Goal: Task Accomplishment & Management: Use online tool/utility

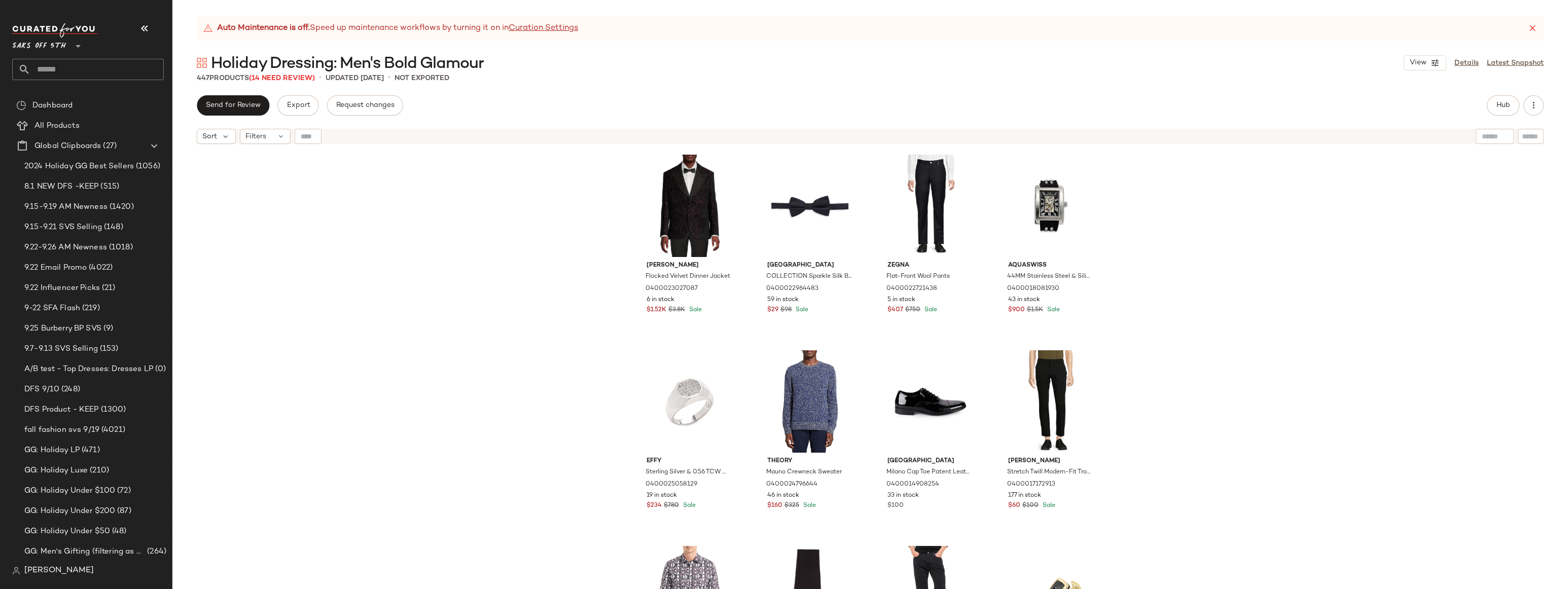
click at [421, 189] on div "[PERSON_NAME] Flocked Velvet Dinner Jacket 0400023027087 6 in stock $1.52K $3.8…" at bounding box center [870, 382] width 1396 height 465
click at [463, 187] on div "Etro Flocked Velvet Dinner Jacket 0400023027087 6 in stock $1.52K $3.8K Sale Sa…" at bounding box center [870, 382] width 1396 height 465
click at [478, 217] on div "Etro Flocked Velvet Dinner Jacket 0400023027087 6 in stock $1.52K $3.8K Sale Sa…" at bounding box center [870, 382] width 1396 height 465
click at [50, 74] on input "text" at bounding box center [97, 69] width 133 height 21
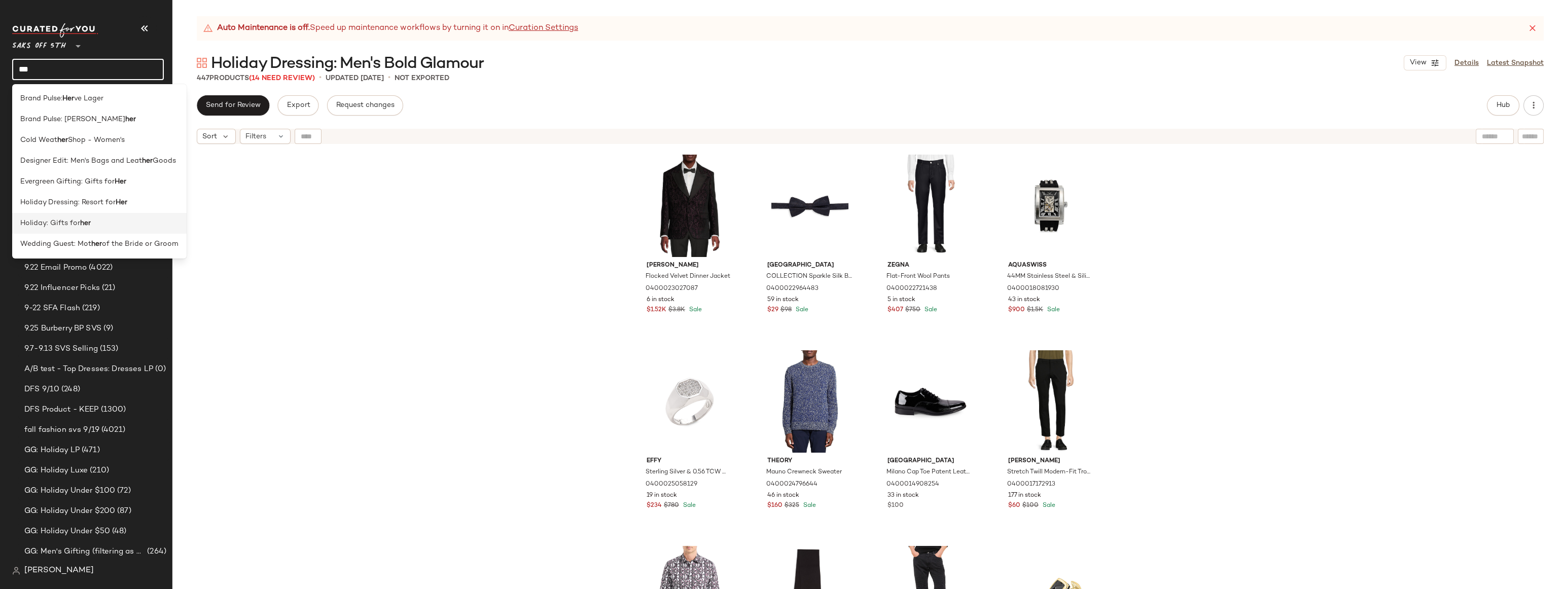
type input "***"
click at [93, 214] on div "Holiday: Gifts for her" at bounding box center [99, 223] width 175 height 21
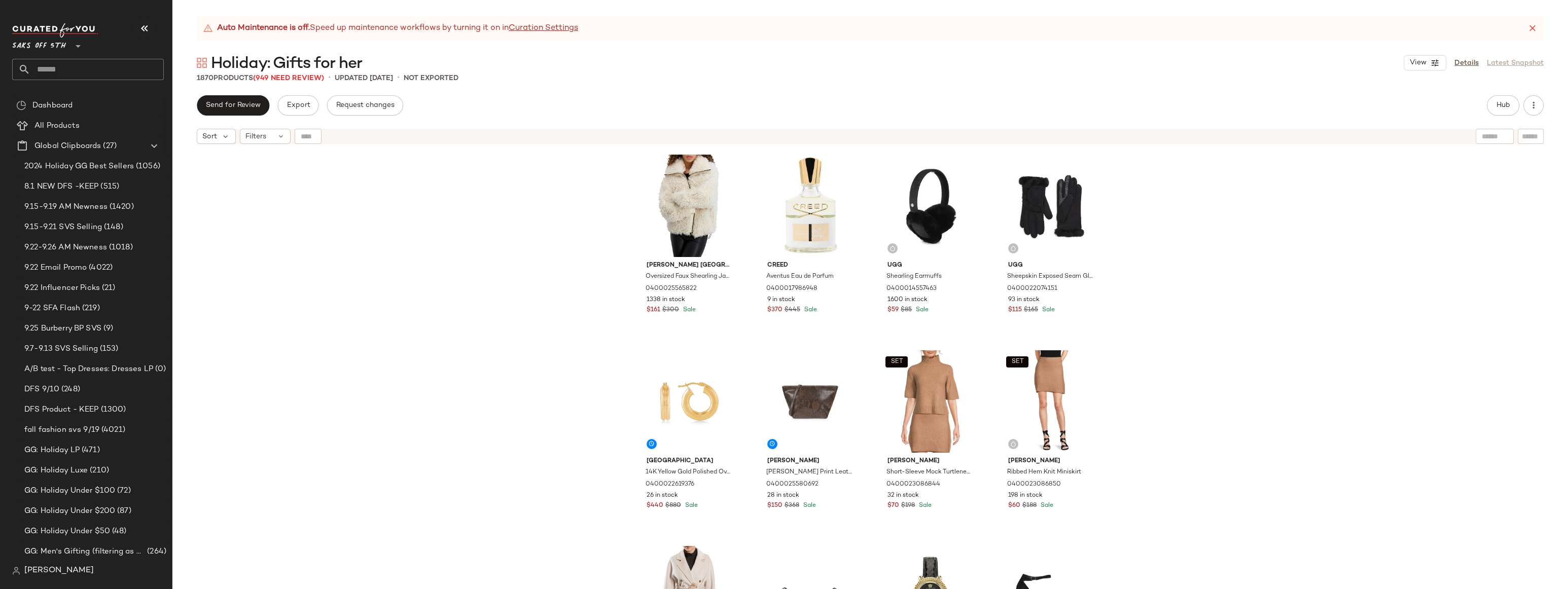
click at [531, 249] on div "Karl Lagerfeld Paris Oversized Faux Shearling Jacket With Faux Leather Trim 040…" at bounding box center [870, 382] width 1396 height 465
click at [512, 255] on div "Karl Lagerfeld Paris Oversized Faux Shearling Jacket With Faux Leather Trim 040…" at bounding box center [870, 382] width 1396 height 465
click at [1318, 247] on div "Karl Lagerfeld Paris Oversized Faux Shearling Jacket With Faux Leather Trim 040…" at bounding box center [870, 382] width 1396 height 465
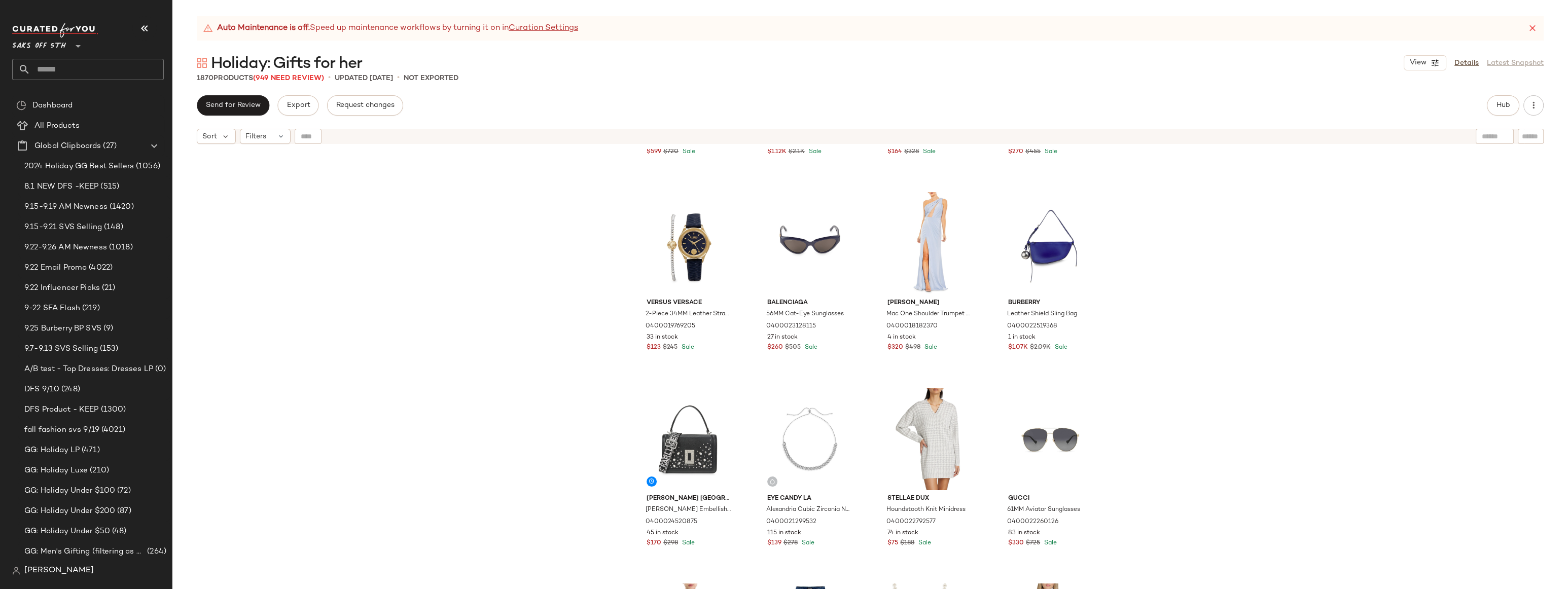
scroll to position [25776, 0]
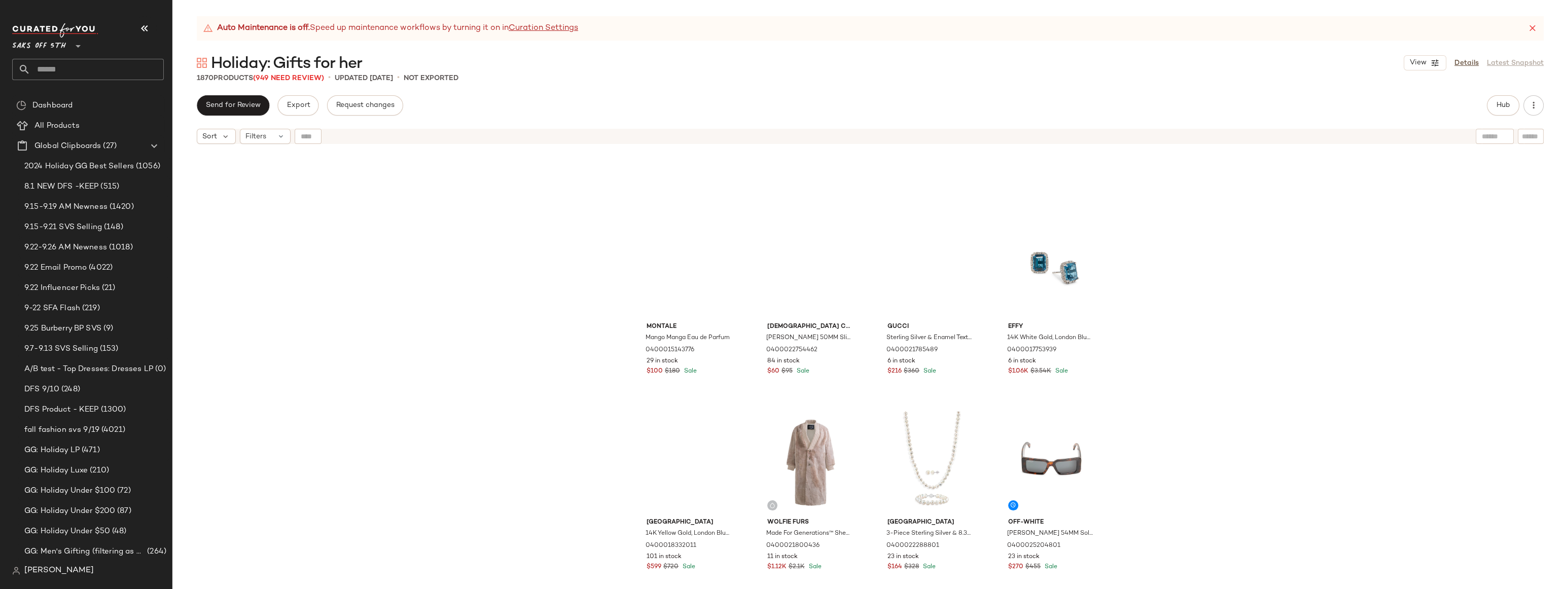
click at [1178, 241] on div "Montale Mango Manga Eau de Parfum 0400015143776 29 in stock $100 $180 Sale Lady…" at bounding box center [870, 382] width 1396 height 465
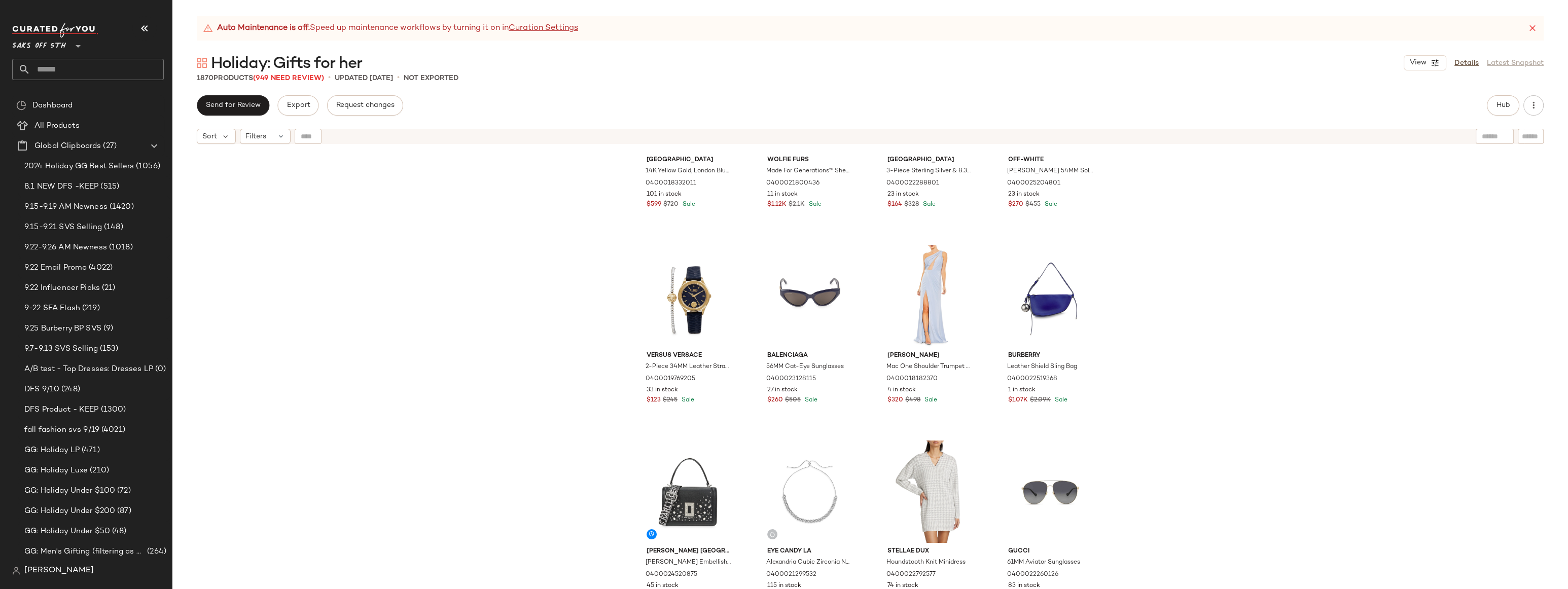
scroll to position [26137, 0]
click at [901, 293] on div "#539 View" at bounding box center [930, 296] width 102 height 102
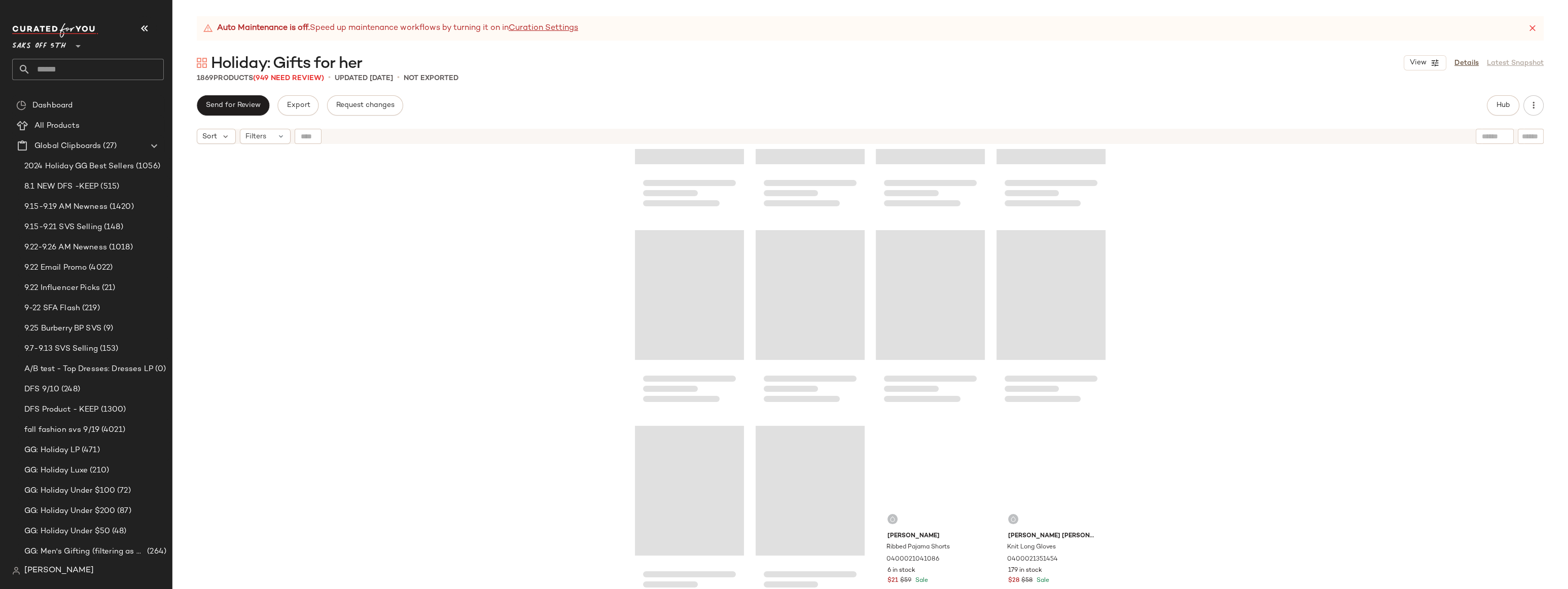
scroll to position [22457, 0]
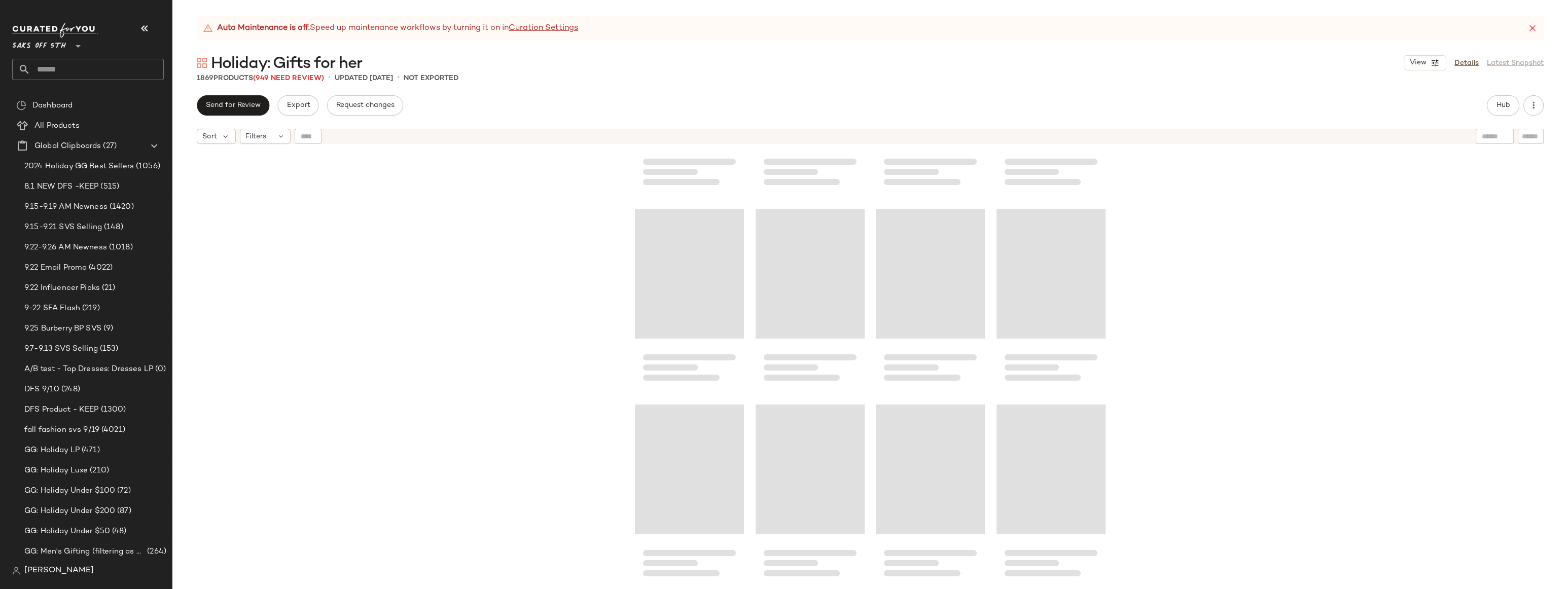
click at [1165, 197] on div at bounding box center [870, 382] width 1396 height 465
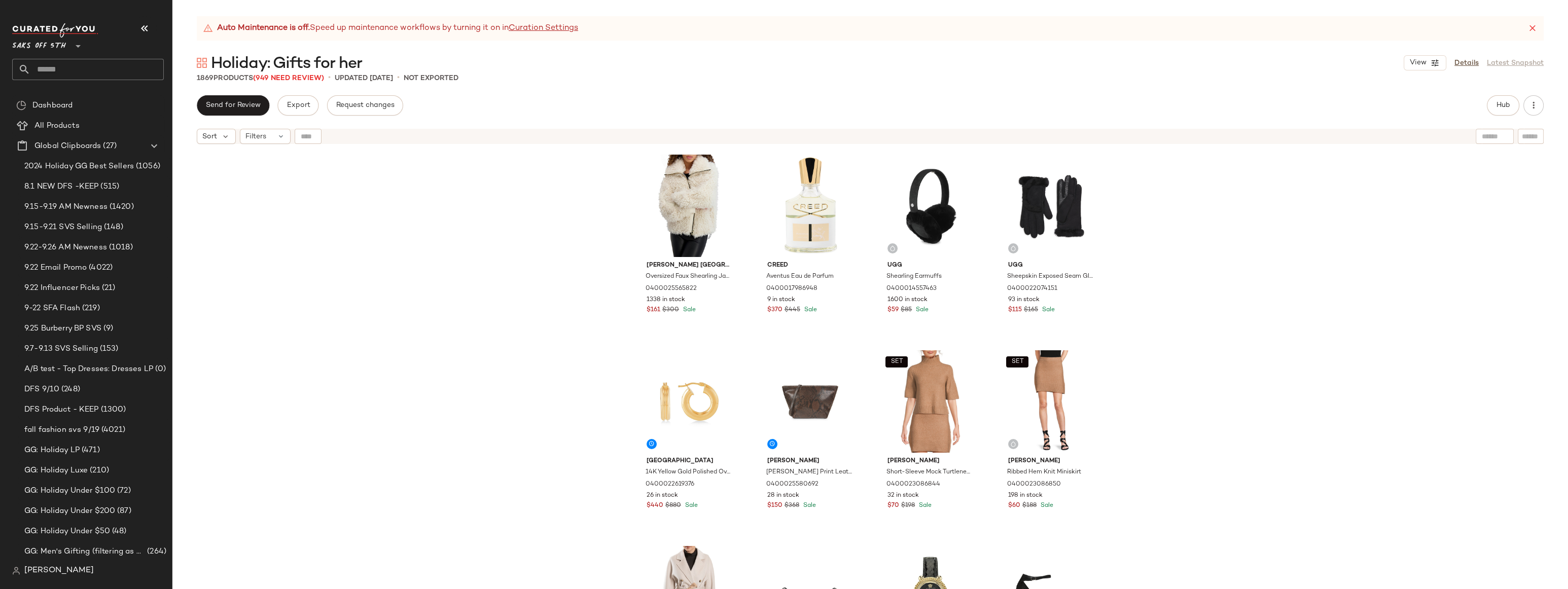
click at [1250, 220] on div "Karl Lagerfeld Paris Oversized Faux Shearling Jacket With Faux Leather Trim 040…" at bounding box center [870, 382] width 1396 height 465
click at [1214, 214] on div "Karl Lagerfeld Paris Oversized Faux Shearling Jacket With Faux Leather Trim 040…" at bounding box center [870, 382] width 1396 height 465
click at [518, 229] on div "Karl Lagerfeld Paris Oversized Faux Shearling Jacket With Faux Leather Trim 040…" at bounding box center [870, 382] width 1396 height 465
click at [562, 234] on div "Karl Lagerfeld Paris Oversized Faux Shearling Jacket With Faux Leather Trim 040…" at bounding box center [870, 382] width 1396 height 465
click at [580, 192] on div "Karl Lagerfeld Paris Oversized Faux Shearling Jacket With Faux Leather Trim 040…" at bounding box center [870, 382] width 1396 height 465
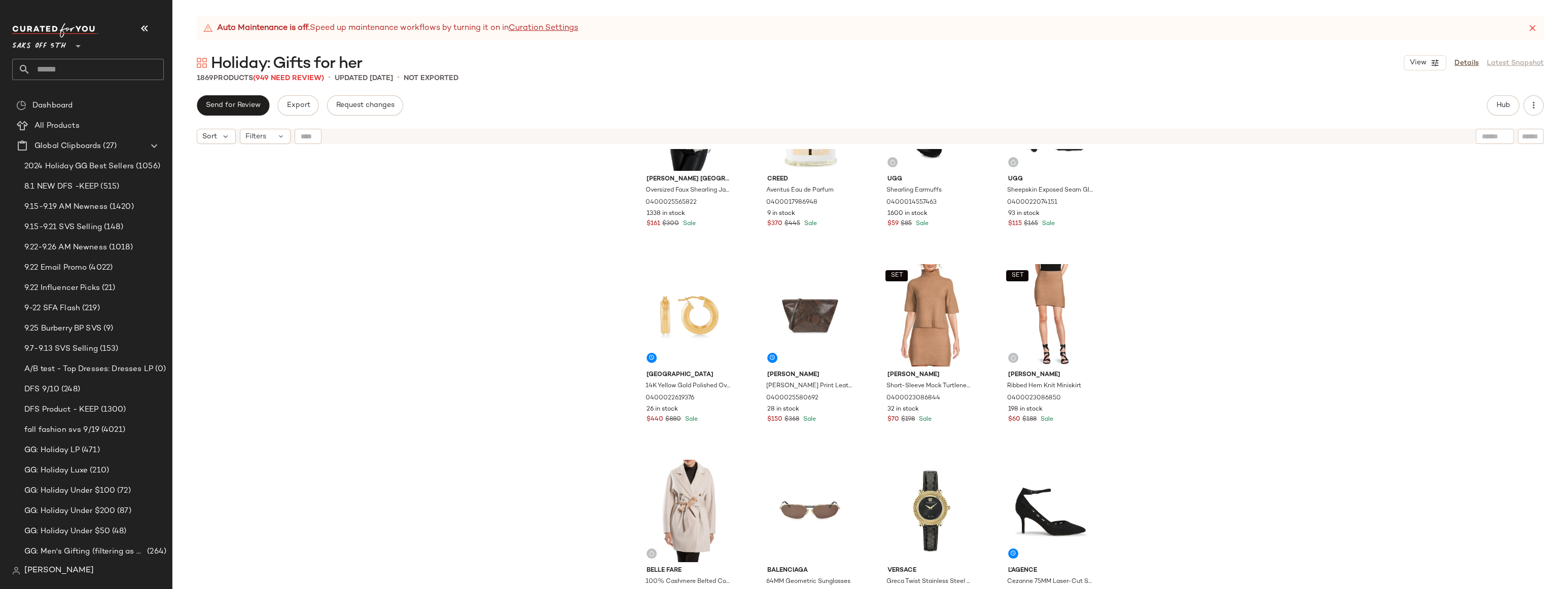
scroll to position [89, 0]
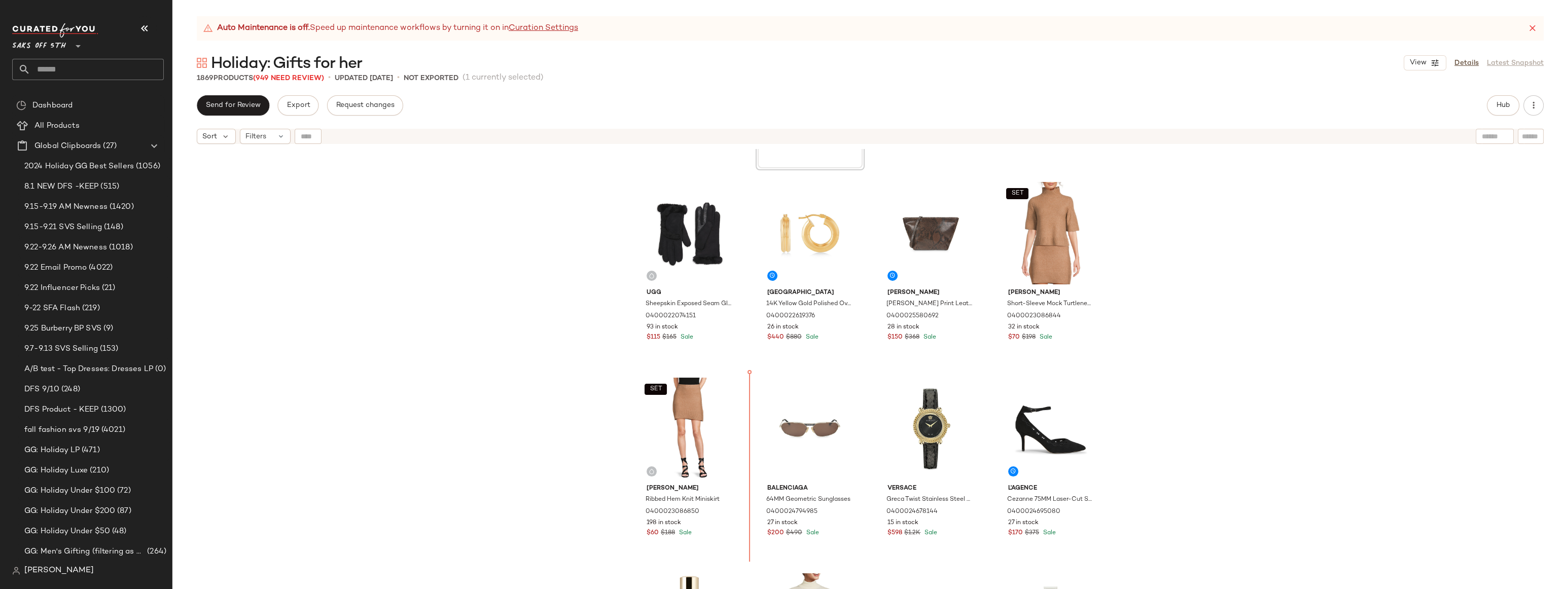
scroll to position [169, 0]
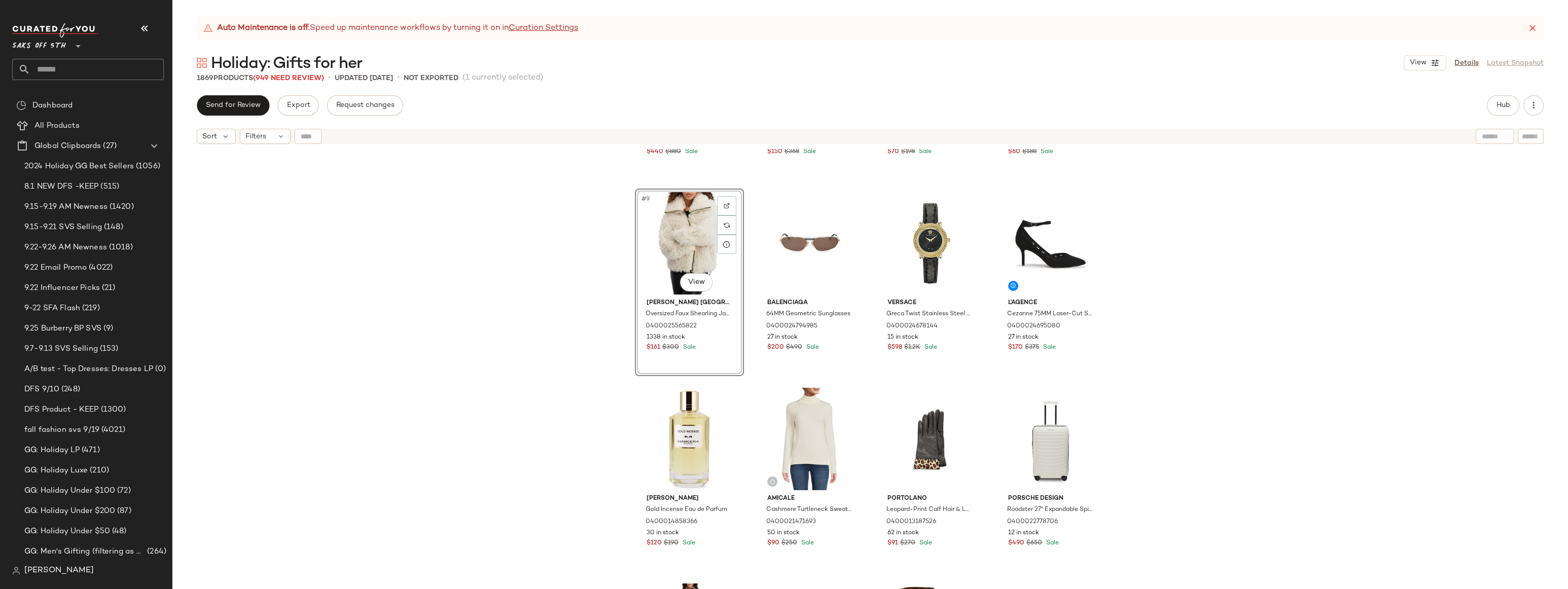
scroll to position [393, 0]
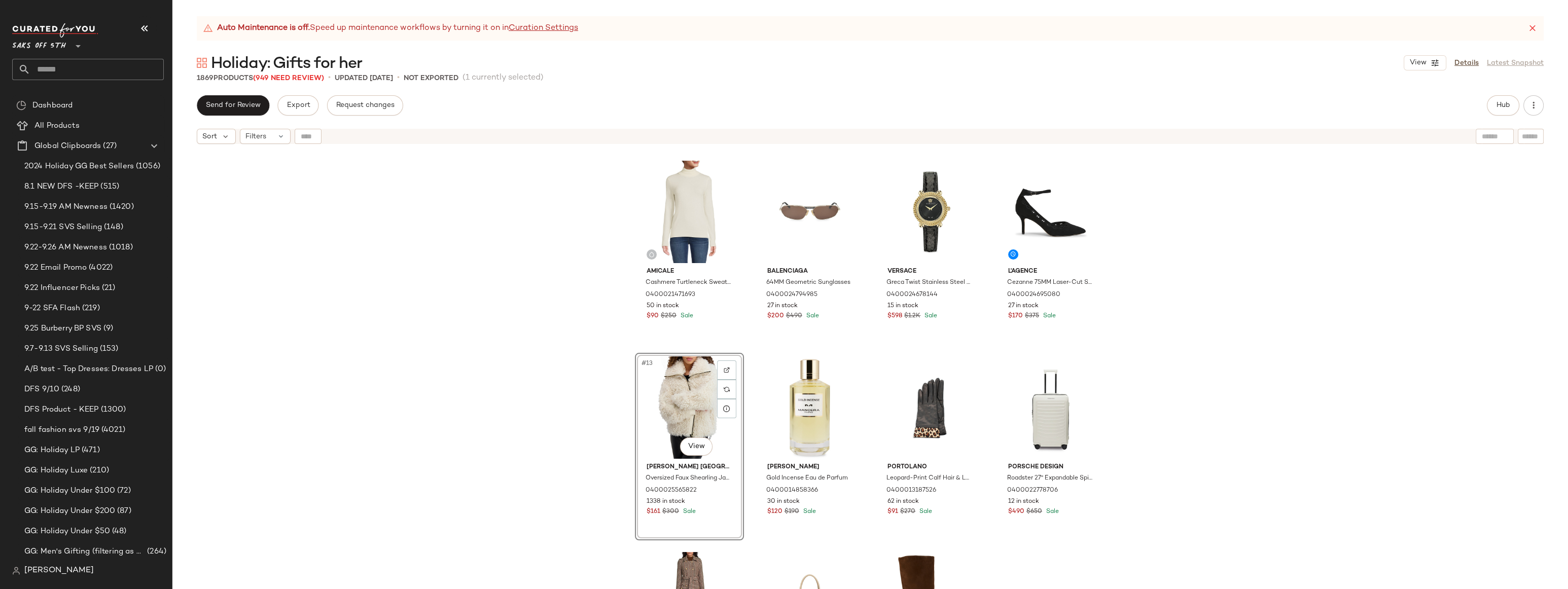
click at [1202, 264] on div "Saks Fifth Avenue 14K Yellow Gold Polished Oval Hoop Earrings 0400022619376 26 …" at bounding box center [870, 382] width 1396 height 465
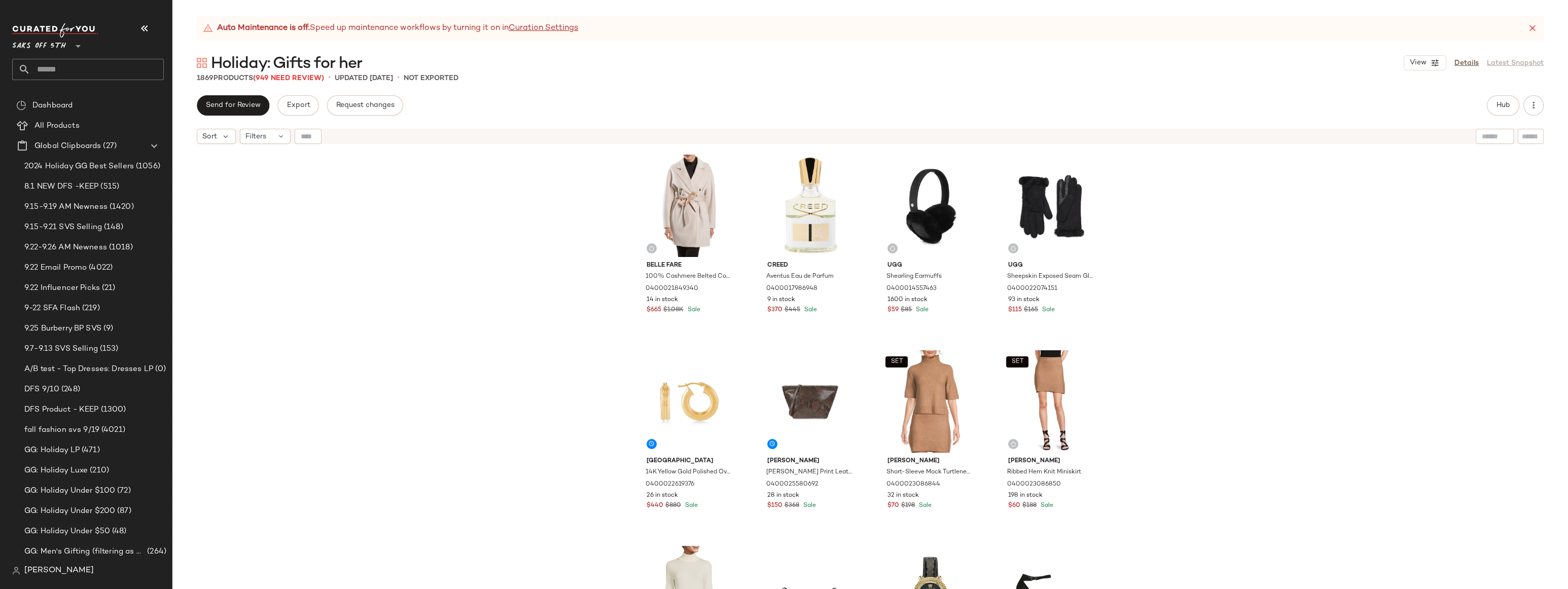
click at [1281, 252] on div "Belle Fare 100% Cashmere Belted Coat 0400021849340 14 in stock $665 $1.08K Sale…" at bounding box center [870, 382] width 1396 height 465
click at [1216, 244] on div "Belle Fare 100% Cashmere Belted Coat 0400021849340 14 in stock $665 $1.08K Sale…" at bounding box center [870, 382] width 1396 height 465
click at [1274, 214] on div "Belle Fare 100% Cashmere Belted Coat 0400021849340 14 in stock $665 $1.08K Sale…" at bounding box center [870, 382] width 1396 height 465
click at [1220, 248] on div "Belle Fare 100% Cashmere Belted Coat 0400021849340 14 in stock $665 $1.08K Sale…" at bounding box center [870, 382] width 1396 height 465
click at [1167, 287] on div "Belle Fare 100% Cashmere Belted Coat 0400021849340 14 in stock $665 $1.08K Sale…" at bounding box center [870, 382] width 1396 height 465
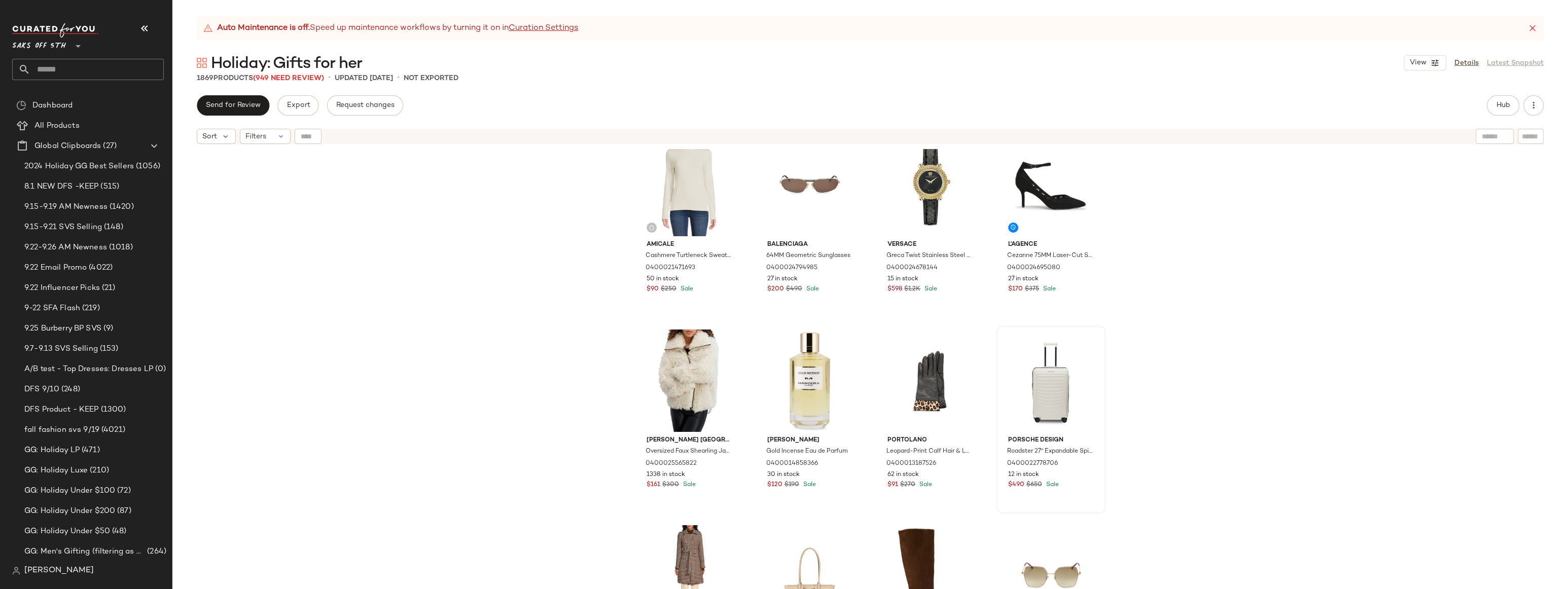
scroll to position [434, 0]
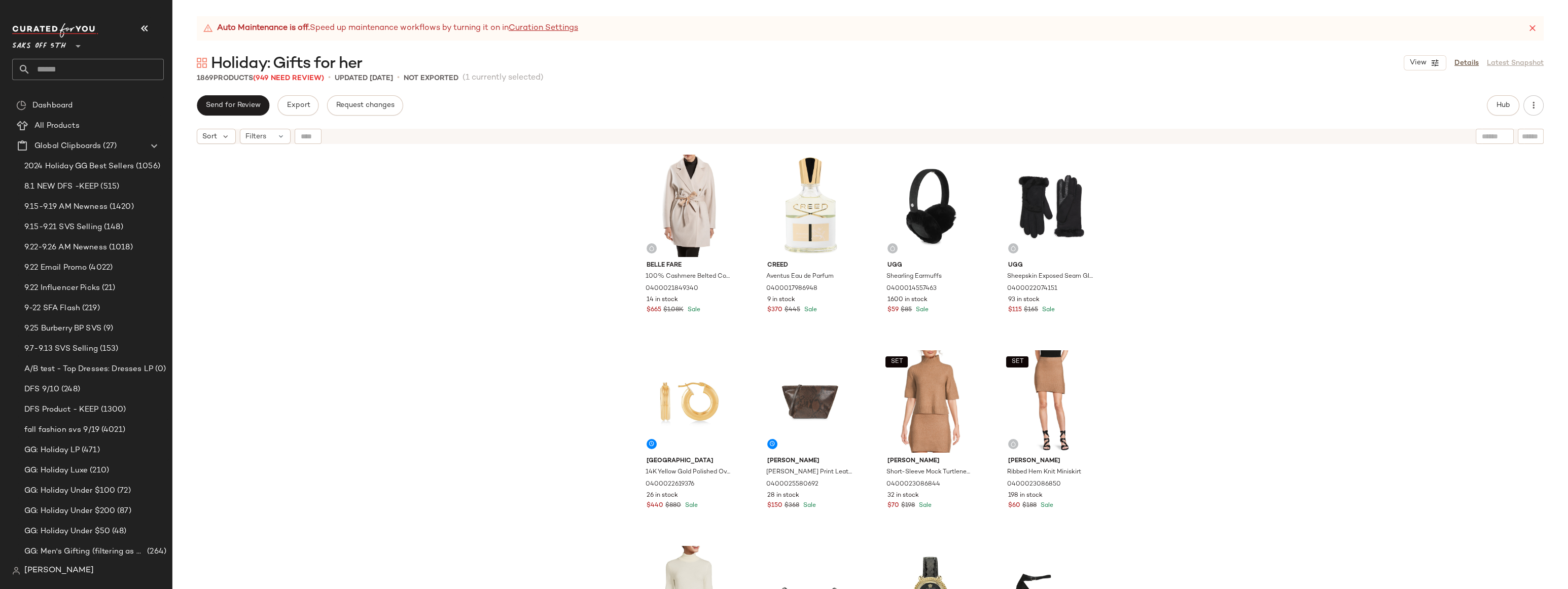
click at [1318, 210] on div "Belle Fare 100% Cashmere Belted Coat 0400021849340 14 in stock $665 $1.08K Sale…" at bounding box center [870, 382] width 1396 height 465
click at [1248, 226] on div "Belle Fare 100% Cashmere Belted Coat 0400021849340 14 in stock $665 $1.08K Sale…" at bounding box center [870, 382] width 1396 height 465
click at [315, 251] on div "Belle Fare 100% Cashmere Belted Coat 0400021849340 14 in stock $665 $1.08K Sale…" at bounding box center [870, 382] width 1396 height 465
click at [580, 301] on div "Belle Fare 100% Cashmere Belted Coat 0400021849340 14 in stock $665 $1.08K Sale…" at bounding box center [870, 382] width 1396 height 465
click at [533, 323] on div "Belle Fare 100% Cashmere Belted Coat 0400021849340 14 in stock $665 $1.08K Sale…" at bounding box center [870, 382] width 1396 height 465
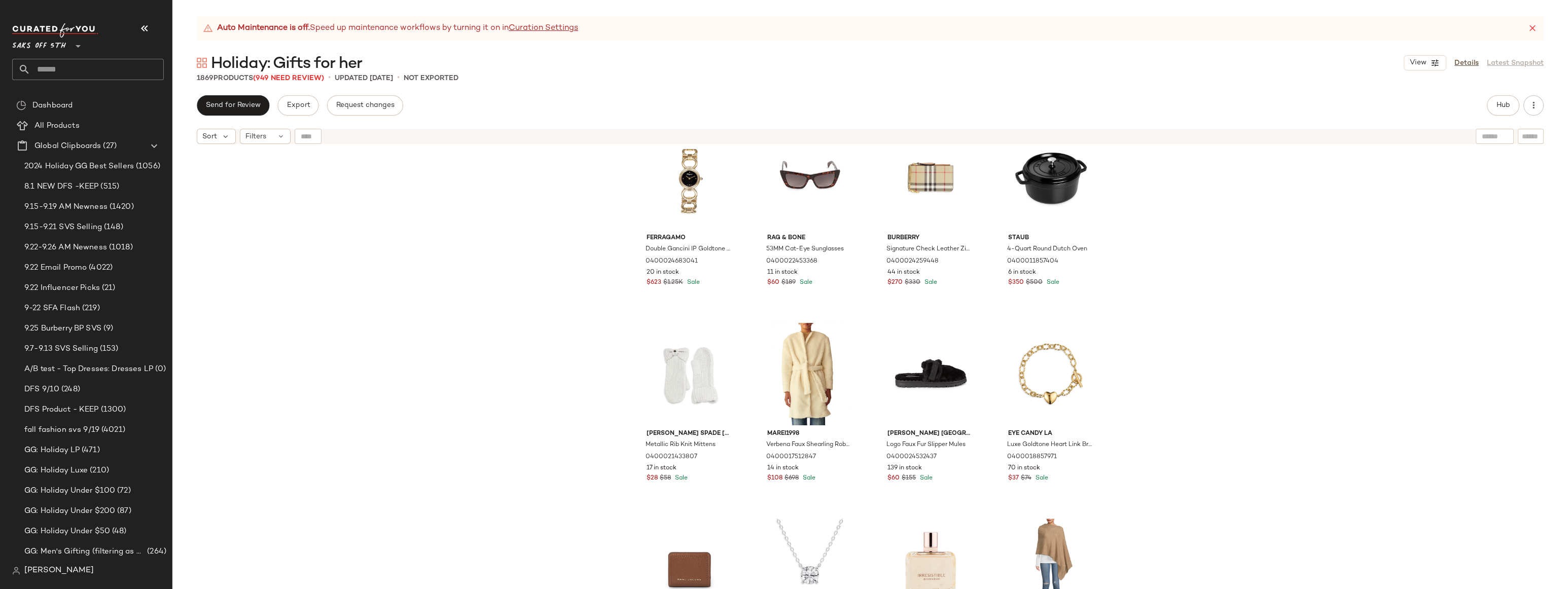
scroll to position [2120, 0]
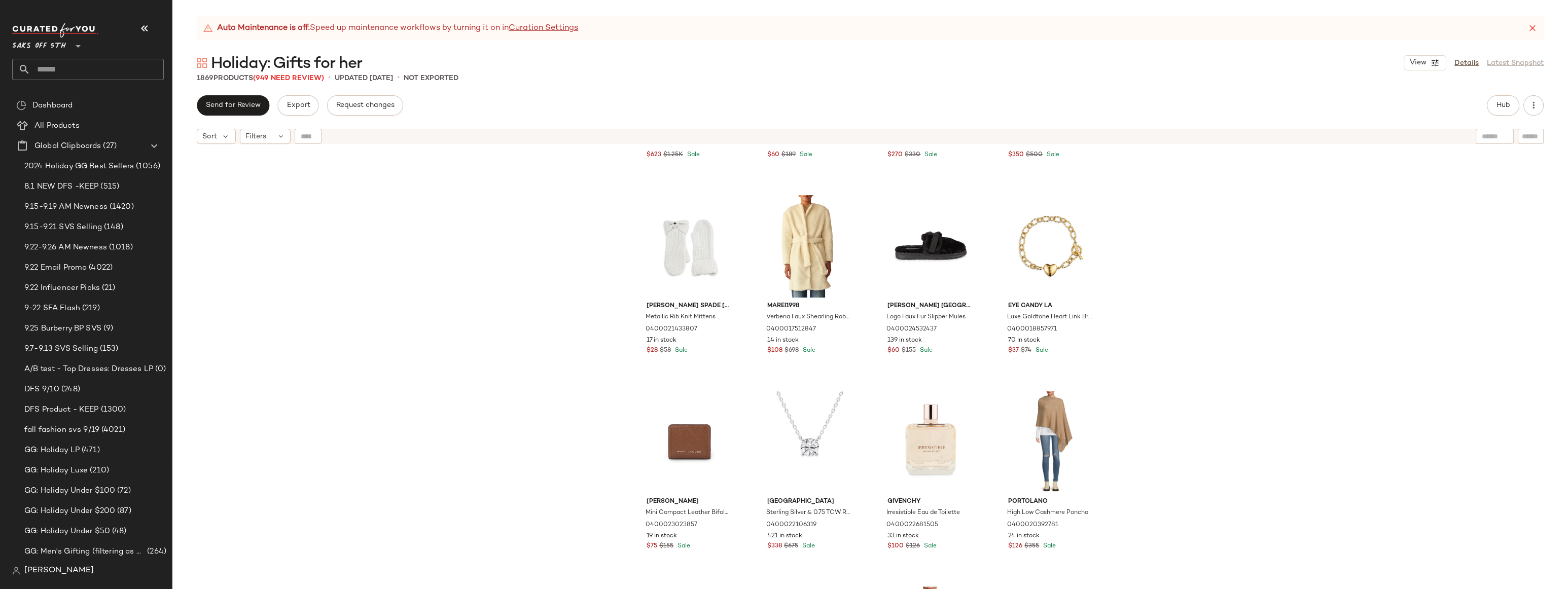
click at [1318, 195] on div "Ferragamo Double Gancini IP Goldtone Bracelet Watch/25MM 0400024683041 20 in st…" at bounding box center [870, 382] width 1396 height 465
click at [1318, 105] on span "Hub" at bounding box center [1503, 105] width 14 height 8
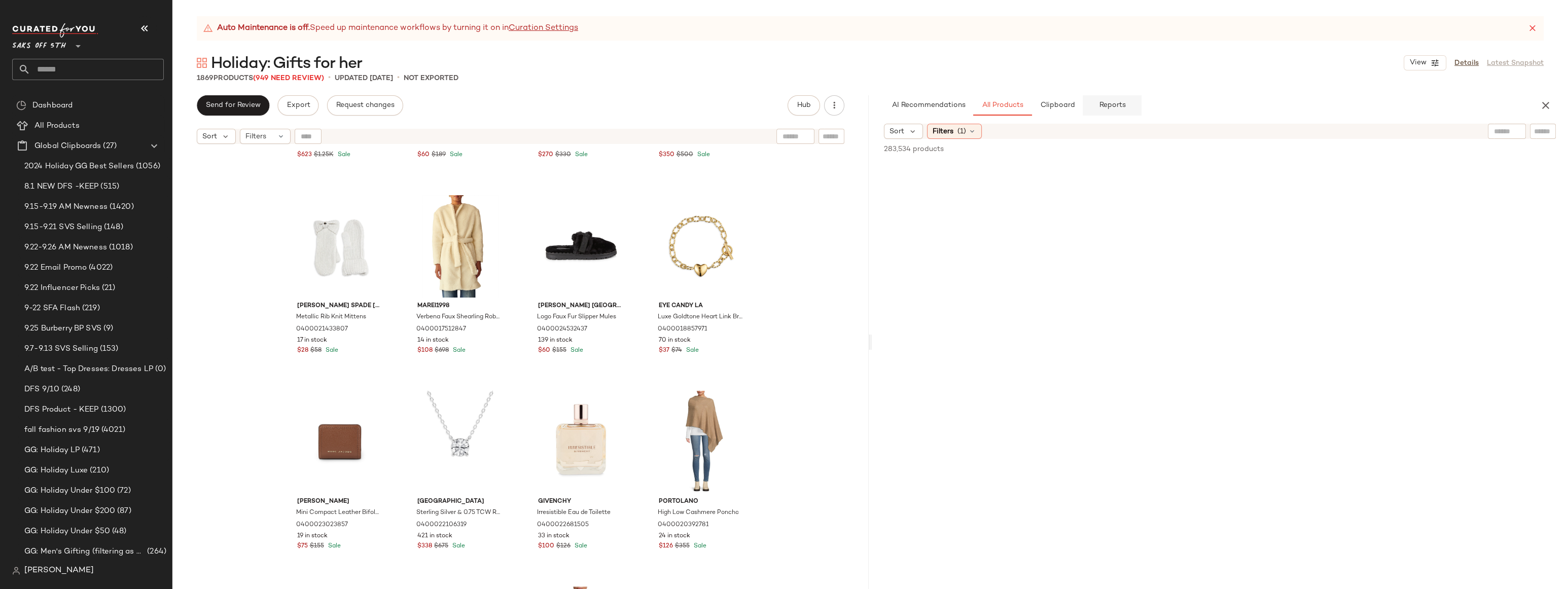
click at [1118, 108] on span "Reports" at bounding box center [1112, 105] width 27 height 8
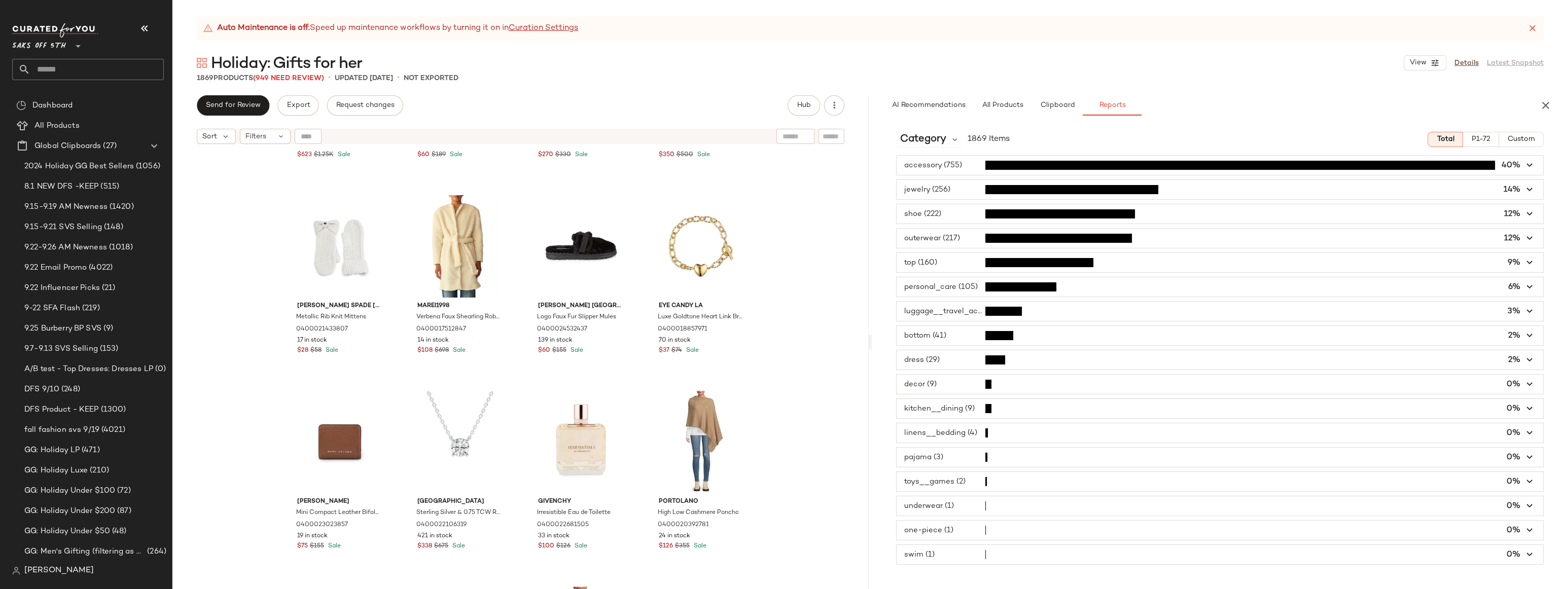
click at [958, 287] on span "button" at bounding box center [1220, 287] width 646 height 19
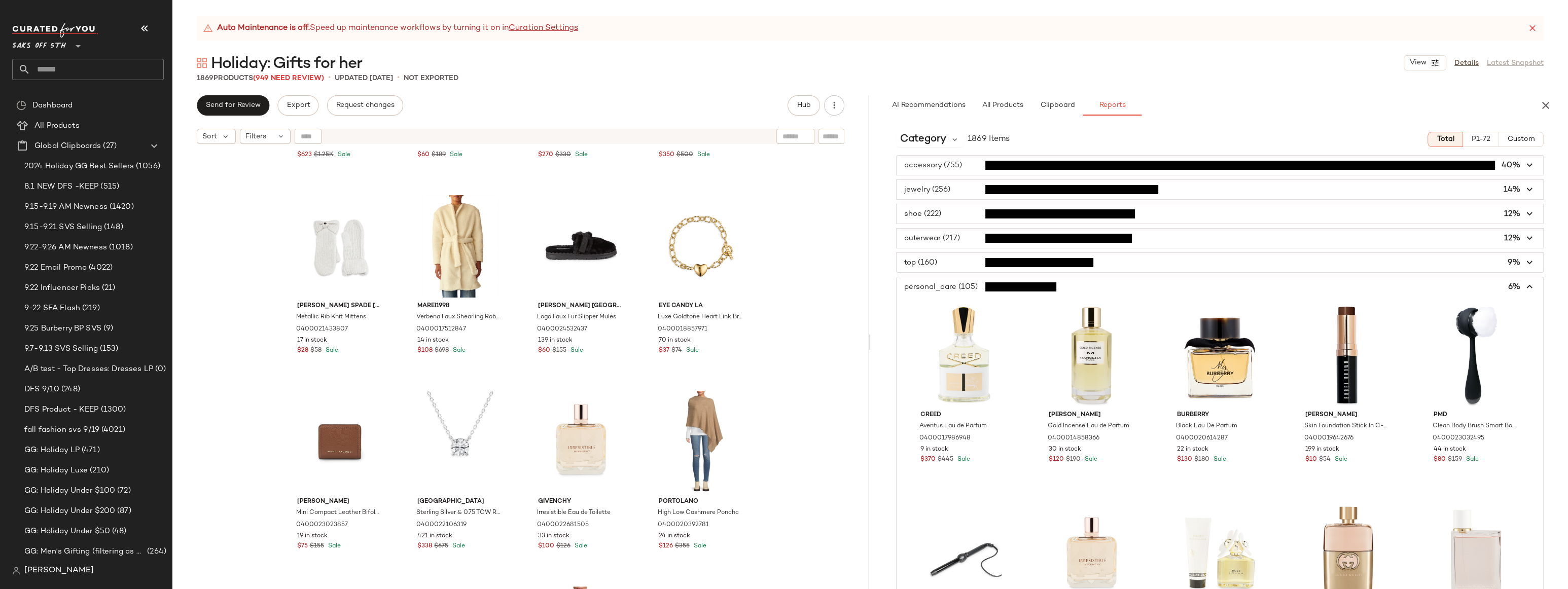
click at [958, 285] on span "button" at bounding box center [1220, 287] width 646 height 19
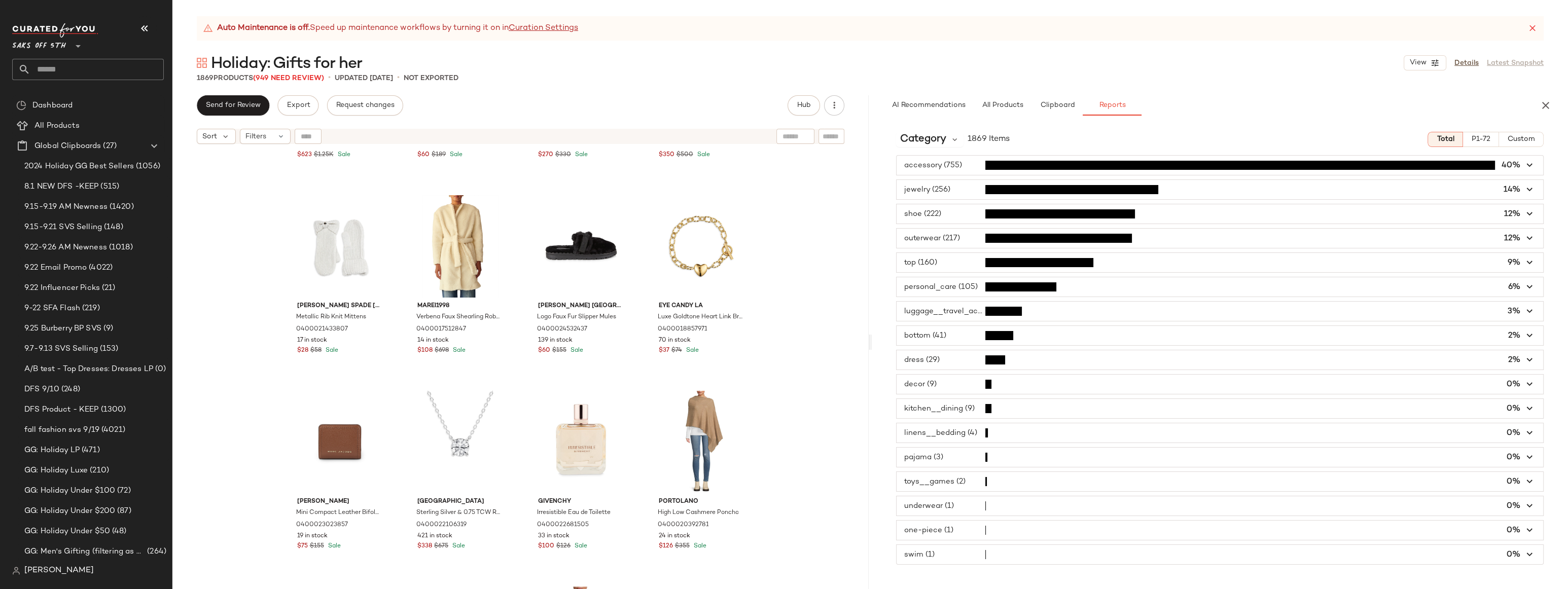
click at [956, 213] on span "button" at bounding box center [1220, 214] width 646 height 19
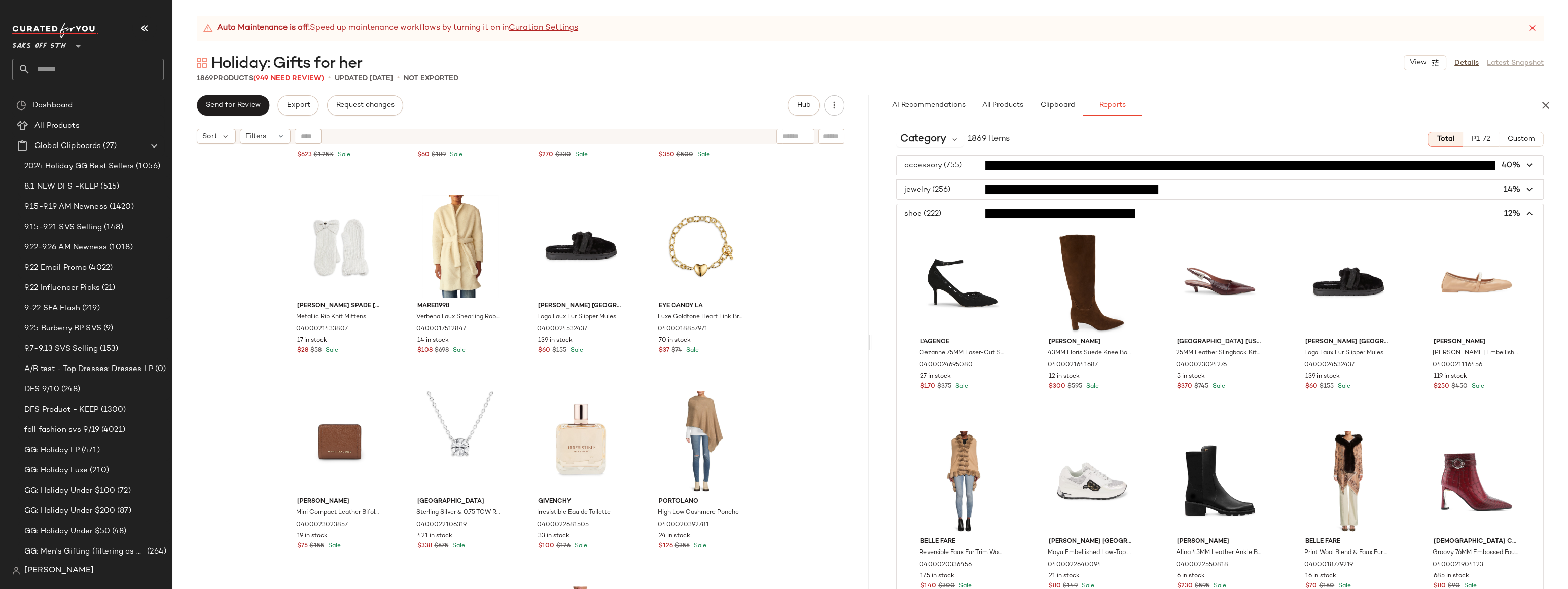
click at [956, 213] on span "button" at bounding box center [1220, 214] width 646 height 19
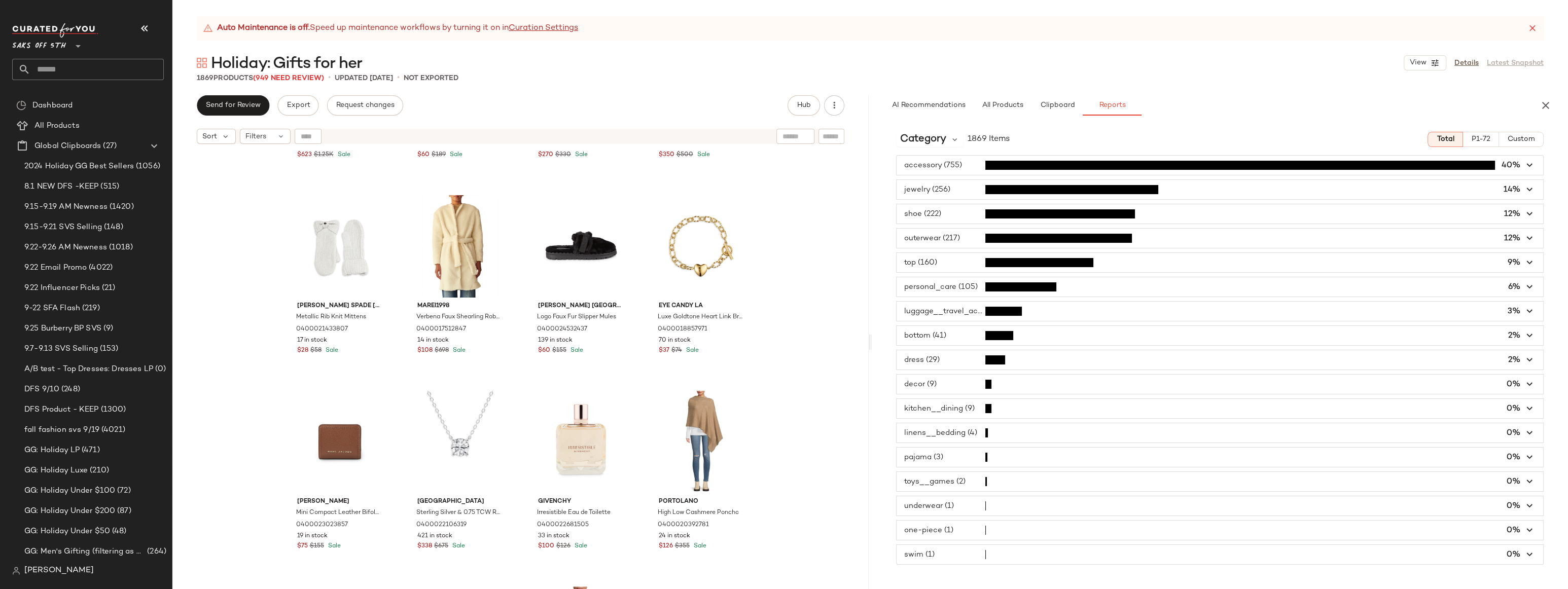
click at [956, 235] on span "button" at bounding box center [1220, 239] width 646 height 19
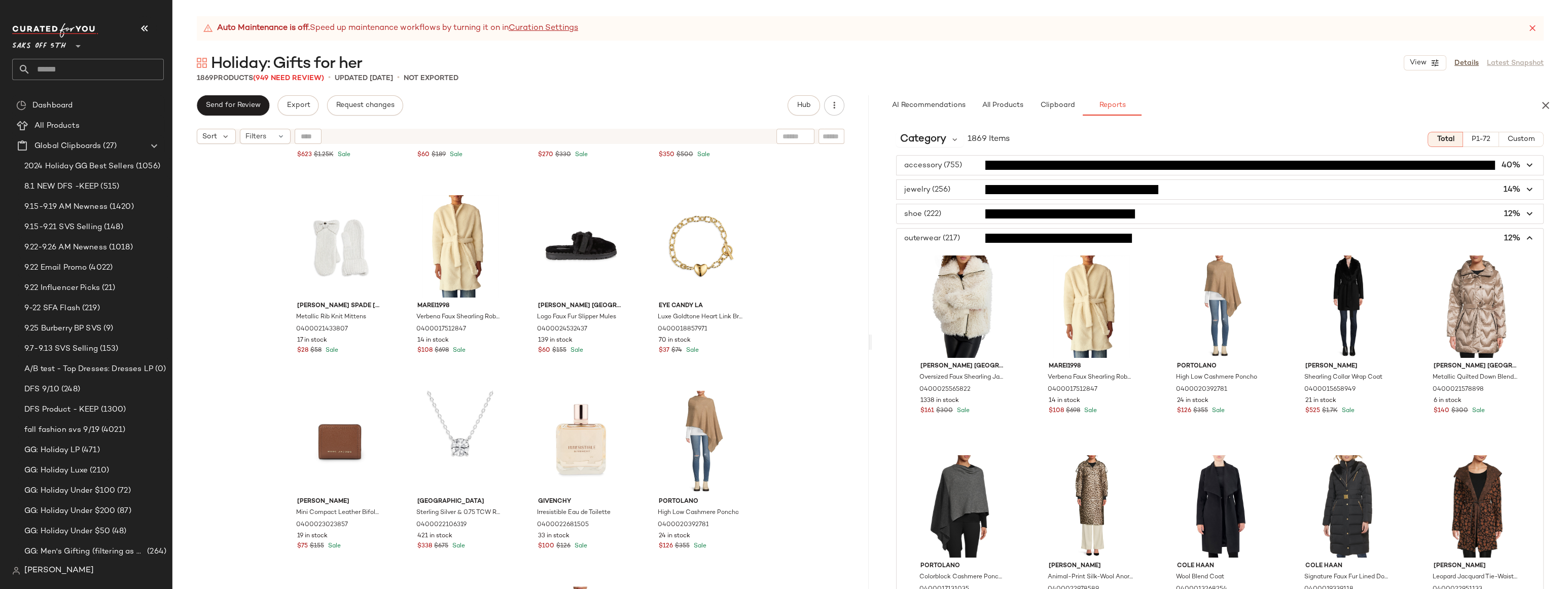
click at [956, 235] on span "button" at bounding box center [1220, 239] width 646 height 19
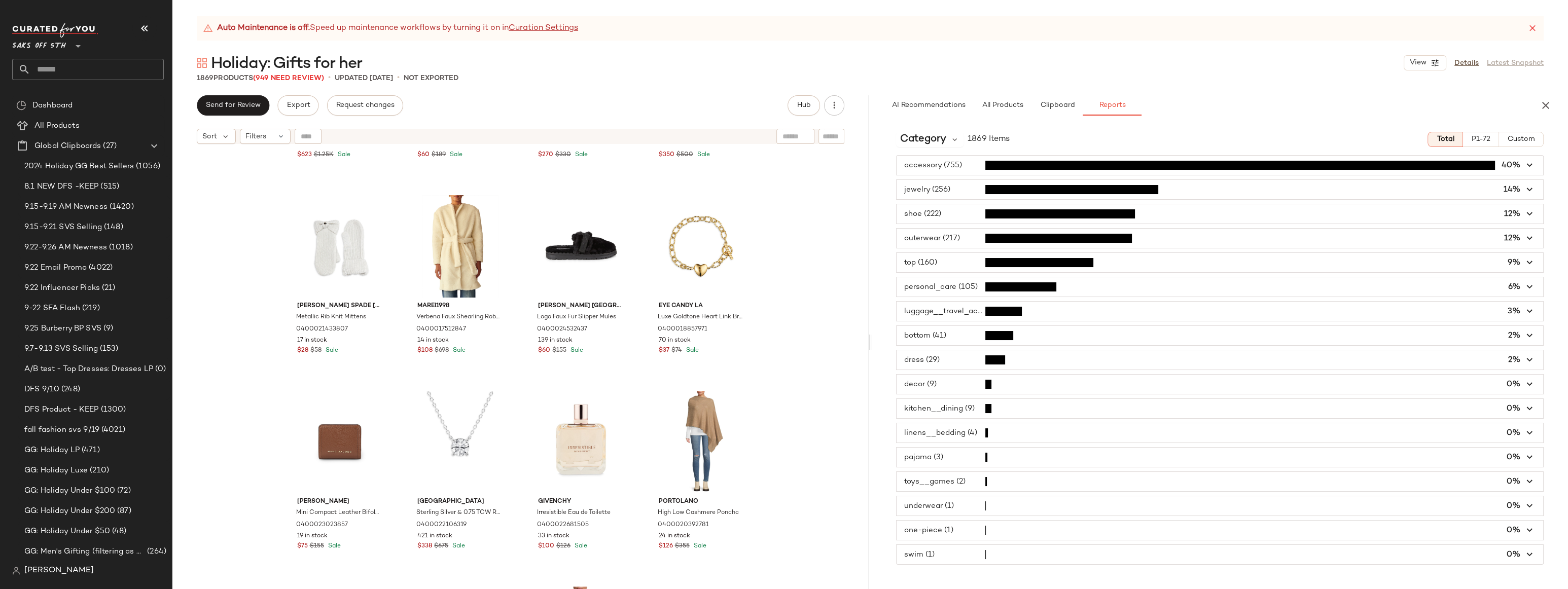
click at [956, 260] on span "button" at bounding box center [1220, 263] width 646 height 19
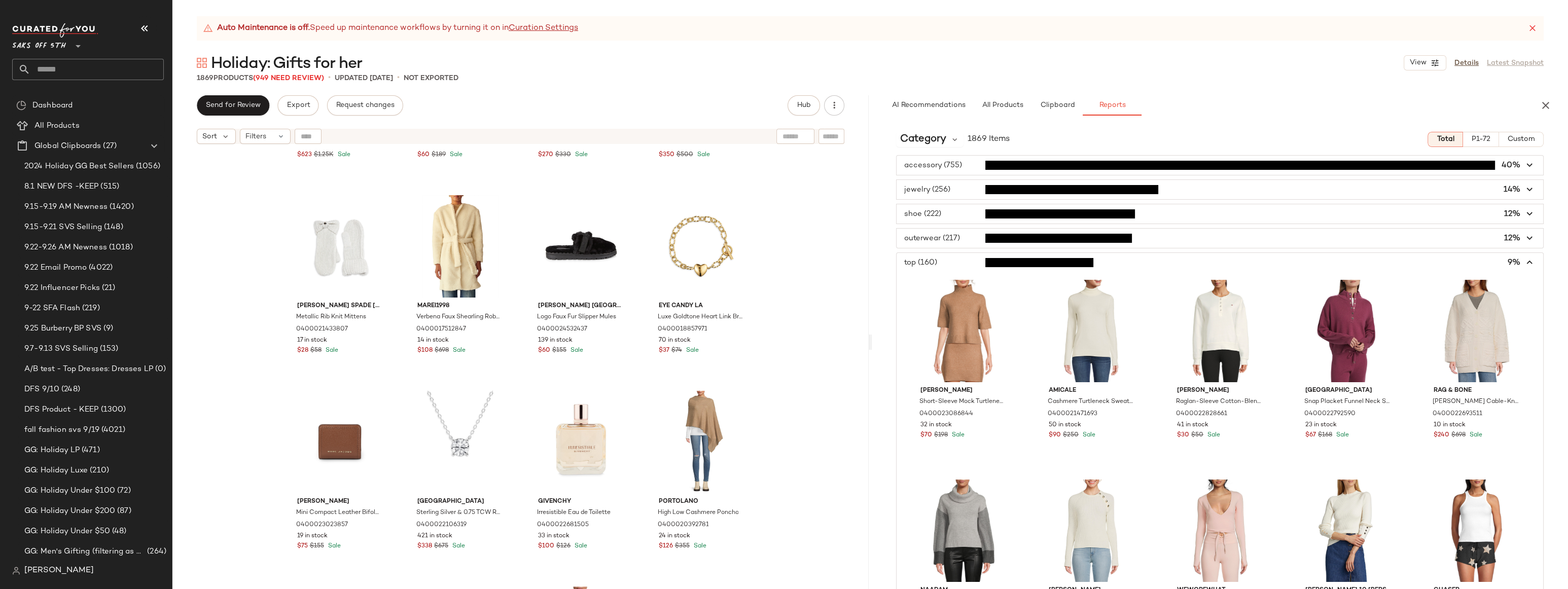
click at [956, 260] on span "button" at bounding box center [1220, 263] width 646 height 19
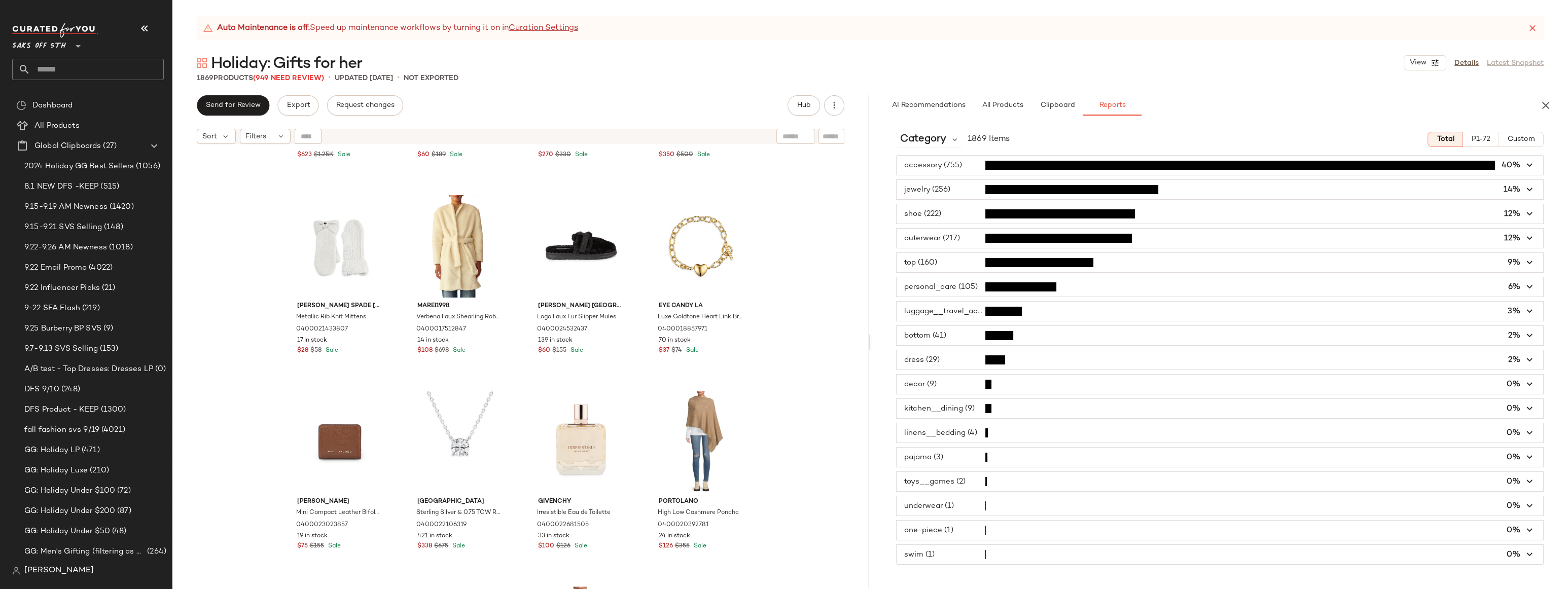
click at [943, 385] on span "button" at bounding box center [1220, 385] width 646 height 19
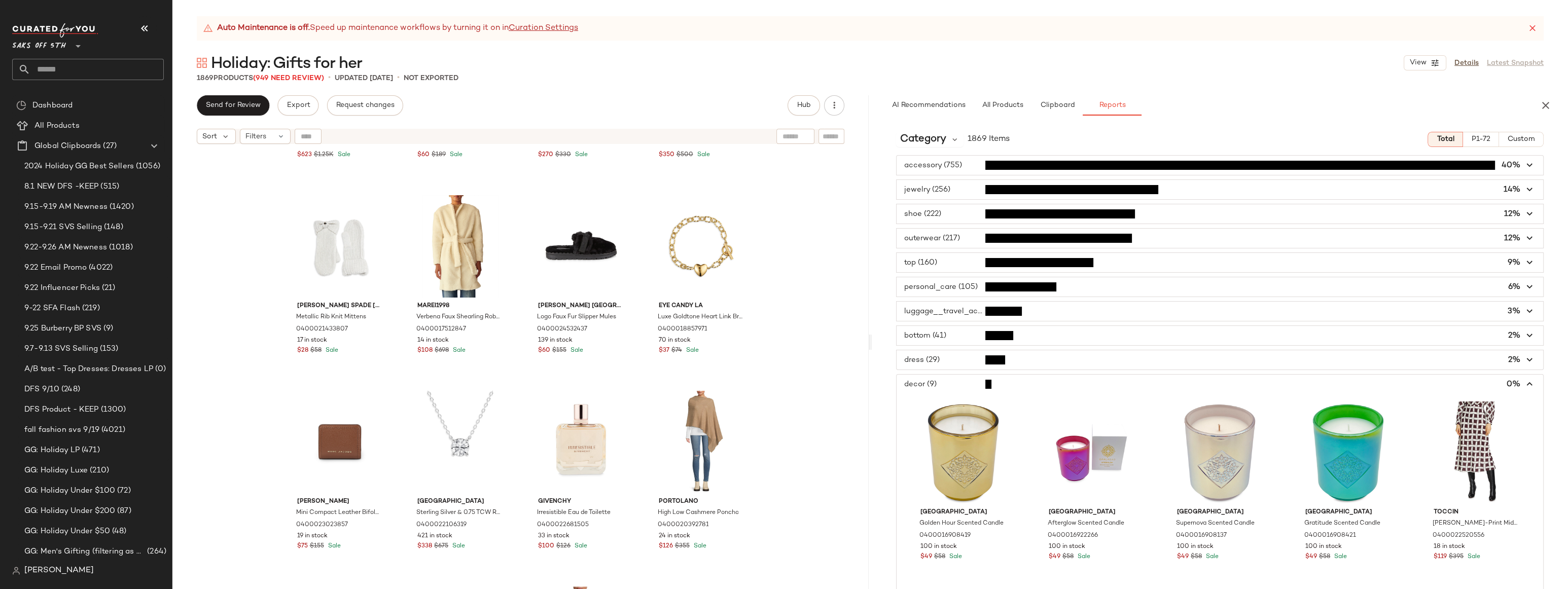
click at [946, 383] on span "button" at bounding box center [1220, 385] width 646 height 19
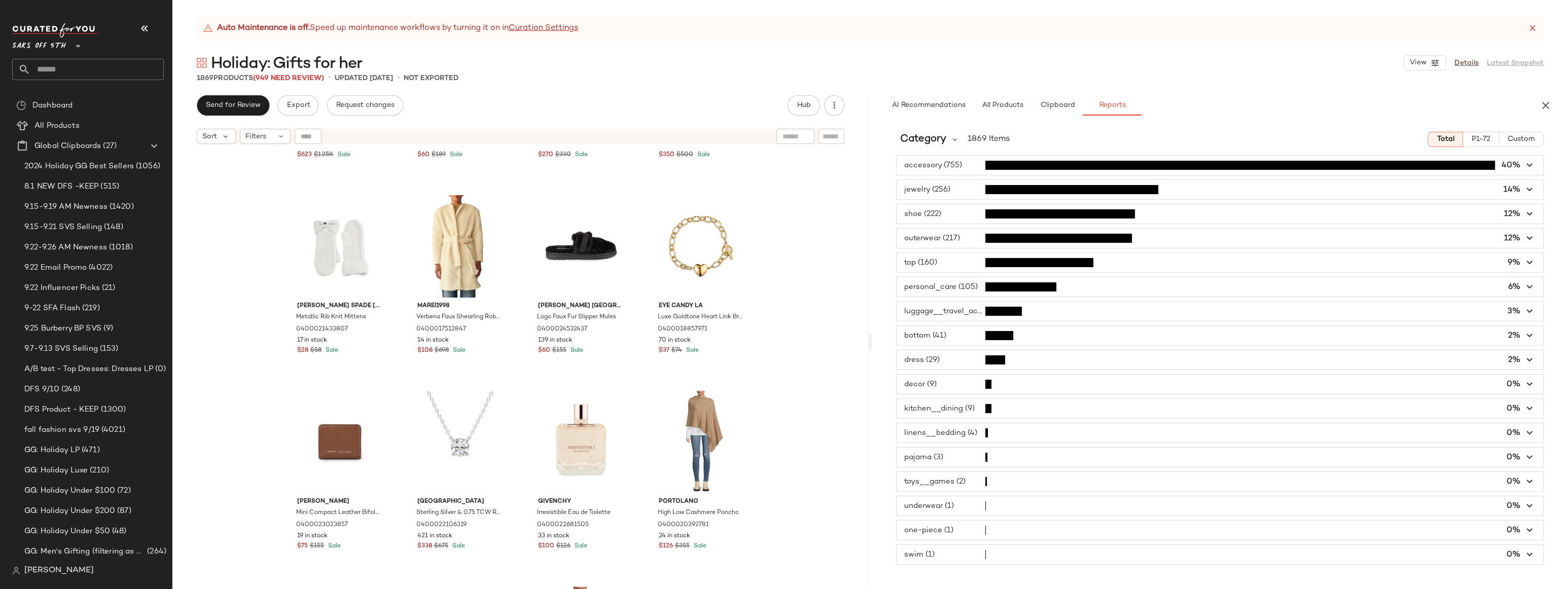
click at [962, 400] on span "button" at bounding box center [1220, 409] width 646 height 19
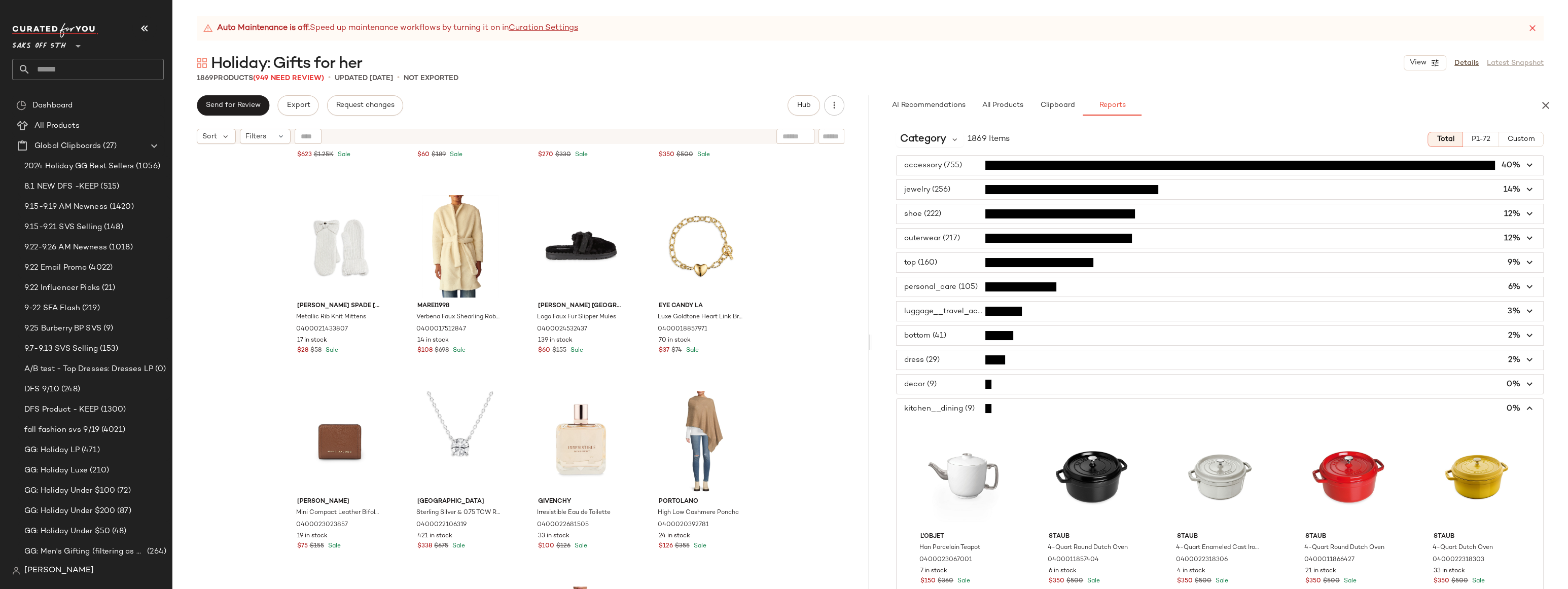
click at [959, 406] on span "button" at bounding box center [1220, 409] width 646 height 19
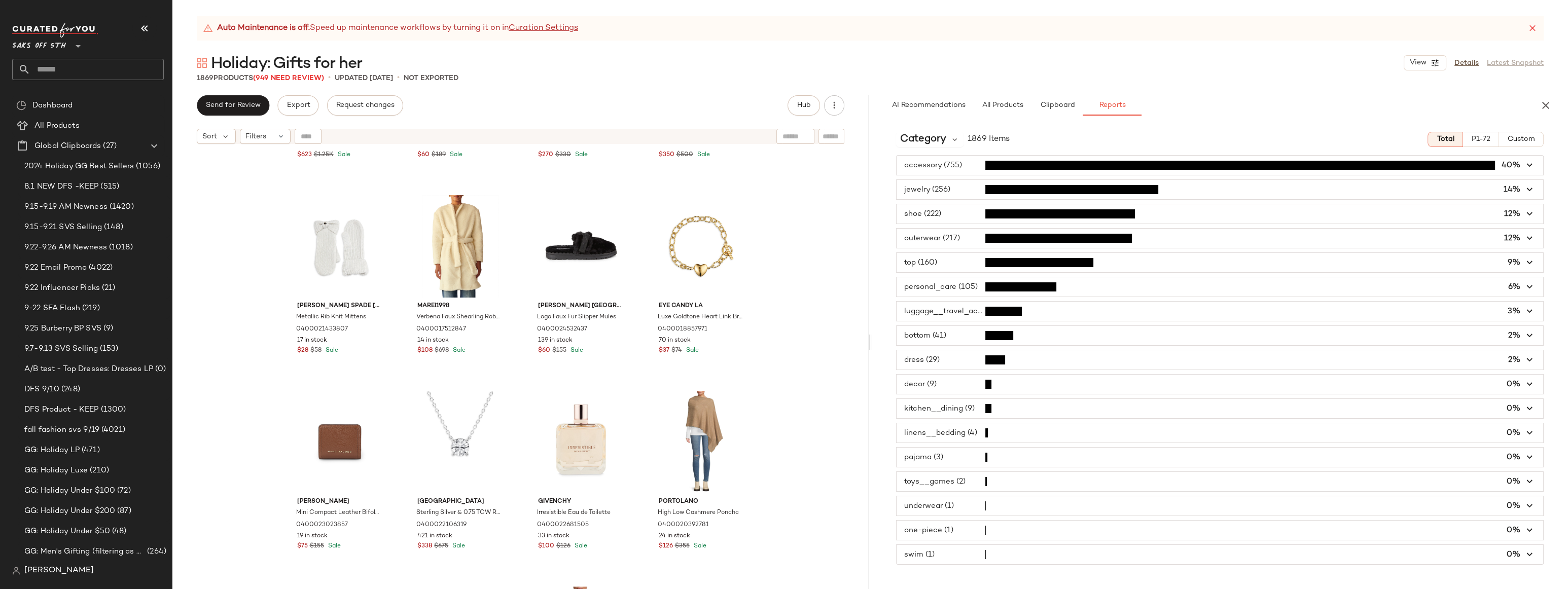
click at [954, 168] on span "button" at bounding box center [1220, 166] width 646 height 19
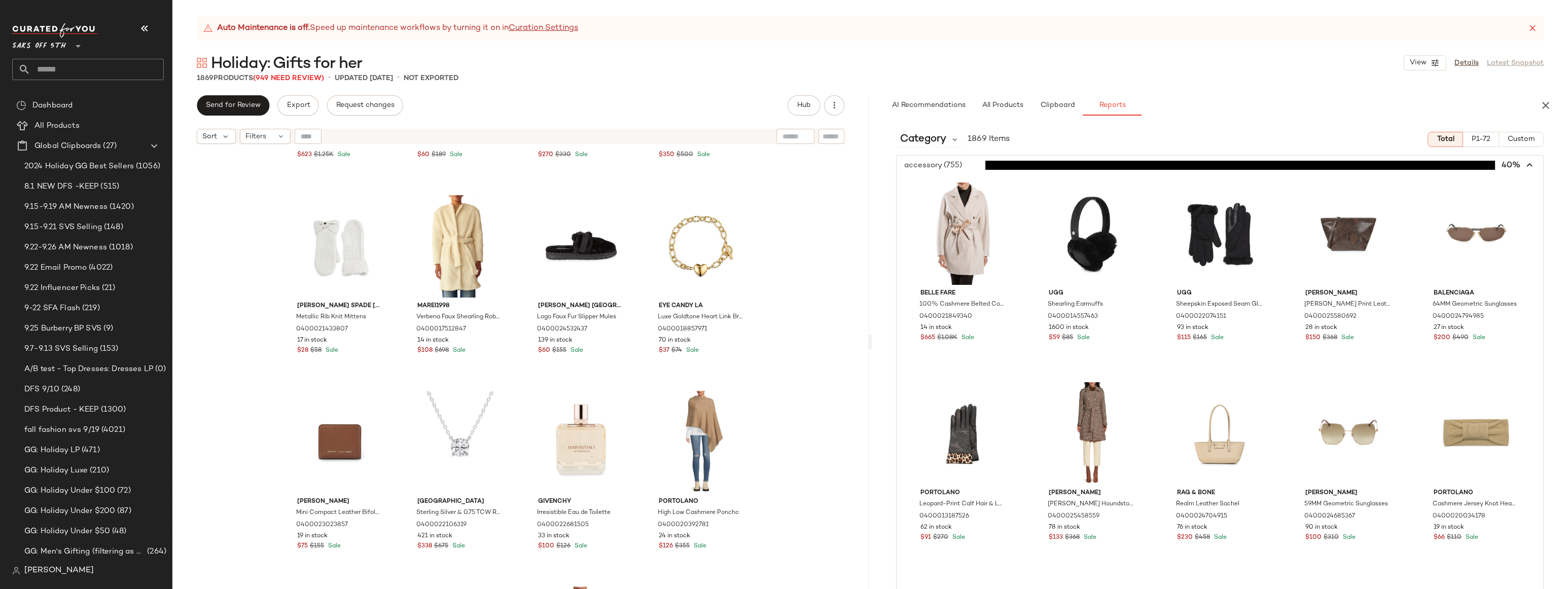
click at [956, 164] on span "button" at bounding box center [1220, 166] width 646 height 19
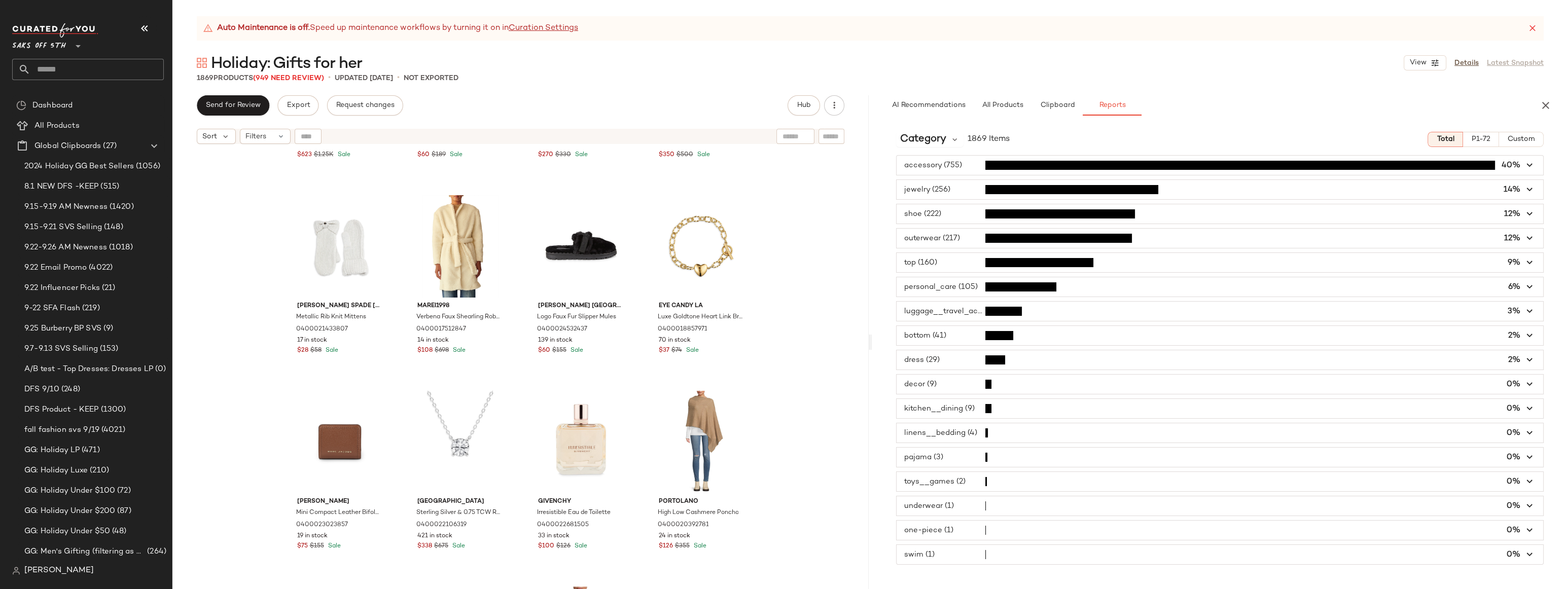
click at [925, 189] on span "button" at bounding box center [1220, 190] width 646 height 19
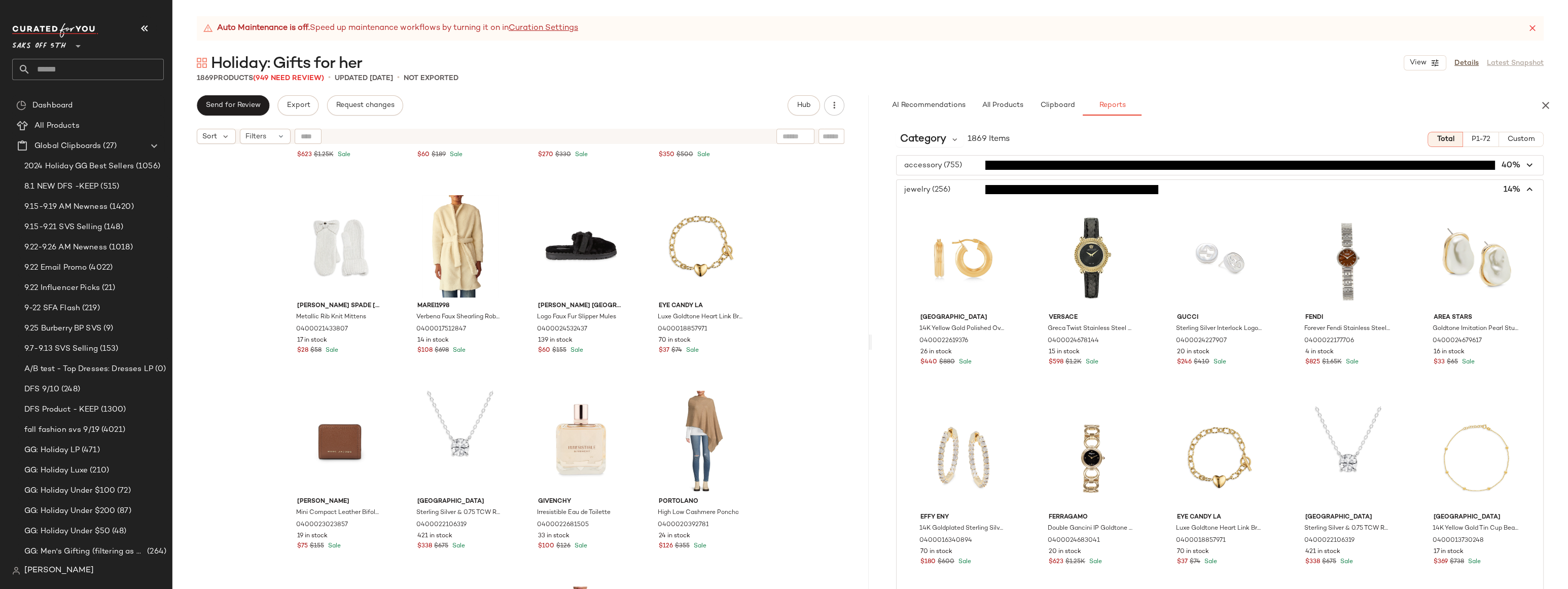
click at [926, 189] on span "button" at bounding box center [1220, 190] width 646 height 19
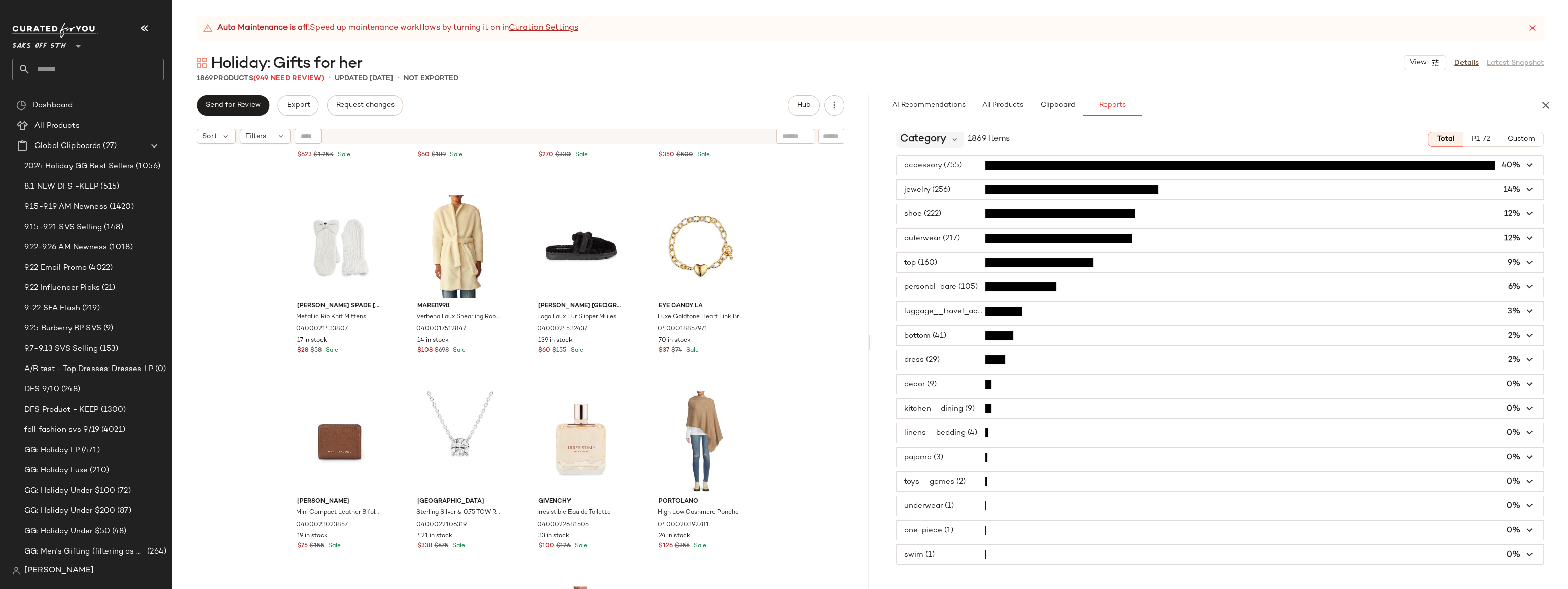
click at [937, 139] on span "Category" at bounding box center [923, 139] width 46 height 15
click at [935, 232] on div "Brand" at bounding box center [960, 234] width 113 height 12
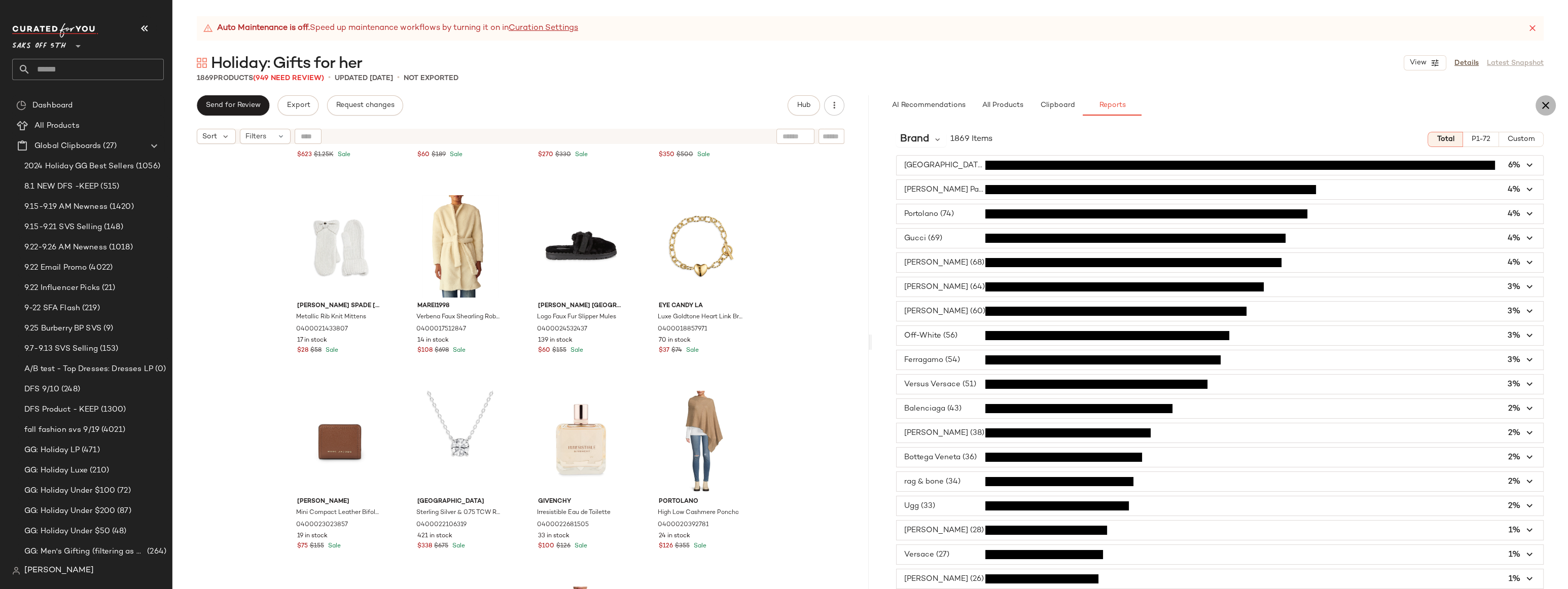
click at [1318, 105] on icon "button" at bounding box center [1545, 105] width 12 height 12
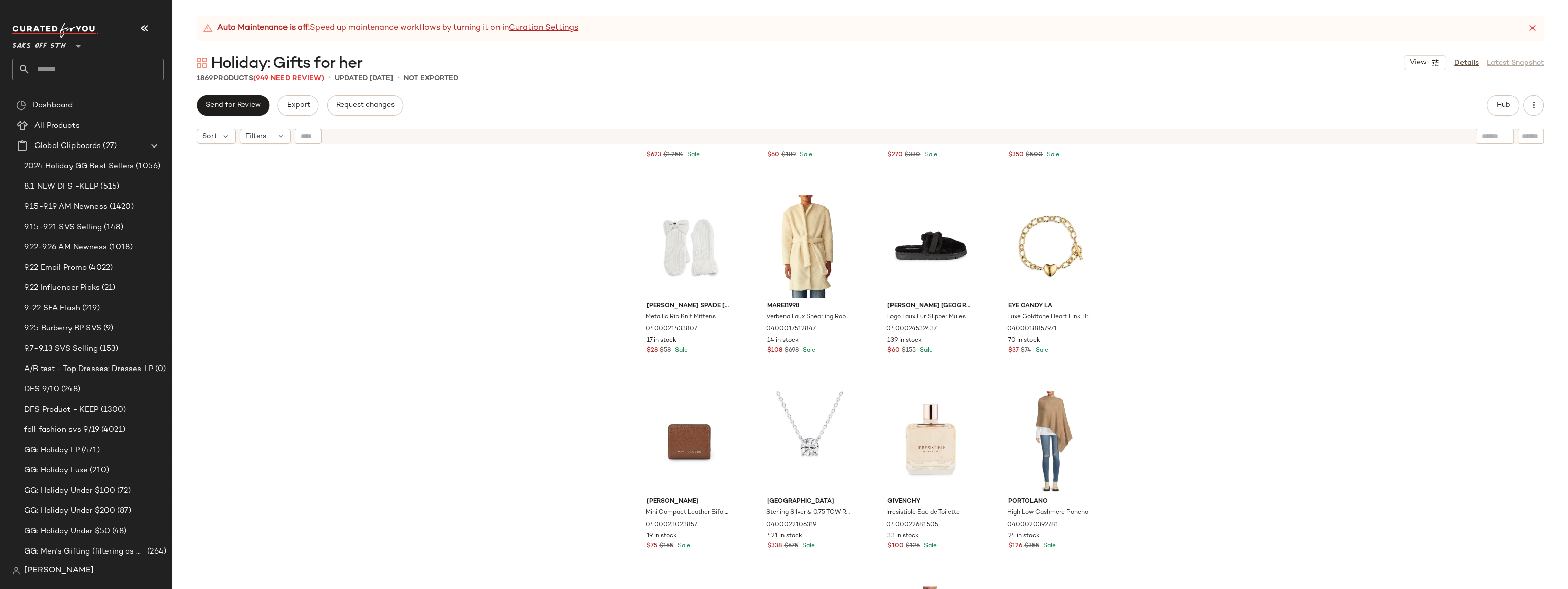
click at [551, 250] on div "Ferragamo Double Gancini IP Goldtone Bracelet Watch/25MM 0400024683041 20 in st…" at bounding box center [870, 382] width 1396 height 465
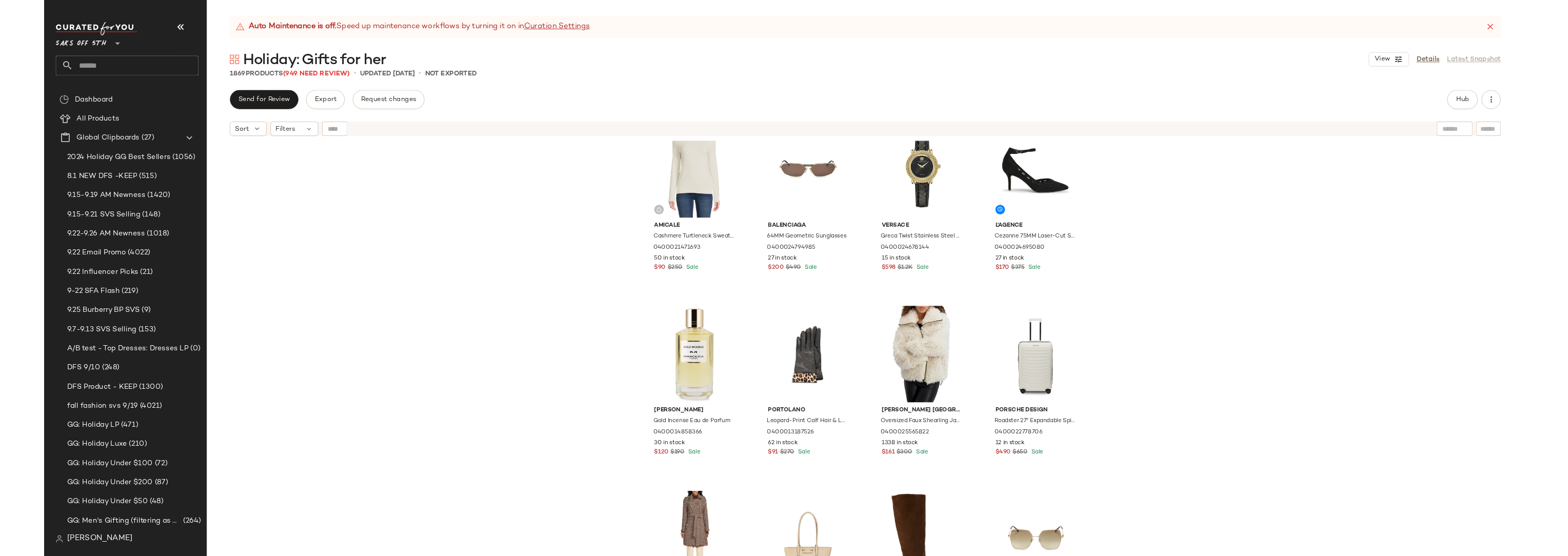
scroll to position [0, 0]
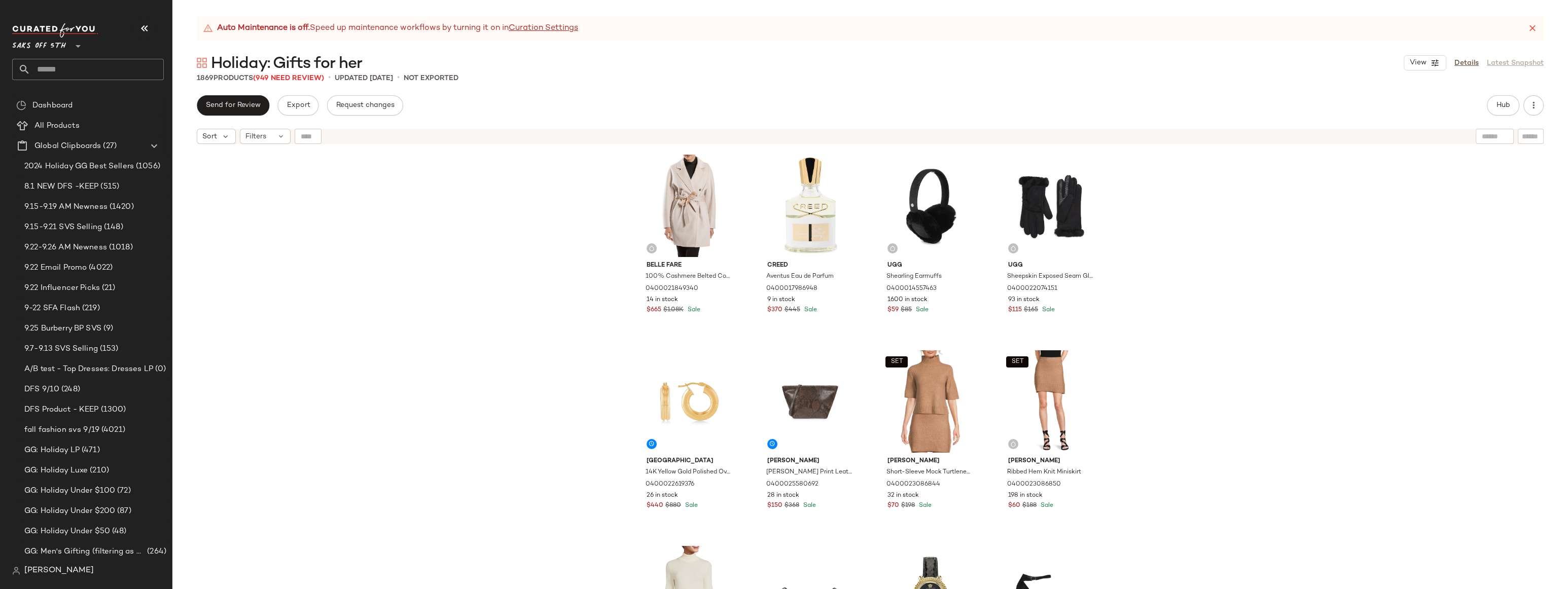
click at [492, 221] on div "Belle Fare 100% Cashmere Belted Coat 0400021849340 14 in stock $665 $1.08K Sale…" at bounding box center [870, 382] width 1396 height 465
click at [405, 207] on div "Belle Fare 100% Cashmere Belted Coat 0400021849340 14 in stock $665 $1.08K Sale…" at bounding box center [870, 382] width 1396 height 465
click at [486, 203] on div "Belle Fare 100% Cashmere Belted Coat 0400021849340 14 in stock $665 $1.08K Sale…" at bounding box center [870, 382] width 1396 height 465
click at [28, 566] on span "[PERSON_NAME]" at bounding box center [59, 571] width 69 height 12
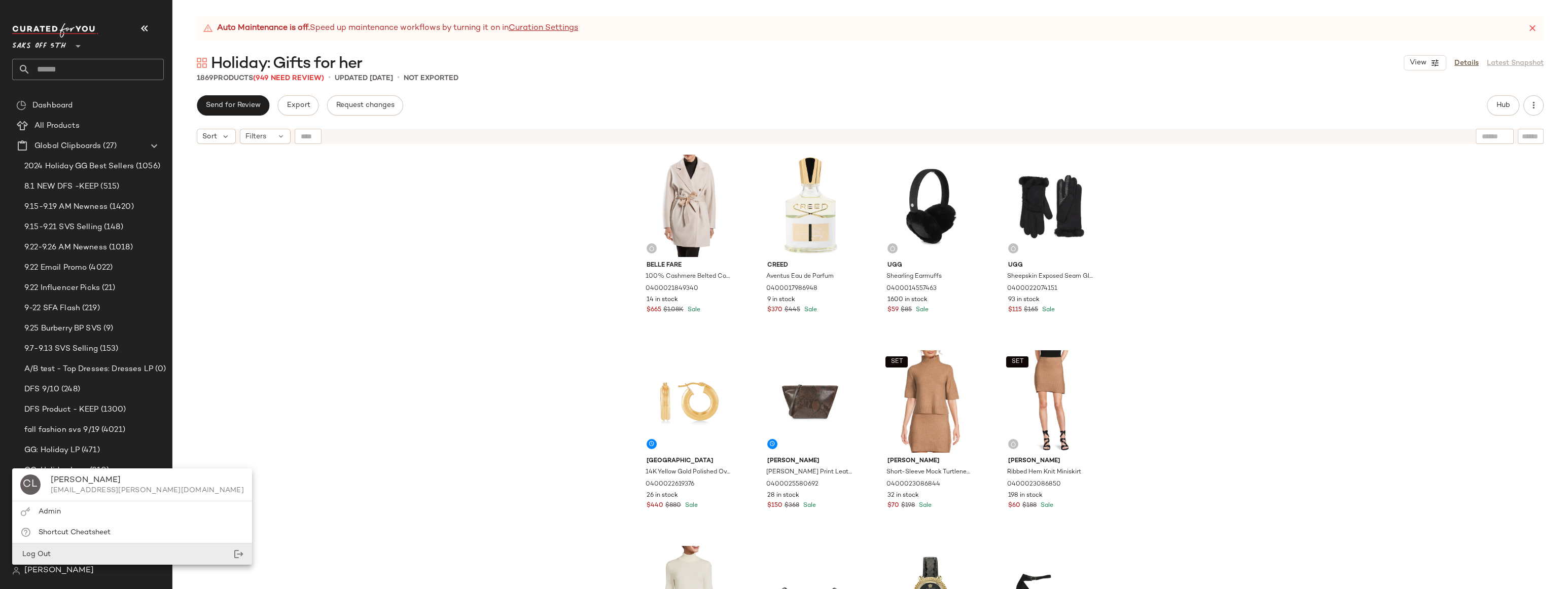
click at [62, 551] on div "Log Out" at bounding box center [132, 554] width 240 height 21
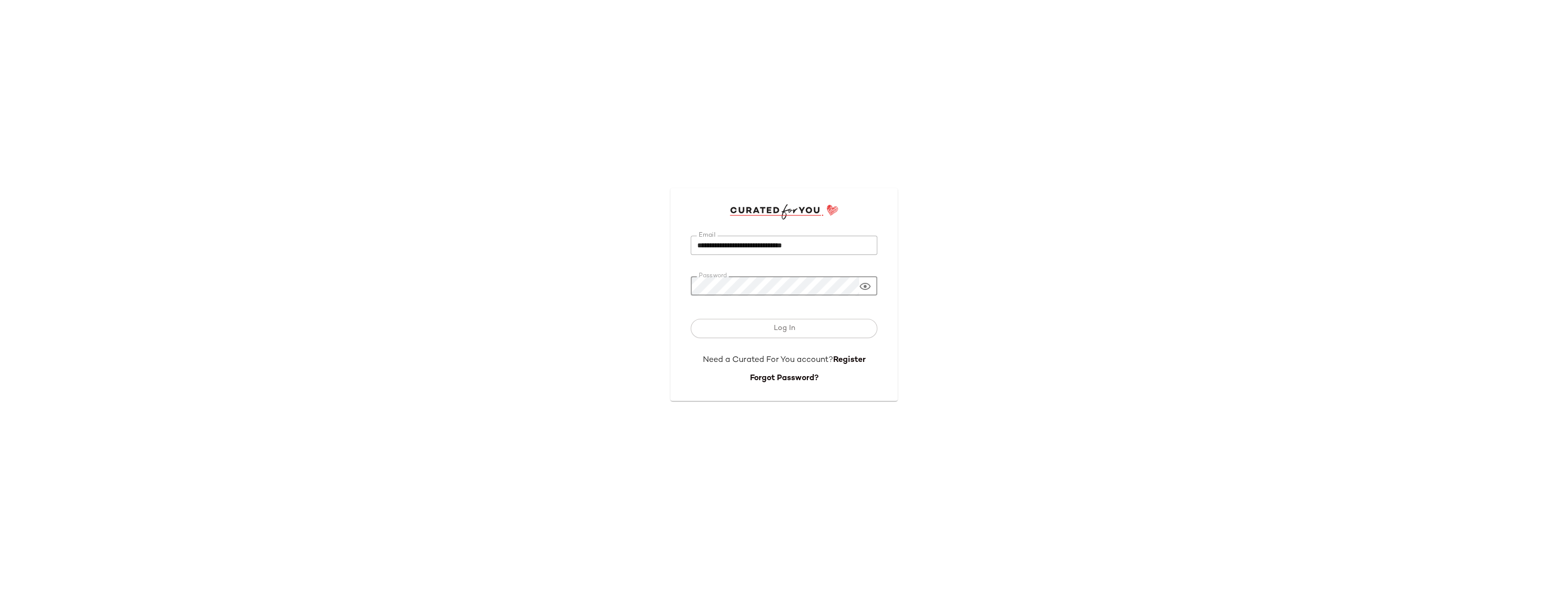
click at [642, 284] on div "**********" at bounding box center [784, 294] width 1568 height 589
drag, startPoint x: 828, startPoint y: 244, endPoint x: 666, endPoint y: 248, distance: 162.0
click at [666, 248] on div "**********" at bounding box center [784, 294] width 243 height 229
paste input "email"
type input "**********"
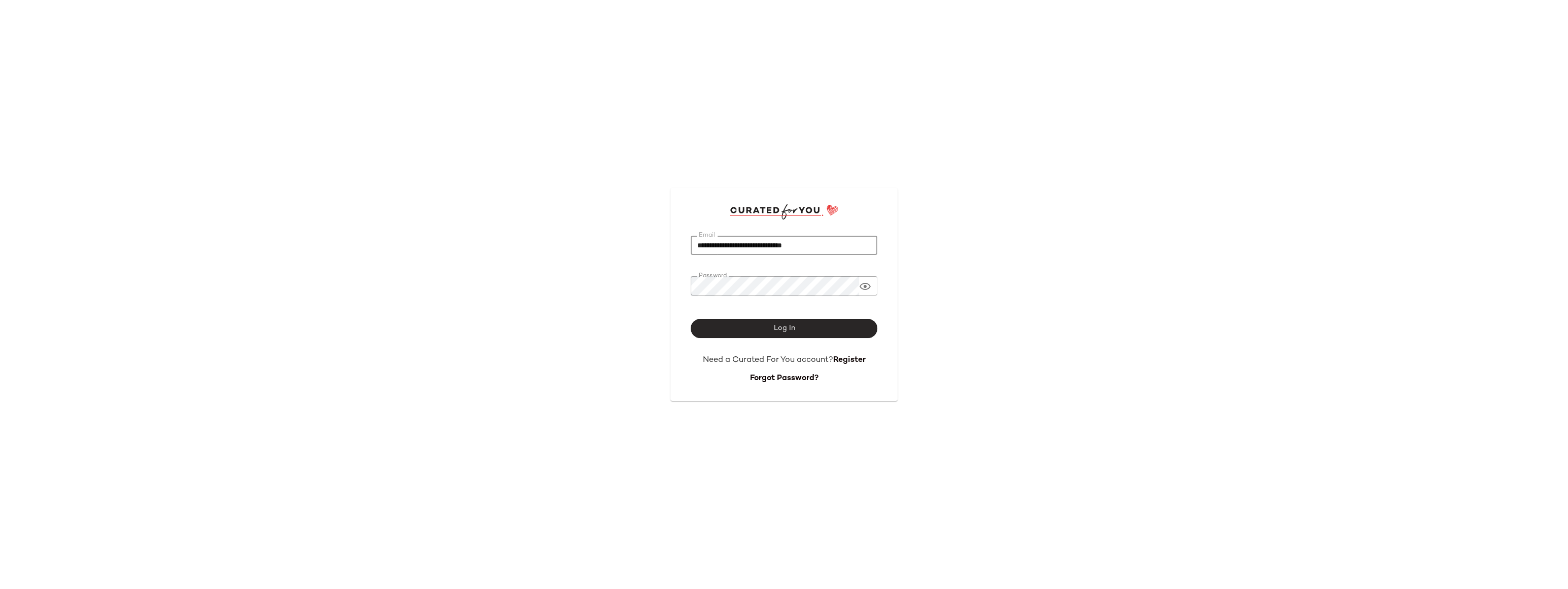
click at [776, 332] on span "Log In" at bounding box center [784, 328] width 22 height 8
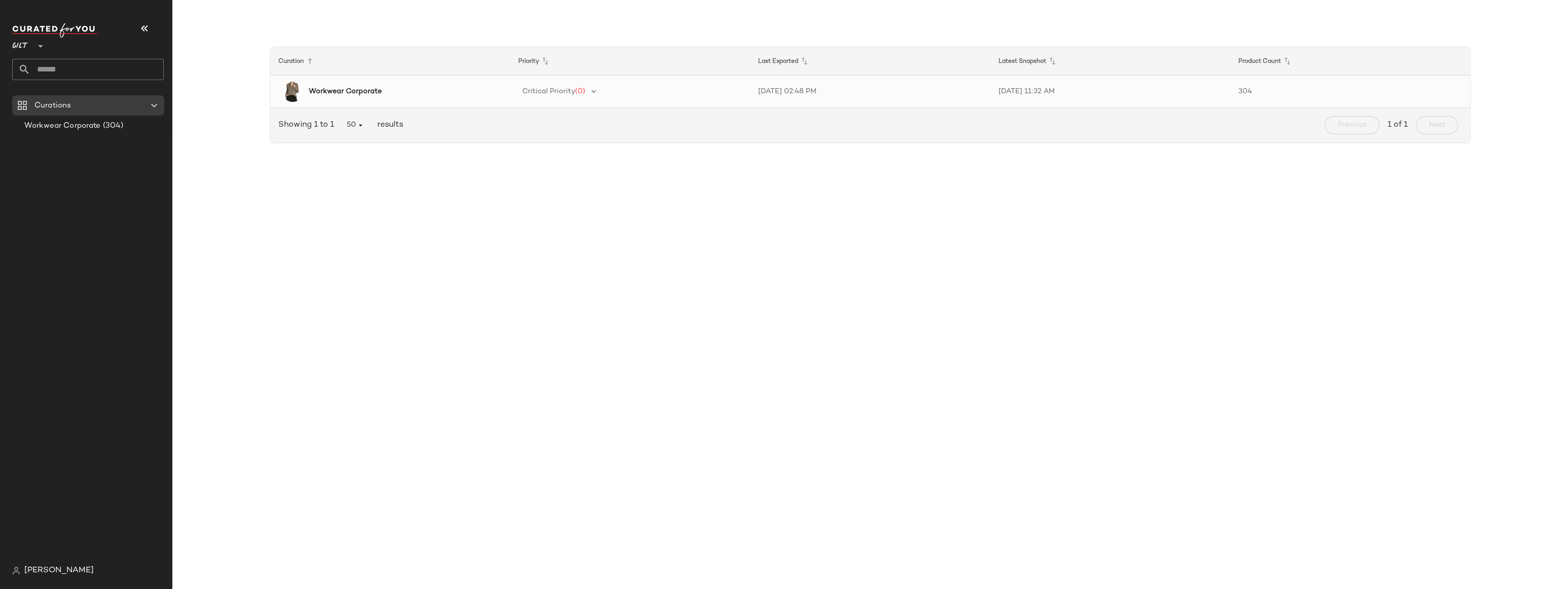
click at [348, 93] on b "Workwear Corporate" at bounding box center [345, 91] width 73 height 10
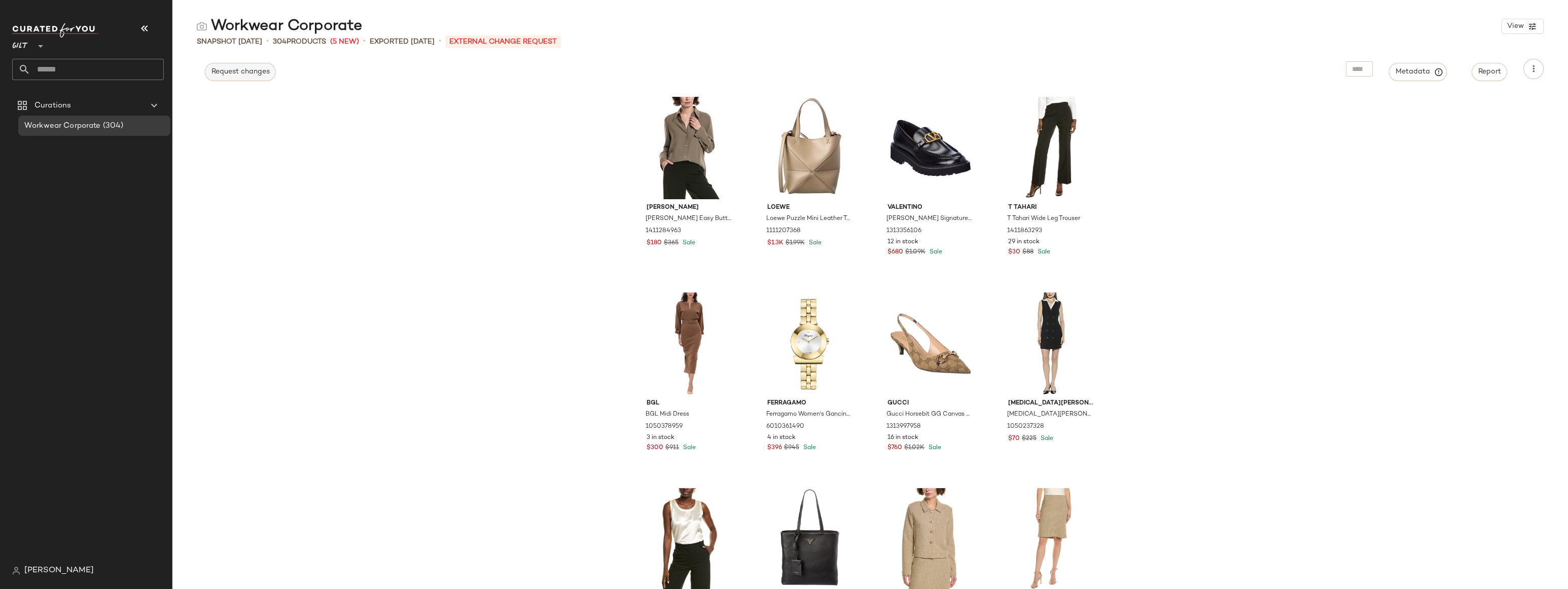
click at [237, 69] on span "Request changes" at bounding box center [240, 72] width 59 height 8
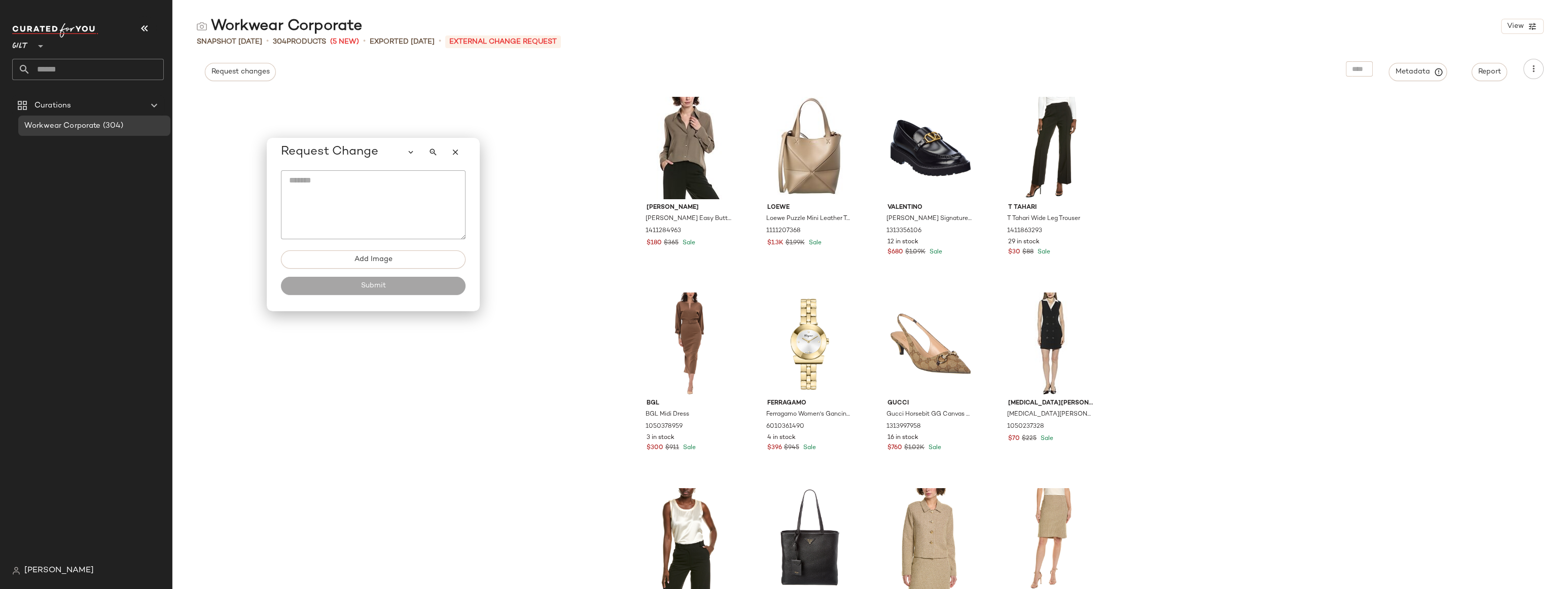
drag, startPoint x: 179, startPoint y: 61, endPoint x: 395, endPoint y: 148, distance: 232.9
click at [395, 148] on div "Request Change" at bounding box center [373, 152] width 184 height 20
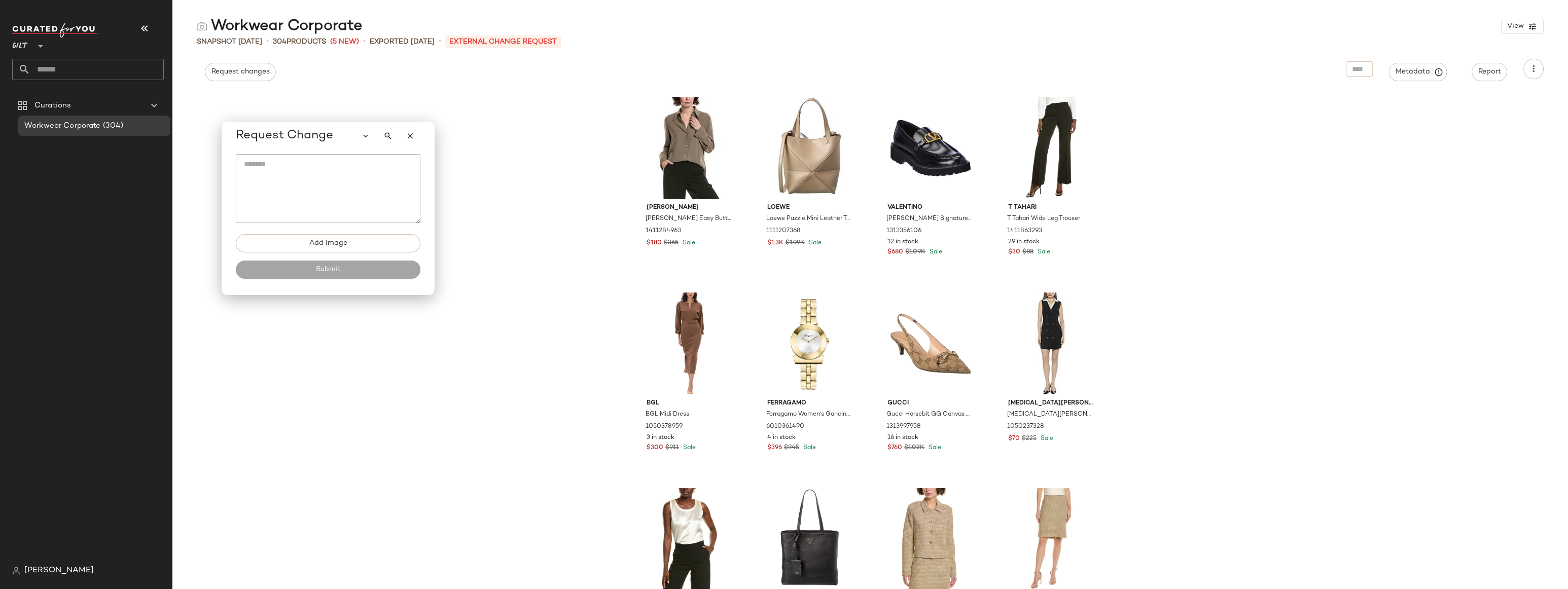
drag, startPoint x: 395, startPoint y: 147, endPoint x: 350, endPoint y: 131, distance: 47.8
click at [350, 131] on div "Request Change" at bounding box center [327, 136] width 184 height 20
click at [364, 135] on icon "button" at bounding box center [365, 136] width 9 height 9
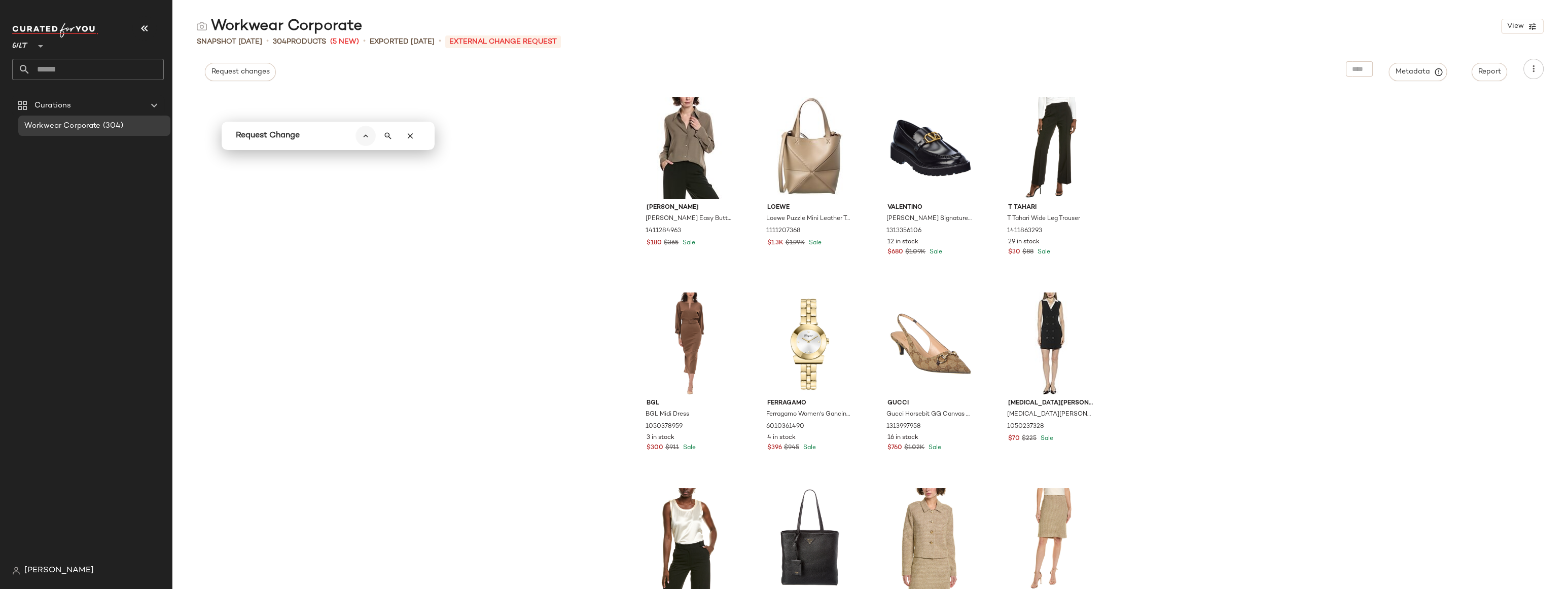
click at [364, 135] on icon "button" at bounding box center [365, 136] width 9 height 9
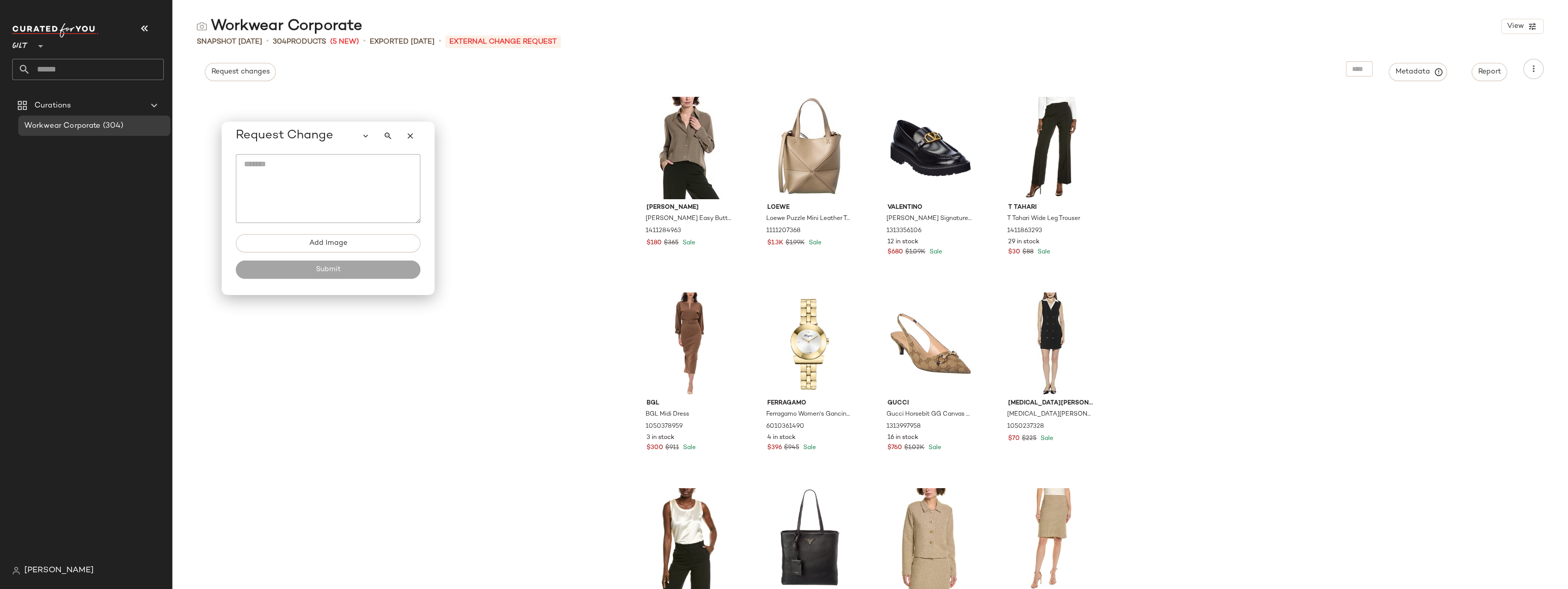
click at [272, 165] on textarea at bounding box center [327, 188] width 184 height 69
click at [522, 162] on div "Vince Vince Easy Button Blouse 1411284963 $180 $365 Sale Loewe Loewe Puzzle Min…" at bounding box center [870, 340] width 1396 height 498
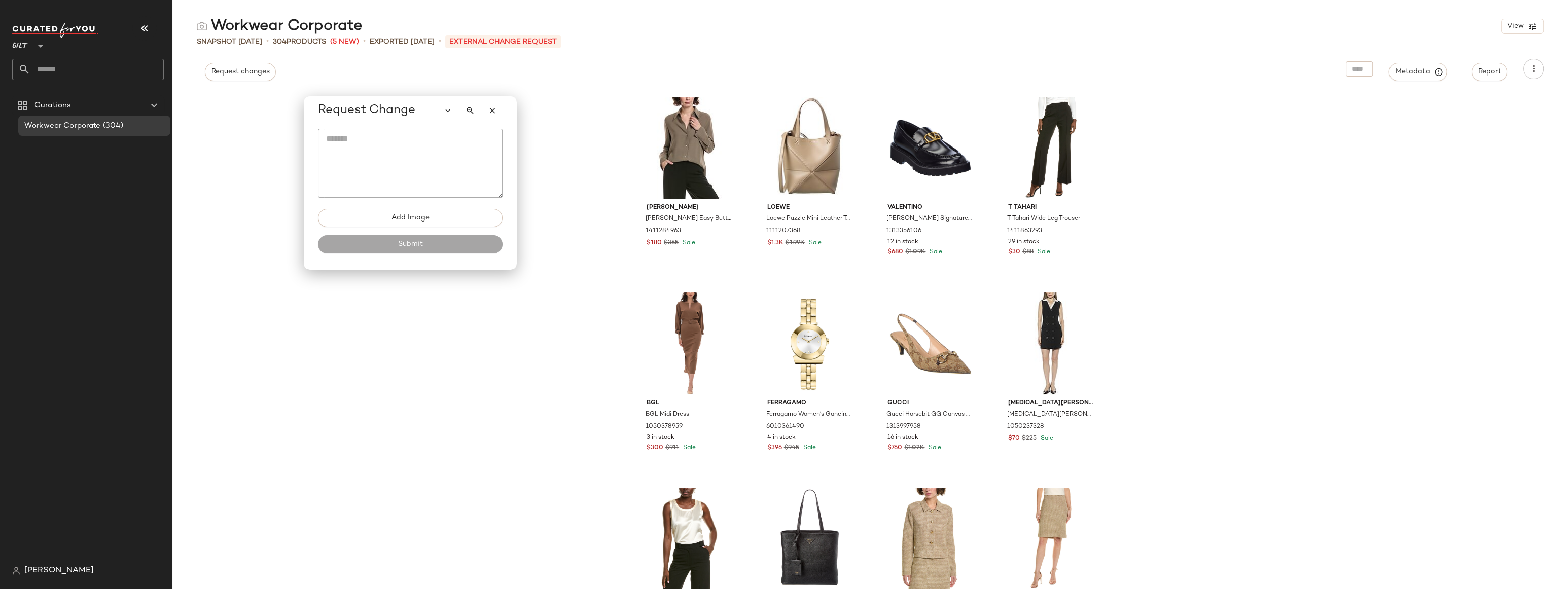
drag, startPoint x: 349, startPoint y: 139, endPoint x: 432, endPoint y: 114, distance: 86.7
click at [432, 114] on div "Request Change" at bounding box center [410, 110] width 184 height 20
click at [382, 313] on div "Vince Vince Easy Button Blouse 1411284963 $180 $365 Sale Loewe Loewe Puzzle Min…" at bounding box center [870, 340] width 1396 height 498
click at [481, 394] on div "Vince Vince Easy Button Blouse 1411284963 $180 $365 Sale Loewe Loewe Puzzle Min…" at bounding box center [870, 340] width 1396 height 498
click at [391, 113] on span "Request Change" at bounding box center [366, 110] width 97 height 16
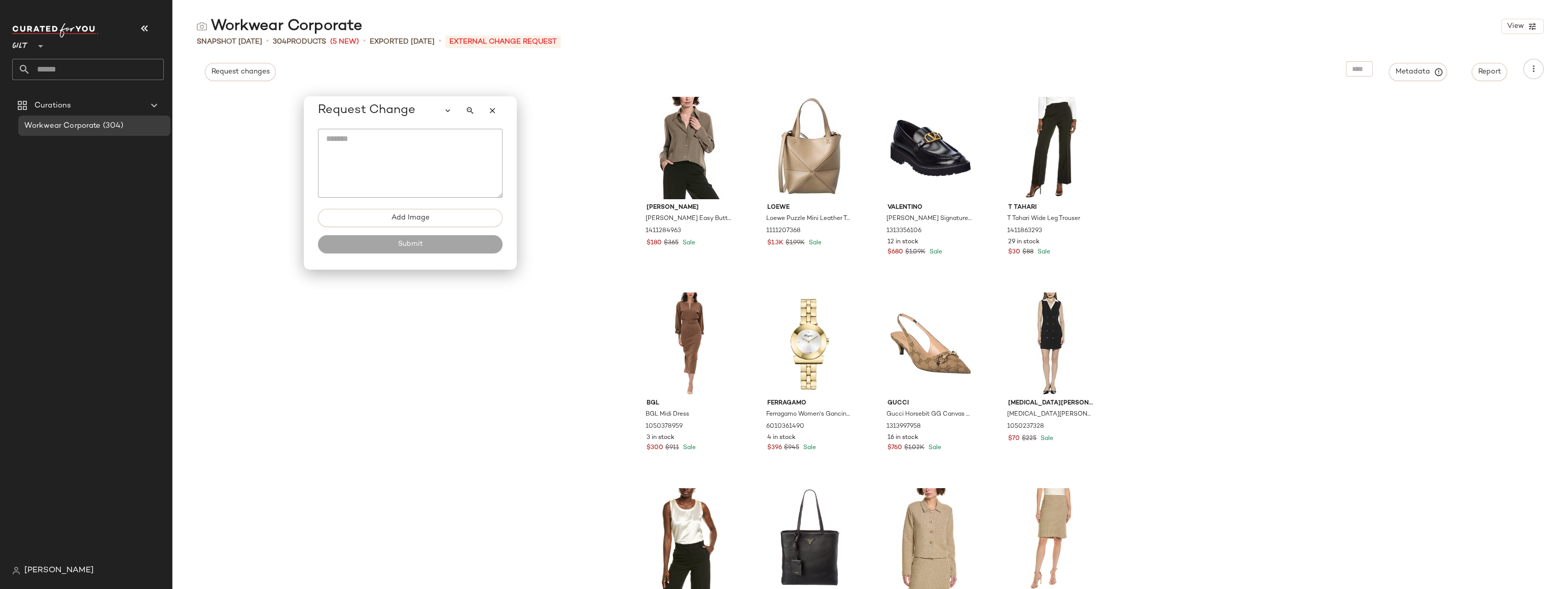
click at [483, 105] on div at bounding box center [470, 110] width 65 height 20
click at [497, 110] on button "button" at bounding box center [492, 110] width 20 height 20
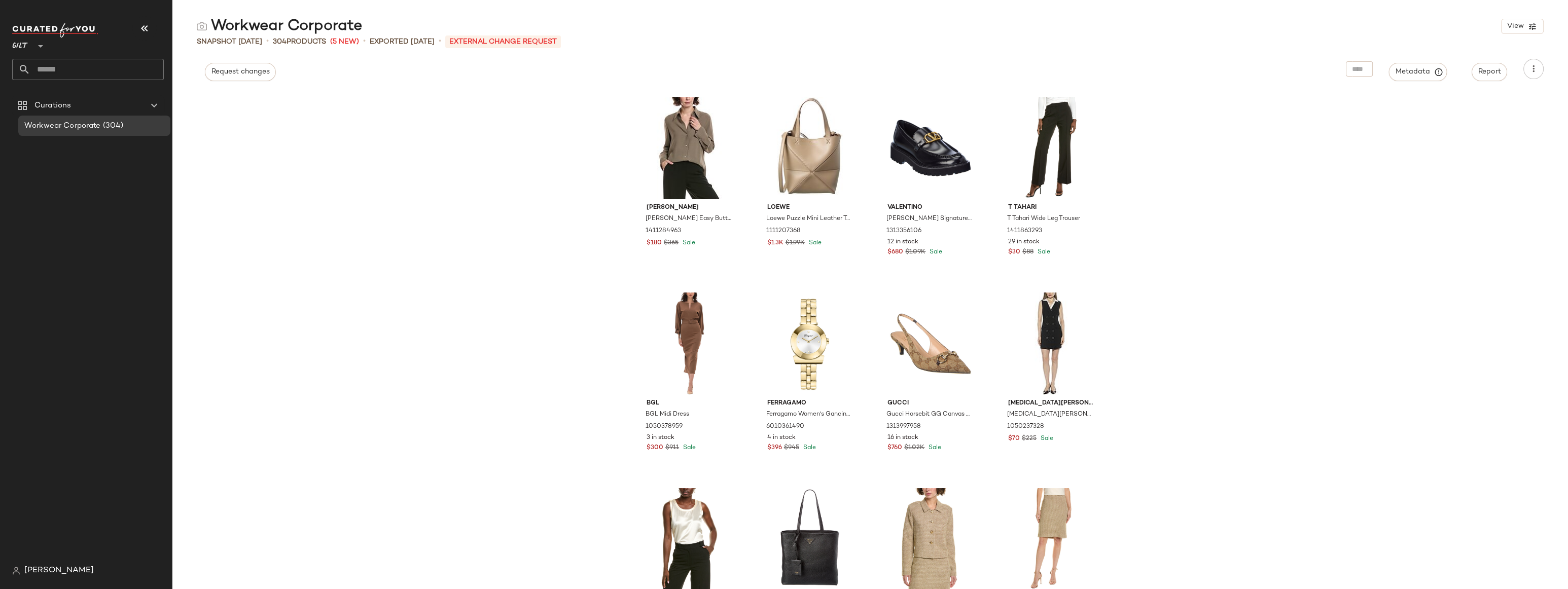
click at [427, 83] on div "Workwear Corporate View Snapshot Aug 20th • 304 Products (5 New) • Exported Aug…" at bounding box center [870, 302] width 1396 height 573
click at [233, 74] on span "Request changes" at bounding box center [240, 72] width 59 height 8
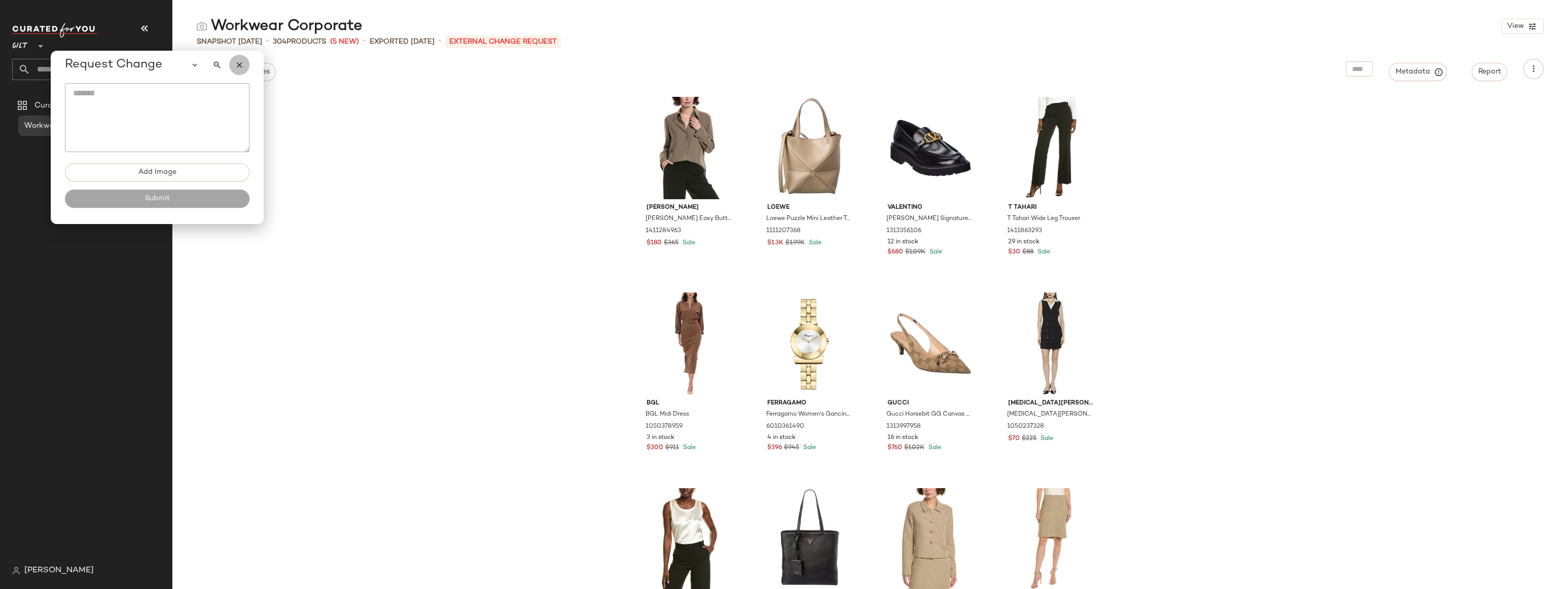
click at [242, 68] on icon "button" at bounding box center [239, 64] width 9 height 9
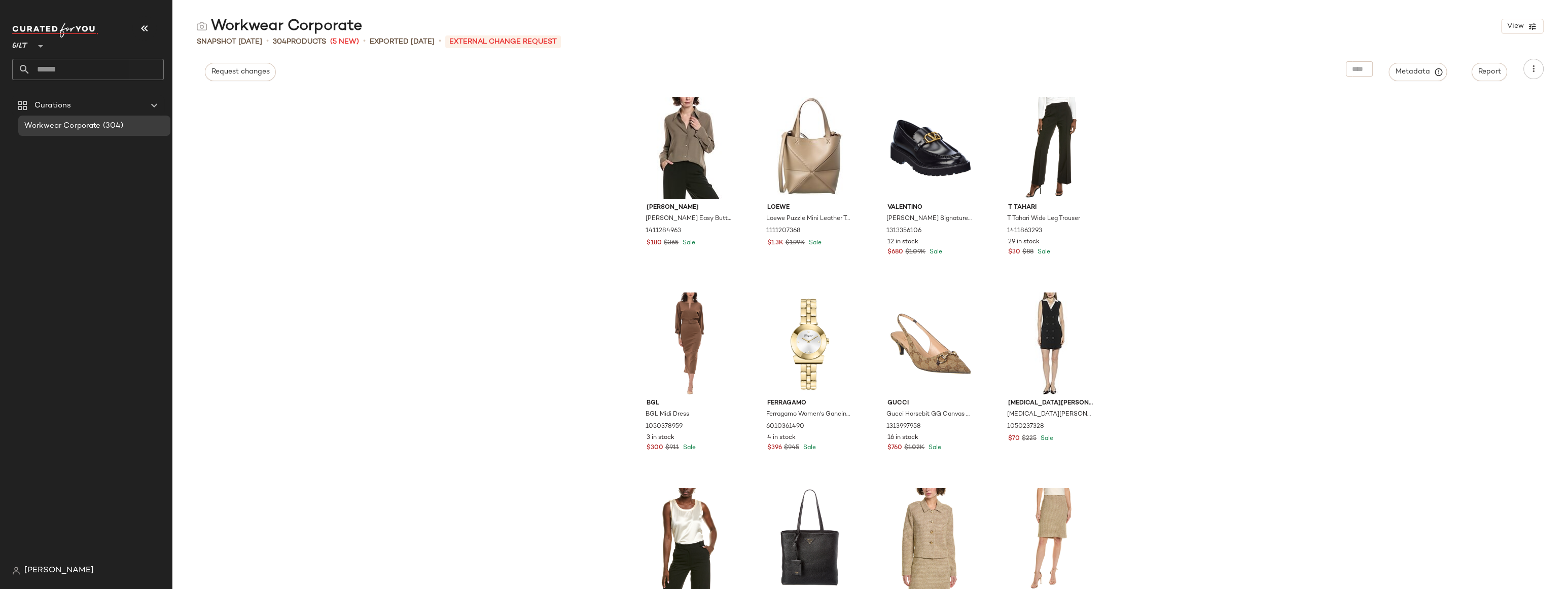
click at [324, 75] on div "Request changes Metadata Report" at bounding box center [870, 69] width 1396 height 20
click at [222, 72] on span "Request changes" at bounding box center [240, 72] width 59 height 8
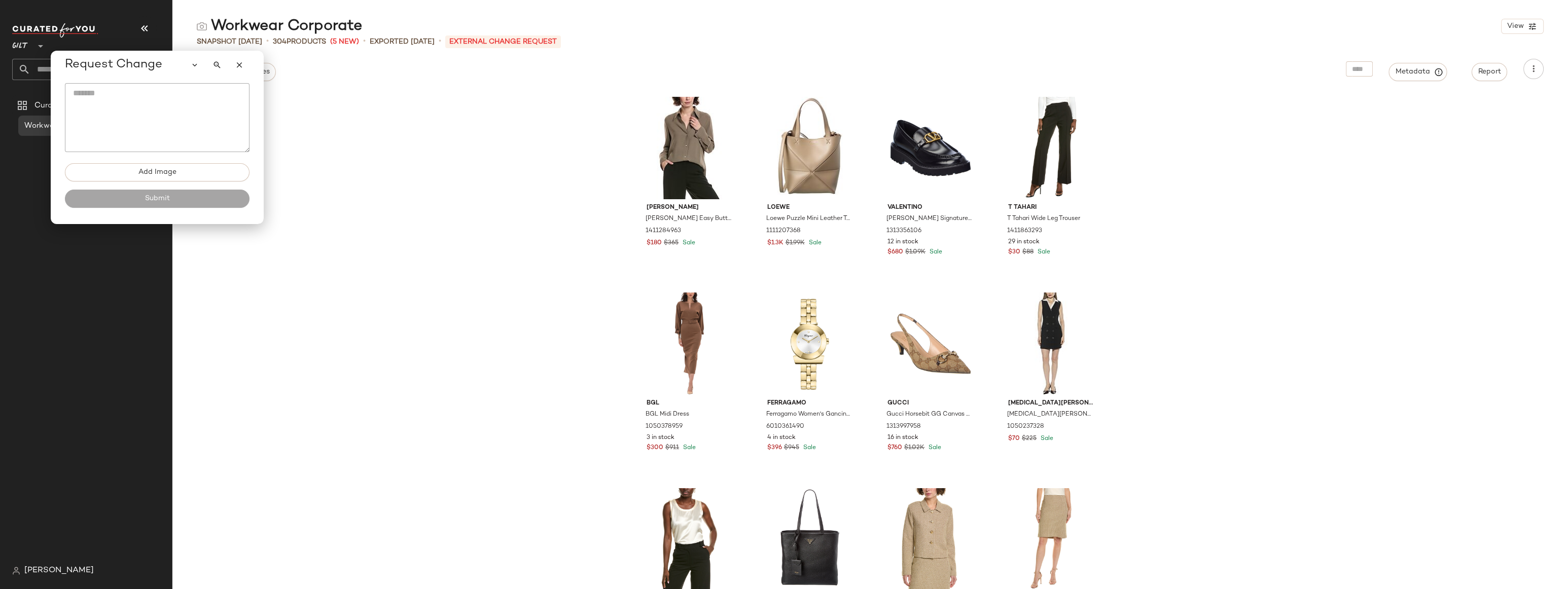
click at [345, 94] on div "Vince Vince Easy Button Blouse 1411284963 $180 $365 Sale Loewe Loewe Puzzle Min…" at bounding box center [870, 340] width 1396 height 498
click at [238, 65] on icon "button" at bounding box center [239, 64] width 9 height 9
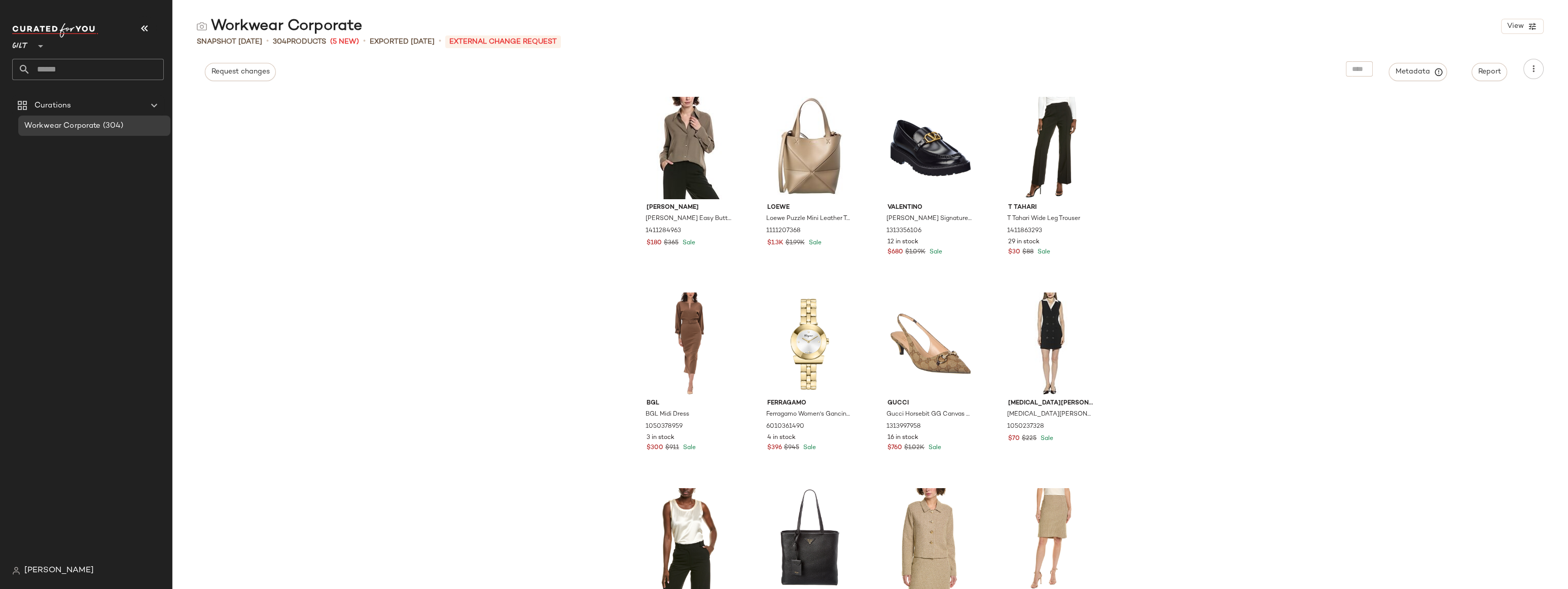
click at [338, 76] on div "Request changes Metadata Report" at bounding box center [870, 69] width 1396 height 20
click at [421, 76] on div "Request changes Metadata Report" at bounding box center [870, 69] width 1396 height 20
drag, startPoint x: 565, startPoint y: 156, endPoint x: 545, endPoint y: 259, distance: 104.9
click at [545, 256] on div "Vince Vince Easy Button Blouse 1411284963 $180 $365 Sale Loewe Loewe Puzzle Min…" at bounding box center [870, 340] width 1396 height 498
drag, startPoint x: 545, startPoint y: 259, endPoint x: 541, endPoint y: 294, distance: 35.2
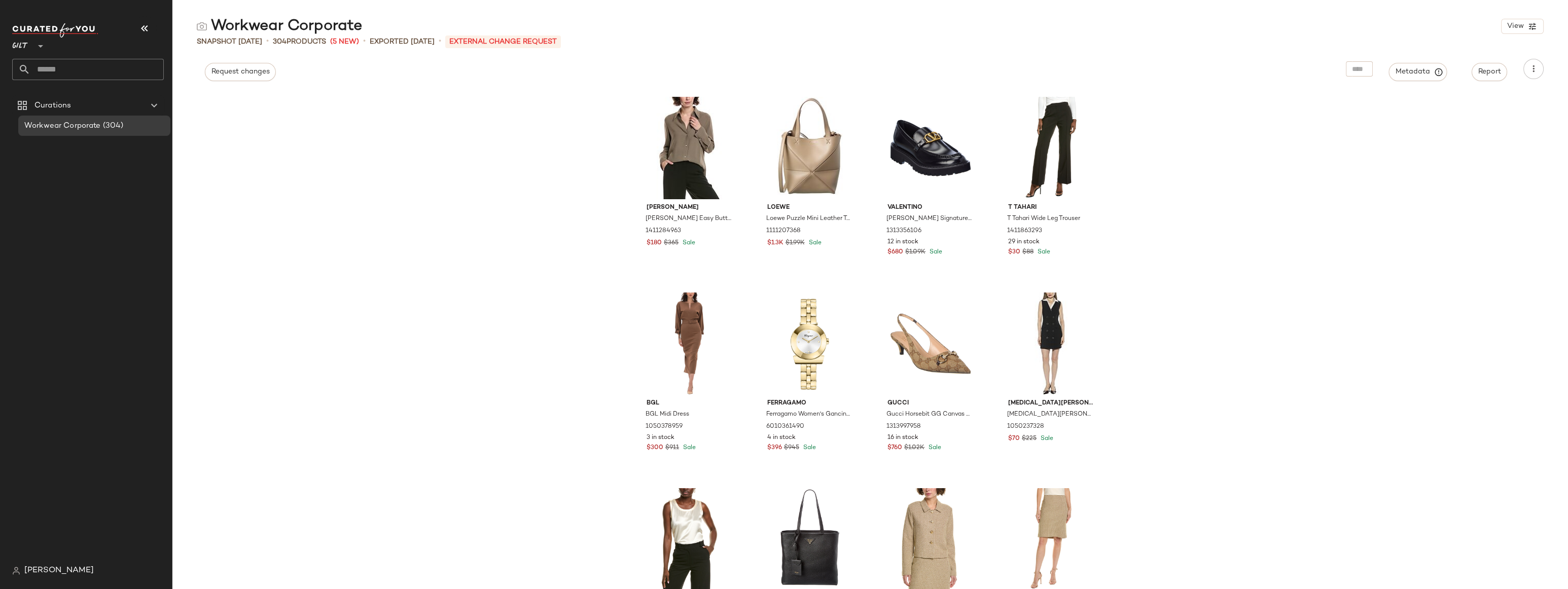
click at [542, 287] on div "Vince Vince Easy Button Blouse 1411284963 $180 $365 Sale Loewe Loewe Puzzle Min…" at bounding box center [870, 340] width 1396 height 498
click at [463, 74] on div "Request changes Metadata Report" at bounding box center [870, 69] width 1396 height 20
click at [231, 74] on span "Request changes" at bounding box center [240, 72] width 59 height 8
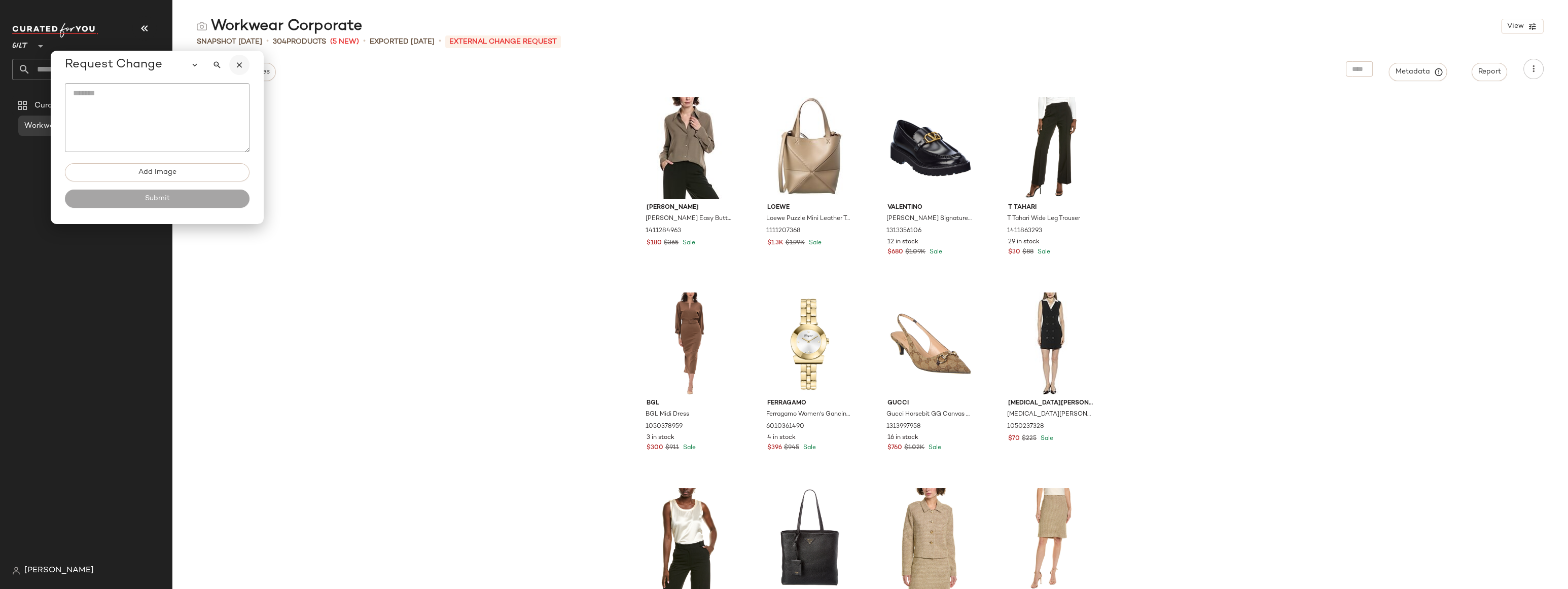
click at [236, 65] on icon "button" at bounding box center [239, 64] width 9 height 9
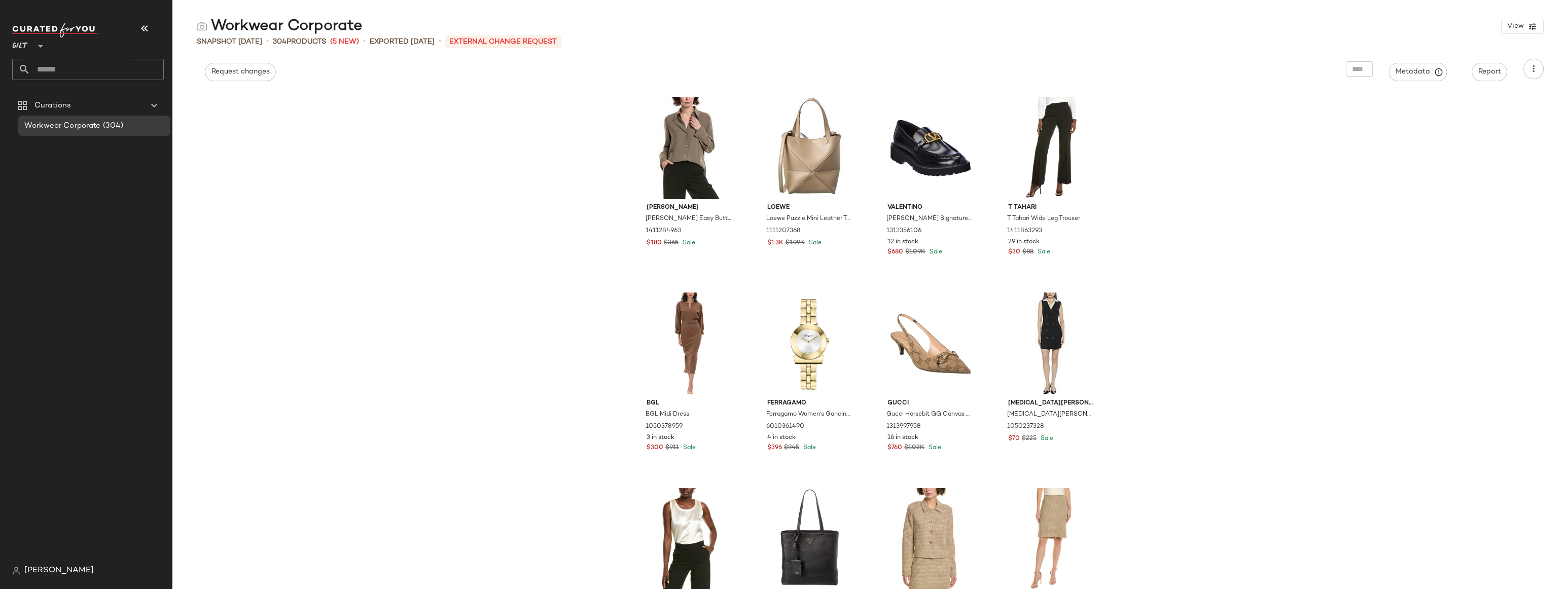
click at [317, 71] on div "Request changes Metadata Report" at bounding box center [870, 69] width 1396 height 20
click at [22, 47] on span "Gilt" at bounding box center [20, 44] width 16 height 18
click at [352, 105] on div "Vince Vince Easy Button Blouse 1411284963 $180 $365 Sale Loewe Loewe Puzzle Min…" at bounding box center [870, 340] width 1396 height 498
click at [1275, 114] on div "Vince Vince Easy Button Blouse 1411284963 $180 $365 Sale Loewe Loewe Puzzle Min…" at bounding box center [870, 340] width 1396 height 498
click at [1318, 74] on span "Report" at bounding box center [1489, 72] width 23 height 8
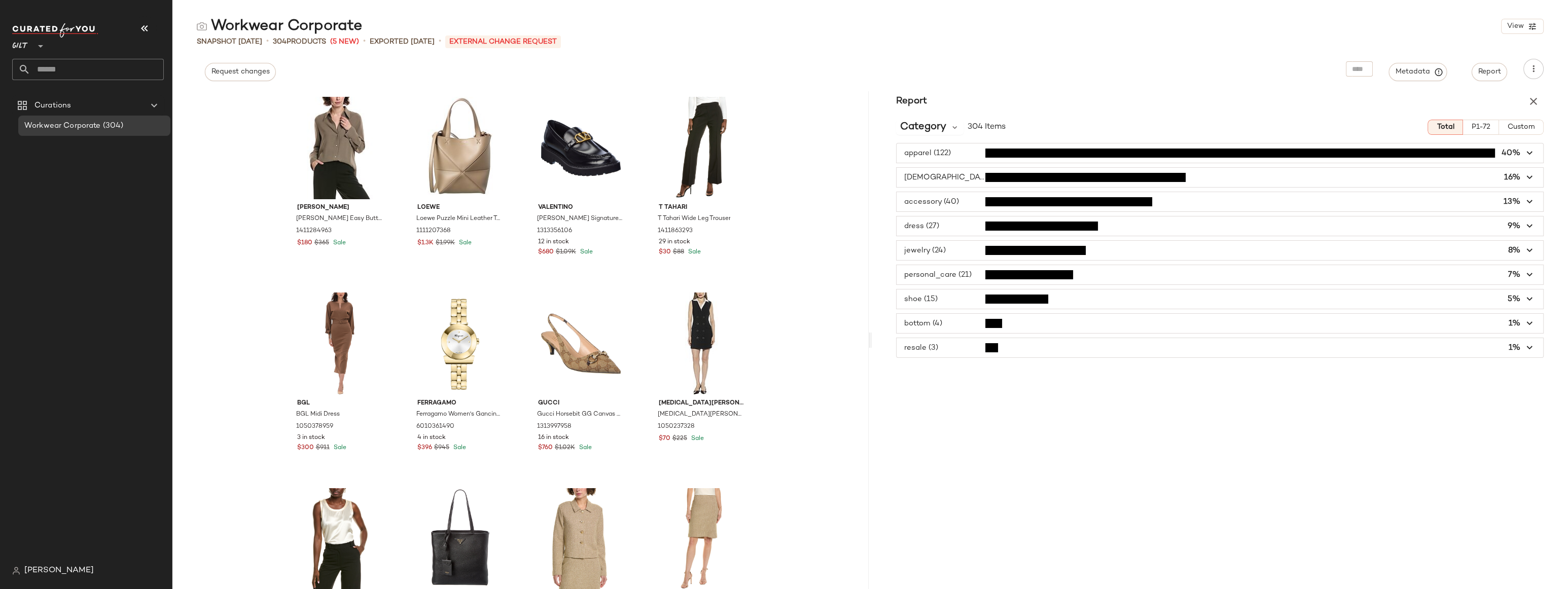
click at [972, 153] on span "button" at bounding box center [1220, 153] width 646 height 19
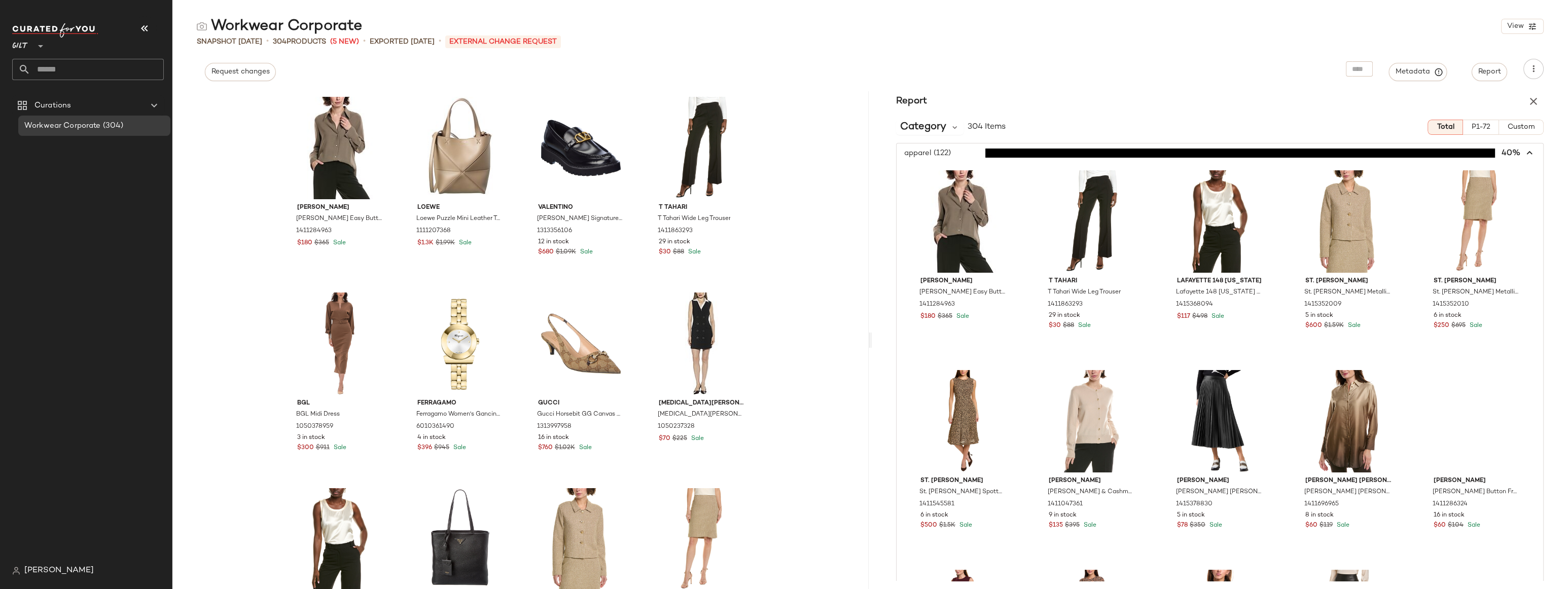
click at [972, 153] on span "button" at bounding box center [1220, 153] width 646 height 19
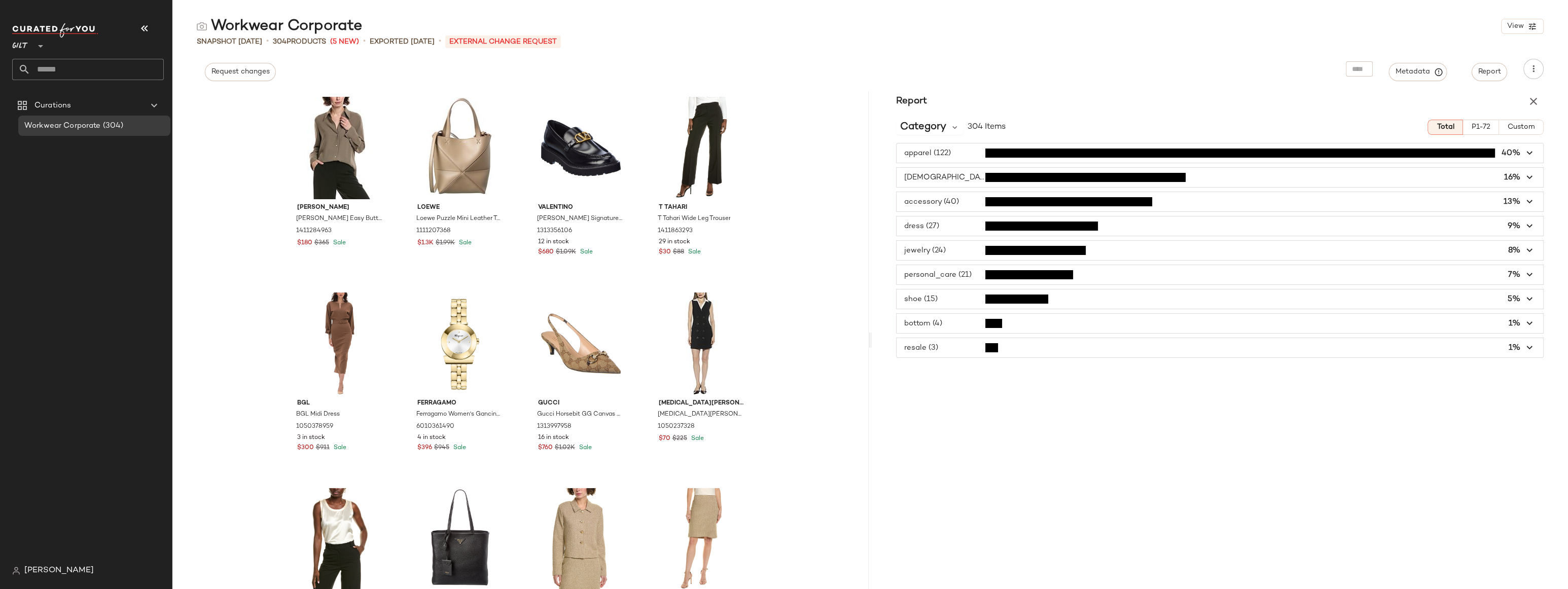
click at [1318, 131] on span "P1-72" at bounding box center [1481, 127] width 19 height 8
click at [948, 153] on span "button" at bounding box center [1220, 153] width 646 height 19
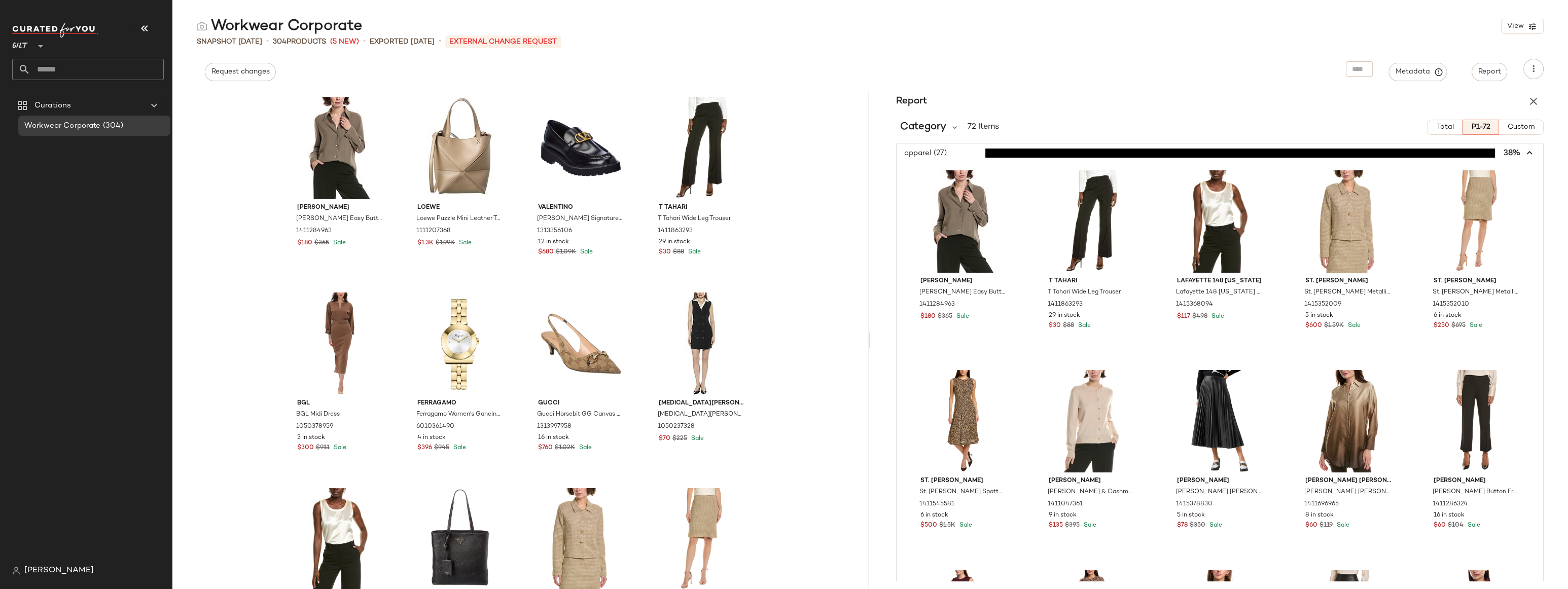
click at [948, 153] on span "button" at bounding box center [1220, 153] width 646 height 19
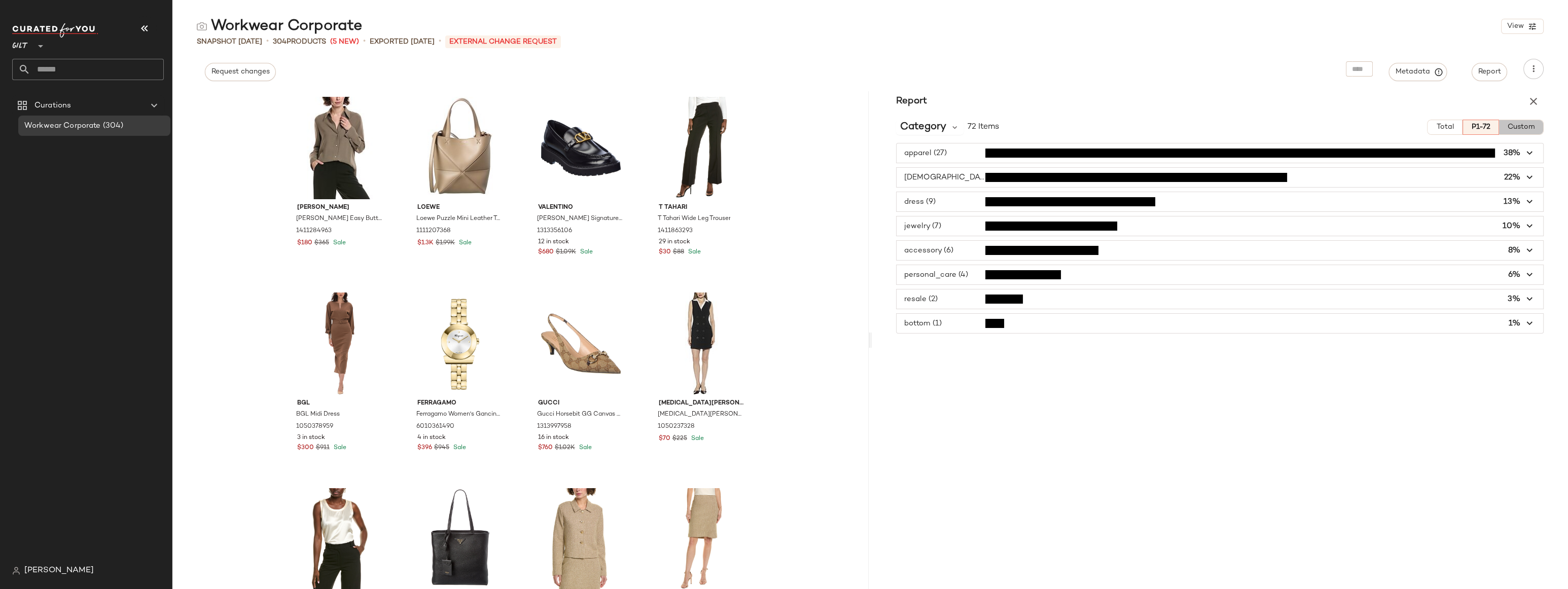
click at [1318, 127] on span "Custom" at bounding box center [1521, 127] width 28 height 8
click at [1318, 127] on span "Total" at bounding box center [1444, 127] width 18 height 8
click at [1186, 82] on div "Workwear Corporate View Snapshot Aug 20th • 304 Products (5 New) • Exported Aug…" at bounding box center [870, 302] width 1396 height 573
click at [1213, 97] on div "Report" at bounding box center [1220, 101] width 696 height 20
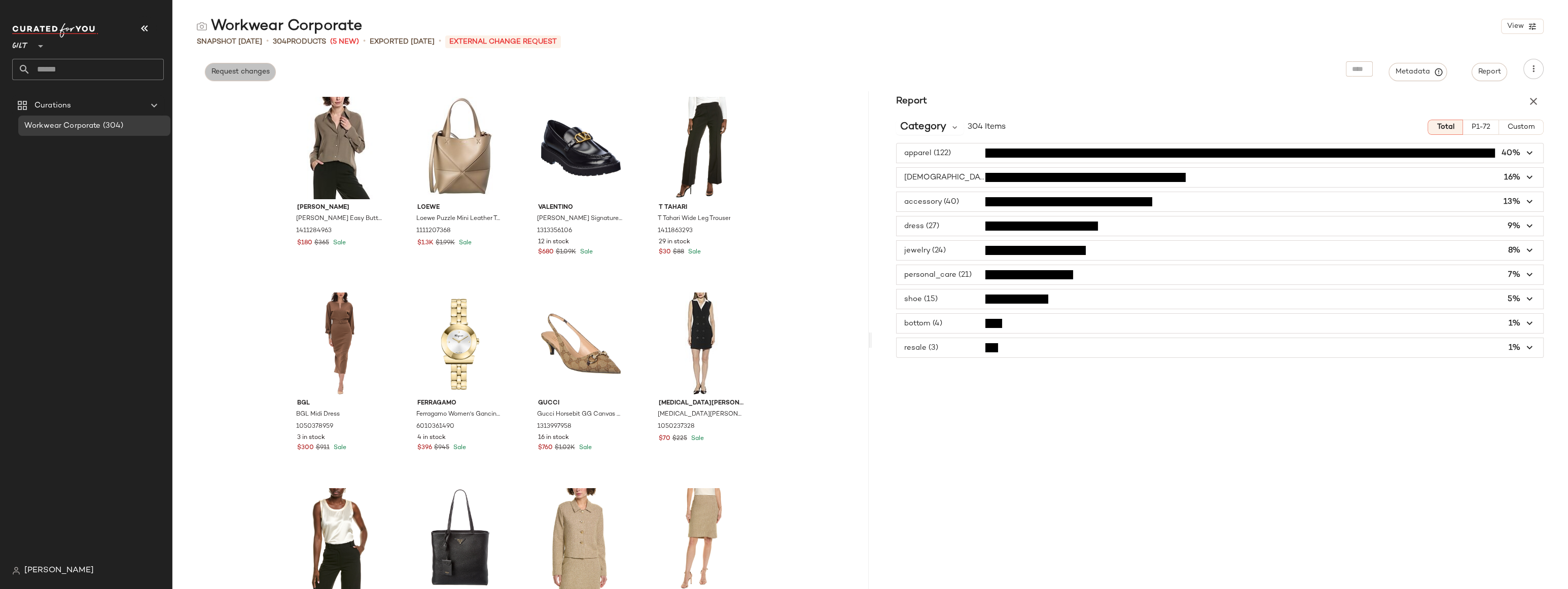
click at [221, 68] on span "Request changes" at bounding box center [240, 72] width 59 height 8
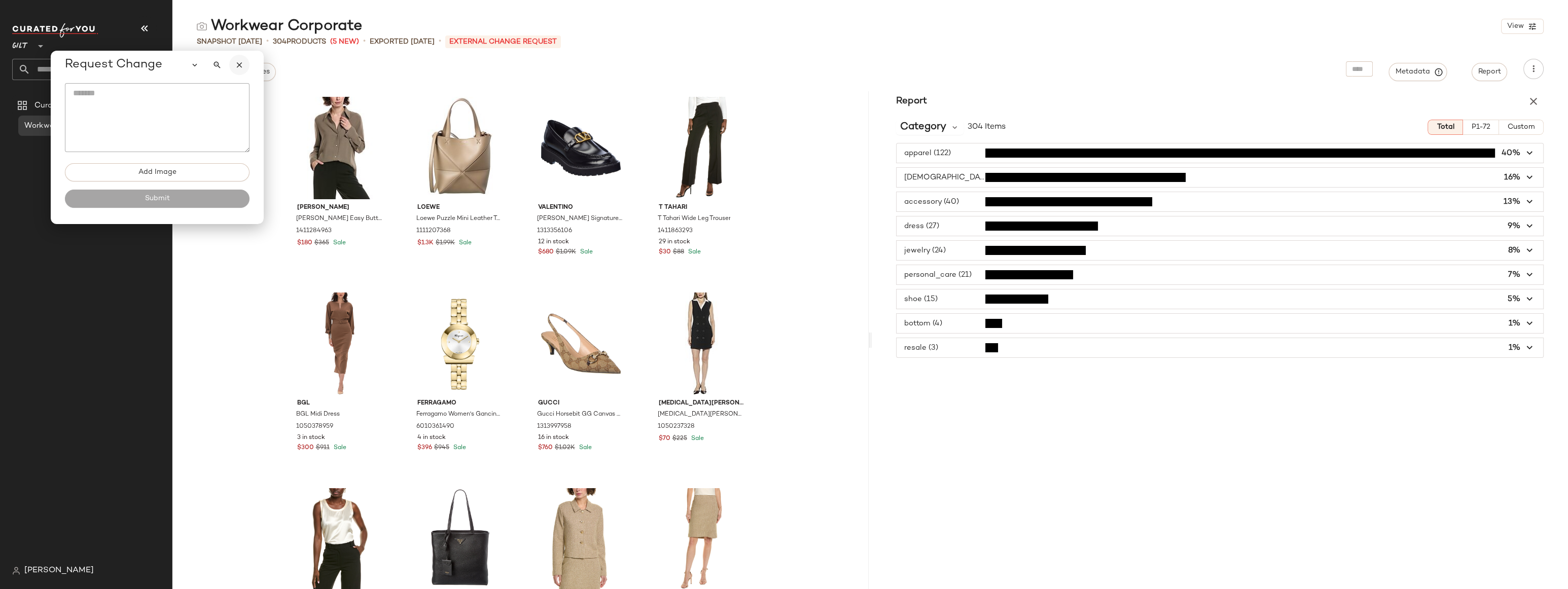
click at [235, 66] on icon "button" at bounding box center [239, 64] width 9 height 9
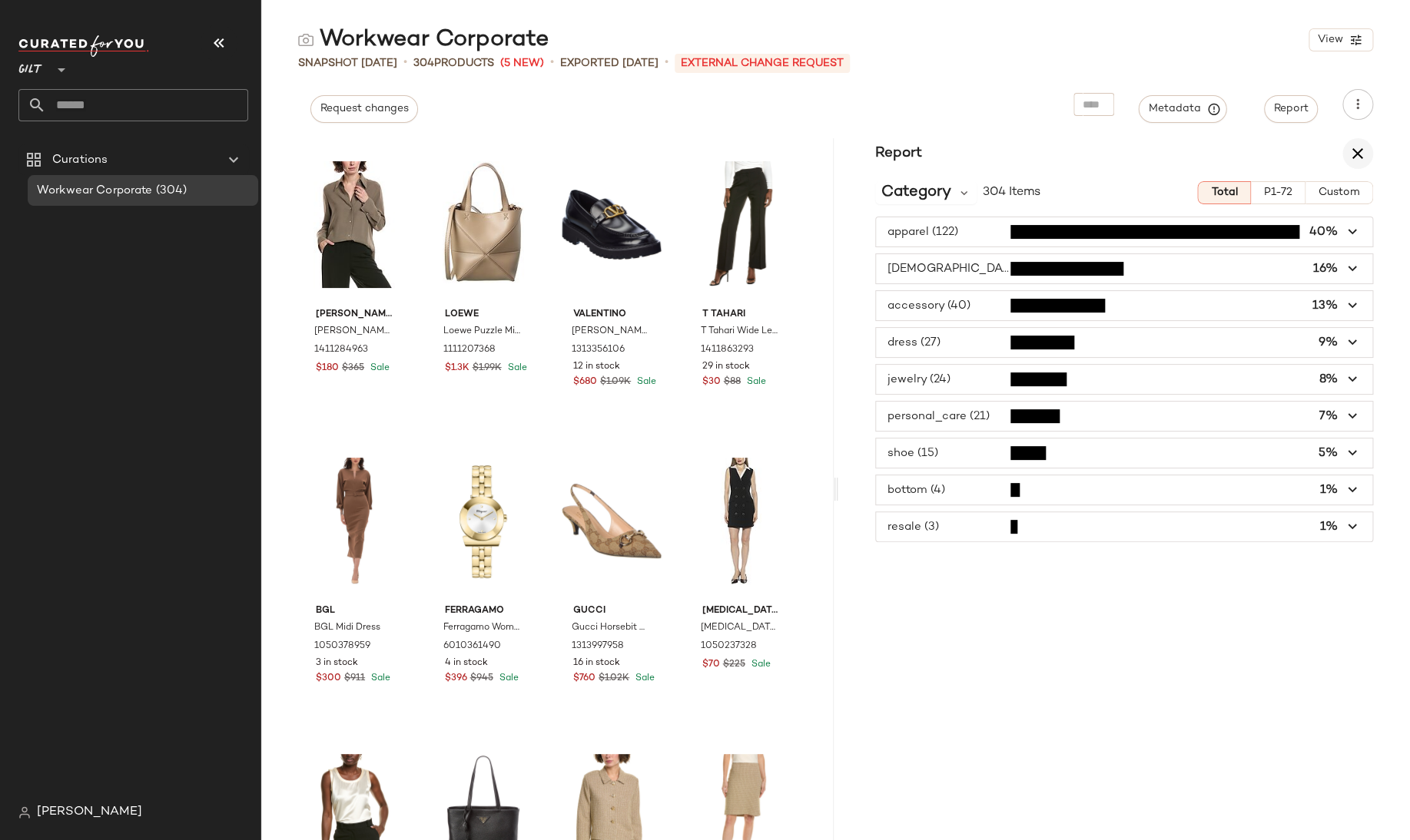
click at [1357, 153] on icon "button" at bounding box center [1357, 154] width 18 height 18
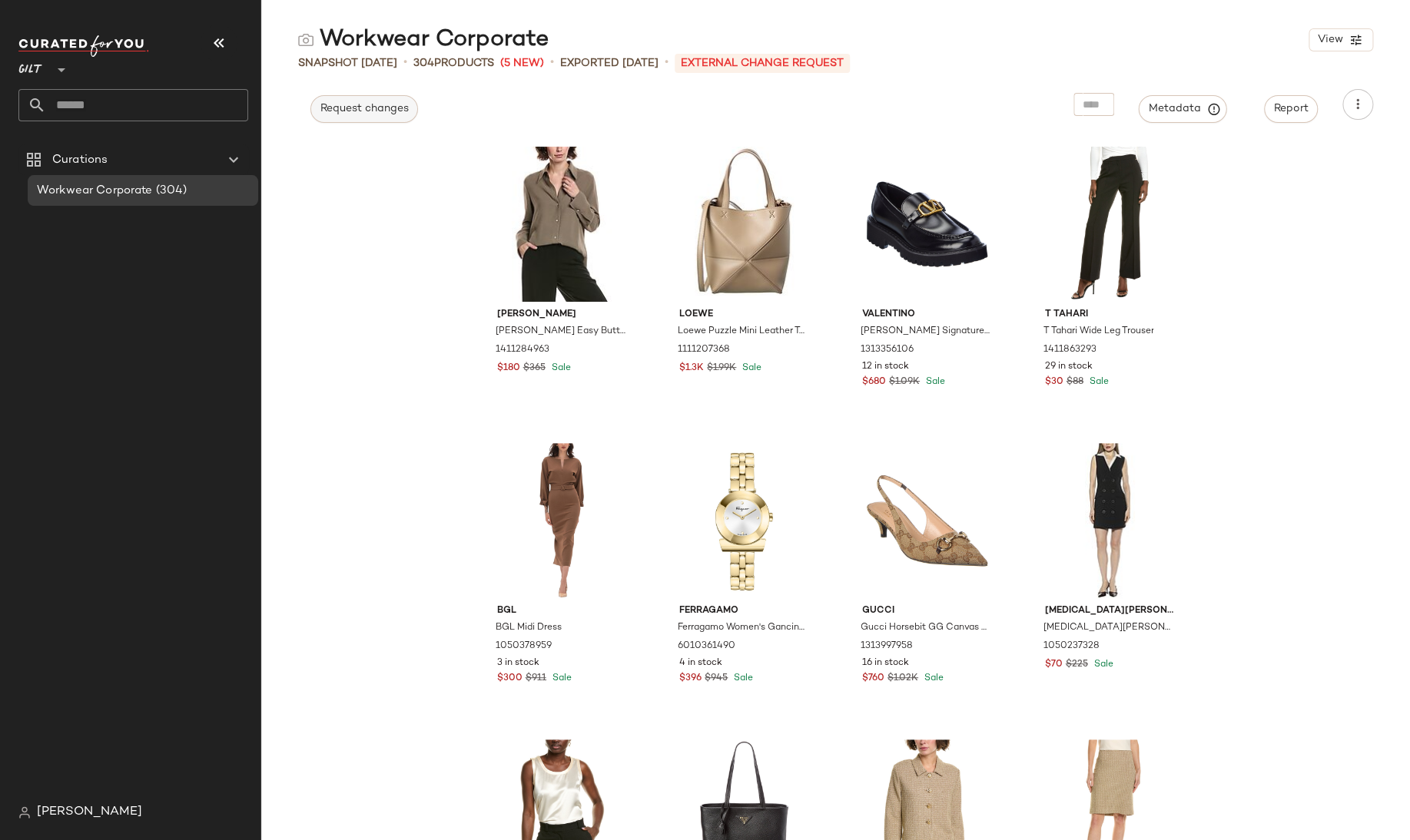
click at [340, 99] on button "Request changes" at bounding box center [364, 109] width 108 height 28
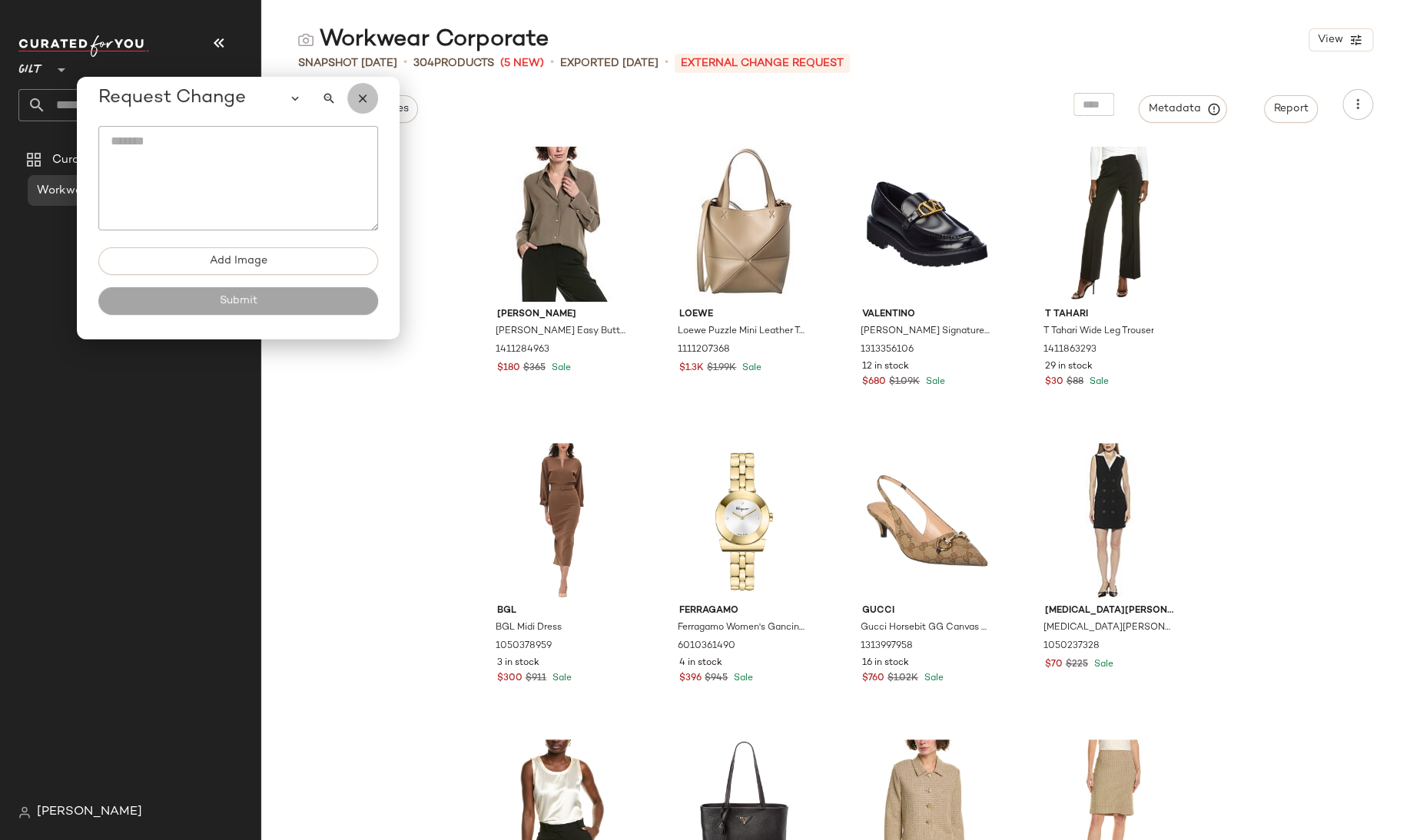
click at [364, 104] on icon "button" at bounding box center [362, 98] width 14 height 14
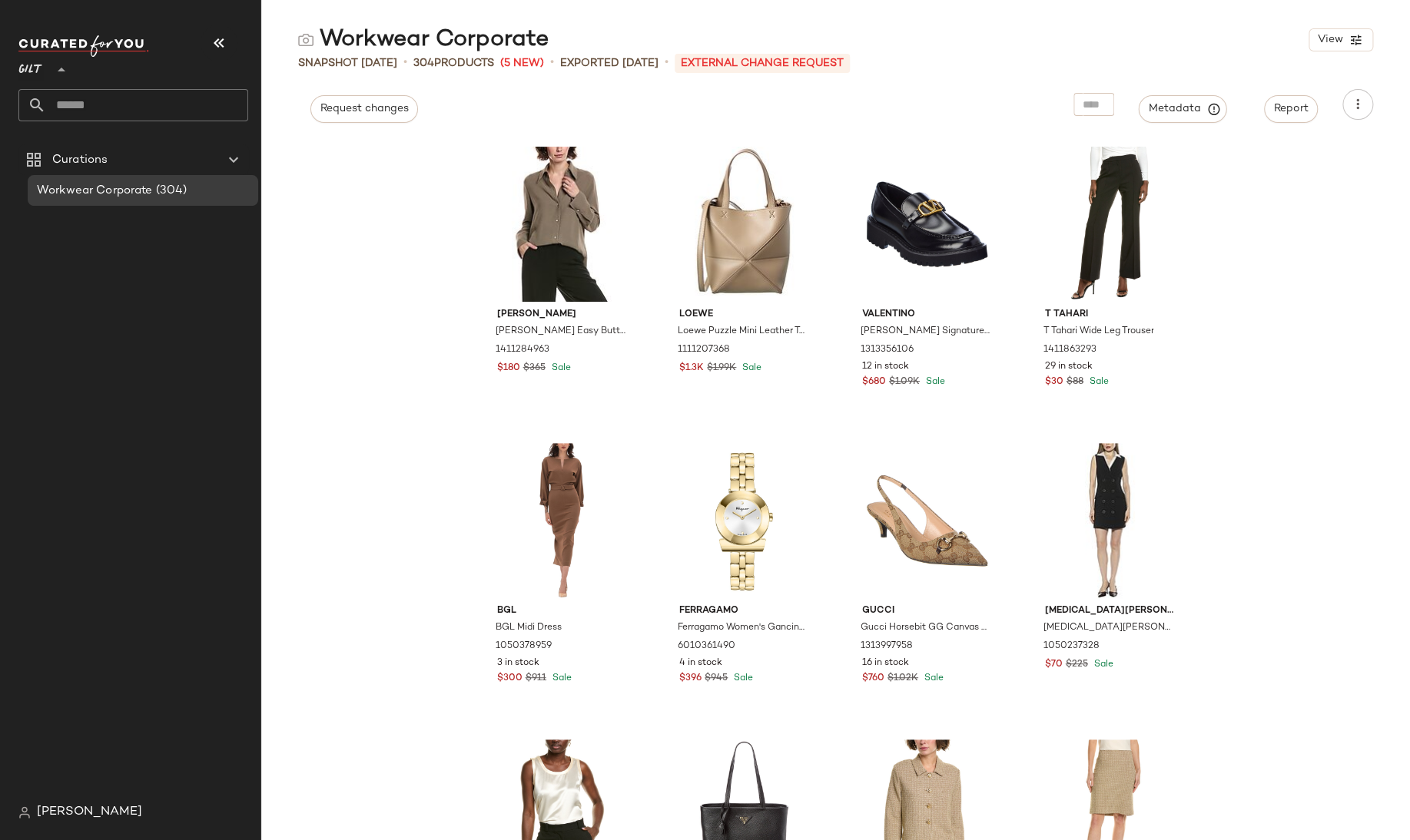
click at [27, 72] on span "Gilt" at bounding box center [30, 66] width 25 height 28
click at [43, 143] on div "Rue La La" at bounding box center [59, 141] width 58 height 18
type input "**"
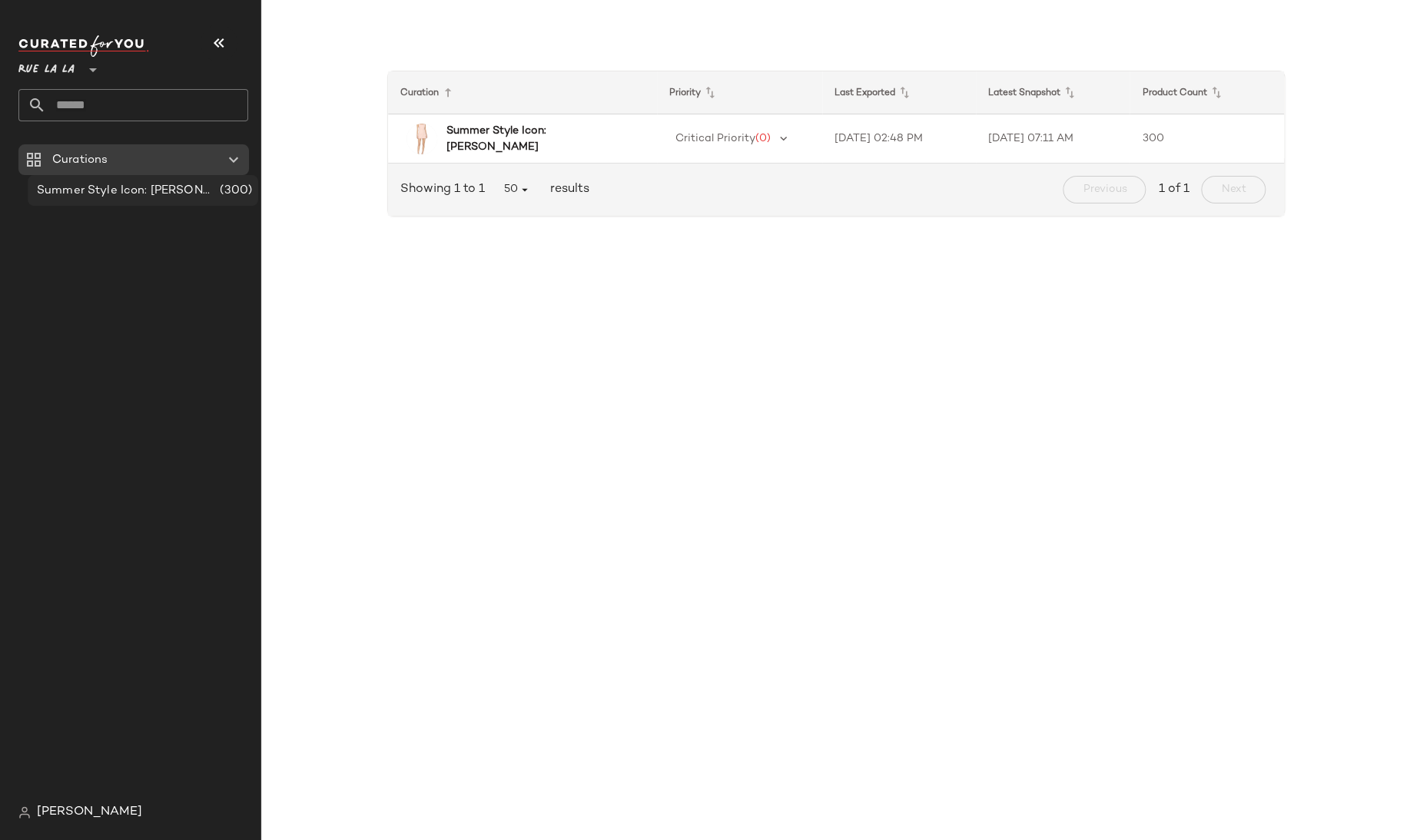
click at [145, 191] on span "Summer Style Icon: Jackie O" at bounding box center [126, 190] width 180 height 18
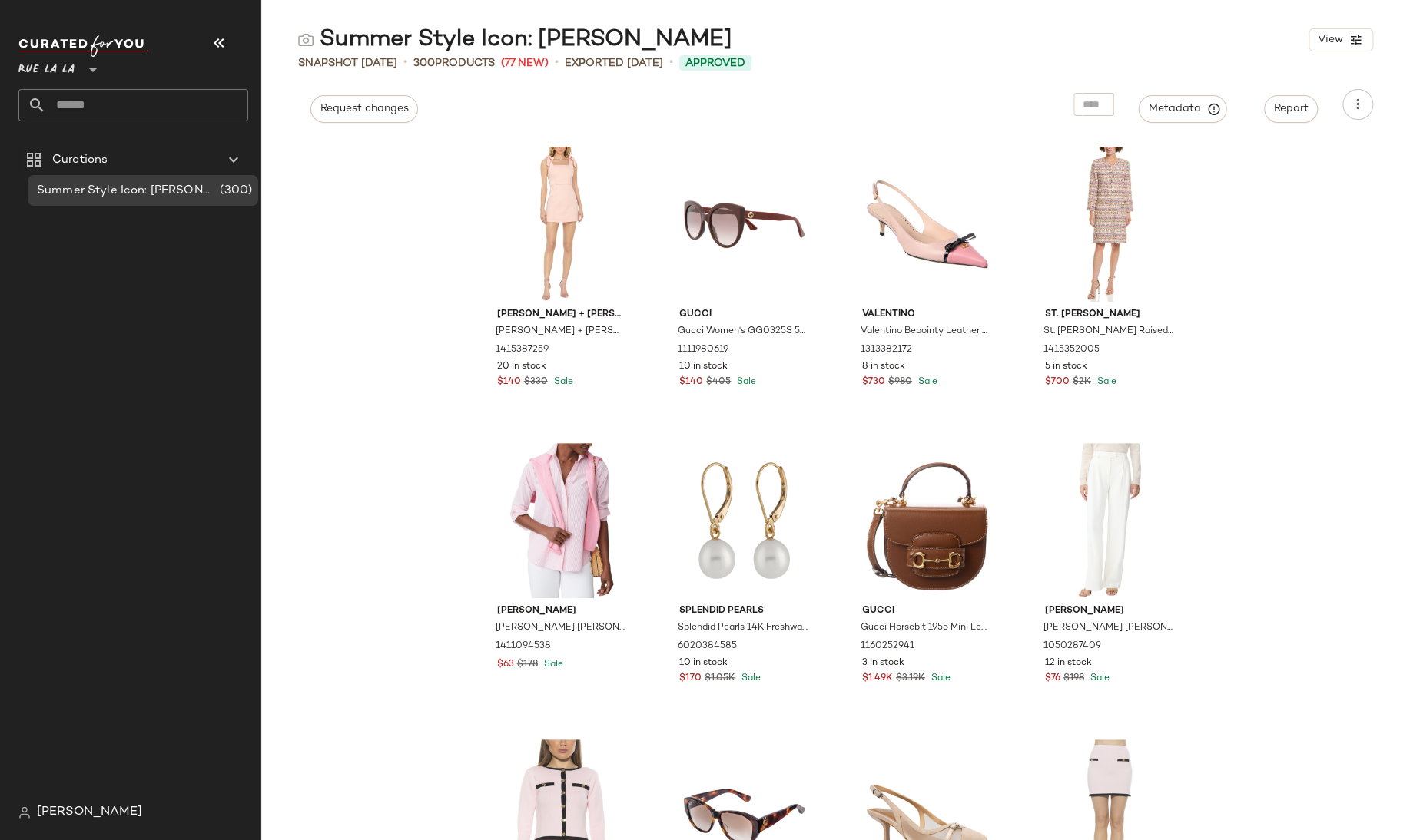
click at [338, 215] on div "alice + olivia alice + olivia Maryann Tie Shoulder Dress 1415387259 20 in stock…" at bounding box center [835, 489] width 1149 height 702
click at [366, 103] on span "Request changes" at bounding box center [364, 109] width 89 height 12
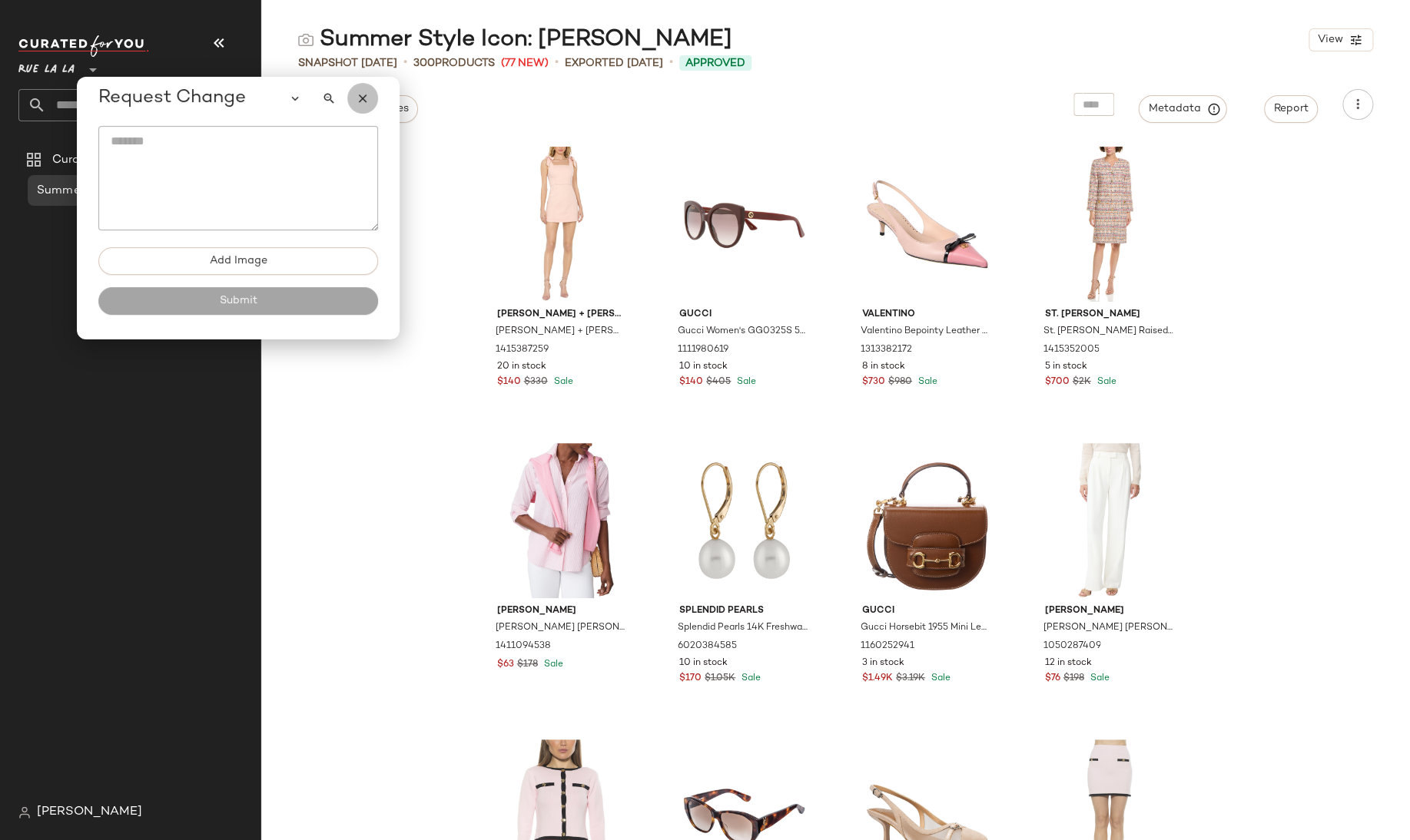
click at [362, 101] on icon "button" at bounding box center [362, 98] width 14 height 14
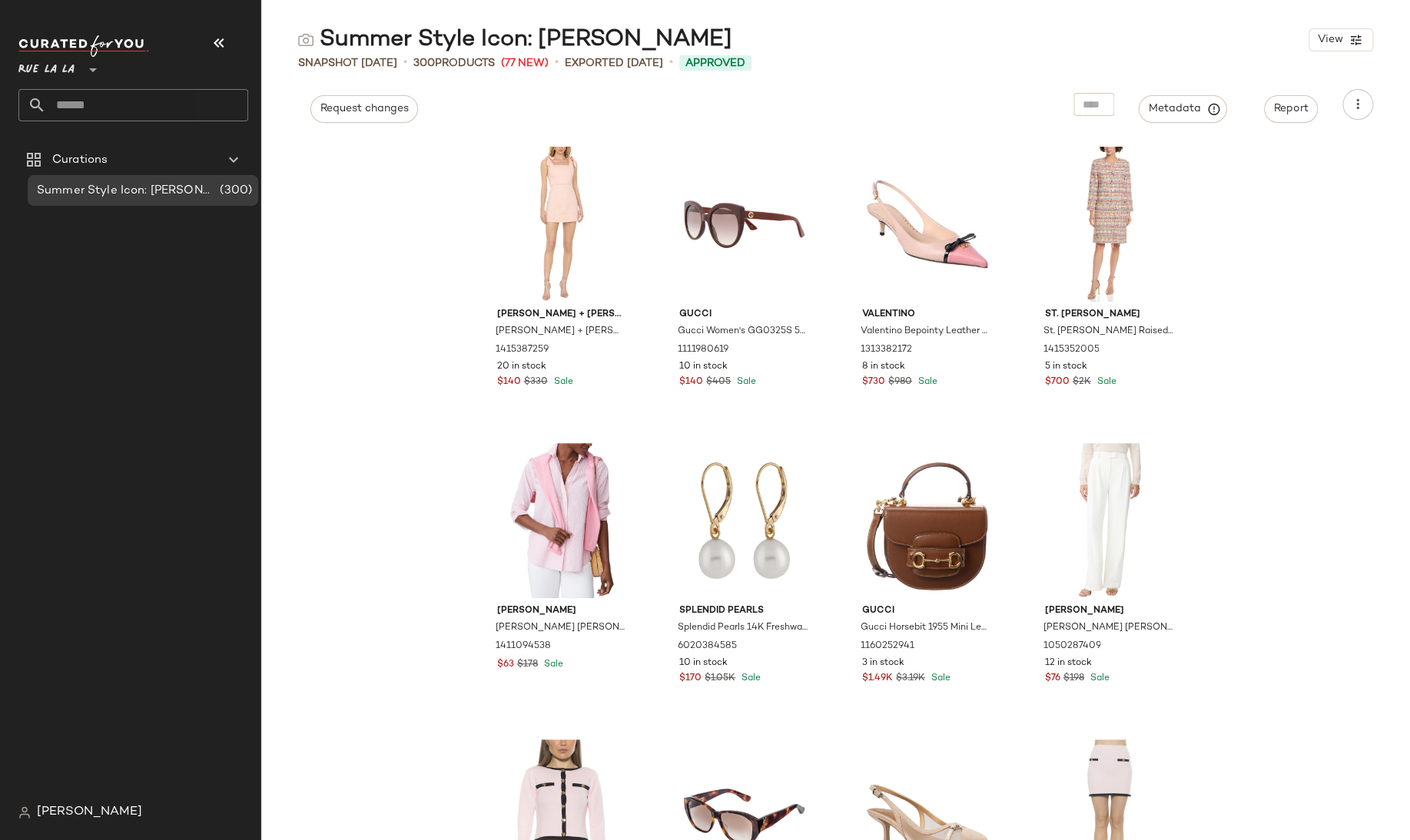
click at [389, 201] on div "alice + olivia alice + olivia Maryann Tie Shoulder Dress 1415387259 20 in stock…" at bounding box center [835, 489] width 1149 height 702
click at [385, 103] on span "Request changes" at bounding box center [364, 109] width 89 height 12
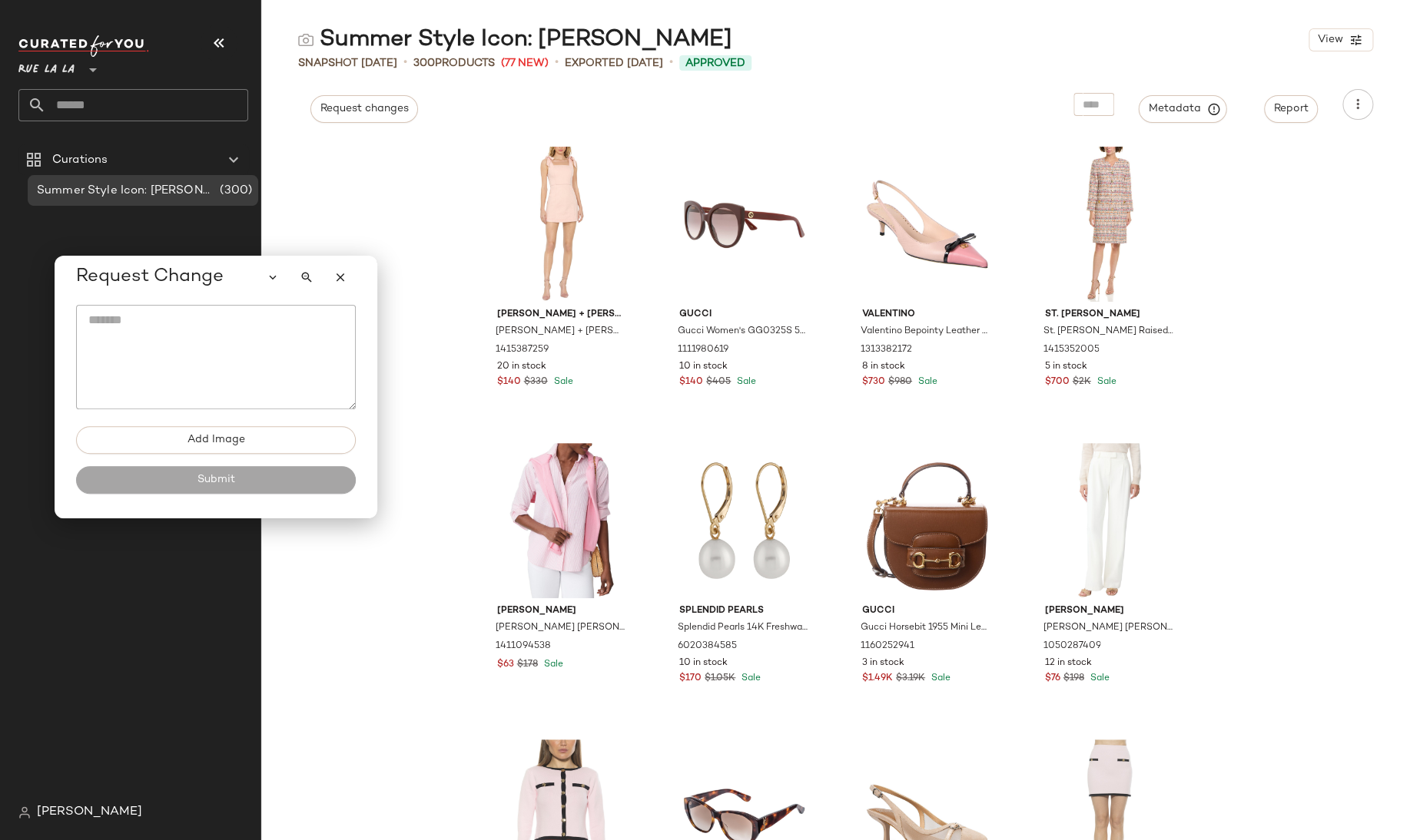
drag, startPoint x: 277, startPoint y: 111, endPoint x: 255, endPoint y: 290, distance: 180.3
click at [255, 290] on div "Request Change" at bounding box center [215, 277] width 279 height 30
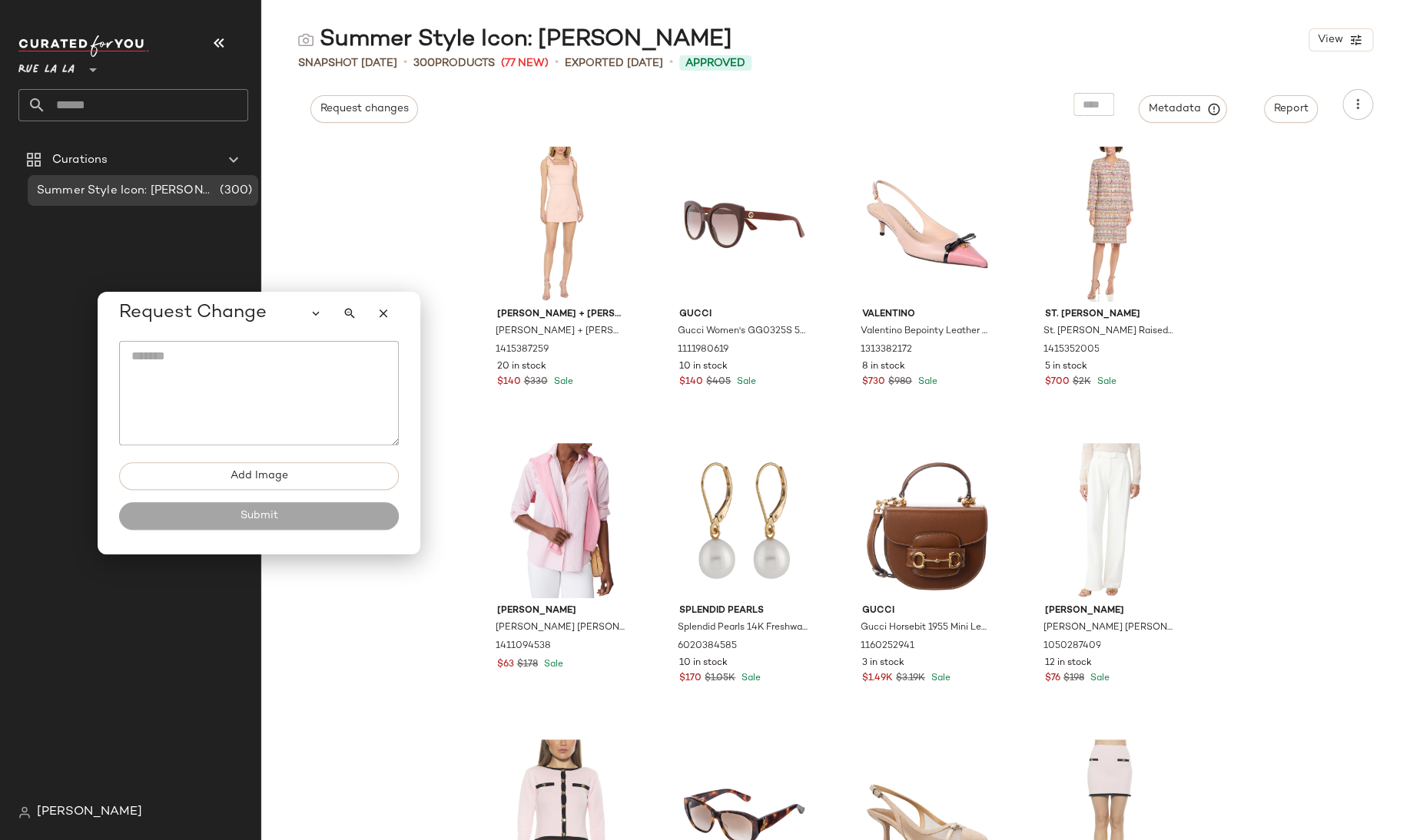
drag, startPoint x: 234, startPoint y: 291, endPoint x: 278, endPoint y: 327, distance: 56.9
click at [278, 327] on div "Request Change" at bounding box center [258, 313] width 279 height 30
click at [316, 314] on icon "button" at bounding box center [315, 313] width 14 height 14
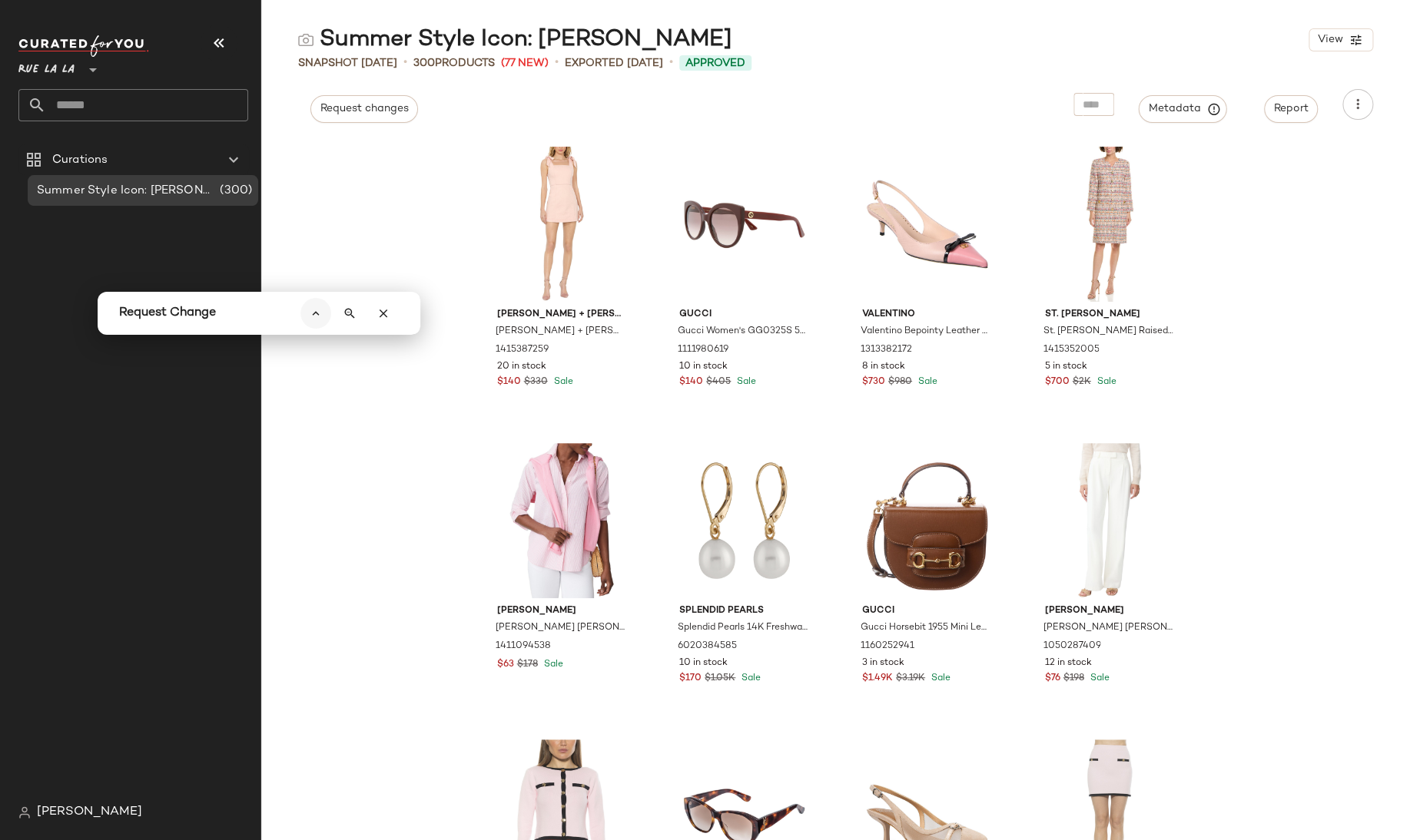
click at [316, 314] on icon "button" at bounding box center [315, 313] width 14 height 14
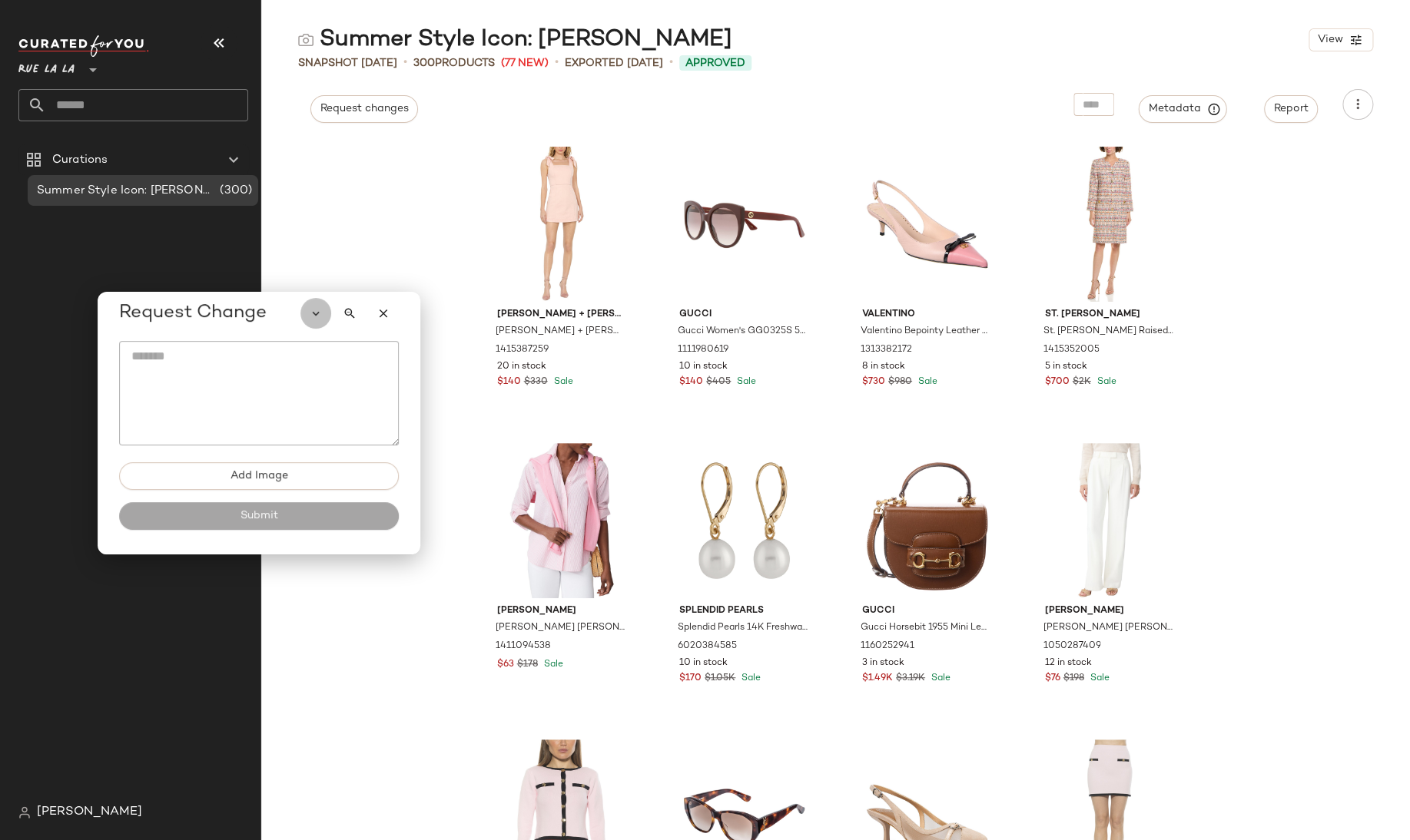
click at [316, 314] on icon "button" at bounding box center [315, 313] width 14 height 14
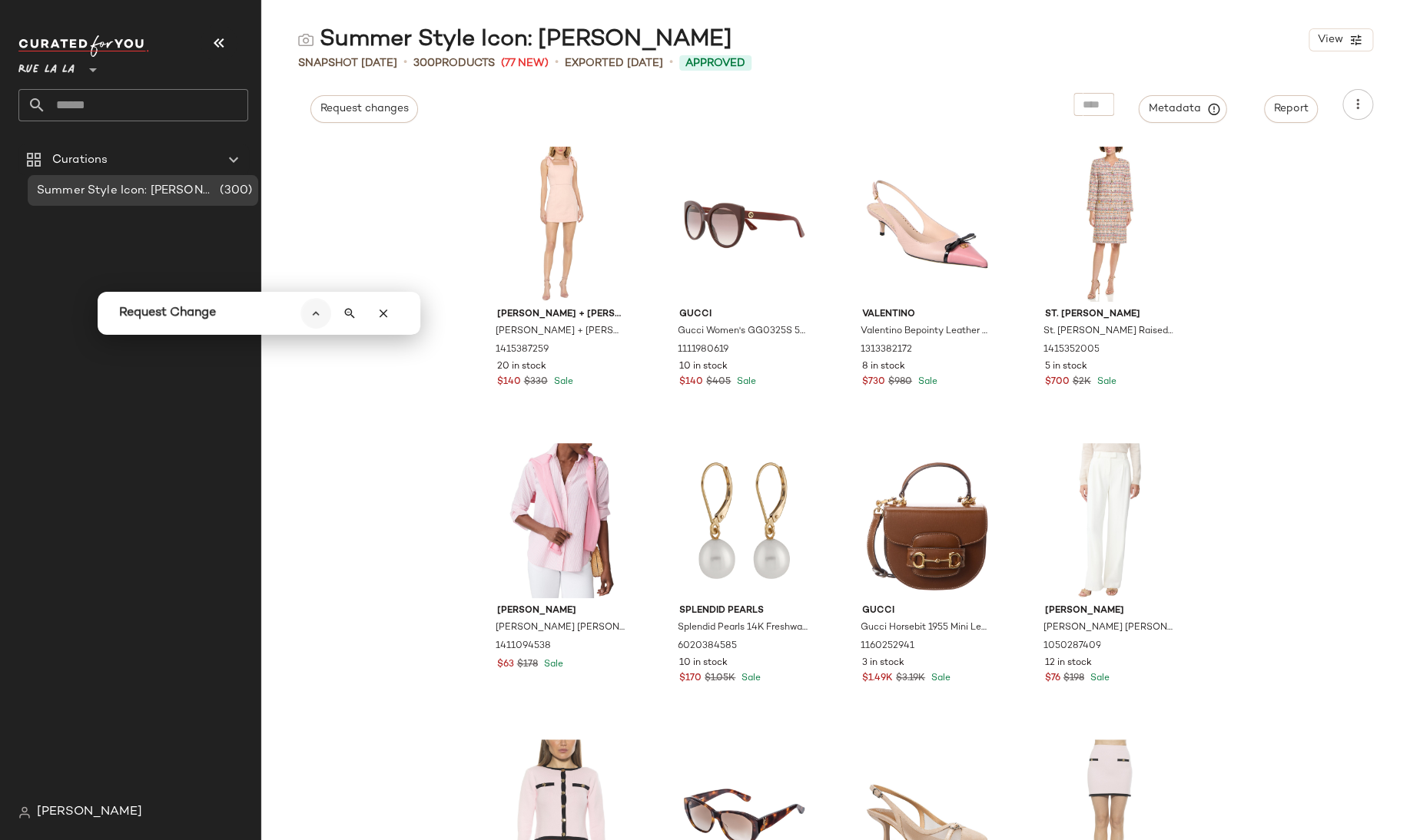
click at [316, 314] on icon "button" at bounding box center [315, 313] width 14 height 14
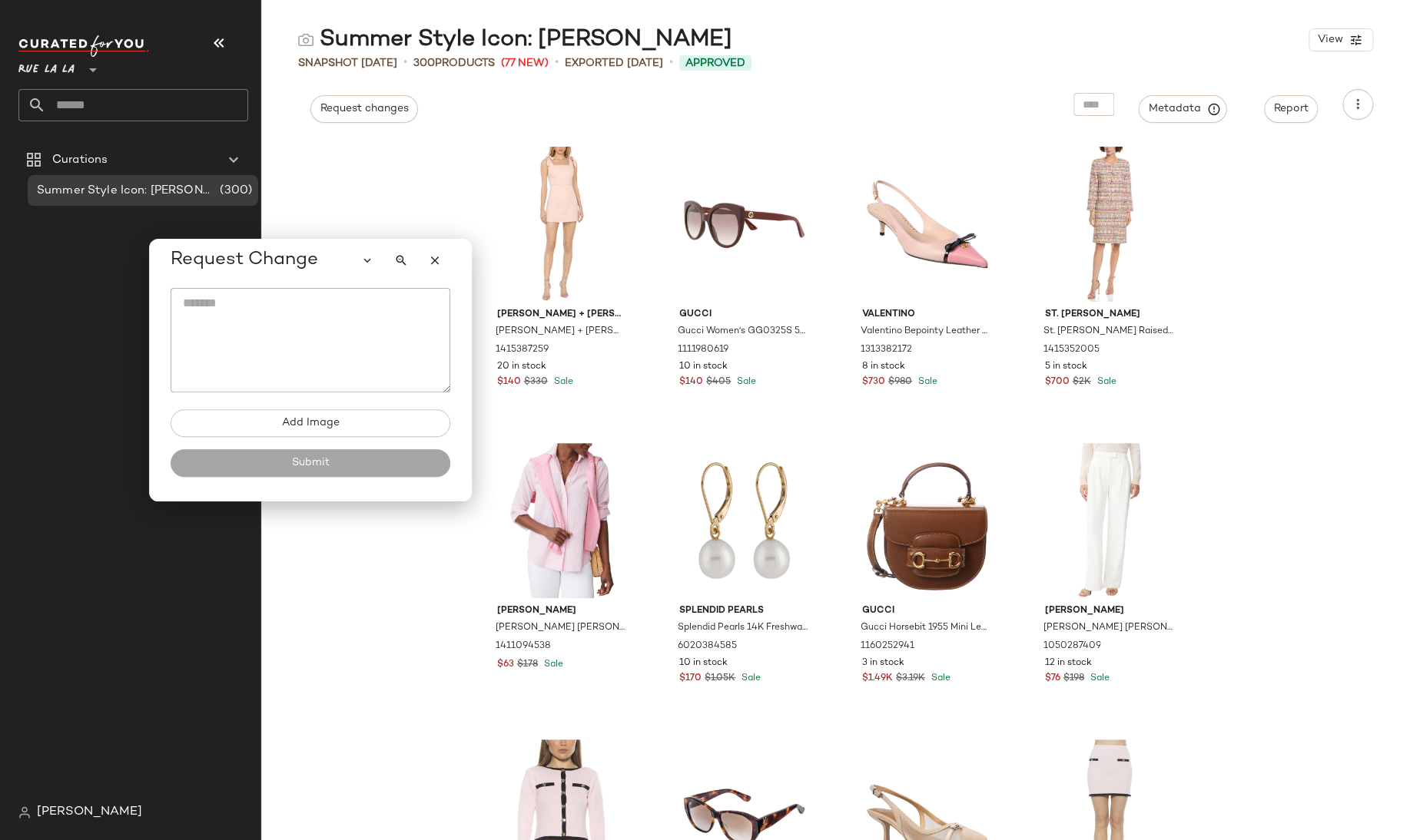
drag, startPoint x: 278, startPoint y: 309, endPoint x: 329, endPoint y: 255, distance: 74.3
click at [329, 255] on div "Request Change" at bounding box center [310, 260] width 279 height 30
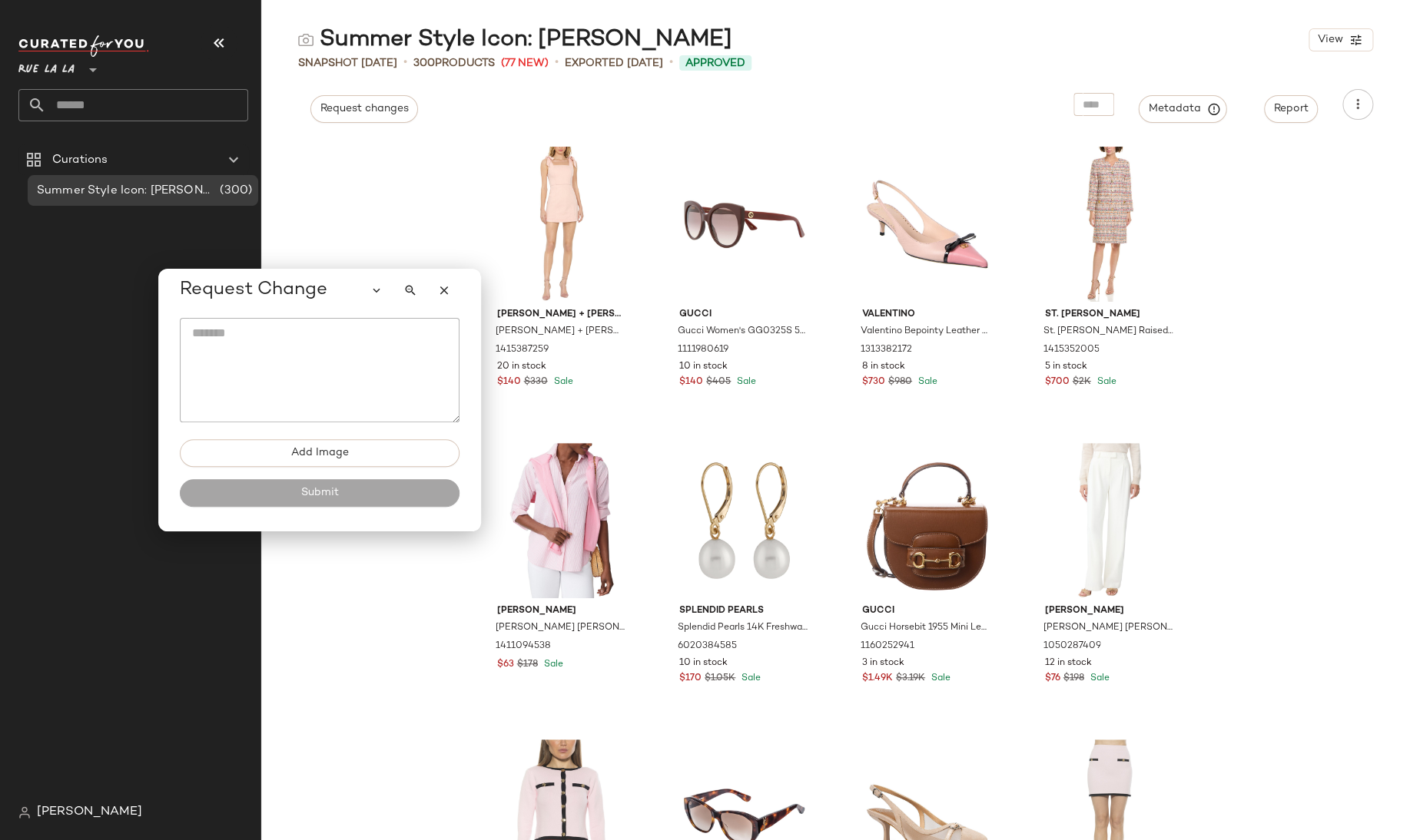
drag, startPoint x: 277, startPoint y: 263, endPoint x: 285, endPoint y: 287, distance: 25.3
click at [285, 287] on span "Request Change" at bounding box center [254, 290] width 148 height 25
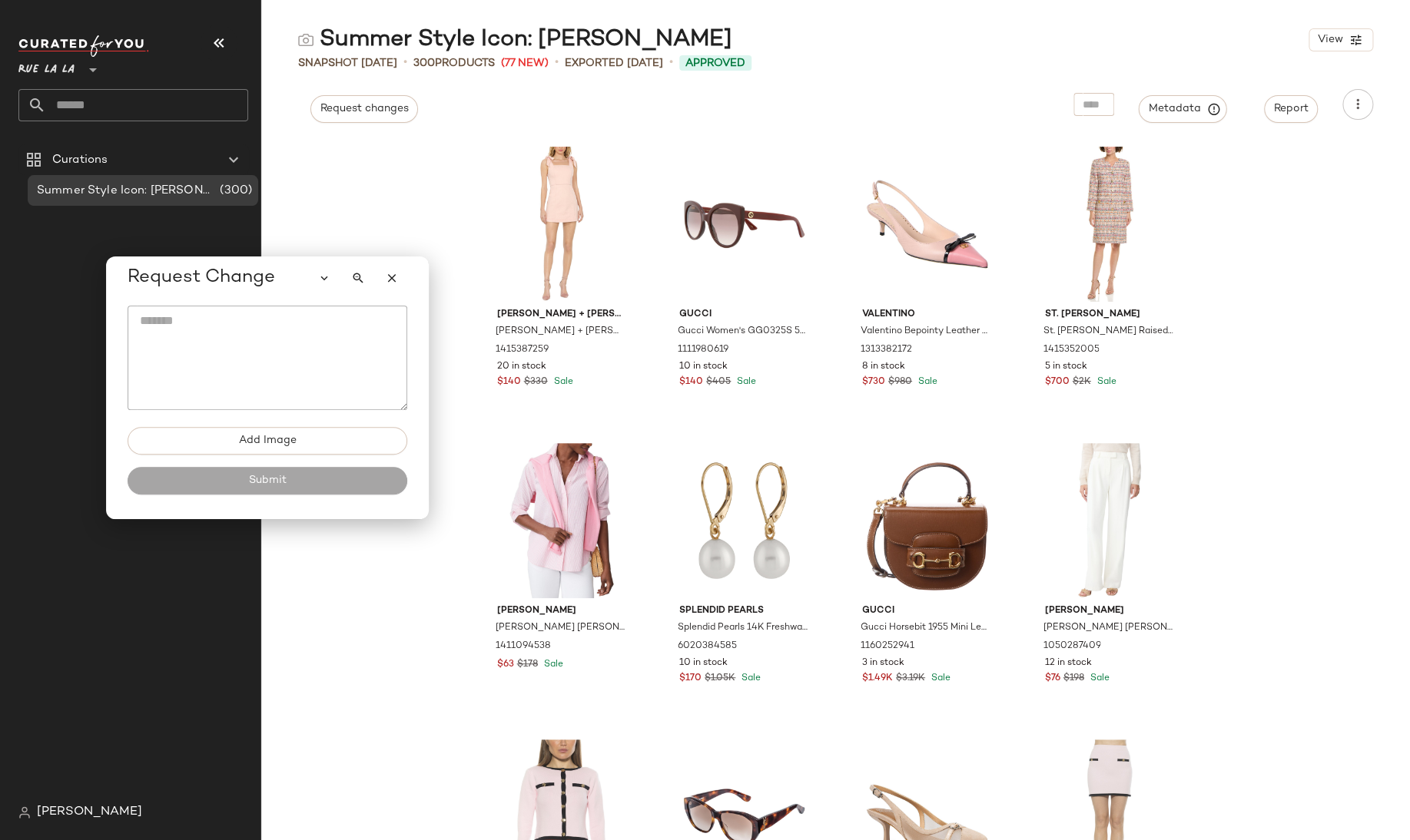
drag, startPoint x: 308, startPoint y: 288, endPoint x: 256, endPoint y: 282, distance: 52.3
click at [256, 282] on span "Request Change" at bounding box center [201, 278] width 148 height 25
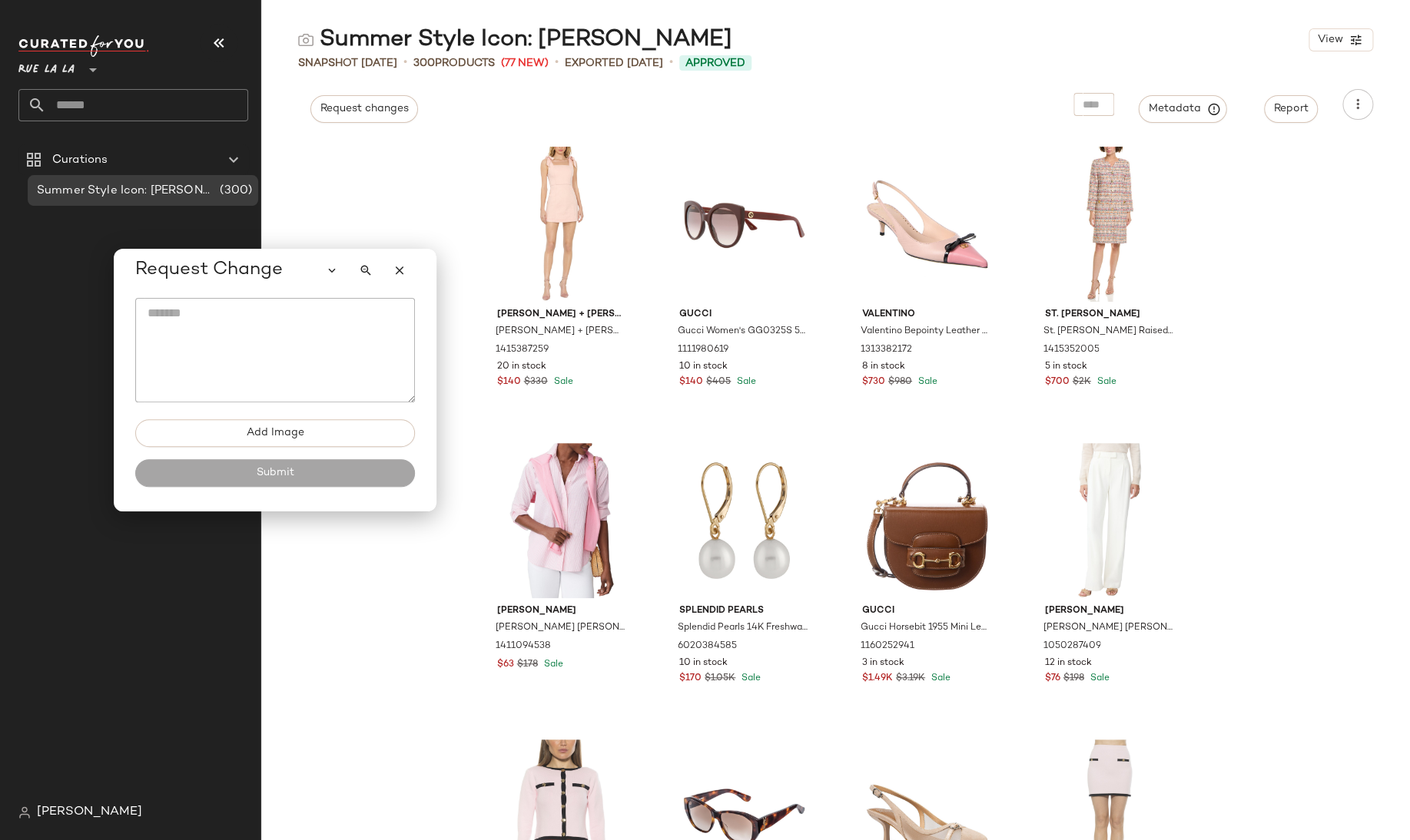
drag, startPoint x: 256, startPoint y: 282, endPoint x: 265, endPoint y: 274, distance: 12.0
click at [265, 274] on span "Request Change" at bounding box center [209, 270] width 148 height 25
click at [398, 268] on icon "button" at bounding box center [399, 270] width 14 height 14
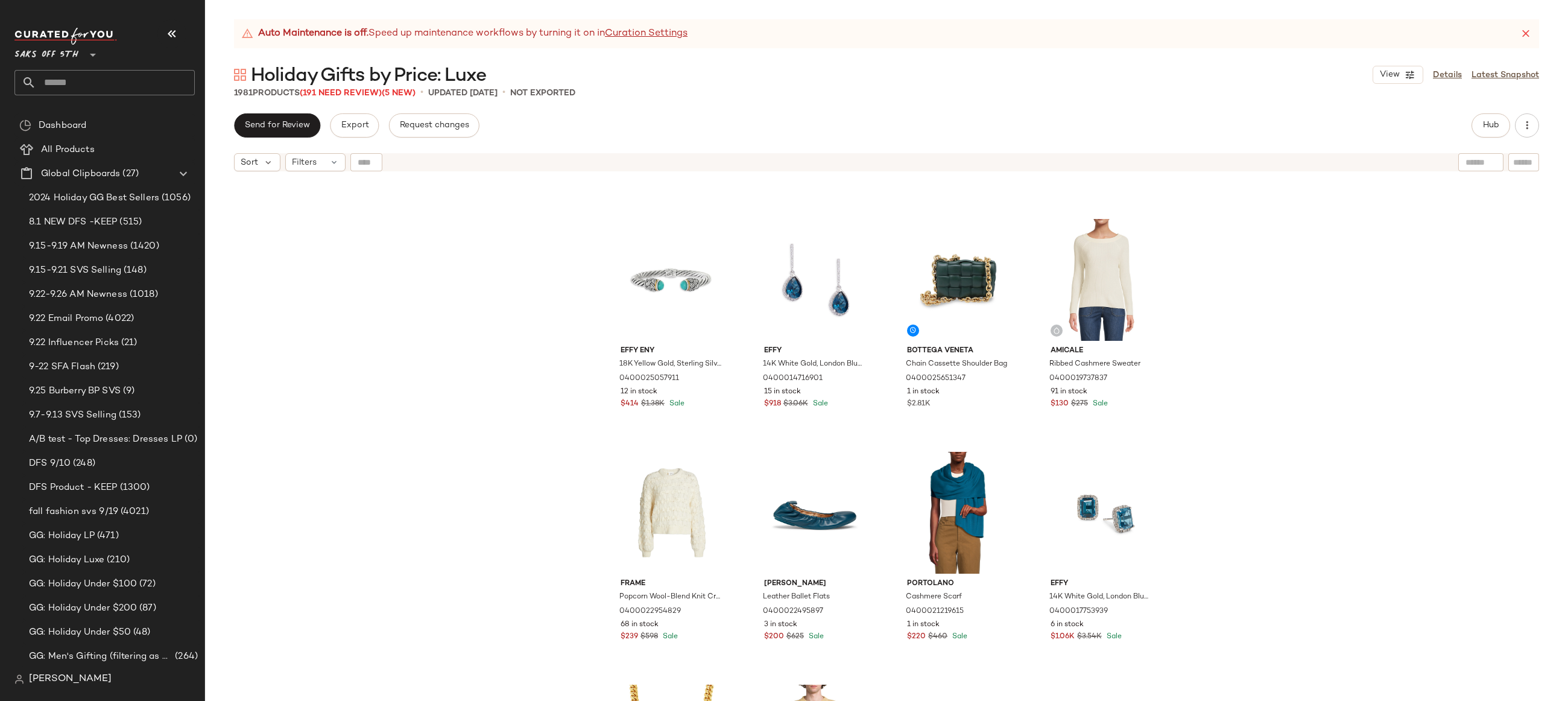
scroll to position [2524, 0]
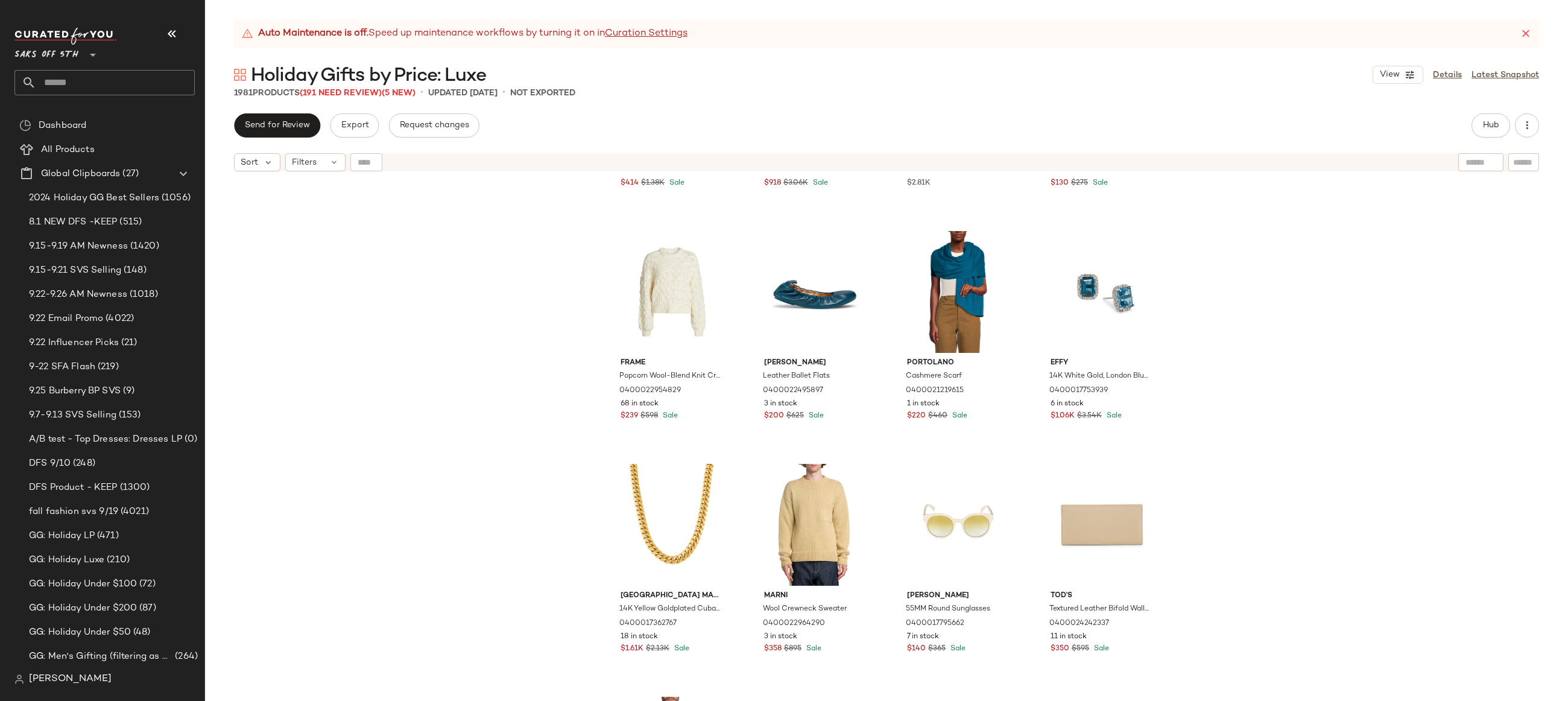
click at [521, 429] on div "Effy ENY 18K Yellow Gold, Sterling Silver & Amazonite Bangle Bracelet 040002505…" at bounding box center [886, 454] width 1363 height 554
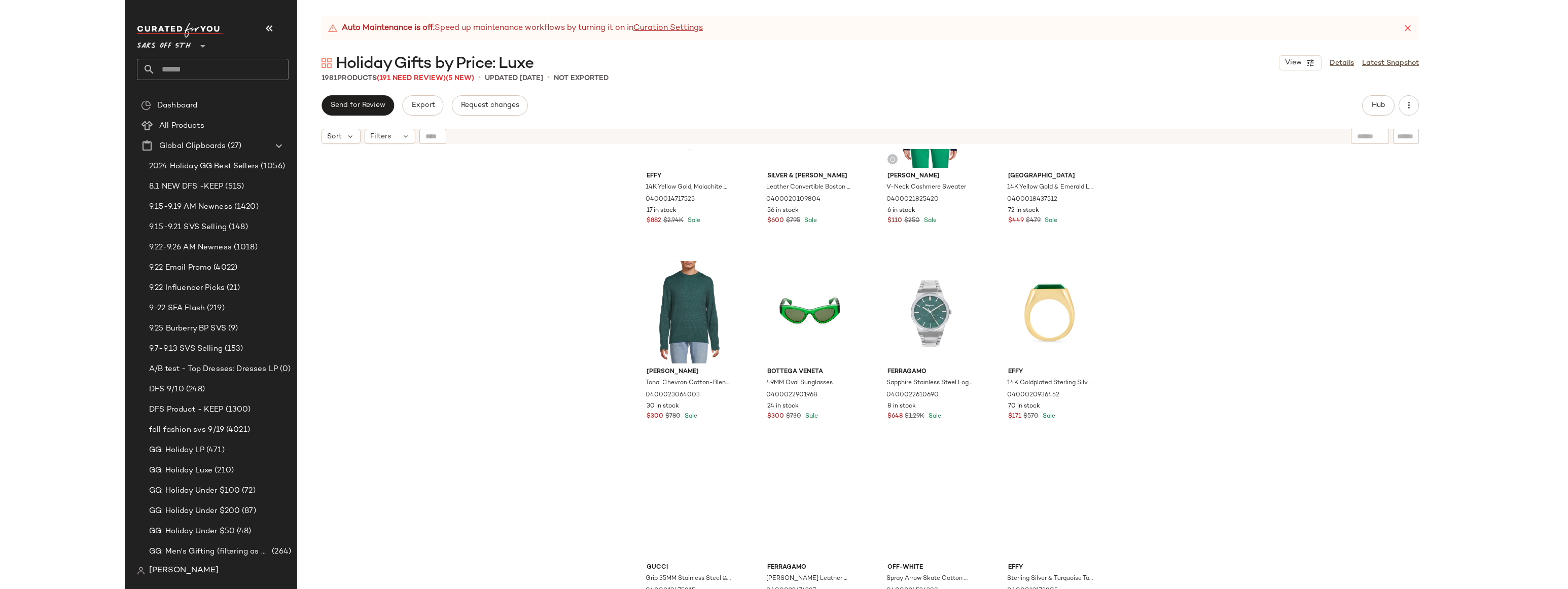
scroll to position [3827, 0]
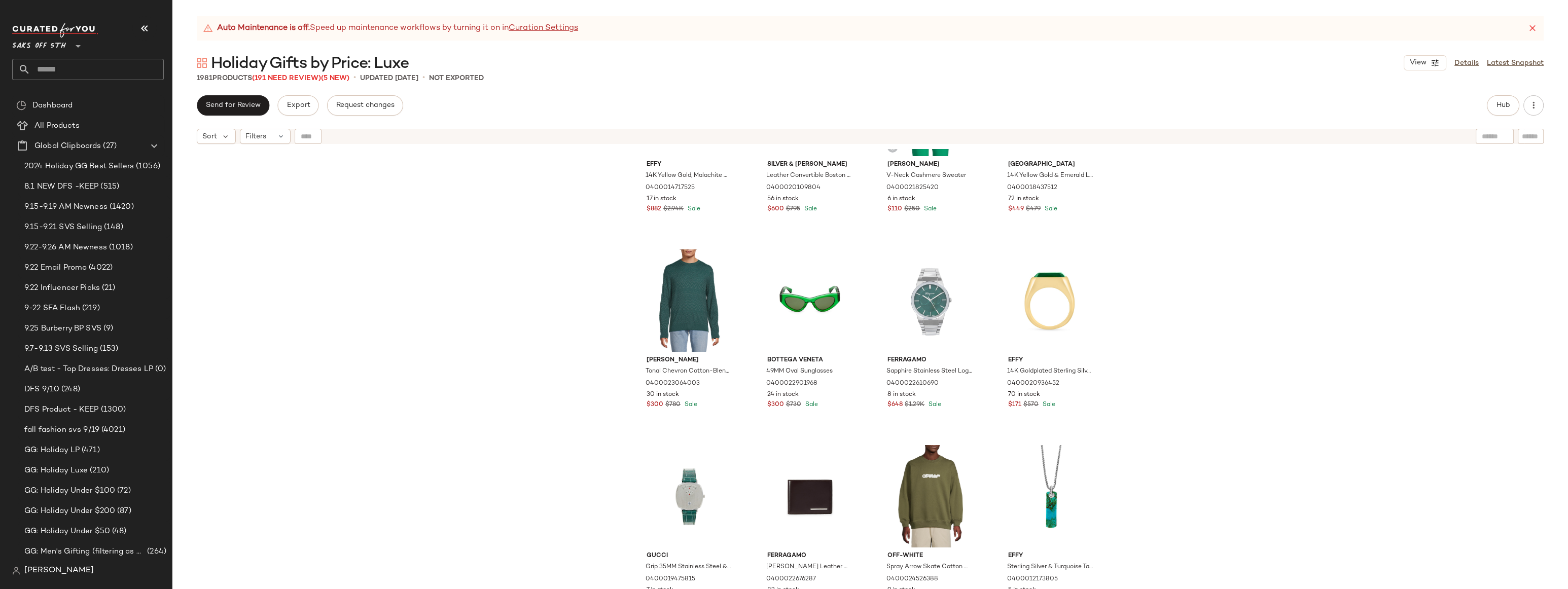
click at [487, 228] on div "Effy 14K Yellow Gold, Malachite & 0.11 TCW Diamond Pendant Necklace 04000147175…" at bounding box center [870, 382] width 1396 height 465
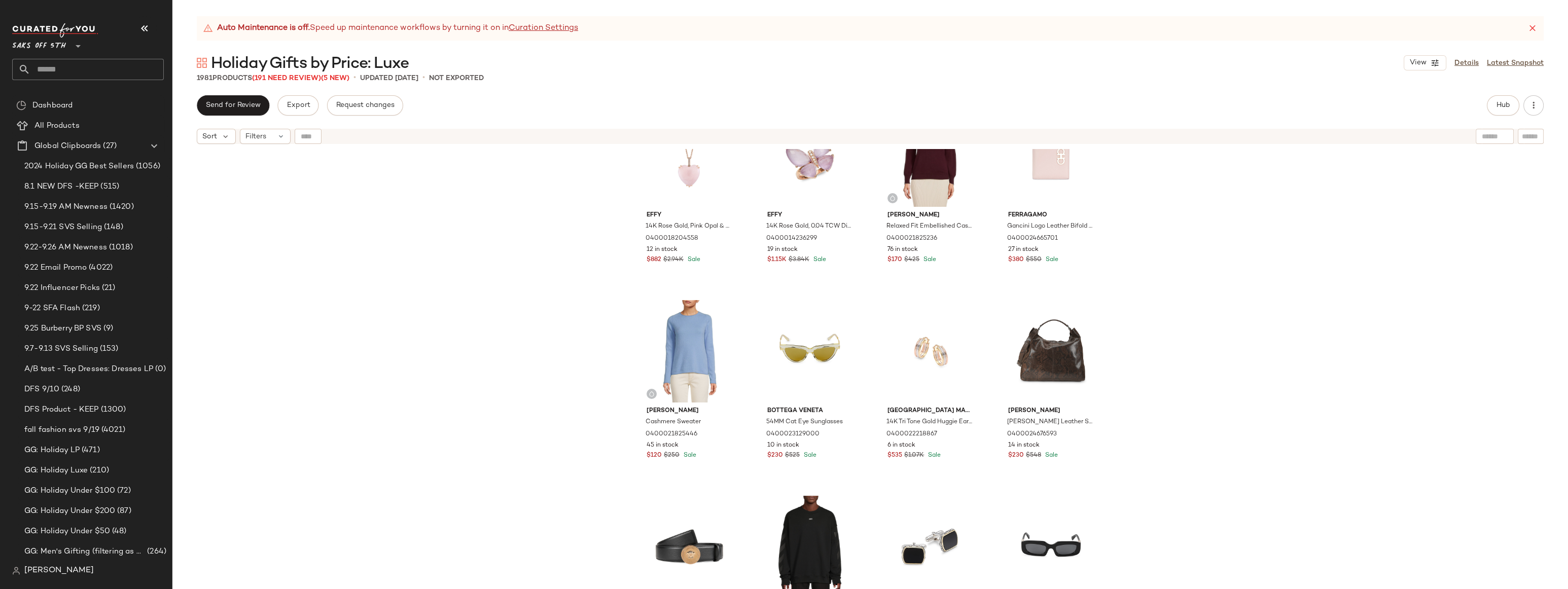
scroll to position [0, 0]
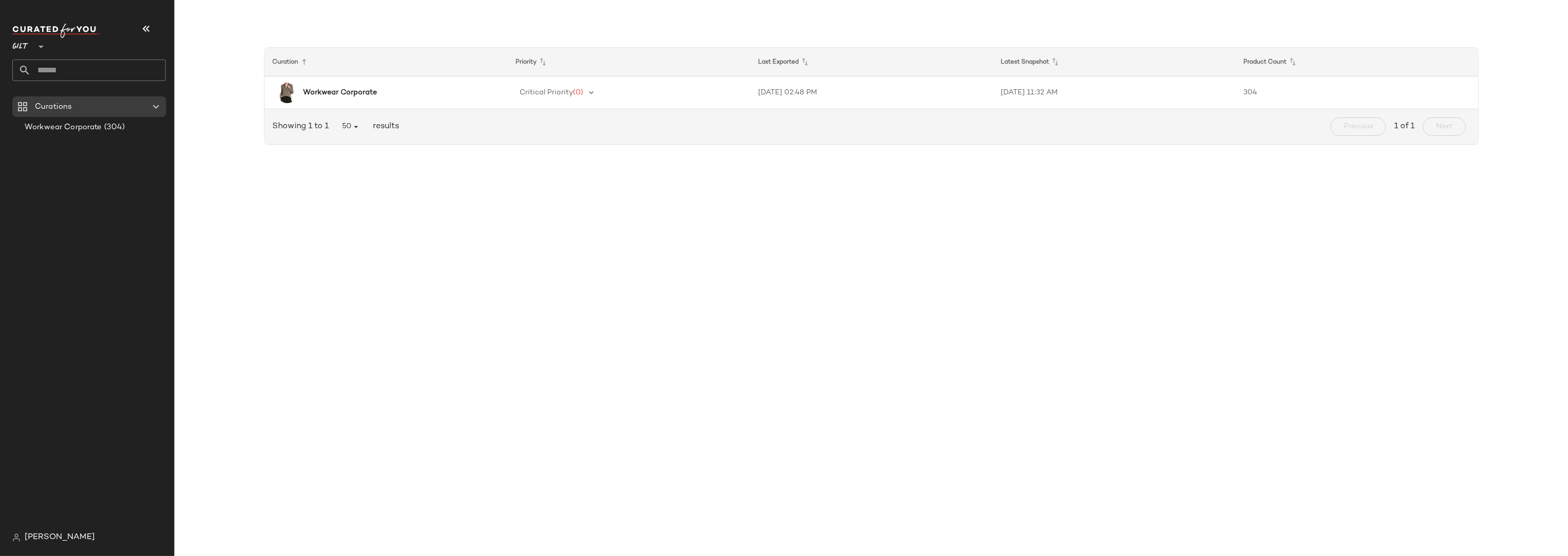
click at [34, 539] on span "Sarah Myers" at bounding box center [60, 538] width 70 height 12
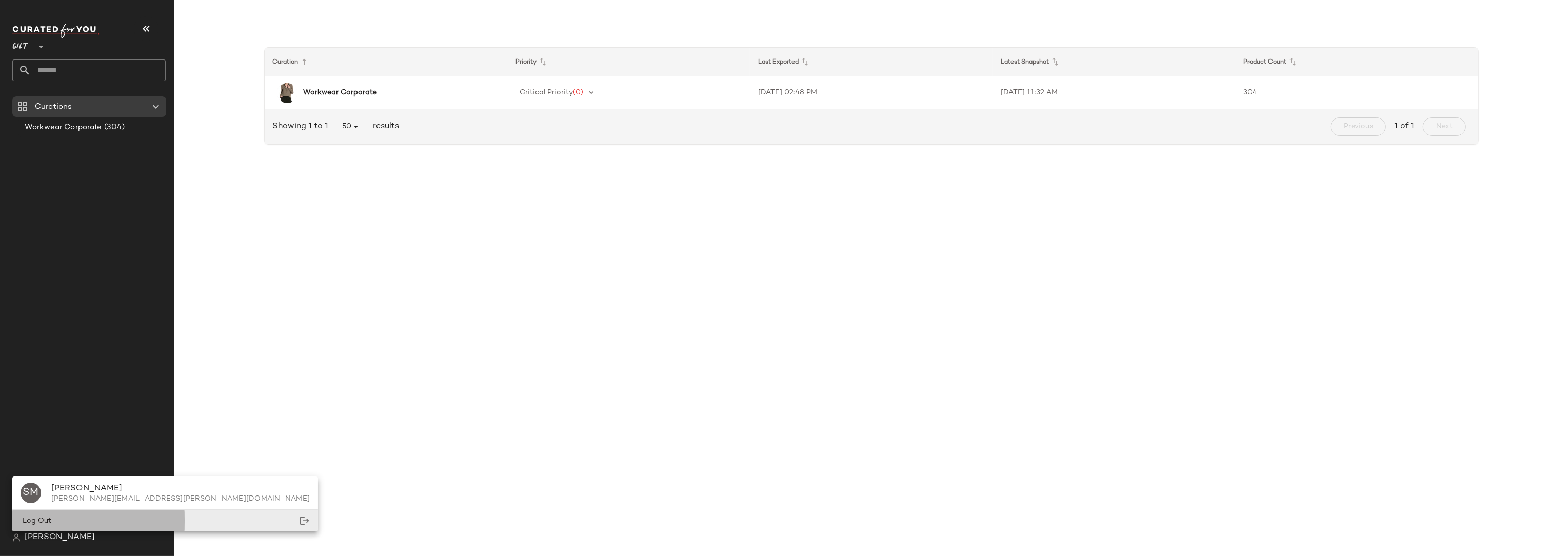
click at [45, 517] on span "Log Out" at bounding box center [36, 521] width 31 height 7
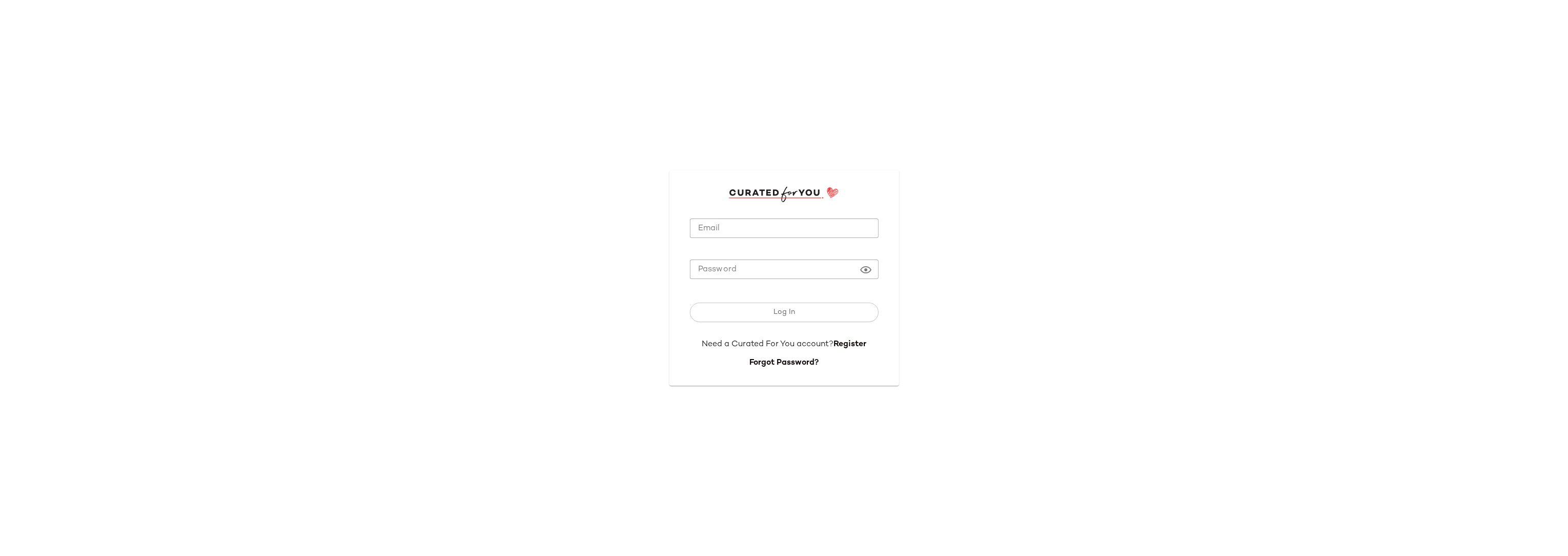
type input "**********"
click at [782, 312] on span "Log In" at bounding box center [784, 312] width 22 height 8
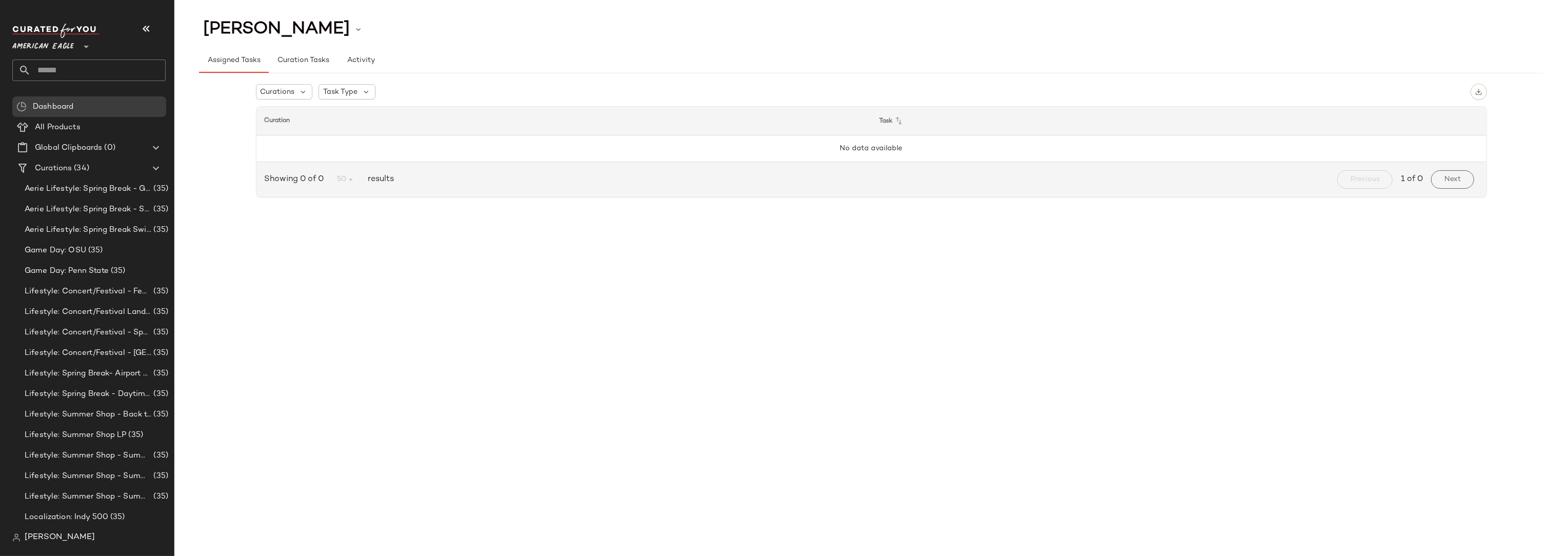
click at [62, 46] on span "American Eagle" at bounding box center [43, 44] width 62 height 18
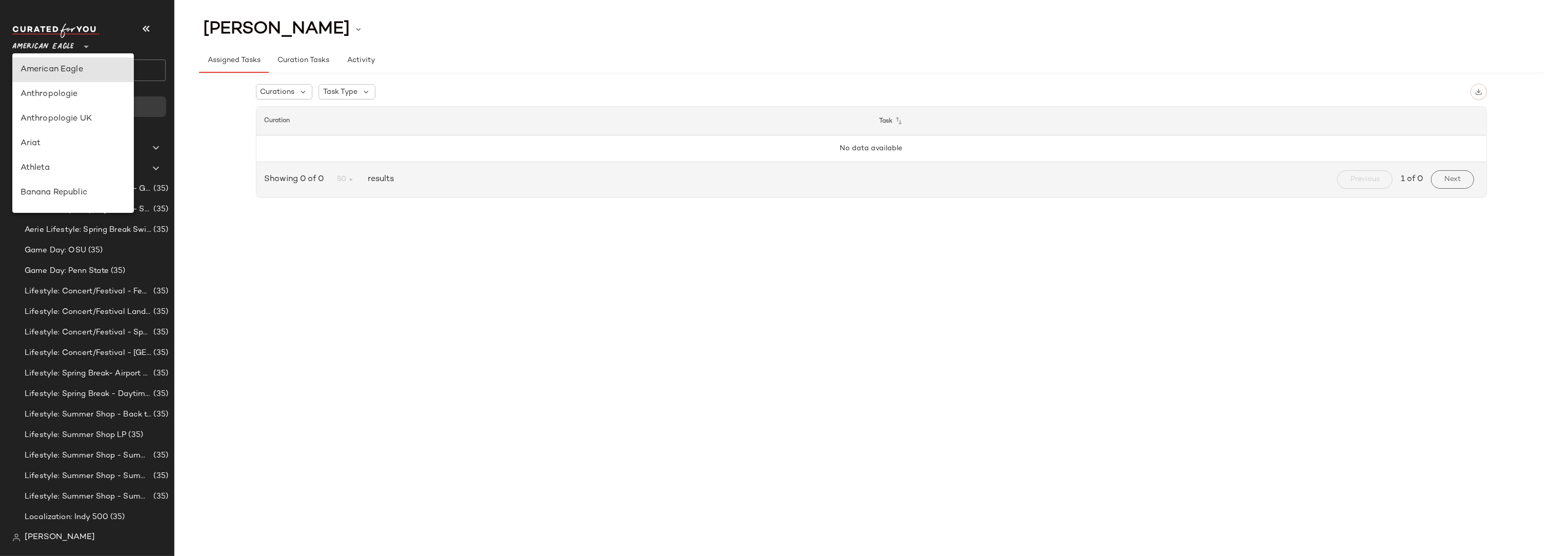
click at [1164, 63] on div "Assigned Tasks Curation Tasks Activity" at bounding box center [871, 60] width 1345 height 25
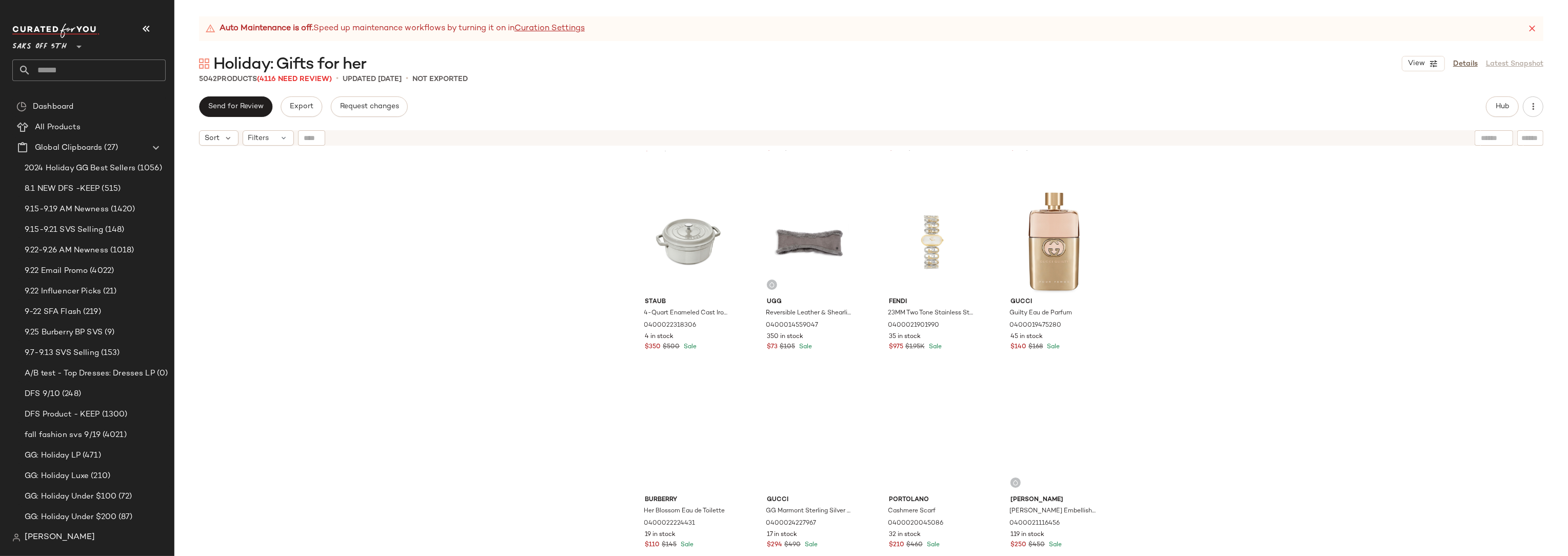
scroll to position [2960, 0]
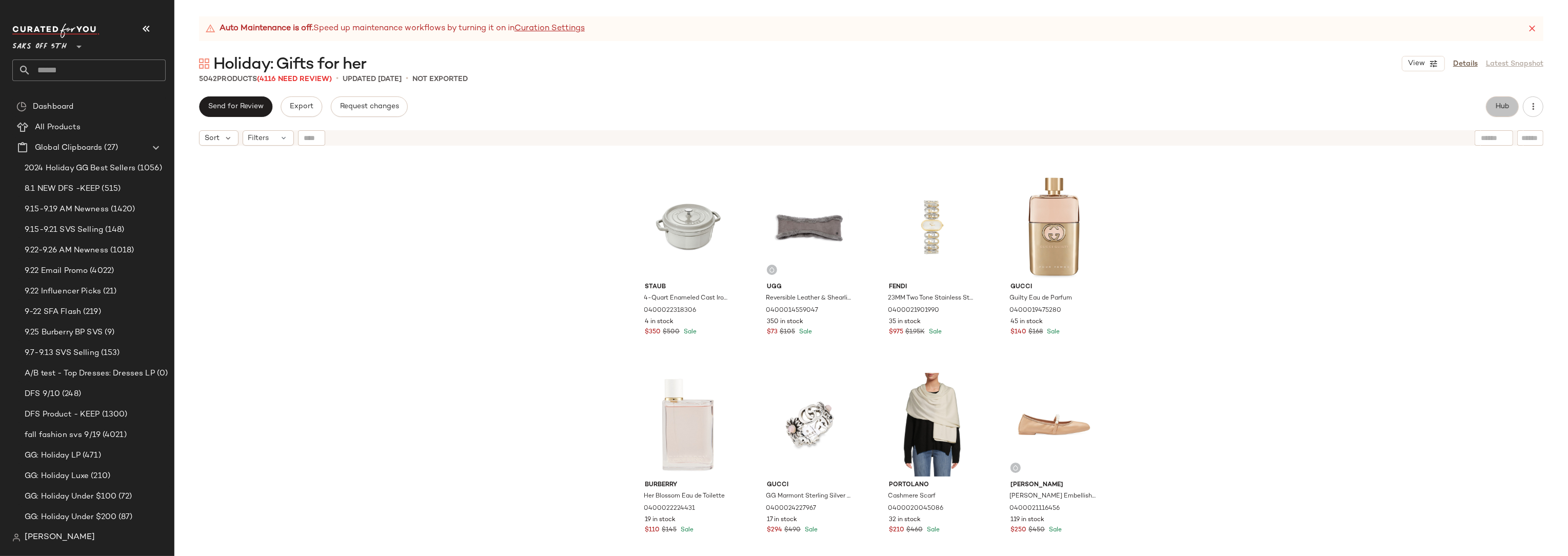
click at [1505, 104] on span "Hub" at bounding box center [1502, 107] width 14 height 8
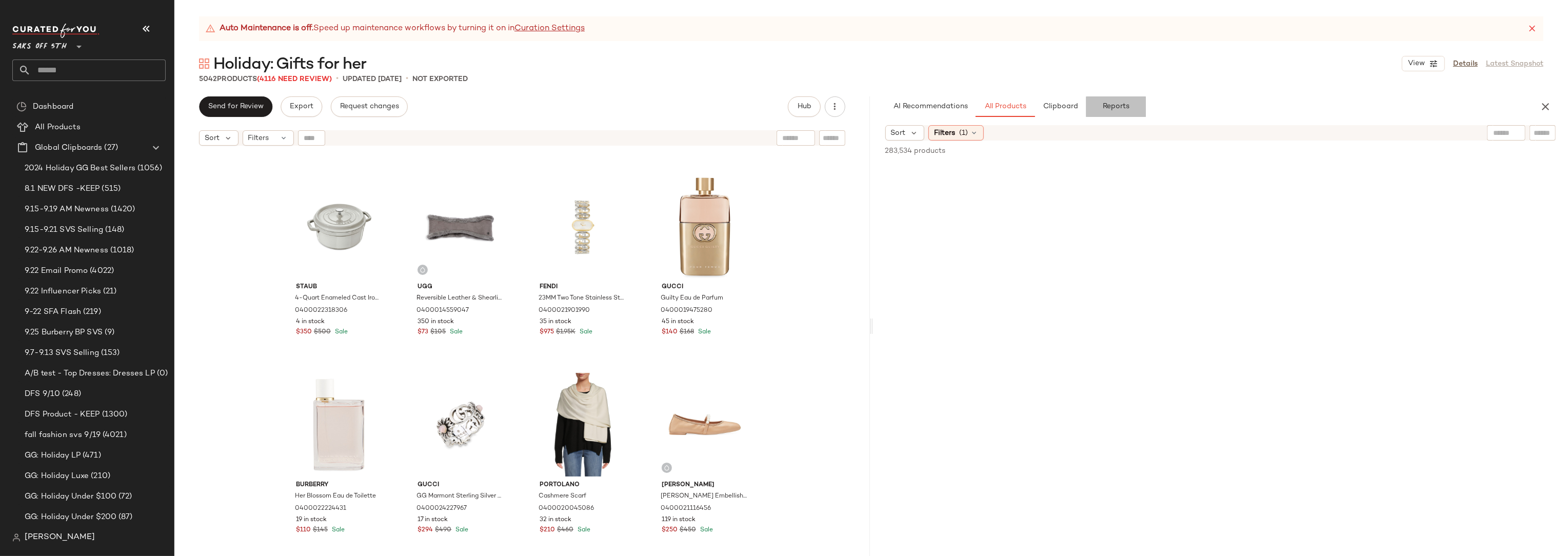
click at [1111, 108] on span "Reports" at bounding box center [1116, 107] width 27 height 8
click at [1531, 137] on span "Custom" at bounding box center [1521, 140] width 28 height 8
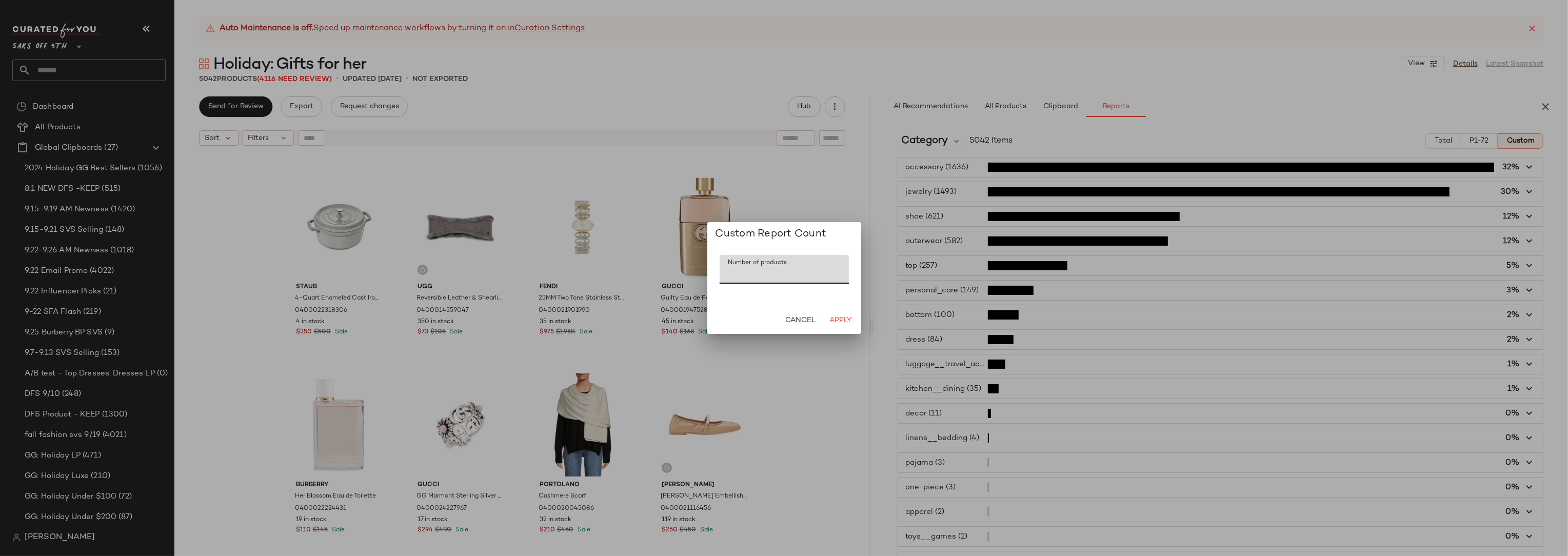
drag, startPoint x: 763, startPoint y: 275, endPoint x: 722, endPoint y: 273, distance: 41.0
click at [722, 273] on input "***" at bounding box center [784, 269] width 129 height 29
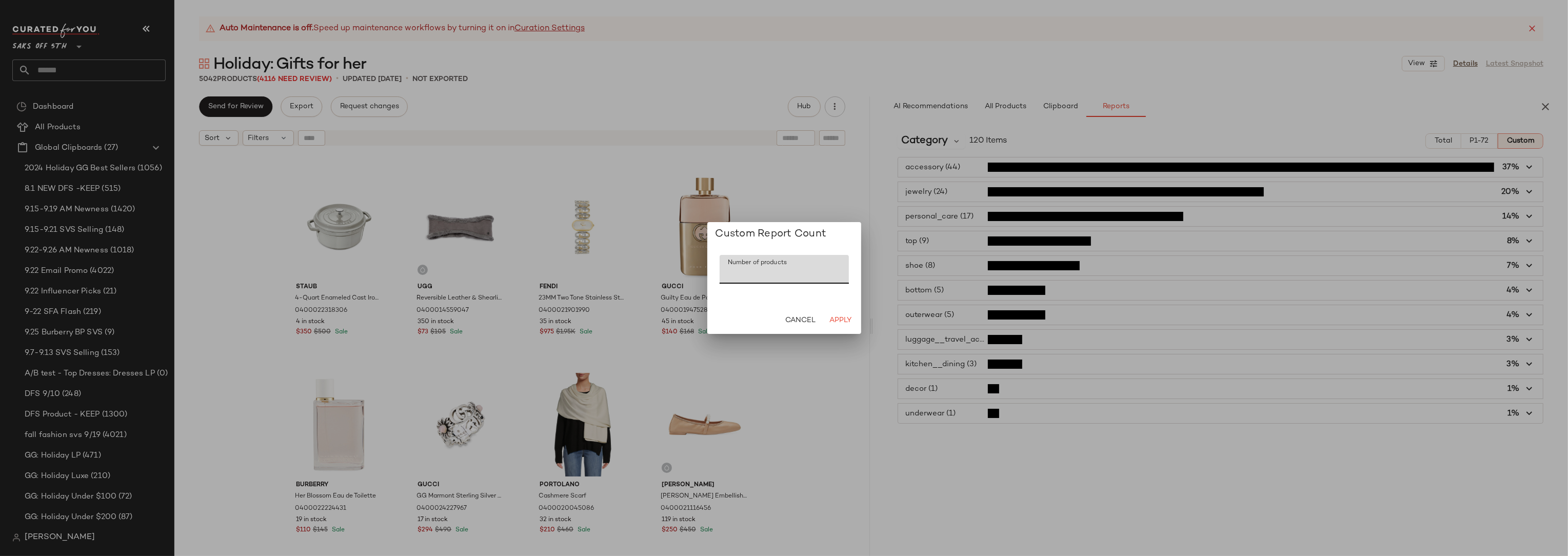
type input "***"
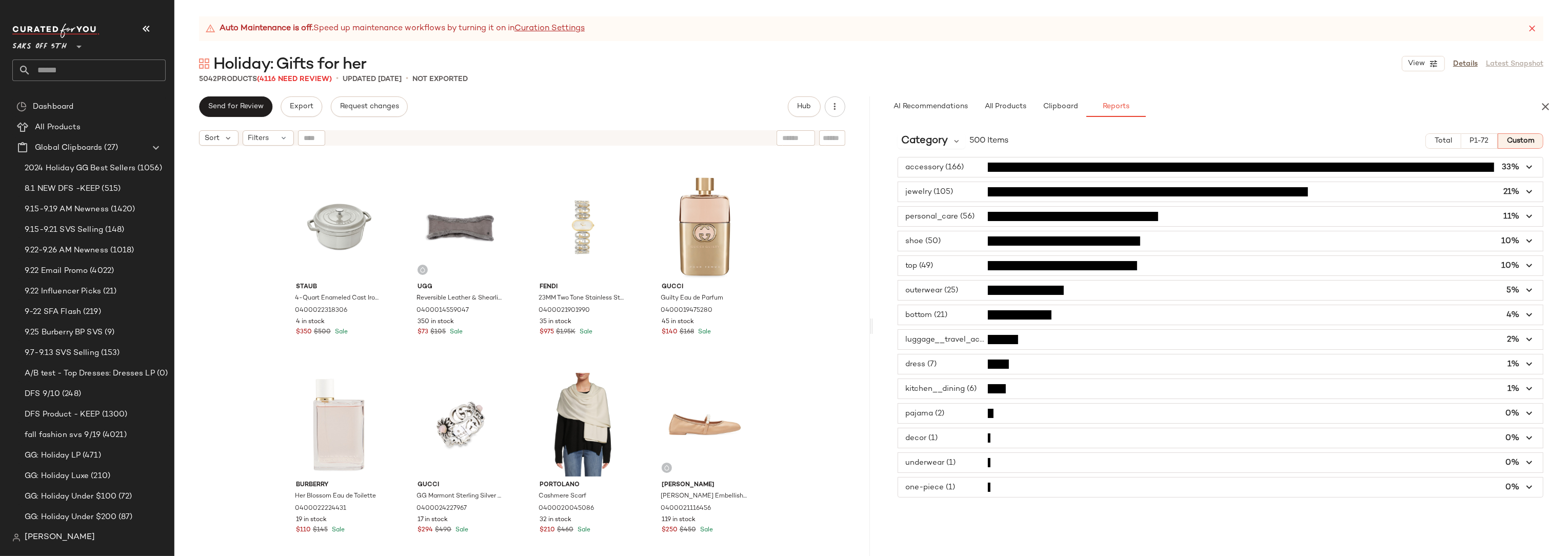
click at [922, 217] on span "button" at bounding box center [1221, 217] width 645 height 20
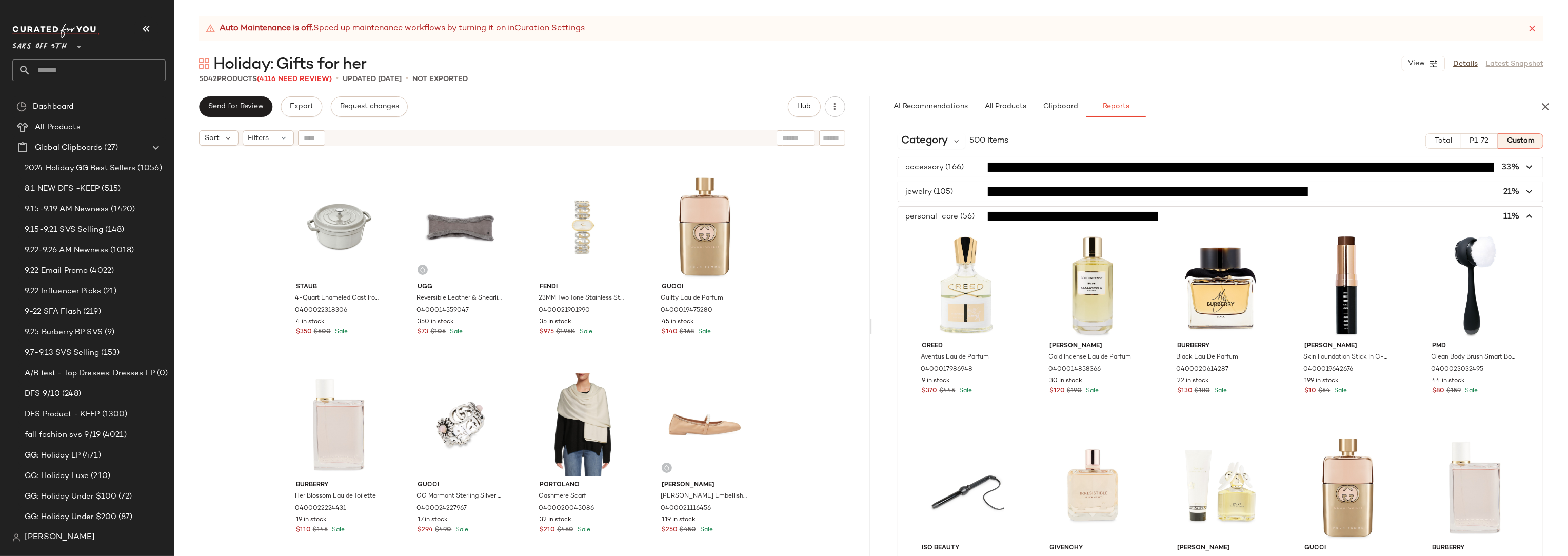
click at [931, 217] on span "button" at bounding box center [1221, 217] width 645 height 20
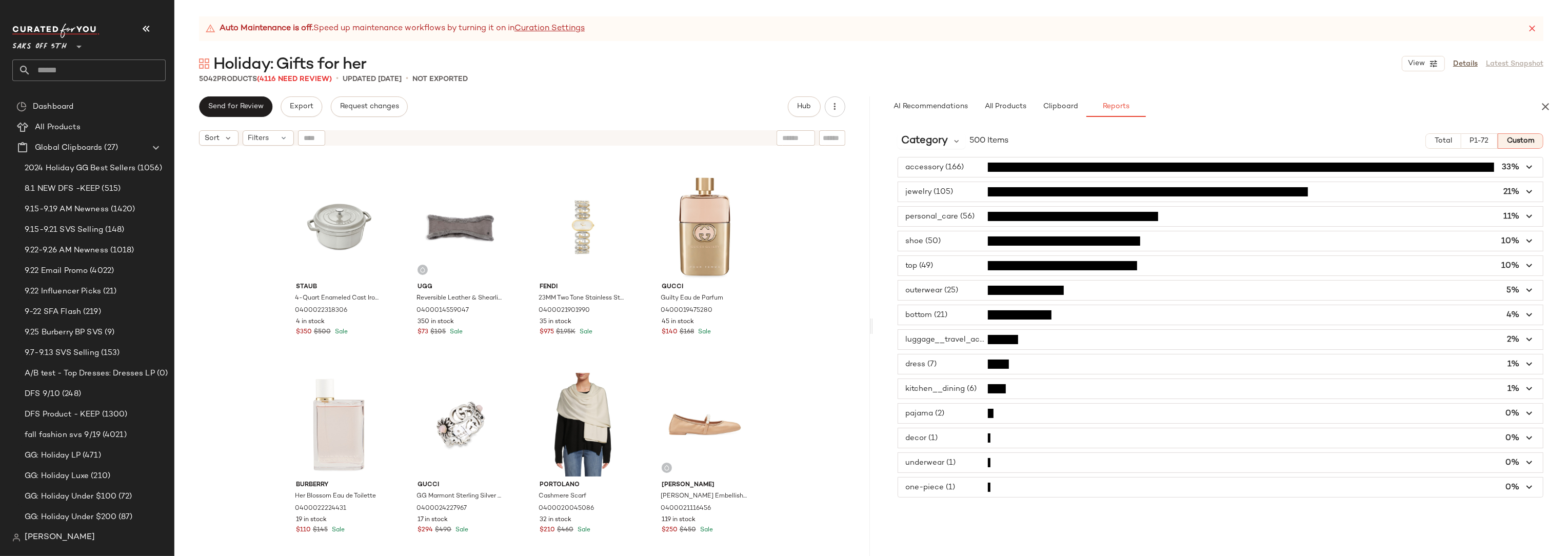
click at [933, 190] on span "button" at bounding box center [1221, 192] width 645 height 20
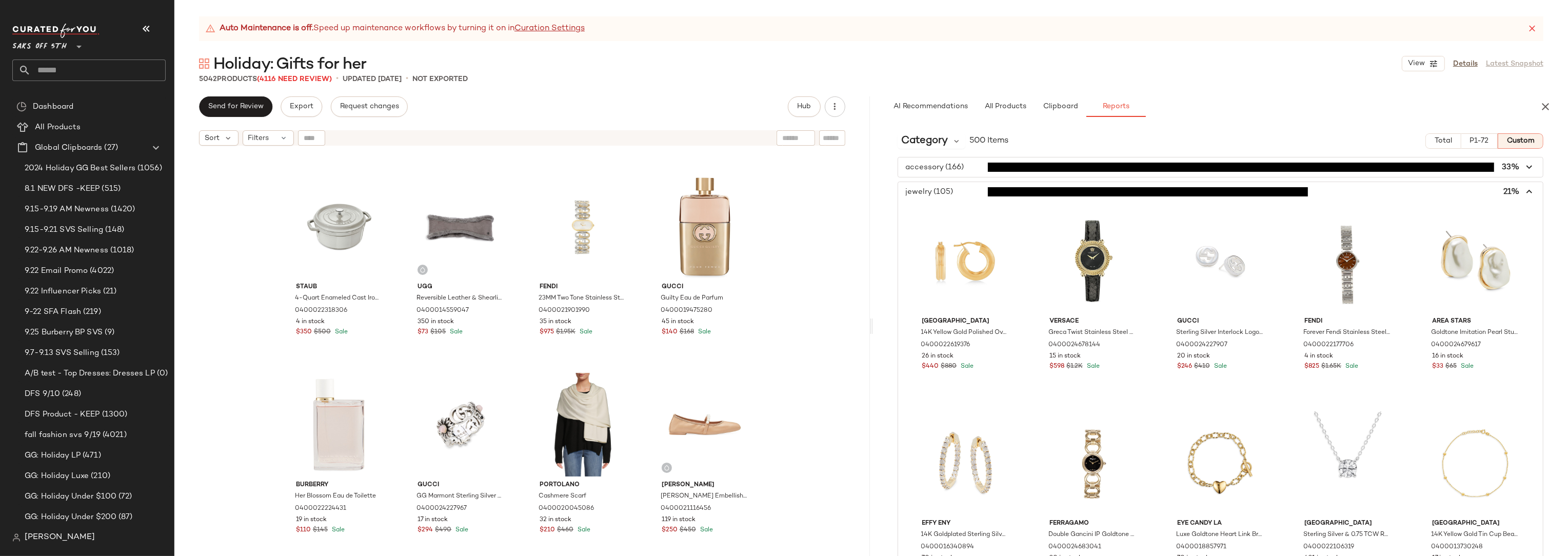
click at [933, 190] on span "button" at bounding box center [1221, 192] width 645 height 20
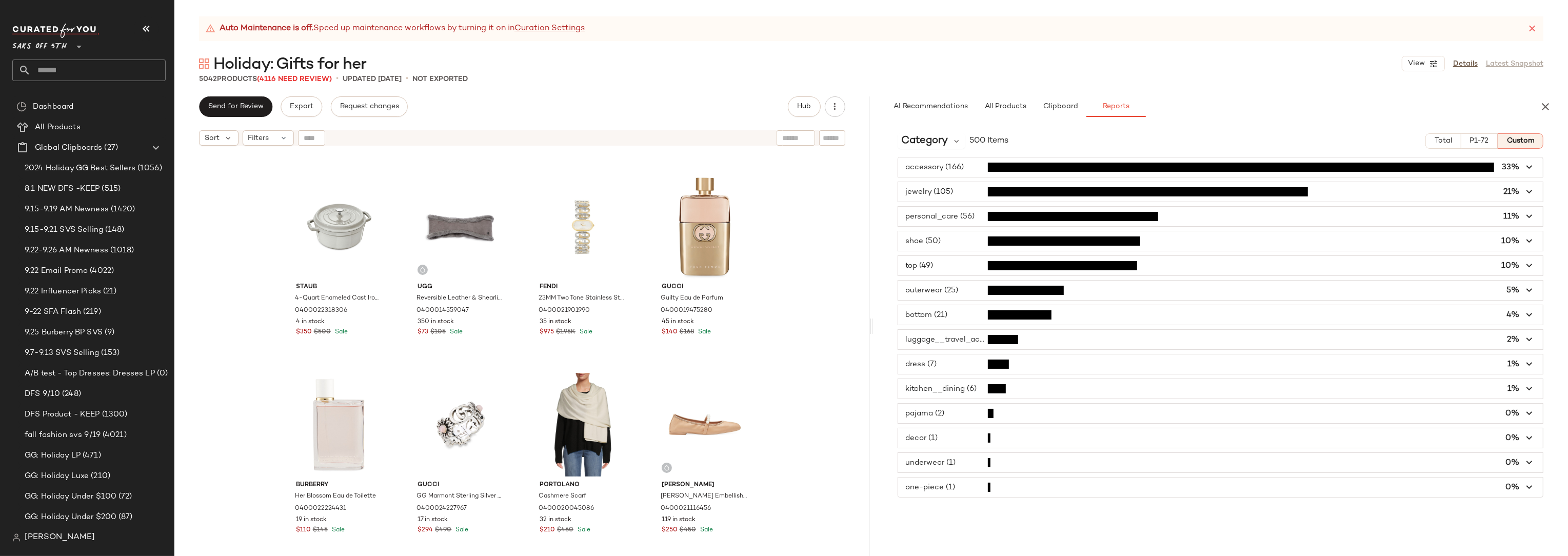
click at [931, 168] on span "button" at bounding box center [1221, 167] width 645 height 20
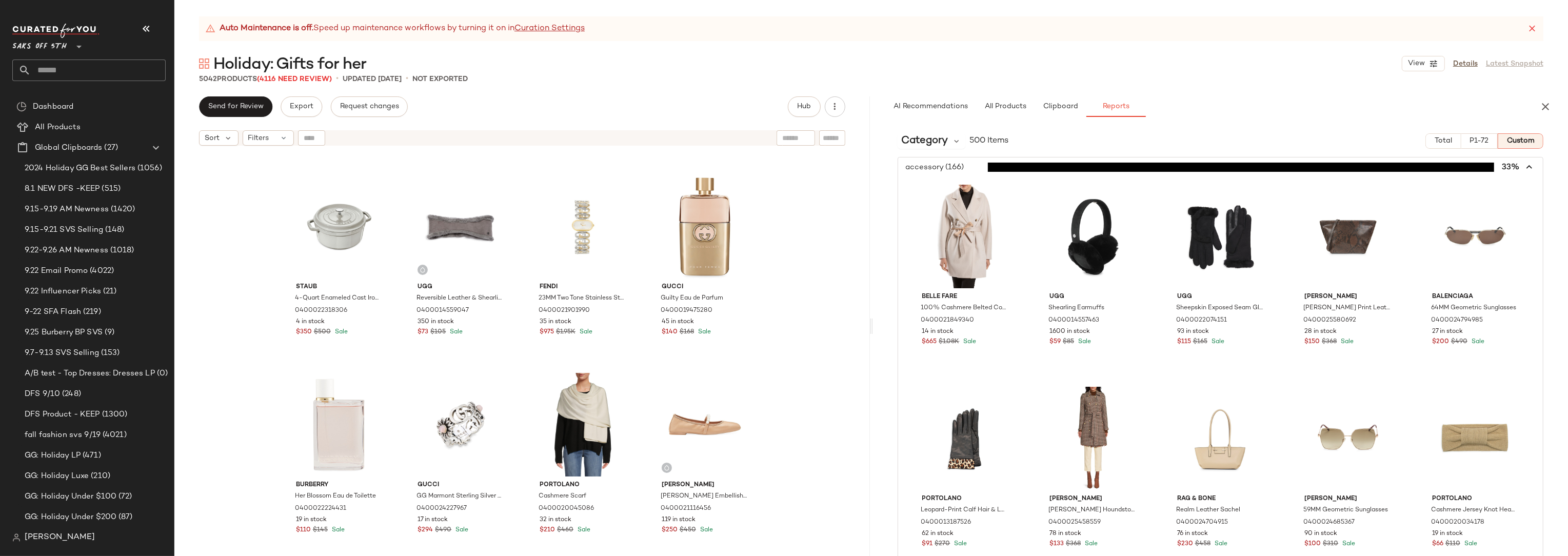
click at [931, 168] on span "button" at bounding box center [1221, 167] width 645 height 20
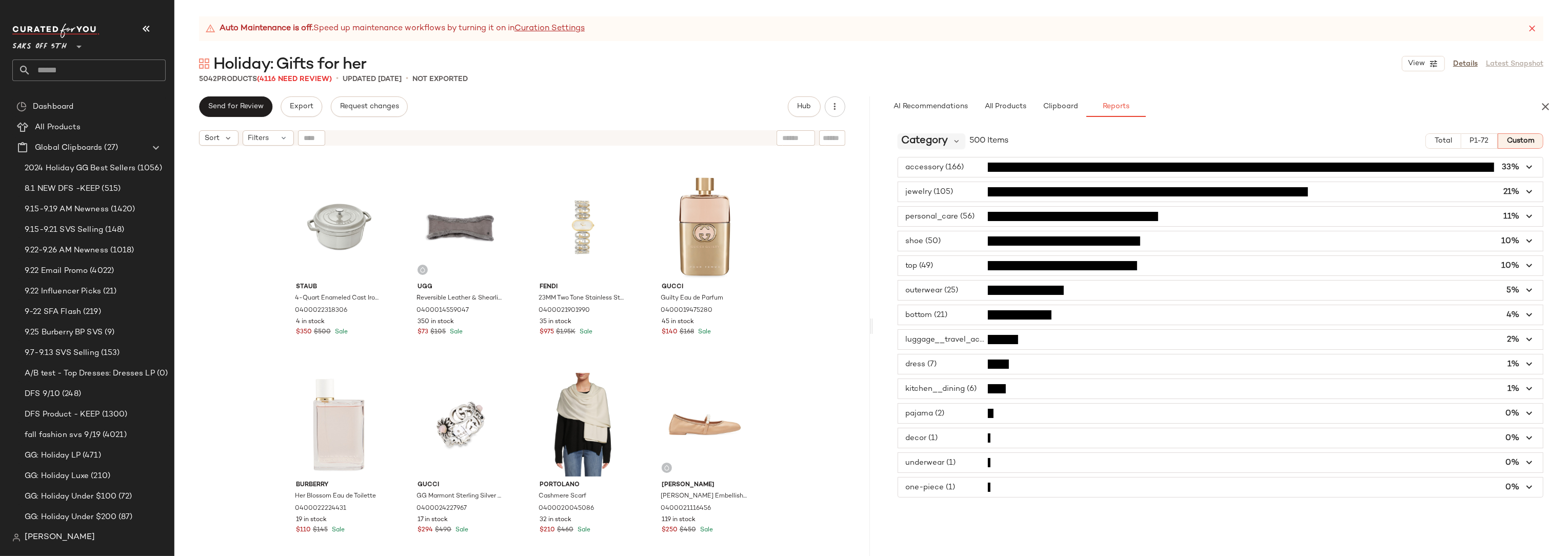
click at [928, 143] on span "Category" at bounding box center [925, 141] width 47 height 15
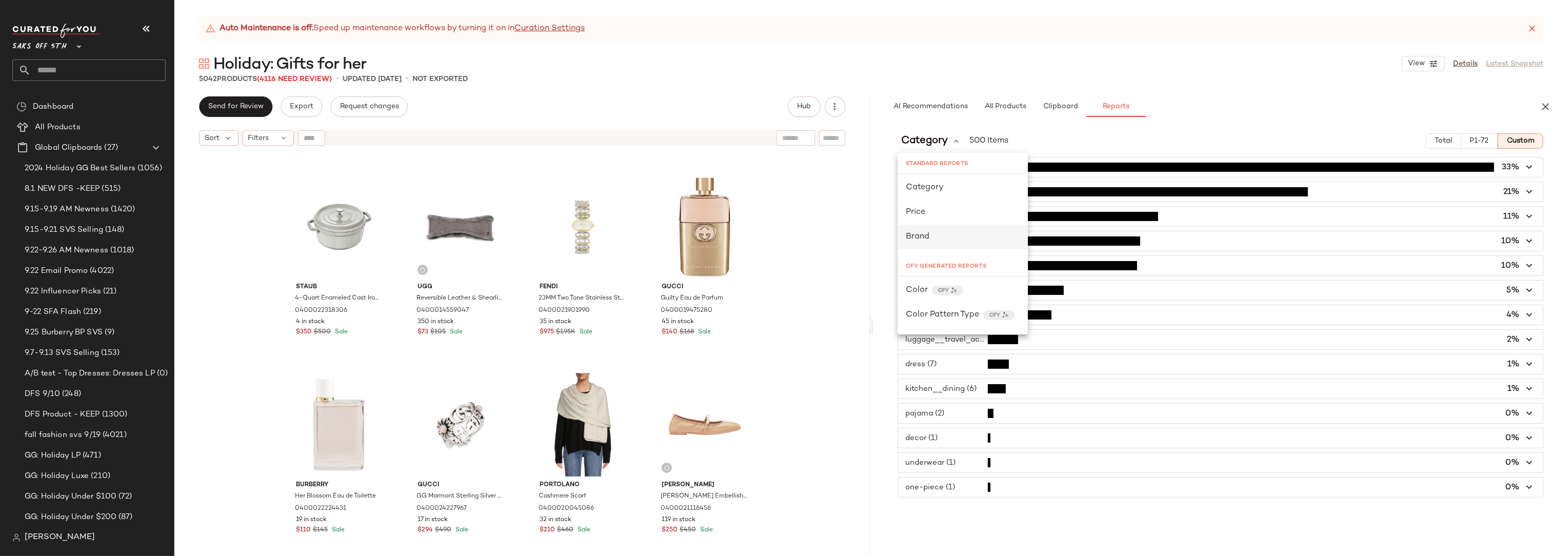
click at [926, 237] on span "Brand" at bounding box center [917, 236] width 23 height 9
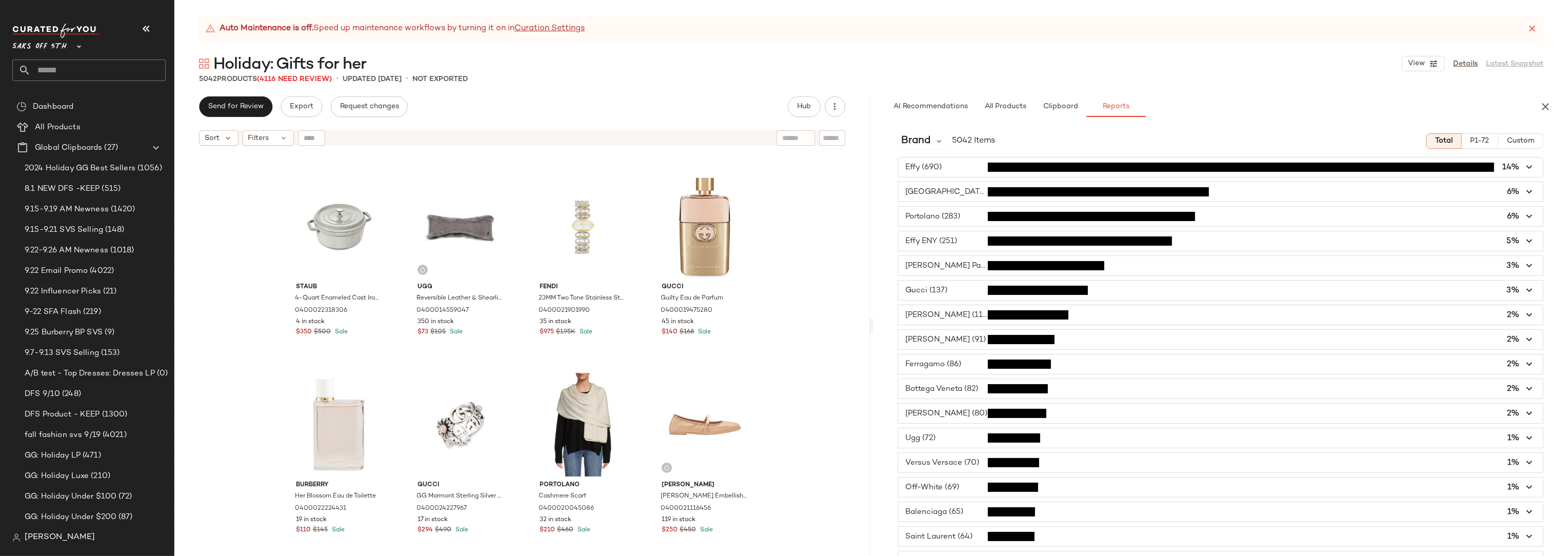
click at [959, 294] on span "button" at bounding box center [1221, 291] width 645 height 20
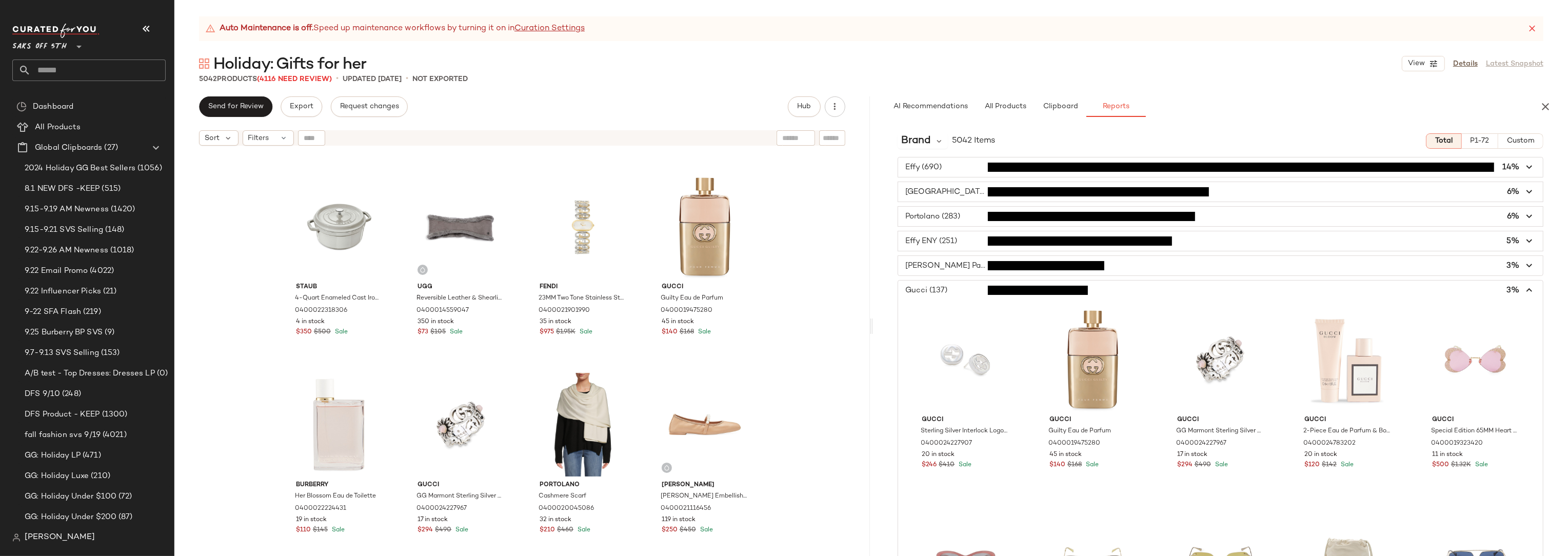
click at [959, 294] on span "button" at bounding box center [1221, 291] width 645 height 20
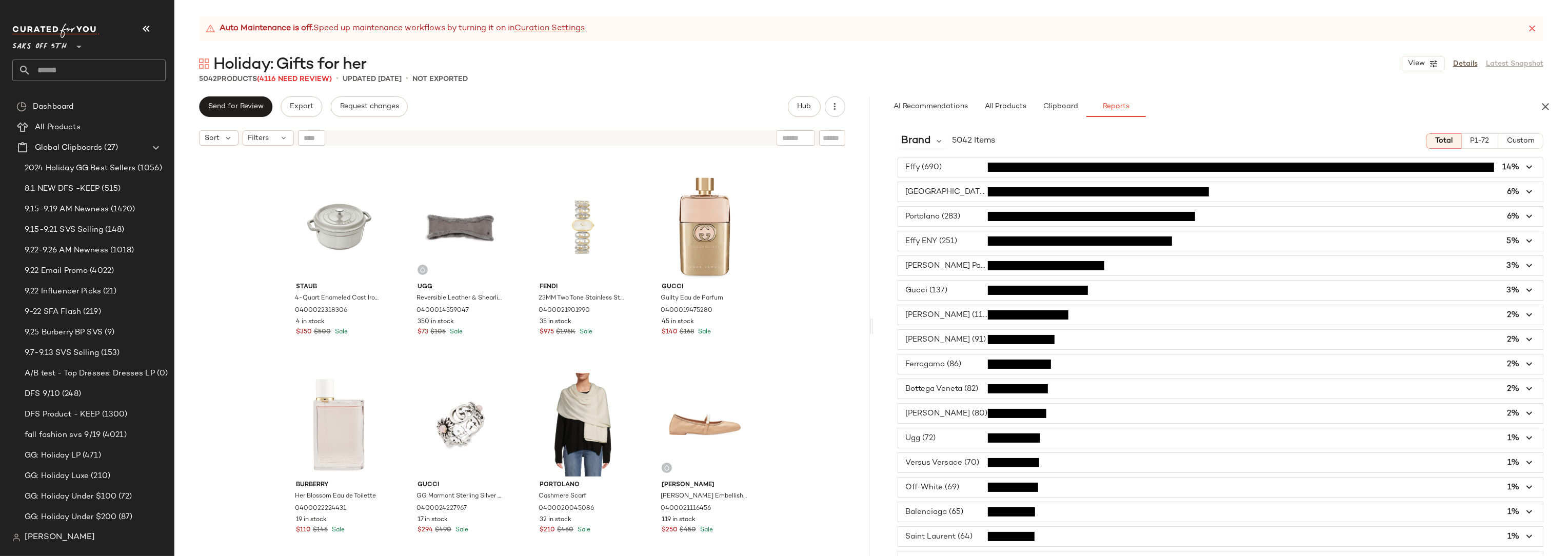
click at [816, 311] on div "Burberry Vintage Check Drawstring Bucket Bag 0400024242348 16 in stock $1.2K $1…" at bounding box center [522, 366] width 696 height 431
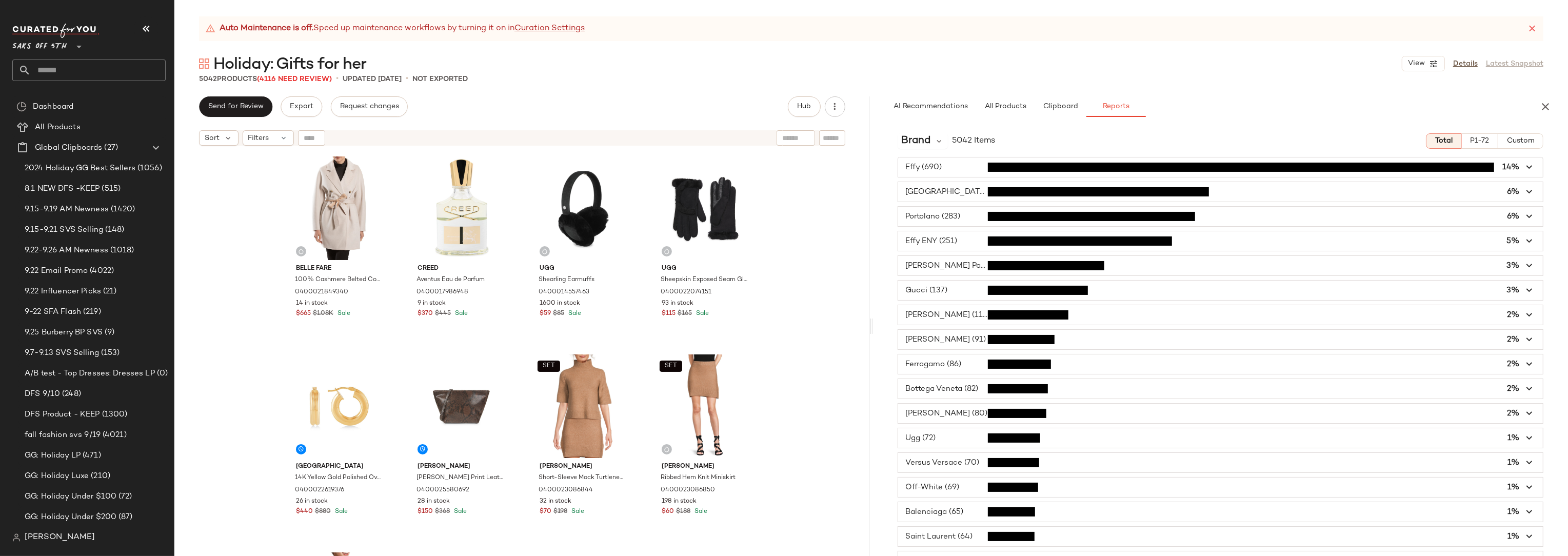
scroll to position [0, 0]
click at [991, 103] on span "All Products" at bounding box center [1005, 107] width 42 height 8
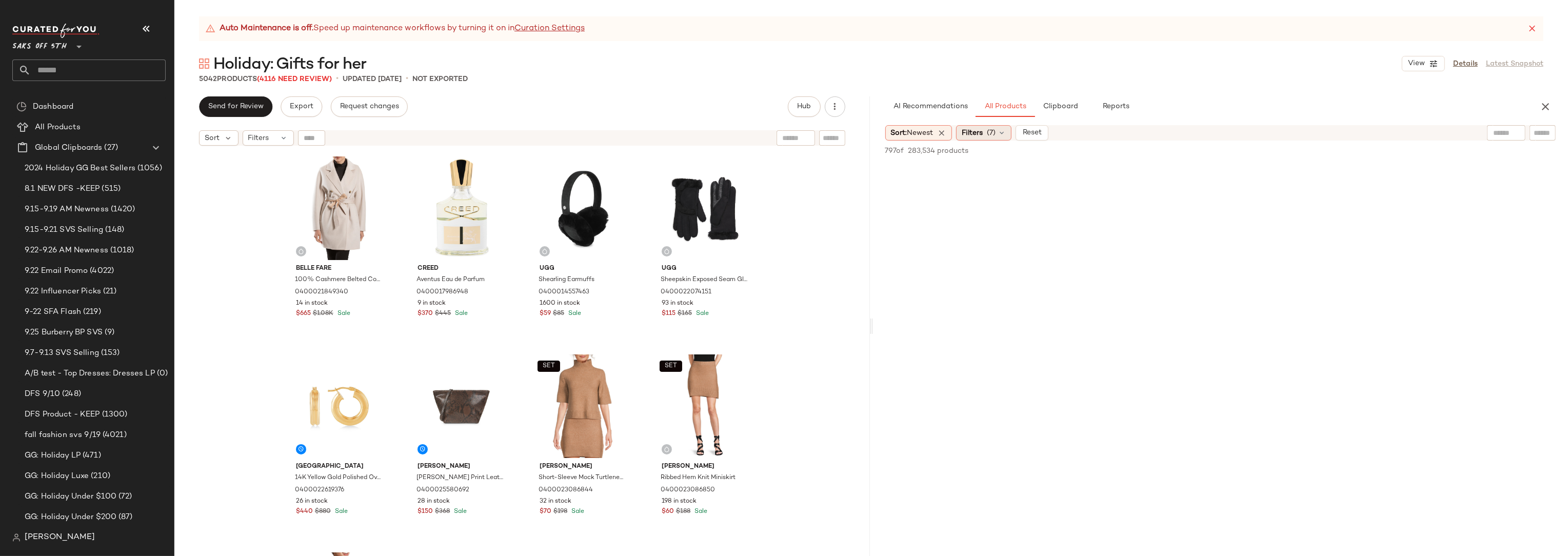
click at [1000, 131] on div "Filters (7)" at bounding box center [984, 132] width 55 height 15
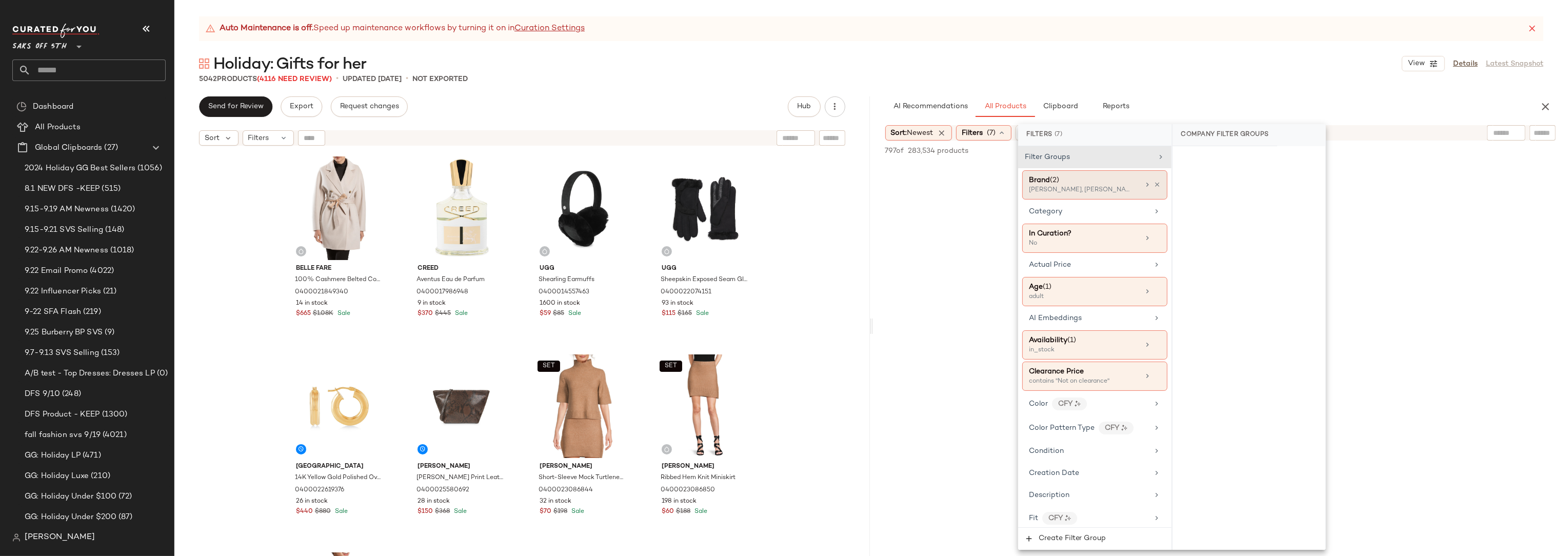
click at [1123, 182] on div "Brand (2)" at bounding box center [1084, 180] width 110 height 10
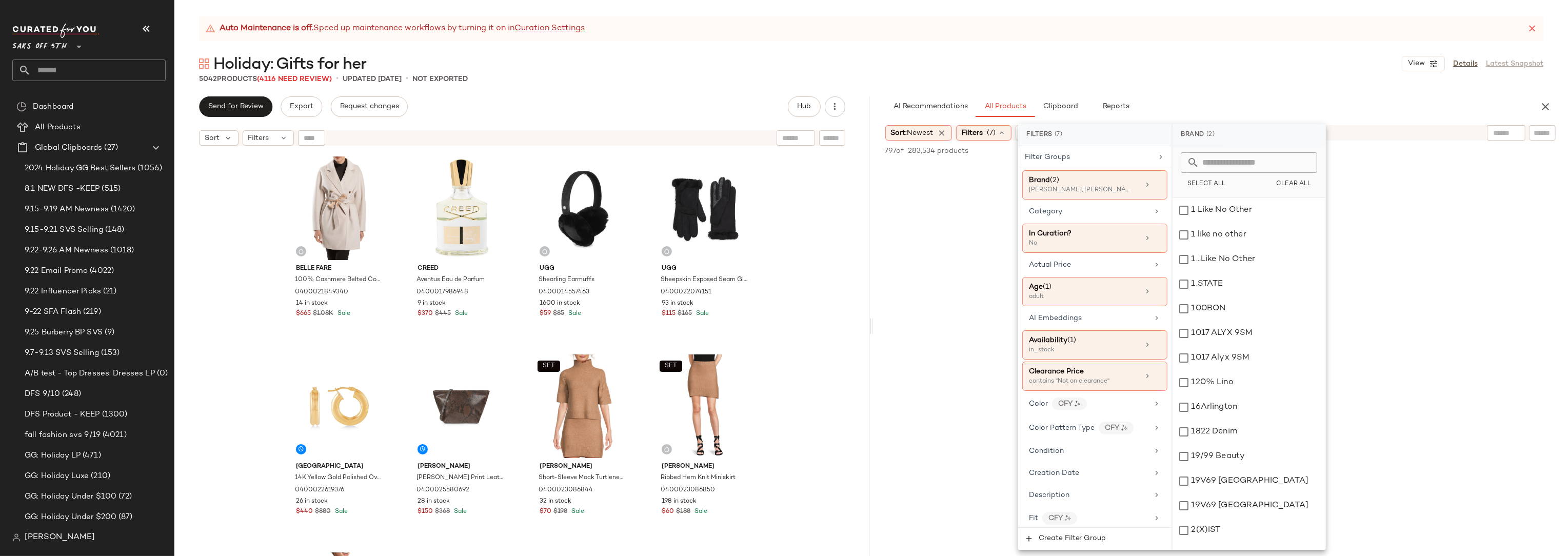
click at [1224, 159] on input "text" at bounding box center [1255, 162] width 112 height 20
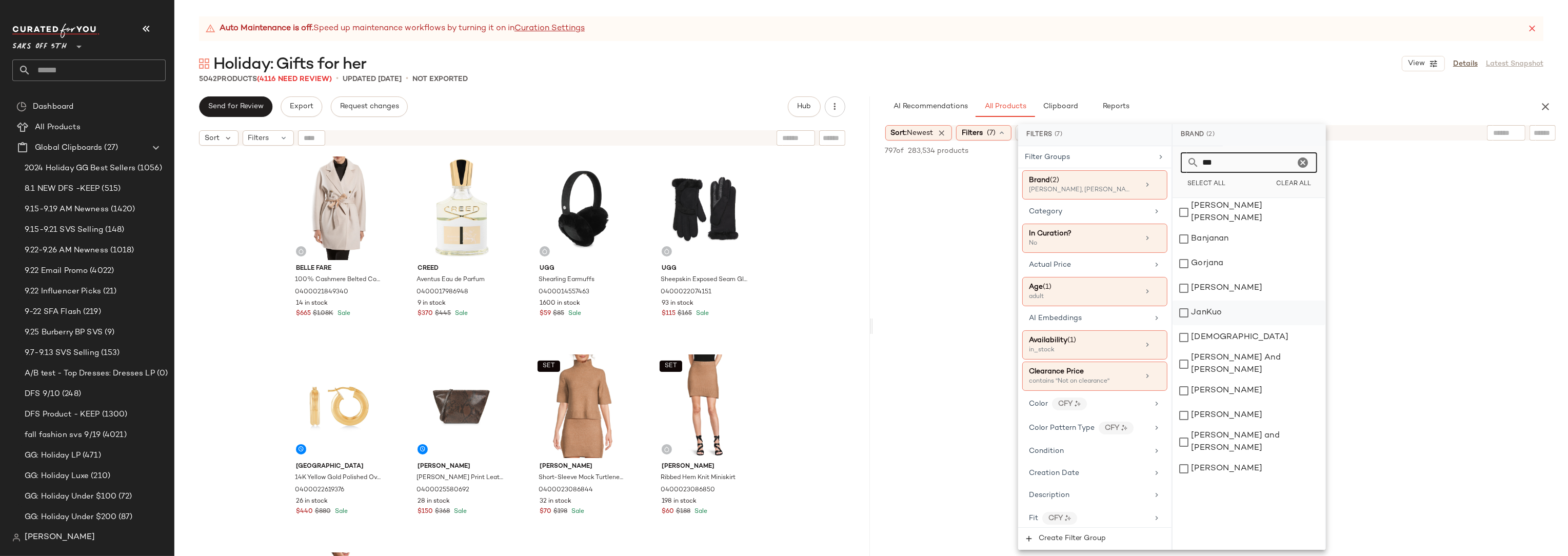
type input "***"
click at [1202, 310] on div "JanKuo" at bounding box center [1249, 313] width 153 height 25
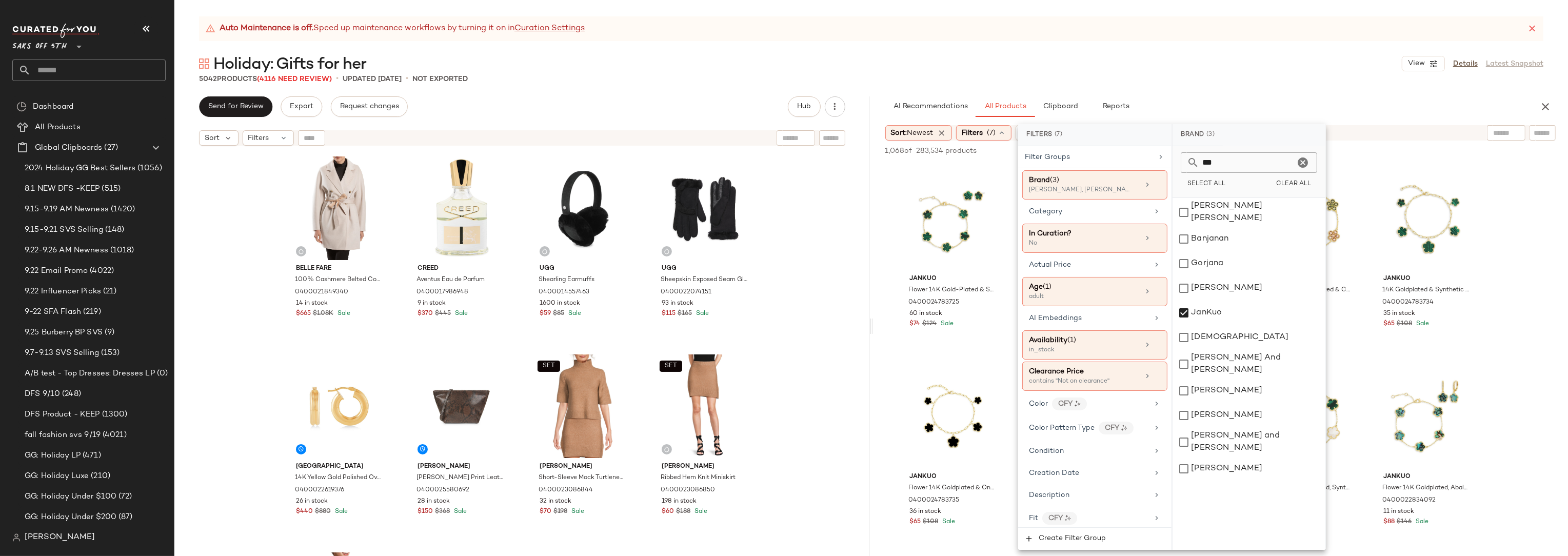
click at [1243, 88] on div "Auto Maintenance is off. Speed up maintenance workflows by turning it on in Cur…" at bounding box center [871, 286] width 1394 height 539
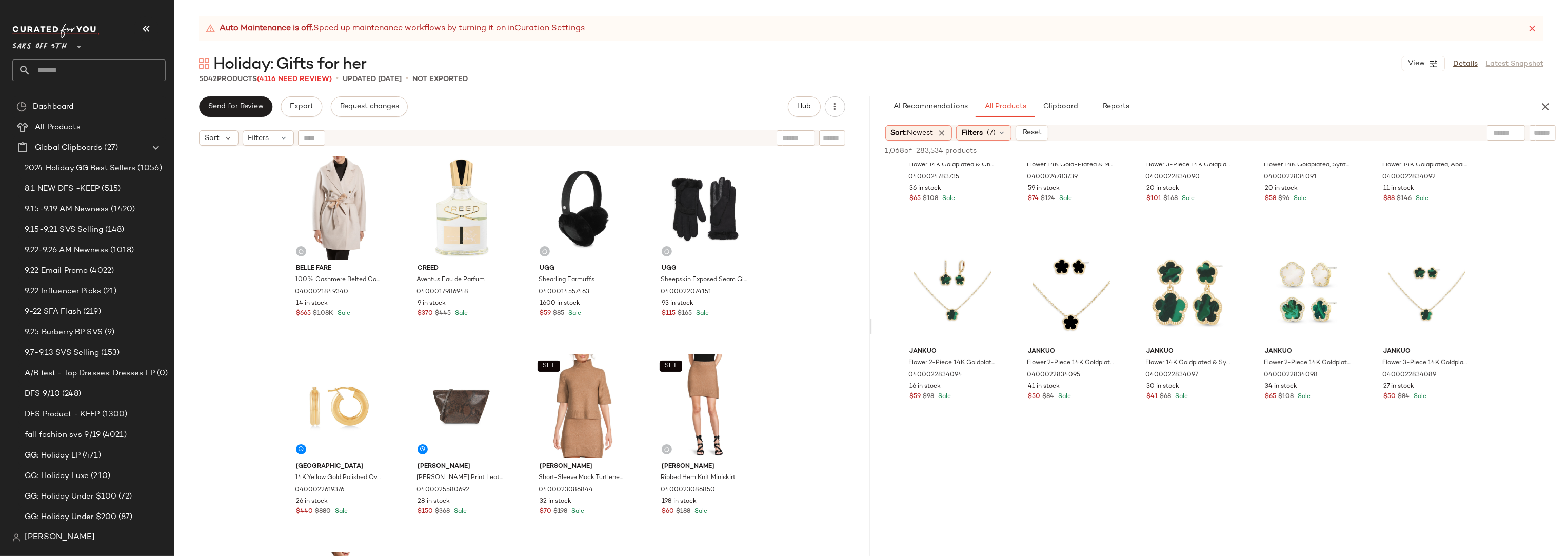
scroll to position [324, 0]
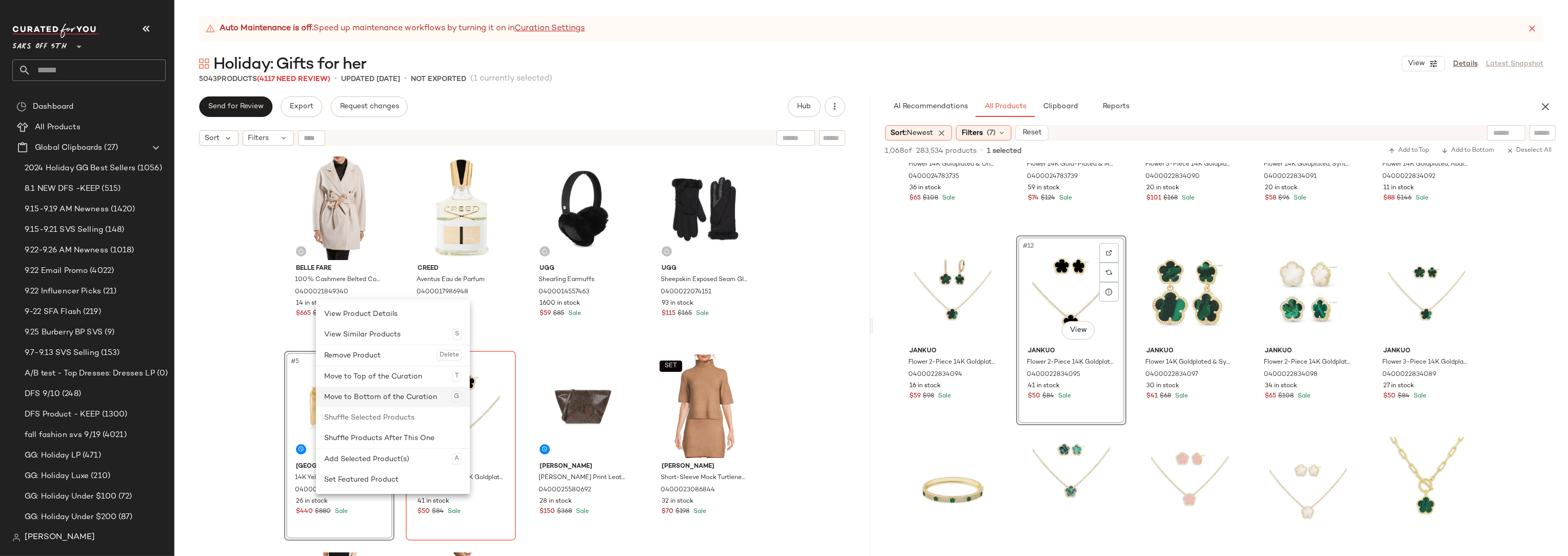
click at [413, 395] on div "Move to Bottom of the Curation G" at bounding box center [393, 397] width 137 height 20
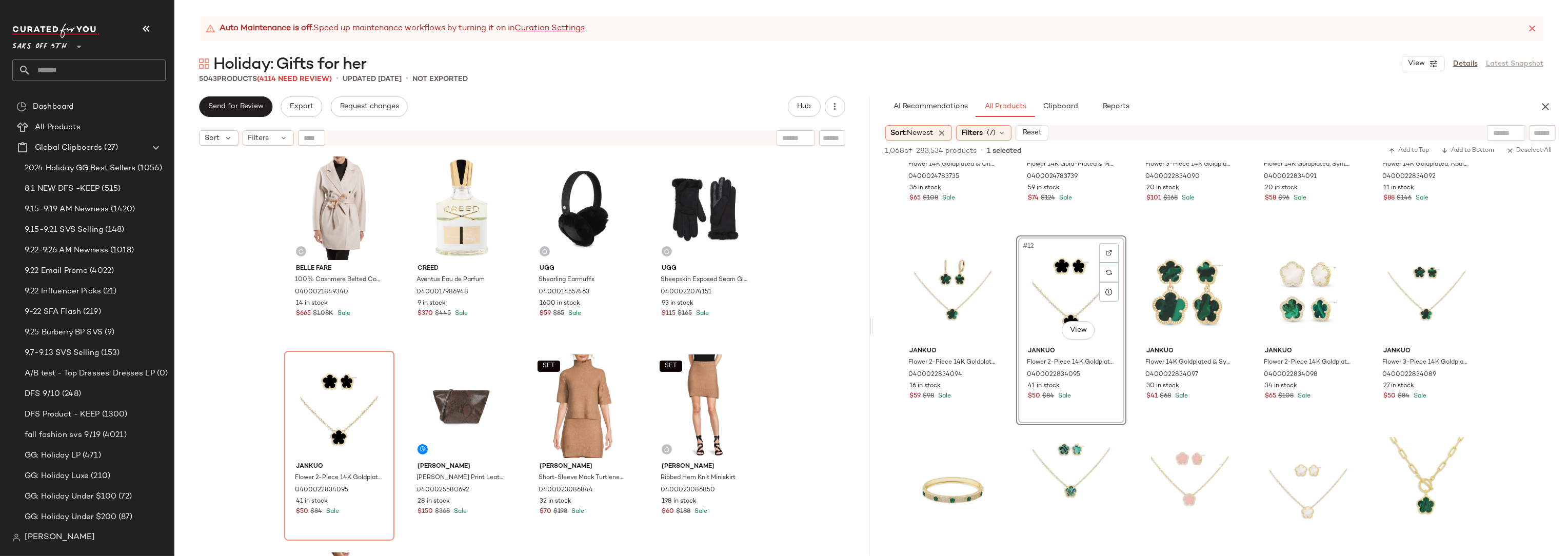
click at [822, 258] on div "Belle Fare 100% Cashmere Belted Coat 0400021849340 14 in stock $665 $1.08K Sale…" at bounding box center [522, 366] width 696 height 431
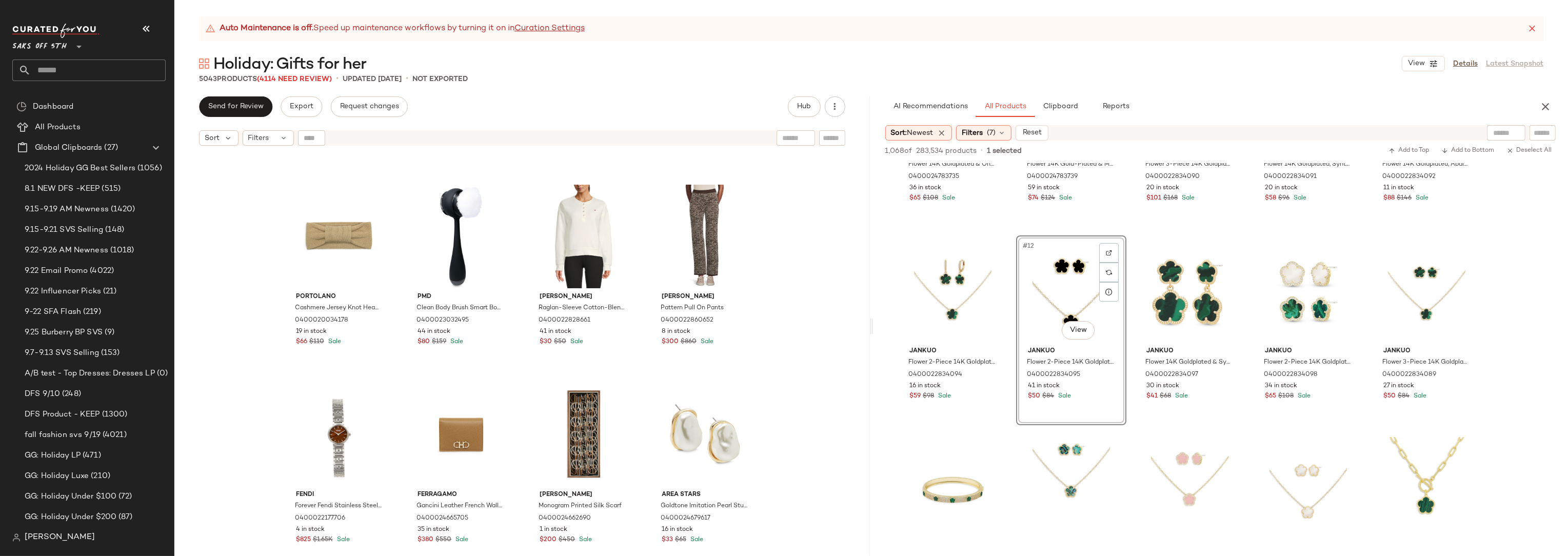
scroll to position [1143, 0]
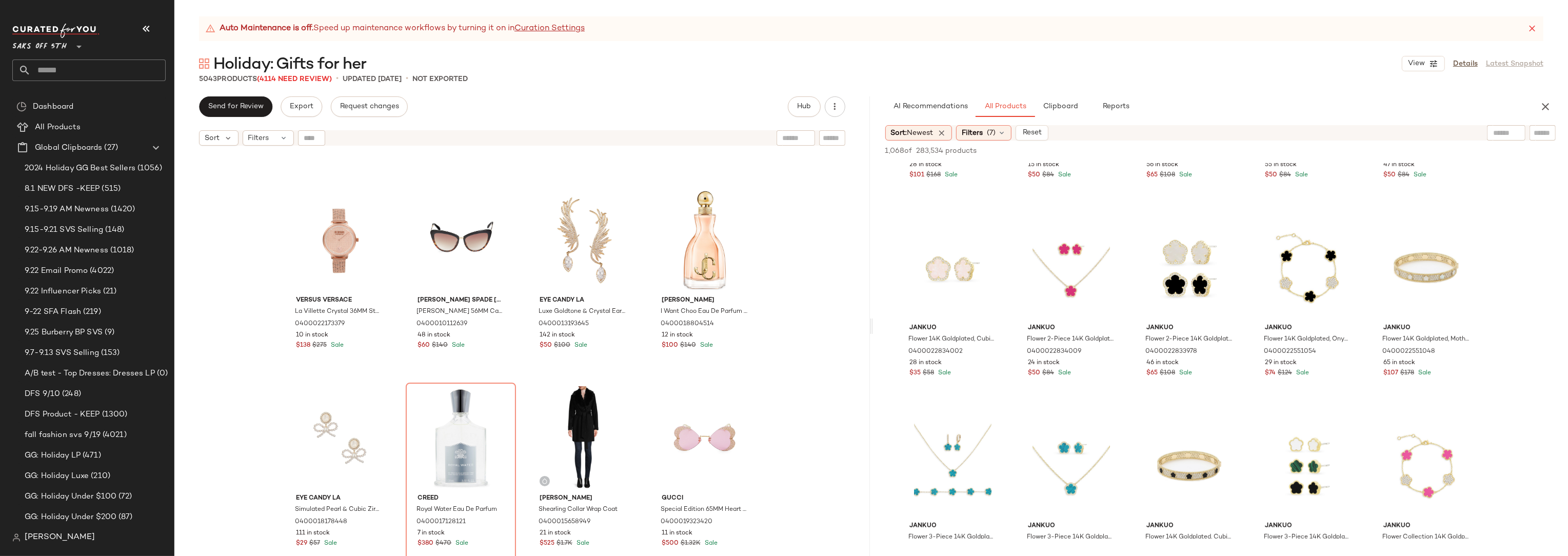
scroll to position [749, 0]
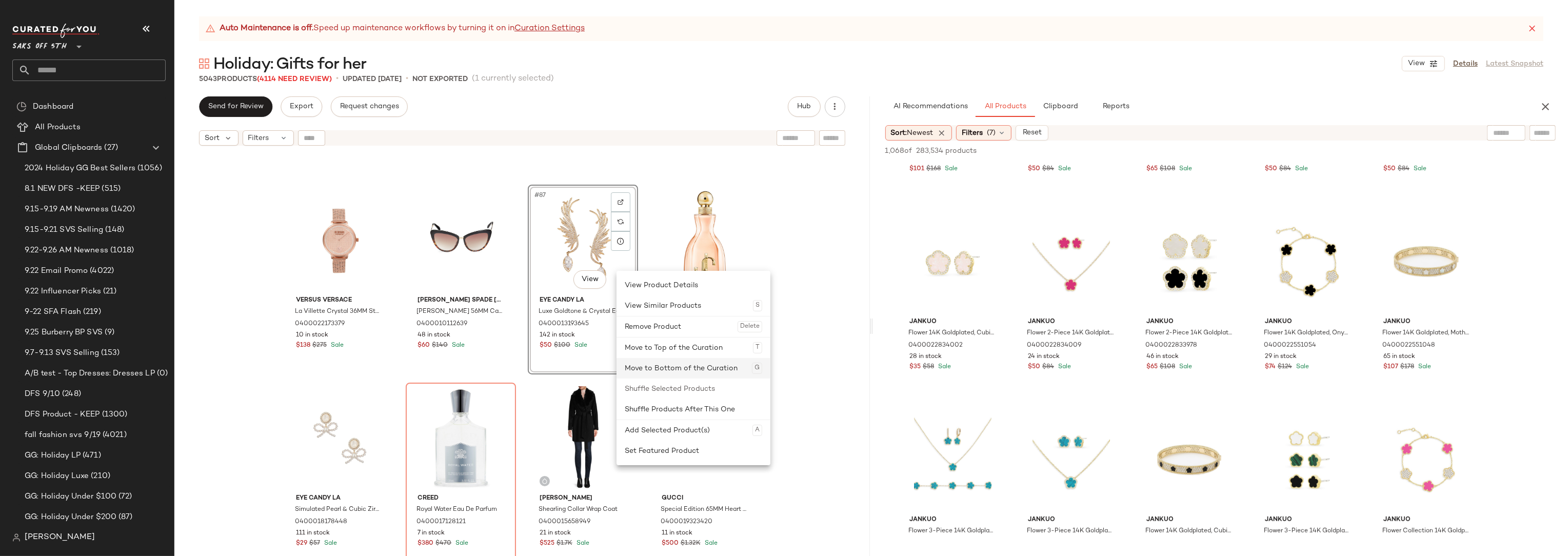
click at [675, 367] on div "Move to Bottom of the Curation G" at bounding box center [693, 368] width 137 height 20
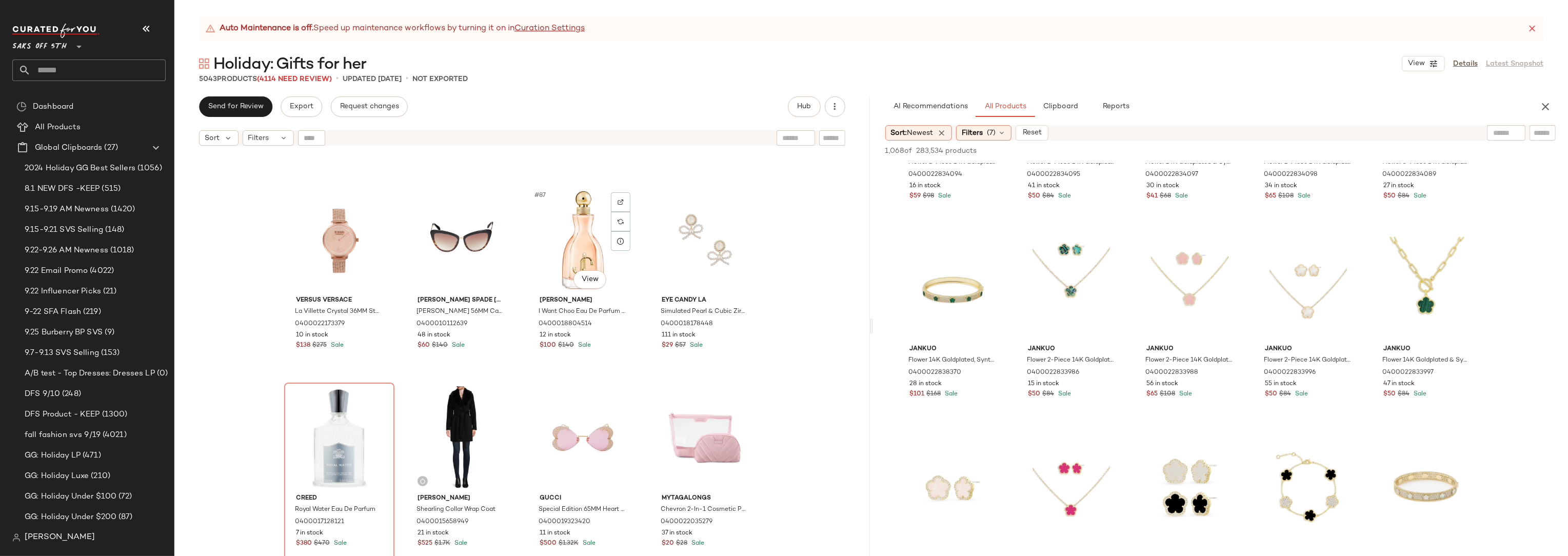
scroll to position [522, 0]
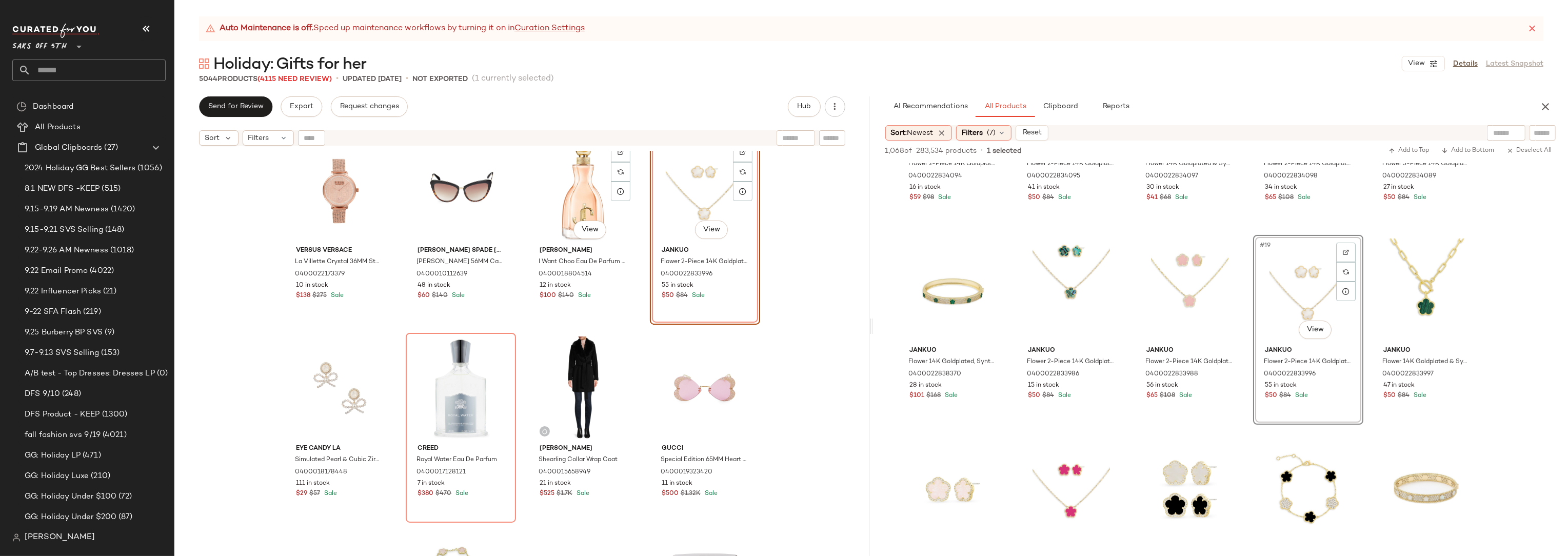
scroll to position [4179, 0]
click at [826, 209] on div "Versus Versace La Villette Crystal 36MM Stainless Steel Ion-Plated Rose Gold Qu…" at bounding box center [522, 366] width 696 height 431
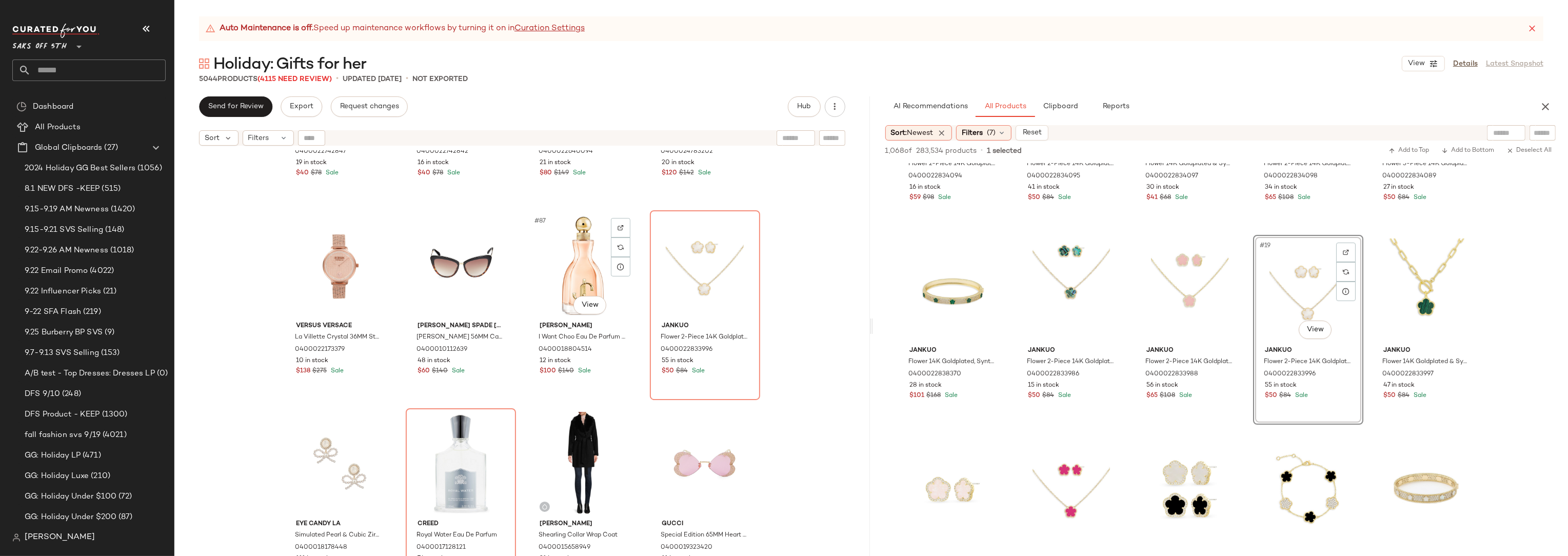
scroll to position [4109, 0]
click at [814, 245] on div "SET WeWoreWhat Long-Sleeve Wrap Top 0400022742847 19 in stock $40 $78 Sale SET …" at bounding box center [522, 366] width 696 height 431
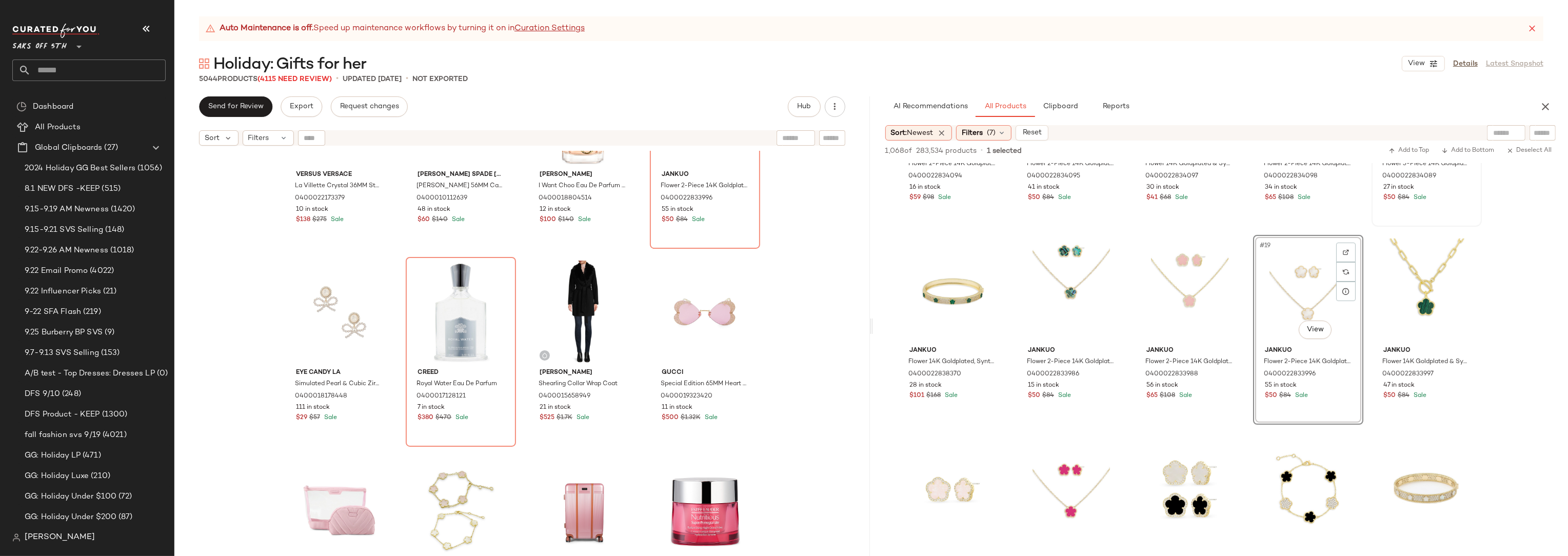
scroll to position [4260, 0]
click at [979, 131] on span "Filters" at bounding box center [972, 132] width 21 height 10
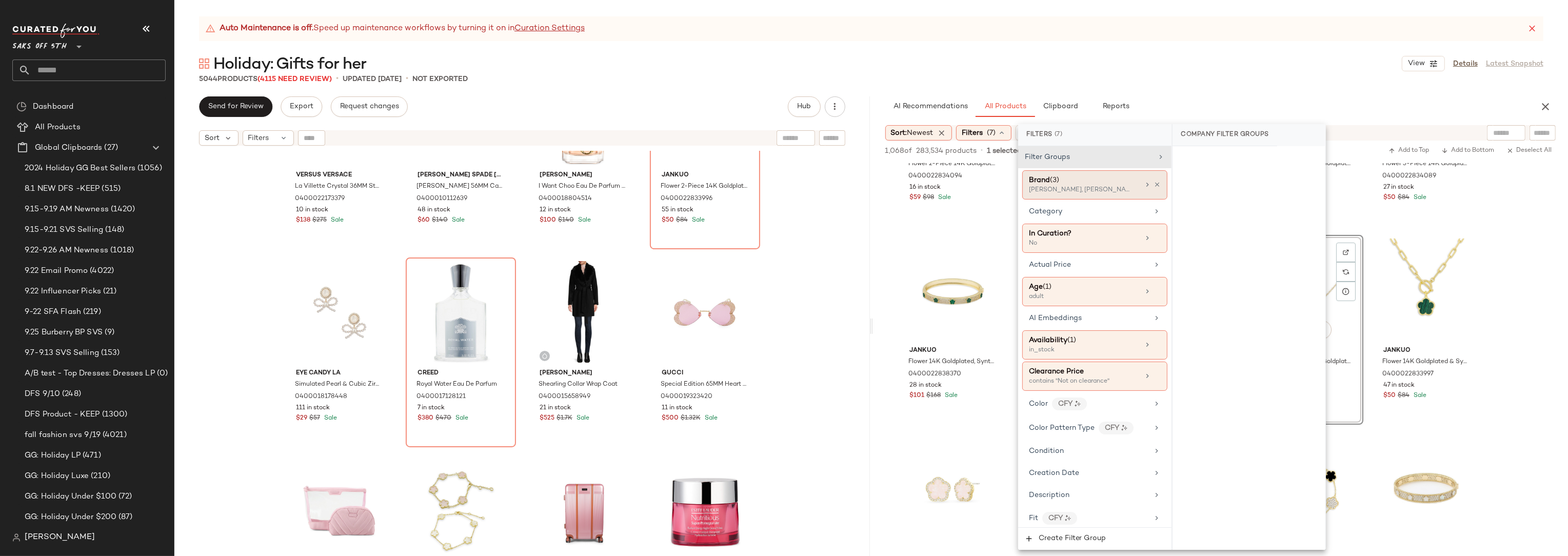
click at [1078, 186] on div "Effy, Effy ENY, JanKuo" at bounding box center [1080, 190] width 103 height 9
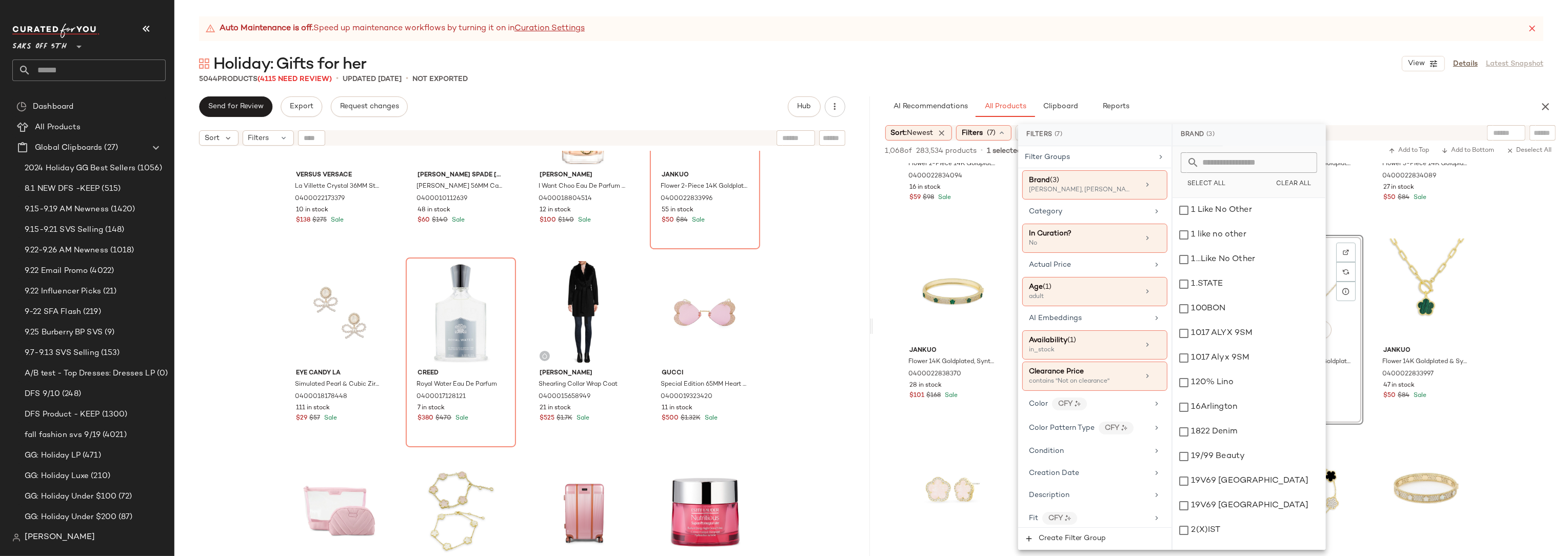
click at [1224, 164] on input "text" at bounding box center [1255, 162] width 112 height 20
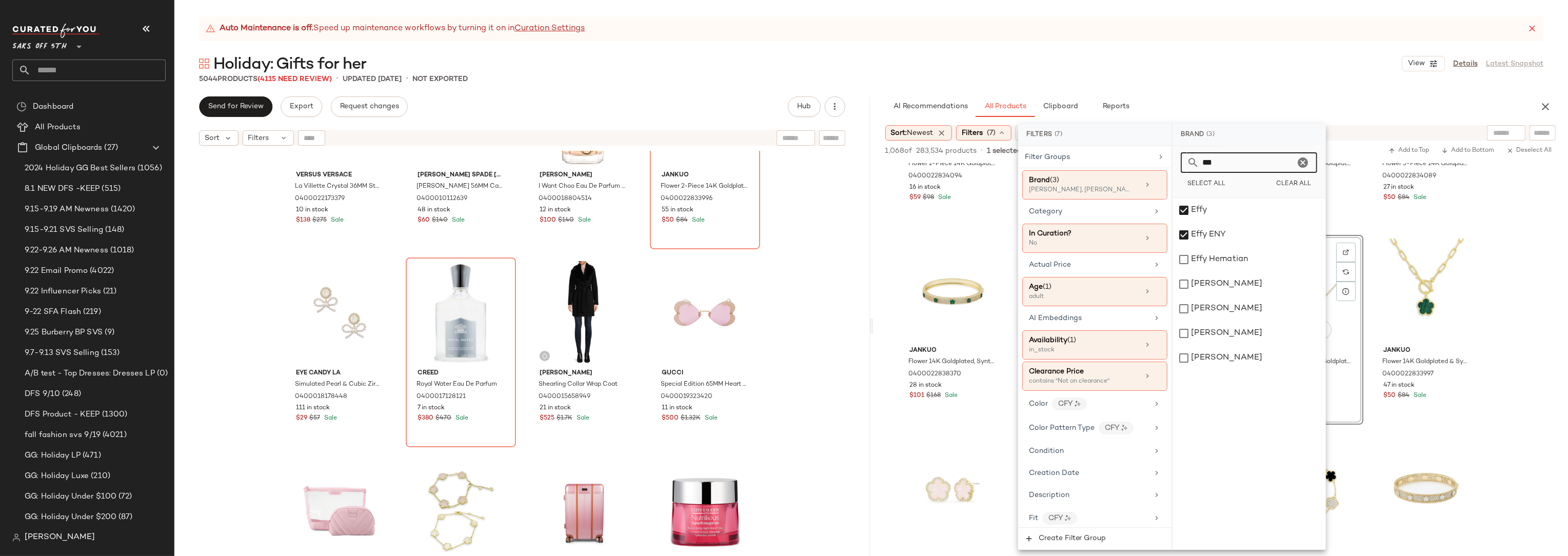
type input "***"
click at [1360, 110] on div "AI Recommendations All Products Clipboard Reports" at bounding box center [1204, 107] width 638 height 20
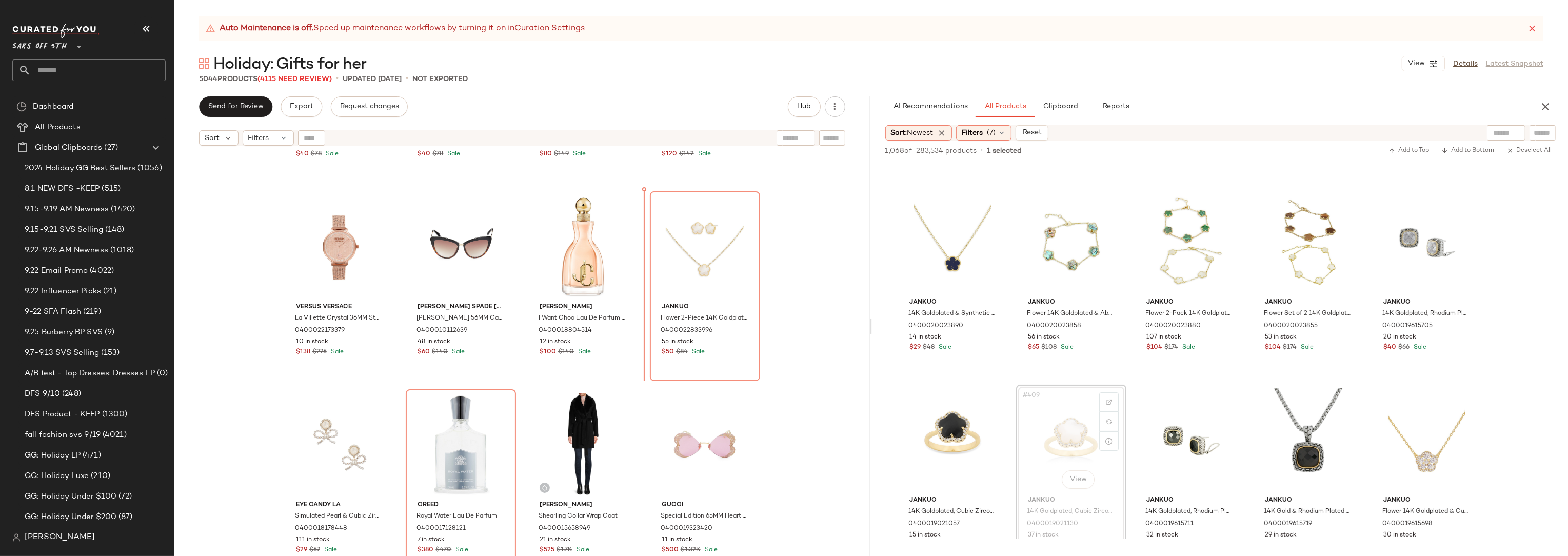
scroll to position [4127, 0]
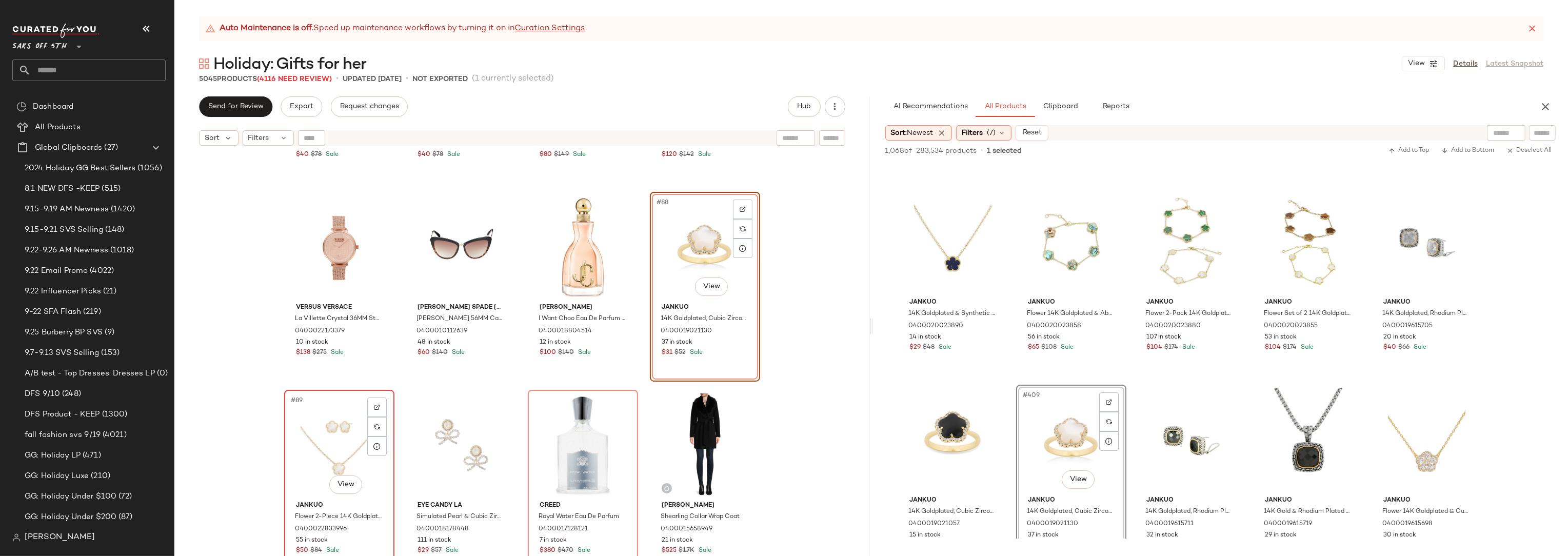
click at [302, 470] on div "#89 View" at bounding box center [339, 445] width 103 height 103
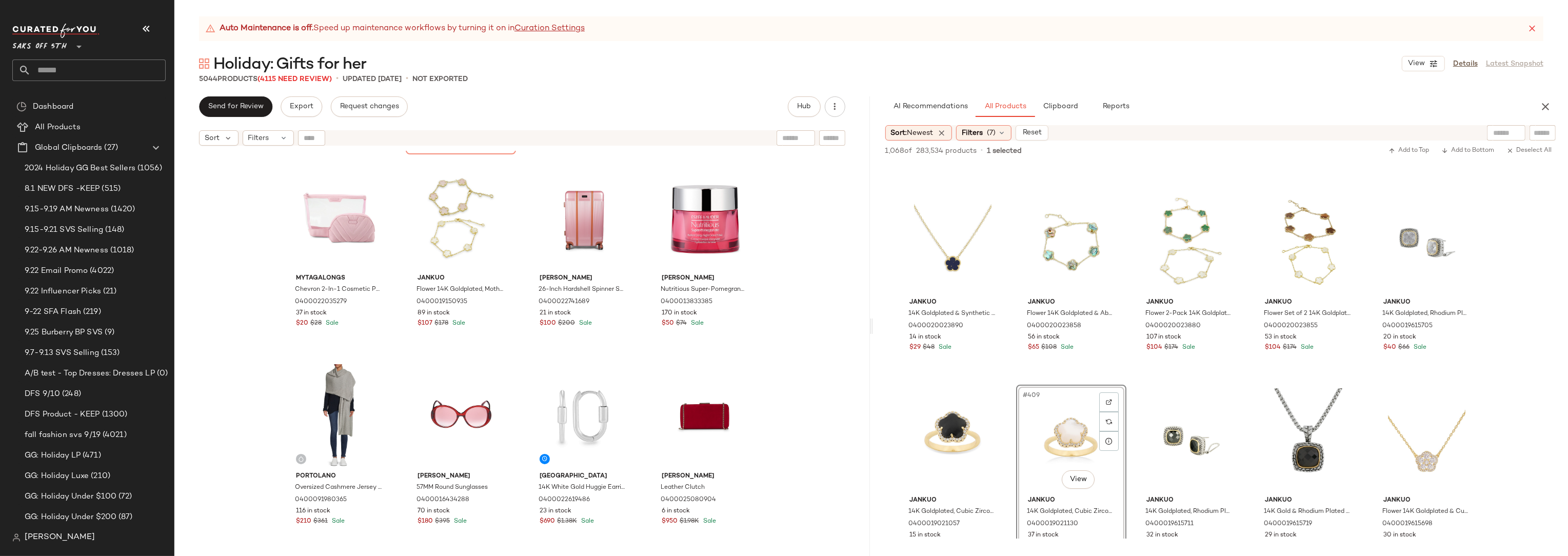
scroll to position [4560, 0]
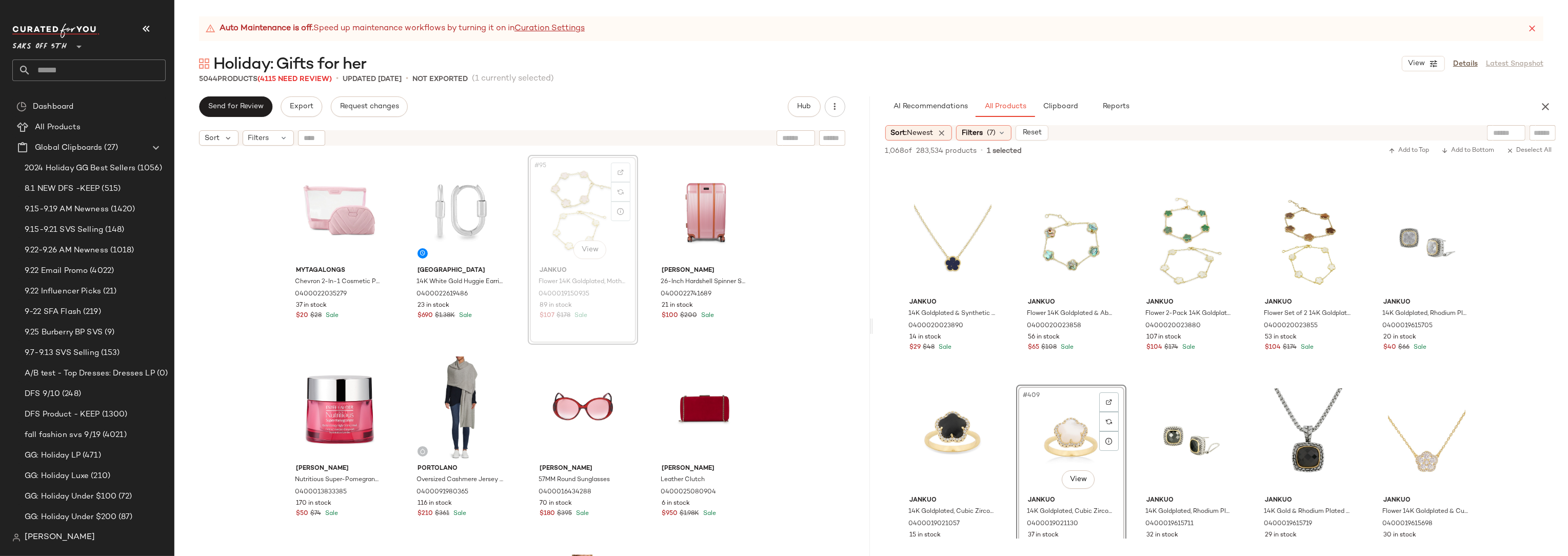
scroll to position [4559, 0]
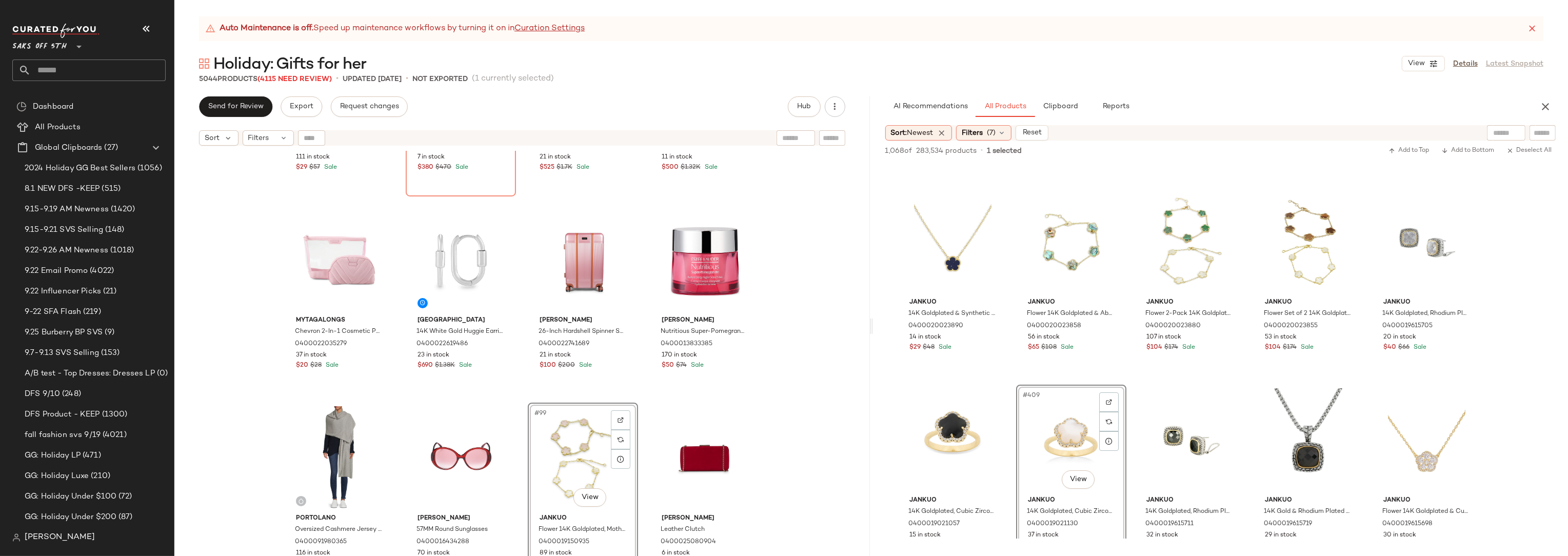
scroll to position [4495, 0]
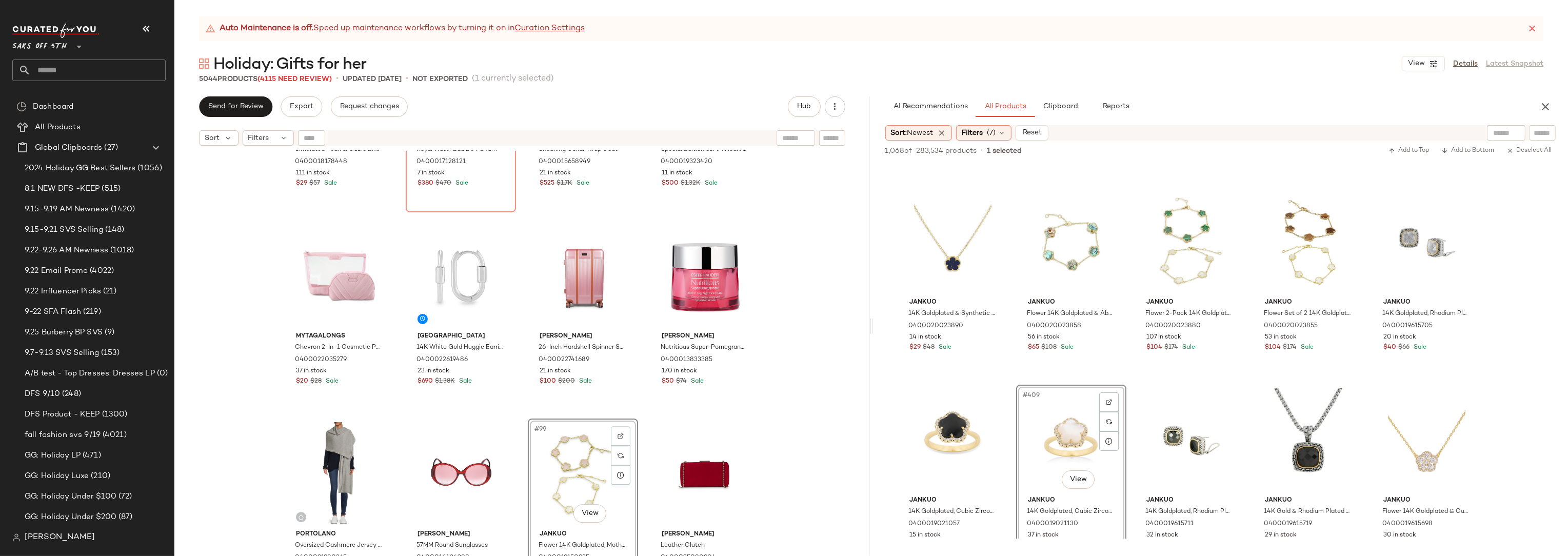
click at [805, 283] on div "Eye Candy LA Simulated Pearl & Cubic Zirconia Bow Drop Earrings 0400018178448 1…" at bounding box center [522, 366] width 696 height 431
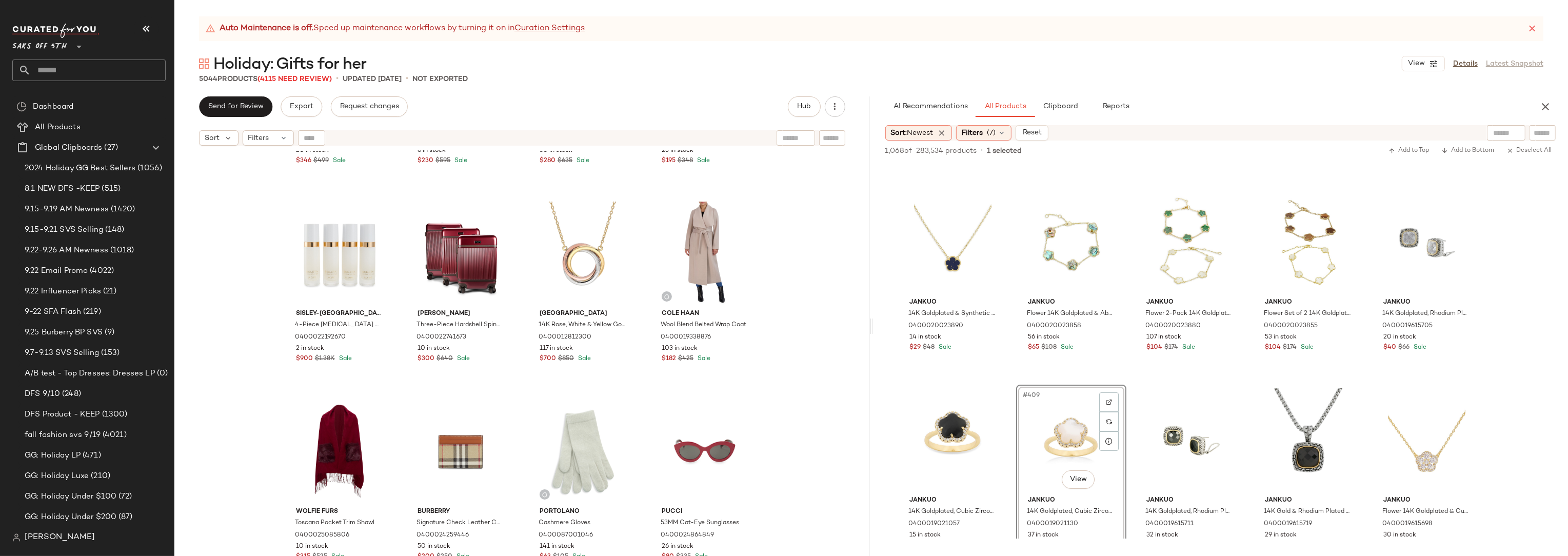
scroll to position [5697, 0]
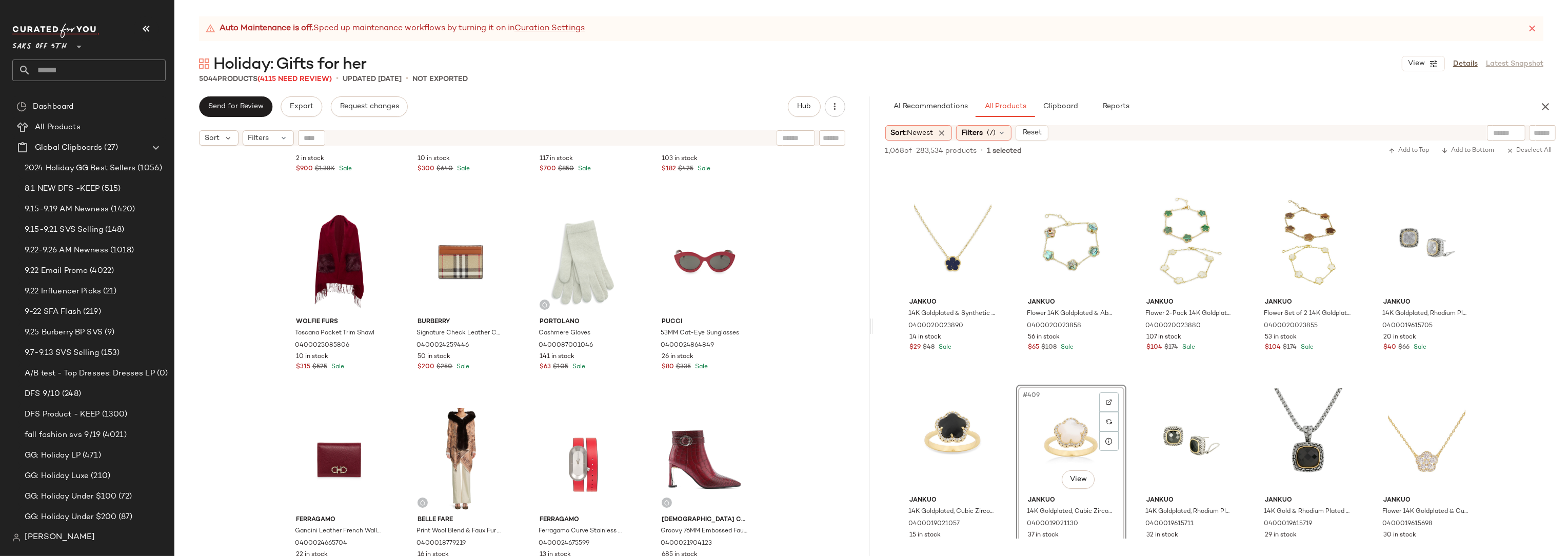
click at [802, 308] on div "Sisley-Paris 4-Piece Anti Aging Cream Set 0400022192670 2 in stock $900 $1.38K …" at bounding box center [522, 366] width 696 height 431
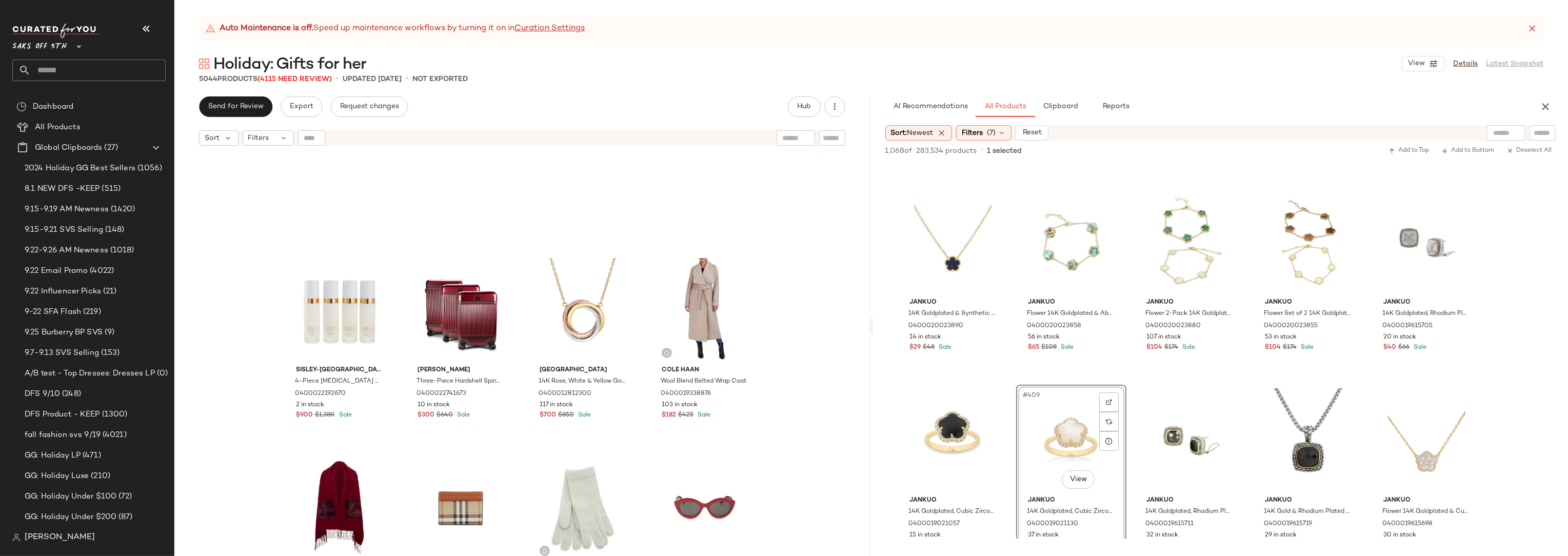
scroll to position [5417, 0]
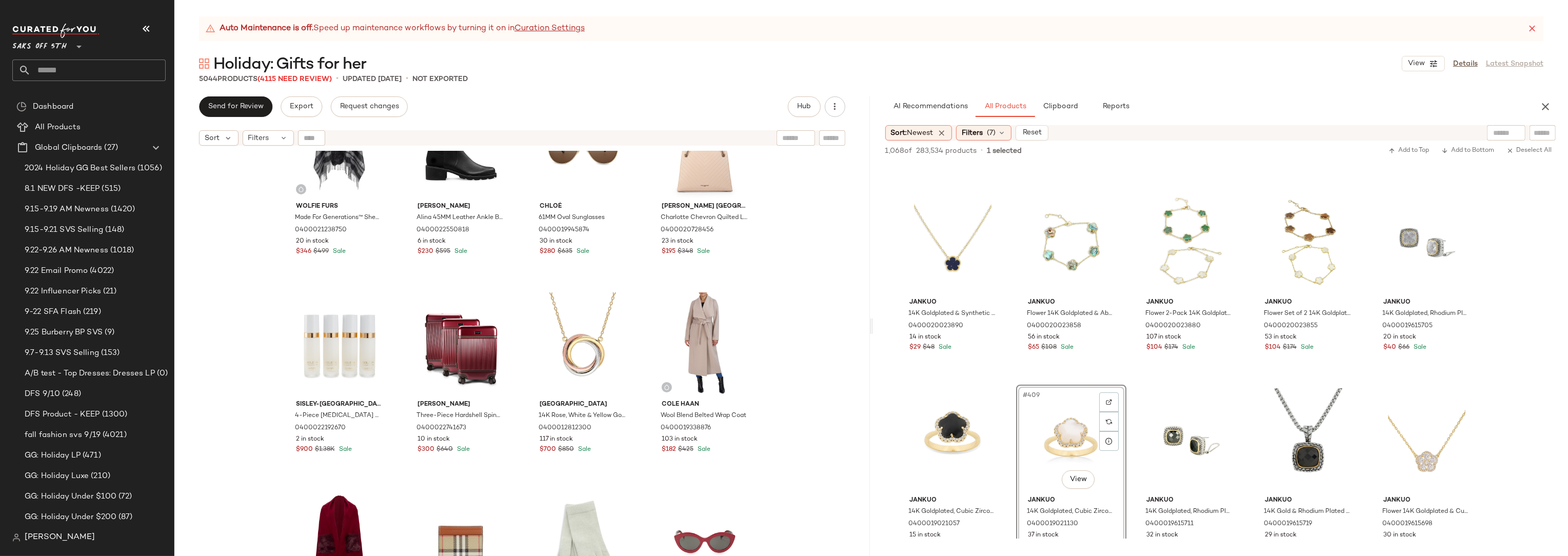
click at [802, 308] on div "Wolfie Furs Made For Generations™ Shearling Trim Cashmere & Wool Shawl 04000212…" at bounding box center [522, 366] width 696 height 431
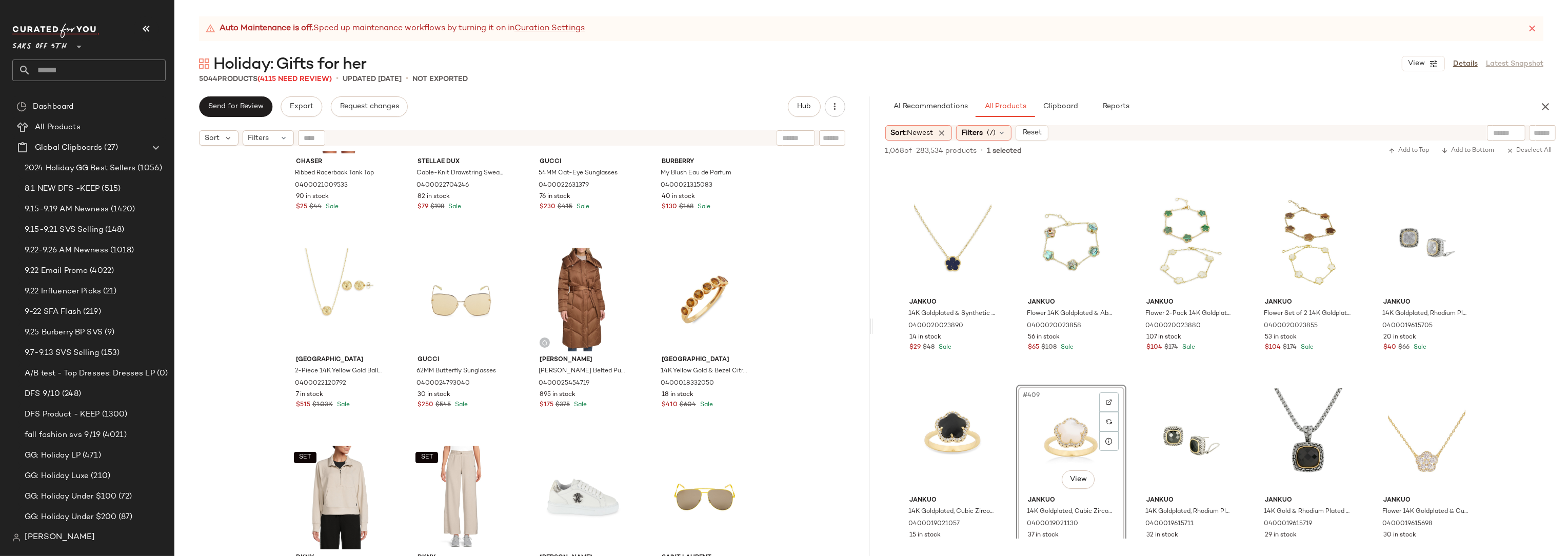
scroll to position [7173, 0]
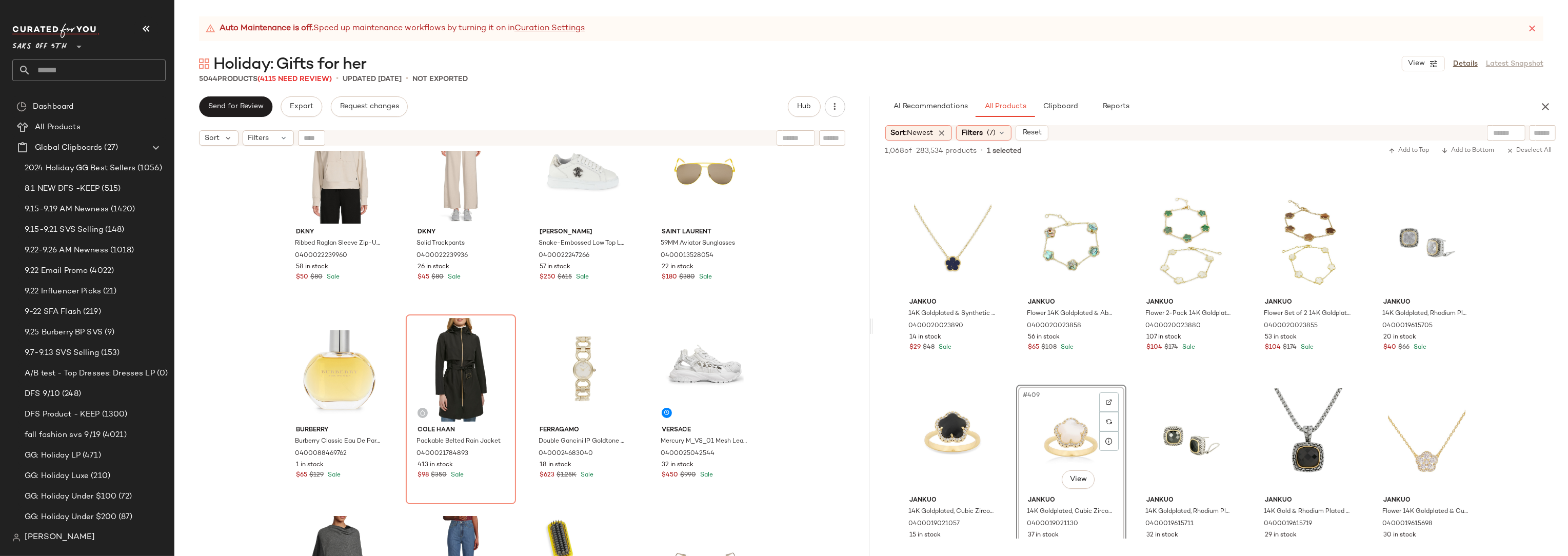
click at [796, 302] on div "SET Dkny Ribbed Raglan Sleeve Zip-Up Pullover 0400022239960 58 in stock $50 $80…" at bounding box center [522, 366] width 696 height 431
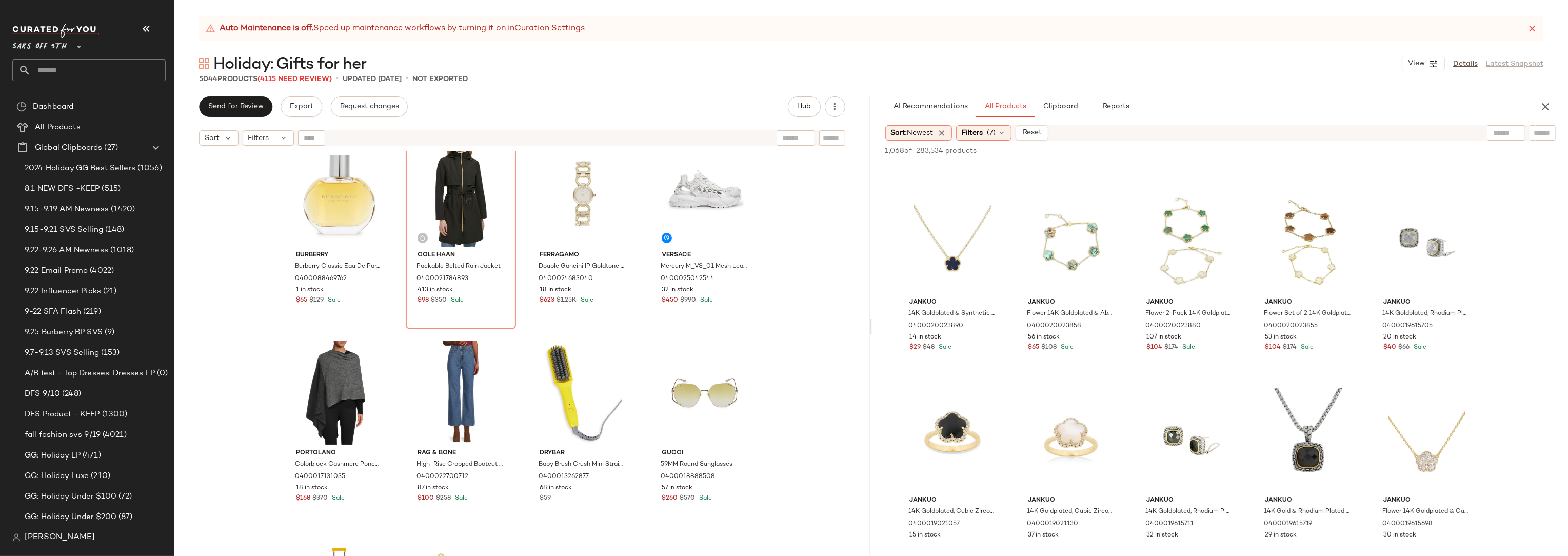
scroll to position [7351, 0]
click at [1548, 109] on icon "button" at bounding box center [1545, 107] width 12 height 12
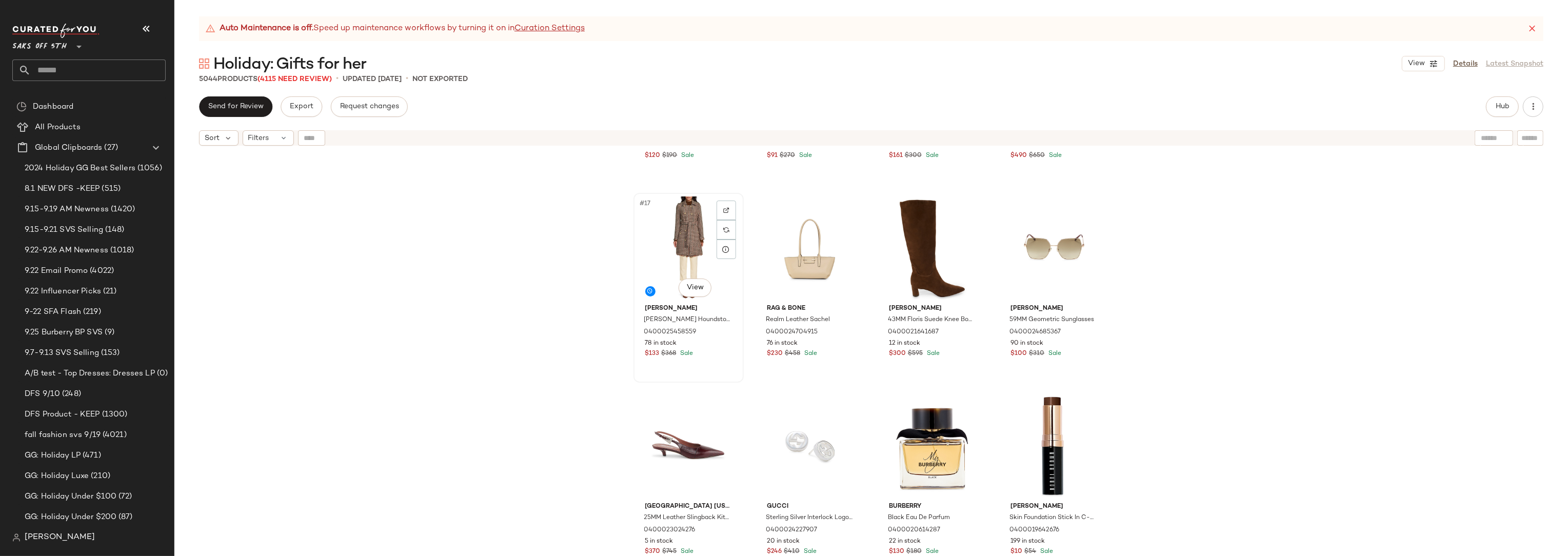
scroll to position [1078, 0]
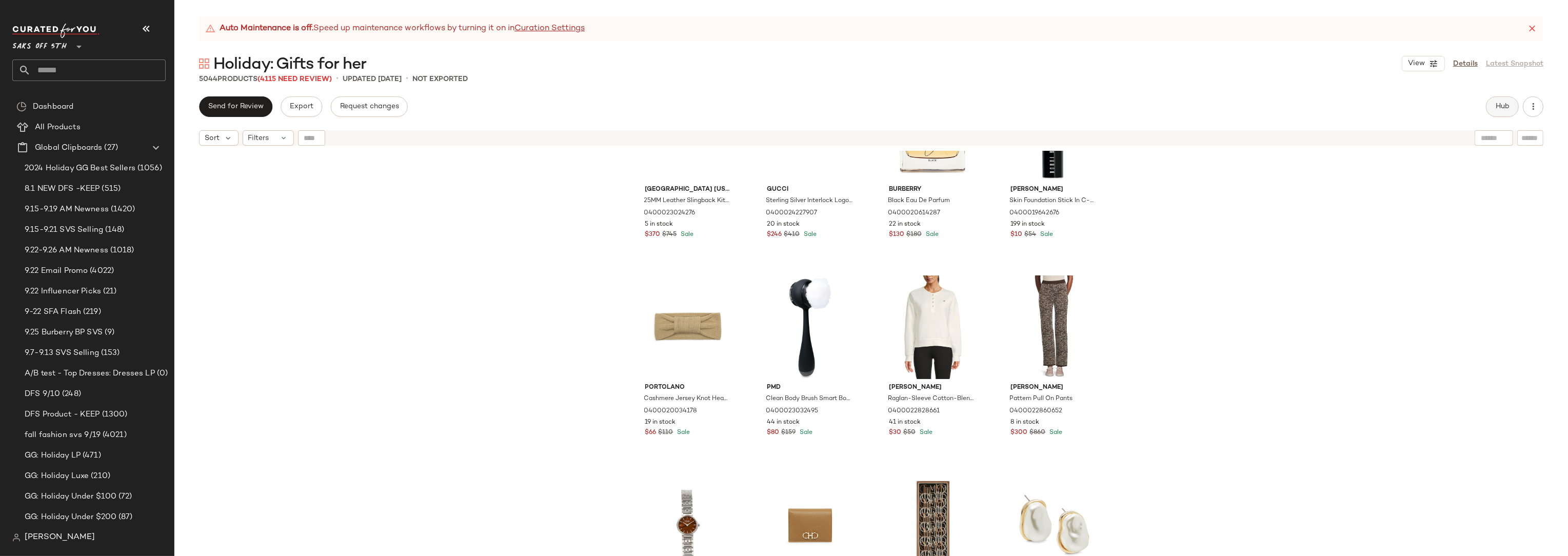
click at [1510, 106] on button "Hub" at bounding box center [1502, 107] width 33 height 20
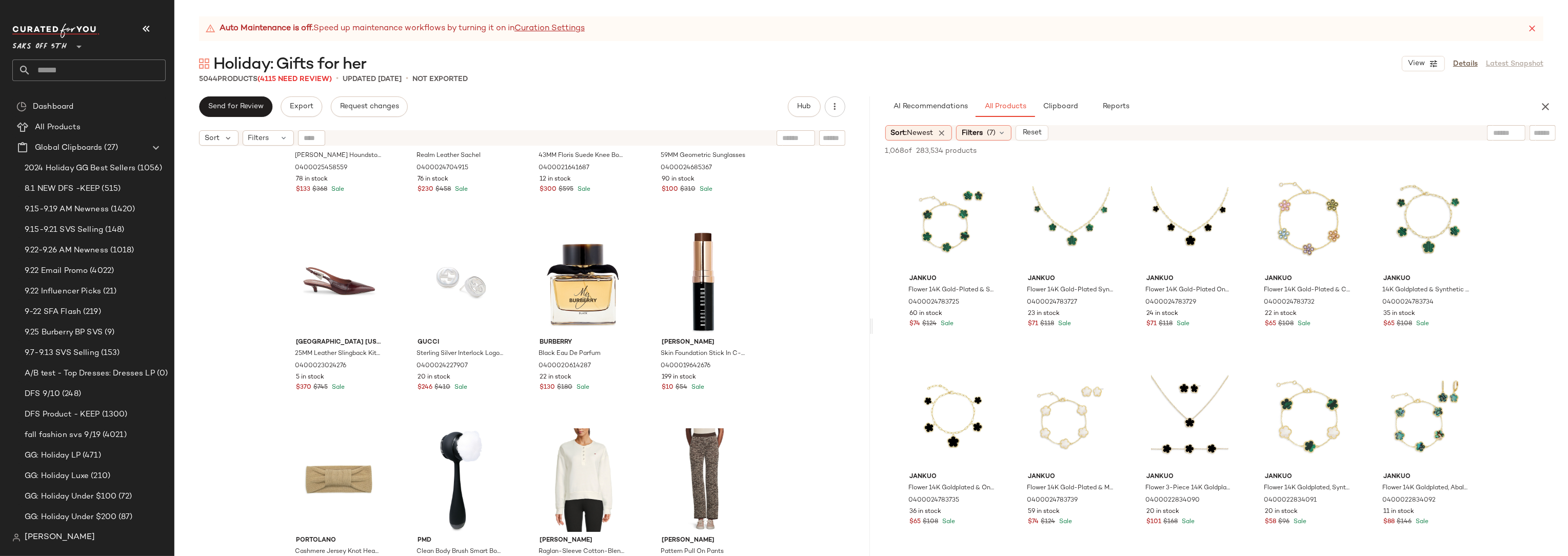
scroll to position [1106, 0]
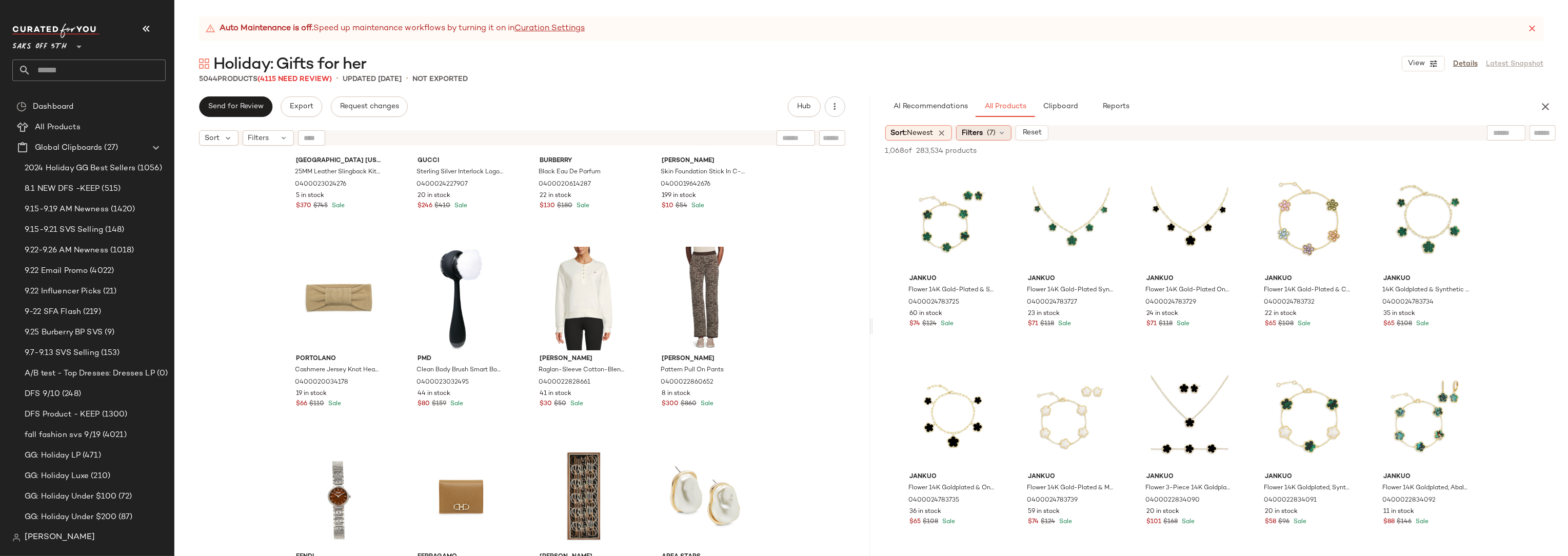
click at [991, 132] on span "(7)" at bounding box center [991, 132] width 9 height 10
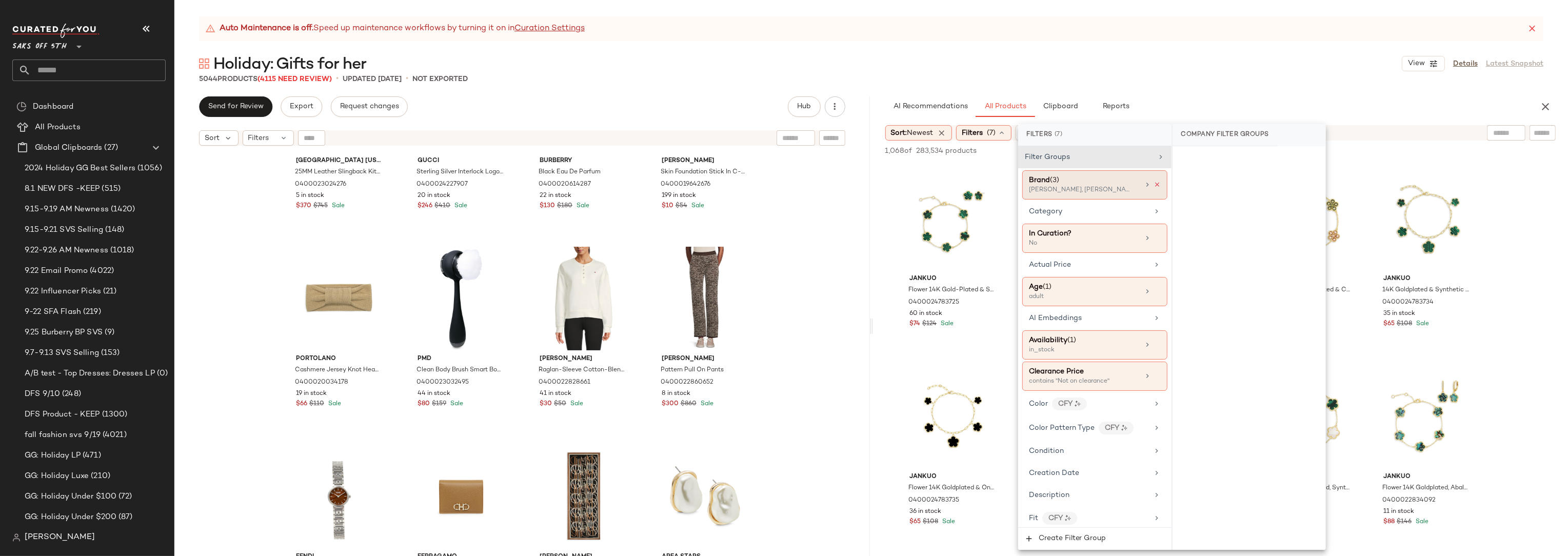
click at [1154, 183] on icon at bounding box center [1157, 185] width 7 height 7
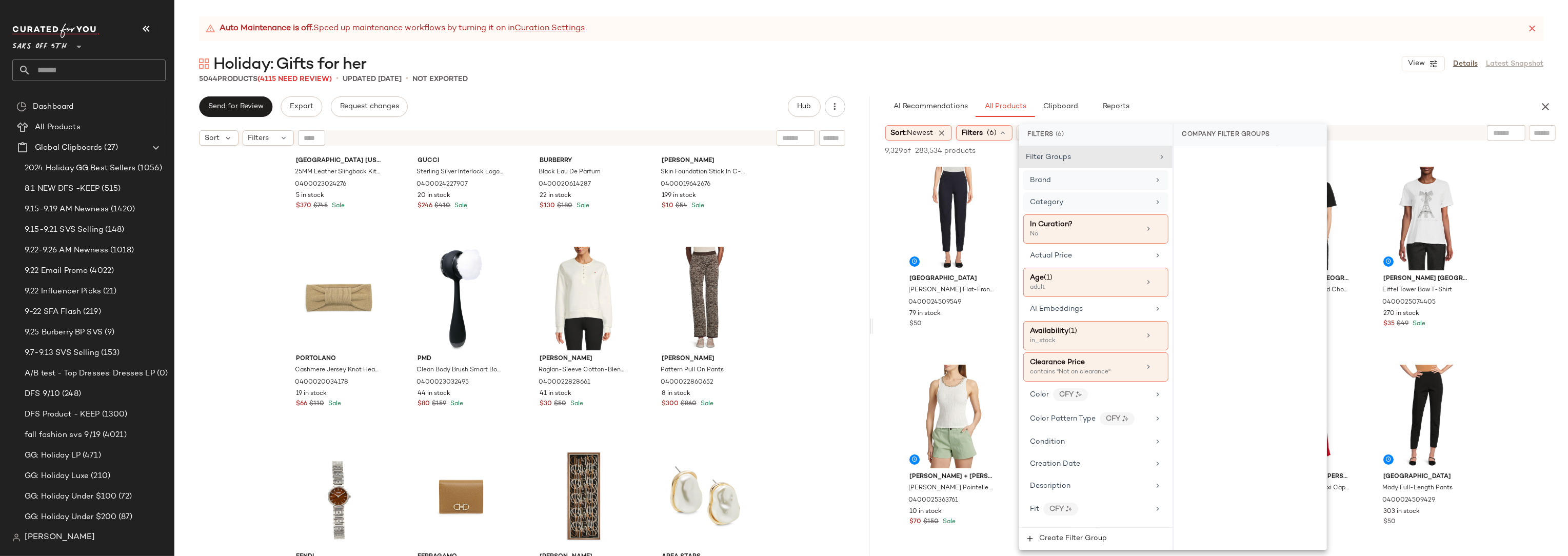
click at [1065, 198] on div "Category" at bounding box center [1090, 202] width 119 height 10
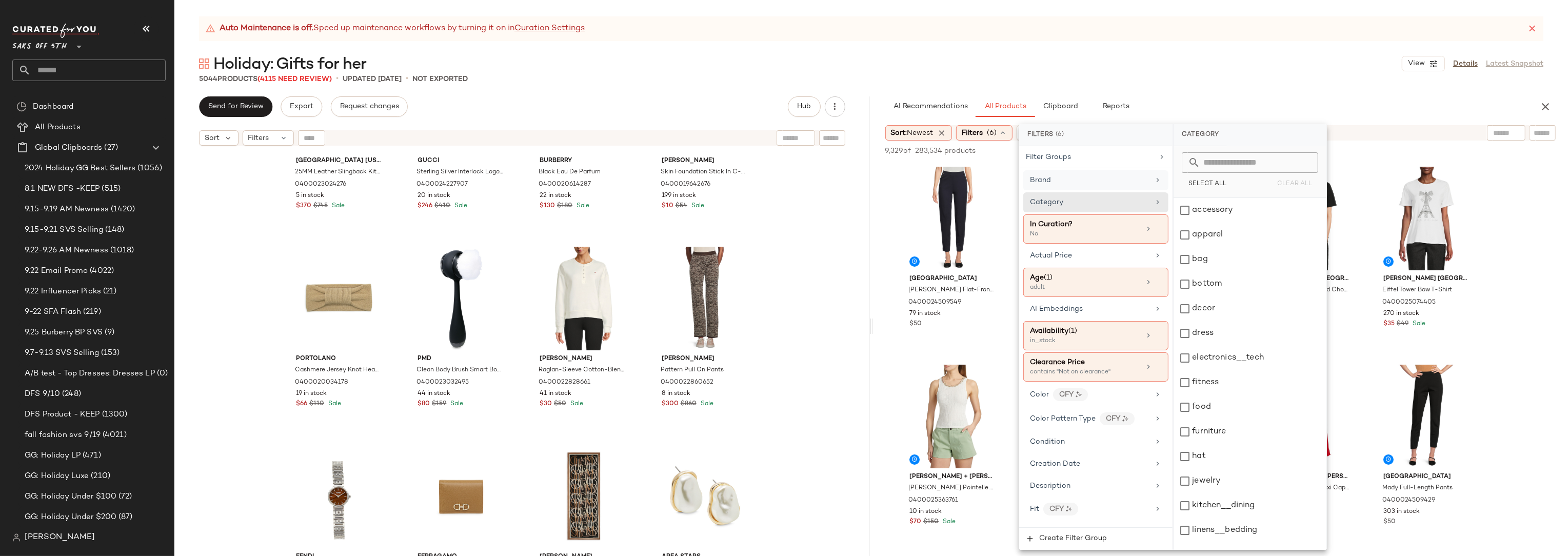
click at [1215, 164] on input "text" at bounding box center [1256, 162] width 112 height 20
click at [1240, 388] on div "personal_care" at bounding box center [1250, 390] width 153 height 25
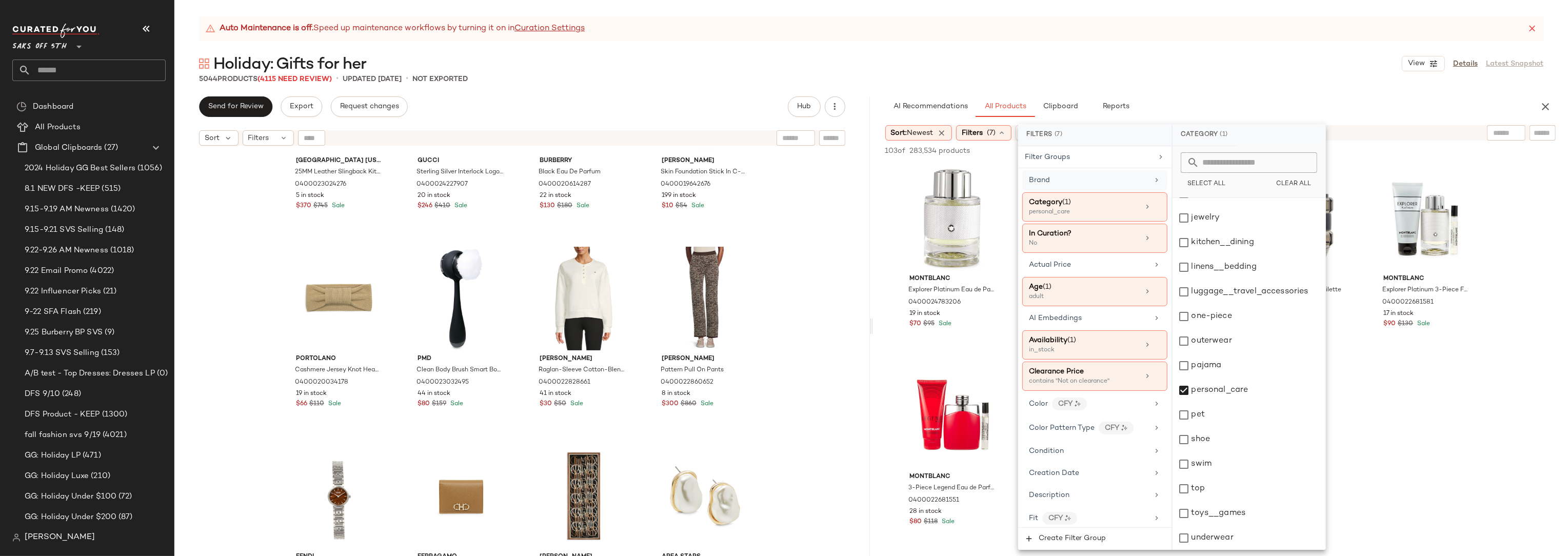
click at [1521, 262] on div "Montblanc Explorer Platinum Eau de Parfum 0400024783206 19 in stock $70 $95 Sal…" at bounding box center [1221, 357] width 696 height 388
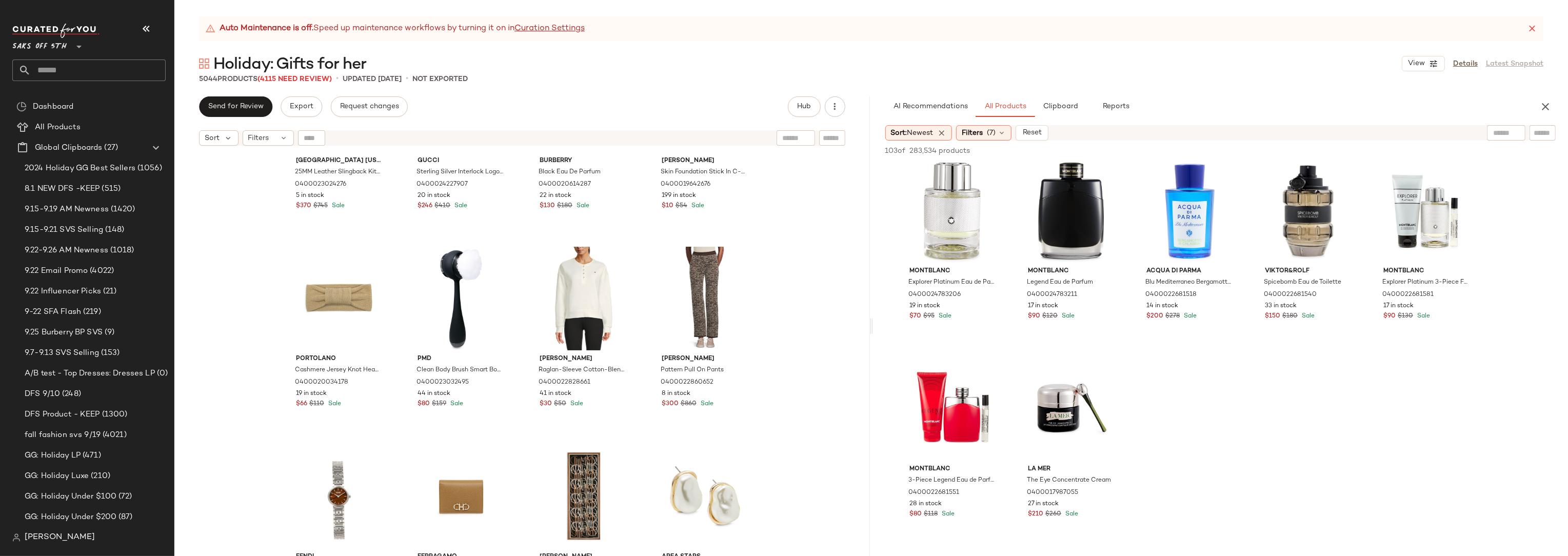
scroll to position [0, 0]
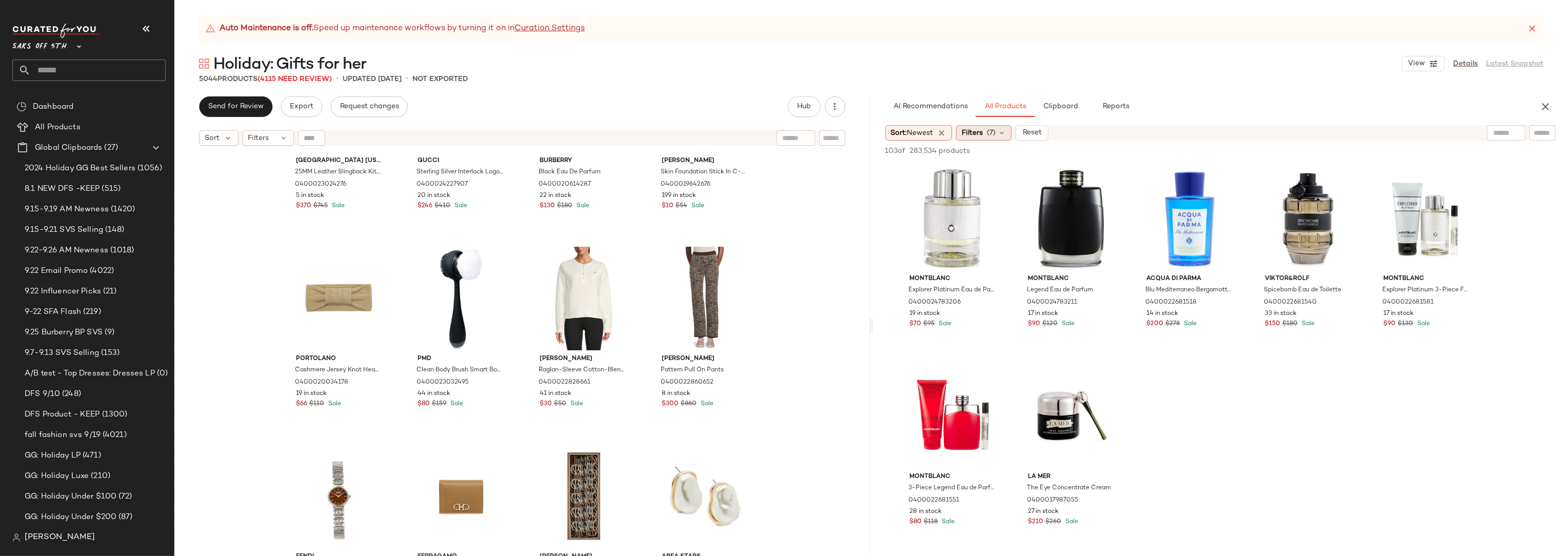
click at [995, 135] on span "(7)" at bounding box center [991, 132] width 9 height 10
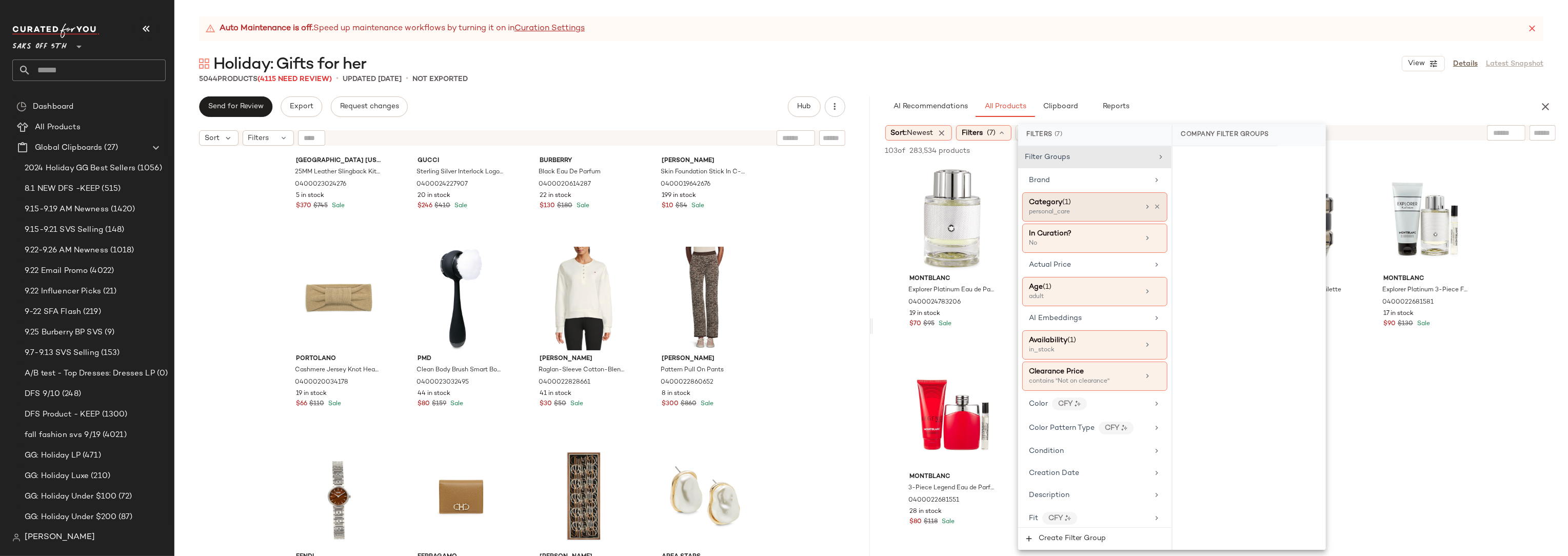
click at [1061, 206] on span "Category" at bounding box center [1045, 202] width 33 height 7
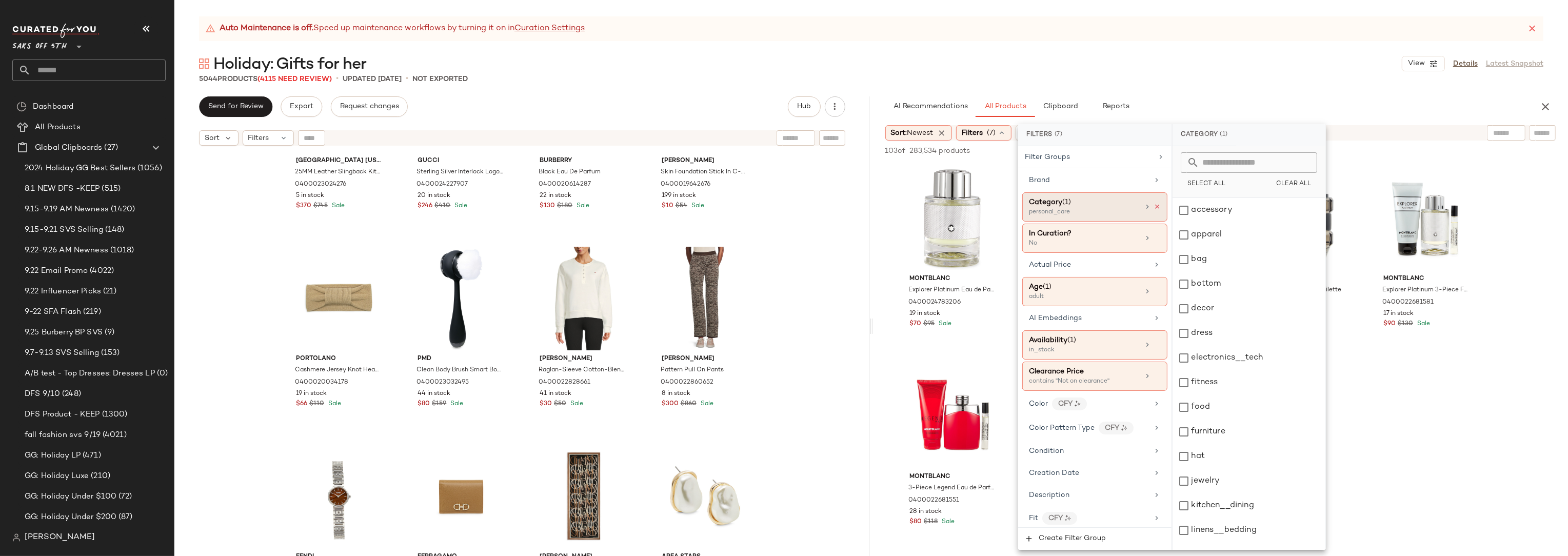
click at [1154, 207] on icon at bounding box center [1157, 207] width 7 height 7
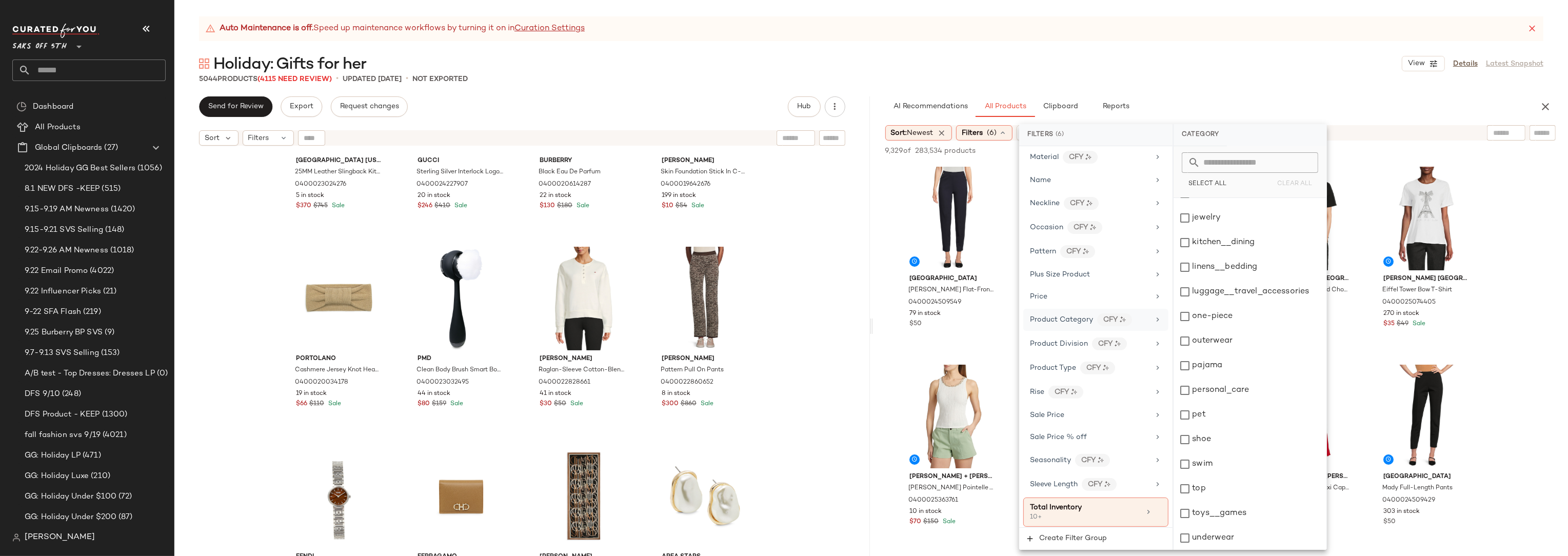
scroll to position [573, 0]
click at [1073, 317] on span "Product Category" at bounding box center [1061, 318] width 63 height 7
click at [1247, 349] on div "makeup" at bounding box center [1250, 350] width 153 height 25
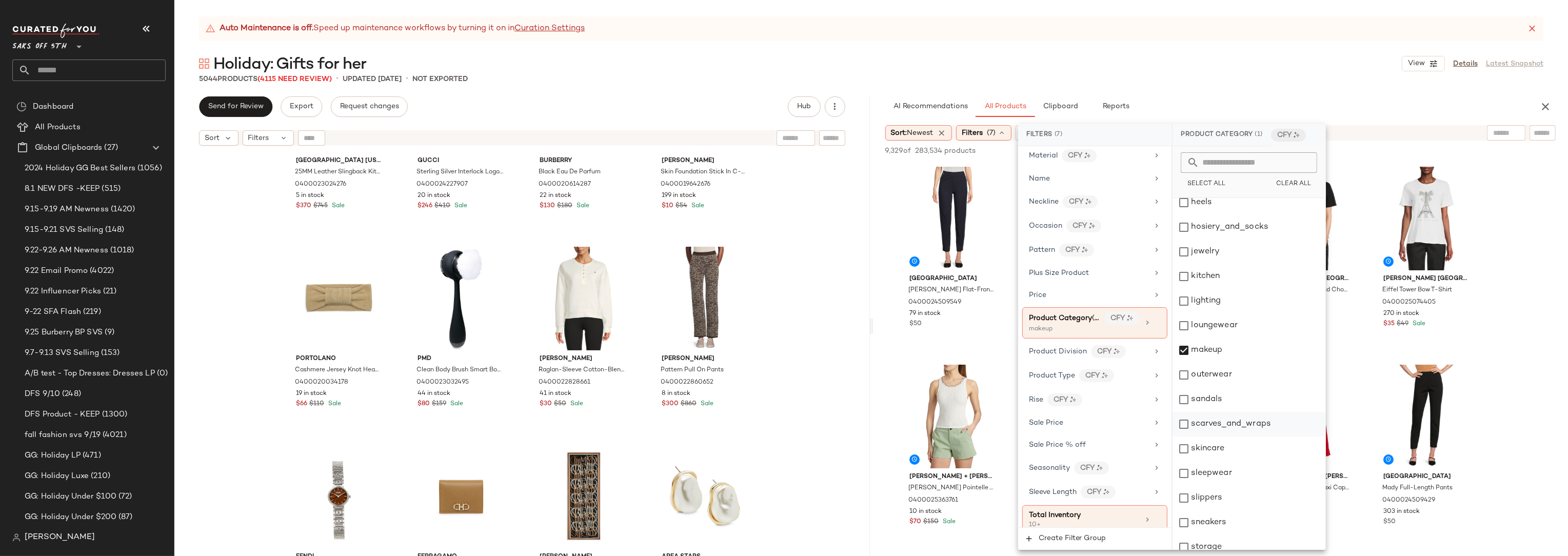
scroll to position [592, 0]
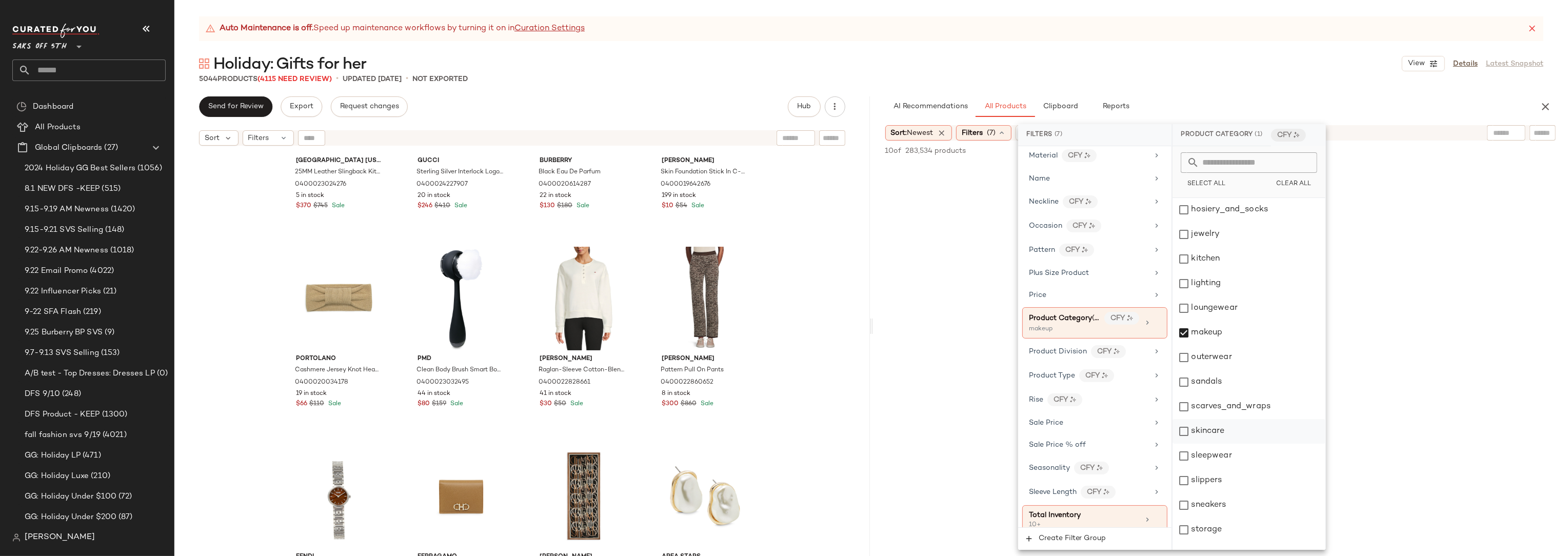
click at [1229, 429] on div "skincare" at bounding box center [1249, 432] width 153 height 25
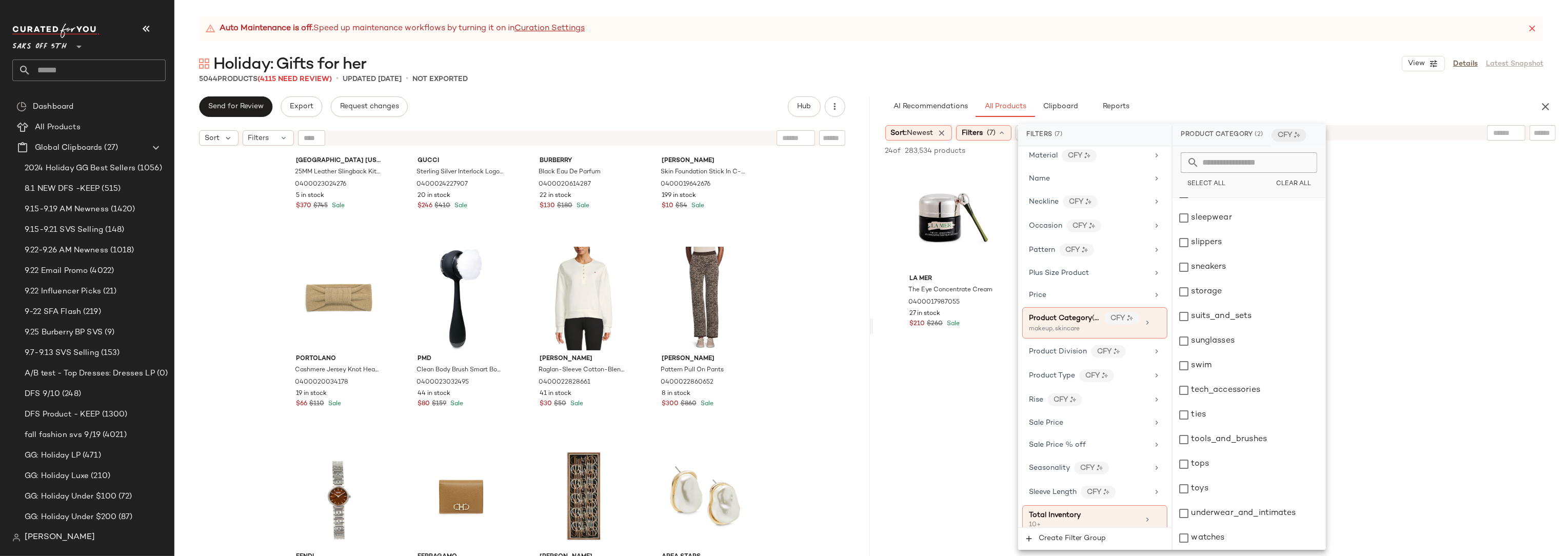
click at [1538, 186] on div "La Mer The Eye Concentrate Cream 0400017987055 27 in stock $210 $260 Sale" at bounding box center [1221, 258] width 696 height 190
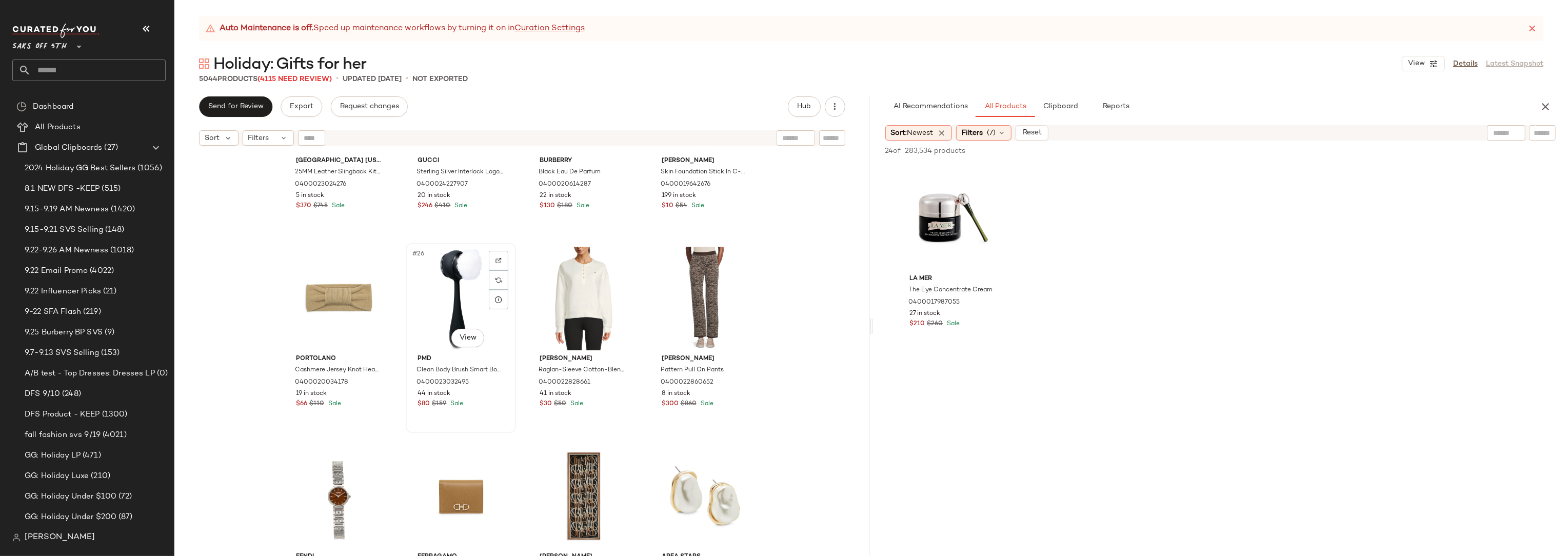
click at [425, 300] on div "#26 View" at bounding box center [460, 299] width 103 height 103
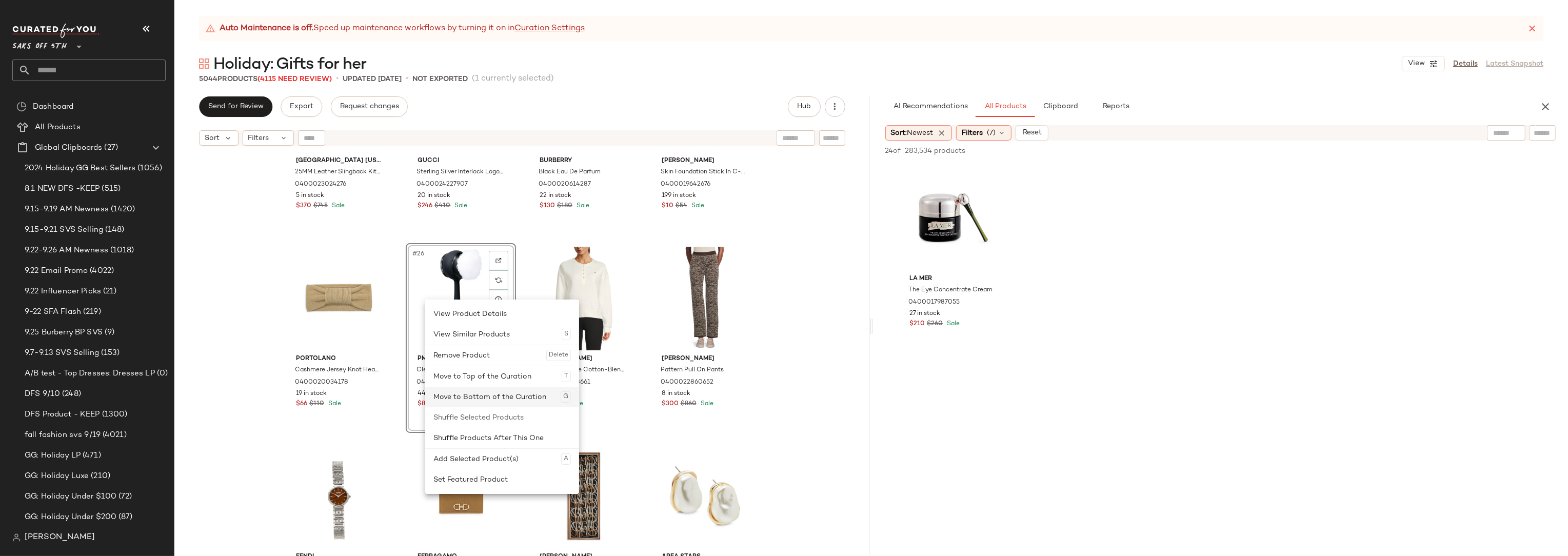
click at [527, 395] on div "Move to Bottom of the Curation G" at bounding box center [502, 397] width 137 height 20
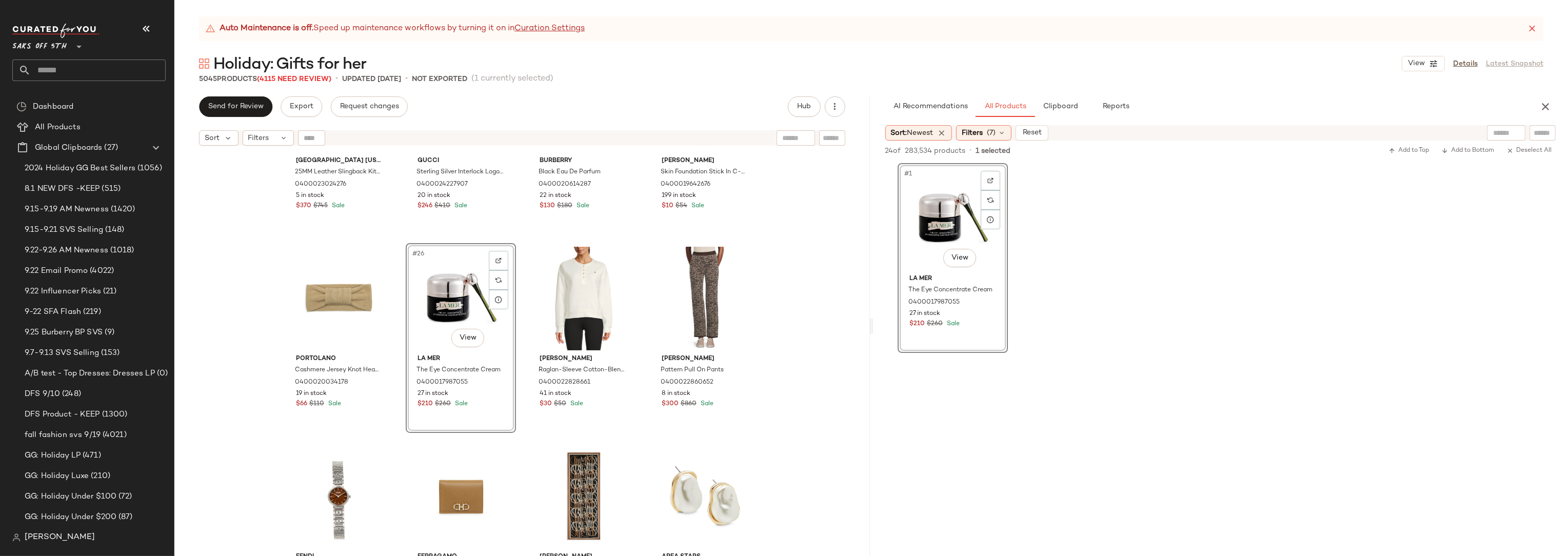
click at [816, 293] on div "Paris Texas 25MM Leather Slingback Kitten-Heel Pumps 0400023024276 5 in stock $…" at bounding box center [522, 366] width 696 height 431
click at [1095, 224] on div "#1 View La Mer The Eye Concentrate Cream 0400017987055 27 in stock $210 $260 Sa…" at bounding box center [1221, 258] width 696 height 190
click at [999, 130] on div "Filters (7)" at bounding box center [984, 132] width 55 height 15
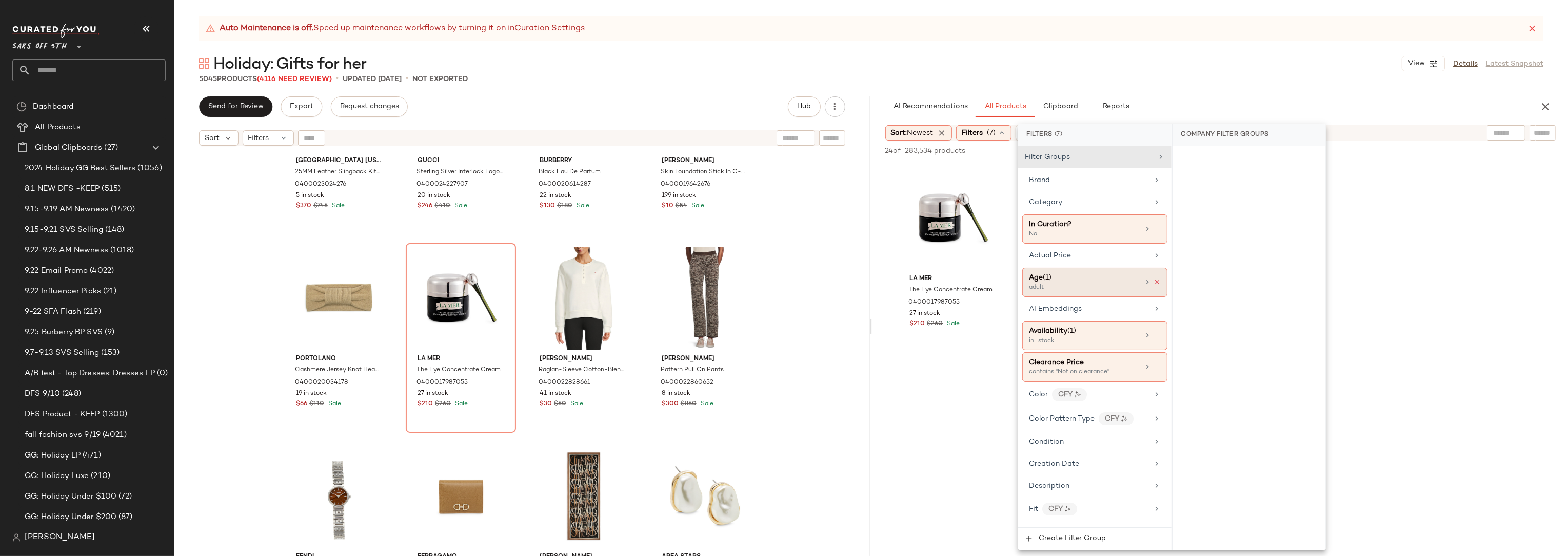
click at [1157, 283] on div "Age (1) adult" at bounding box center [1095, 282] width 145 height 29
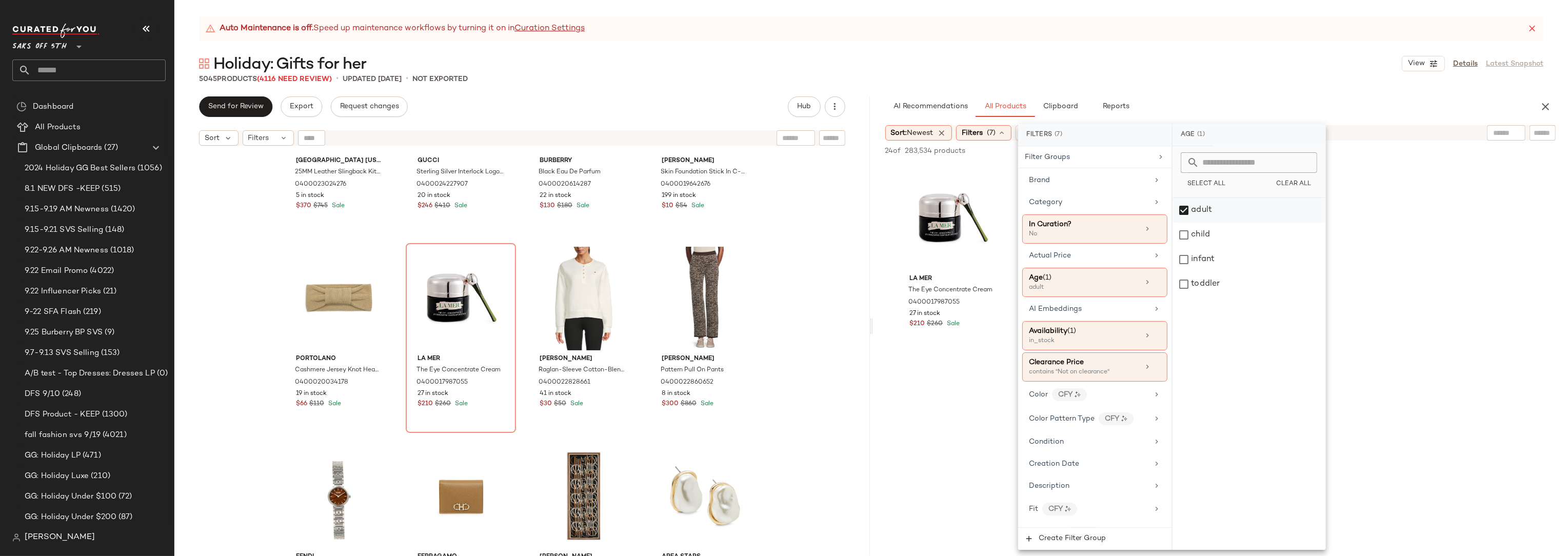
click at [1183, 209] on div "adult" at bounding box center [1249, 211] width 153 height 25
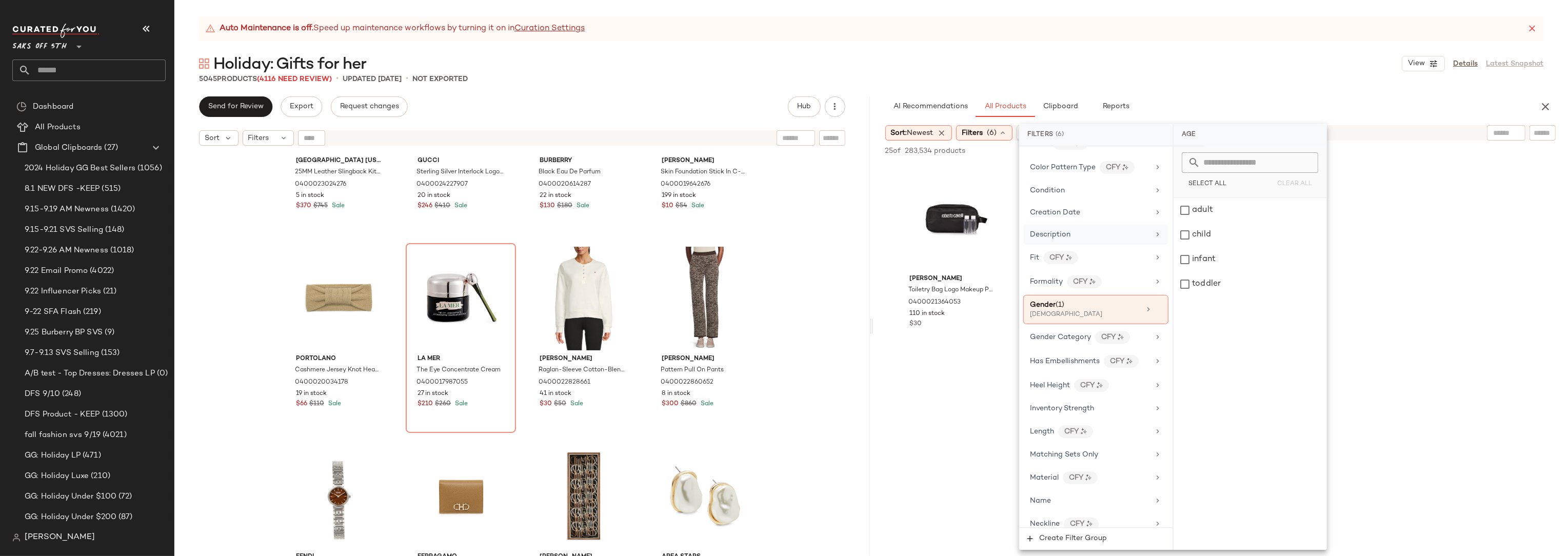
scroll to position [251, 0]
click at [1156, 297] on icon at bounding box center [1158, 300] width 7 height 7
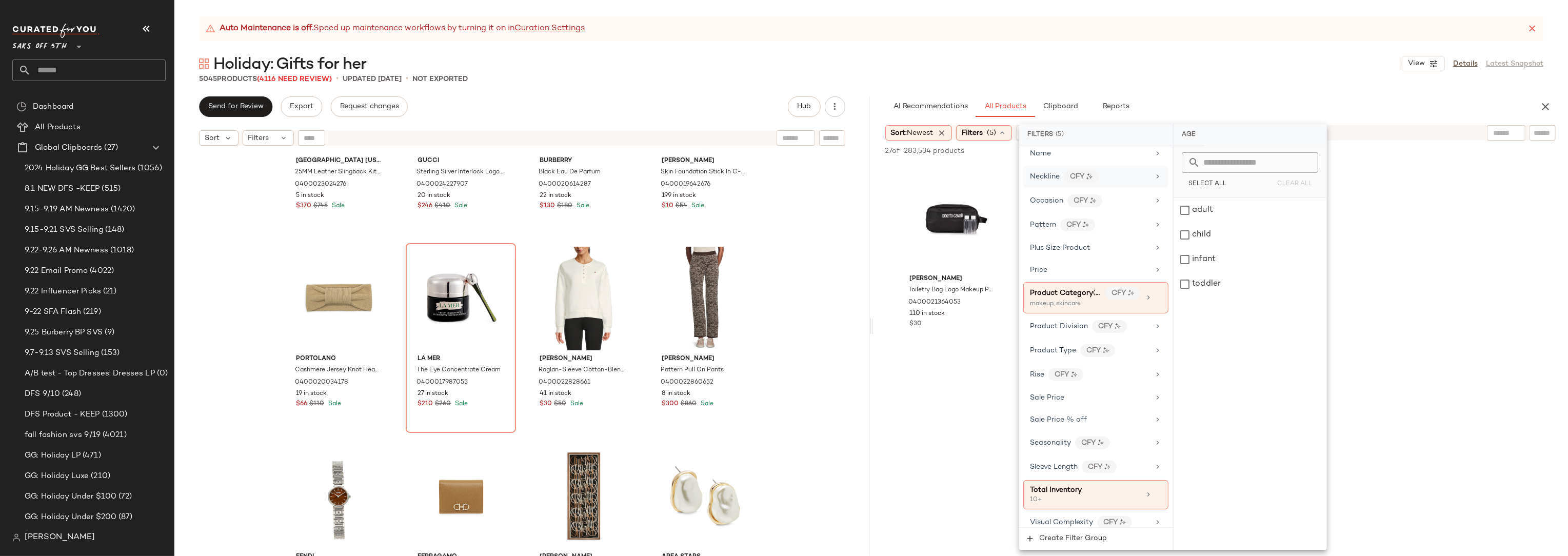
scroll to position [584, 0]
click at [1156, 290] on icon at bounding box center [1158, 294] width 7 height 7
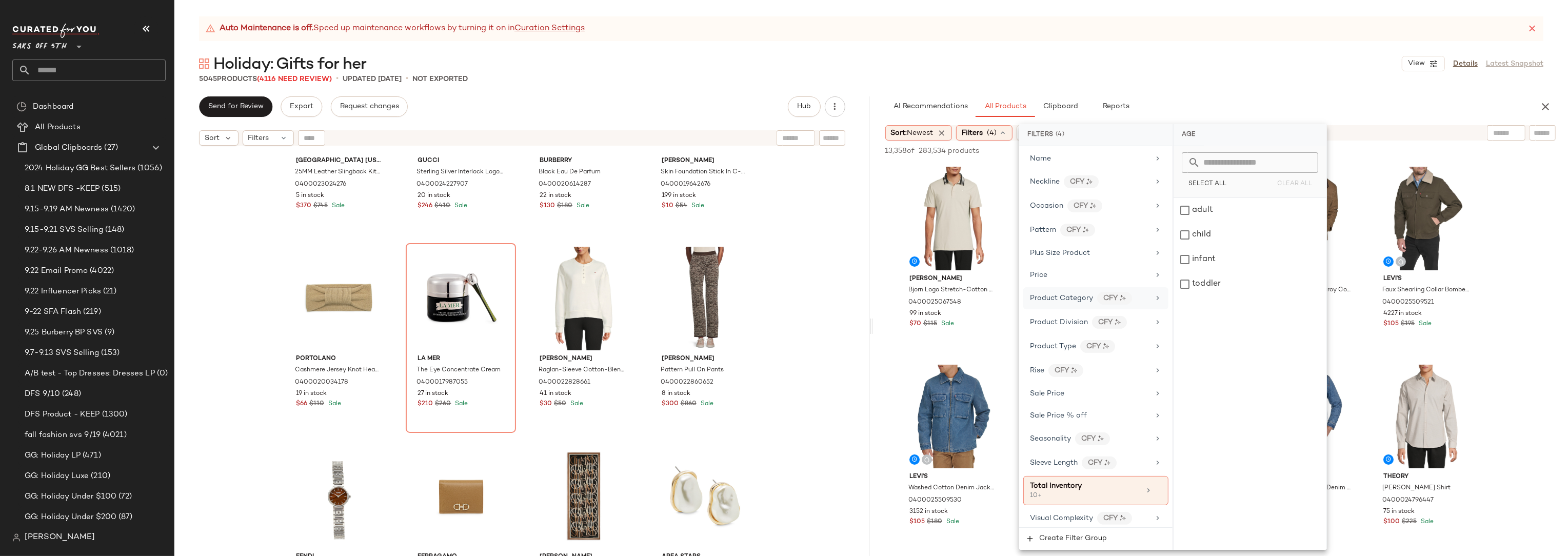
click at [1154, 294] on icon at bounding box center [1157, 297] width 8 height 8
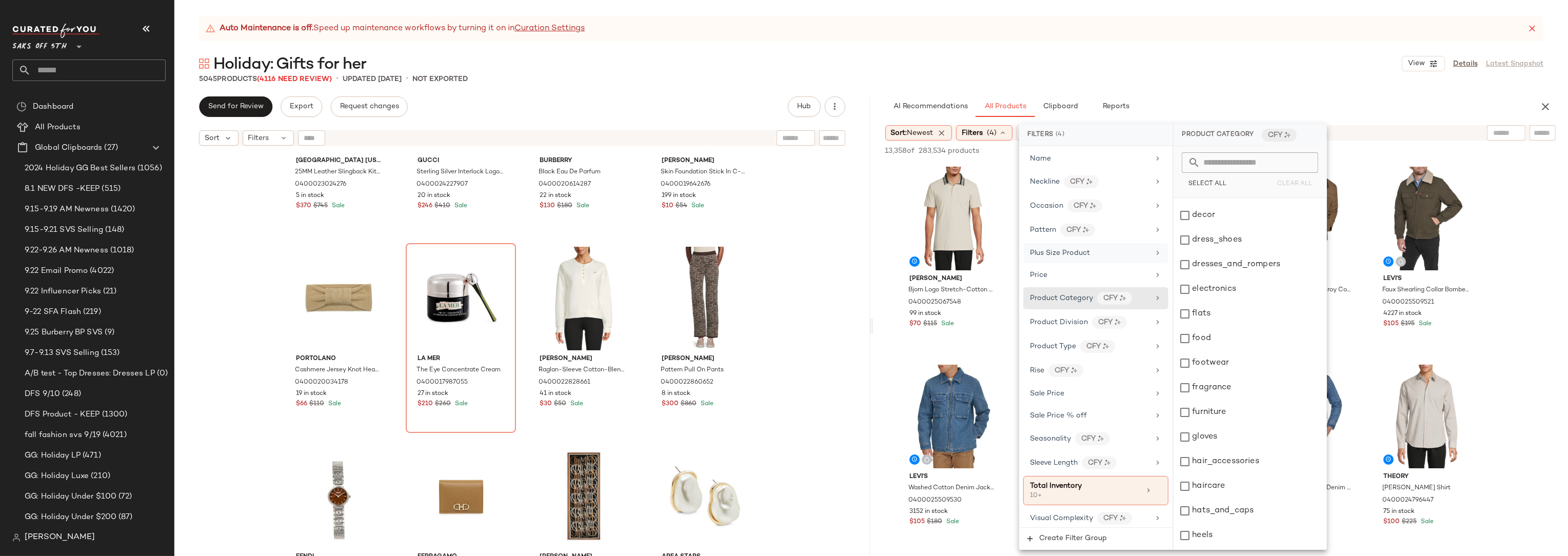
scroll to position [257, 0]
click at [856, 270] on div "Paris Texas 25MM Leather Slingback Kitten-Heel Pumps 0400023024276 5 in stock $…" at bounding box center [522, 366] width 696 height 431
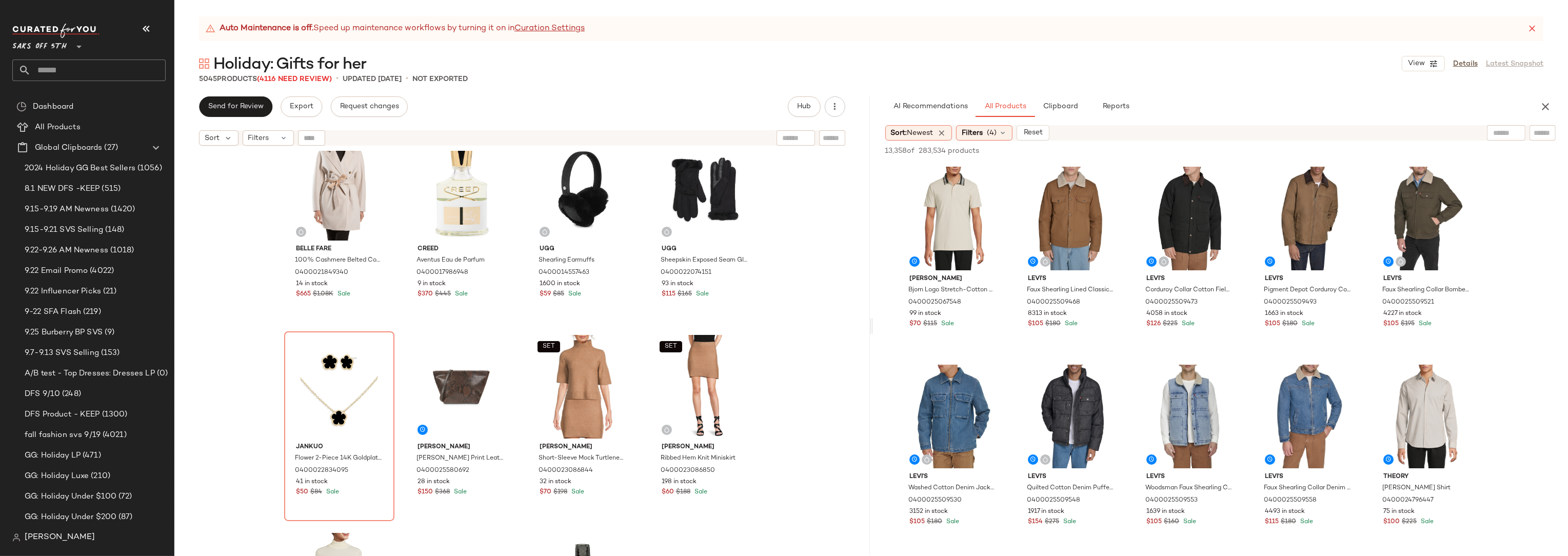
scroll to position [0, 0]
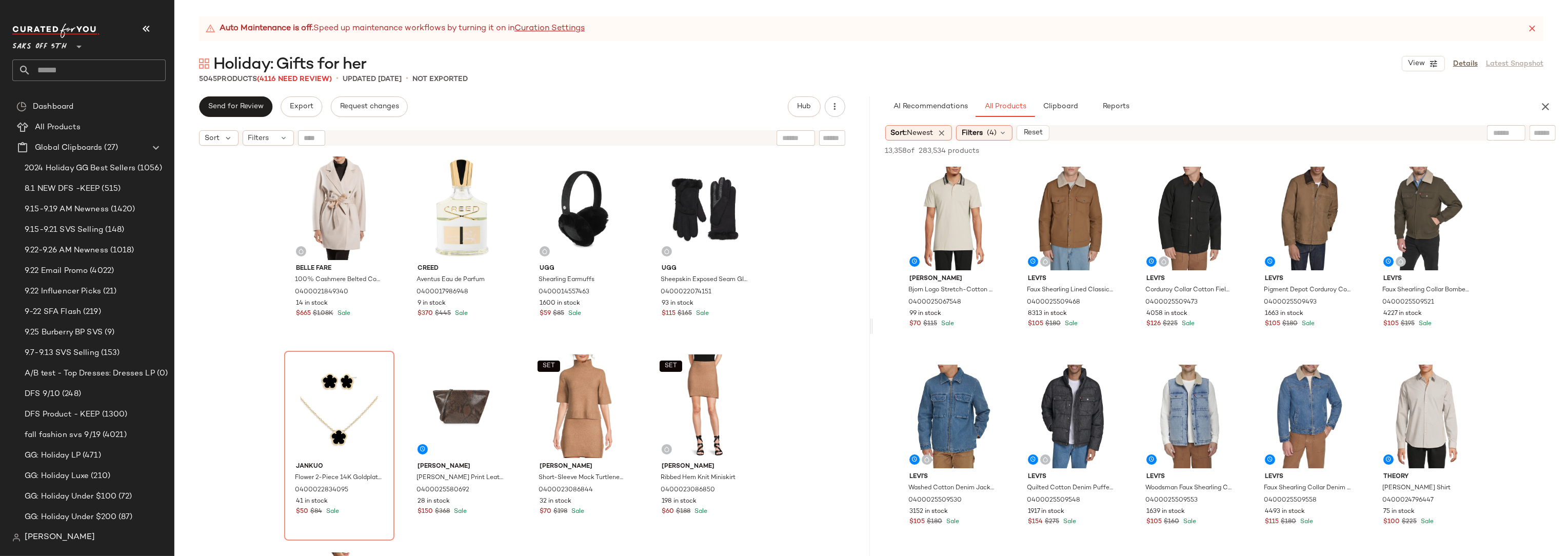
click at [1479, 112] on div "AI Recommendations All Products Clipboard Reports" at bounding box center [1204, 107] width 638 height 20
click at [1551, 107] on icon "button" at bounding box center [1545, 107] width 12 height 12
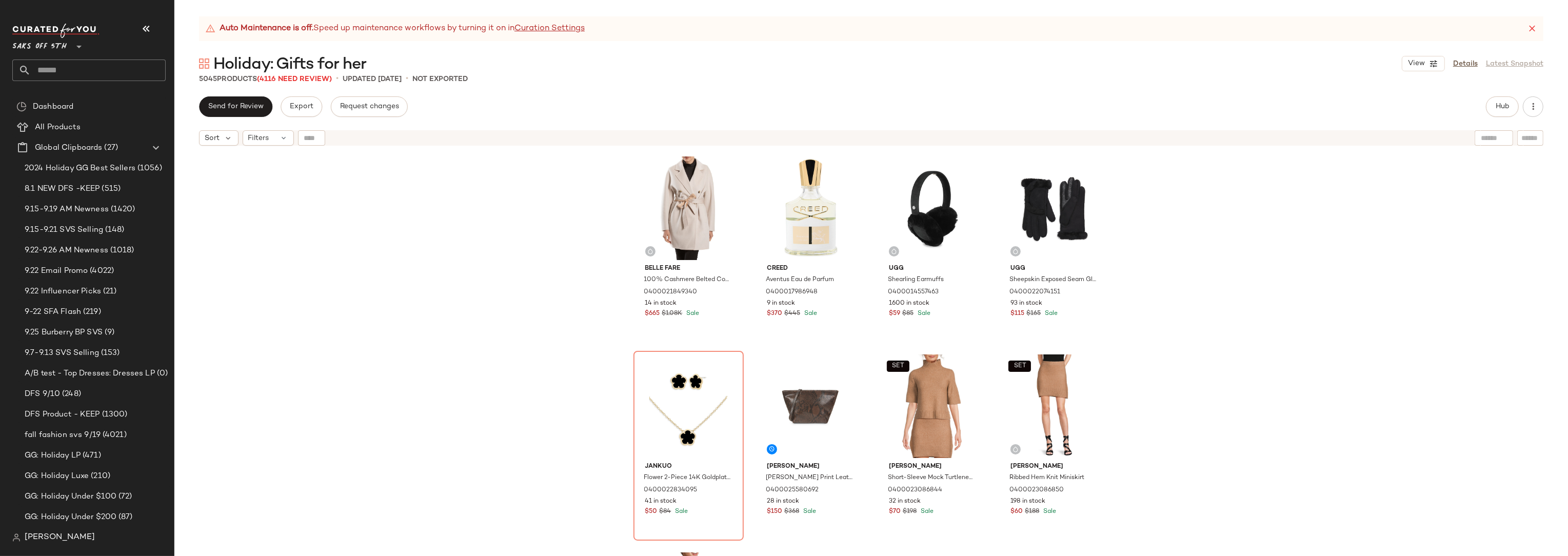
click at [1295, 185] on div "Belle Fare 100% Cashmere Belted Coat 0400021849340 14 in stock $665 $1.08K Sale…" at bounding box center [871, 366] width 1394 height 431
click at [1186, 91] on div "Auto Maintenance is off. Speed up maintenance workflows by turning it on in Cur…" at bounding box center [871, 286] width 1394 height 539
click at [880, 87] on div "Auto Maintenance is off. Speed up maintenance workflows by turning it on in Cur…" at bounding box center [871, 286] width 1394 height 539
click at [1220, 94] on div "Auto Maintenance is off. Speed up maintenance workflows by turning it on in Cur…" at bounding box center [871, 286] width 1394 height 539
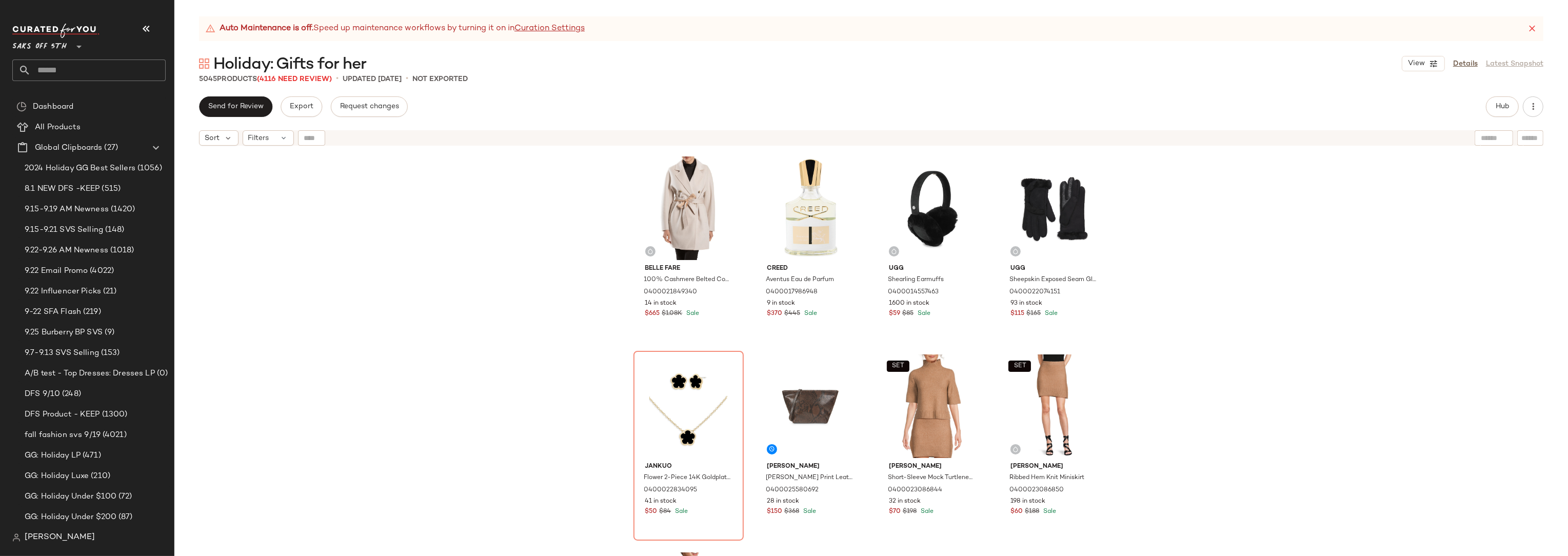
click at [1220, 94] on div "Auto Maintenance is off. Speed up maintenance workflows by turning it on in Cur…" at bounding box center [871, 286] width 1394 height 539
click at [1196, 199] on div "Belle Fare 100% Cashmere Belted Coat 0400021849340 14 in stock $665 $1.08K Sale…" at bounding box center [871, 366] width 1394 height 431
click at [468, 256] on div "Belle Fare 100% Cashmere Belted Coat 0400021849340 14 in stock $665 $1.08K Sale…" at bounding box center [871, 366] width 1394 height 431
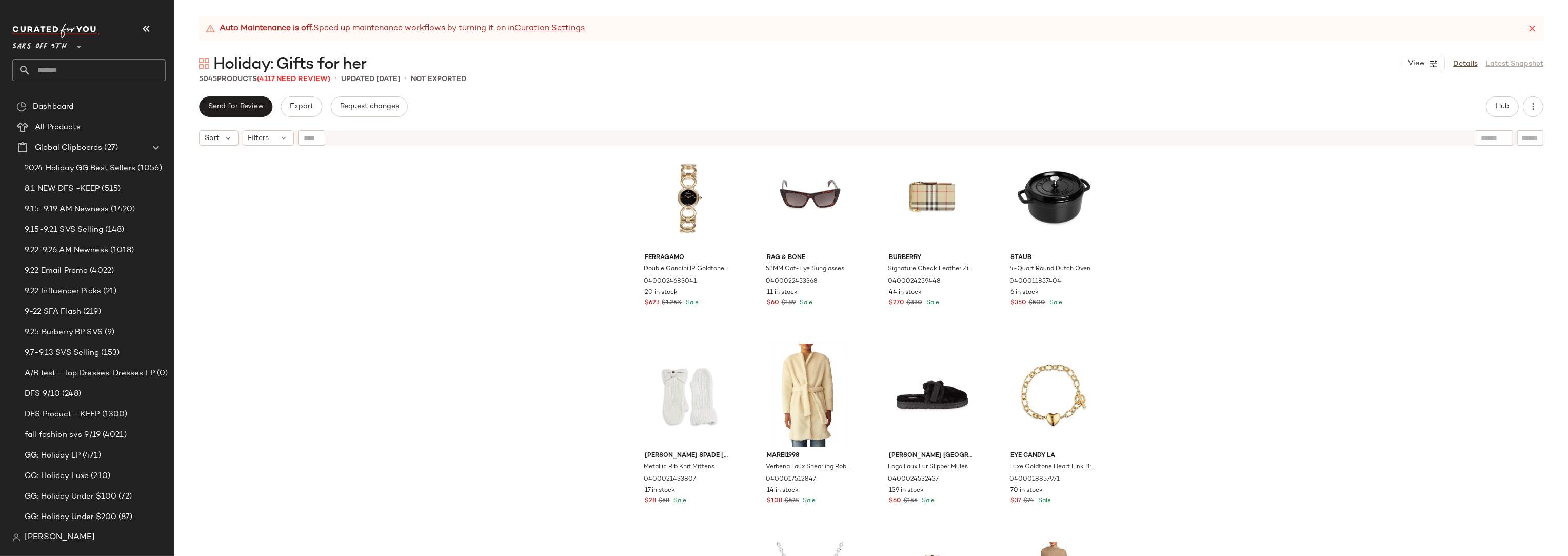
scroll to position [1679, 0]
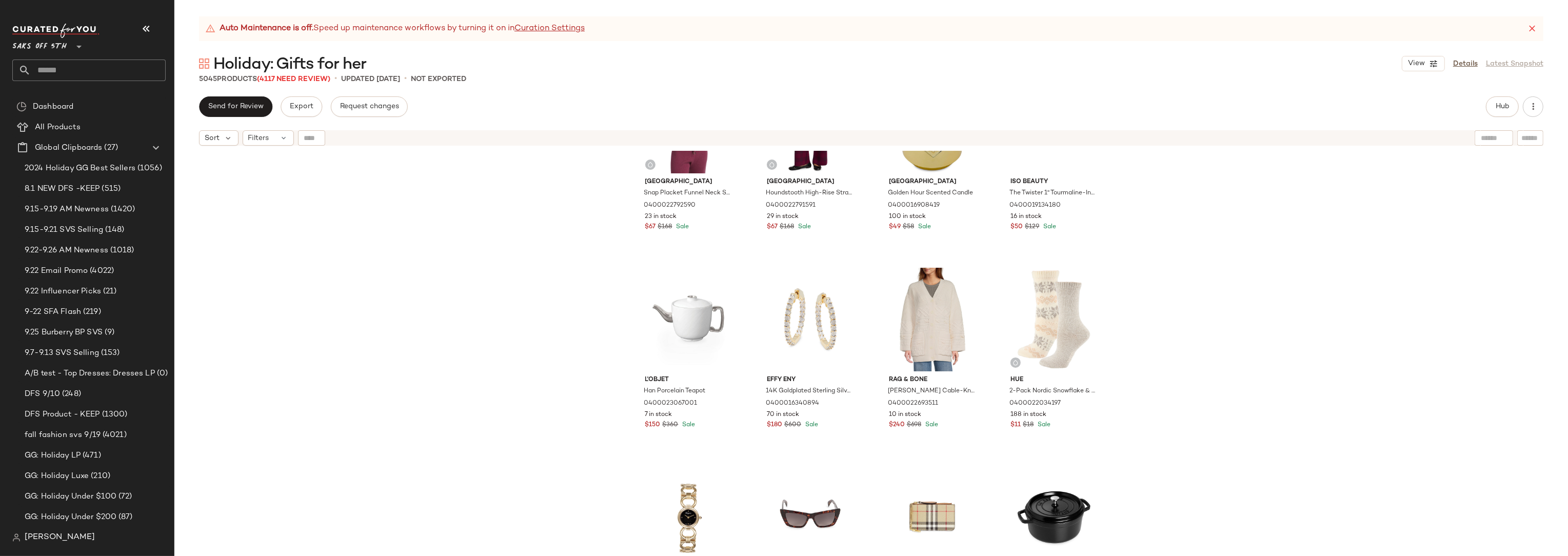
click at [1267, 197] on div "SET Saks Fifth Avenue Snap Placket Funnel Neck Sweater 0400022792590 23 in stoc…" at bounding box center [871, 366] width 1394 height 431
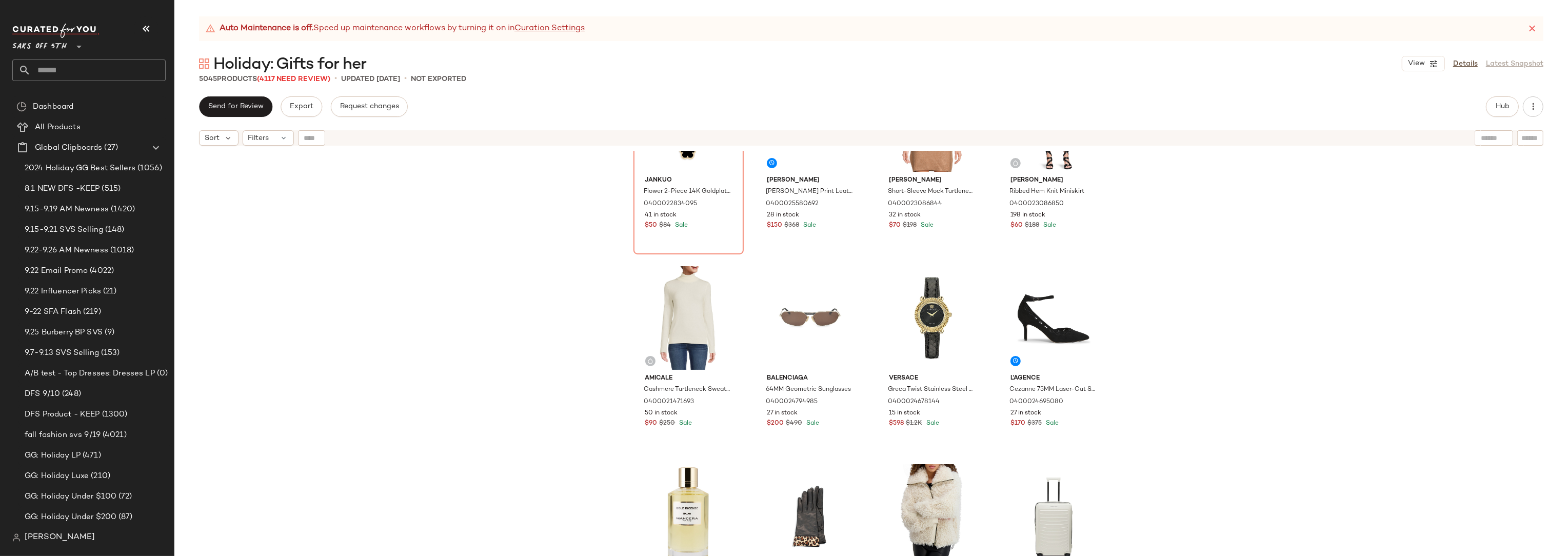
scroll to position [0, 0]
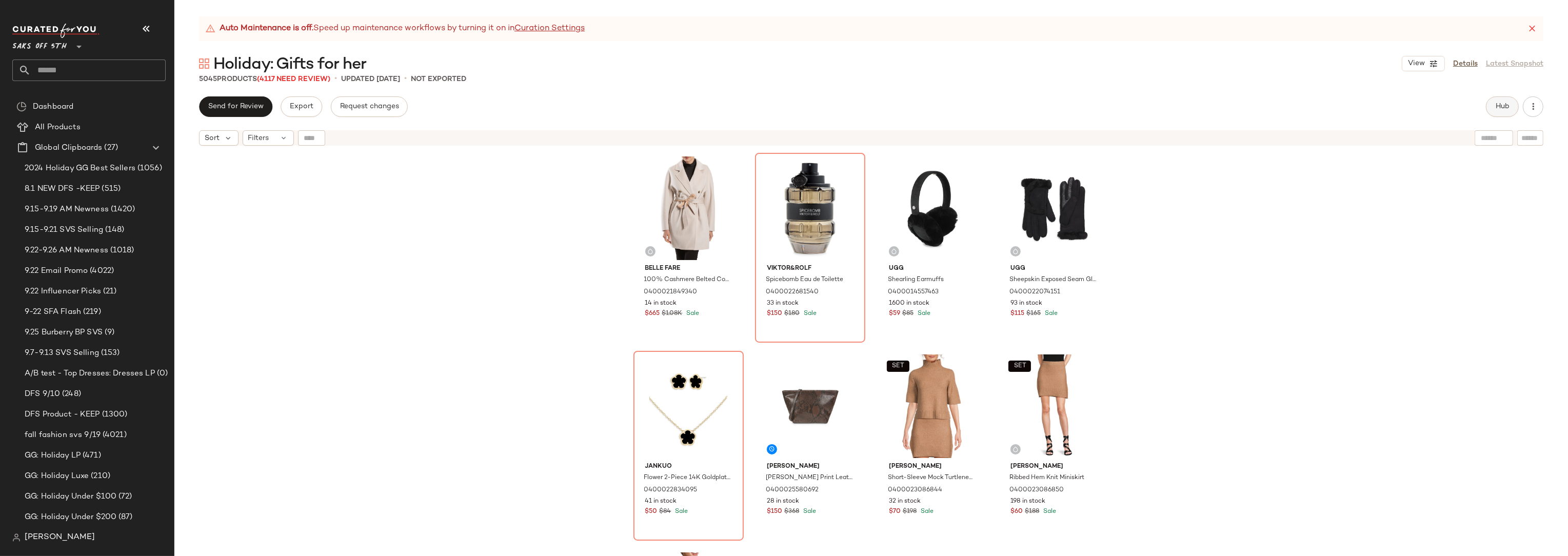
click at [1498, 109] on span "Hub" at bounding box center [1502, 107] width 14 height 8
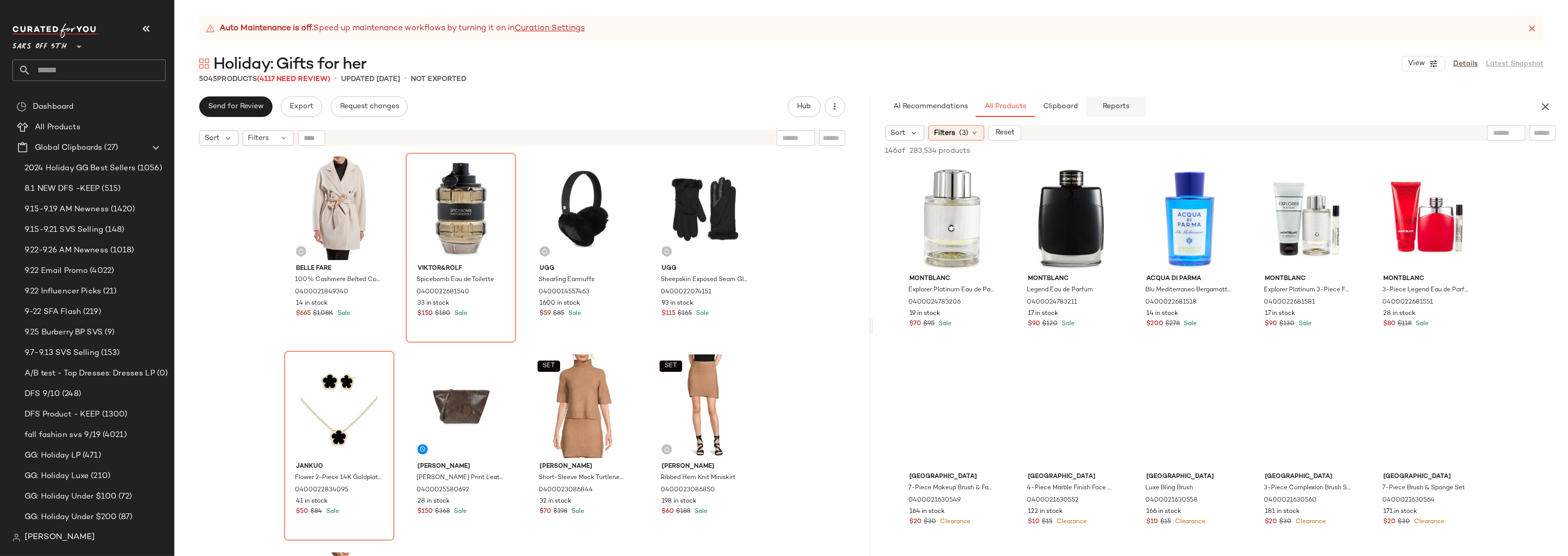
click at [1127, 109] on span "Reports" at bounding box center [1116, 107] width 27 height 8
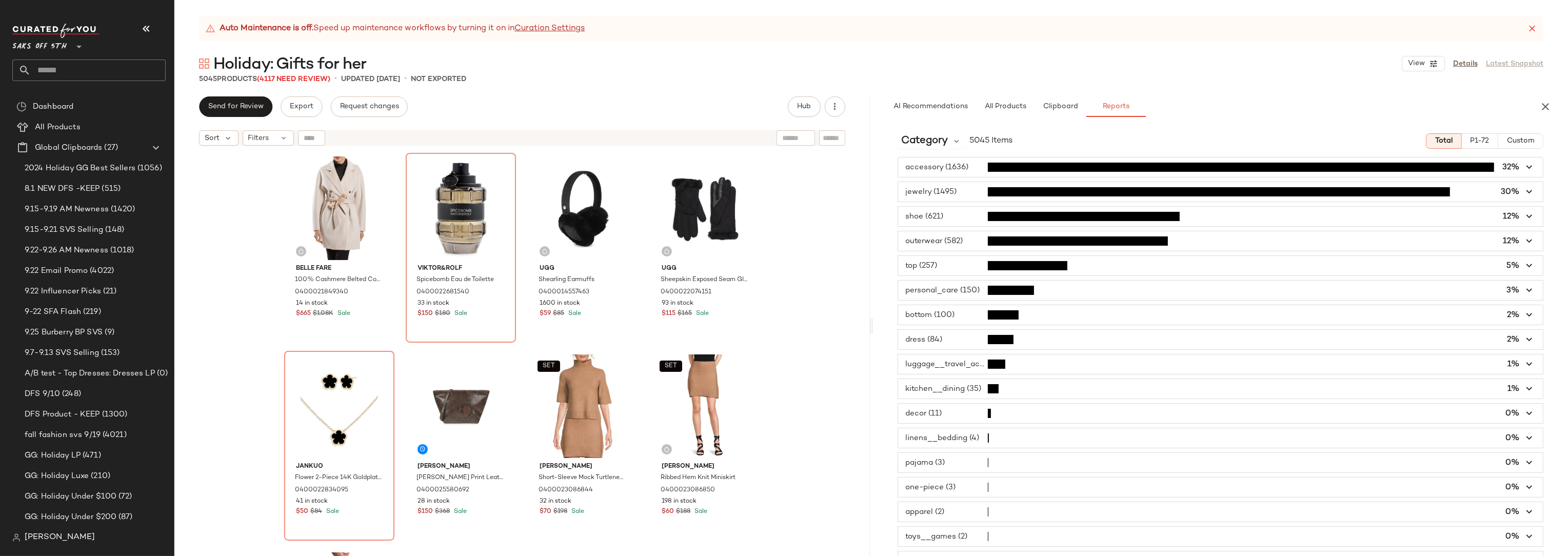
click at [937, 267] on span "button" at bounding box center [1221, 266] width 645 height 20
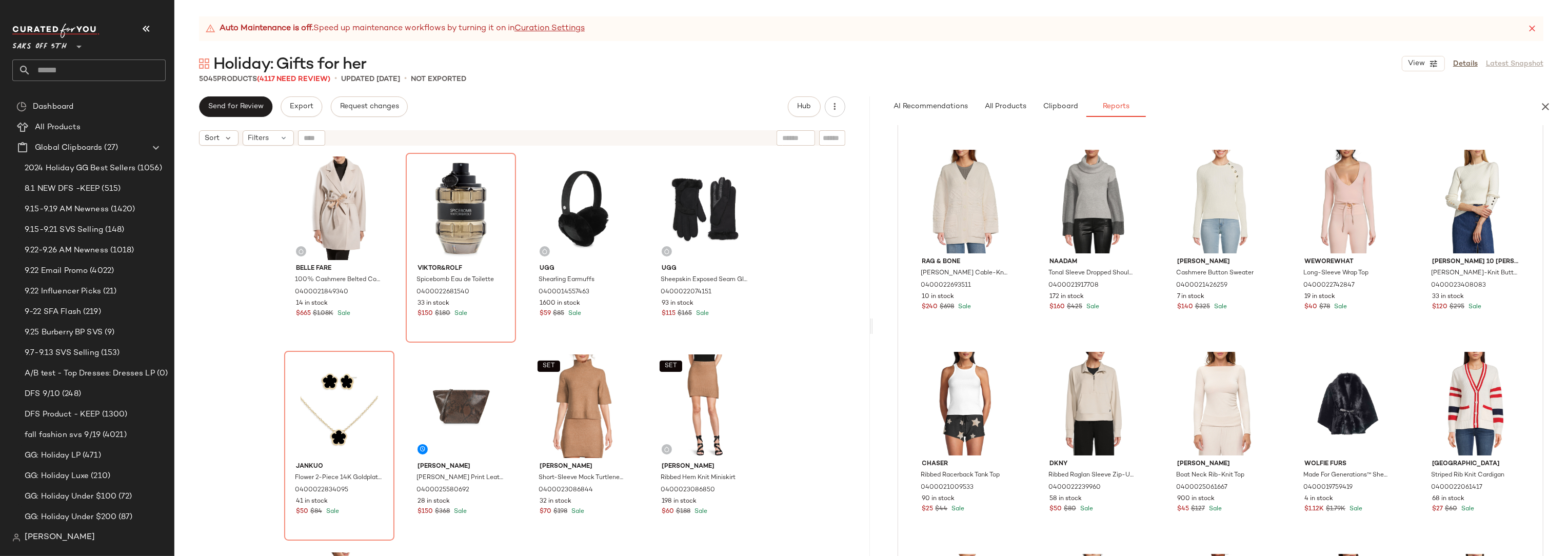
scroll to position [409, 0]
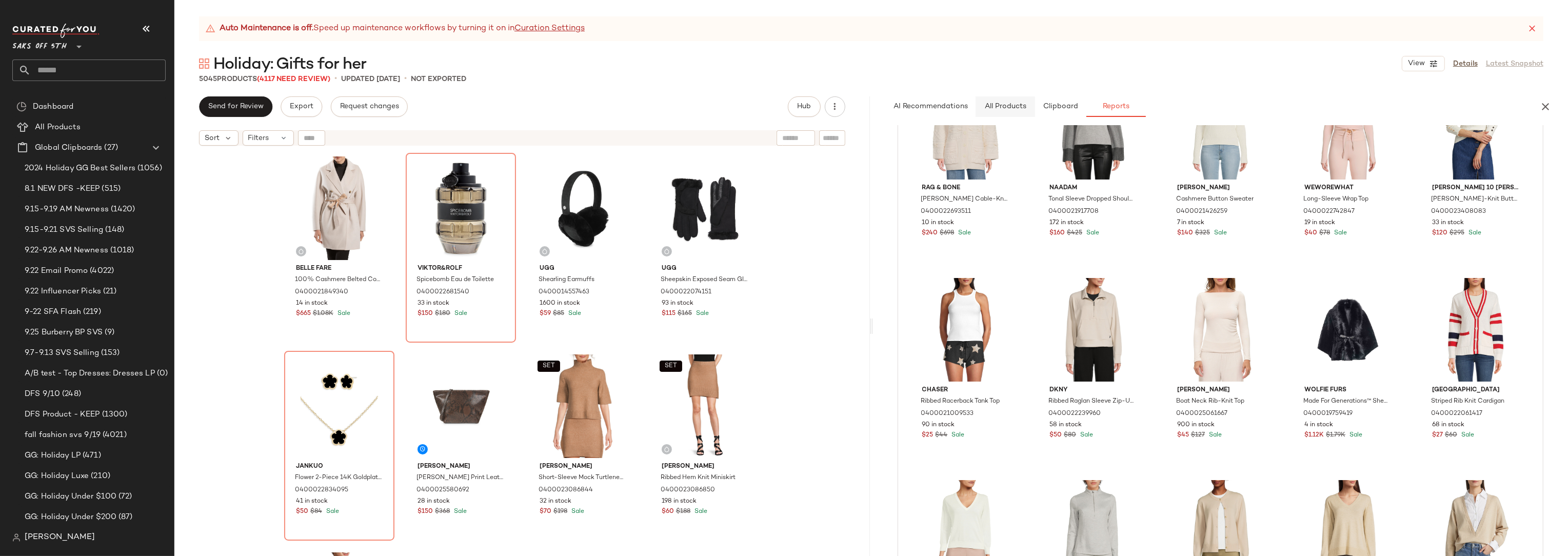
click at [999, 107] on span "All Products" at bounding box center [1005, 107] width 42 height 8
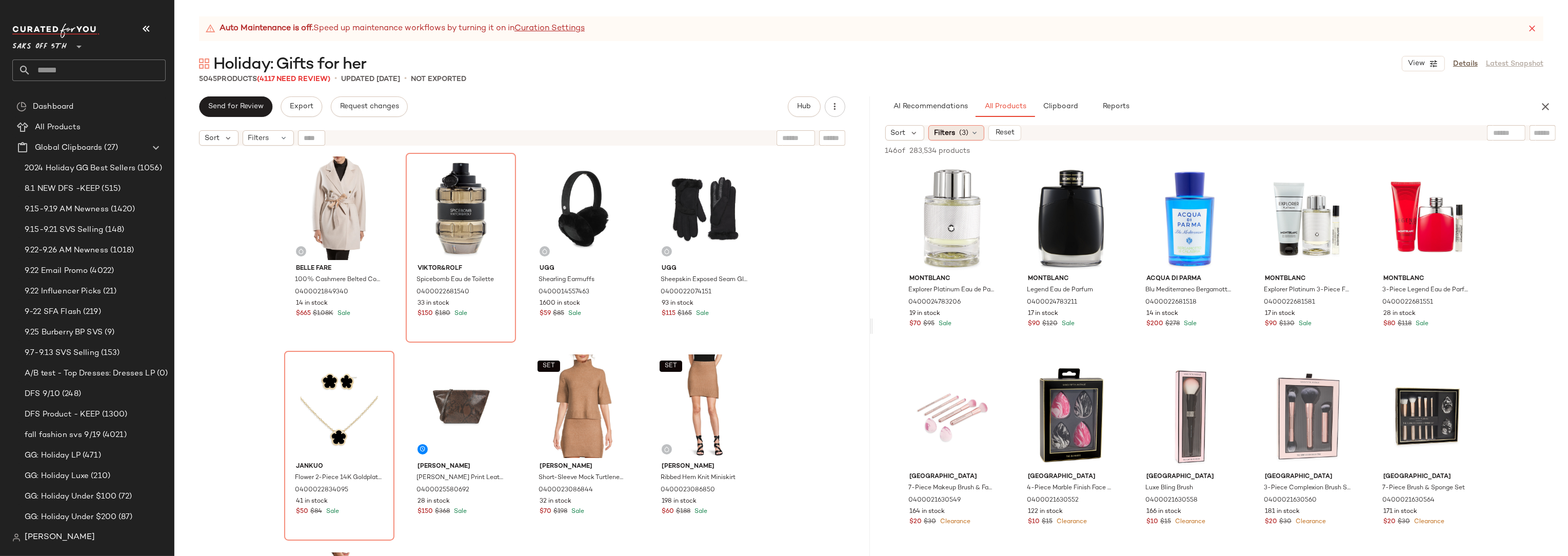
click at [961, 134] on span "(3)" at bounding box center [963, 132] width 9 height 10
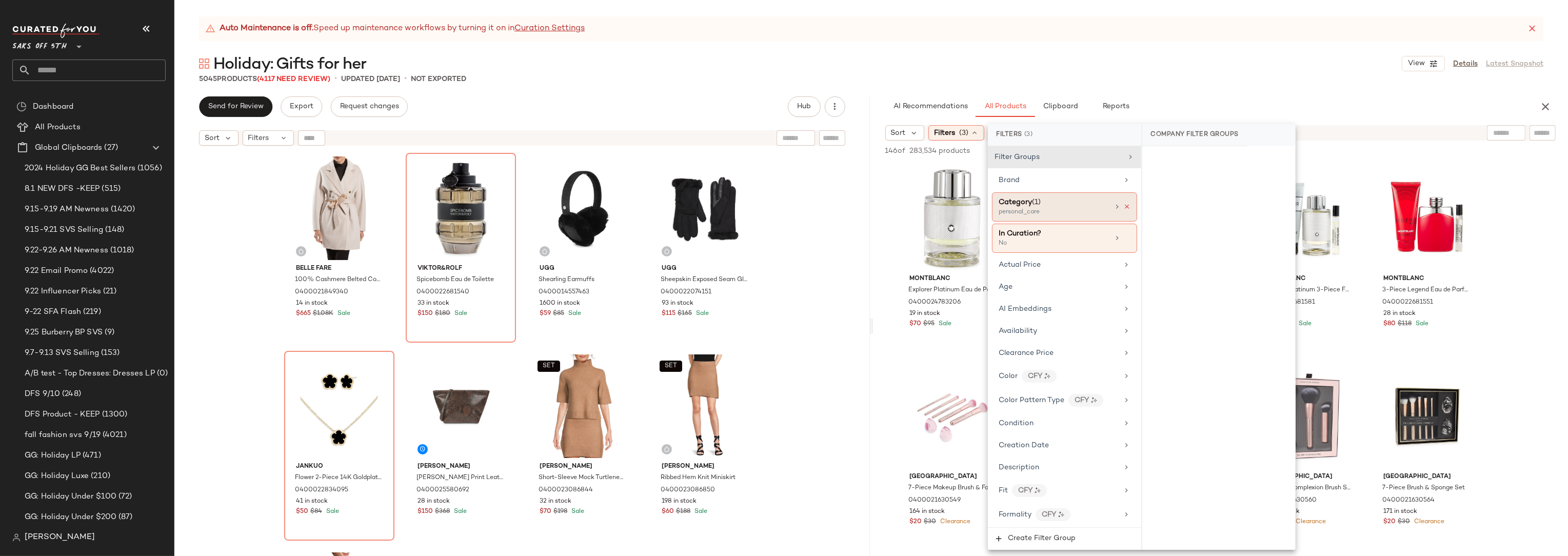
click at [1124, 207] on icon at bounding box center [1127, 207] width 7 height 7
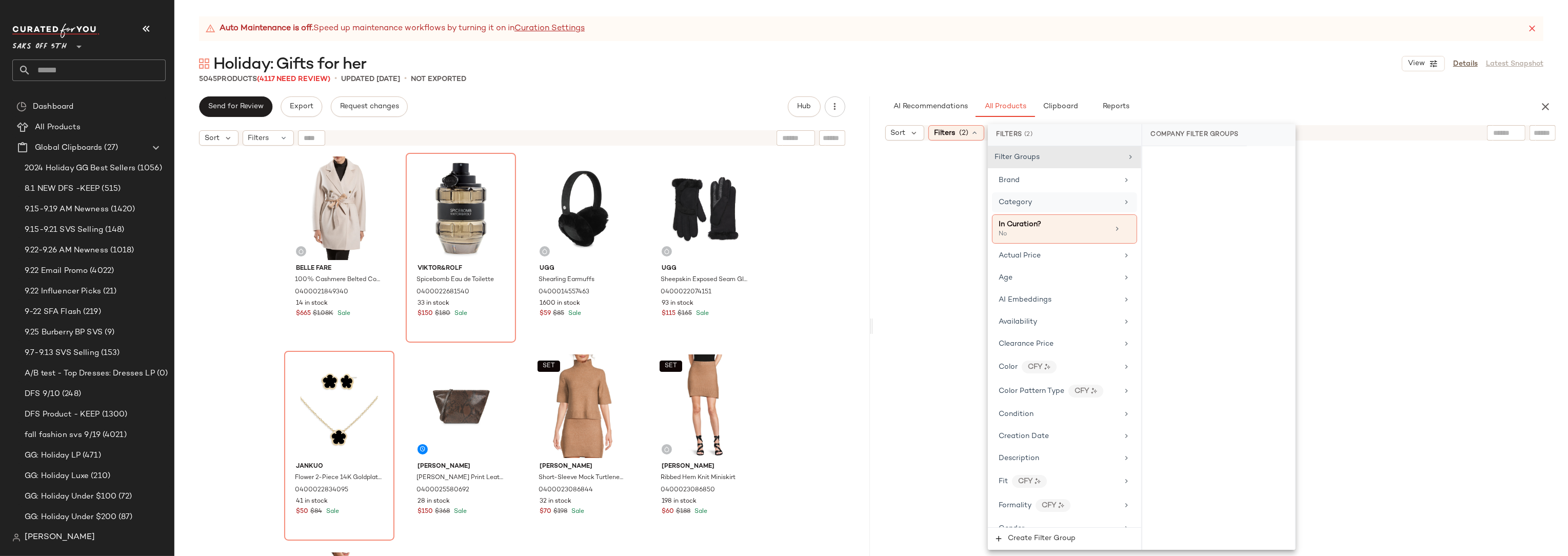
click at [1035, 193] on div "Category" at bounding box center [1064, 202] width 145 height 20
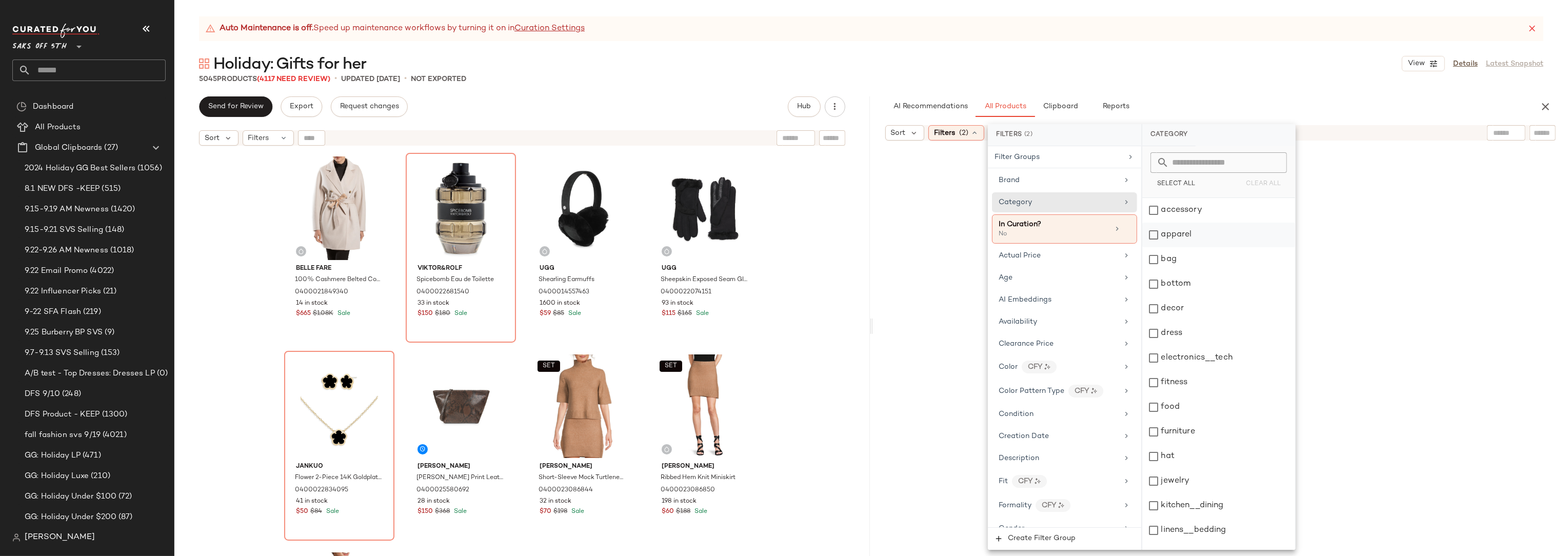
click at [1204, 238] on div "apparel" at bounding box center [1218, 235] width 153 height 25
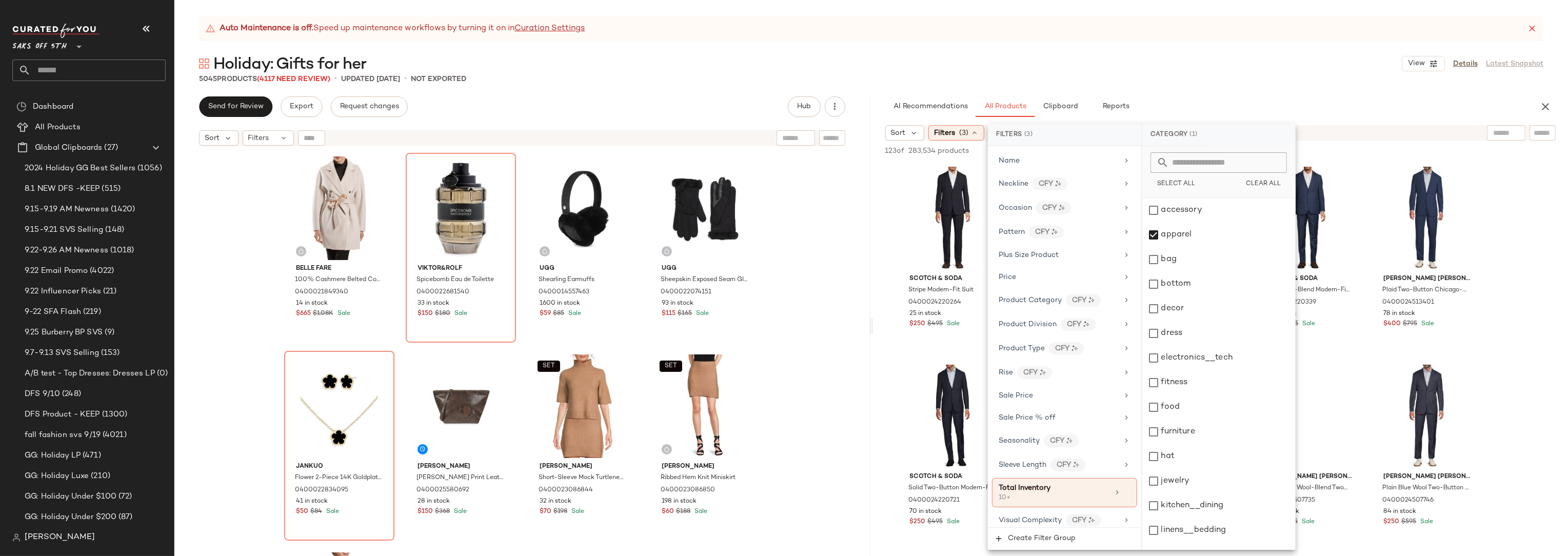
scroll to position [566, 0]
click at [1124, 296] on icon at bounding box center [1126, 297] width 8 height 8
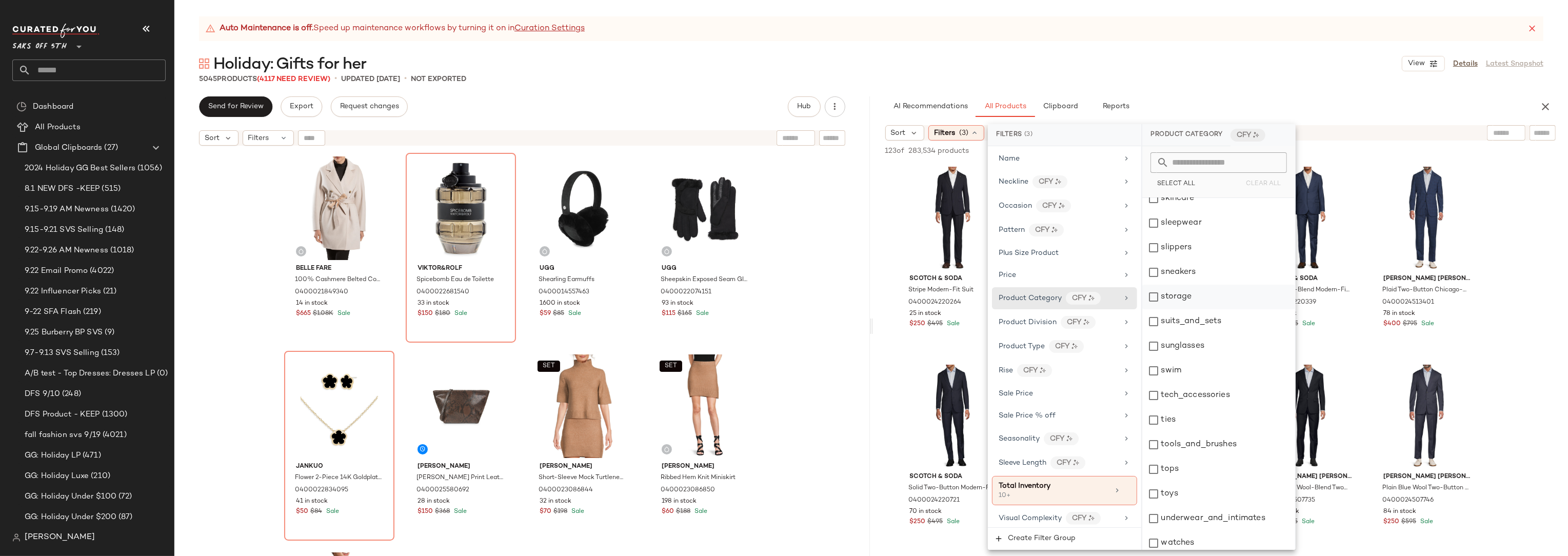
scroll to position [829, 0]
click at [1189, 458] on div "tops" at bounding box center [1218, 464] width 153 height 25
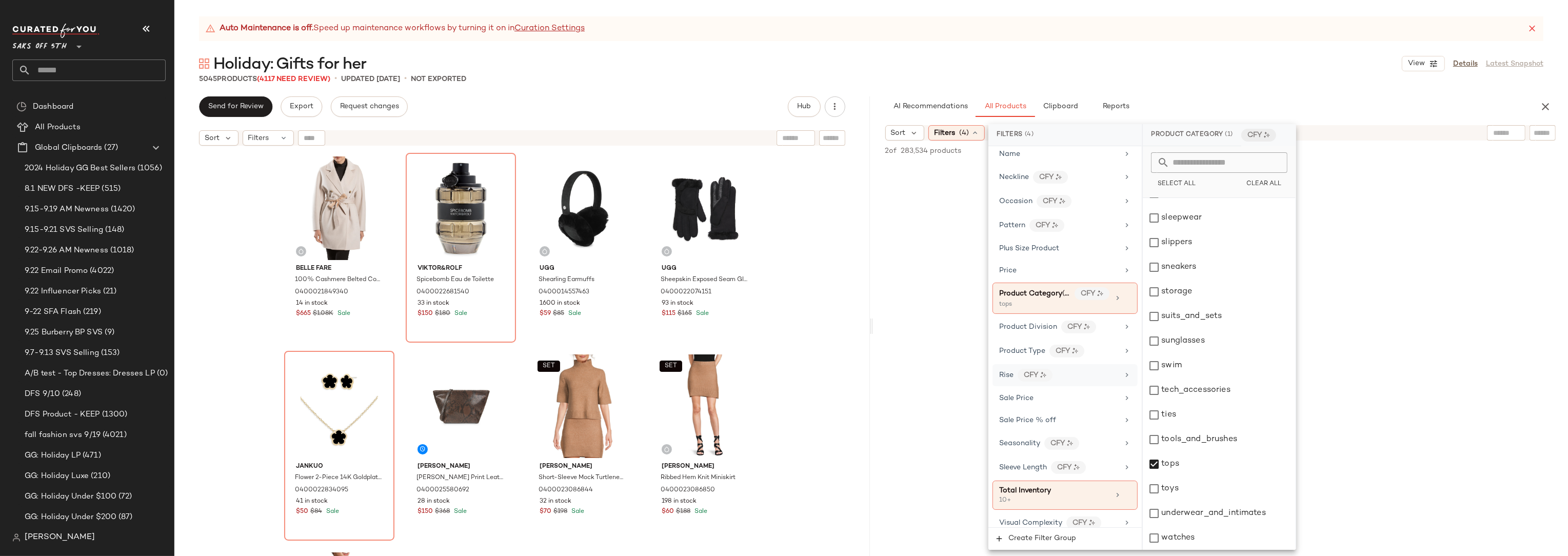
scroll to position [575, 0]
click at [540, 81] on div "5045 Products (4117 Need Review) • updated Sep 25th • Not Exported" at bounding box center [871, 79] width 1394 height 10
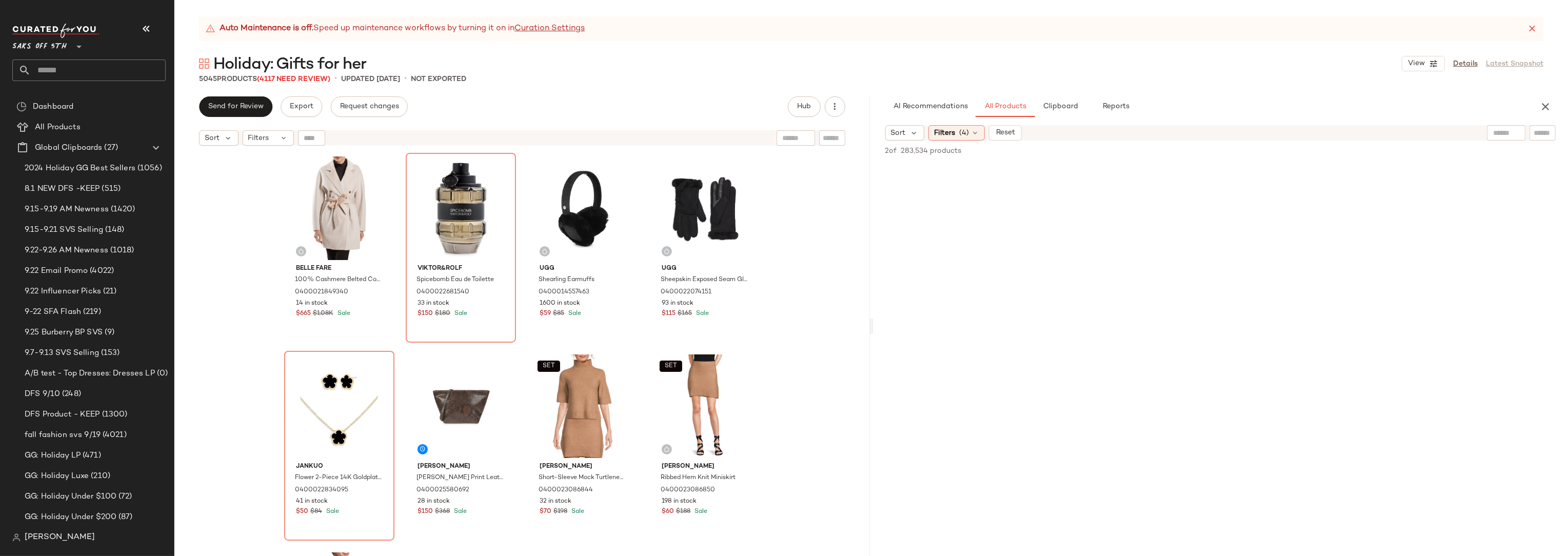
click at [540, 81] on div "5045 Products (4117 Need Review) • updated Sep 25th • Not Exported" at bounding box center [871, 79] width 1394 height 10
click at [552, 84] on div "Auto Maintenance is off. Speed up maintenance workflows by turning it on in Cur…" at bounding box center [871, 286] width 1394 height 539
click at [1082, 226] on div at bounding box center [1221, 262] width 696 height 198
click at [957, 132] on div "Filters (4)" at bounding box center [957, 132] width 57 height 15
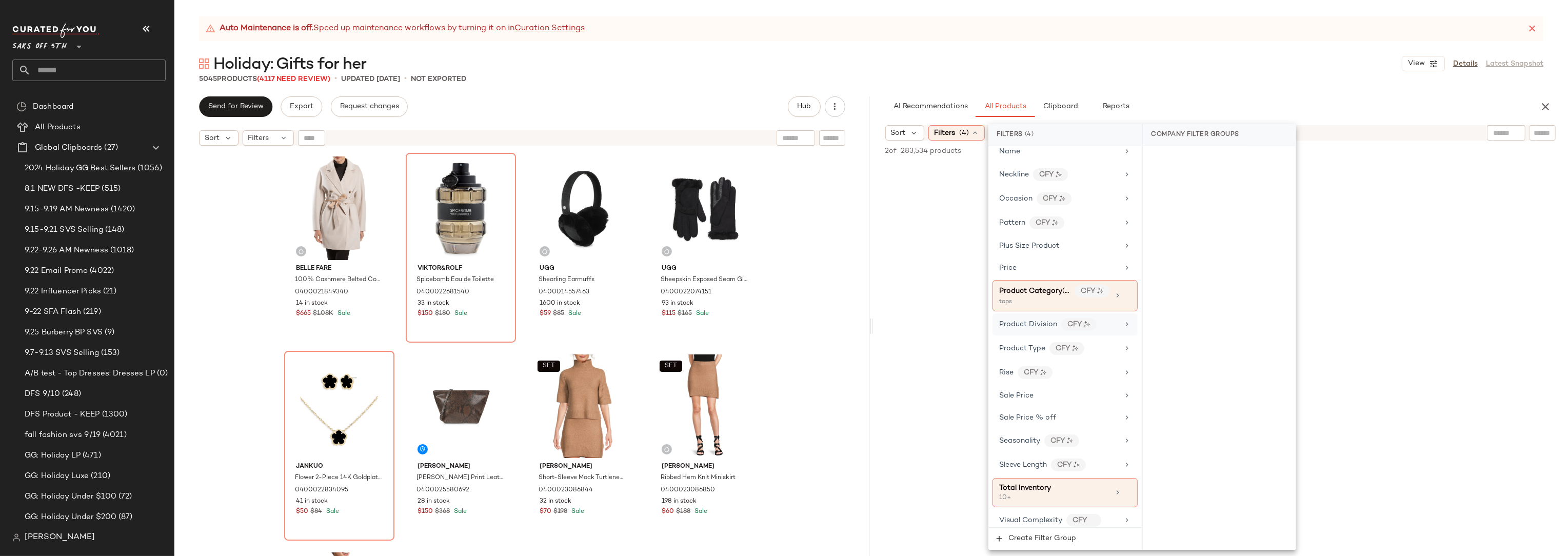
scroll to position [575, 0]
click at [1099, 481] on div "Total Inventory" at bounding box center [1054, 486] width 110 height 10
click at [1364, 192] on div at bounding box center [1221, 262] width 696 height 198
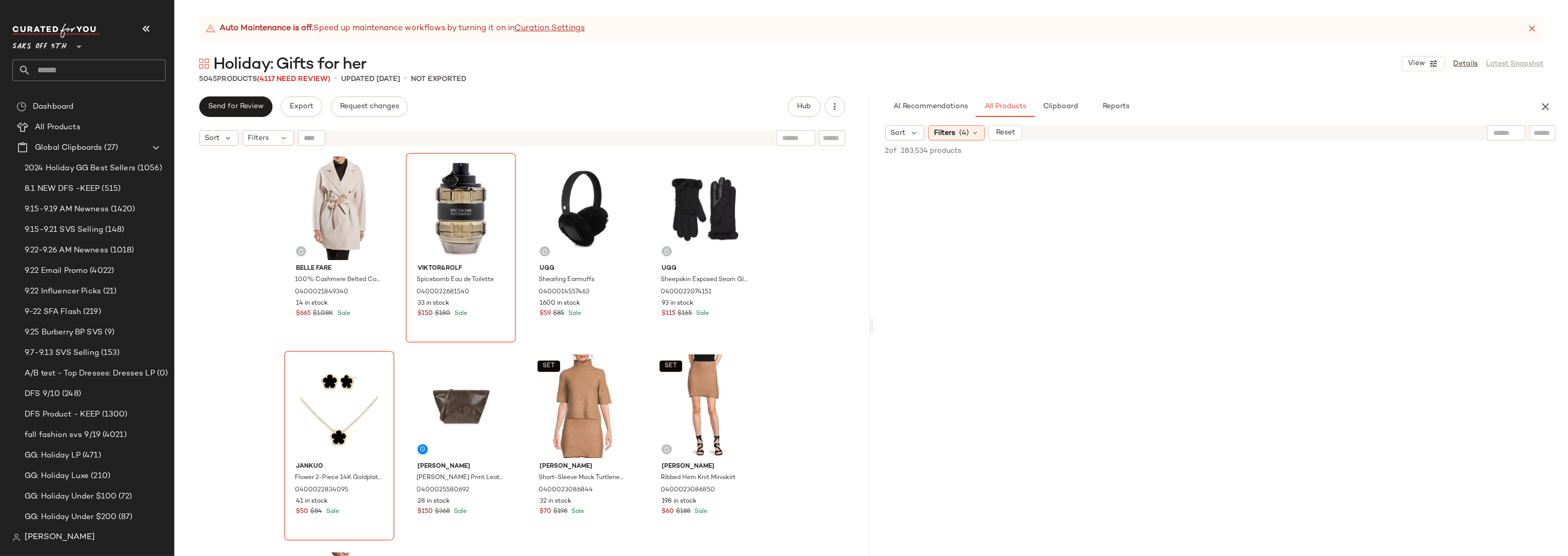
click at [949, 167] on div at bounding box center [1221, 262] width 696 height 198
click at [973, 131] on icon at bounding box center [975, 132] width 8 height 8
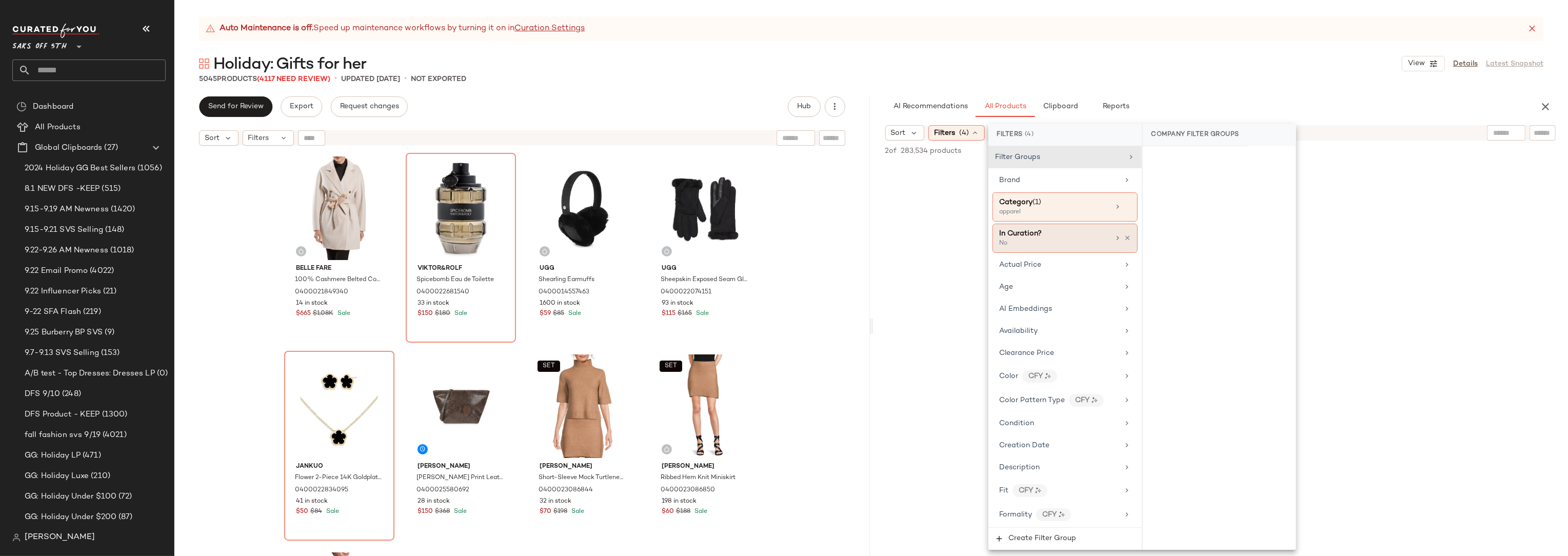
click at [1048, 236] on div "In Curation?" at bounding box center [1054, 233] width 110 height 10
click at [1155, 158] on div "Yes" at bounding box center [1219, 159] width 145 height 18
click at [1282, 75] on div "5045 Products (4117 Need Review) • updated Sep 25th • Not Exported" at bounding box center [871, 79] width 1394 height 10
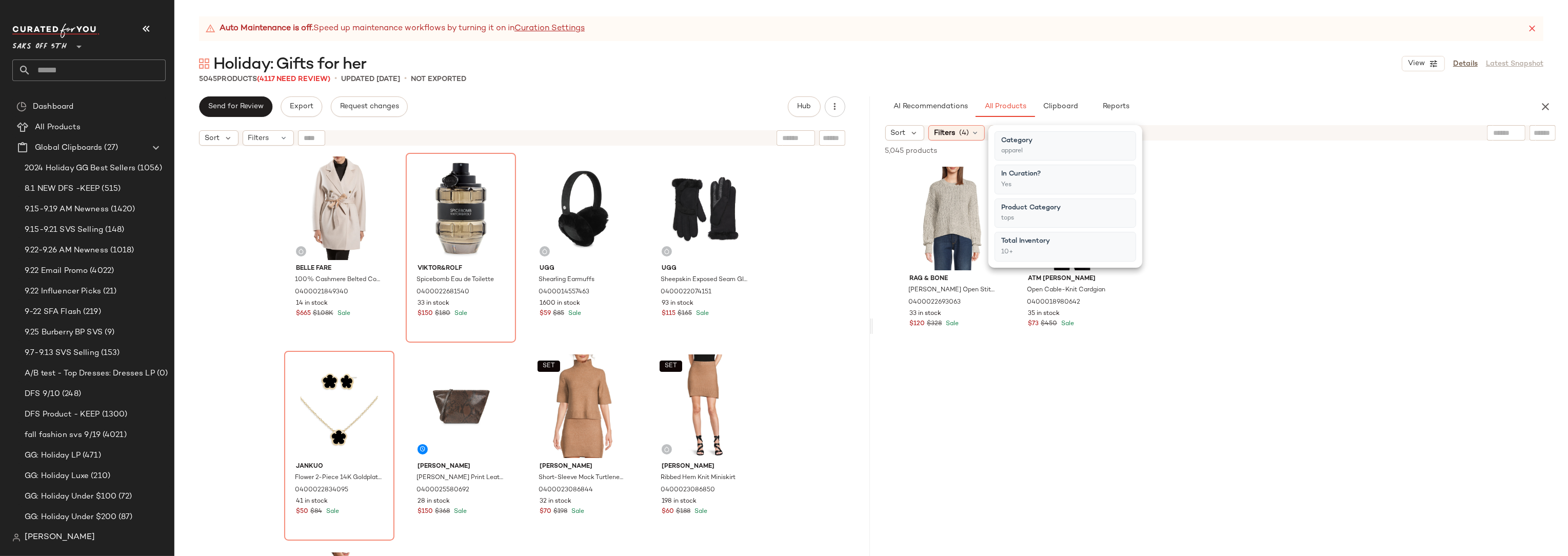
click at [1214, 201] on div "rag & bone Edie Open Stitch Crew 0400022693063 33 in stock $120 $328 Sale ATM A…" at bounding box center [1221, 258] width 696 height 190
click at [1199, 278] on div "rag & bone Edie Open Stitch Crew 0400022693063 33 in stock $120 $328 Sale ATM A…" at bounding box center [1221, 258] width 696 height 190
click at [966, 134] on span "(4)" at bounding box center [964, 132] width 10 height 10
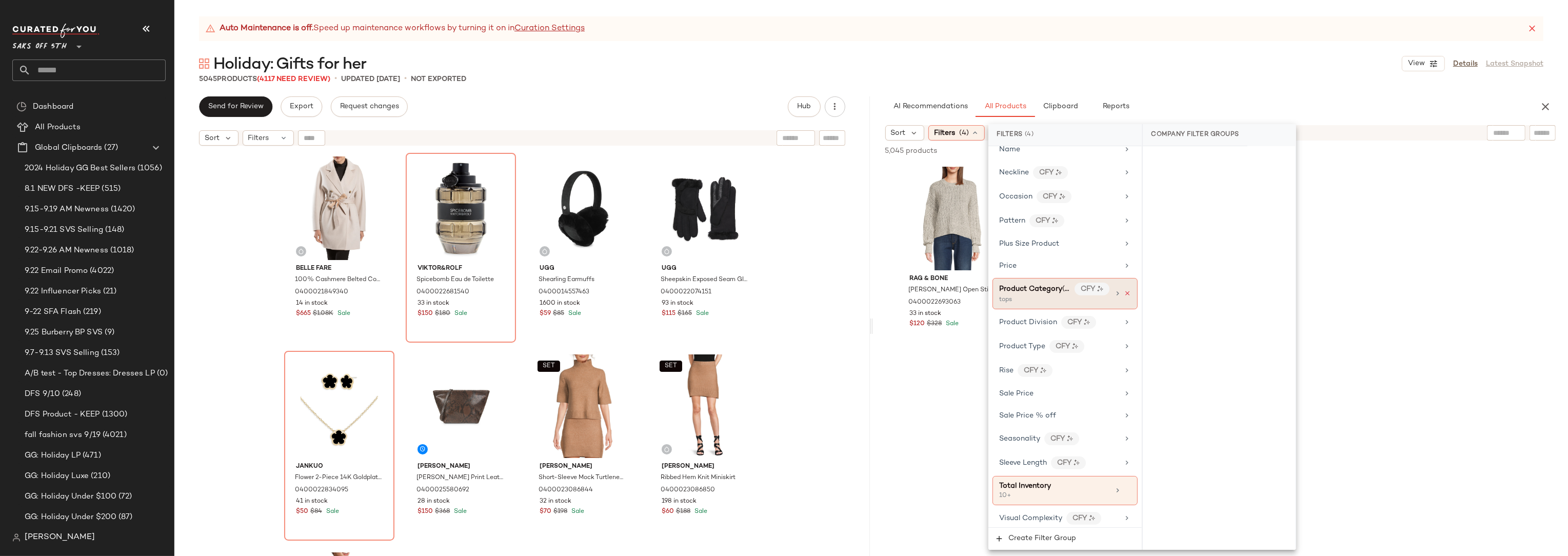
click at [1127, 290] on icon at bounding box center [1127, 294] width 7 height 7
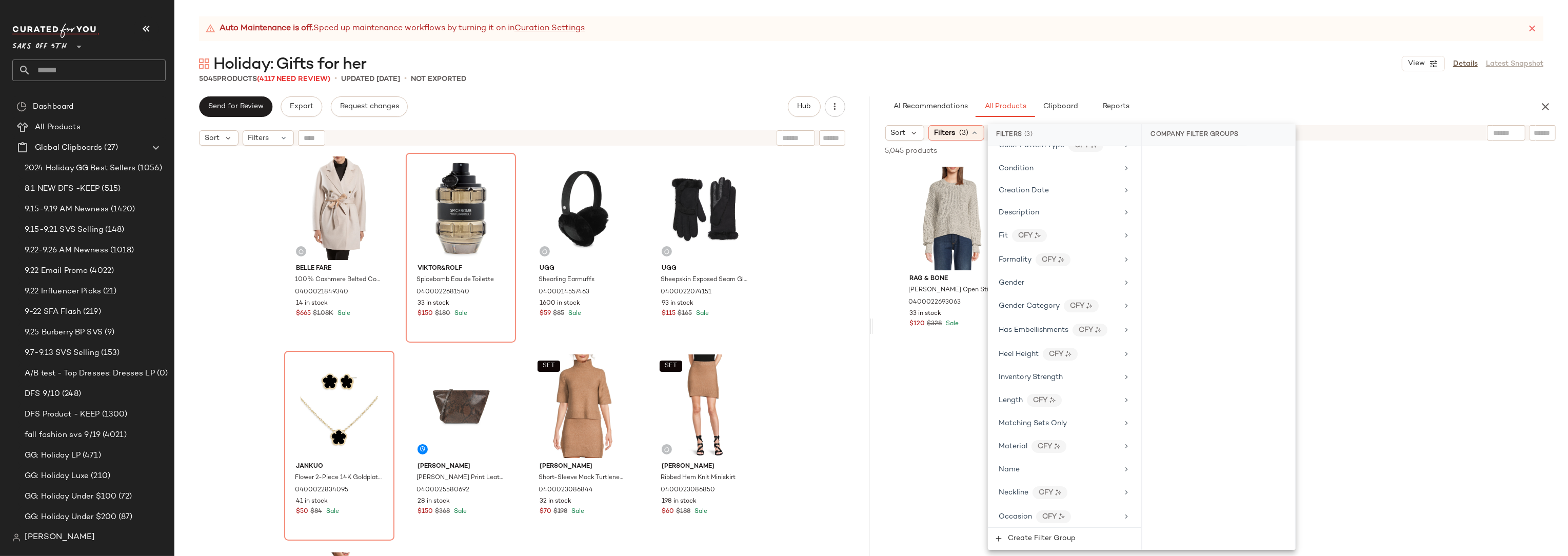
scroll to position [0, 0]
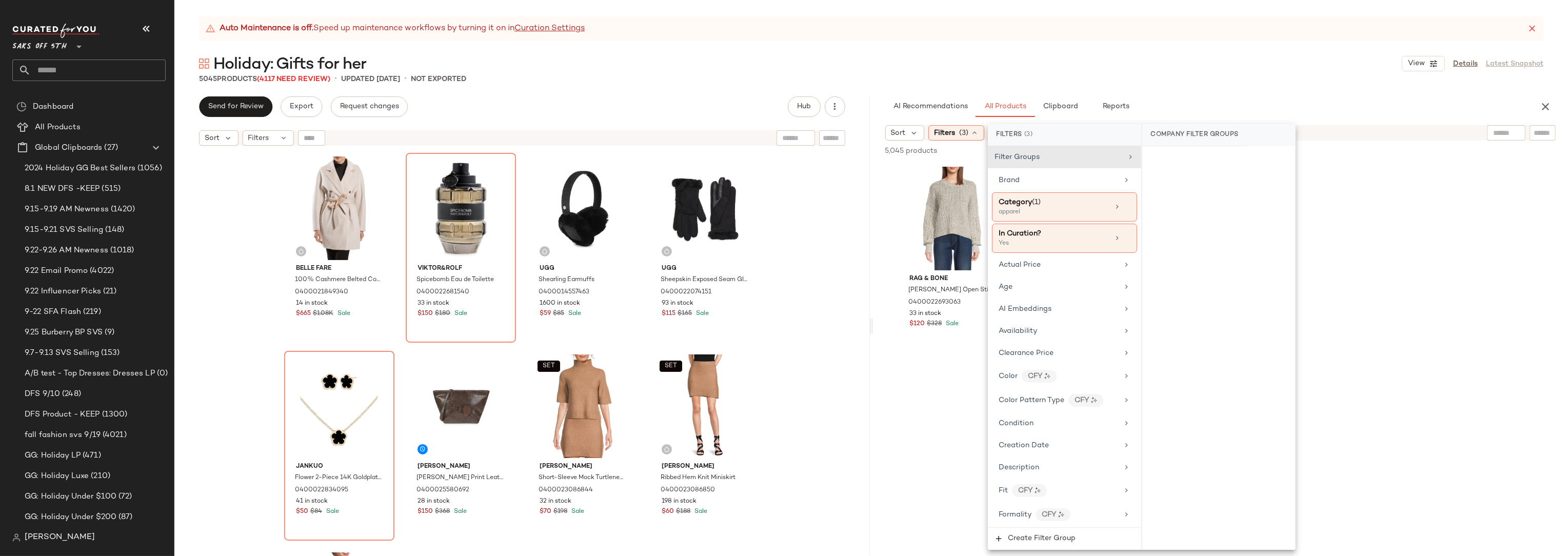
click at [1255, 73] on div "Holiday: Gifts for her View Details Latest Snapshot" at bounding box center [871, 63] width 1394 height 20
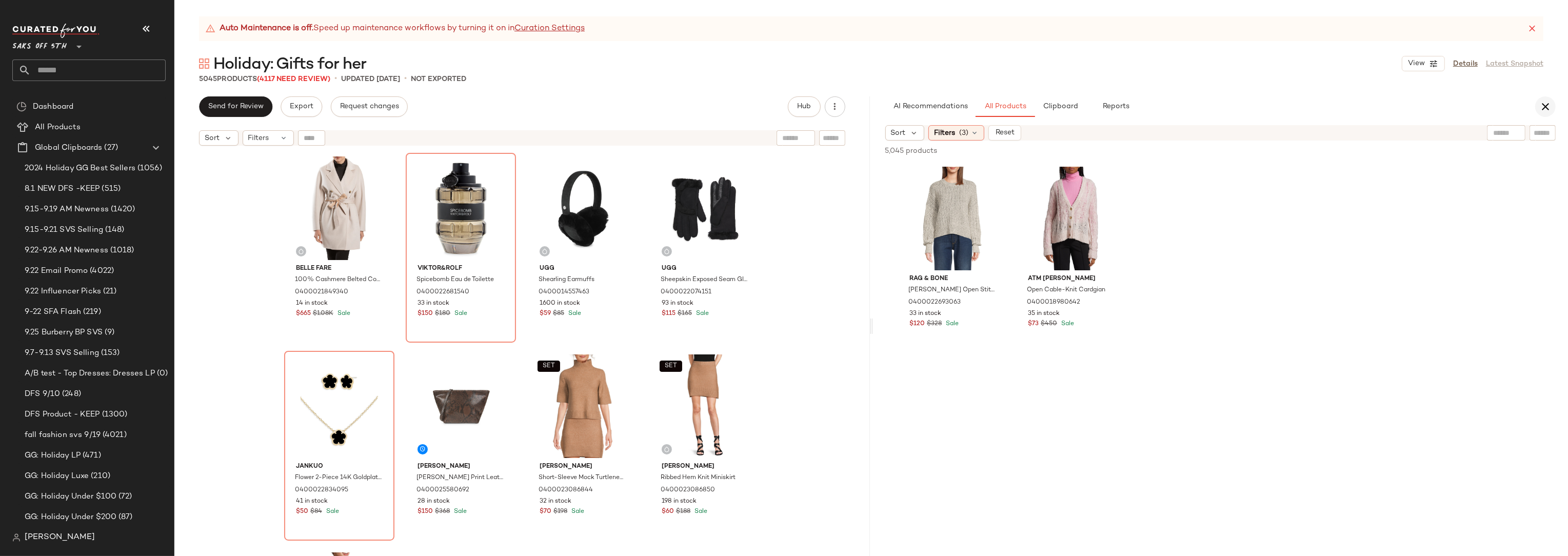
click at [1551, 109] on icon "button" at bounding box center [1545, 107] width 12 height 12
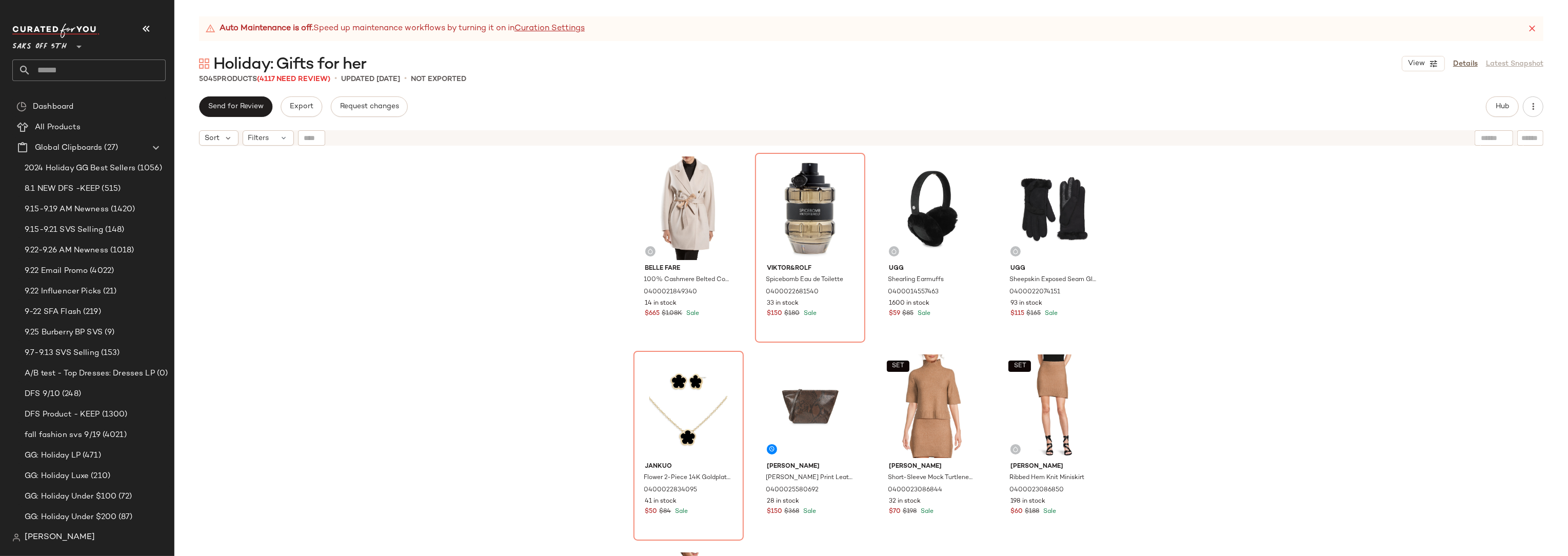
click at [1223, 209] on div "Belle Fare 100% Cashmere Belted Coat 0400021849340 14 in stock $665 $1.08K Sale…" at bounding box center [871, 366] width 1394 height 431
click at [1420, 191] on div "Belle Fare 100% Cashmere Belted Coat 0400021849340 14 in stock $665 $1.08K Sale…" at bounding box center [871, 366] width 1394 height 431
click at [1504, 109] on span "Hub" at bounding box center [1502, 107] width 14 height 8
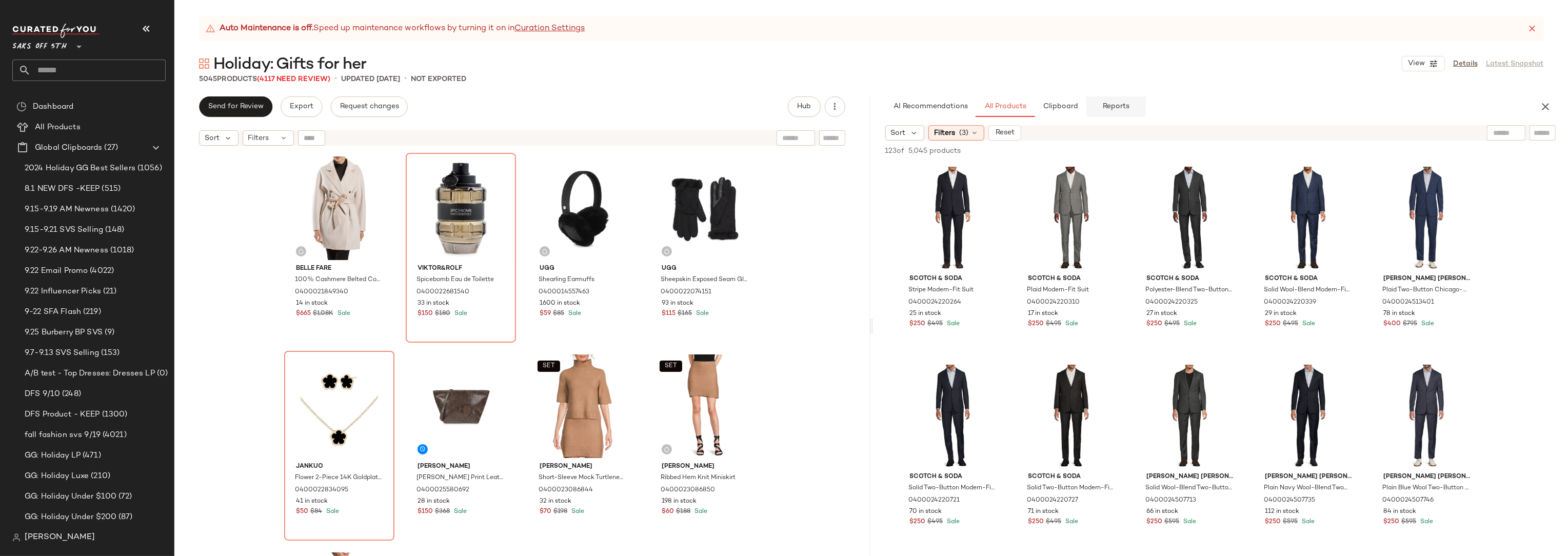
click at [1120, 108] on span "Reports" at bounding box center [1116, 107] width 27 height 8
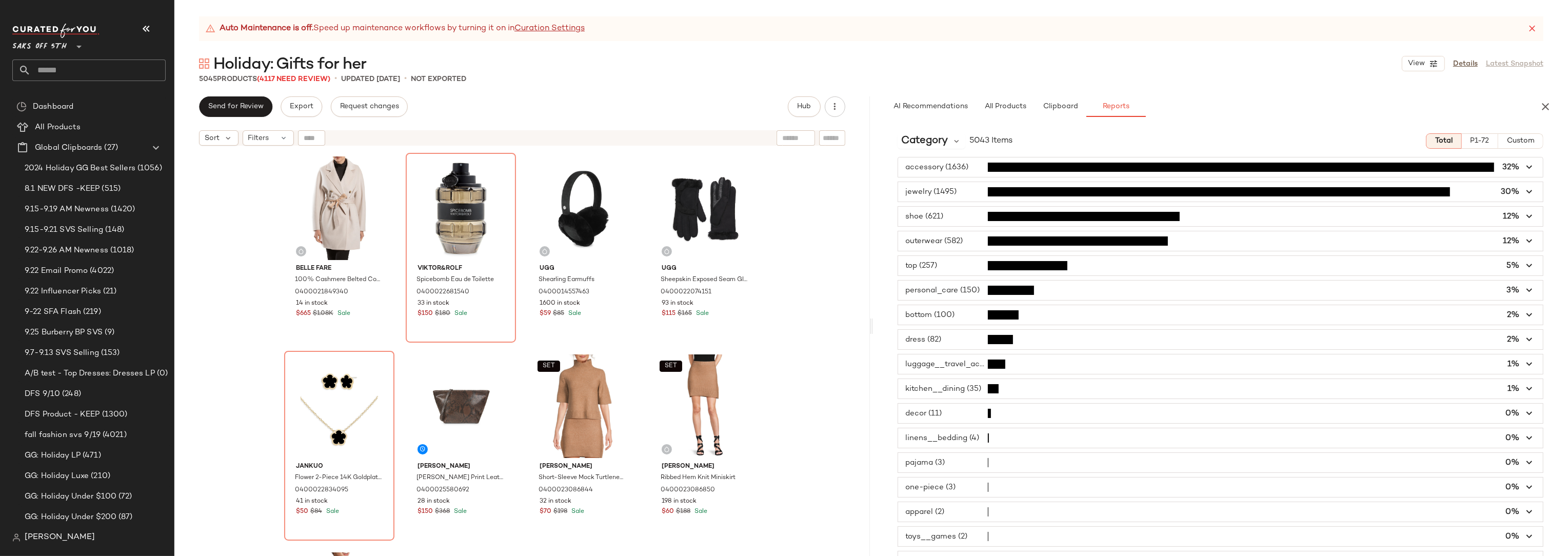
click at [952, 261] on span "button" at bounding box center [1221, 266] width 645 height 20
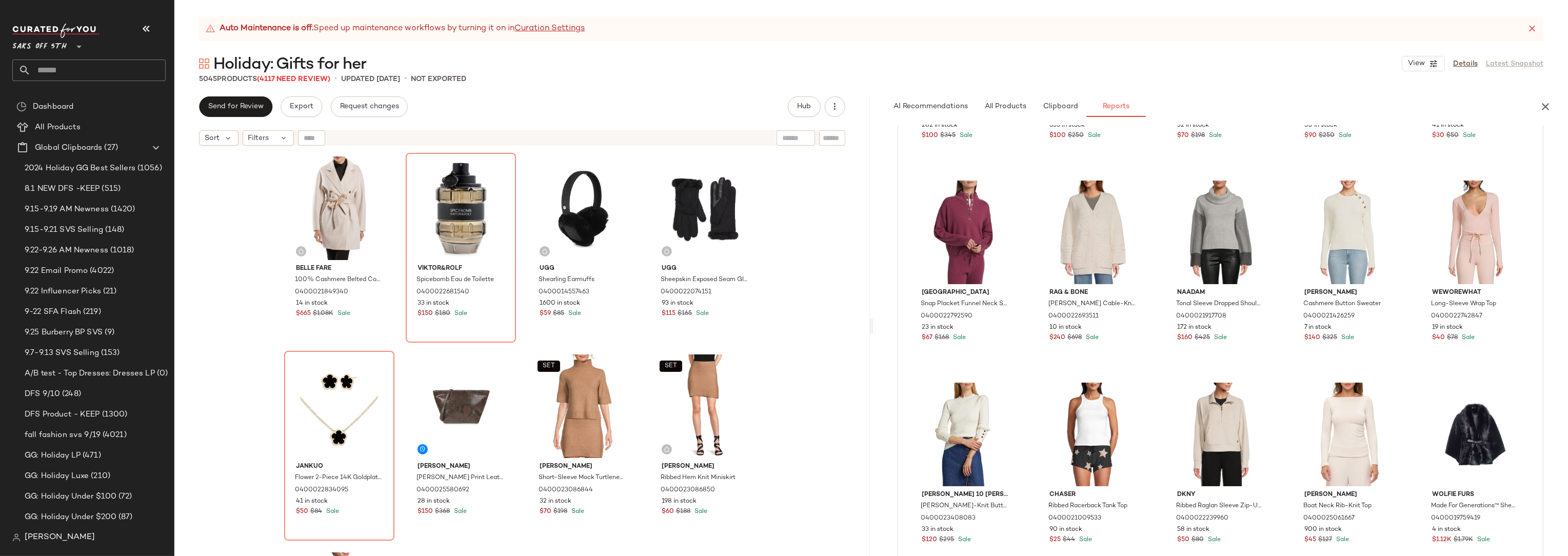
scroll to position [297, 0]
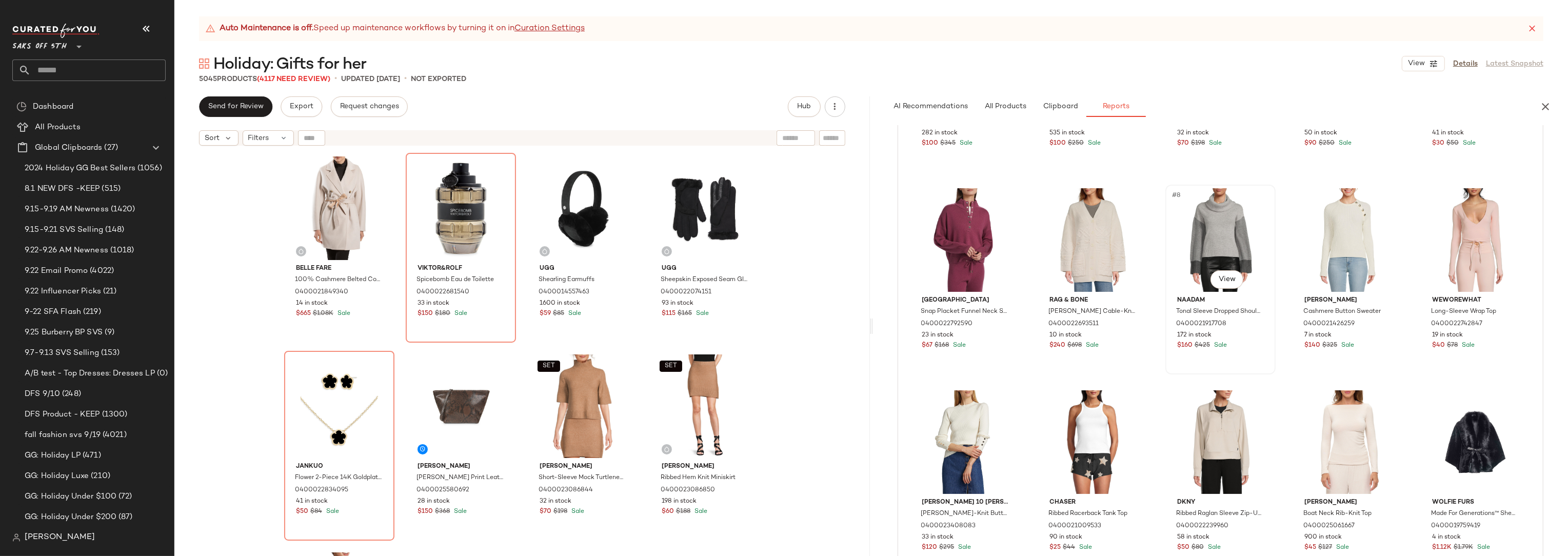
click at [1255, 207] on div "#8 View" at bounding box center [1220, 240] width 103 height 103
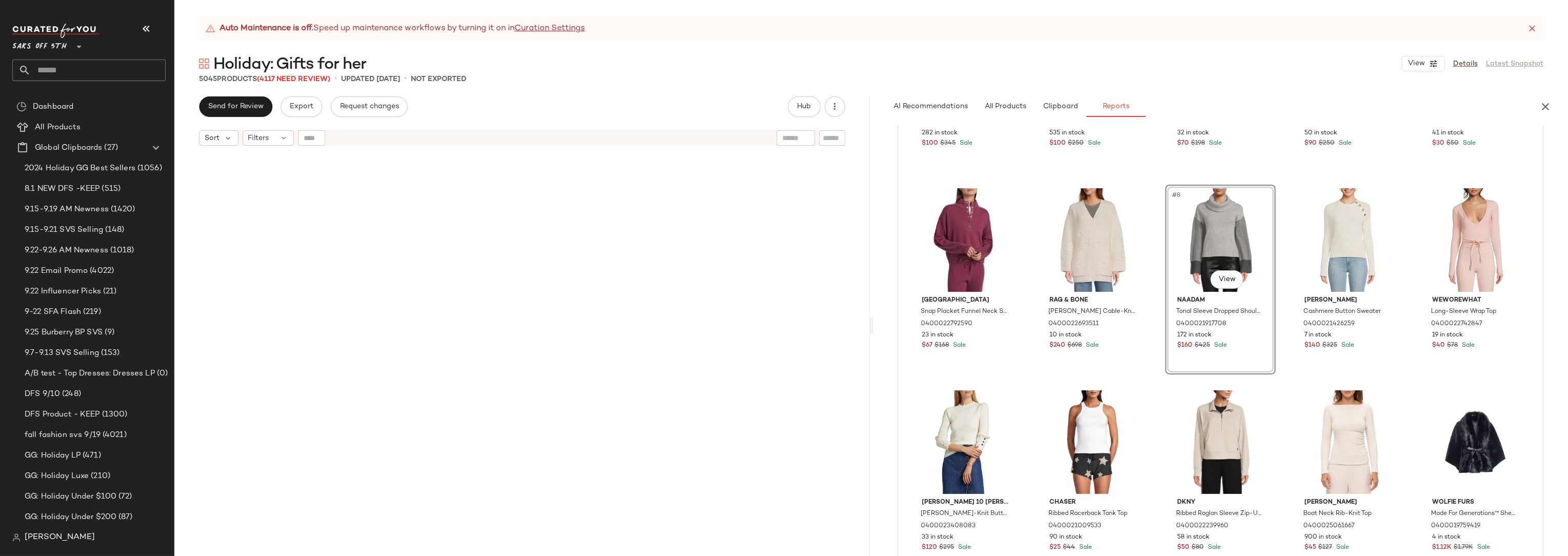
scroll to position [2375, 0]
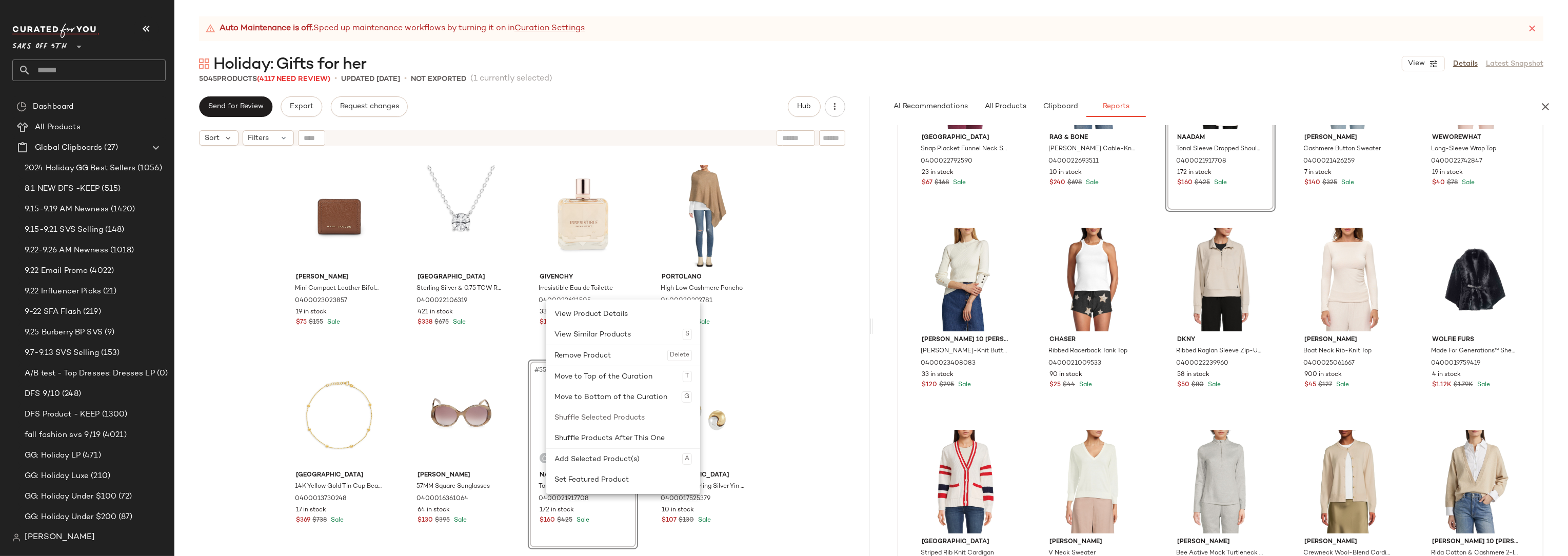
scroll to position [472, 0]
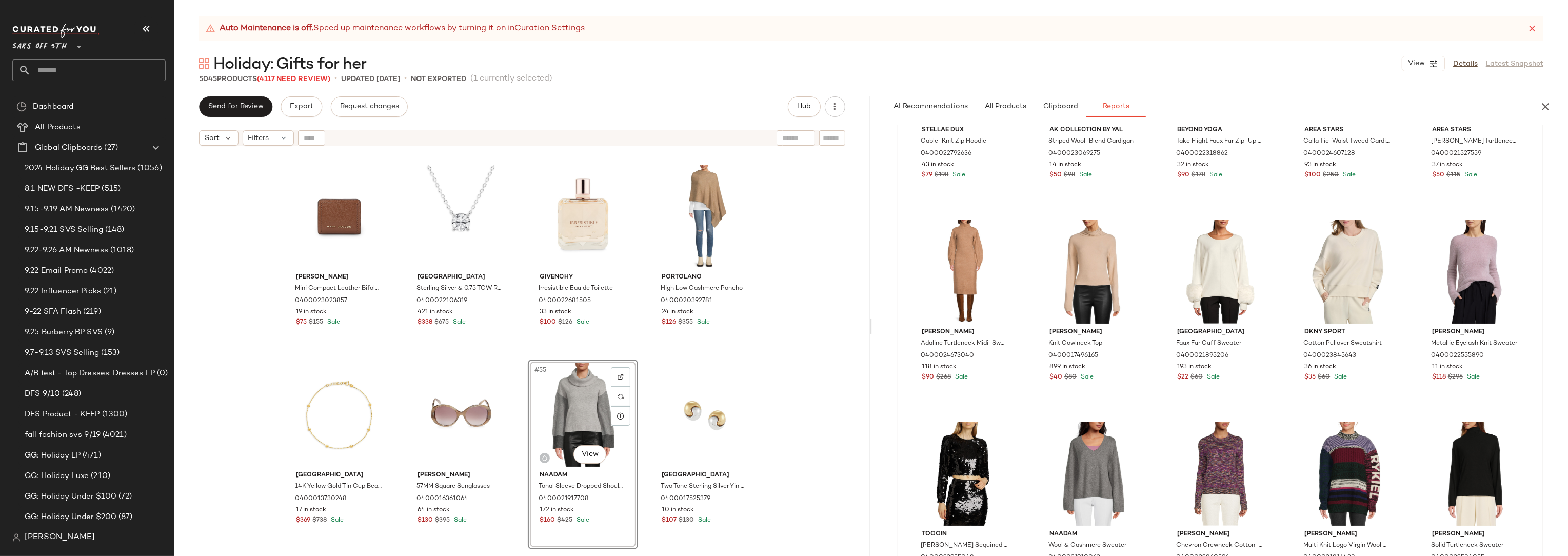
scroll to position [1079, 0]
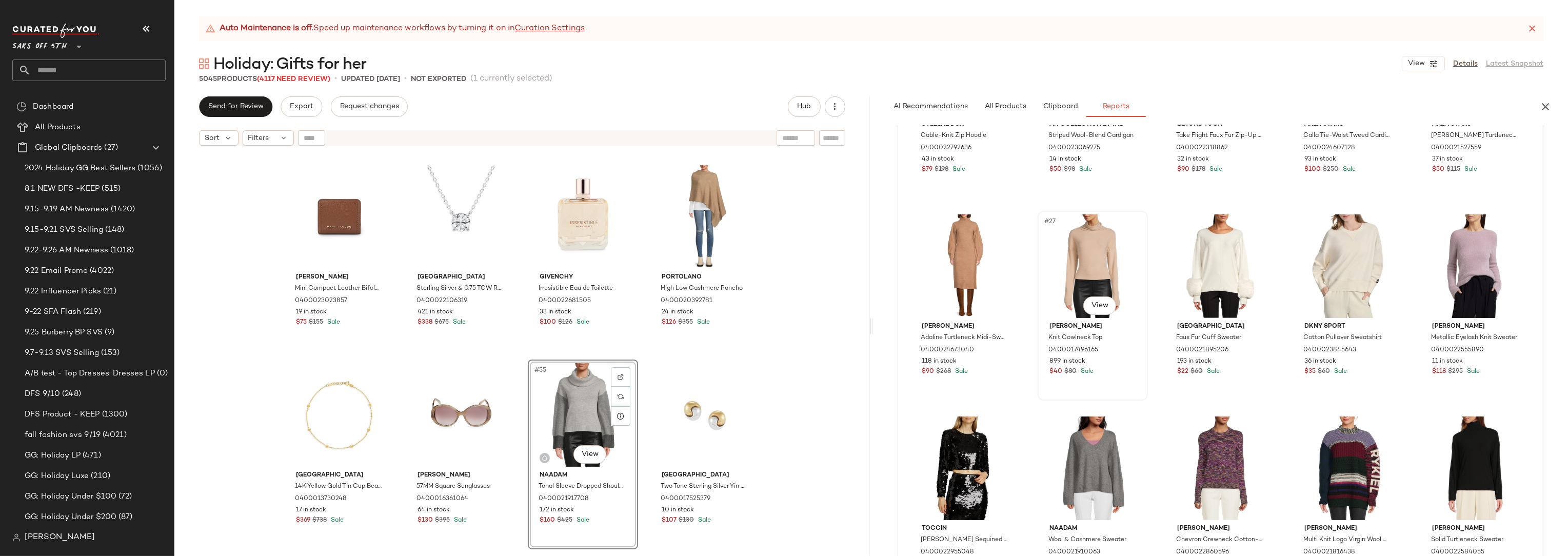
click at [1132, 246] on div "#27 View" at bounding box center [1092, 266] width 103 height 103
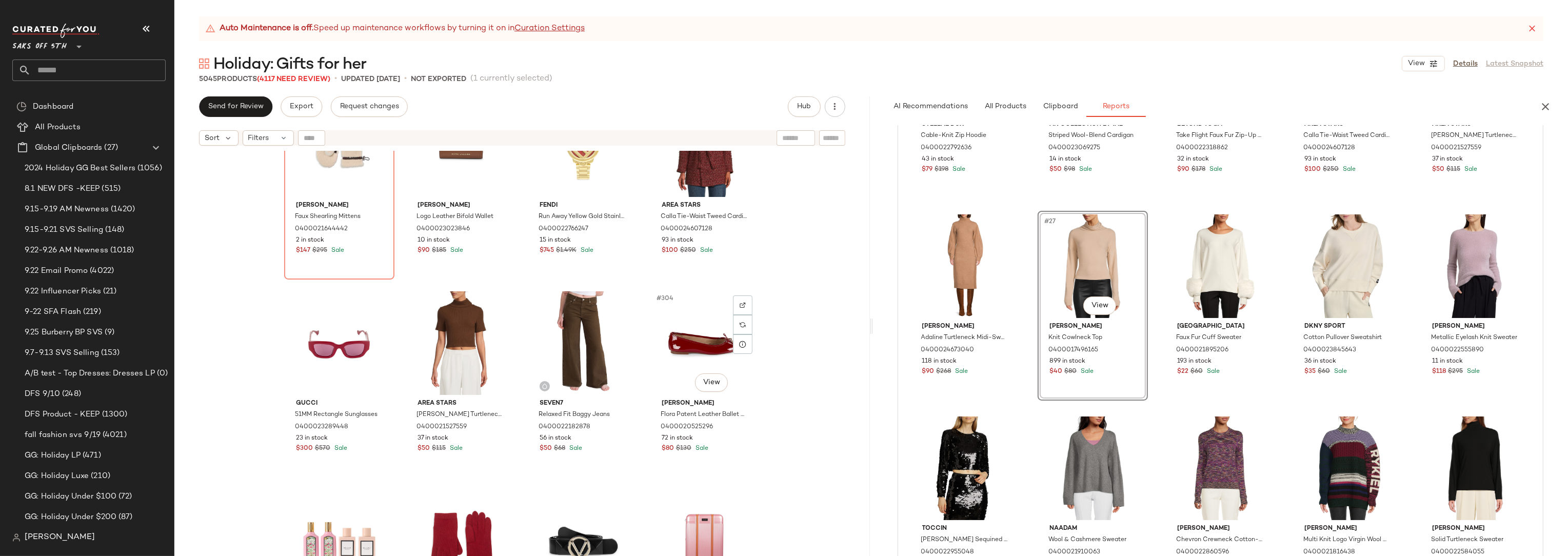
scroll to position [14724, 0]
click at [1054, 233] on div "#27 View" at bounding box center [1092, 266] width 103 height 103
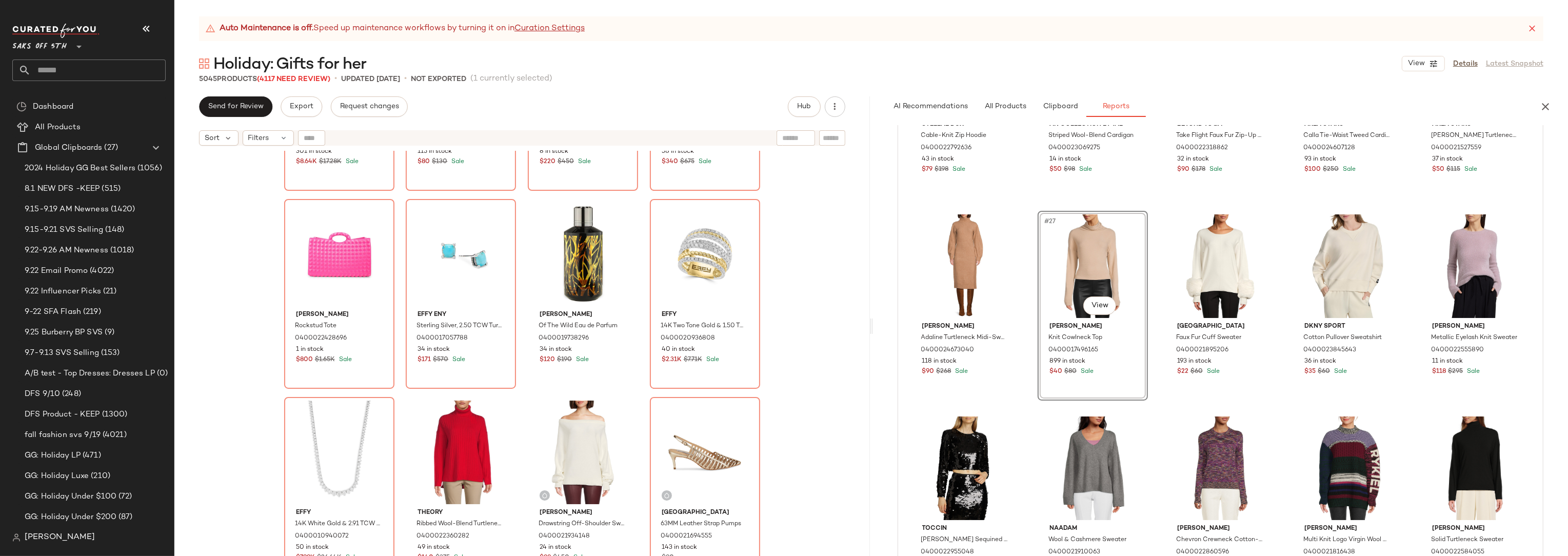
scroll to position [234015, 0]
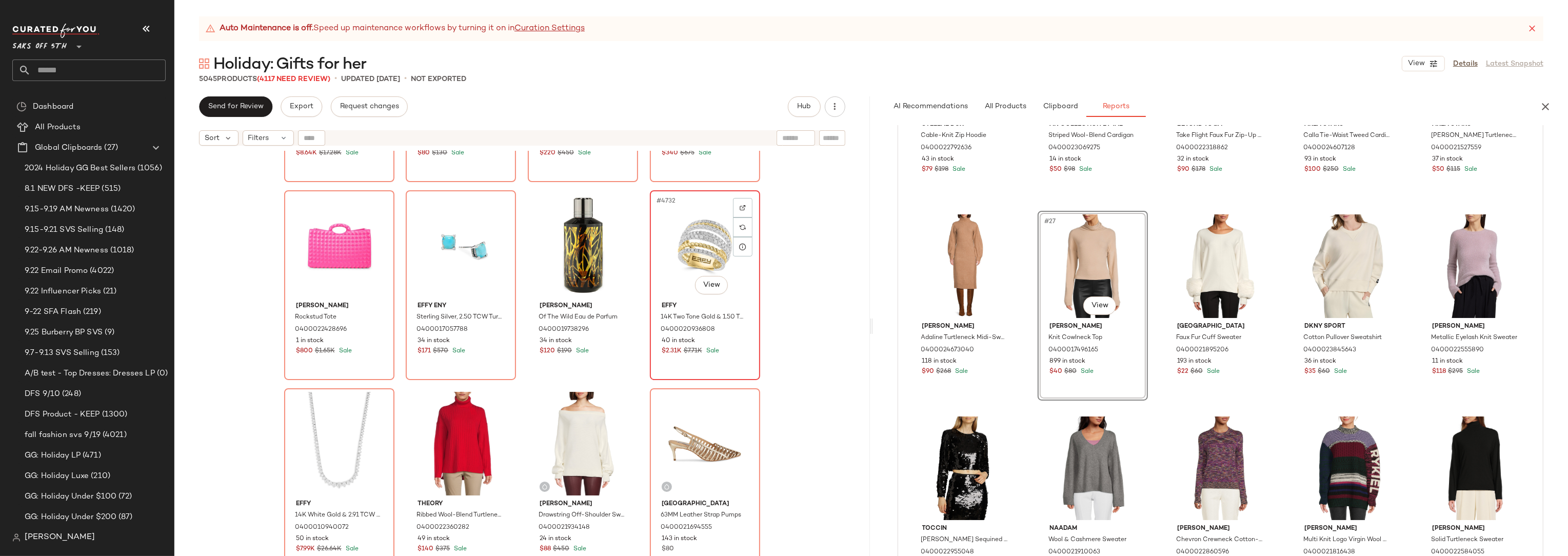
click at [734, 297] on div "Effy 14K Two Tone Gold & 1.50 TCW Lab Grown Diamond Multi-Band Rope Ring 040002…" at bounding box center [704, 327] width 103 height 60
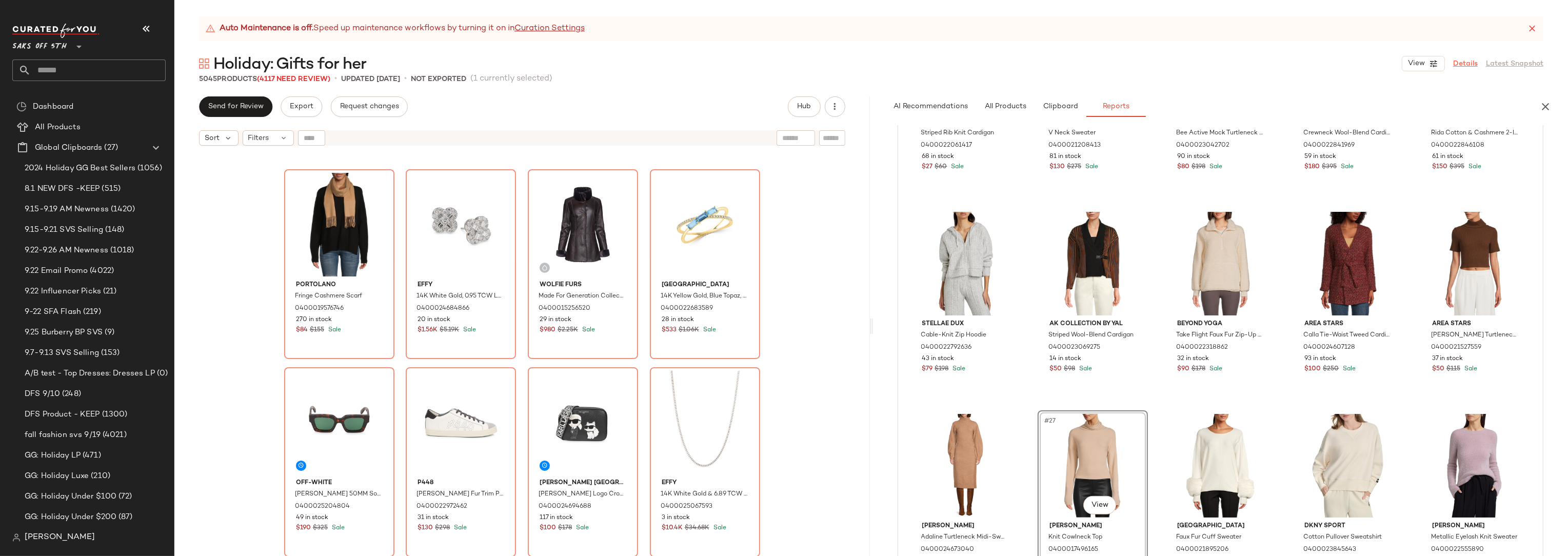
scroll to position [639, 0]
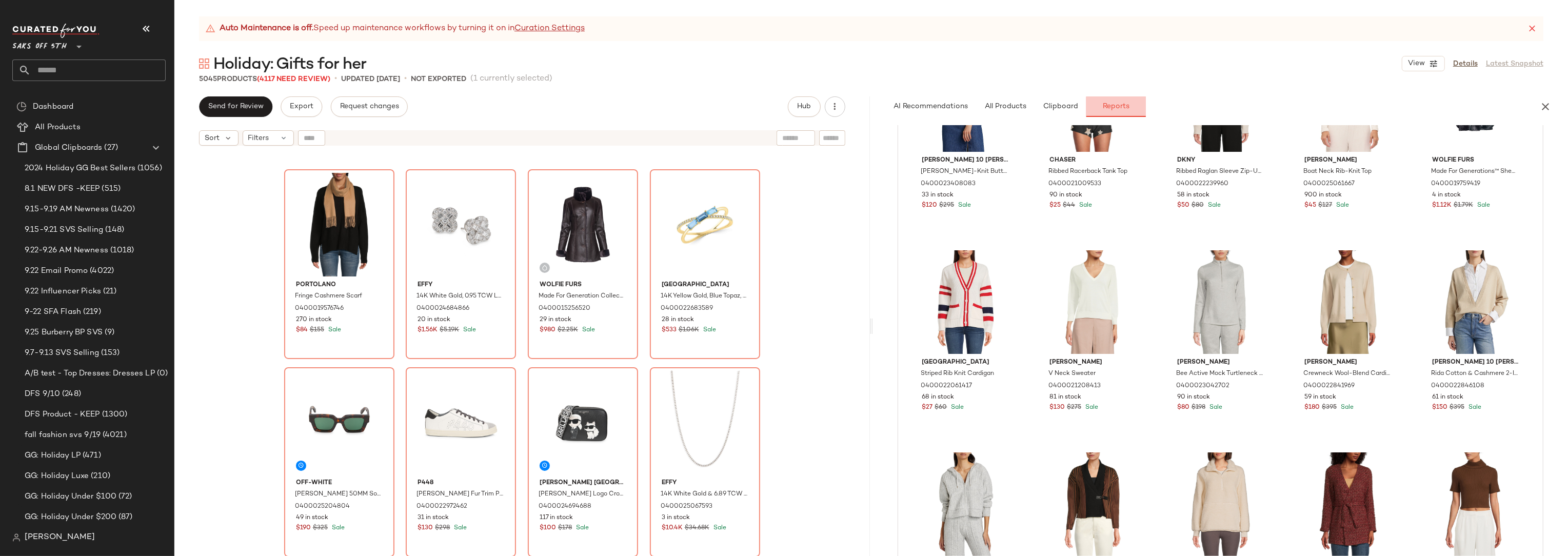
click at [1118, 104] on span "Reports" at bounding box center [1116, 107] width 27 height 8
click at [1543, 106] on icon "button" at bounding box center [1545, 107] width 12 height 12
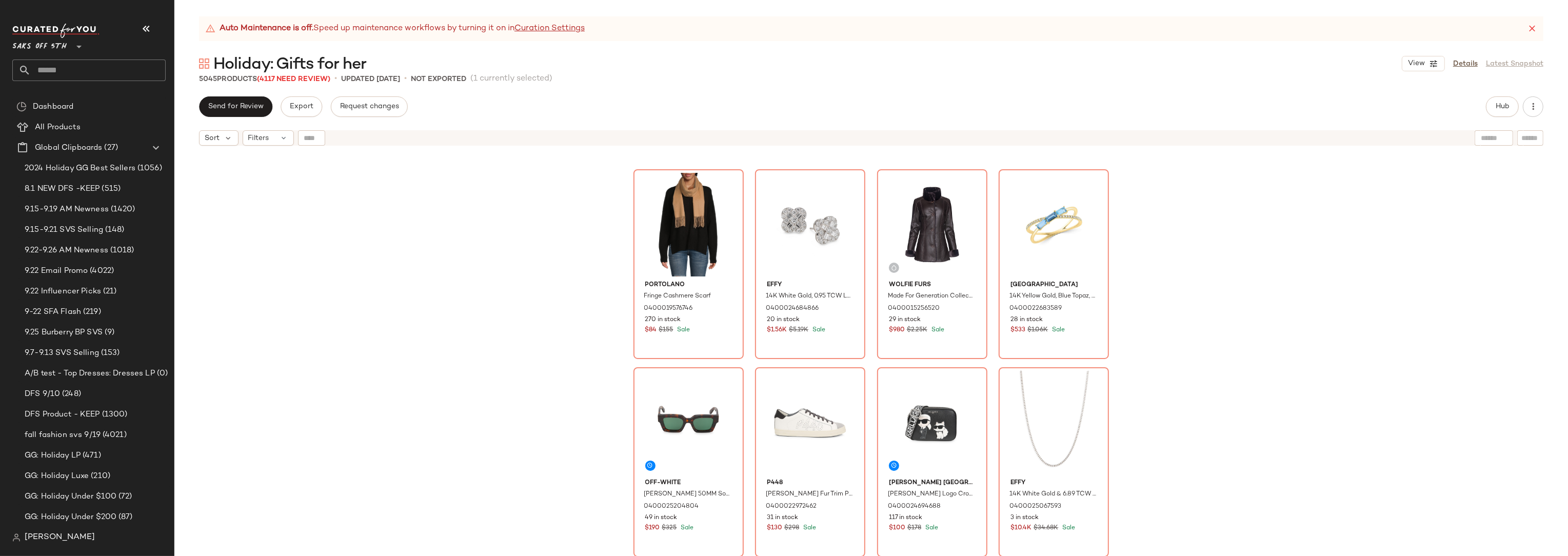
click at [1478, 106] on div "Send for Review Export Request changes Hub" at bounding box center [871, 107] width 1345 height 20
click at [1502, 108] on span "Hub" at bounding box center [1502, 107] width 14 height 8
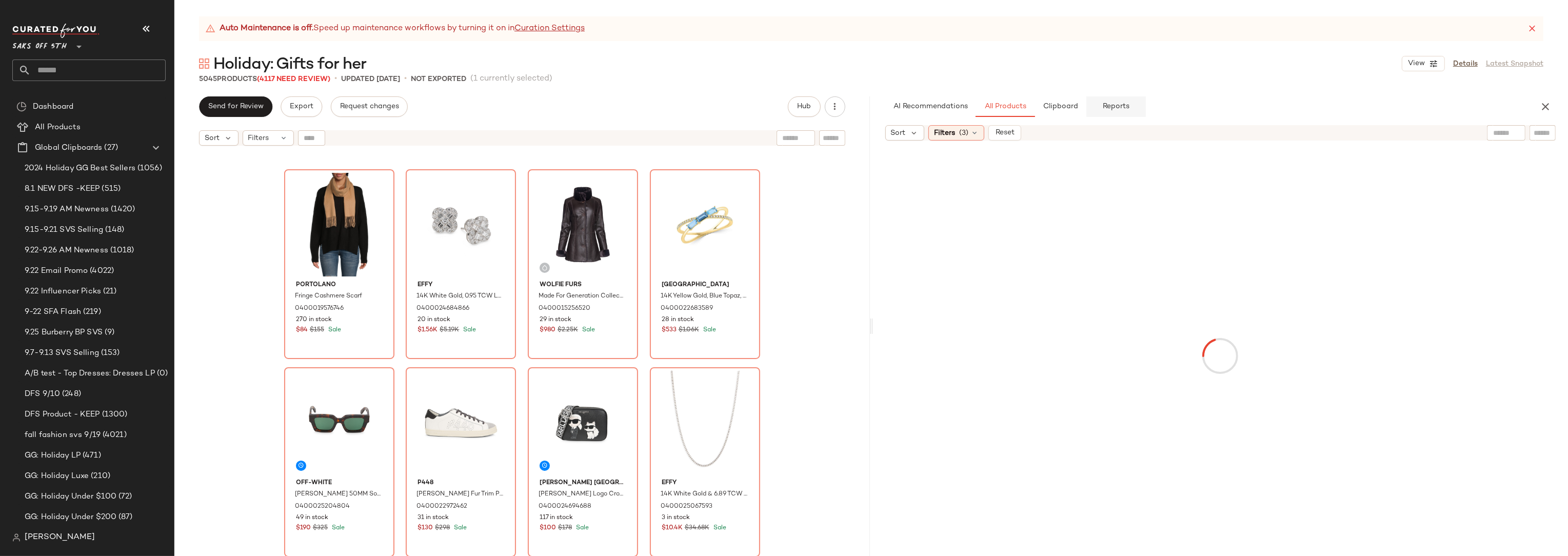
click at [1119, 108] on span "Reports" at bounding box center [1116, 107] width 27 height 8
click at [1510, 141] on span "Custom" at bounding box center [1521, 140] width 28 height 8
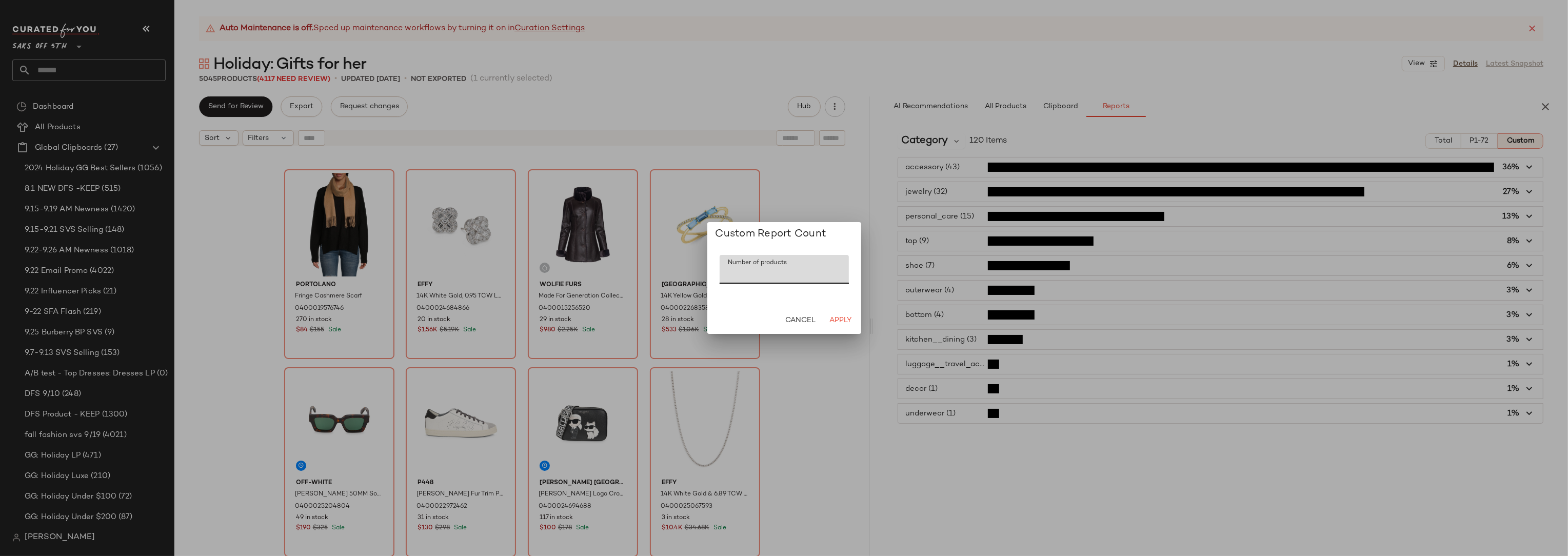
drag, startPoint x: 747, startPoint y: 275, endPoint x: 724, endPoint y: 277, distance: 23.1
click at [724, 276] on input "***" at bounding box center [784, 269] width 129 height 29
type input "***"
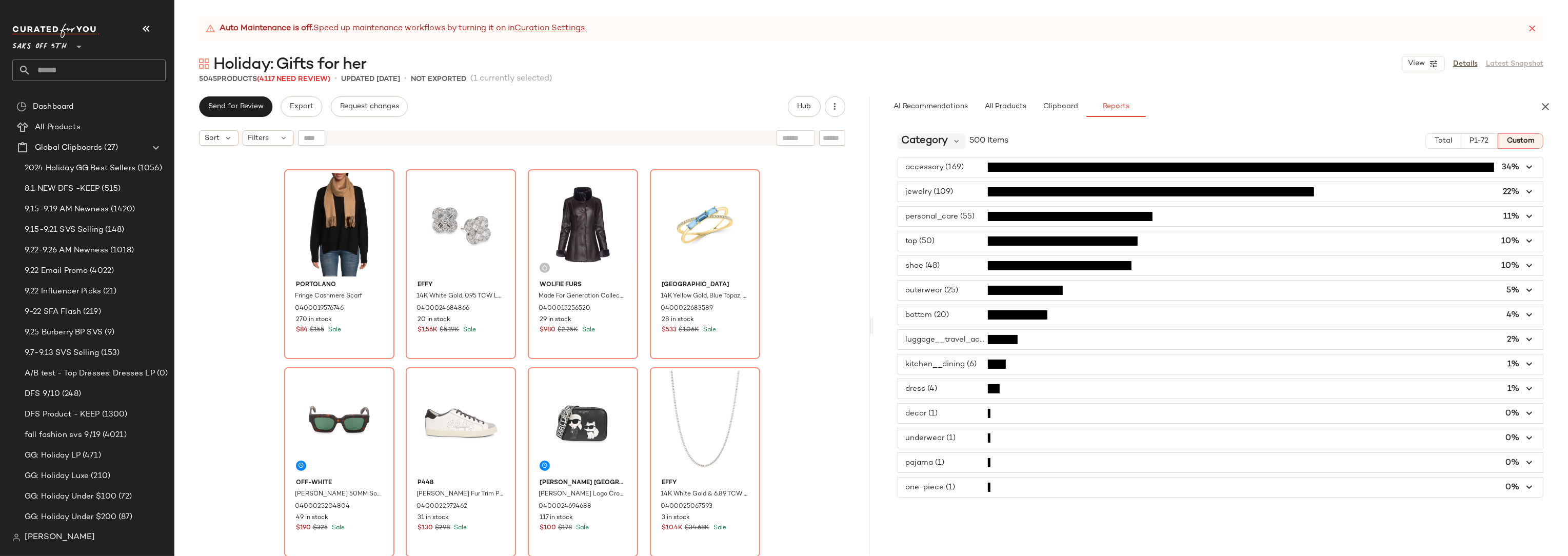
click at [925, 144] on span "Category" at bounding box center [925, 141] width 47 height 15
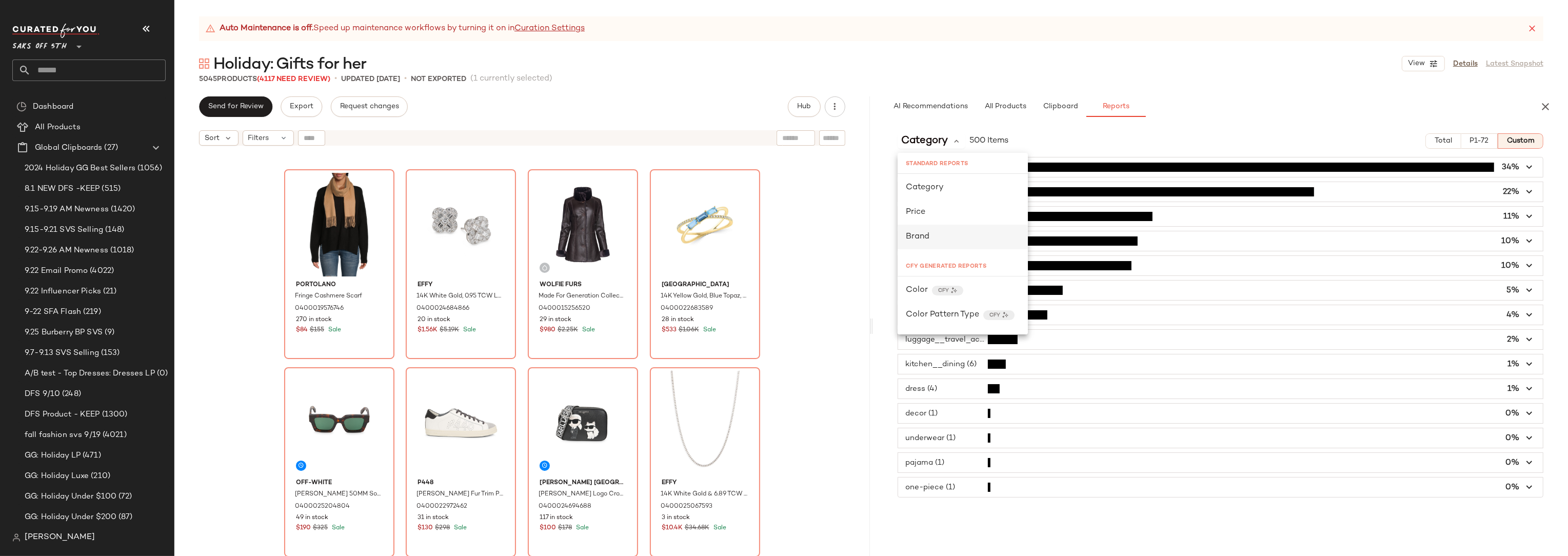
click at [933, 236] on div "Brand" at bounding box center [962, 237] width 114 height 12
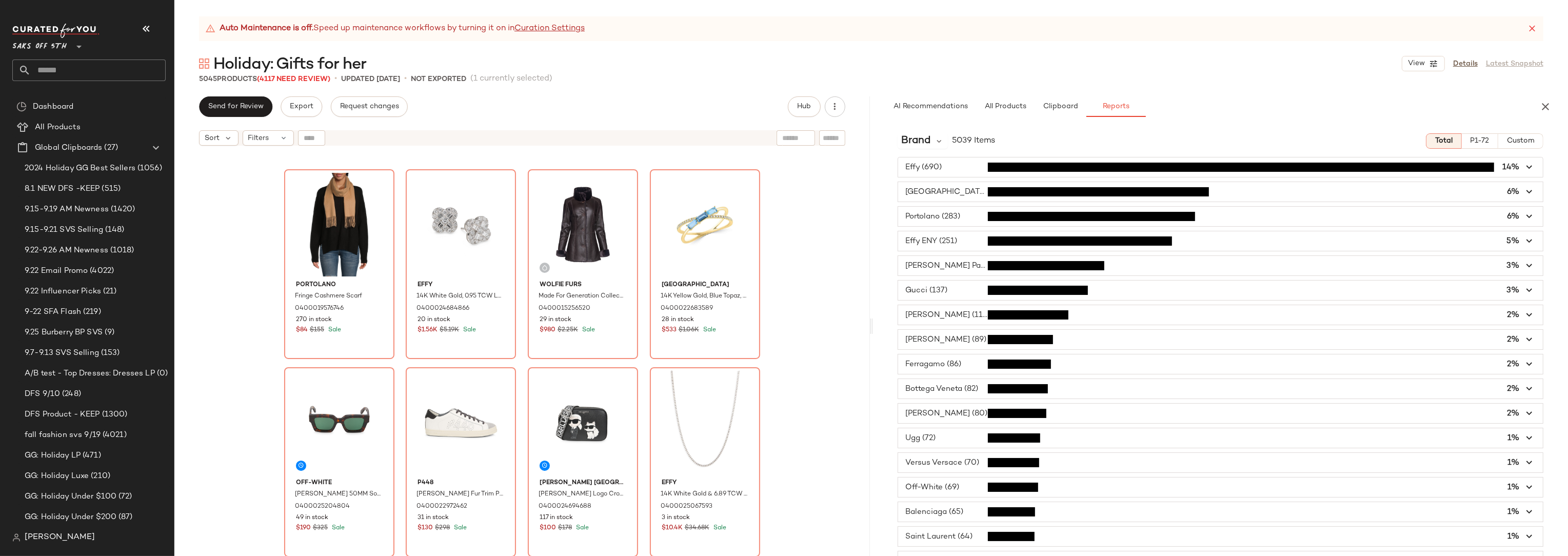
click at [1474, 140] on span "P1-72" at bounding box center [1480, 140] width 20 height 8
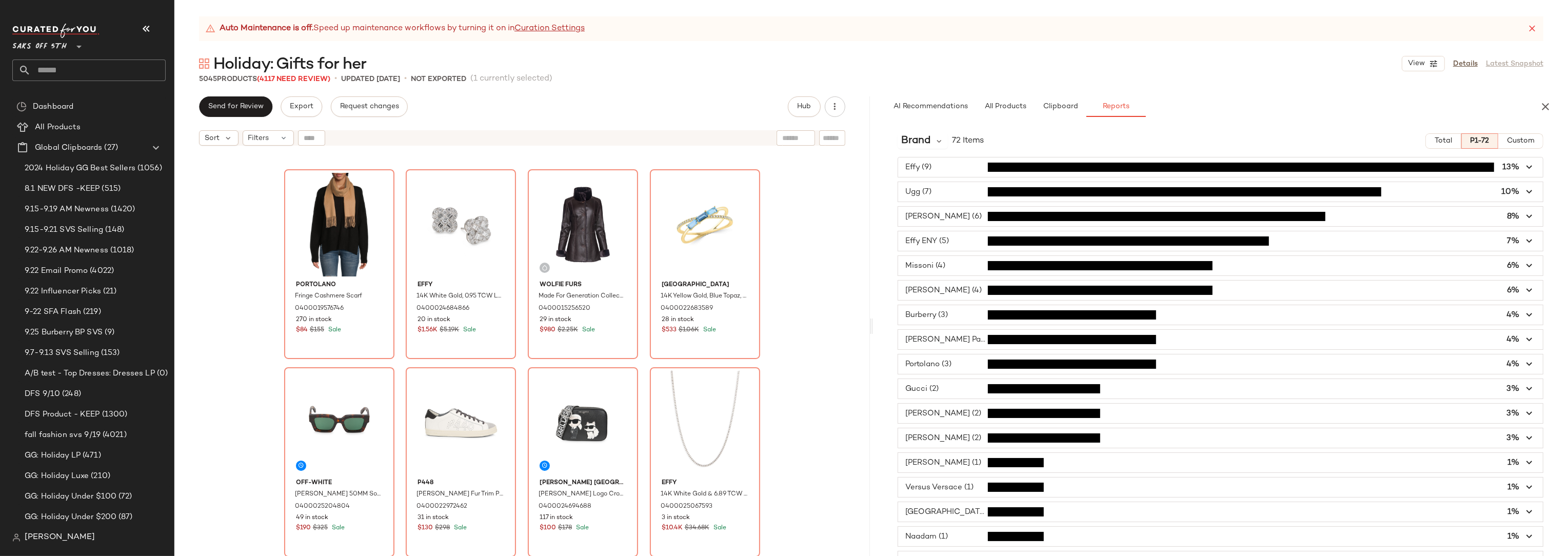
click at [1508, 140] on span "Custom" at bounding box center [1521, 140] width 28 height 8
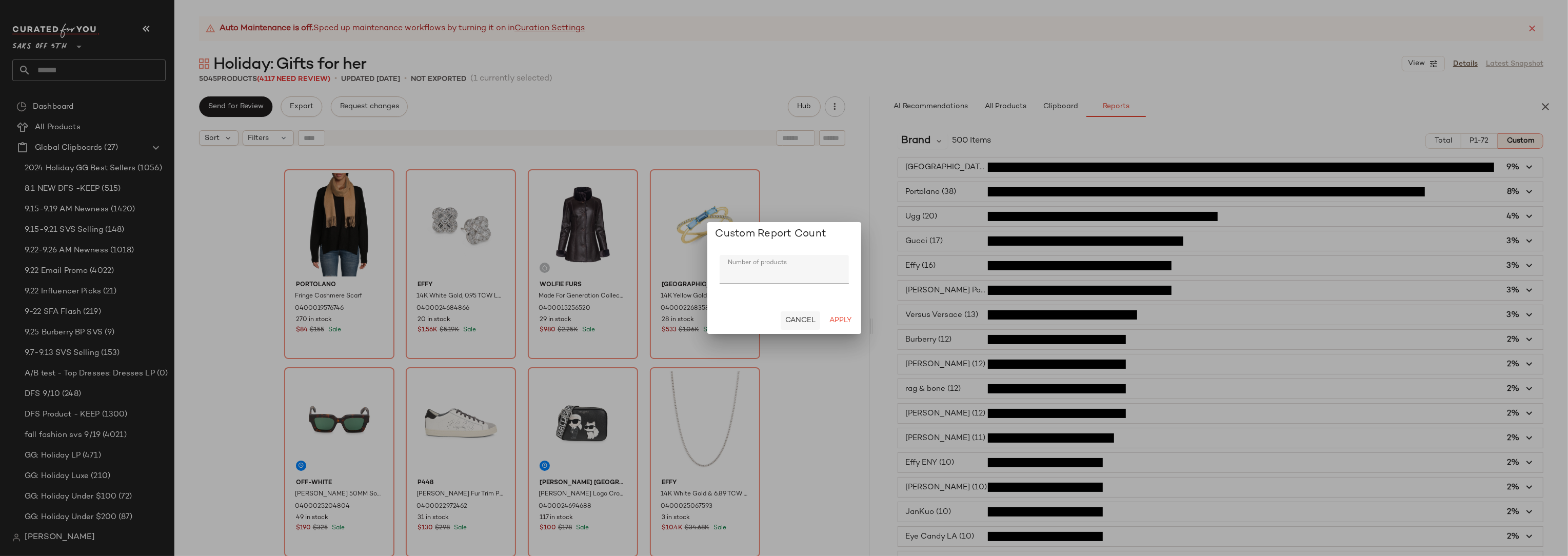
click at [791, 320] on span "Cancel" at bounding box center [800, 320] width 31 height 8
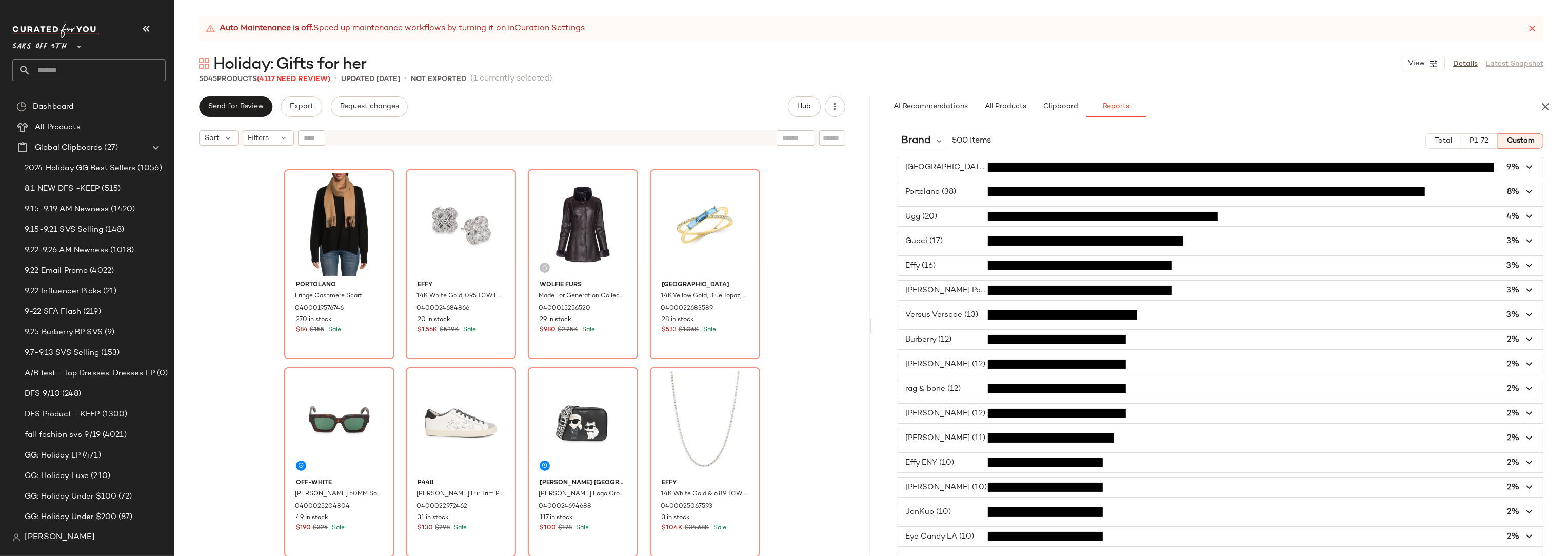
click at [1469, 137] on span "P1-72" at bounding box center [1479, 140] width 20 height 8
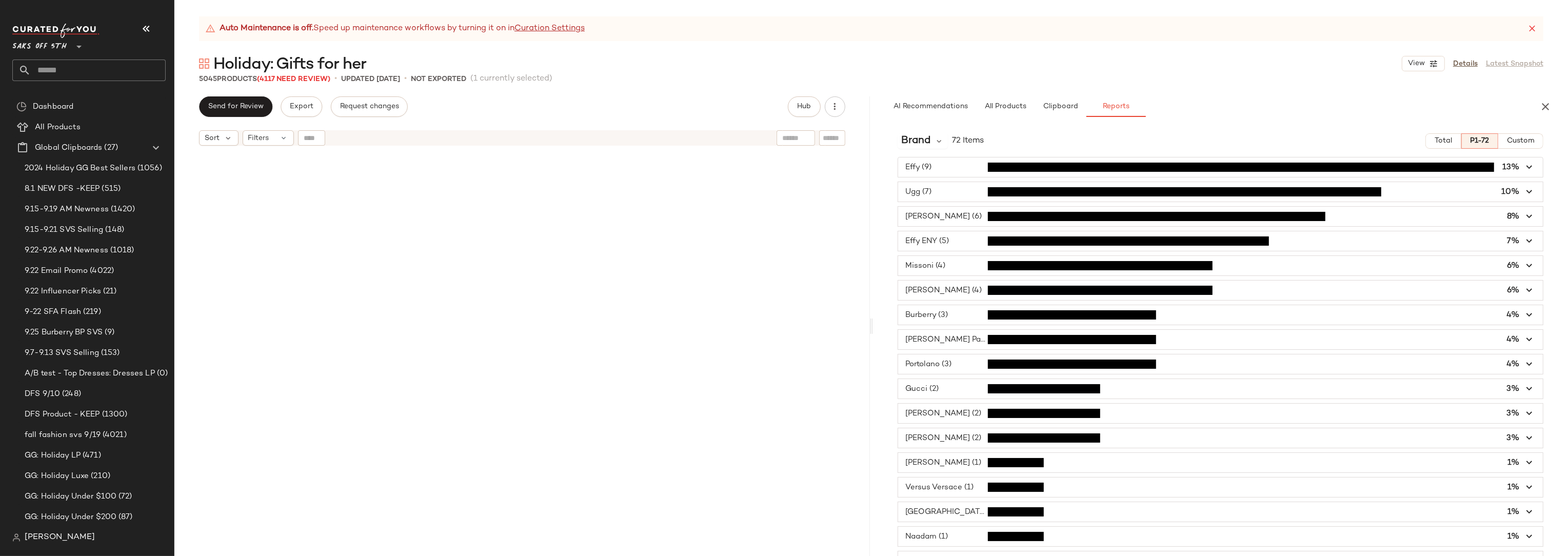
scroll to position [0, 0]
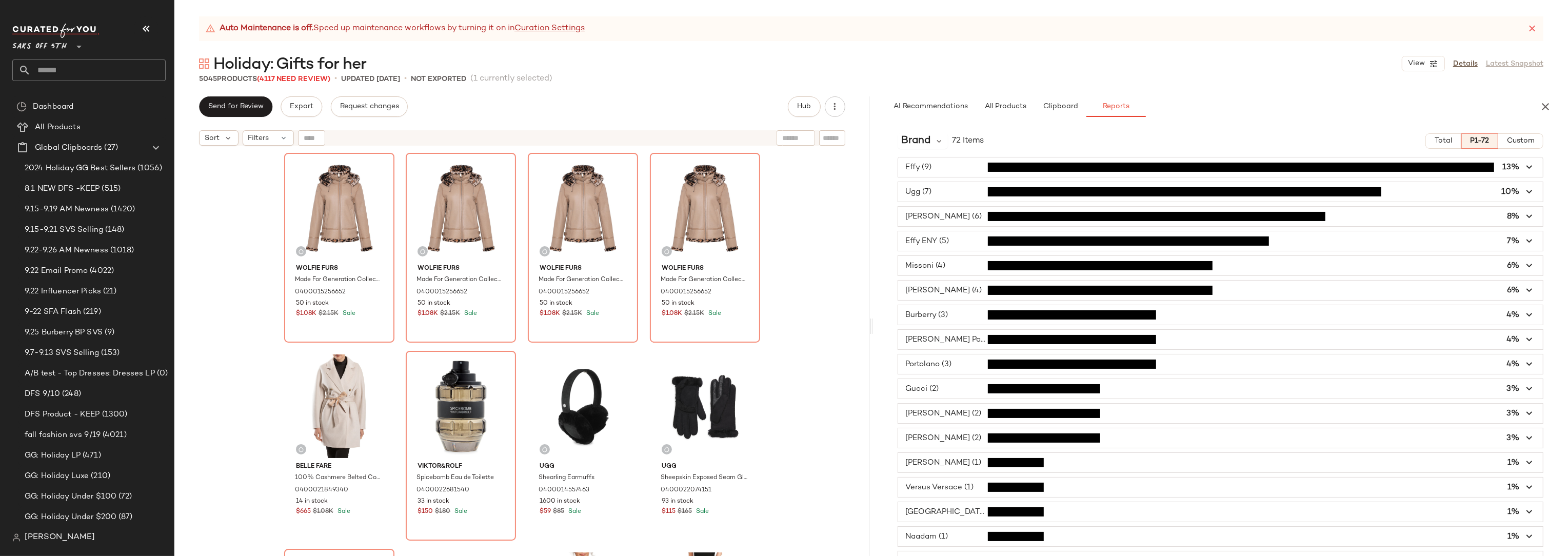
click at [840, 217] on div "Wolfie Furs Made For Generation Collection Shearling Jacket 0400015256652 50 in…" at bounding box center [522, 366] width 696 height 431
click at [818, 229] on div "Wolfie Furs Made For Generation Collection Shearling Jacket 0400015256652 50 in…" at bounding box center [522, 366] width 696 height 431
click at [952, 242] on span "button" at bounding box center [1221, 241] width 645 height 20
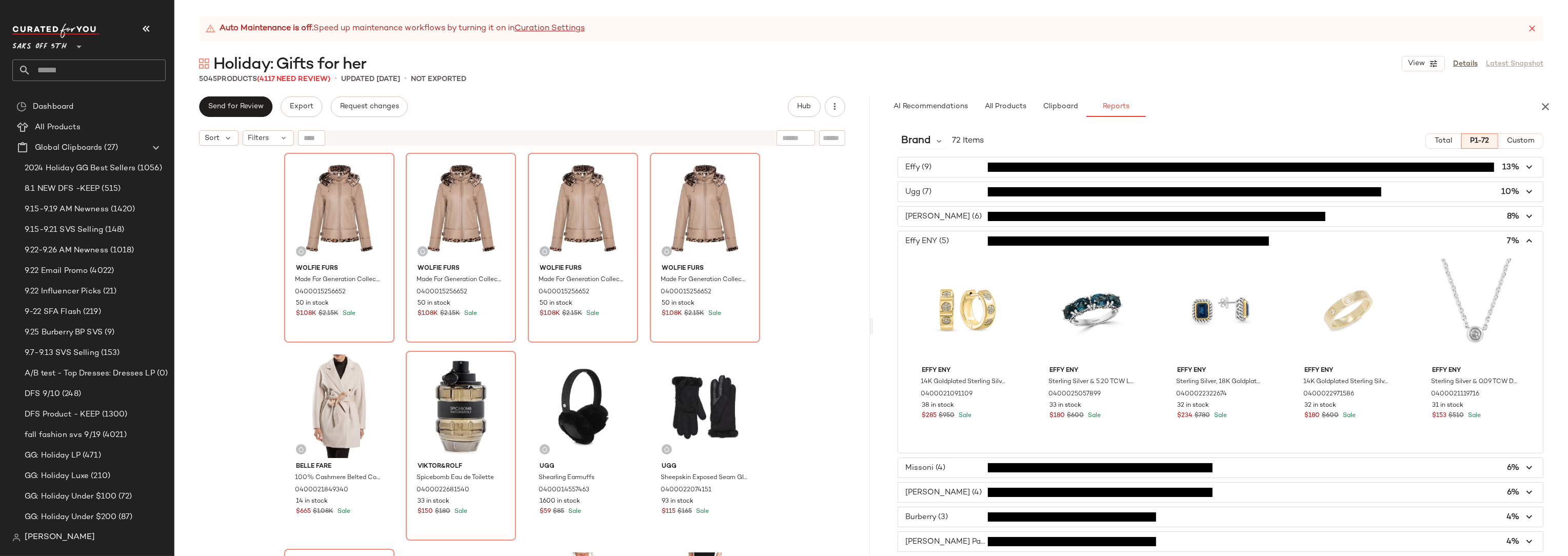
click at [952, 242] on span "button" at bounding box center [1221, 241] width 645 height 20
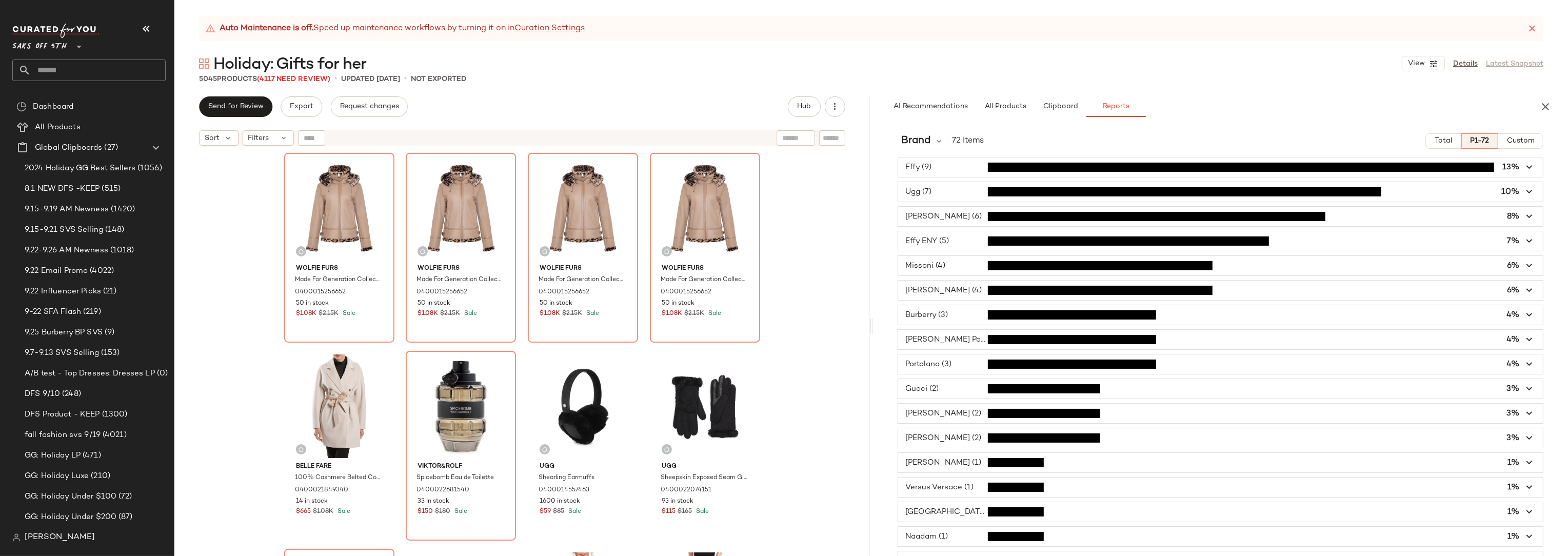
click at [942, 164] on span "button" at bounding box center [1221, 167] width 645 height 20
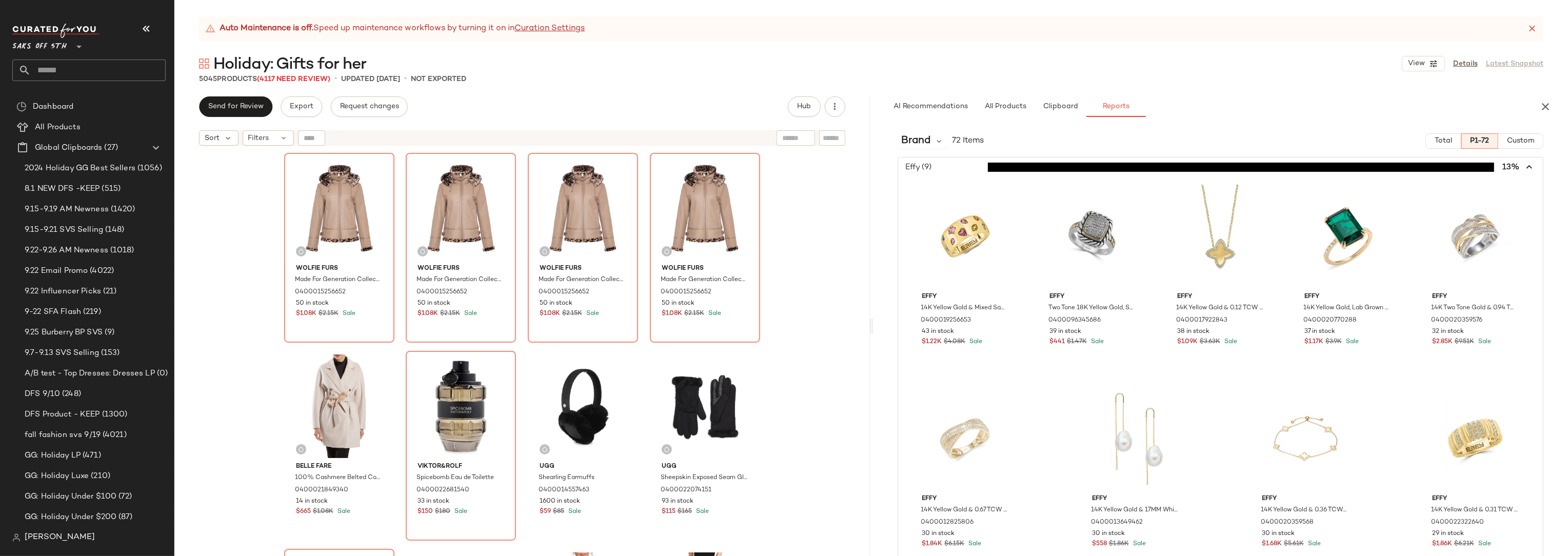
click at [942, 164] on span "button" at bounding box center [1221, 167] width 645 height 20
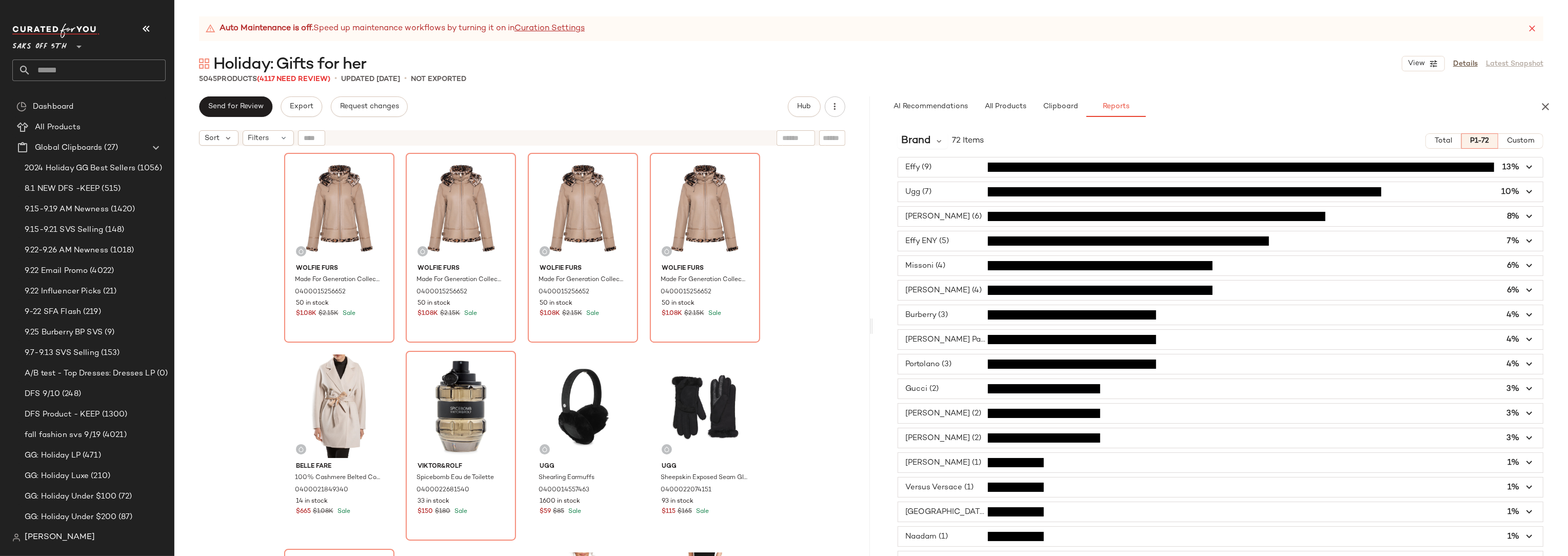
click at [945, 191] on span "button" at bounding box center [1221, 192] width 645 height 20
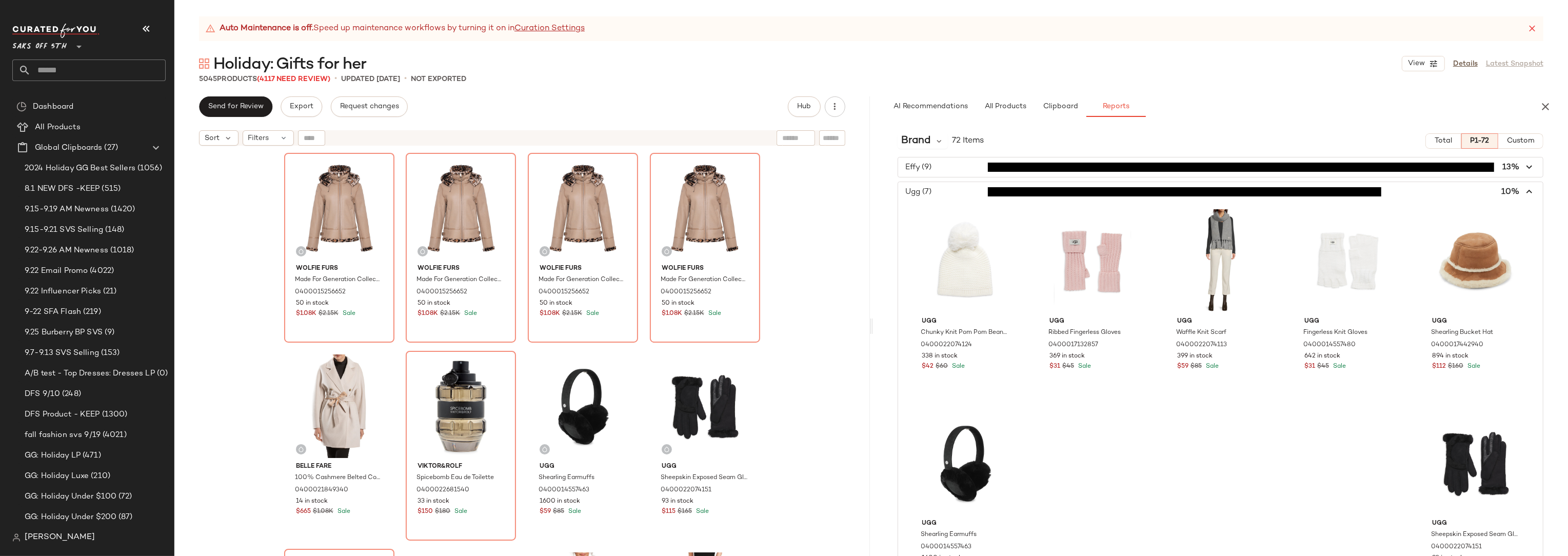
click at [945, 191] on span "button" at bounding box center [1221, 192] width 645 height 20
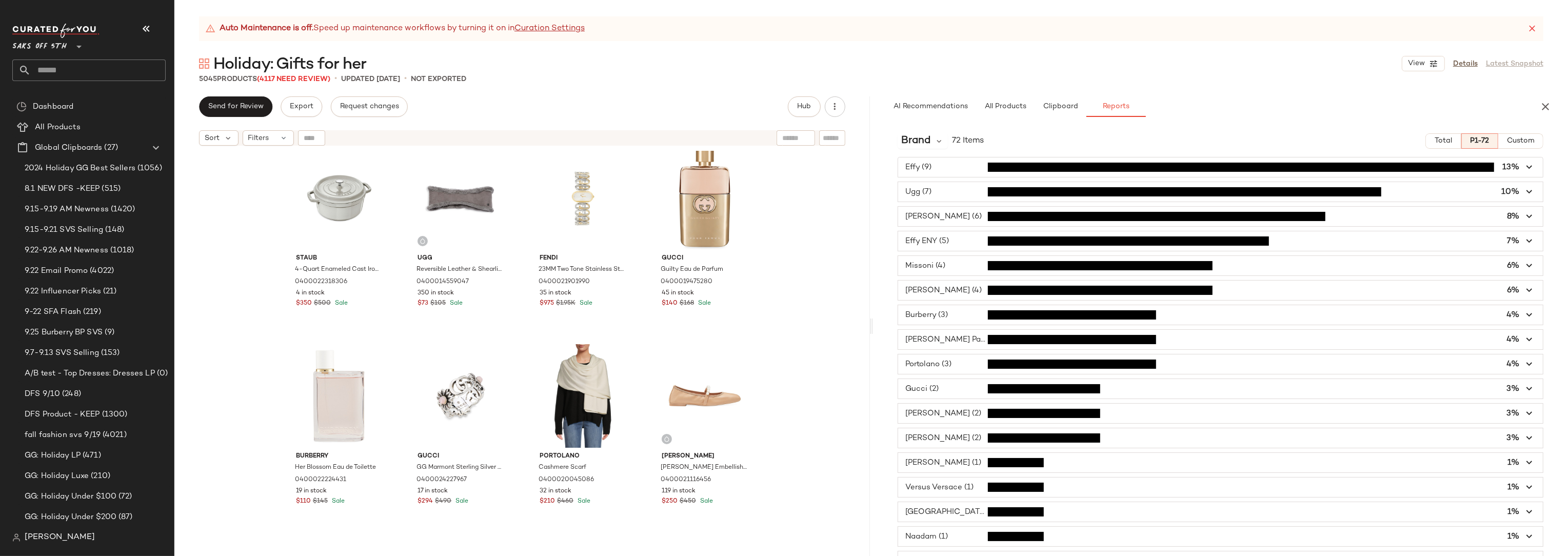
scroll to position [3202, 0]
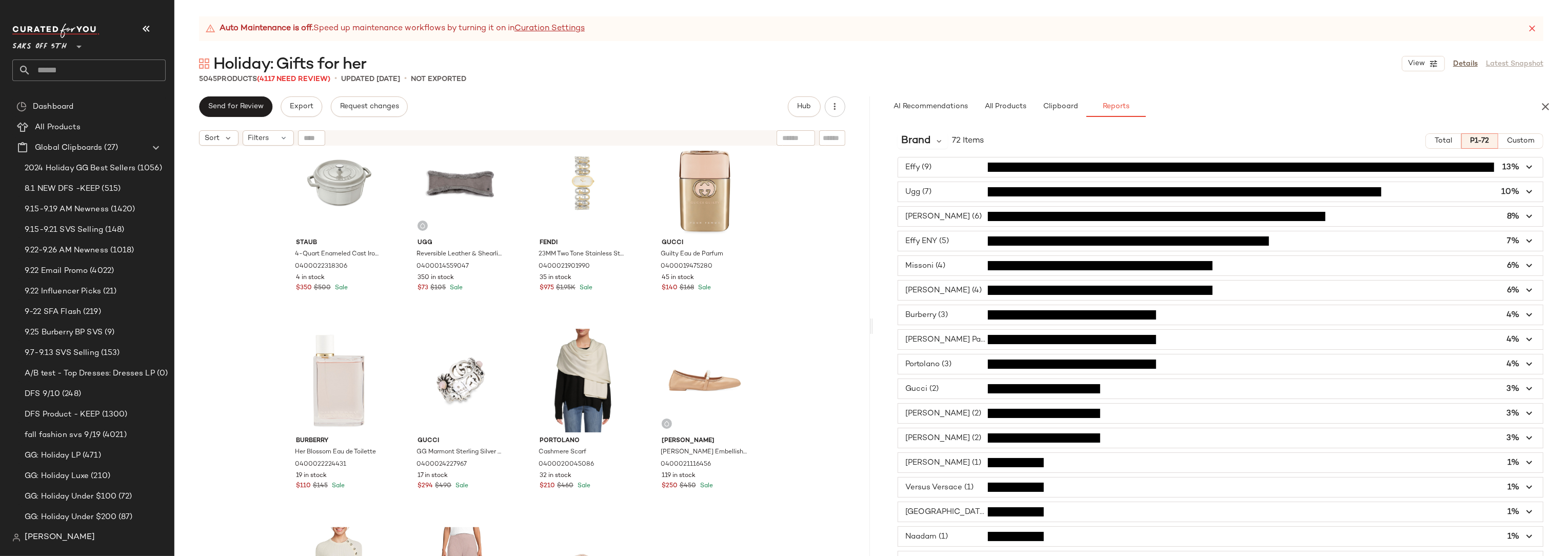
click at [100, 69] on input "text" at bounding box center [98, 70] width 135 height 22
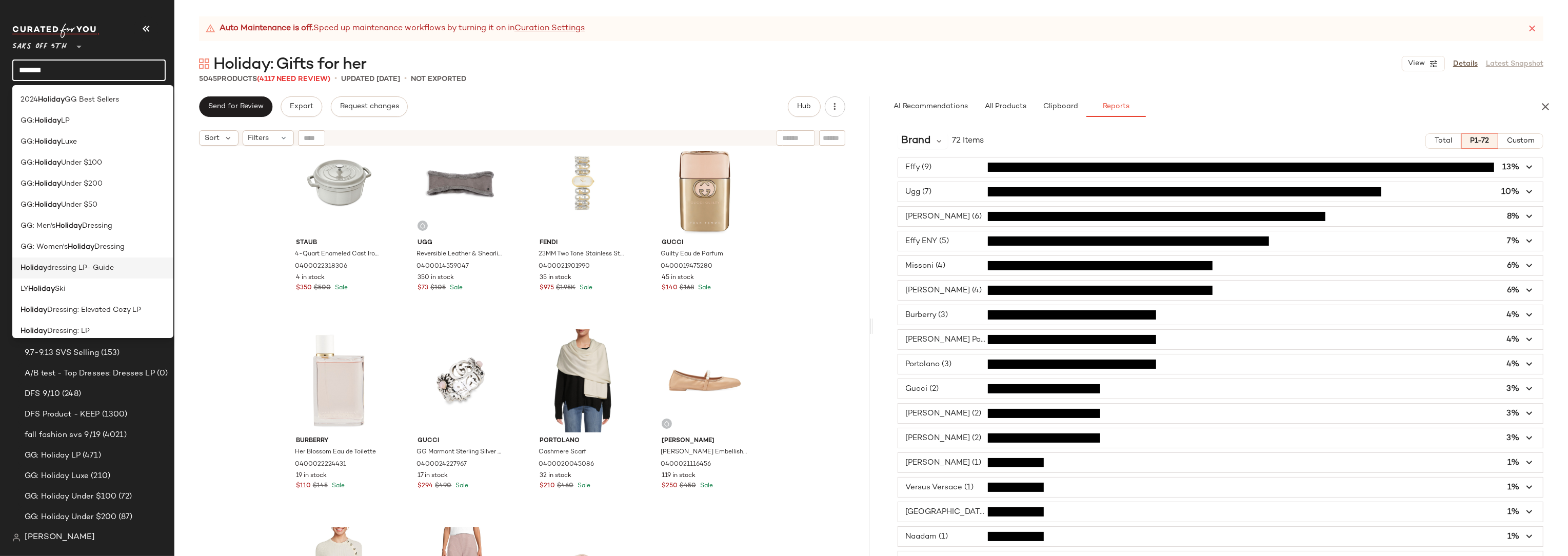
type input "*******"
click at [38, 268] on b "Holiday" at bounding box center [33, 268] width 26 height 10
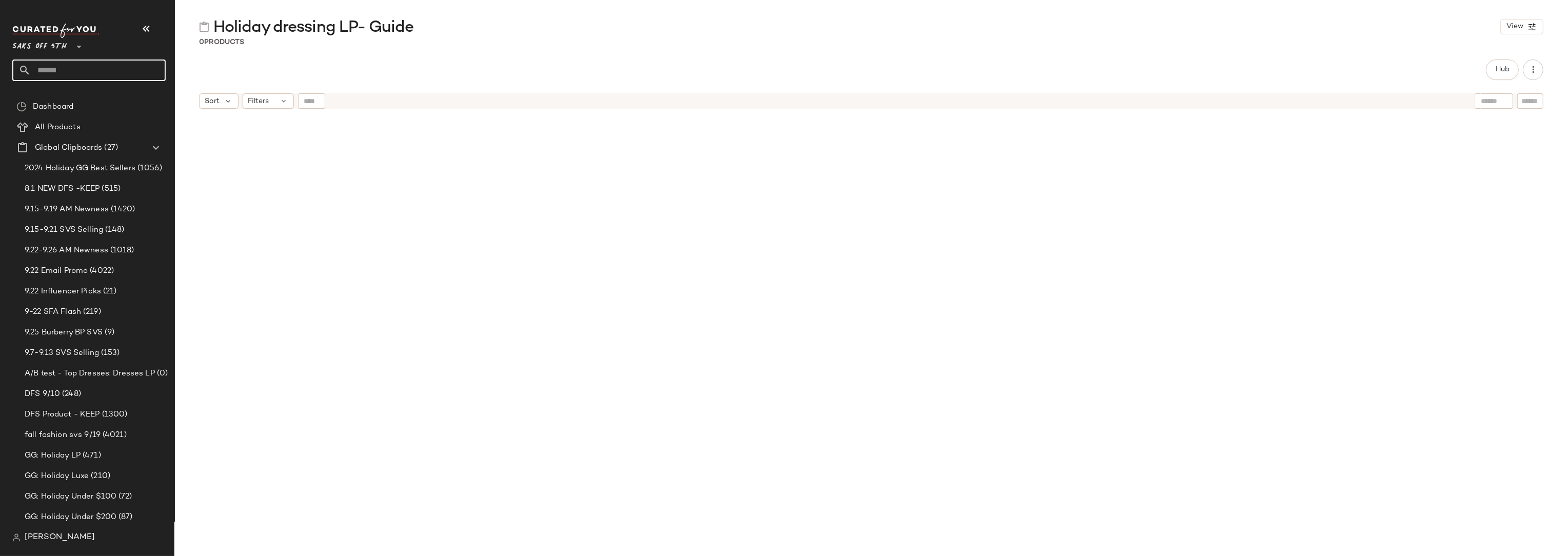
click at [55, 76] on input "text" at bounding box center [98, 70] width 135 height 22
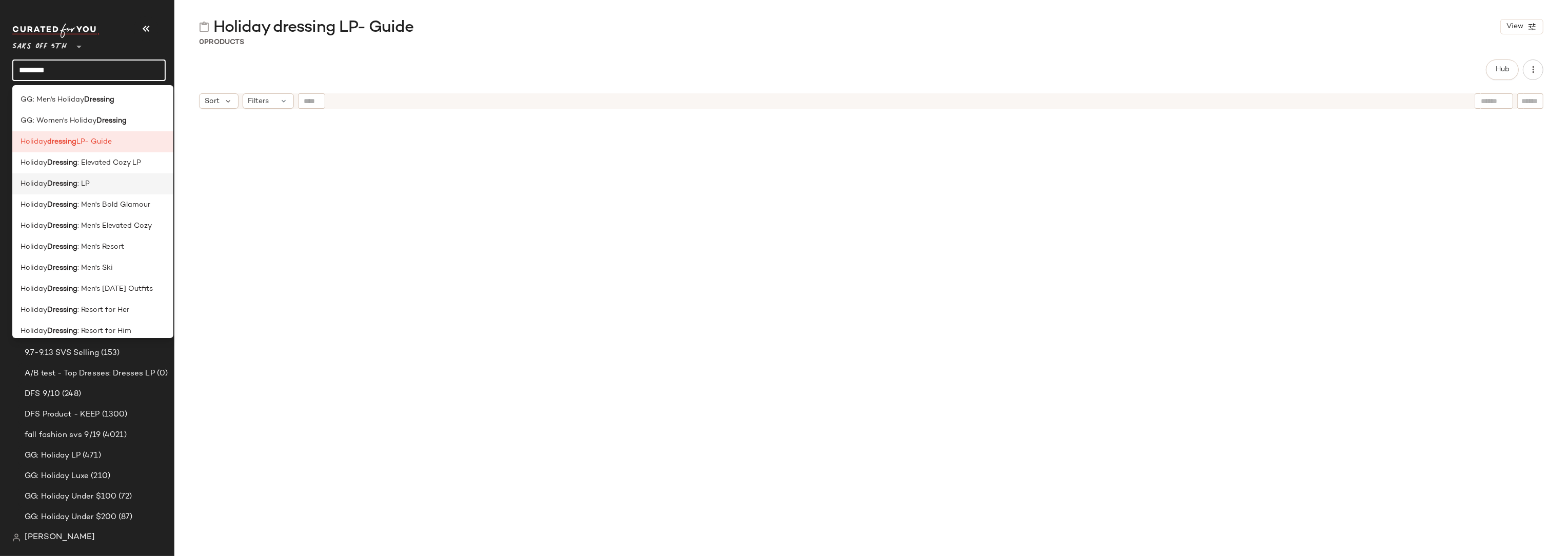
type input "********"
click at [107, 182] on div "Holiday Dressing : LP" at bounding box center [92, 183] width 145 height 10
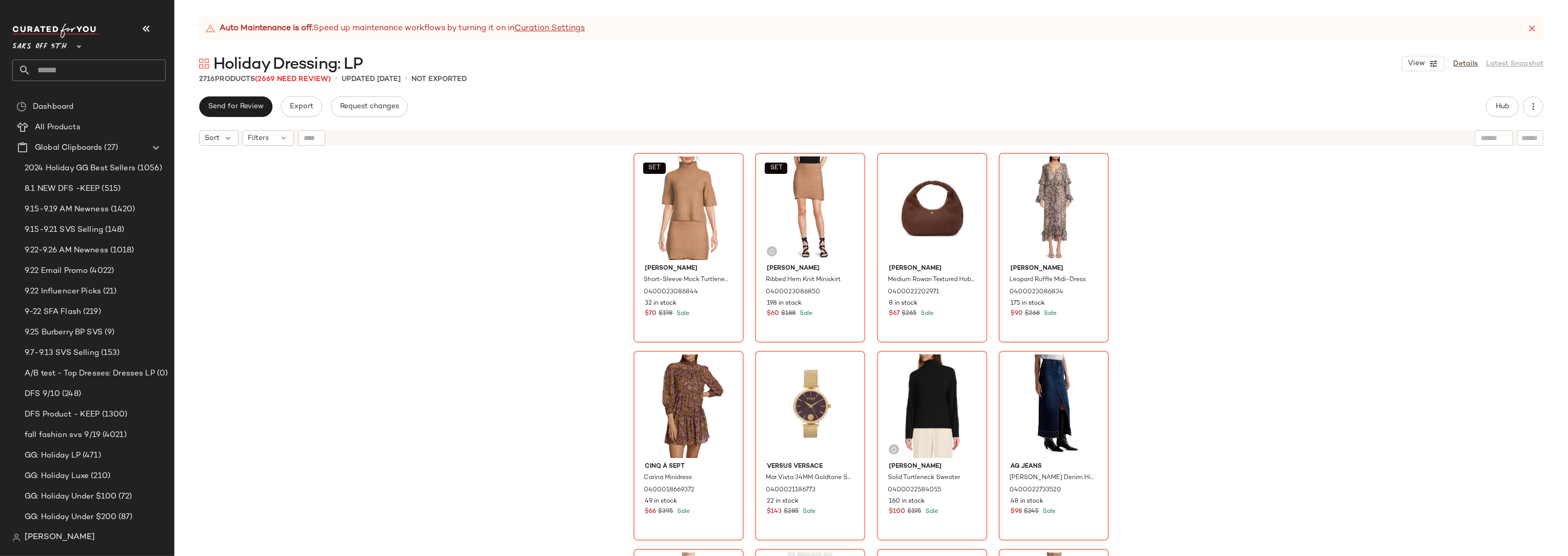
click at [473, 278] on div "SET Walter Baker Short-Sleeve Mock Turtleneck Sweater 0400023086844 32 in stock…" at bounding box center [871, 366] width 1394 height 431
click at [540, 278] on div "SET Walter Baker Short-Sleeve Mock Turtleneck Sweater 0400023086844 32 in stock…" at bounding box center [871, 366] width 1394 height 431
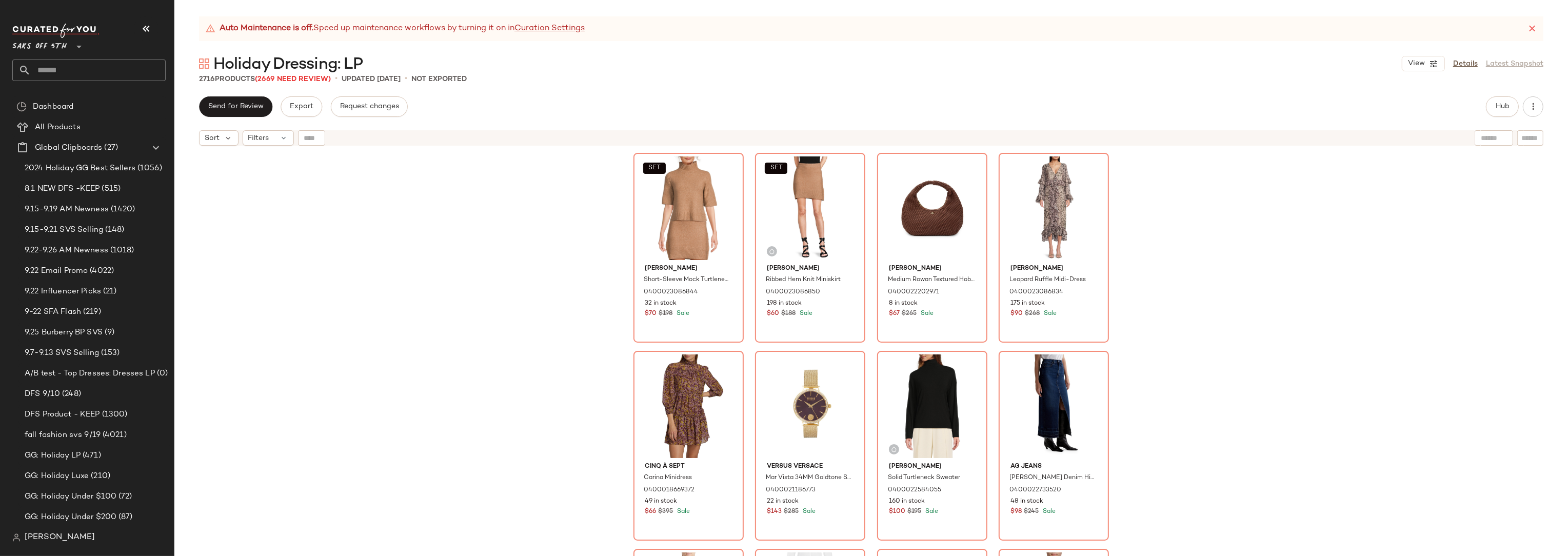
click at [540, 278] on div "SET Walter Baker Short-Sleeve Mock Turtleneck Sweater 0400023086844 32 in stock…" at bounding box center [871, 366] width 1394 height 431
click at [562, 197] on div "SET Walter Baker Short-Sleeve Mock Turtleneck Sweater 0400023086844 32 in stock…" at bounding box center [871, 366] width 1394 height 431
click at [478, 300] on div "SET Walter Baker Short-Sleeve Mock Turtleneck Sweater 0400023086844 32 in stock…" at bounding box center [871, 366] width 1394 height 431
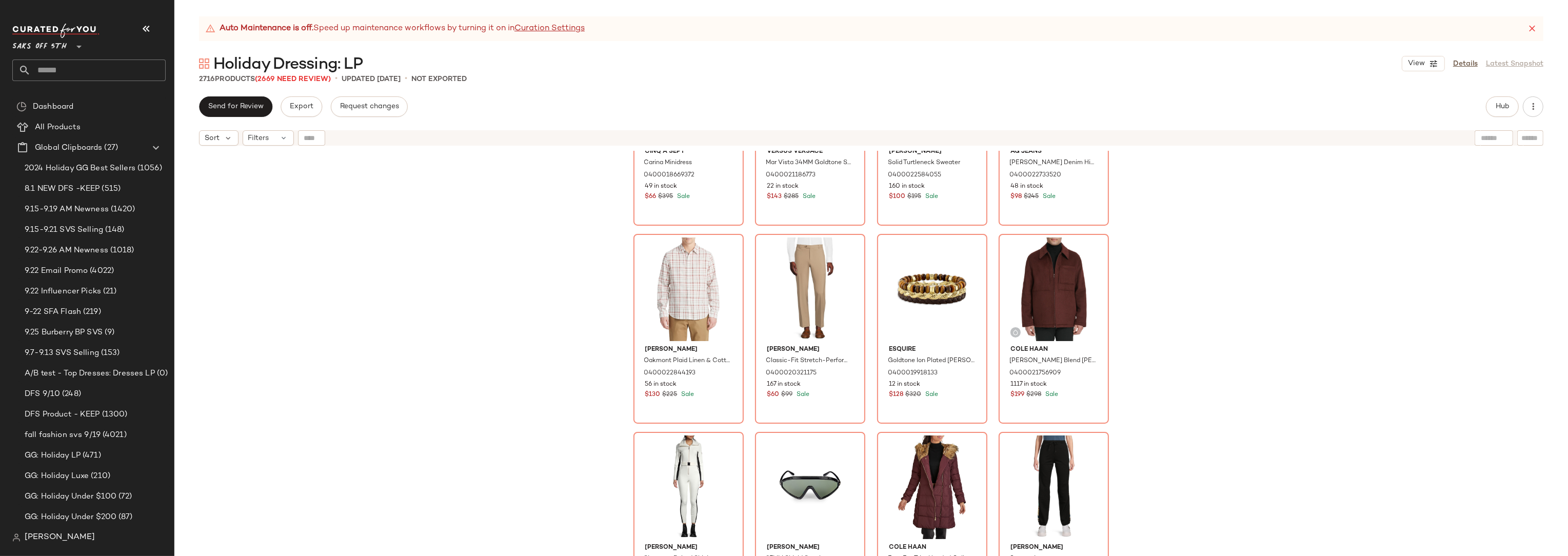
scroll to position [649, 0]
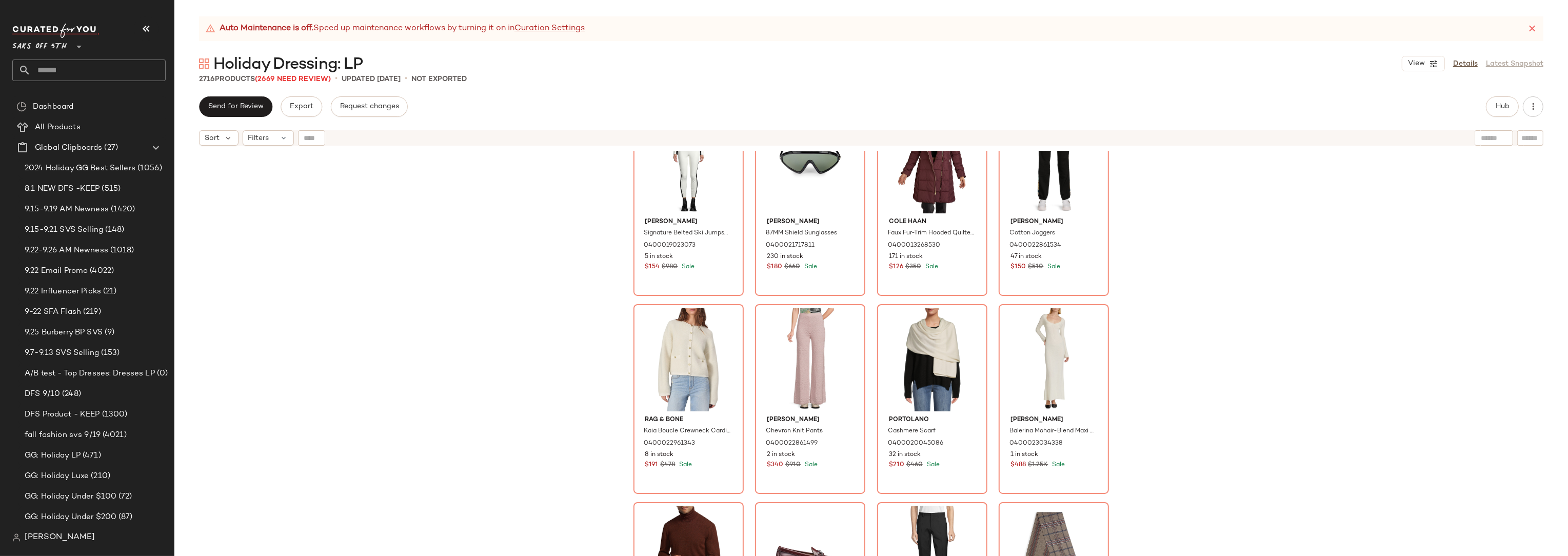
click at [553, 269] on div "Vince Oakmont Plaid Linen & Cotton-Blend Shirt 0400022844193 56 in stock $130 $…" at bounding box center [871, 366] width 1394 height 431
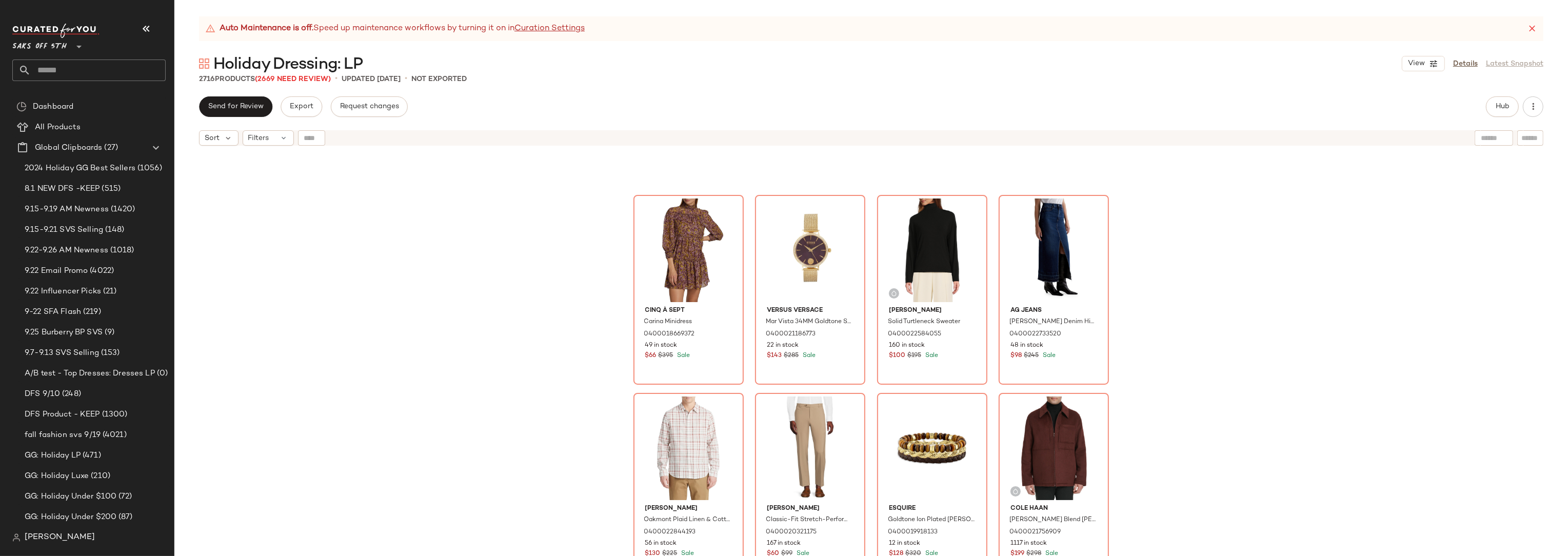
scroll to position [0, 0]
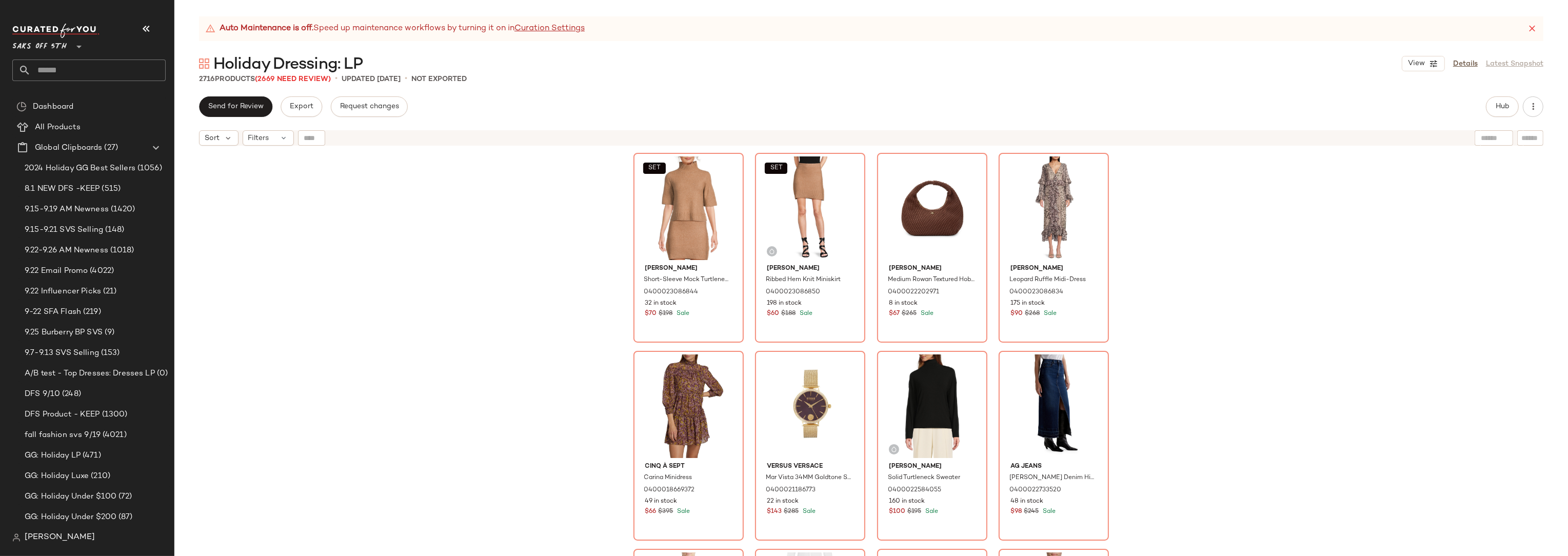
click at [1177, 201] on div "SET Walter Baker Short-Sleeve Mock Turtleneck Sweater 0400023086844 32 in stock…" at bounding box center [871, 366] width 1394 height 431
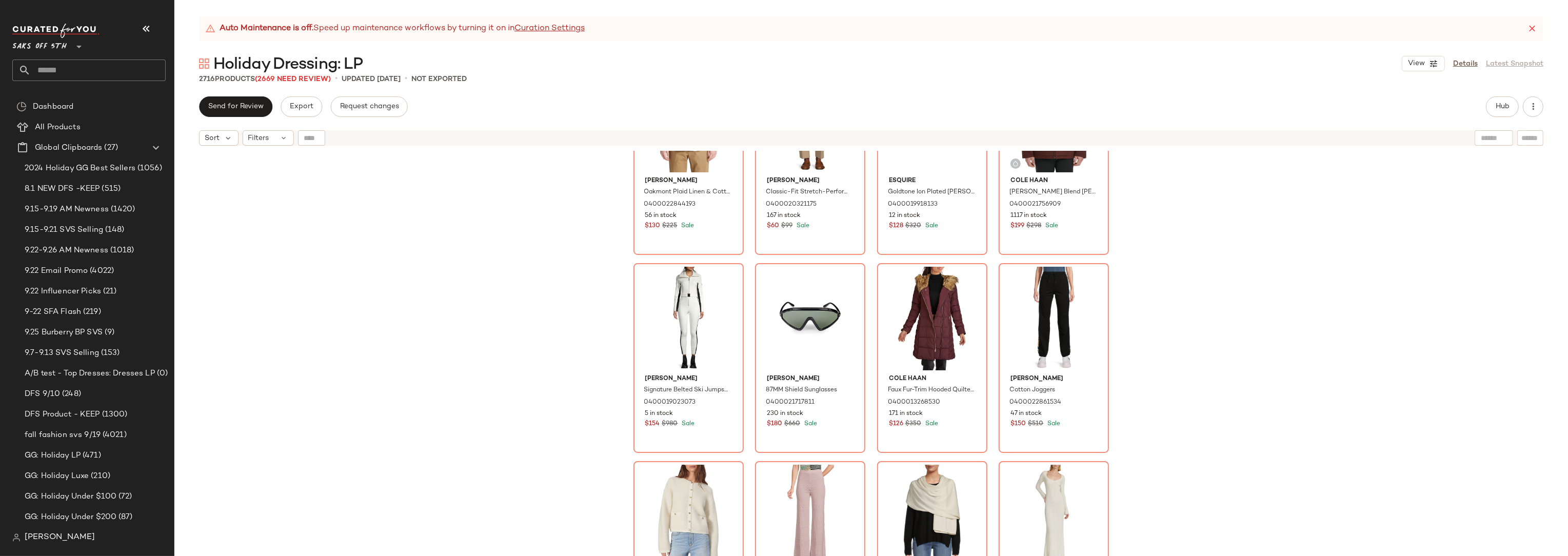
scroll to position [482, 0]
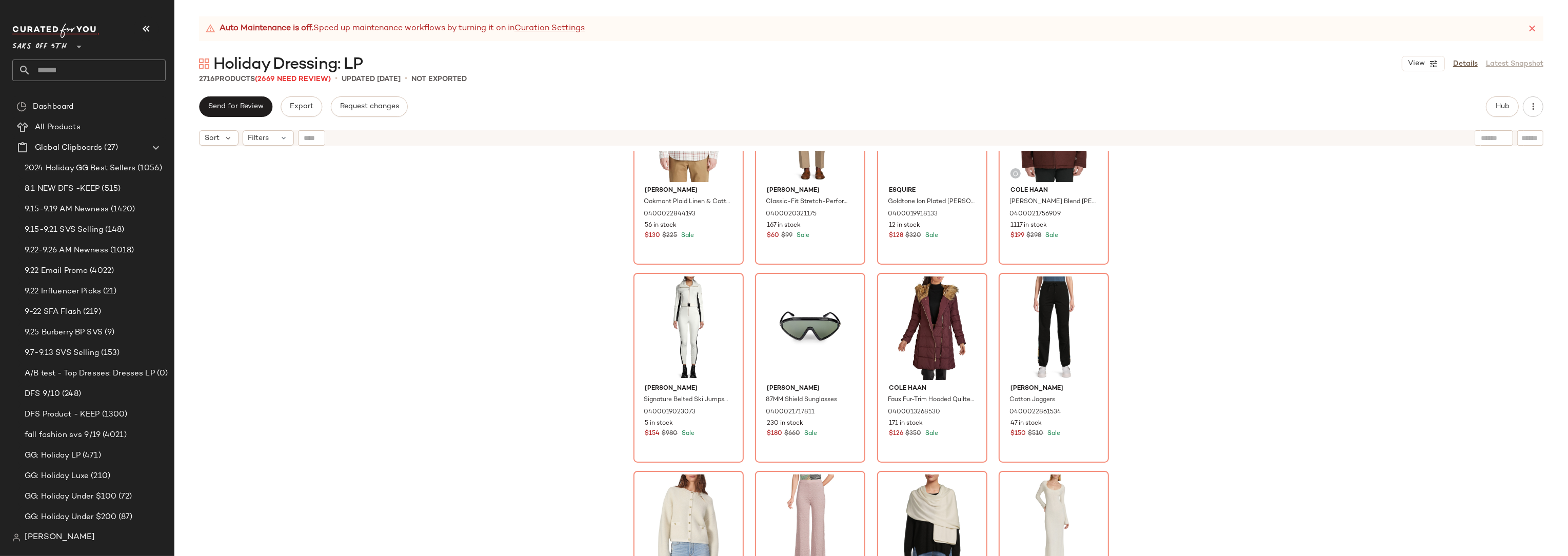
click at [1181, 296] on div "Vince Oakmont Plaid Linen & Cotton-Blend Shirt 0400022844193 56 in stock $130 $…" at bounding box center [871, 366] width 1394 height 431
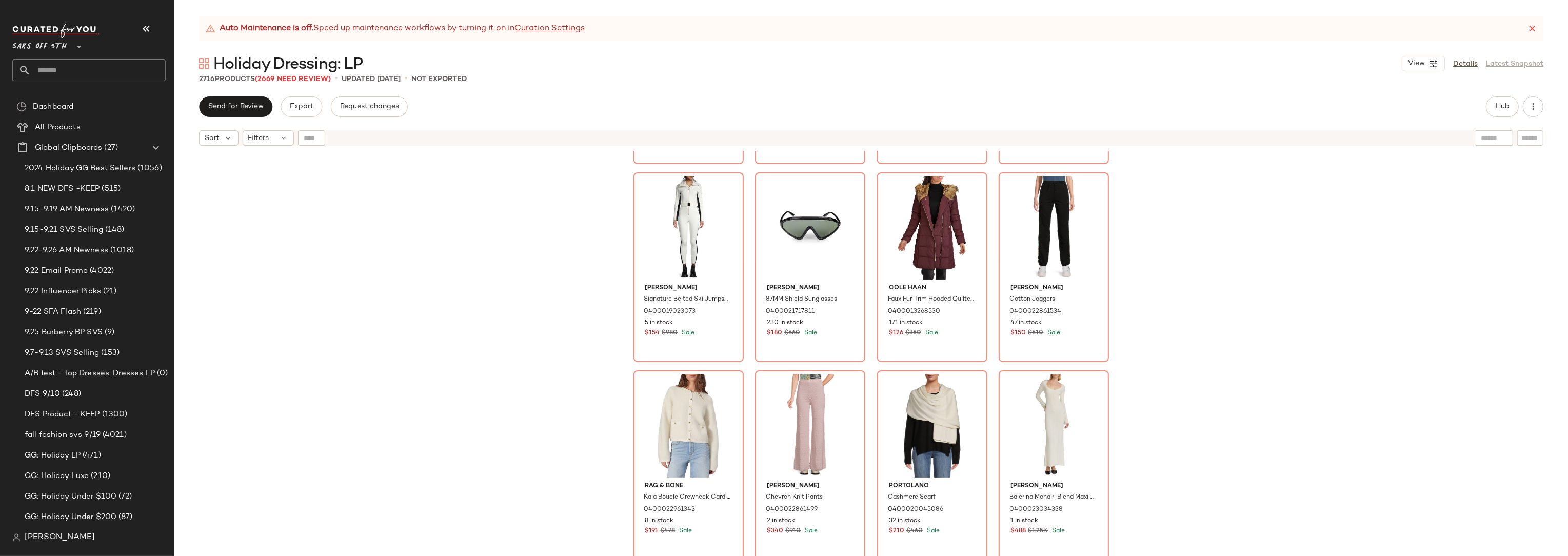
scroll to position [638, 0]
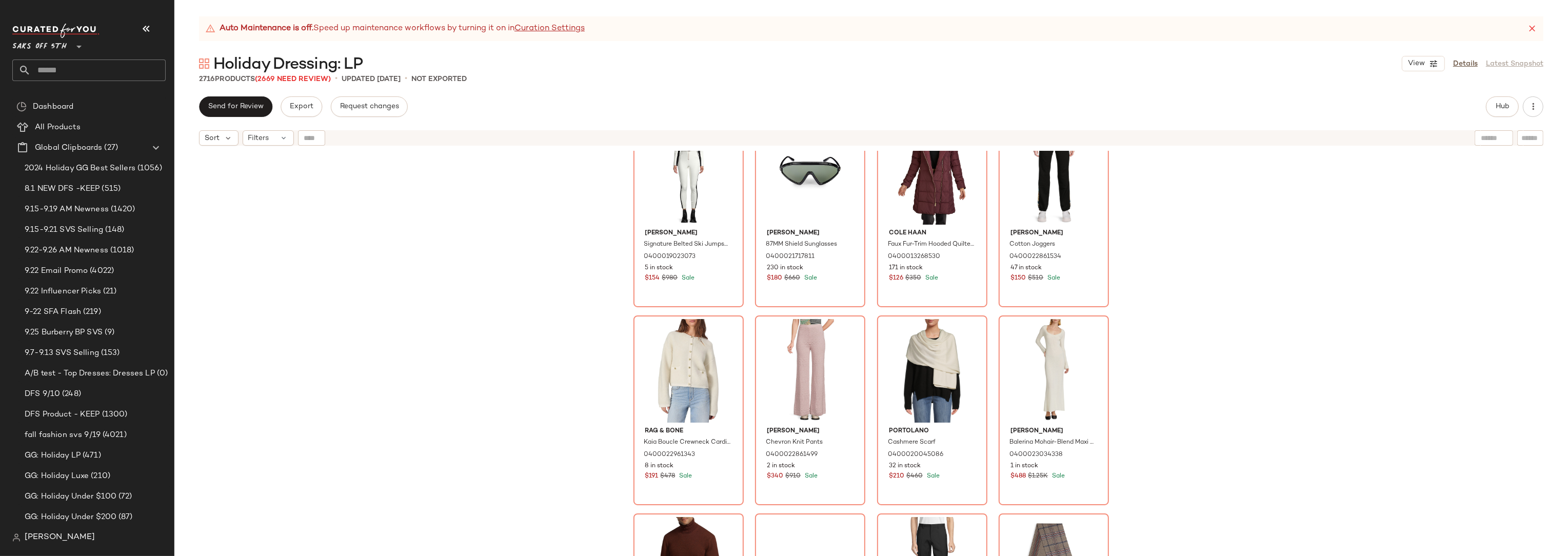
click at [554, 316] on div "Vince Oakmont Plaid Linen & Cotton-Blend Shirt 0400022844193 56 in stock $130 $…" at bounding box center [871, 366] width 1394 height 431
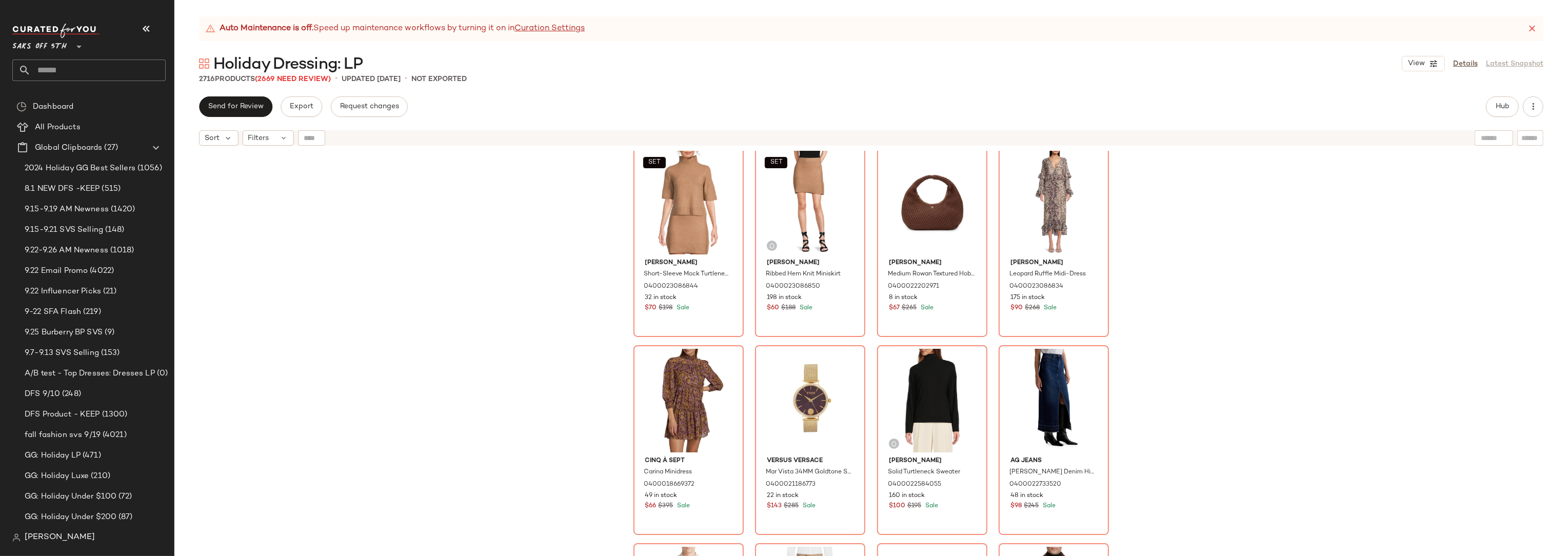
scroll to position [0, 0]
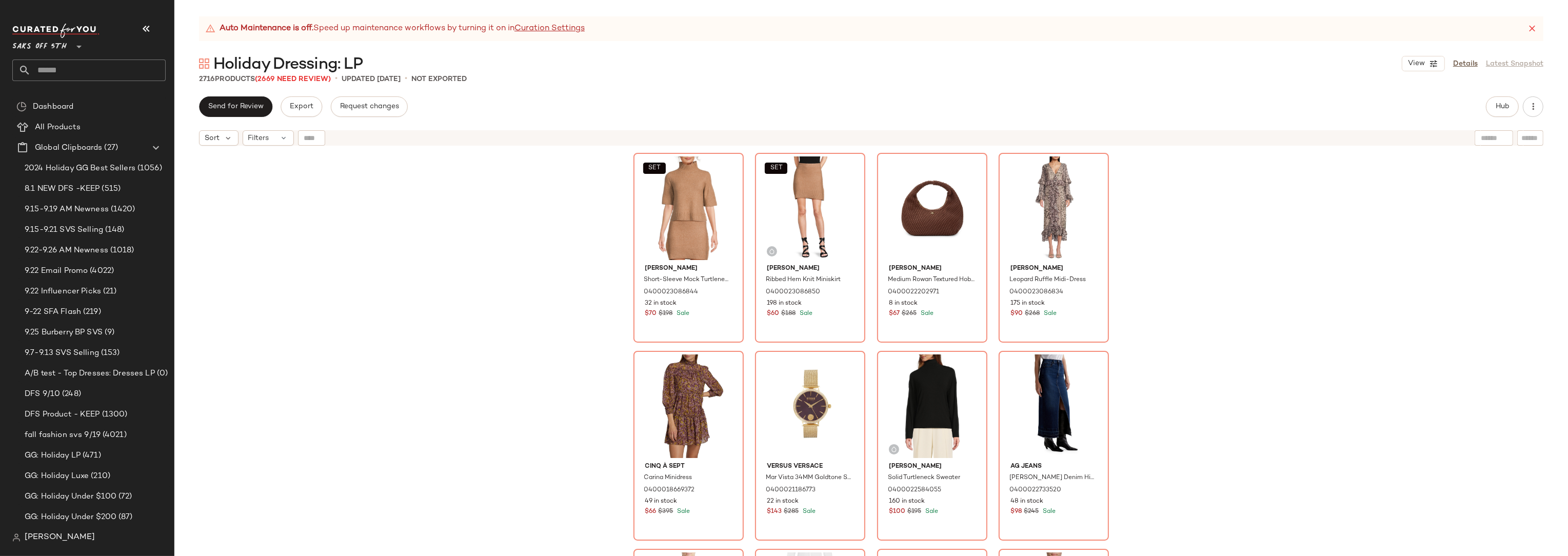
click at [558, 281] on div "SET Walter Baker Short-Sleeve Mock Turtleneck Sweater 0400023086844 32 in stock…" at bounding box center [871, 366] width 1394 height 431
click at [570, 265] on div "SET Walter Baker Short-Sleeve Mock Turtleneck Sweater 0400023086844 32 in stock…" at bounding box center [871, 366] width 1394 height 431
click at [62, 72] on input "text" at bounding box center [98, 70] width 135 height 22
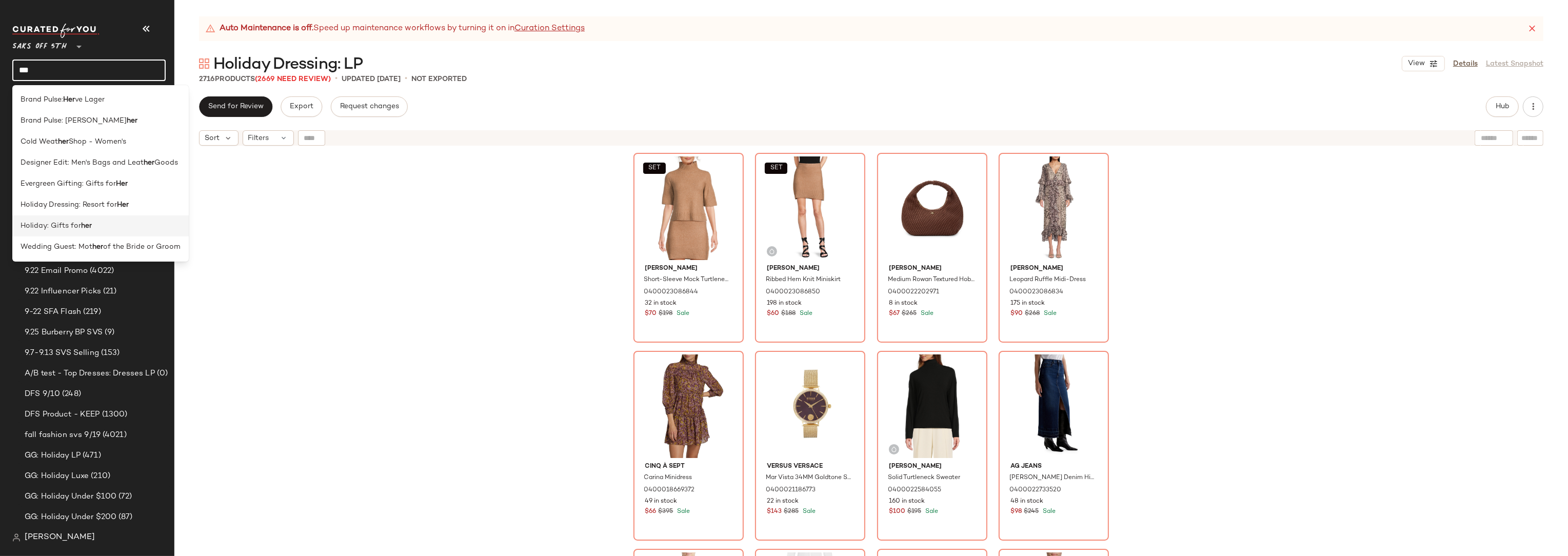
type input "***"
click at [63, 222] on span "Holiday: Gifts for" at bounding box center [50, 225] width 60 height 10
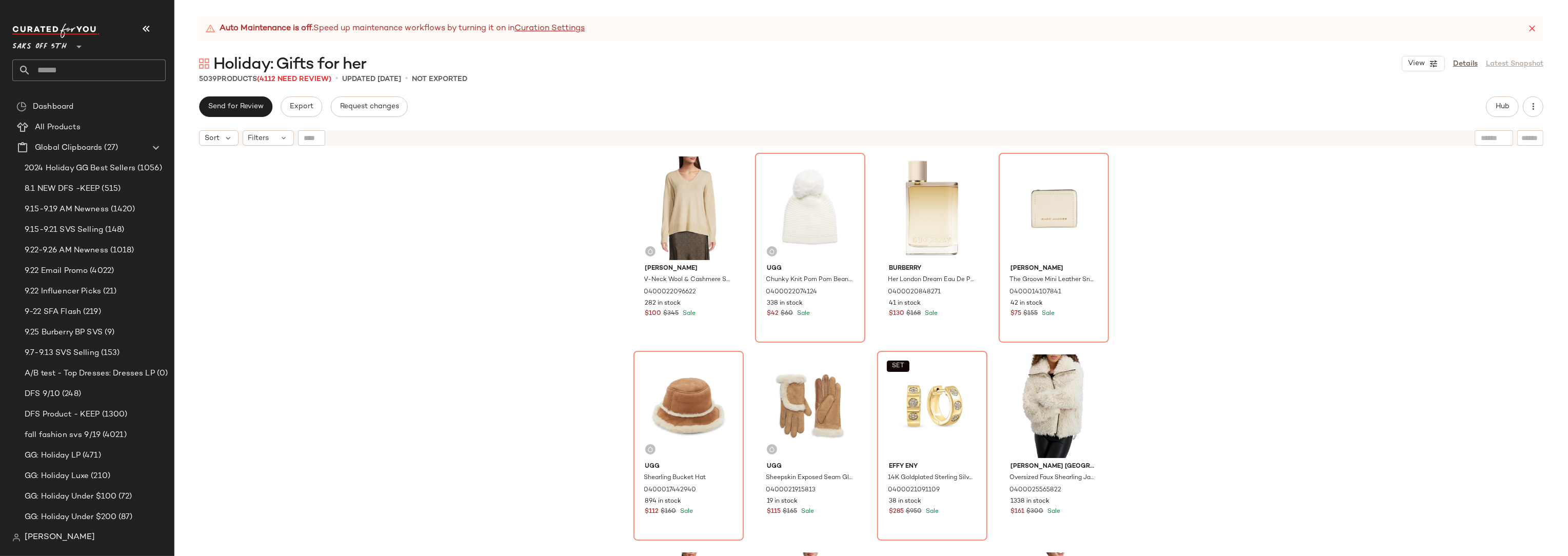
click at [83, 68] on input "text" at bounding box center [98, 70] width 135 height 22
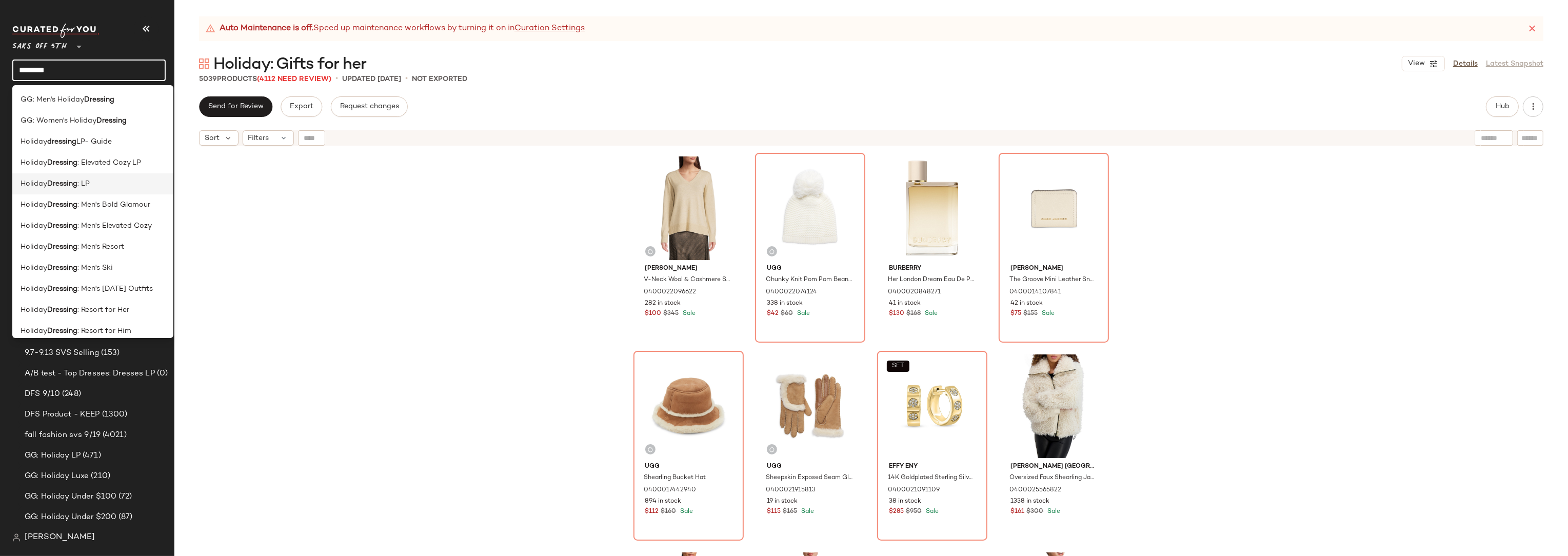
type input "********"
click at [78, 184] on b "Dressing" at bounding box center [62, 183] width 30 height 10
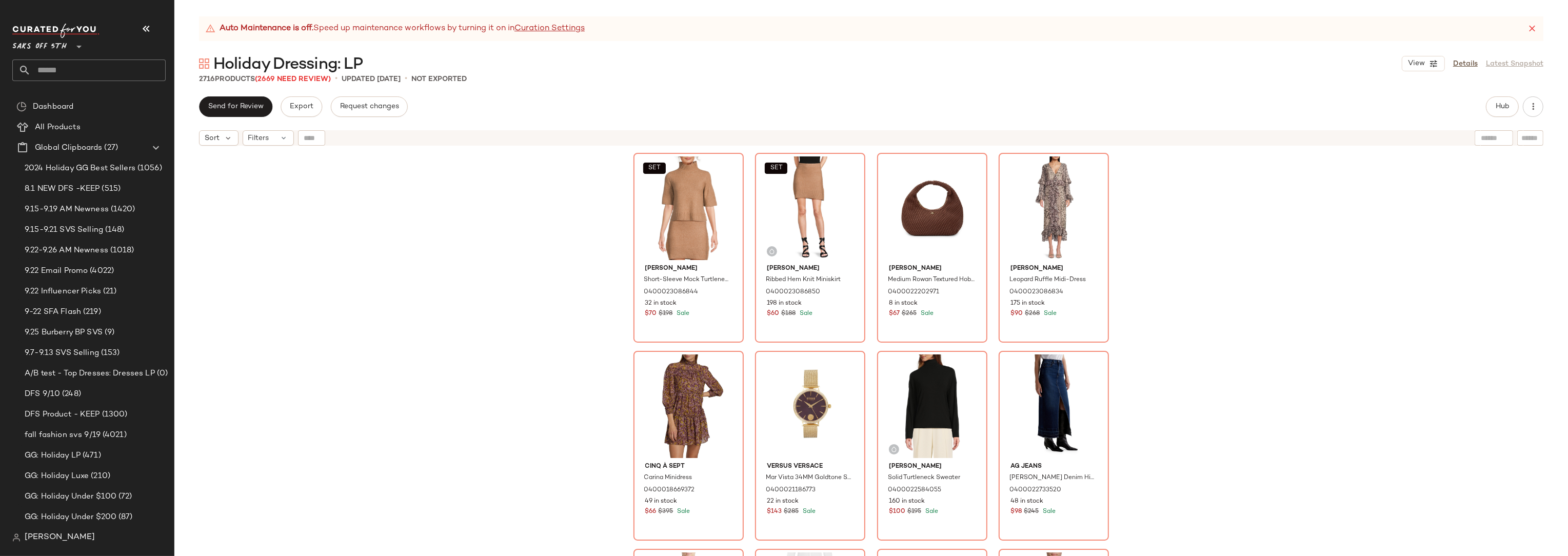
click at [570, 276] on div "SET Walter Baker Short-Sleeve Mock Turtleneck Sweater 0400023086844 32 in stock…" at bounding box center [871, 366] width 1394 height 431
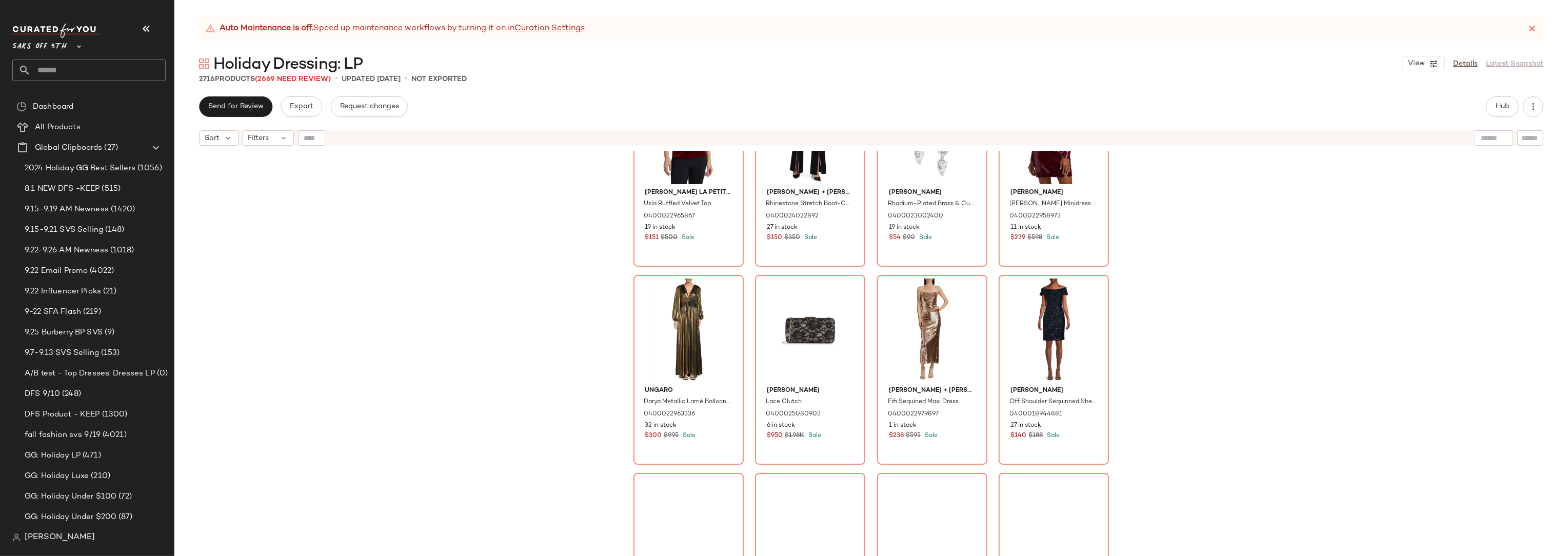
scroll to position [1279, 0]
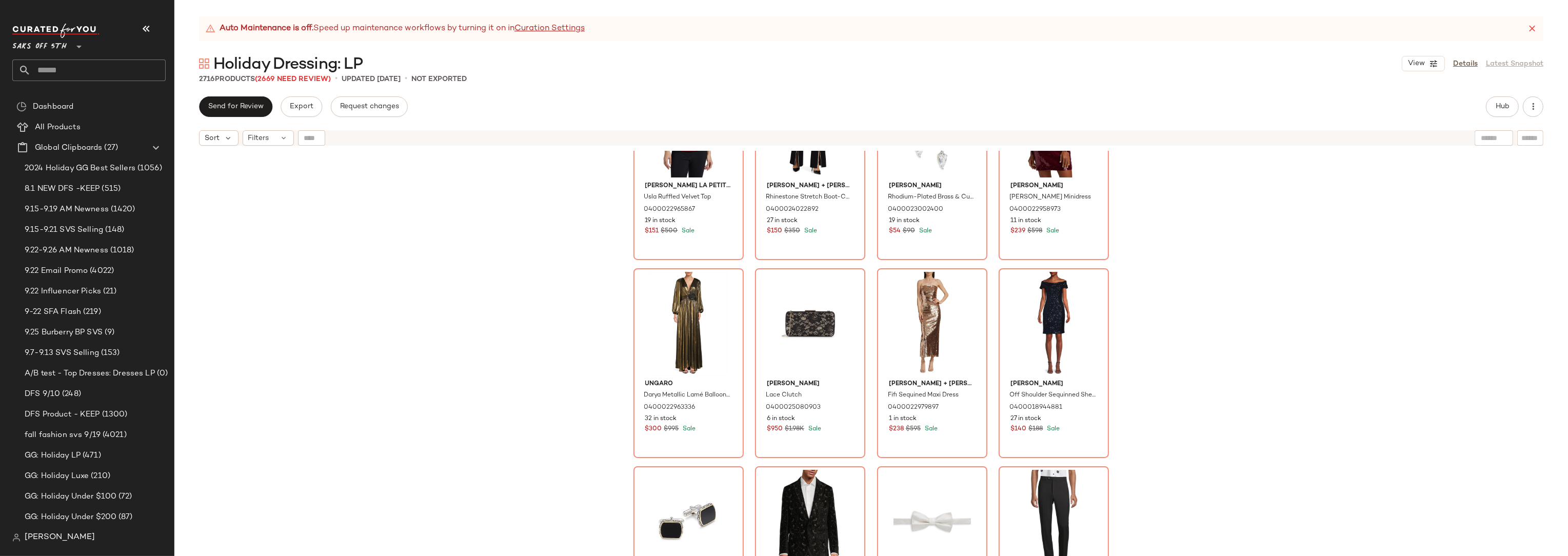
click at [1221, 204] on div "Chiara Boni La Petite Robe Usla Ruffled Velvet Top 0400022965867 19 in stock $1…" at bounding box center [871, 366] width 1394 height 431
click at [1188, 239] on div "Chiara Boni La Petite Robe Usla Ruffled Velvet Top 0400022965867 19 in stock $1…" at bounding box center [871, 366] width 1394 height 431
click at [521, 287] on div "Chiara Boni La Petite Robe Usla Ruffled Velvet Top 0400022965867 19 in stock $1…" at bounding box center [871, 366] width 1394 height 431
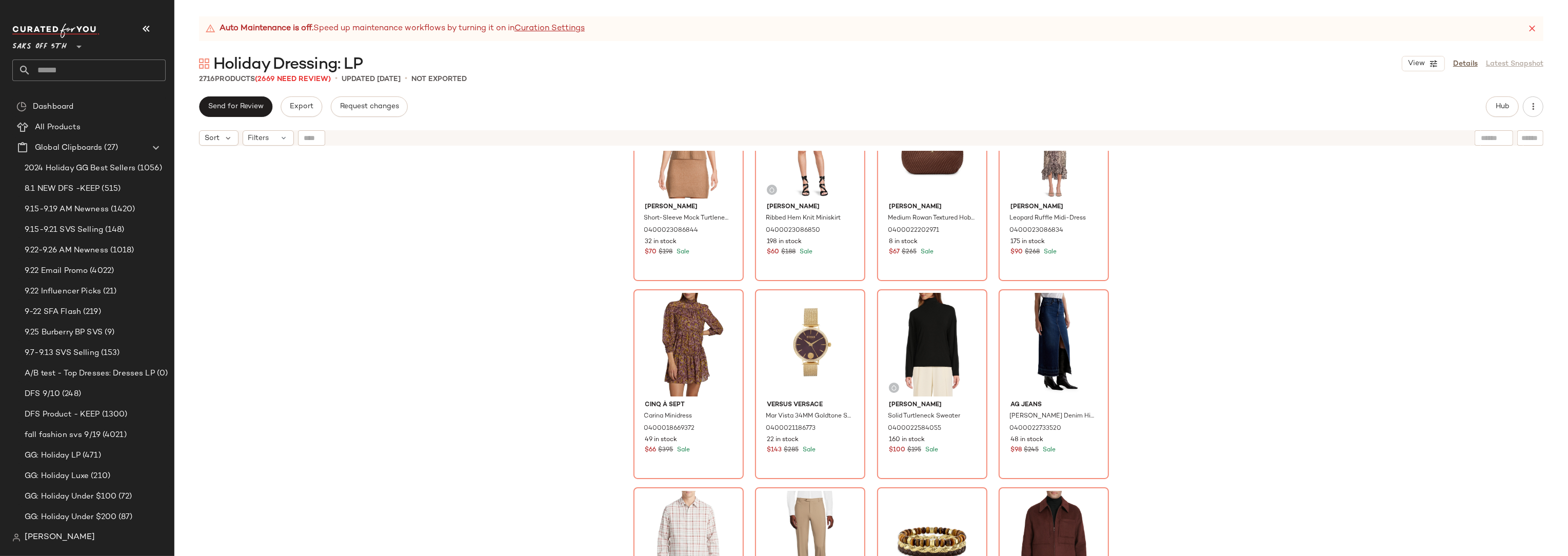
scroll to position [0, 0]
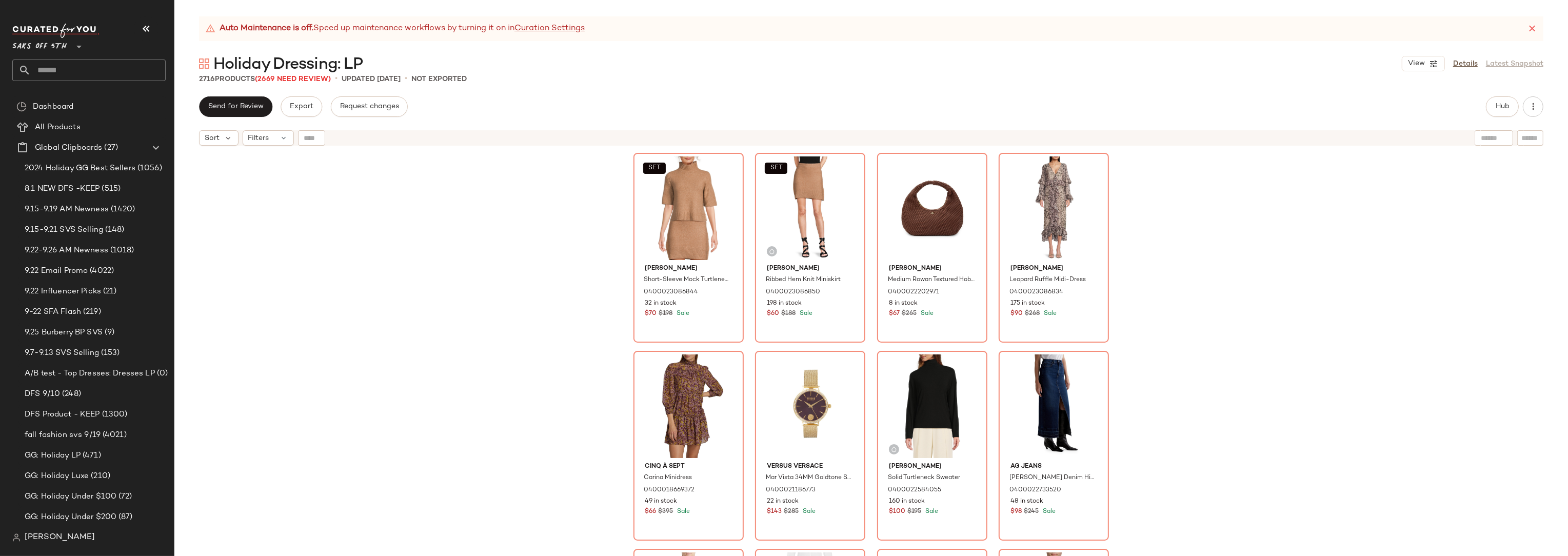
click at [1255, 211] on div "SET Walter Baker Short-Sleeve Mock Turtleneck Sweater 0400023086844 32 in stock…" at bounding box center [871, 366] width 1394 height 431
click at [59, 74] on input "text" at bounding box center [98, 70] width 135 height 22
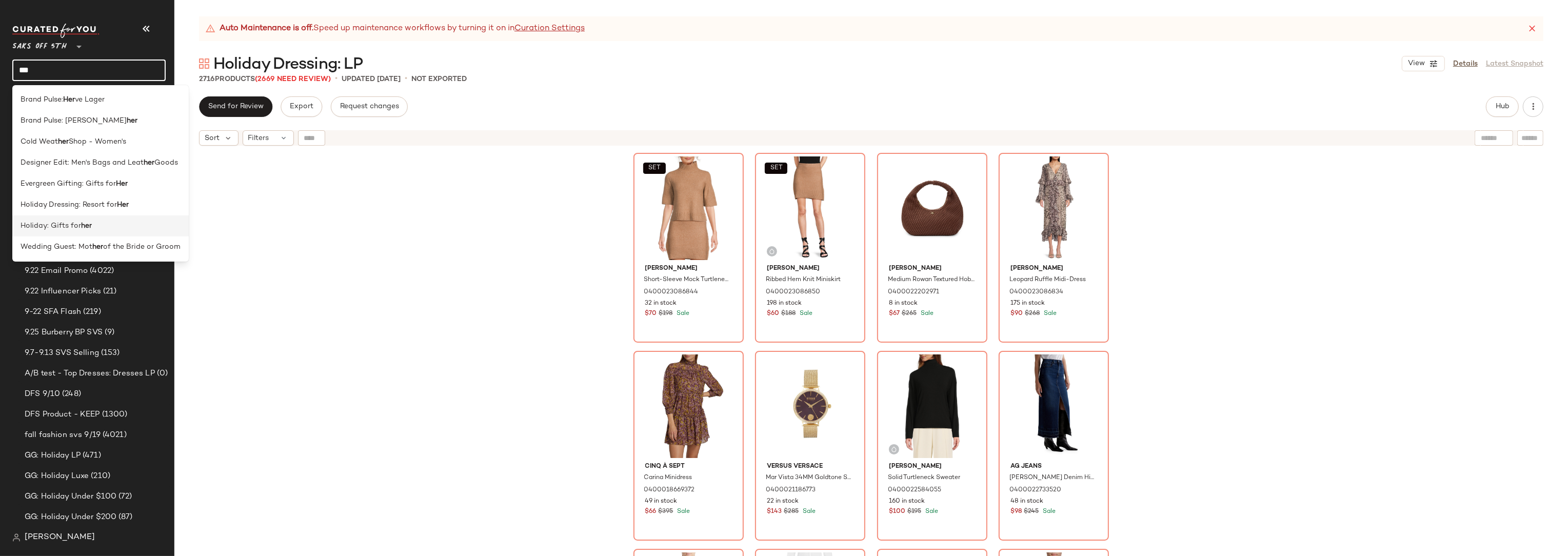
type input "***"
click at [82, 229] on b "her" at bounding box center [86, 225] width 10 height 10
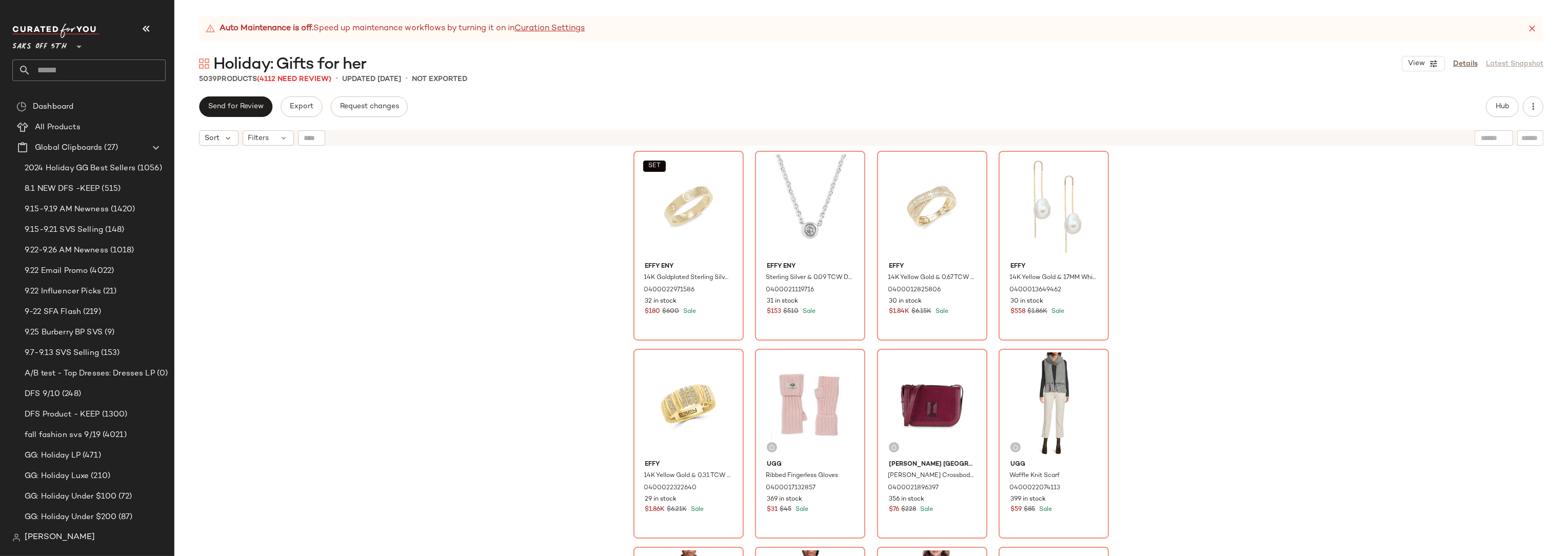
scroll to position [2189, 0]
click at [1180, 254] on div "SET Effy ENY 14K Goldplated Sterling Silver & 0.08 TCW Diamond Ring 04000229715…" at bounding box center [871, 366] width 1394 height 431
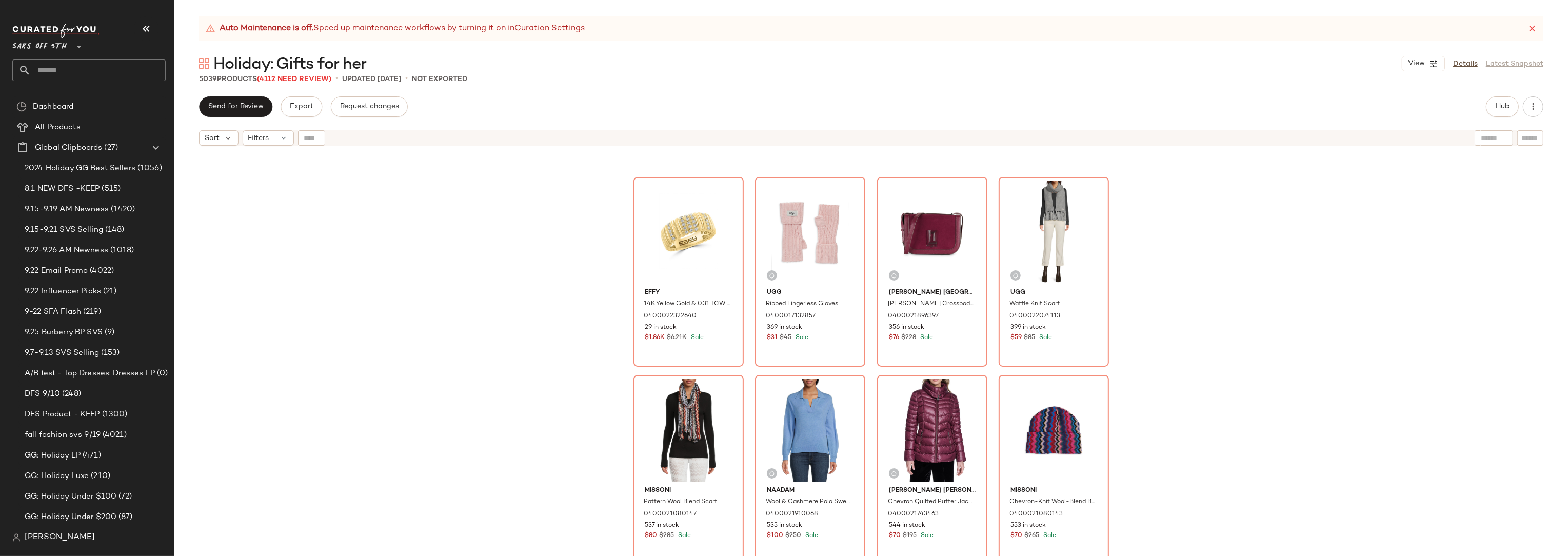
scroll to position [2556, 0]
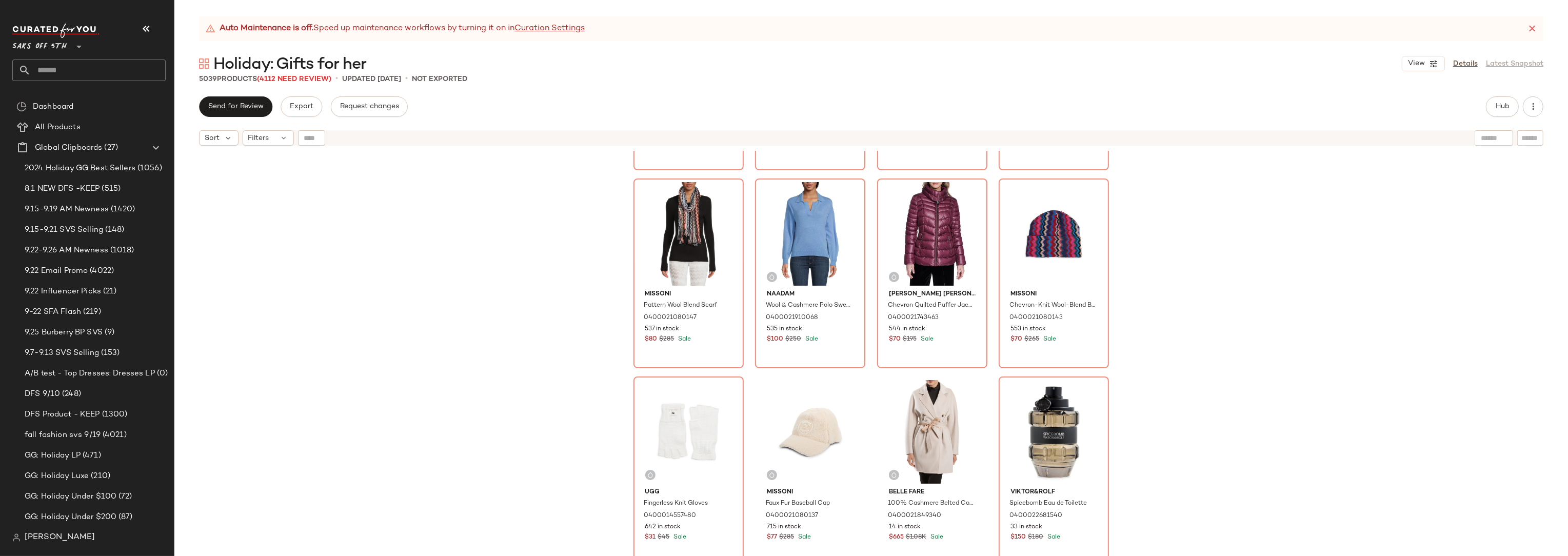
click at [1229, 286] on div "Effy 14K Yellow Gold & 0.31 TCW Diamond Ring 0400022322640 29 in stock $1.86K $…" at bounding box center [871, 366] width 1394 height 431
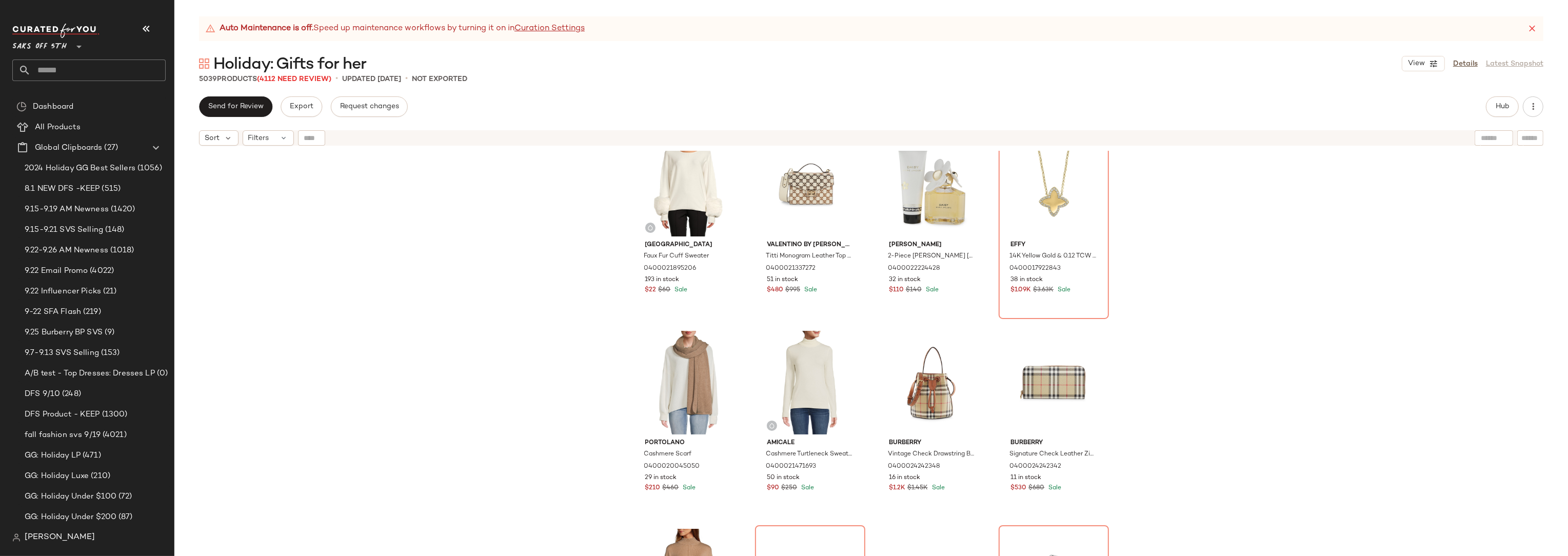
scroll to position [0, 0]
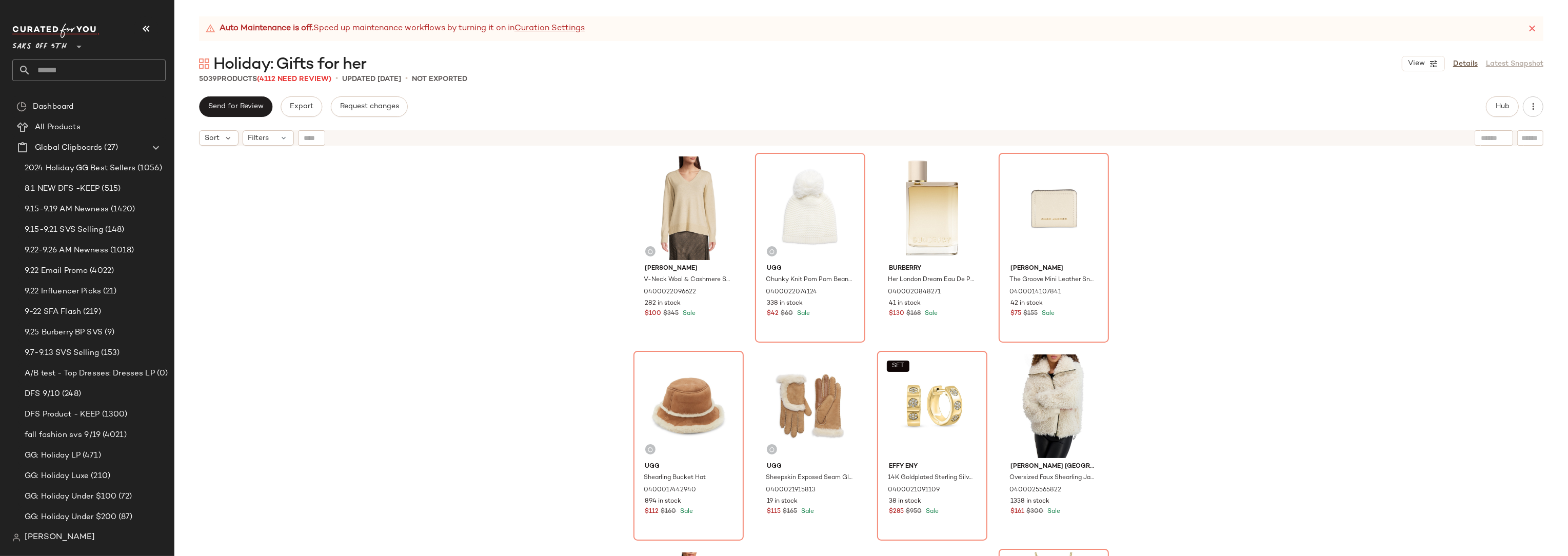
click at [444, 262] on div "[PERSON_NAME]-Neck Wool & Cashmere Sweater 0400022096622 282 in stock $100 $345…" at bounding box center [871, 366] width 1394 height 431
click at [392, 256] on div "[PERSON_NAME]-Neck Wool & Cashmere Sweater 0400022096622 282 in stock $100 $345…" at bounding box center [871, 366] width 1394 height 431
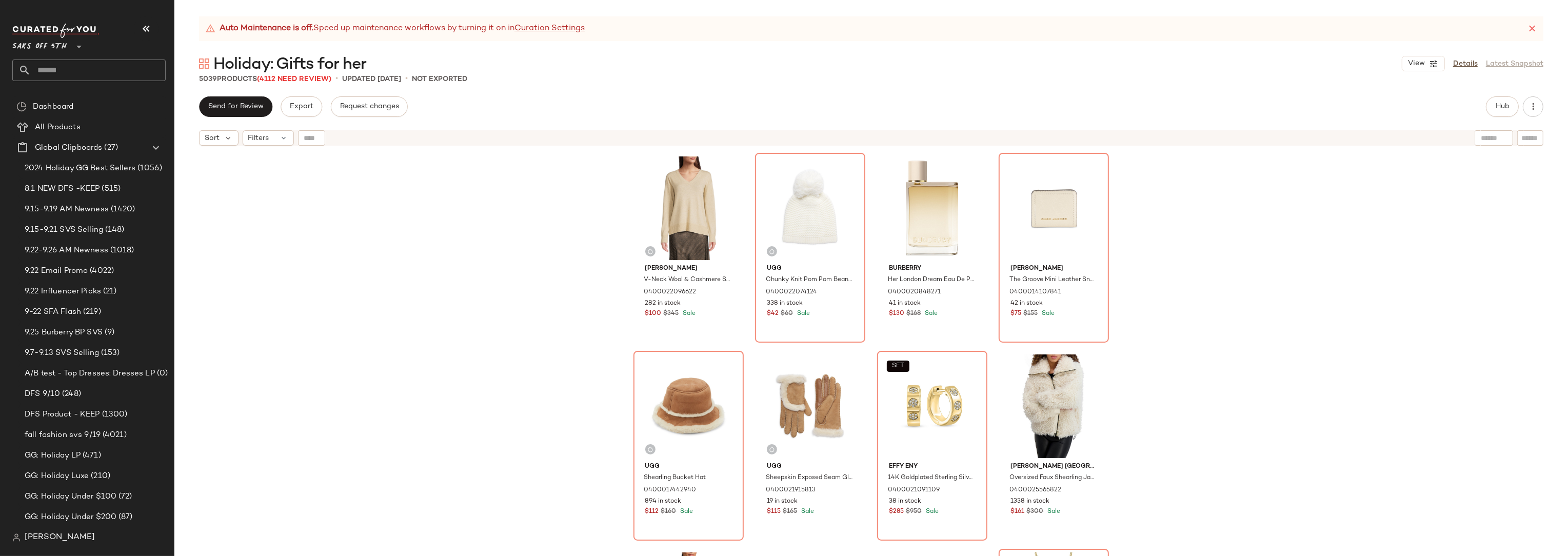
click at [348, 259] on div "[PERSON_NAME]-Neck Wool & Cashmere Sweater 0400022096622 282 in stock $100 $345…" at bounding box center [871, 366] width 1394 height 431
click at [297, 245] on div "[PERSON_NAME]-Neck Wool & Cashmere Sweater 0400022096622 282 in stock $100 $345…" at bounding box center [871, 366] width 1394 height 431
click at [65, 71] on input "text" at bounding box center [98, 70] width 135 height 22
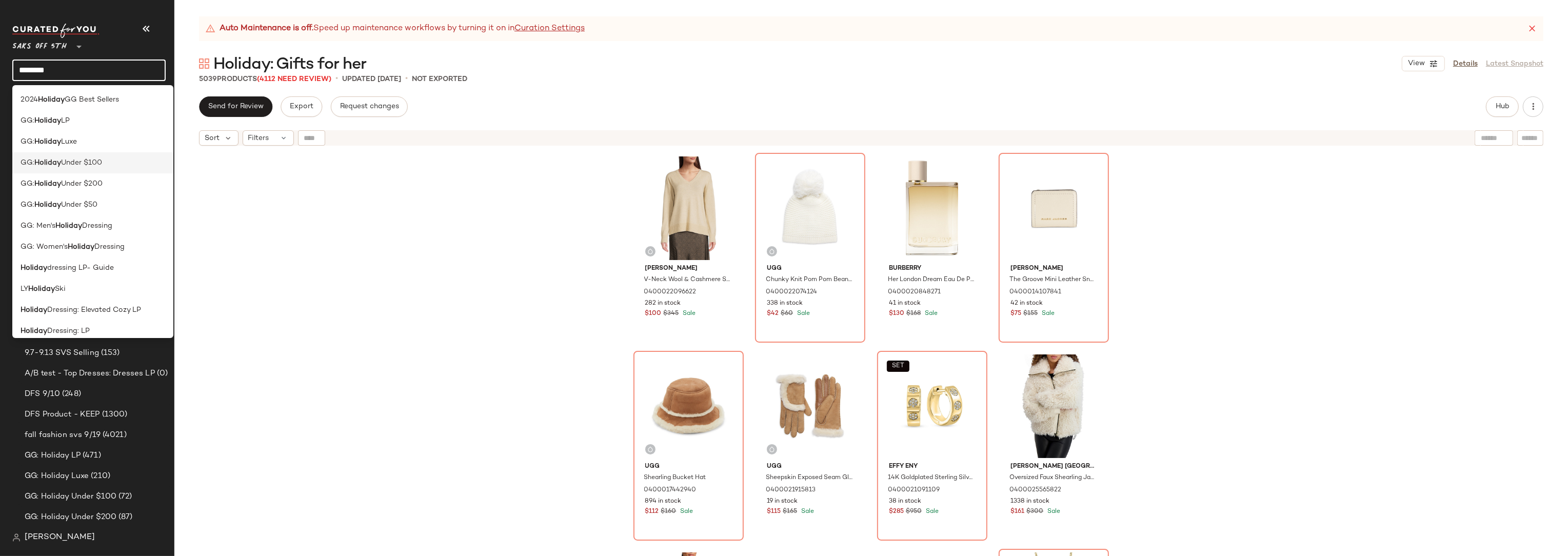
type input "*******"
click at [111, 161] on div "GG: Holiday Under $100" at bounding box center [92, 163] width 145 height 10
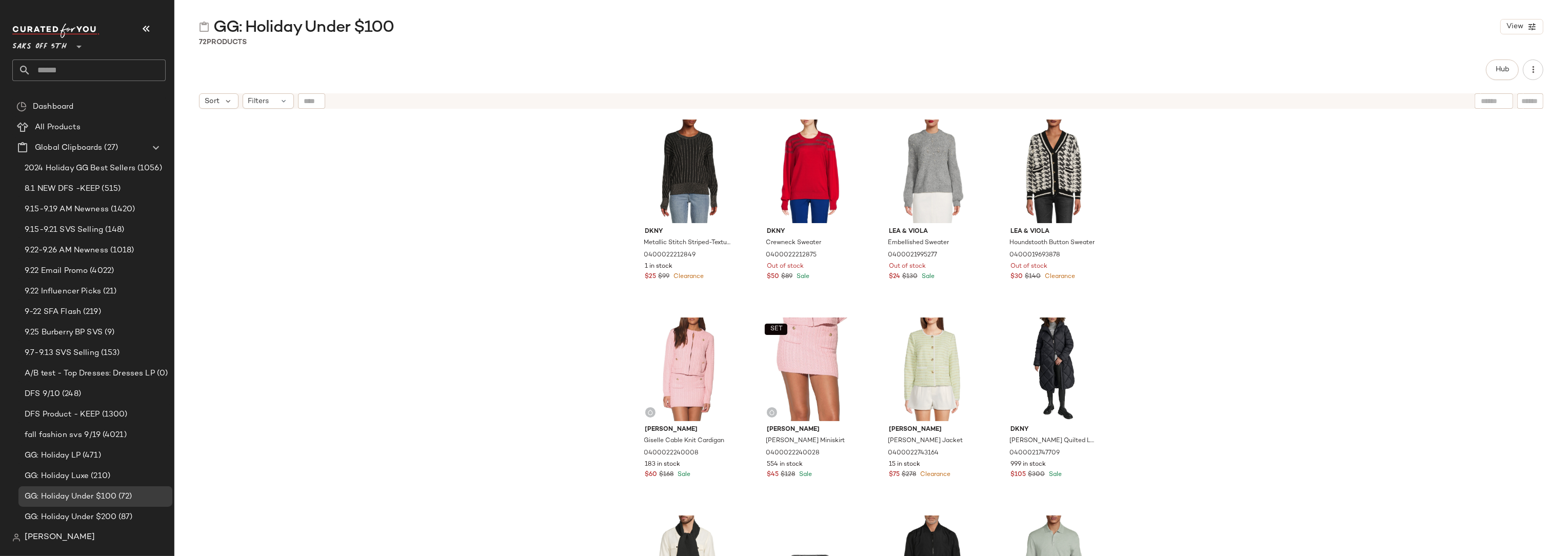
click at [520, 261] on div "Dkny Metallic Stitch Striped-Texture Sweater 0400022212849 1 in stock $25 $99 C…" at bounding box center [871, 348] width 1394 height 468
click at [65, 67] on input "text" at bounding box center [98, 70] width 135 height 22
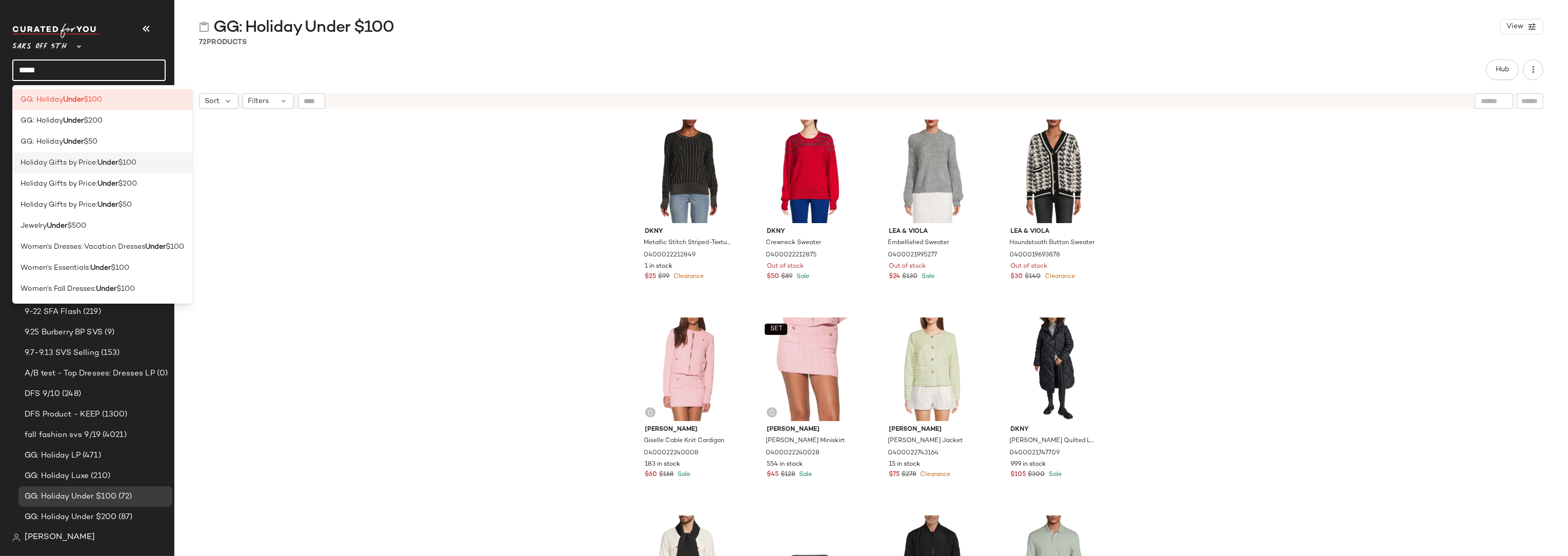
type input "*****"
click at [129, 169] on div "Holiday Gifts by Price: Under $100" at bounding box center [102, 163] width 180 height 21
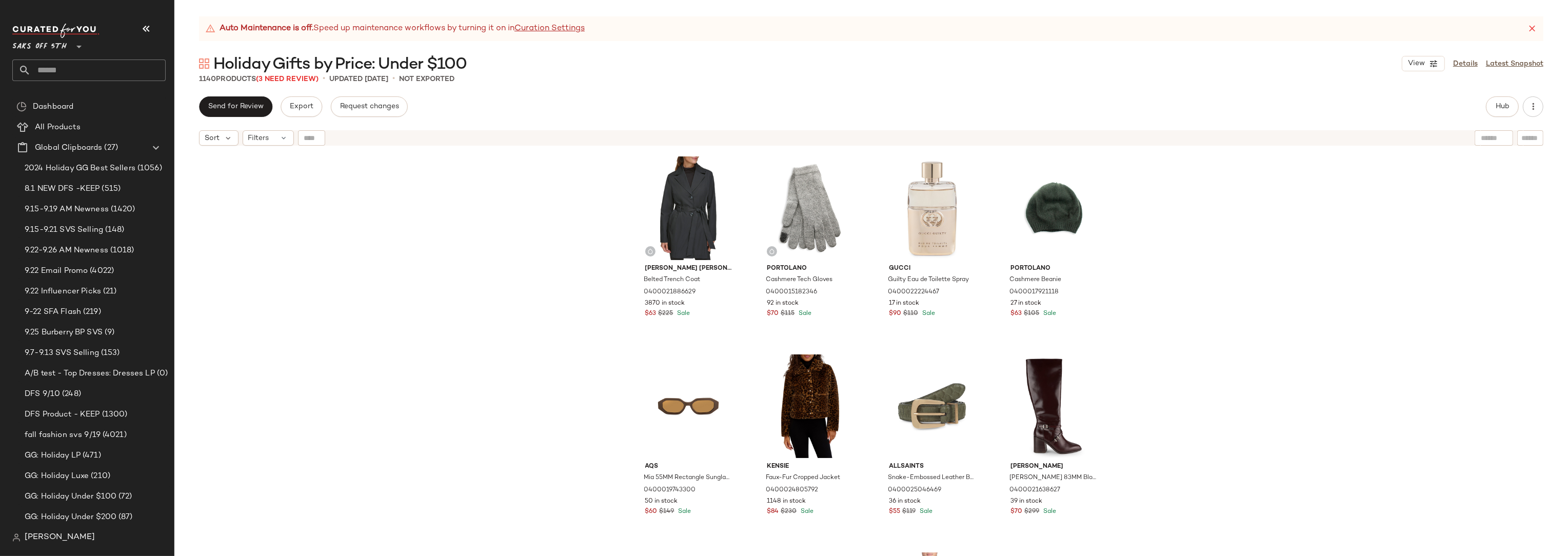
click at [525, 254] on div "Kenneth Cole Belted Trench Coat 0400021886629 3870 in stock $63 $225 Sale Porto…" at bounding box center [871, 366] width 1394 height 431
click at [520, 292] on div "Kenneth Cole Belted Trench Coat 0400021886629 3870 in stock $63 $225 Sale Porto…" at bounding box center [871, 366] width 1394 height 431
click at [503, 328] on div "Kenneth Cole Belted Trench Coat 0400021886629 3870 in stock $63 $225 Sale Porto…" at bounding box center [871, 366] width 1394 height 431
click at [483, 375] on div "Kenneth Cole Belted Trench Coat 0400021886629 3870 in stock $63 $225 Sale Porto…" at bounding box center [871, 366] width 1394 height 431
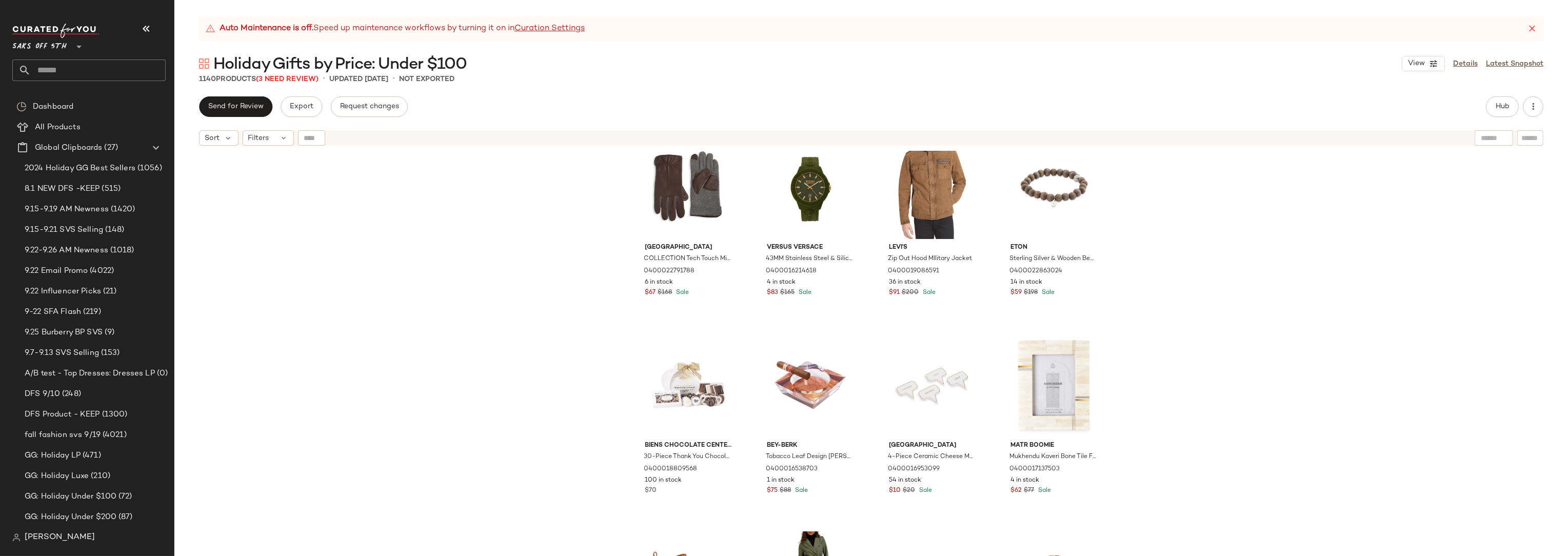
scroll to position [610, 0]
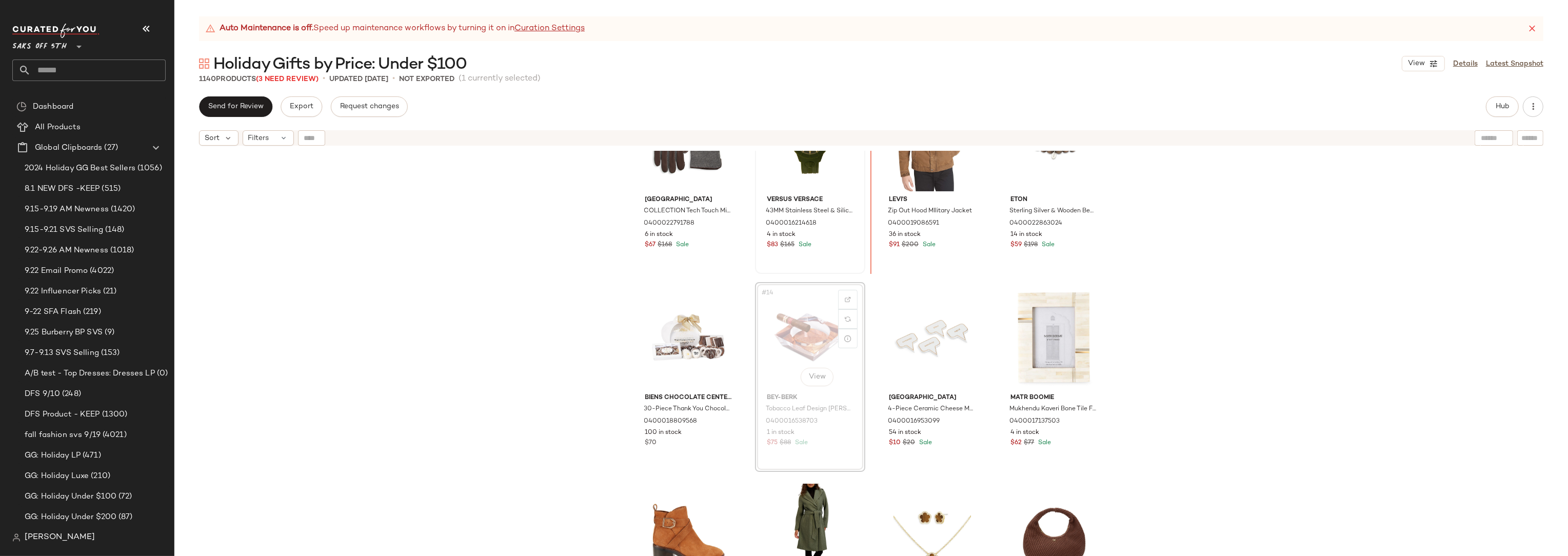
scroll to position [472, 0]
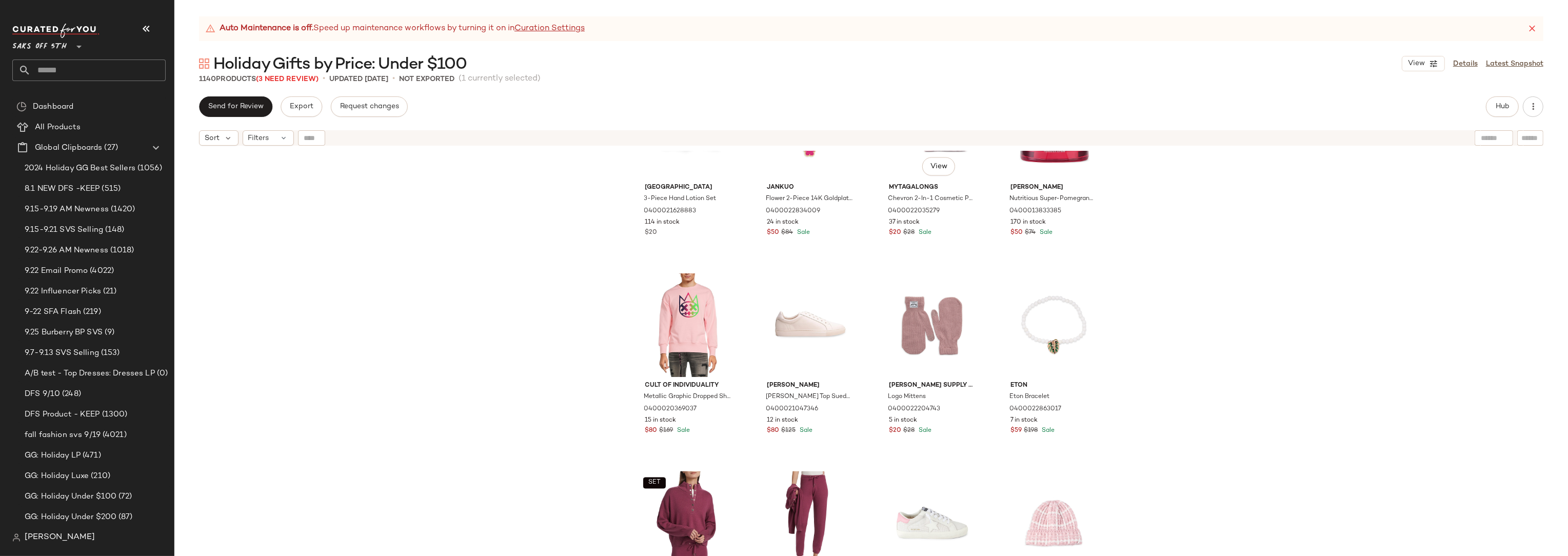
scroll to position [8666, 0]
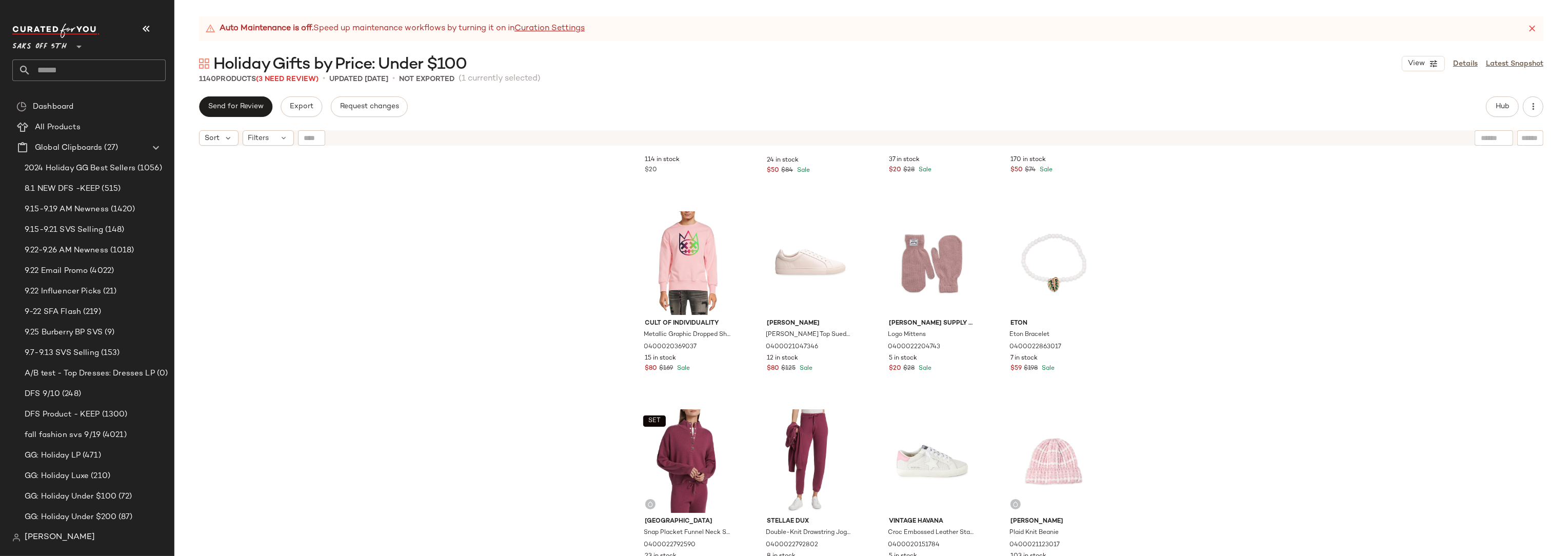
click at [1234, 236] on div "Saks Fifth Avenue 3-Piece Hand Lotion Set 0400021628883 114 in stock $20 JanKuo…" at bounding box center [871, 366] width 1394 height 431
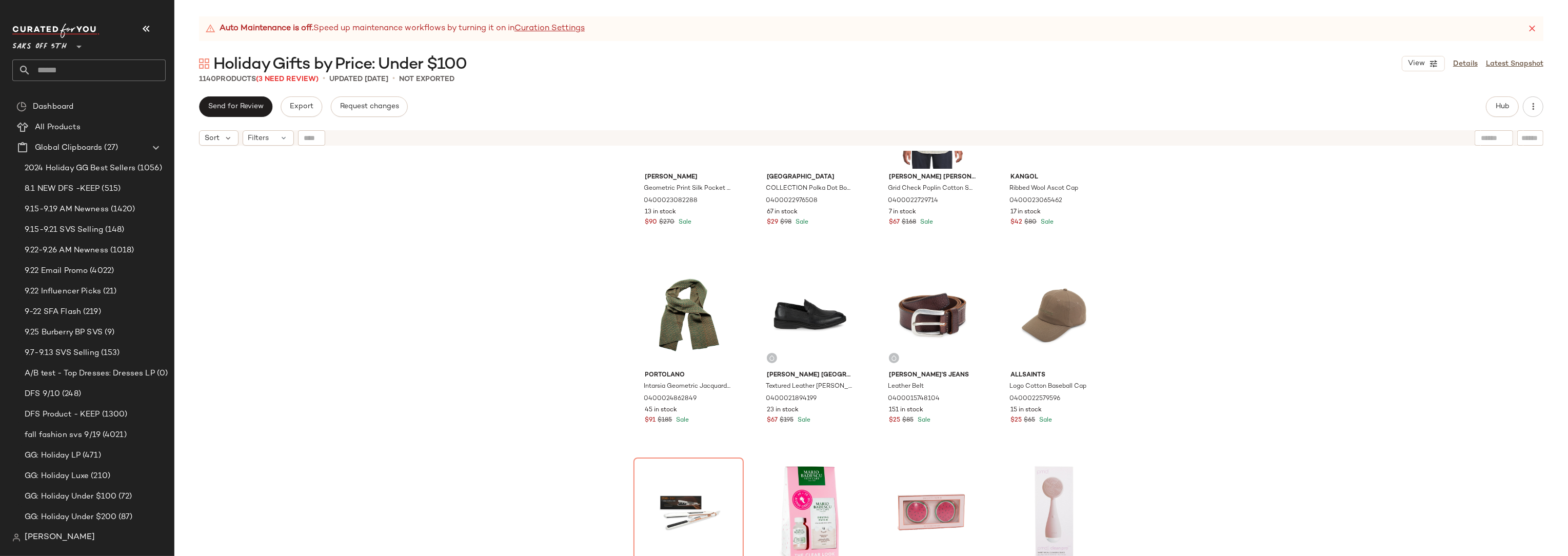
scroll to position [0, 0]
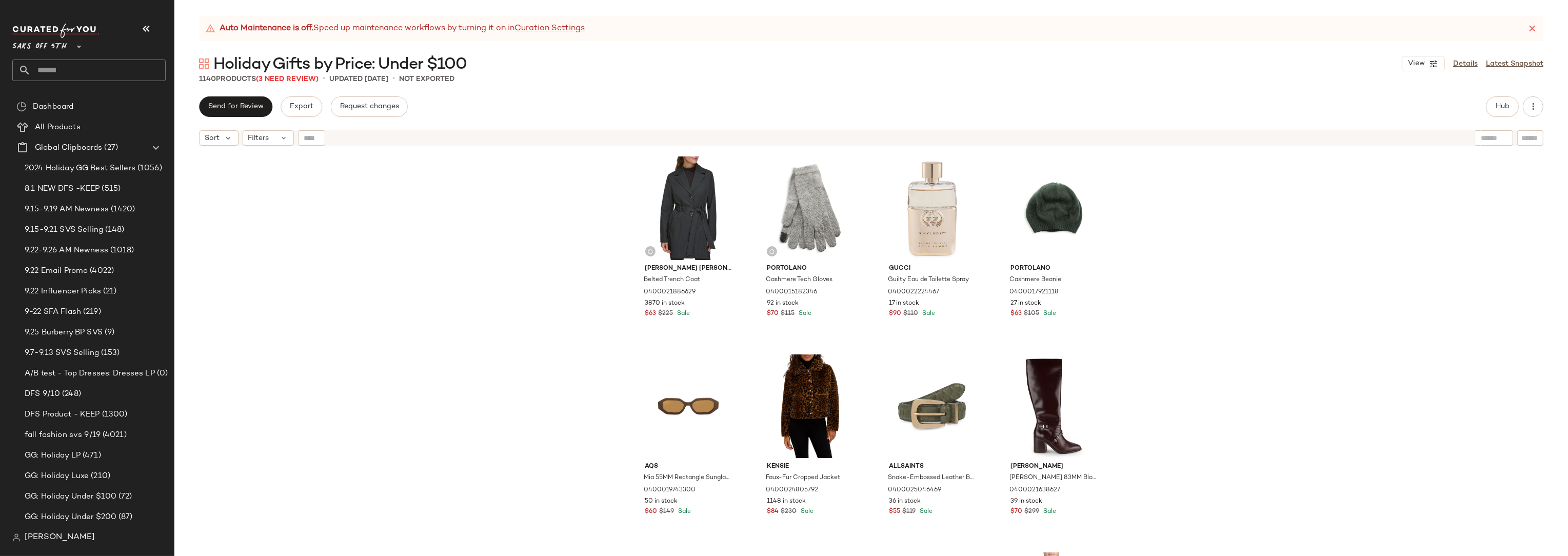
click at [1192, 192] on div "Kenneth Cole Belted Trench Coat 0400021886629 3870 in stock $63 $225 Sale Porto…" at bounding box center [871, 366] width 1394 height 431
click at [1314, 199] on div "Kenneth Cole Belted Trench Coat 0400021886629 3870 in stock $63 $225 Sale Porto…" at bounding box center [871, 366] width 1394 height 431
click at [1234, 300] on div "Kenneth Cole Belted Trench Coat 0400021886629 3870 in stock $63 $225 Sale Porto…" at bounding box center [871, 366] width 1394 height 431
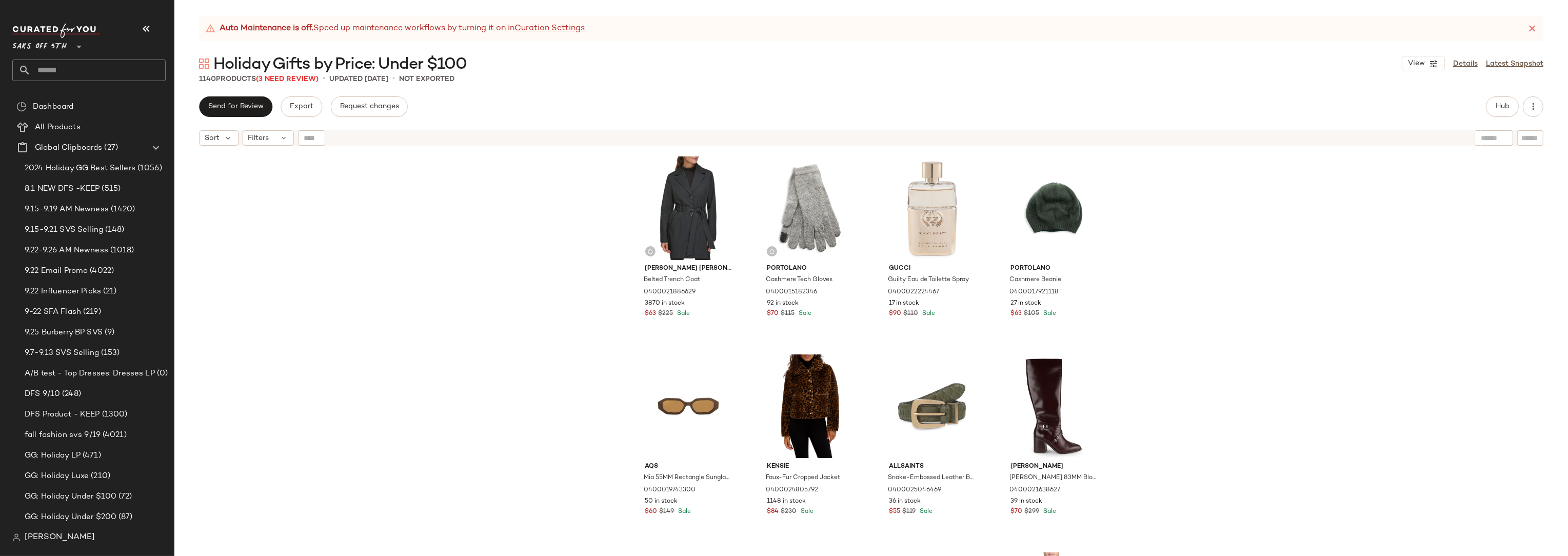
click at [1203, 278] on div "Kenneth Cole Belted Trench Coat 0400021886629 3870 in stock $63 $225 Sale Porto…" at bounding box center [871, 366] width 1394 height 431
click at [484, 235] on div "Kenneth Cole Belted Trench Coat 0400021886629 3870 in stock $63 $225 Sale Porto…" at bounding box center [871, 366] width 1394 height 431
click at [1194, 219] on div "Kenneth Cole Belted Trench Coat 0400021886629 3870 in stock $63 $225 Sale Porto…" at bounding box center [871, 366] width 1394 height 431
click at [1193, 232] on div "Kenneth Cole Belted Trench Coat 0400021886629 3870 in stock $63 $225 Sale Porto…" at bounding box center [871, 366] width 1394 height 431
click at [324, 236] on div "Kenneth Cole Belted Trench Coat 0400021886629 3870 in stock $63 $225 Sale Porto…" at bounding box center [871, 366] width 1394 height 431
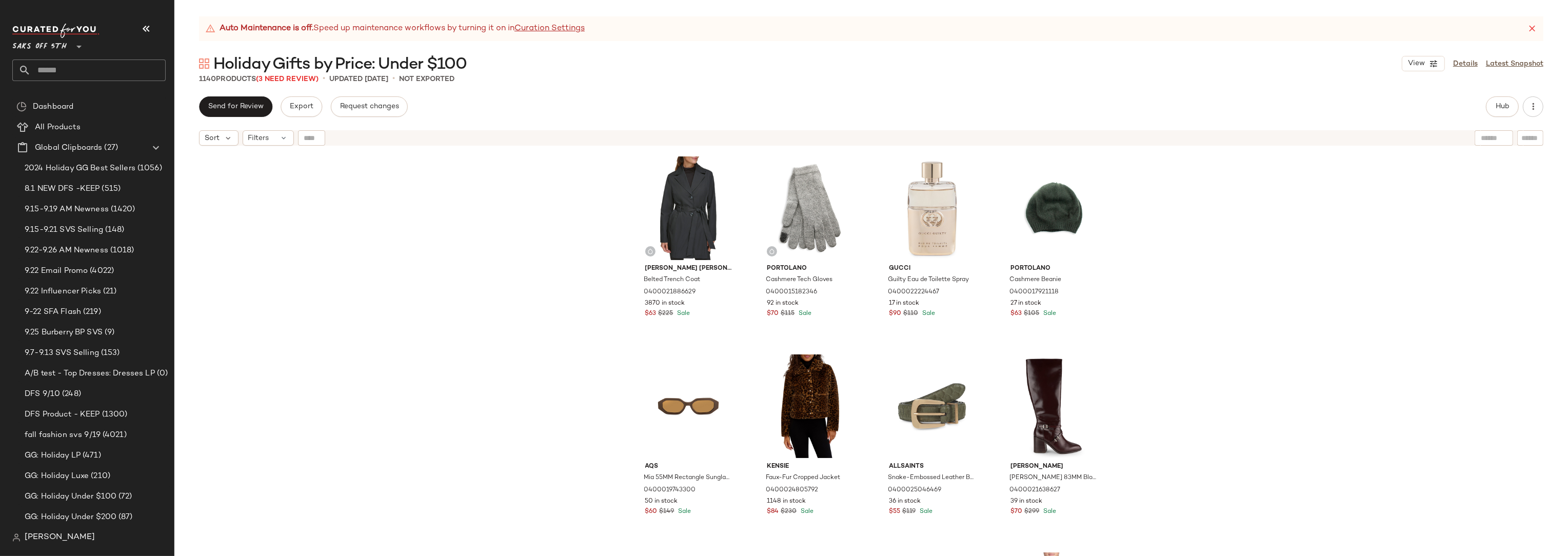
click at [355, 269] on div "Kenneth Cole Belted Trench Coat 0400021886629 3870 in stock $63 $225 Sale Porto…" at bounding box center [871, 366] width 1394 height 431
click at [1280, 273] on div "Kenneth Cole Belted Trench Coat 0400021886629 3870 in stock $63 $225 Sale Porto…" at bounding box center [871, 366] width 1394 height 431
click at [1356, 255] on div "Kenneth Cole Belted Trench Coat 0400021886629 3870 in stock $63 $225 Sale Porto…" at bounding box center [871, 366] width 1394 height 431
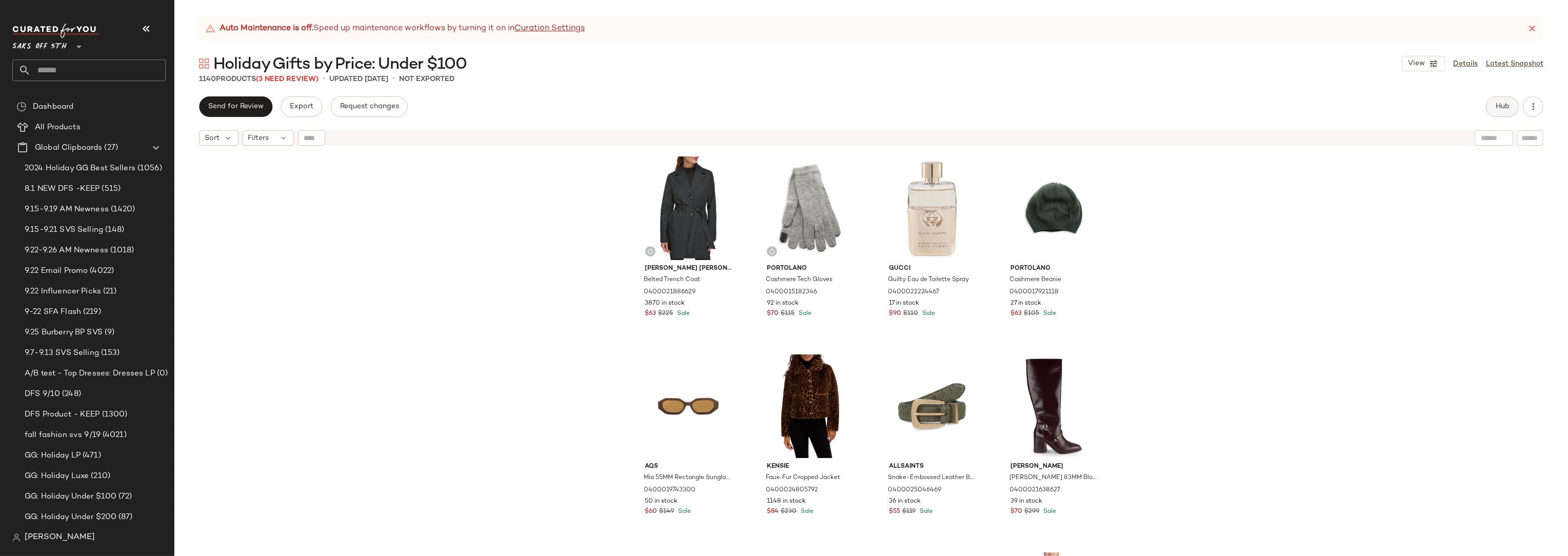
click at [1514, 107] on button "Hub" at bounding box center [1502, 107] width 33 height 20
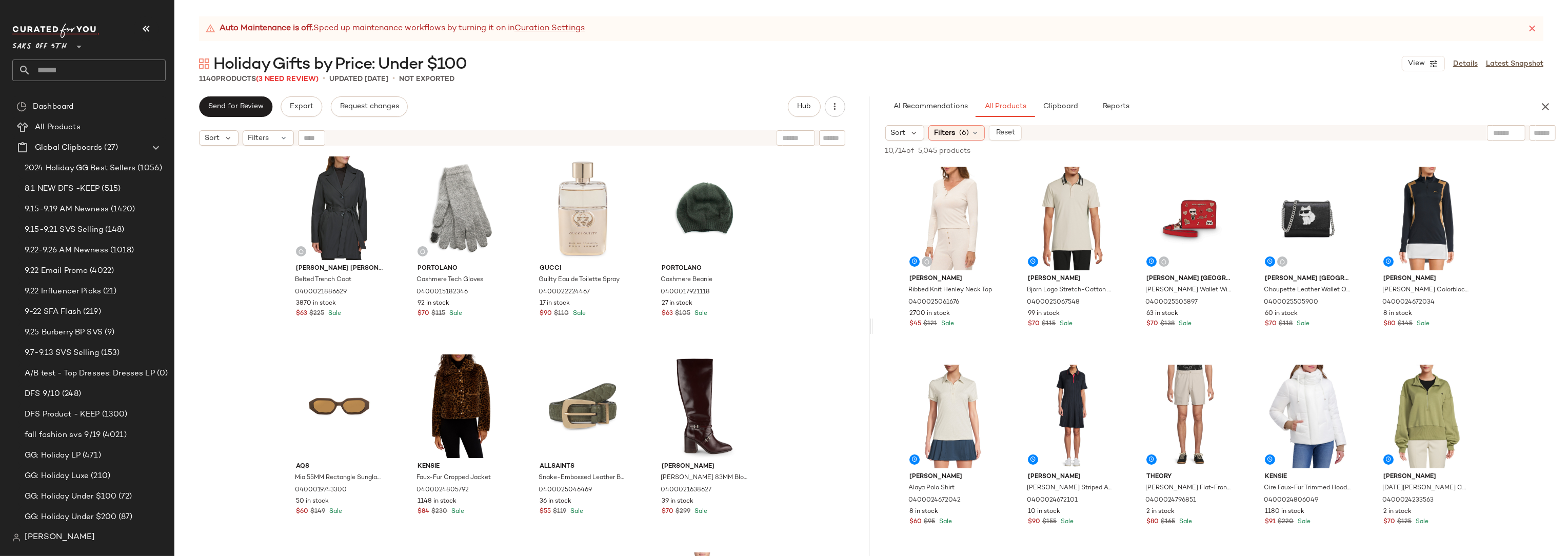
click at [1126, 106] on span "Reports" at bounding box center [1116, 107] width 27 height 8
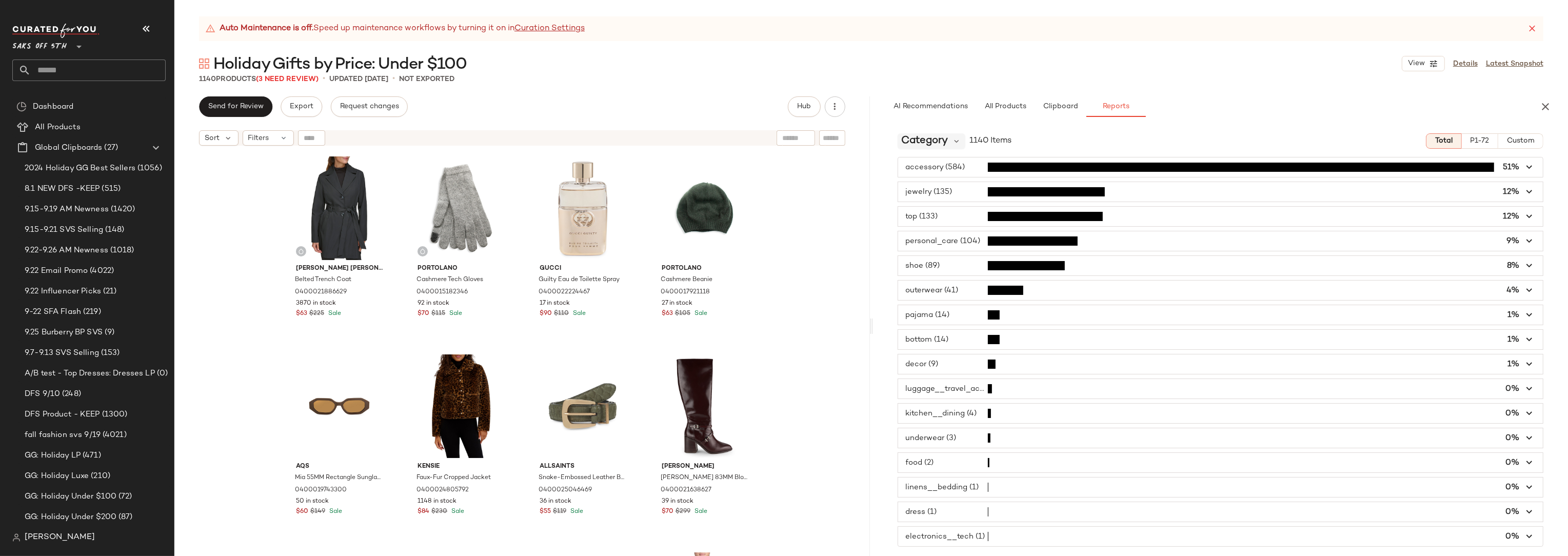
click at [902, 140] on span "Category" at bounding box center [925, 141] width 47 height 15
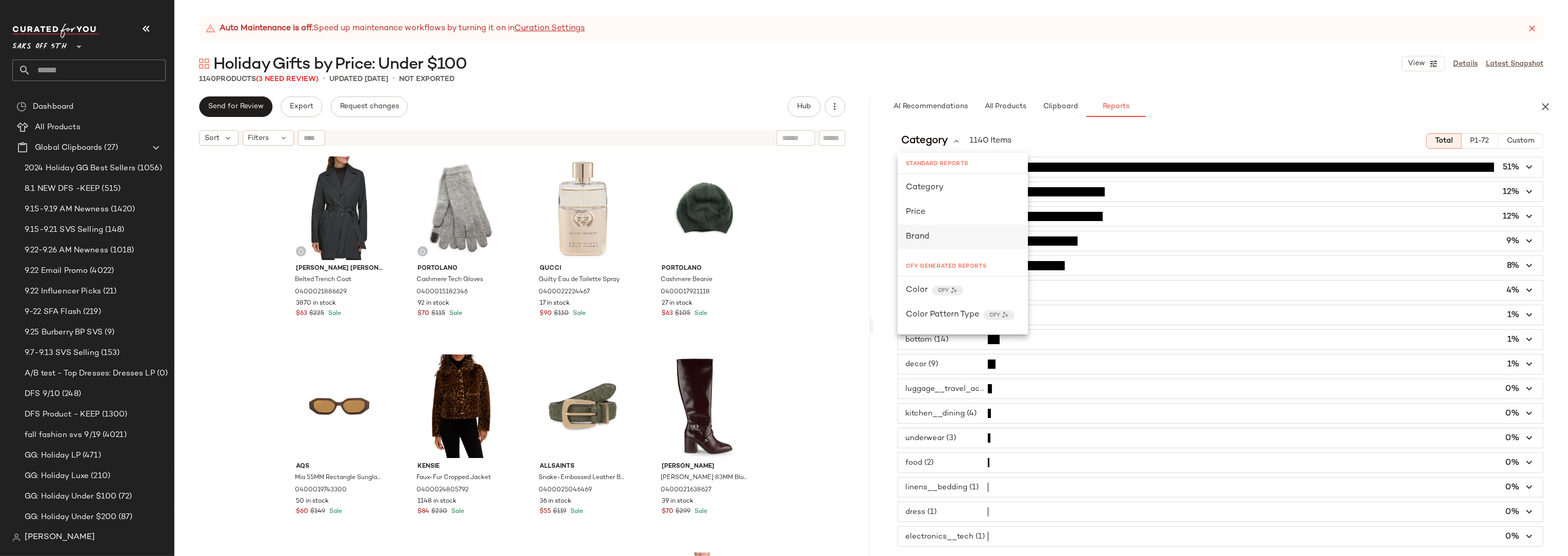
click at [917, 236] on span "Brand" at bounding box center [917, 236] width 23 height 9
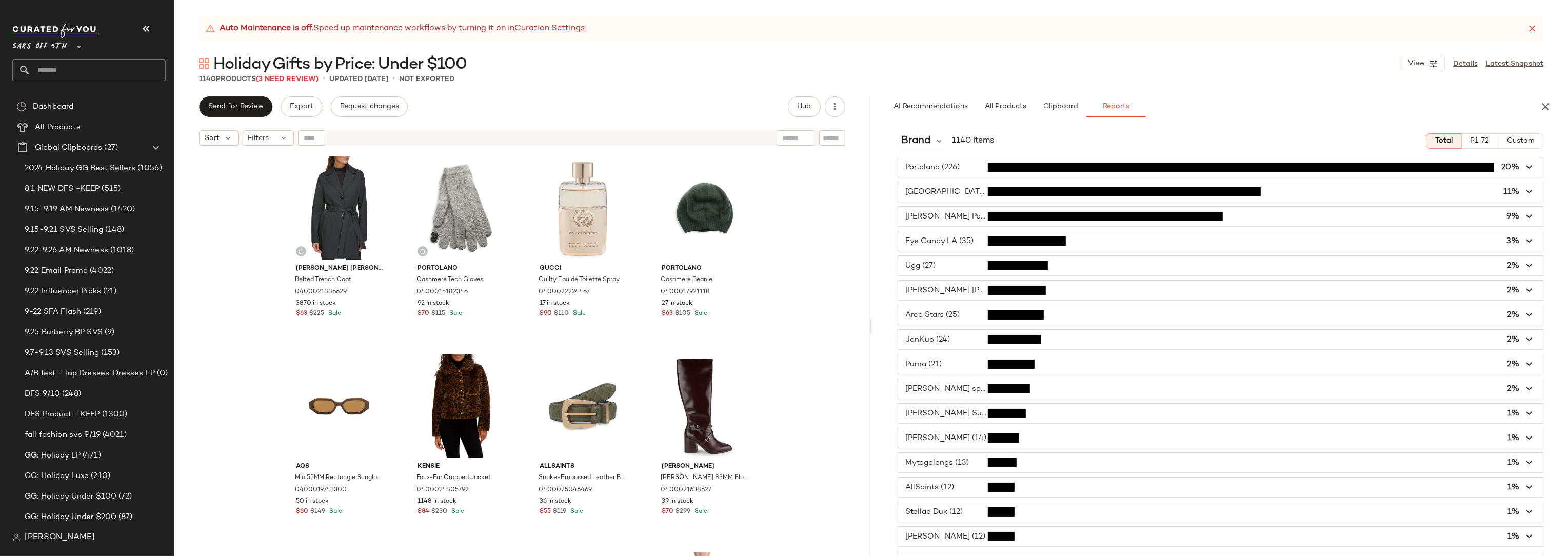
click at [1474, 145] on button "P1-72" at bounding box center [1479, 141] width 36 height 15
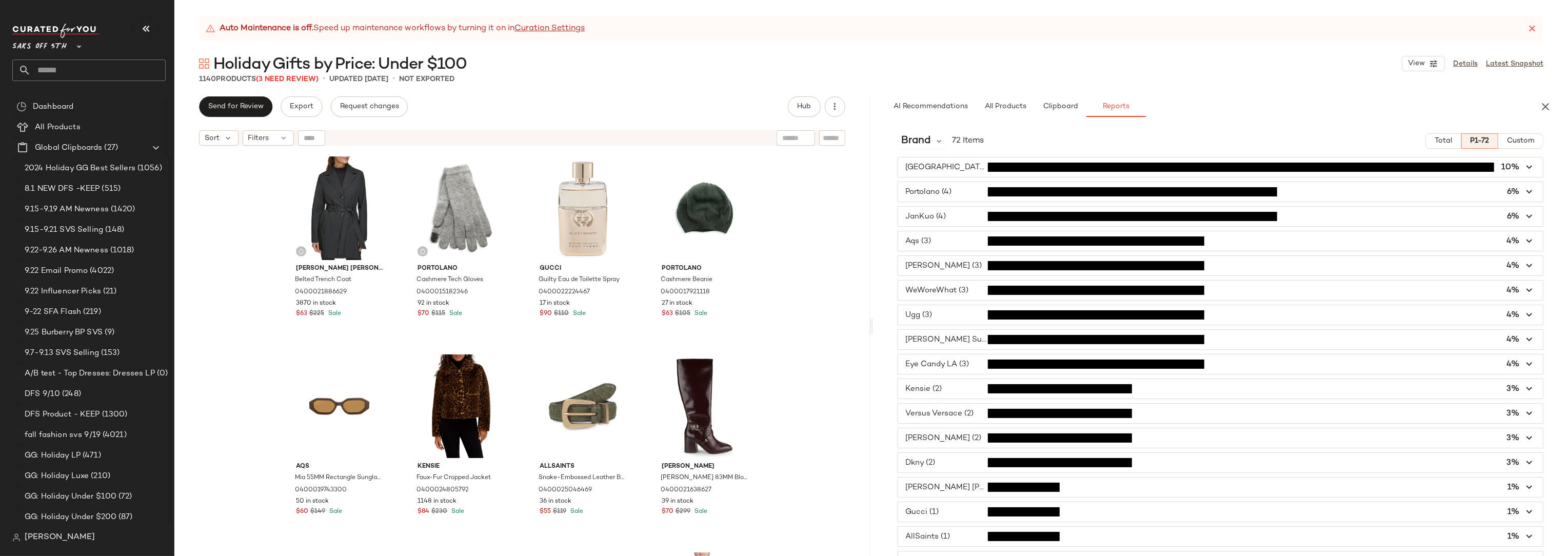
click at [1520, 142] on span "Custom" at bounding box center [1521, 140] width 28 height 8
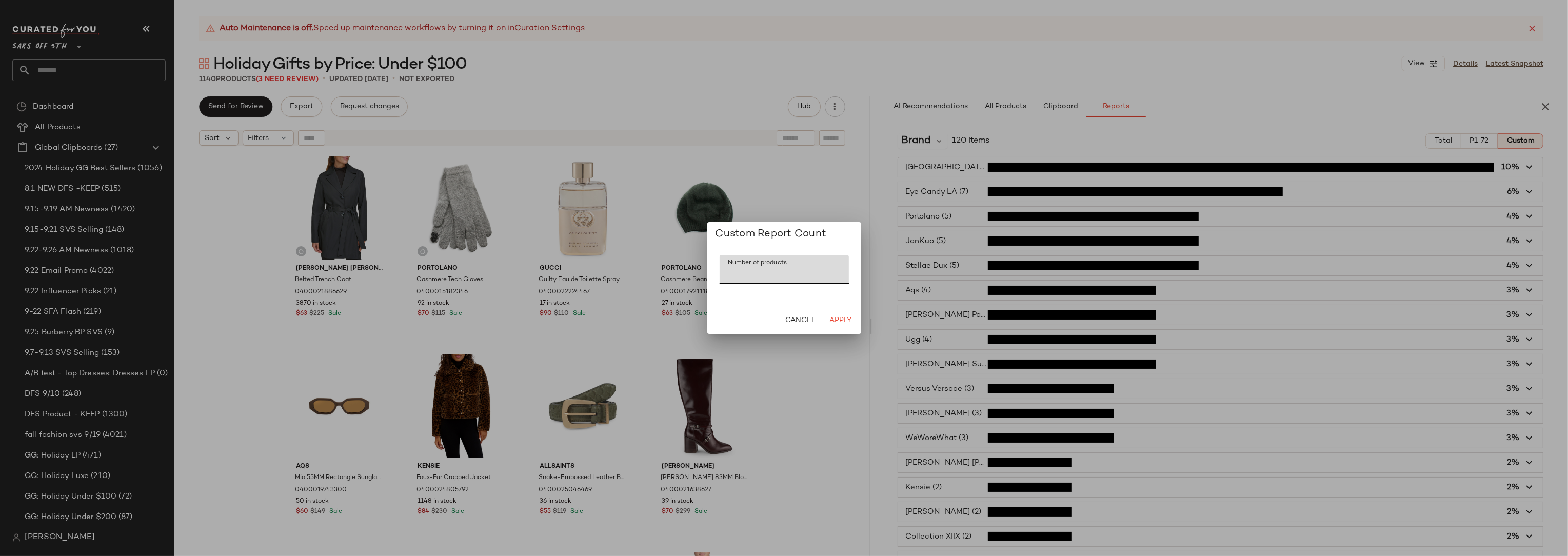
drag, startPoint x: 749, startPoint y: 273, endPoint x: 721, endPoint y: 275, distance: 28.1
click at [721, 275] on input "***" at bounding box center [784, 269] width 129 height 29
type input "***"
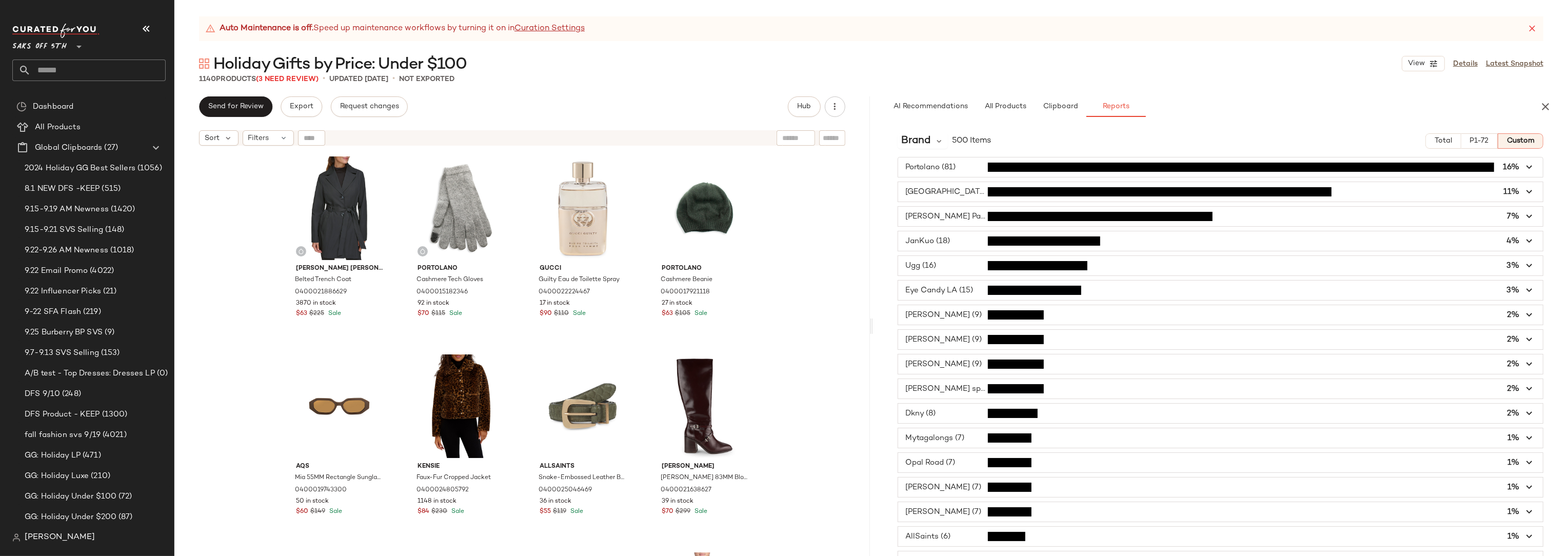
click at [1524, 266] on icon "button" at bounding box center [1529, 265] width 12 height 12
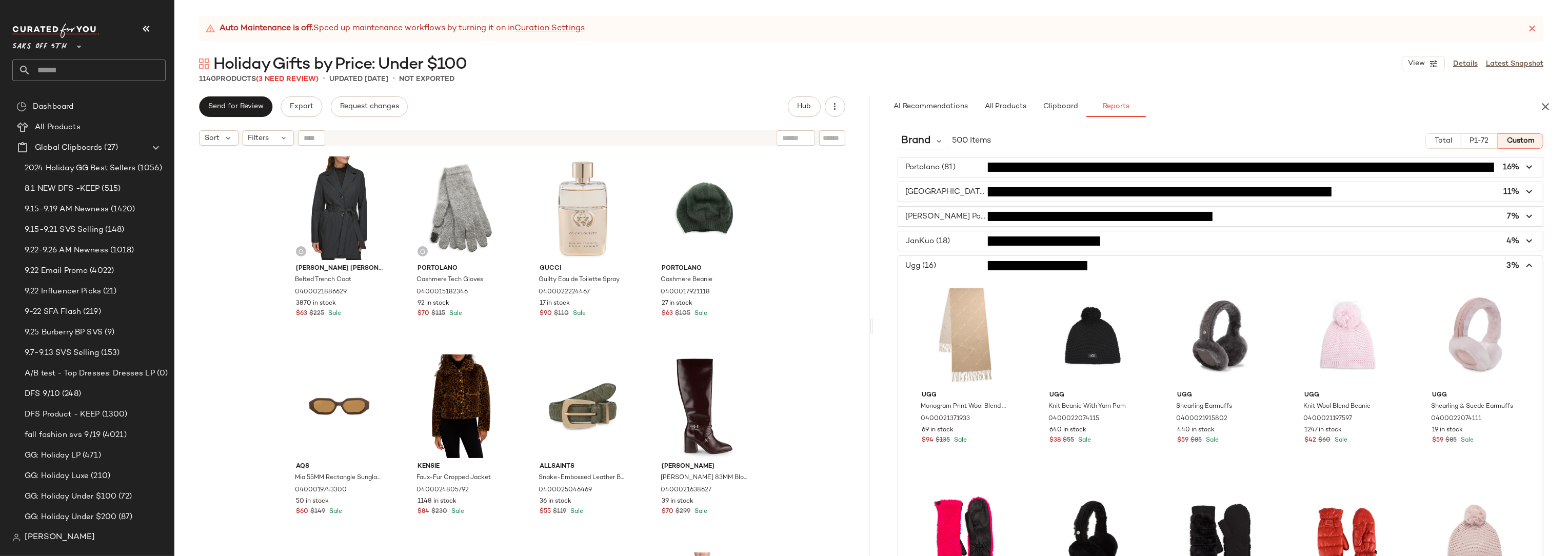
click at [1524, 266] on icon "button" at bounding box center [1529, 265] width 12 height 12
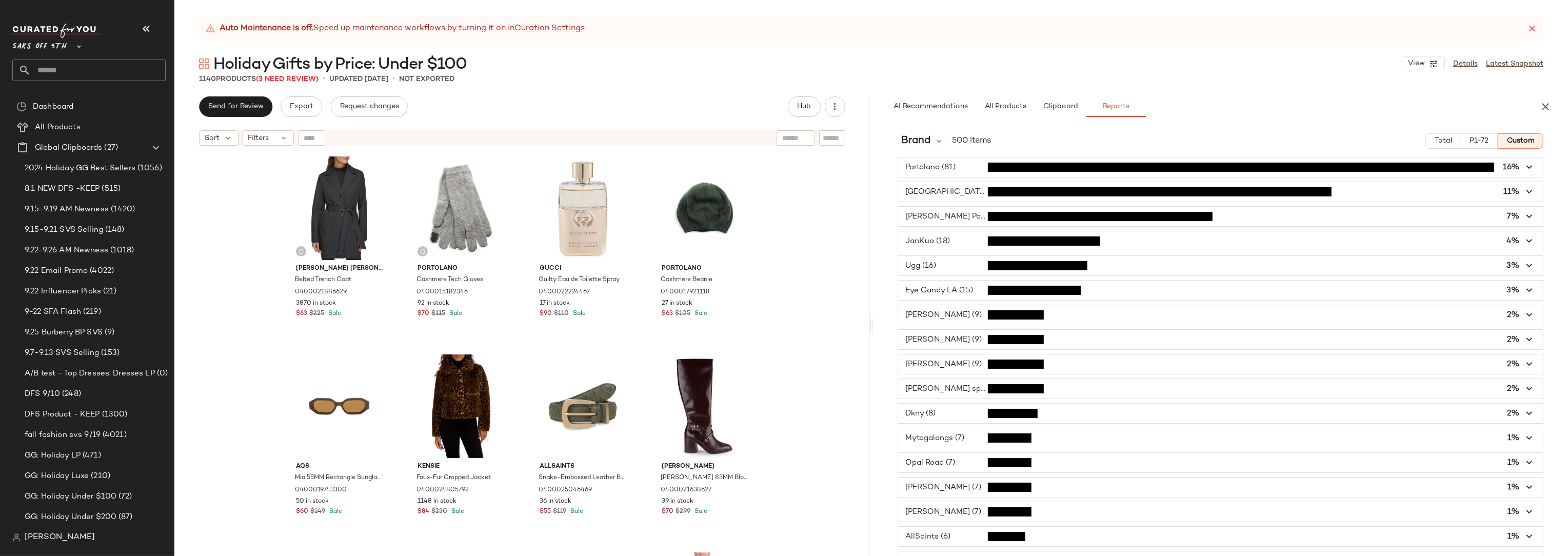
click at [1546, 107] on icon "button" at bounding box center [1545, 107] width 12 height 12
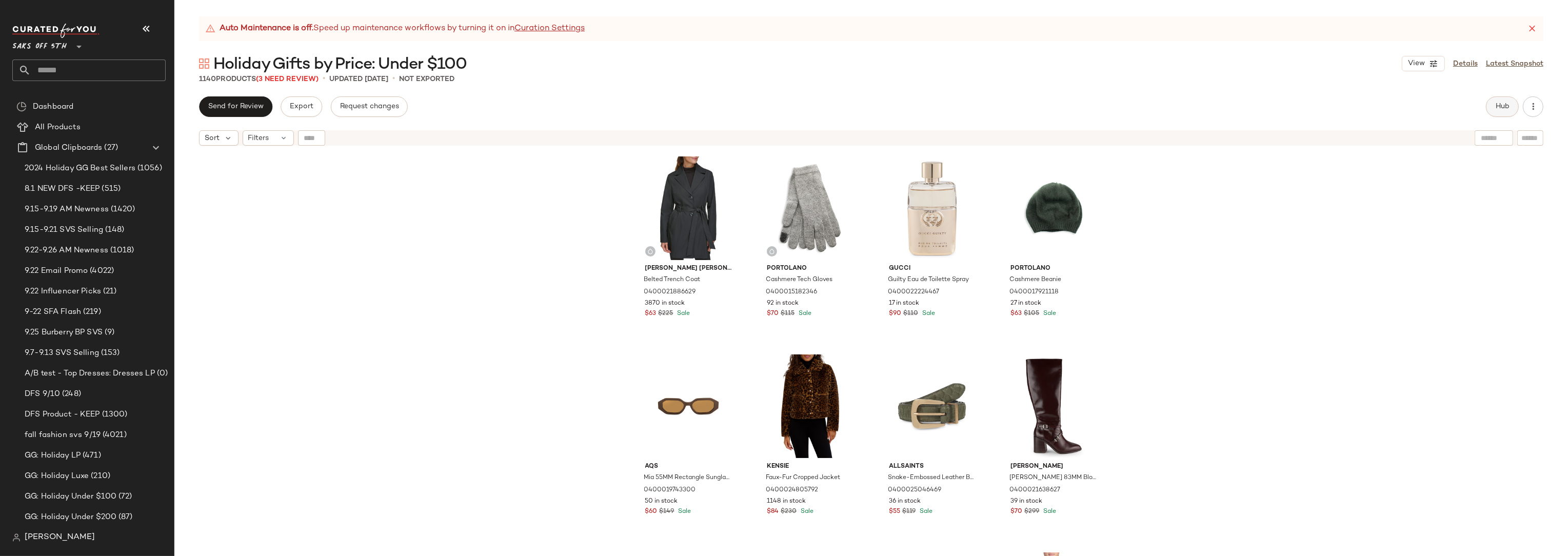
click at [1502, 110] on span "Hub" at bounding box center [1502, 107] width 14 height 8
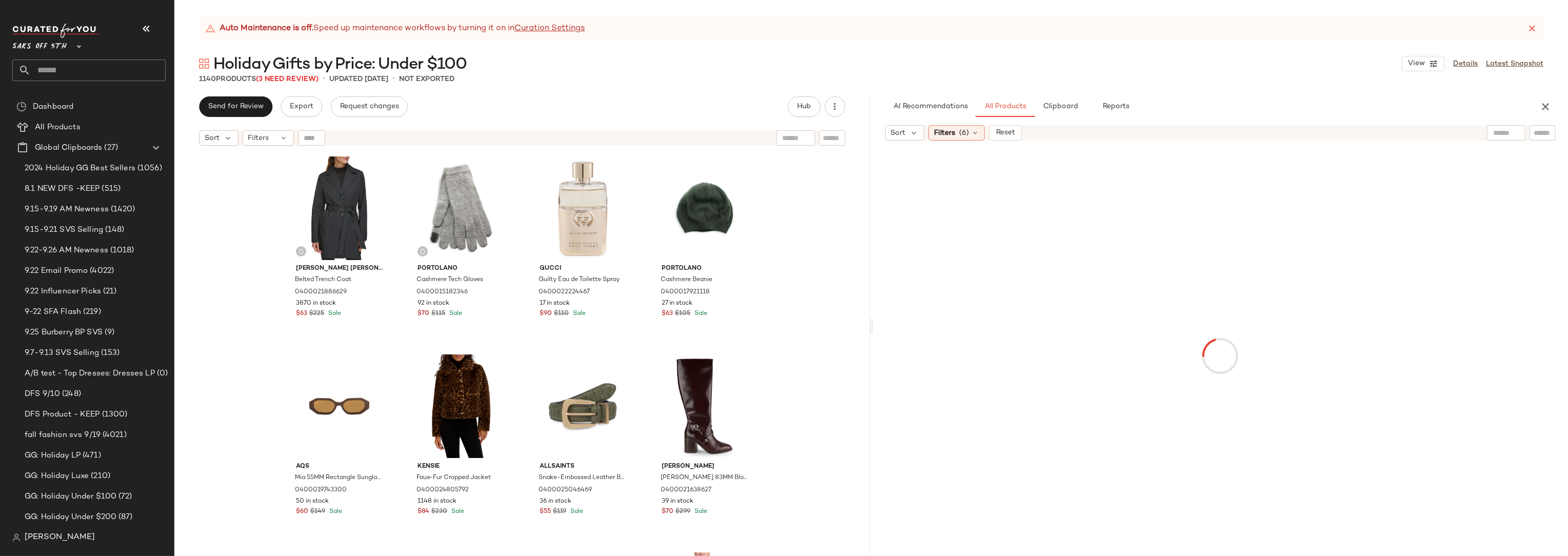
drag, startPoint x: 1272, startPoint y: 97, endPoint x: 1138, endPoint y: 111, distance: 134.7
click at [1272, 95] on div "Auto Maintenance is off. Speed up maintenance workflows by turning it on in Cur…" at bounding box center [871, 286] width 1394 height 539
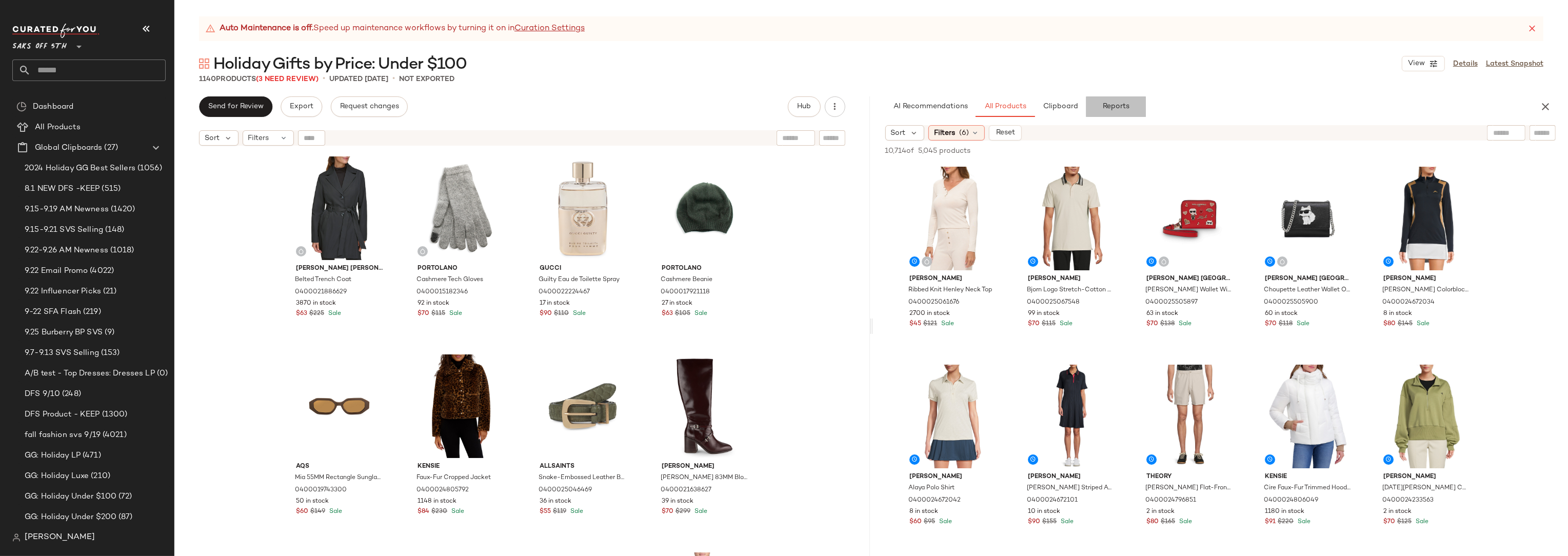
click at [1120, 106] on span "Reports" at bounding box center [1116, 107] width 27 height 8
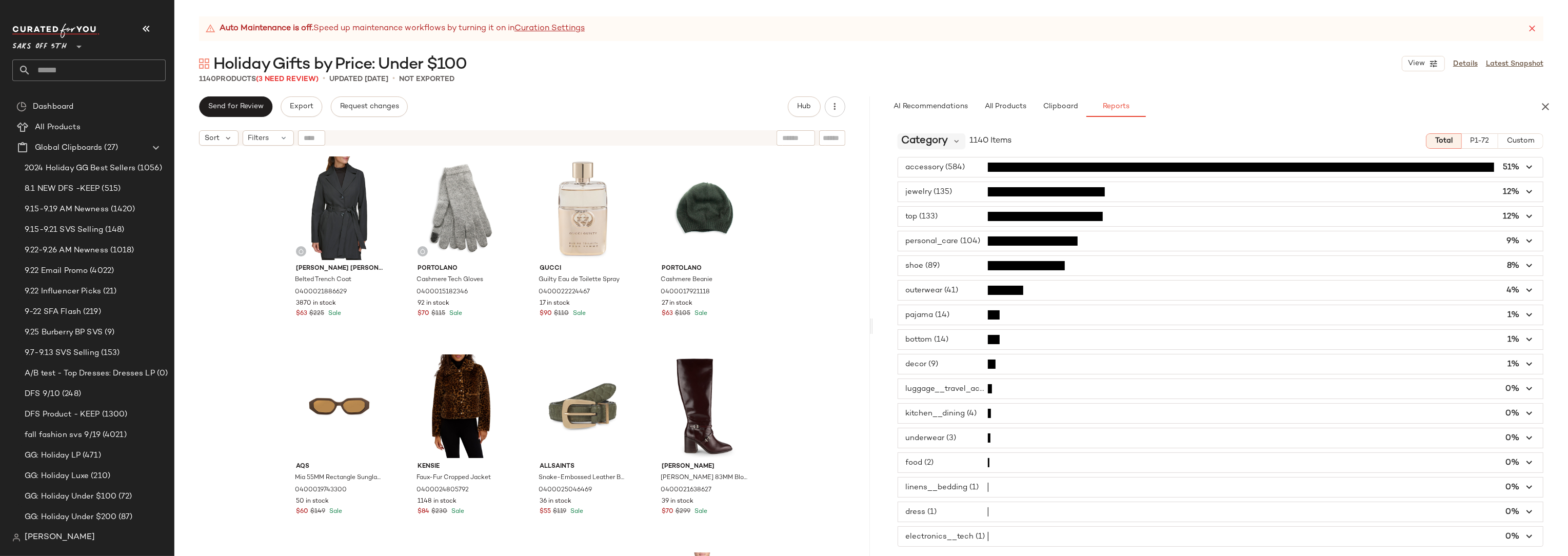
click at [922, 146] on span "Category" at bounding box center [925, 141] width 47 height 15
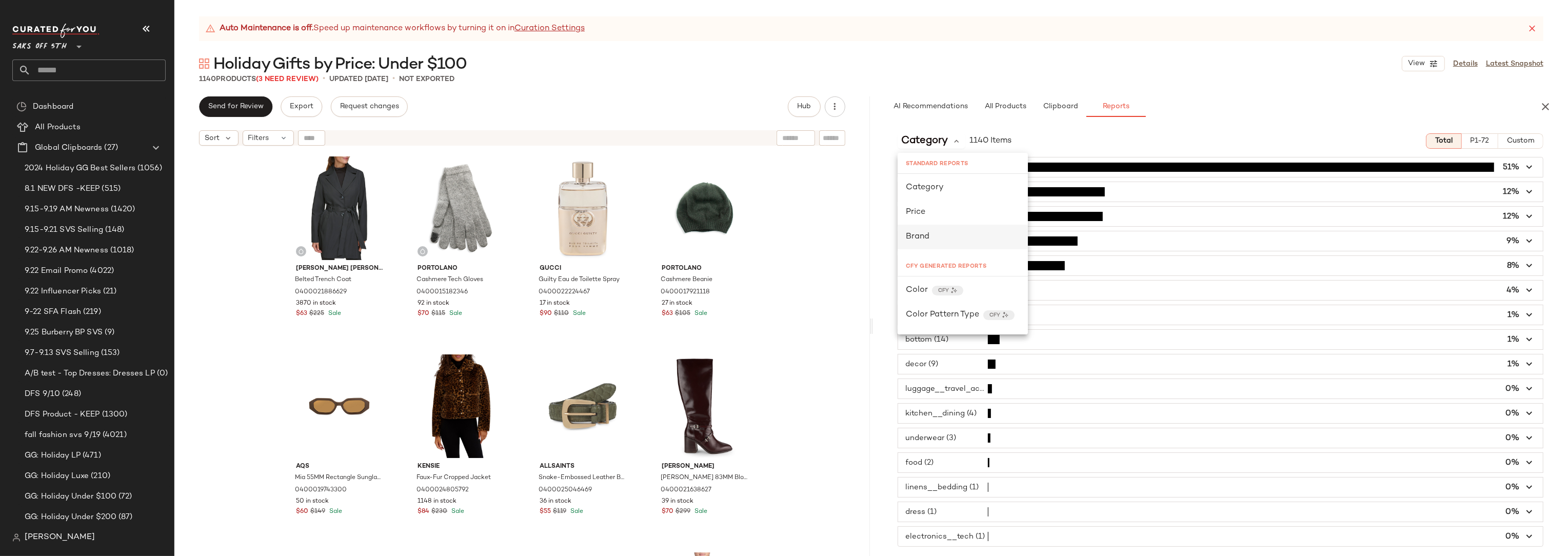
click at [930, 235] on div "Brand" at bounding box center [962, 237] width 114 height 12
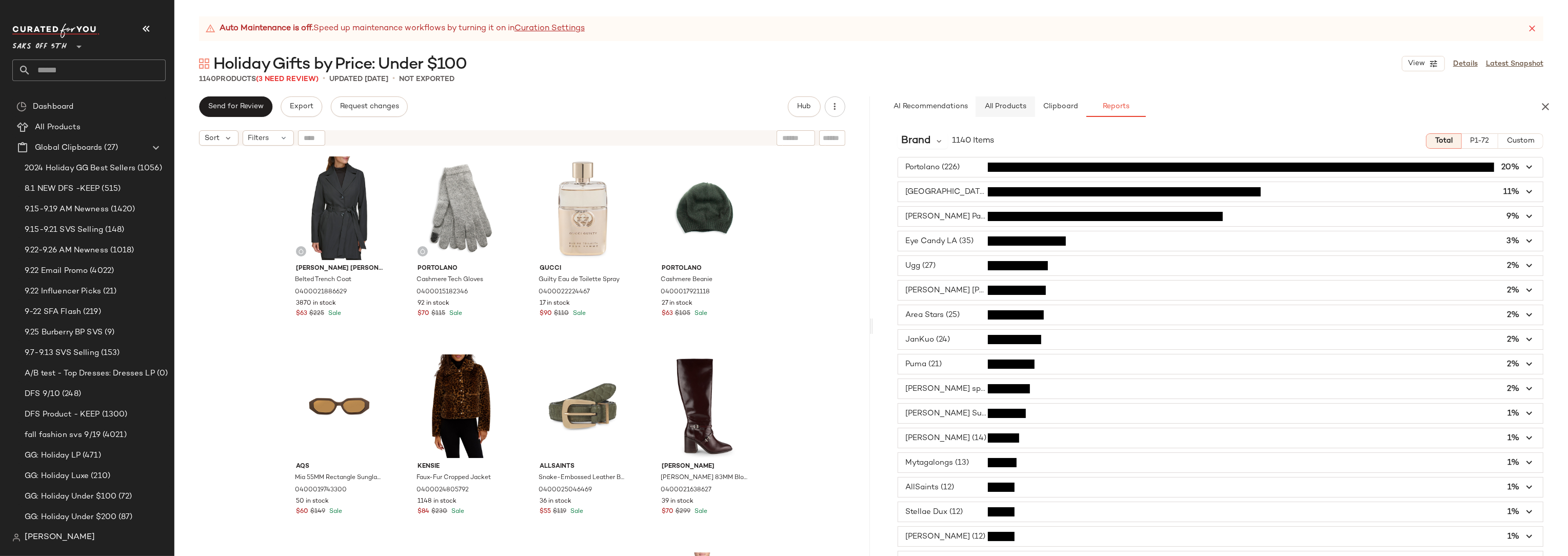
click at [1014, 109] on span "All Products" at bounding box center [1005, 107] width 42 height 8
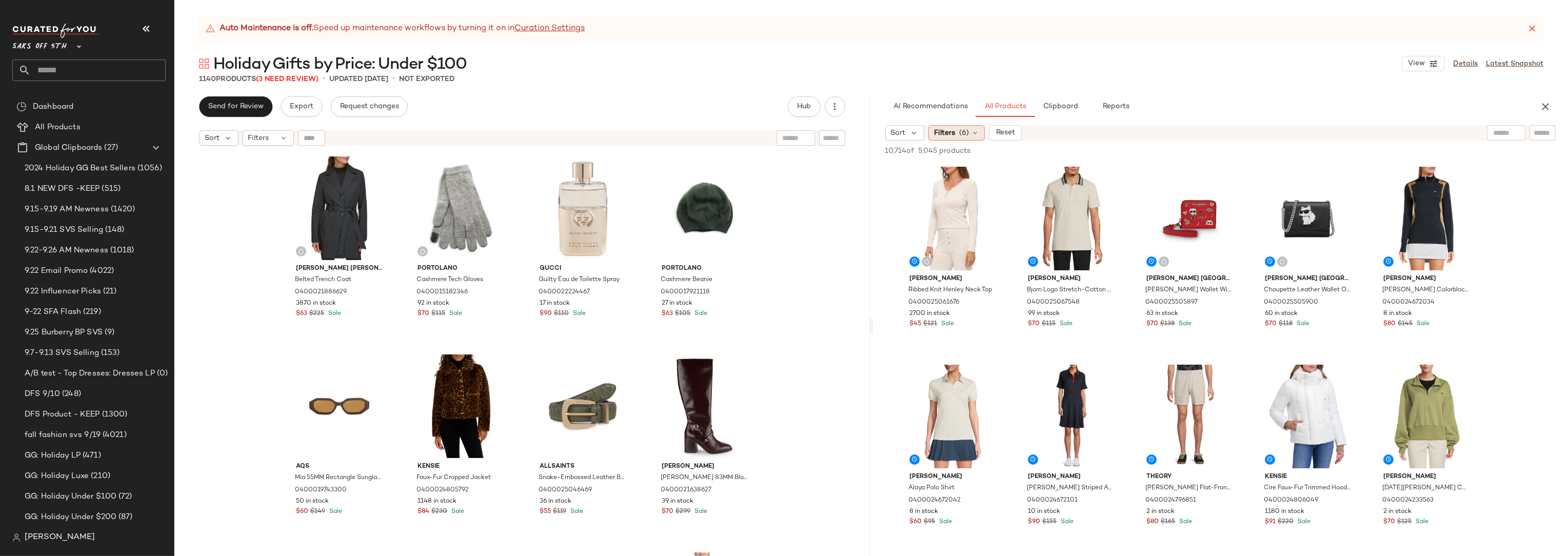
click at [971, 133] on icon at bounding box center [975, 132] width 8 height 8
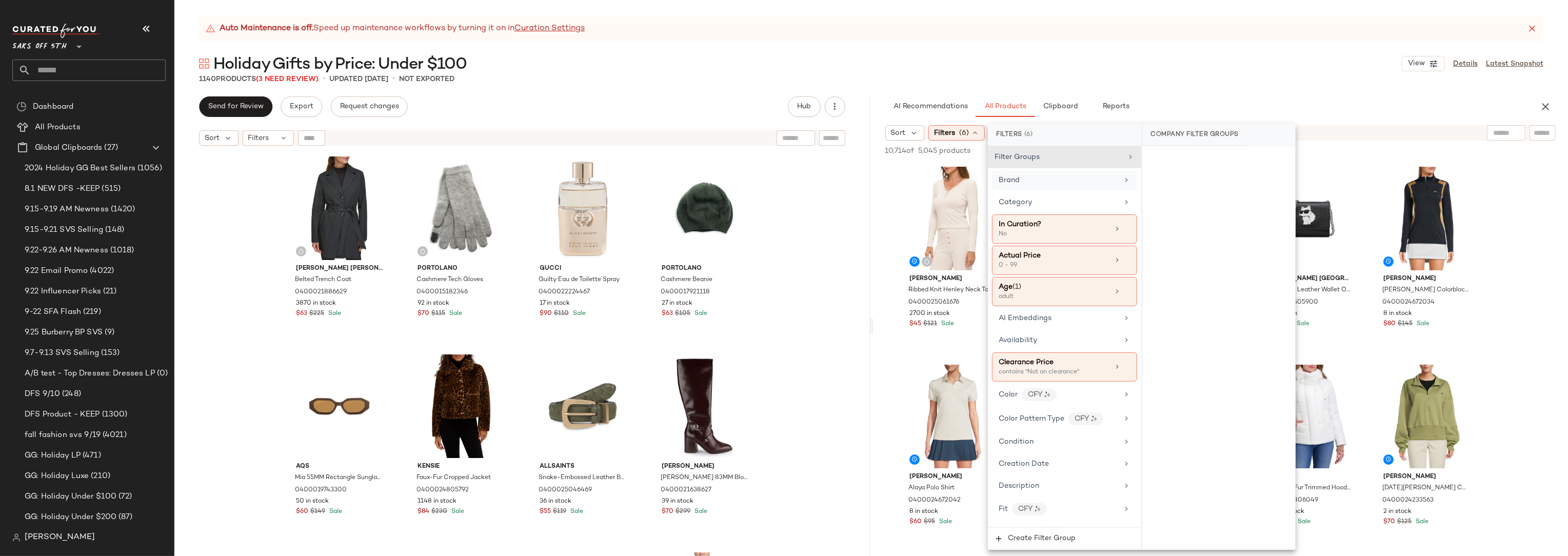
click at [1031, 184] on div "Brand" at bounding box center [1058, 180] width 119 height 10
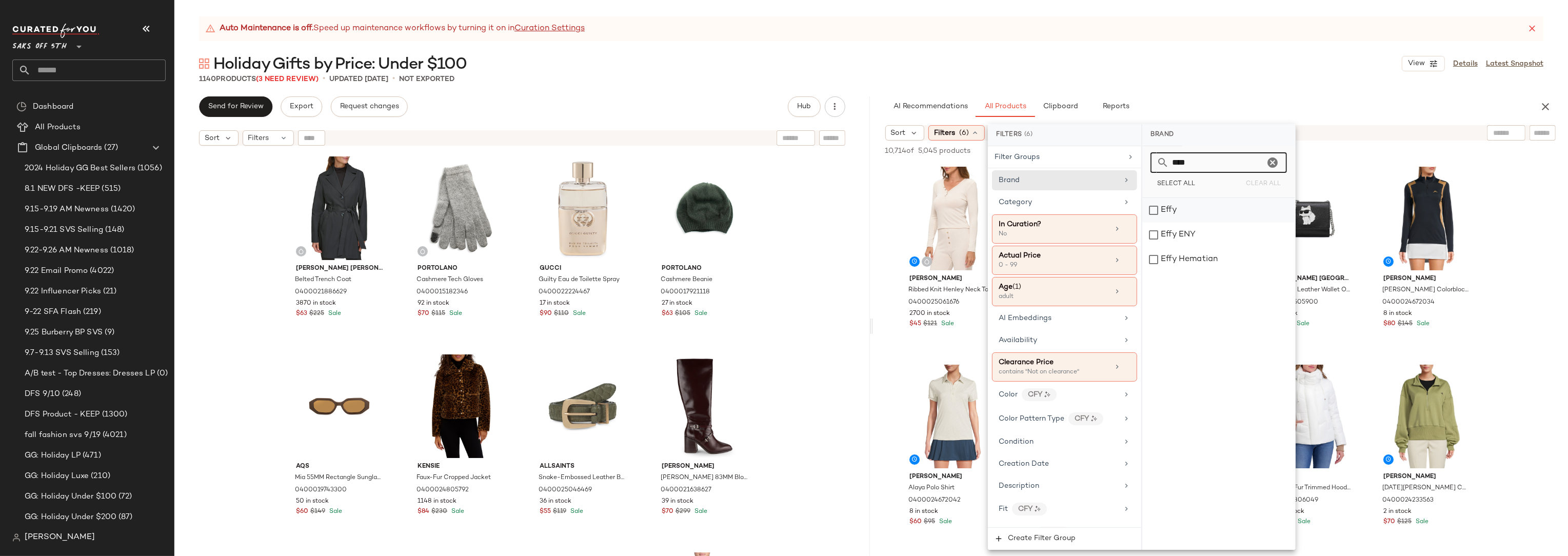
type input "****"
click at [1170, 212] on div "Effy" at bounding box center [1218, 211] width 153 height 25
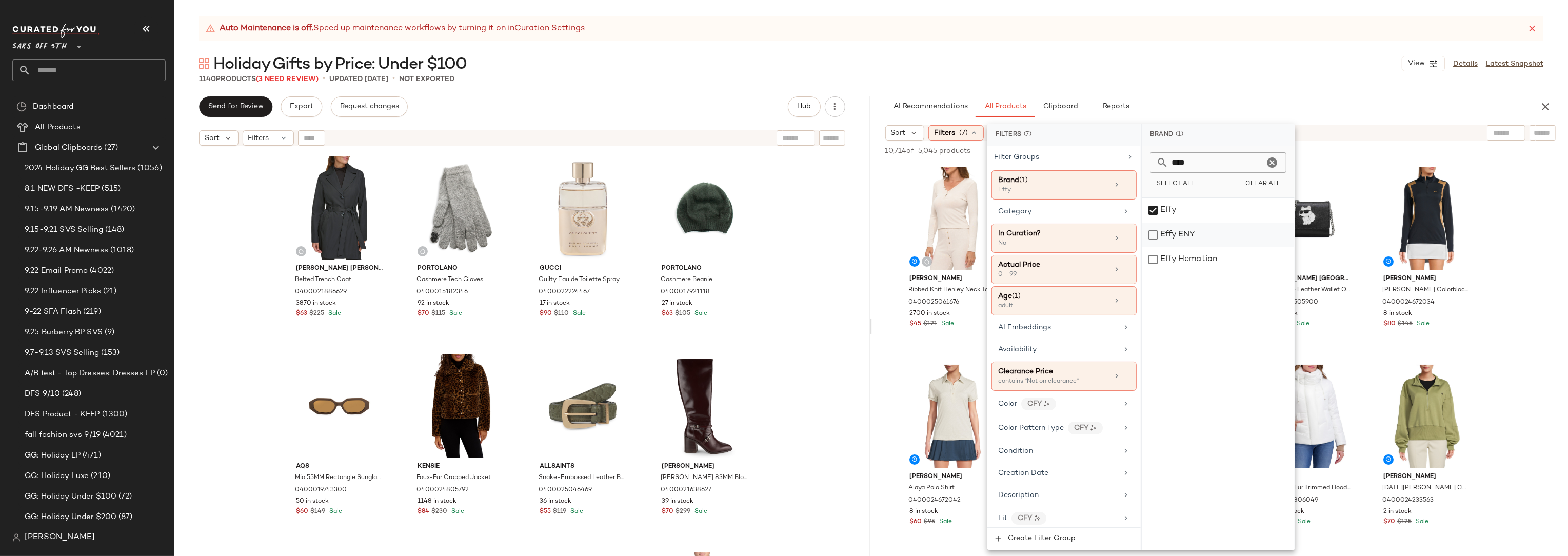
click at [1175, 232] on div "Effy ENY" at bounding box center [1218, 235] width 153 height 25
click at [1173, 265] on div "Effy Hematian" at bounding box center [1218, 260] width 153 height 25
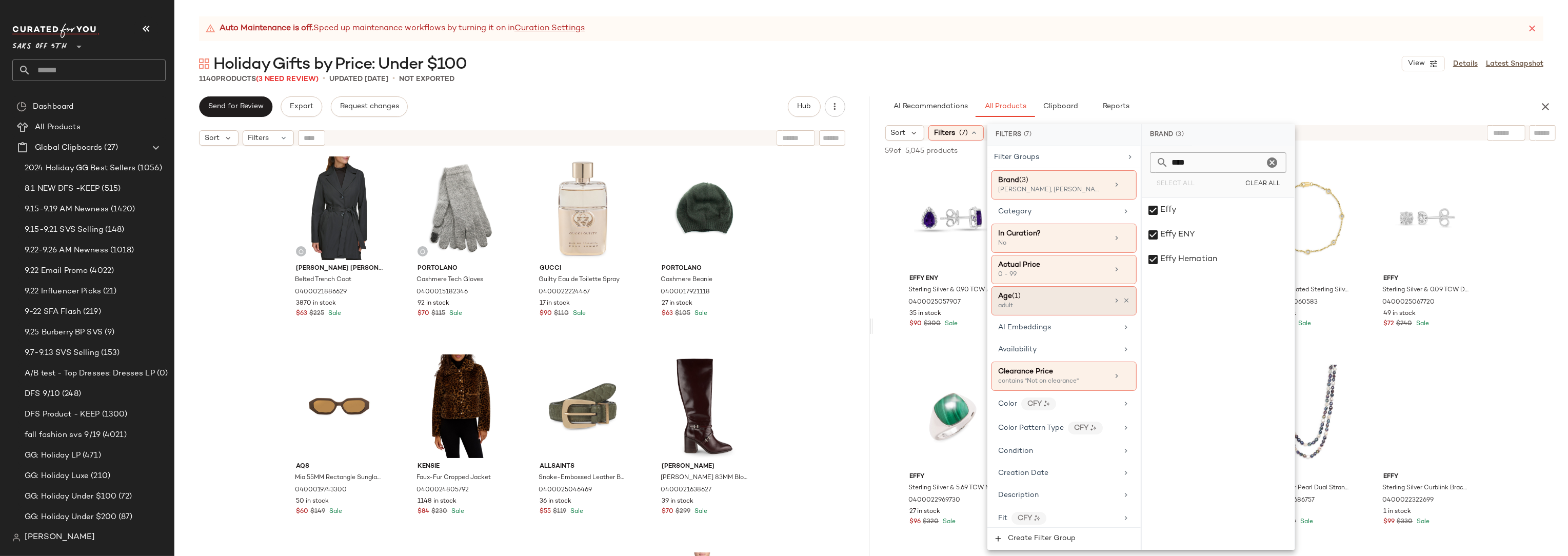
drag, startPoint x: 1109, startPoint y: 305, endPoint x: 1121, endPoint y: 305, distance: 12.0
click at [1110, 305] on div "Age (1) adult" at bounding box center [1064, 300] width 145 height 29
click at [1123, 300] on icon at bounding box center [1127, 300] width 7 height 7
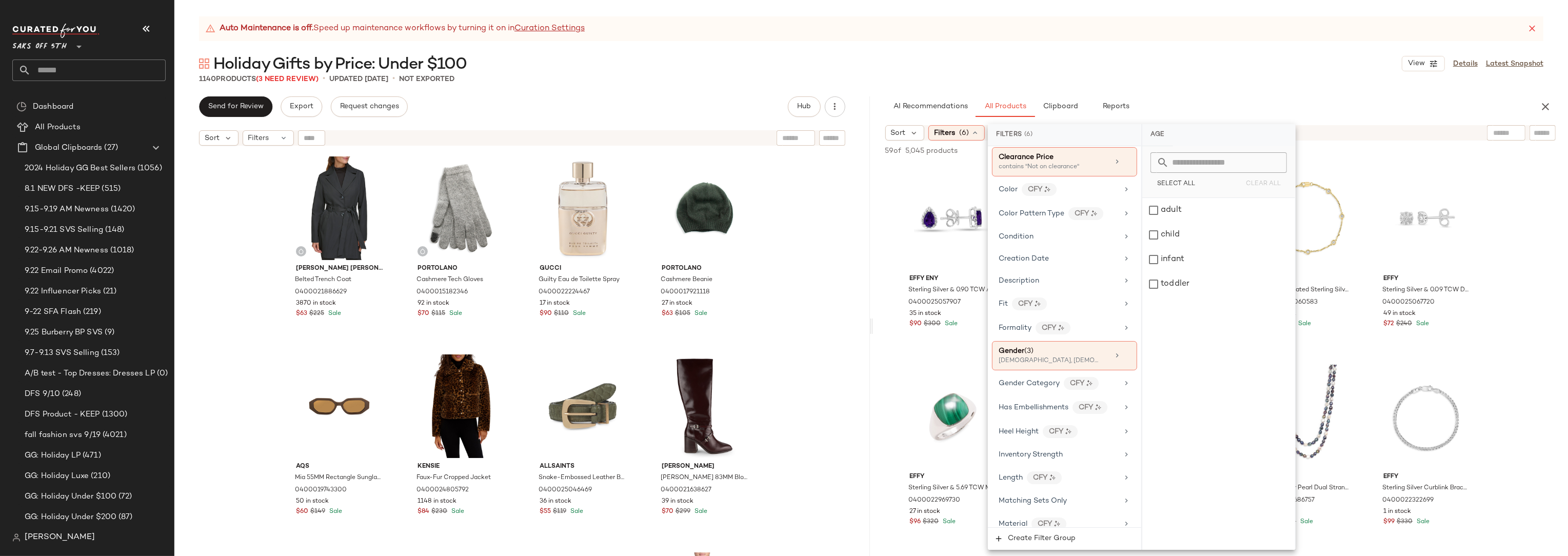
scroll to position [10, 0]
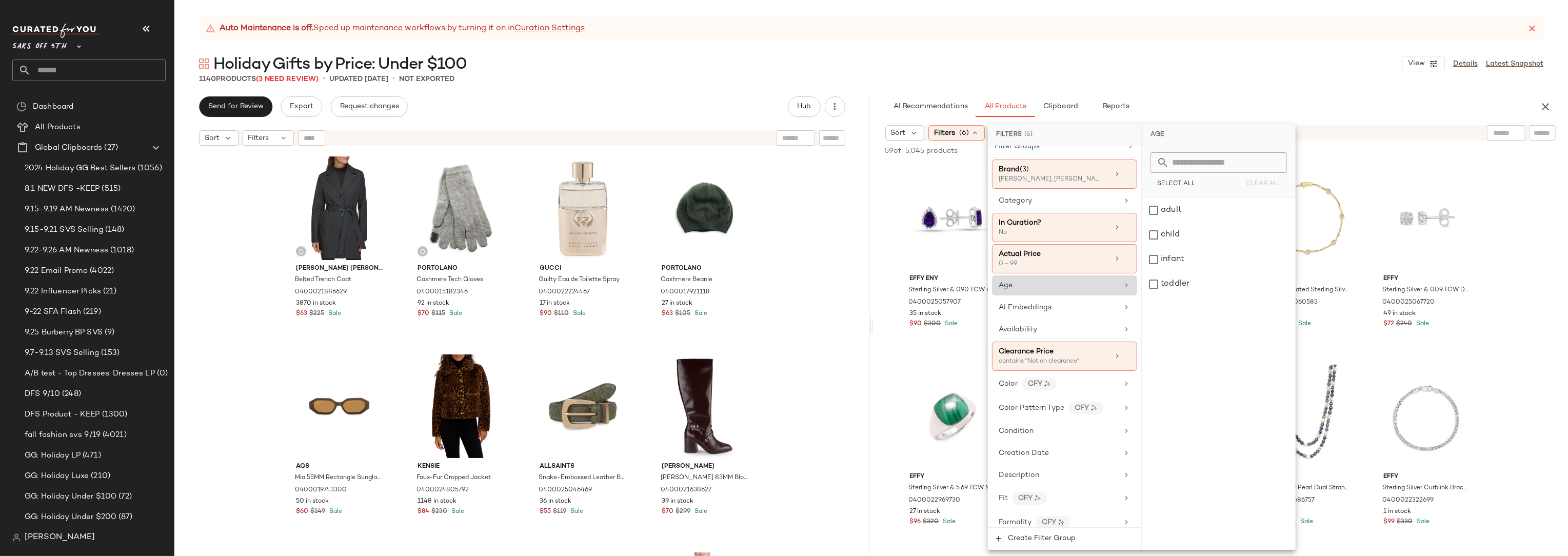
click at [1346, 15] on main "Auto Maintenance is off. Speed up maintenance workflows by turning it on in Cur…" at bounding box center [784, 278] width 1568 height 556
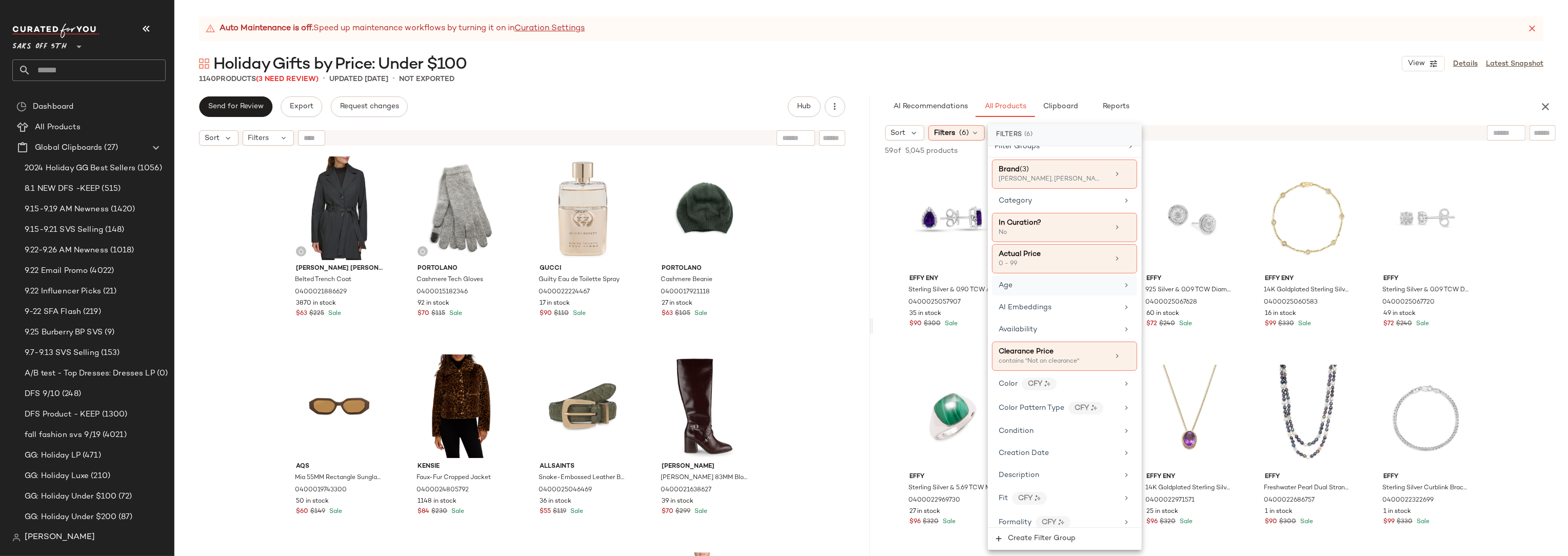
click at [1335, 77] on div "1140 Products (3 Need Review) • updated Sep 25th • Not Exported" at bounding box center [871, 79] width 1394 height 10
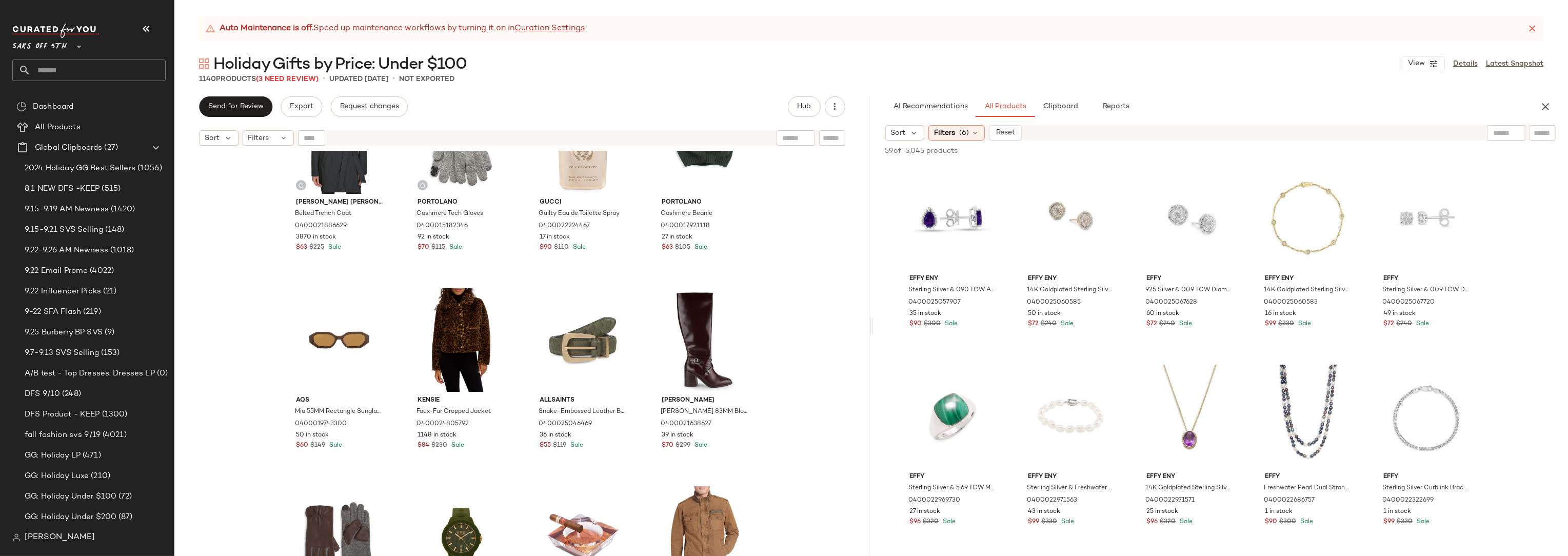
scroll to position [82, 0]
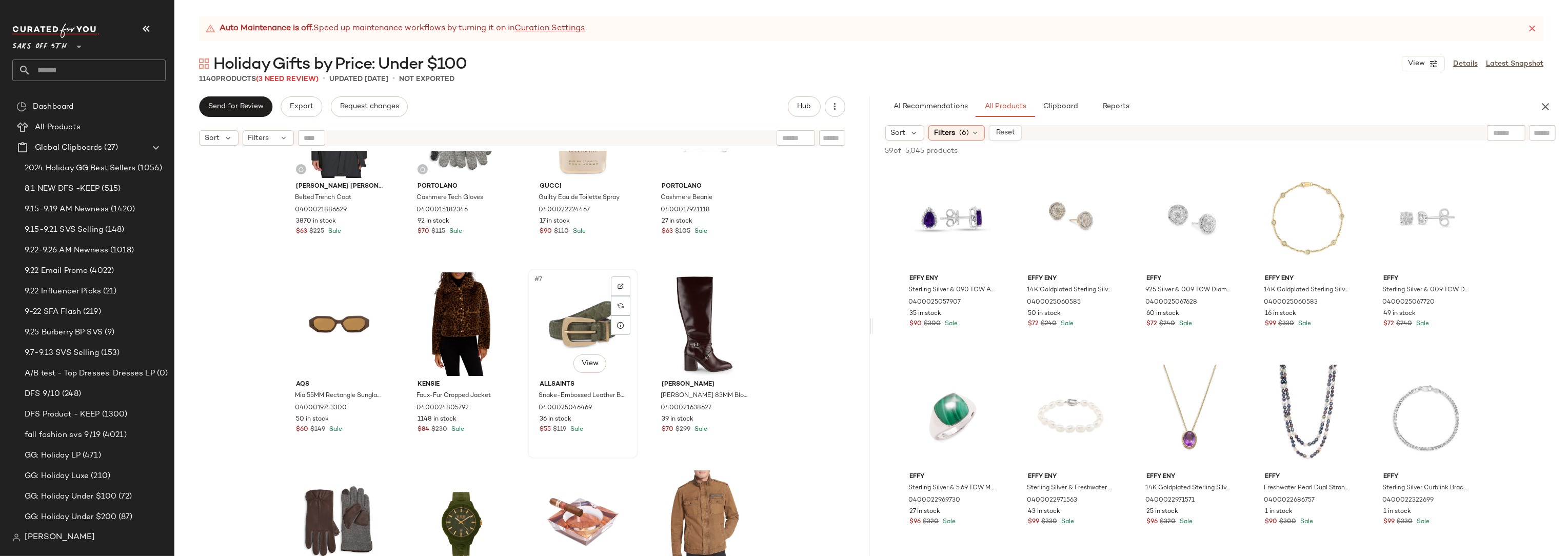
click at [574, 292] on div "#7 View" at bounding box center [582, 324] width 103 height 103
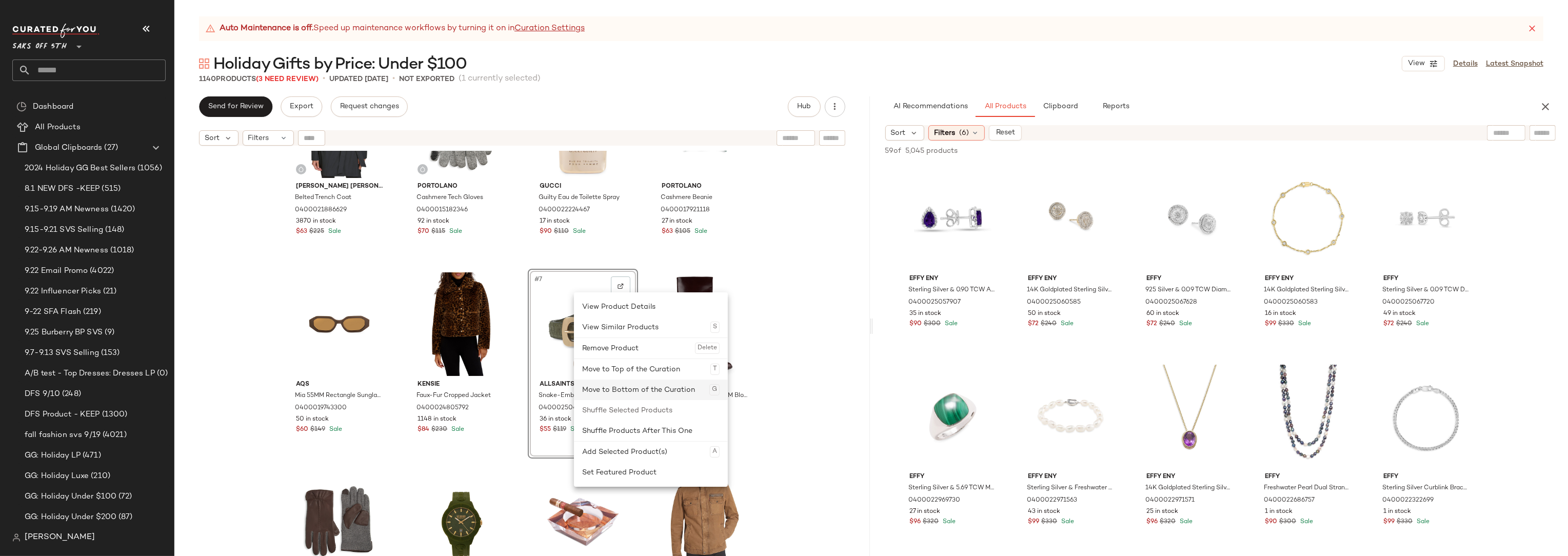
click at [632, 385] on div "Move to Bottom of the Curation G" at bounding box center [651, 390] width 137 height 20
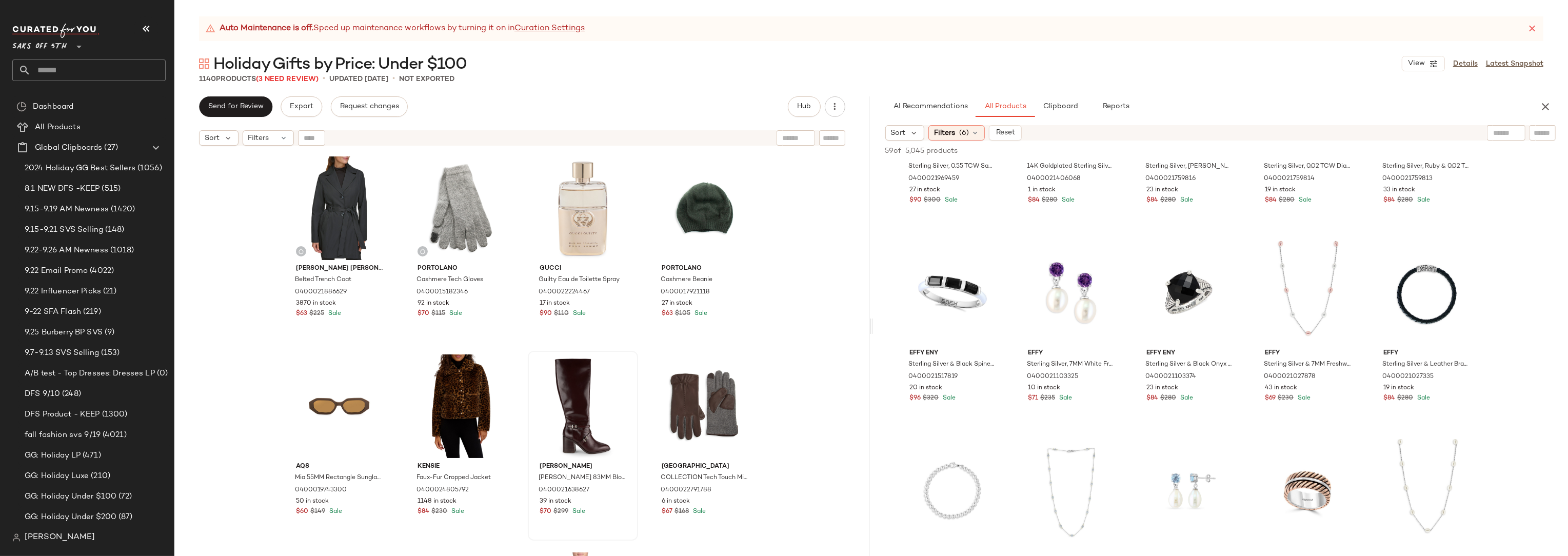
scroll to position [646, 0]
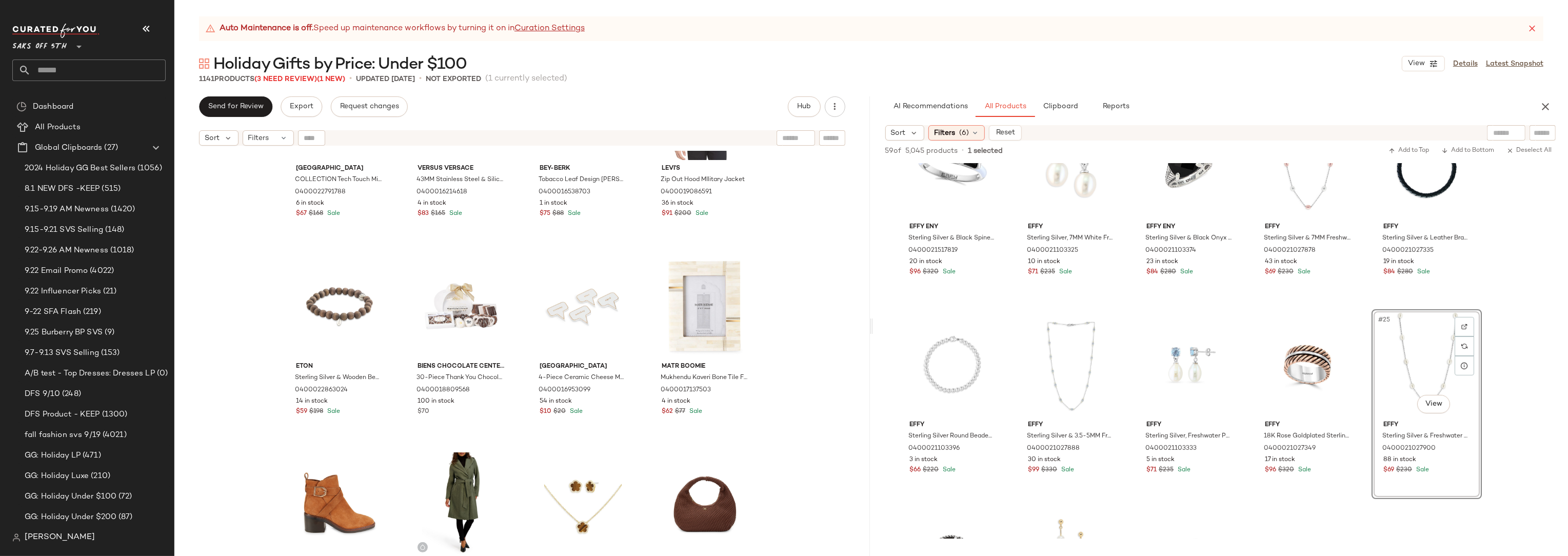
scroll to position [506, 0]
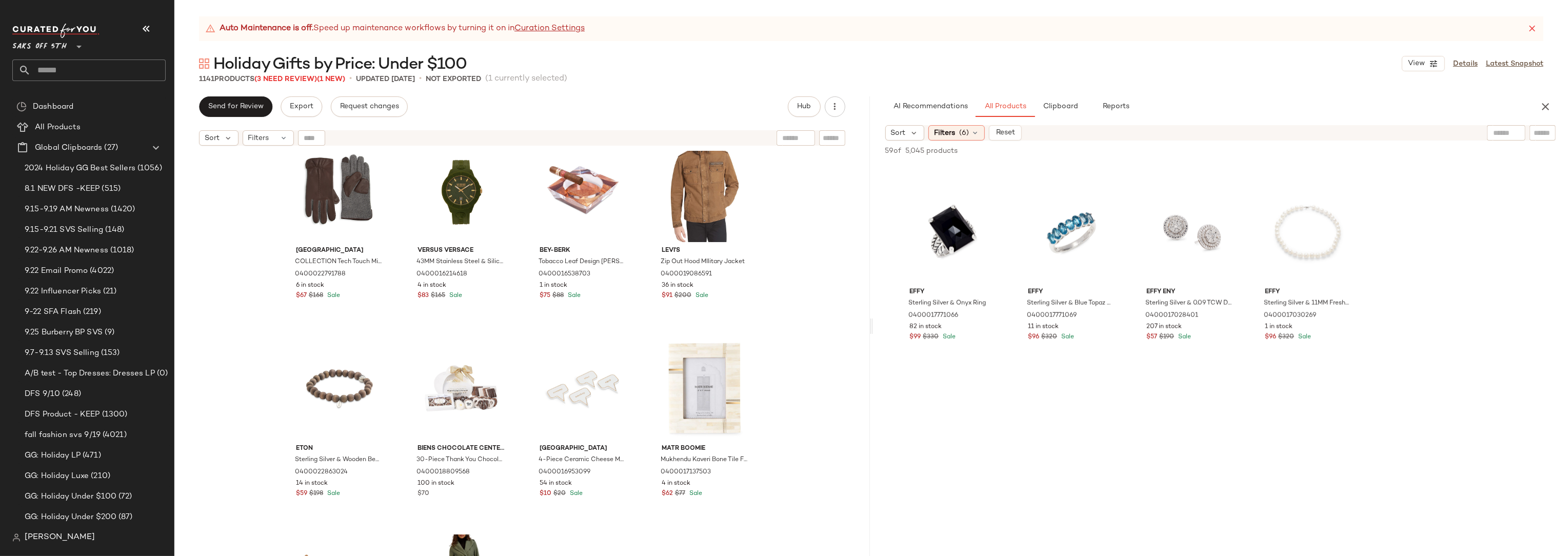
scroll to position [425, 0]
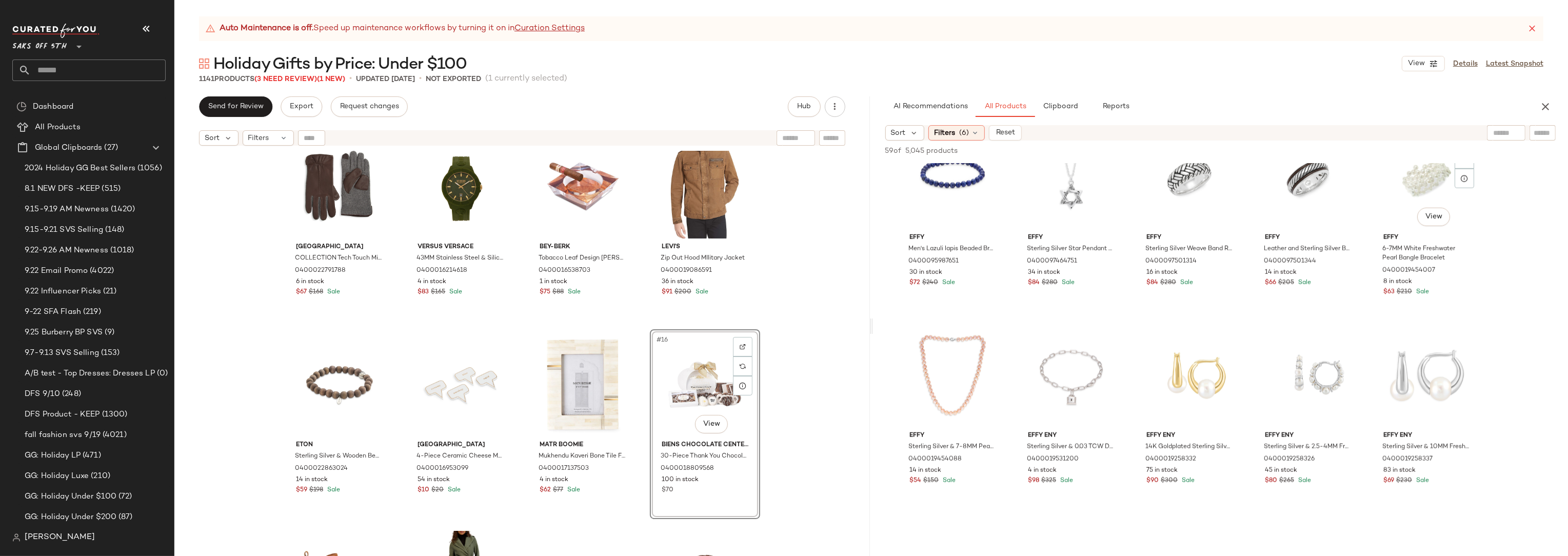
scroll to position [1315, 0]
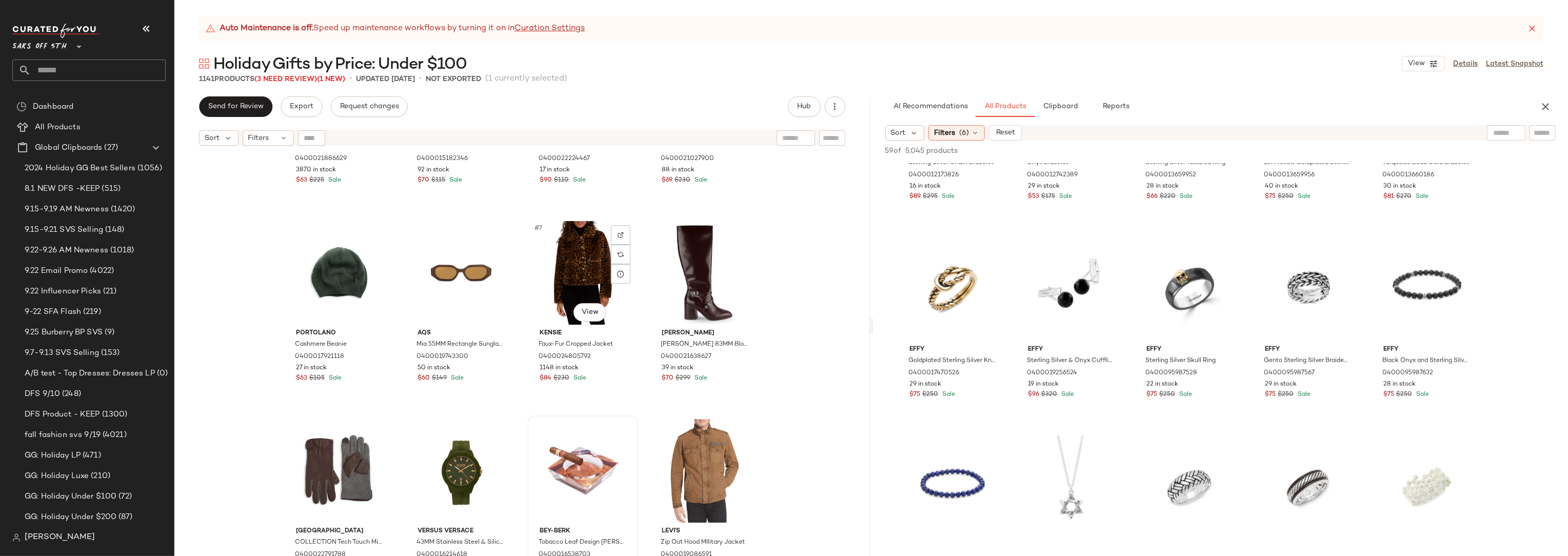
scroll to position [335, 0]
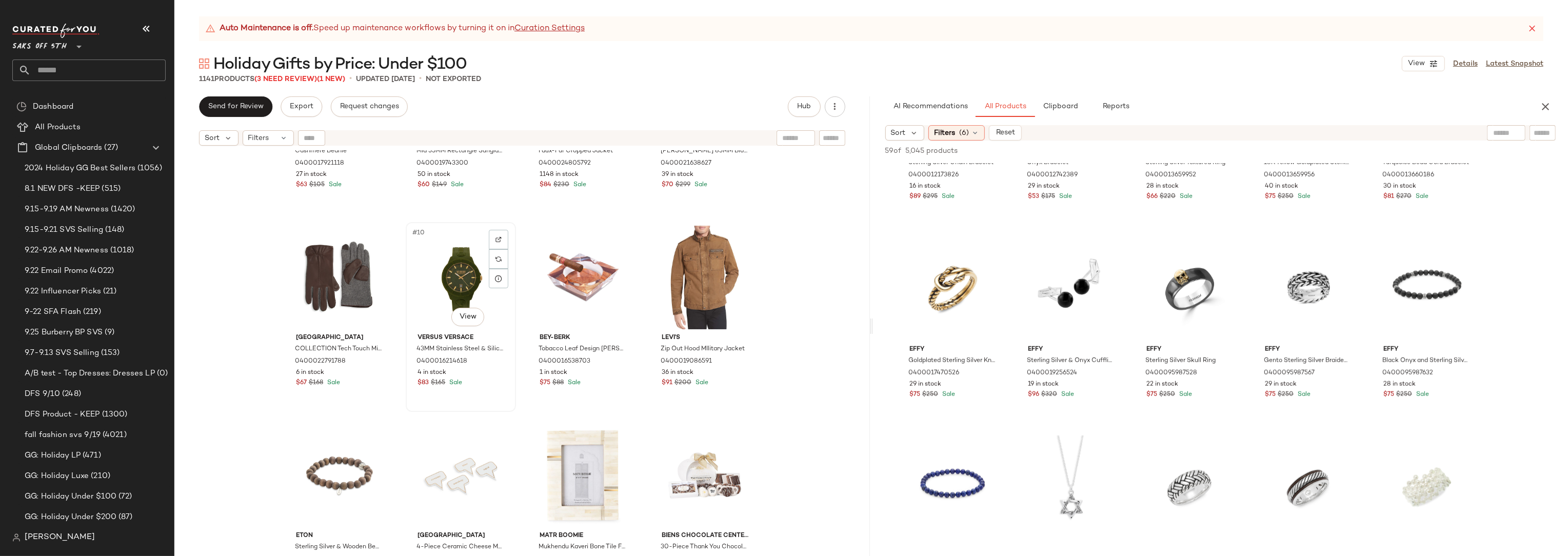
click at [496, 307] on div "#10 View" at bounding box center [460, 278] width 103 height 103
click at [501, 317] on div "#10 View" at bounding box center [460, 278] width 103 height 103
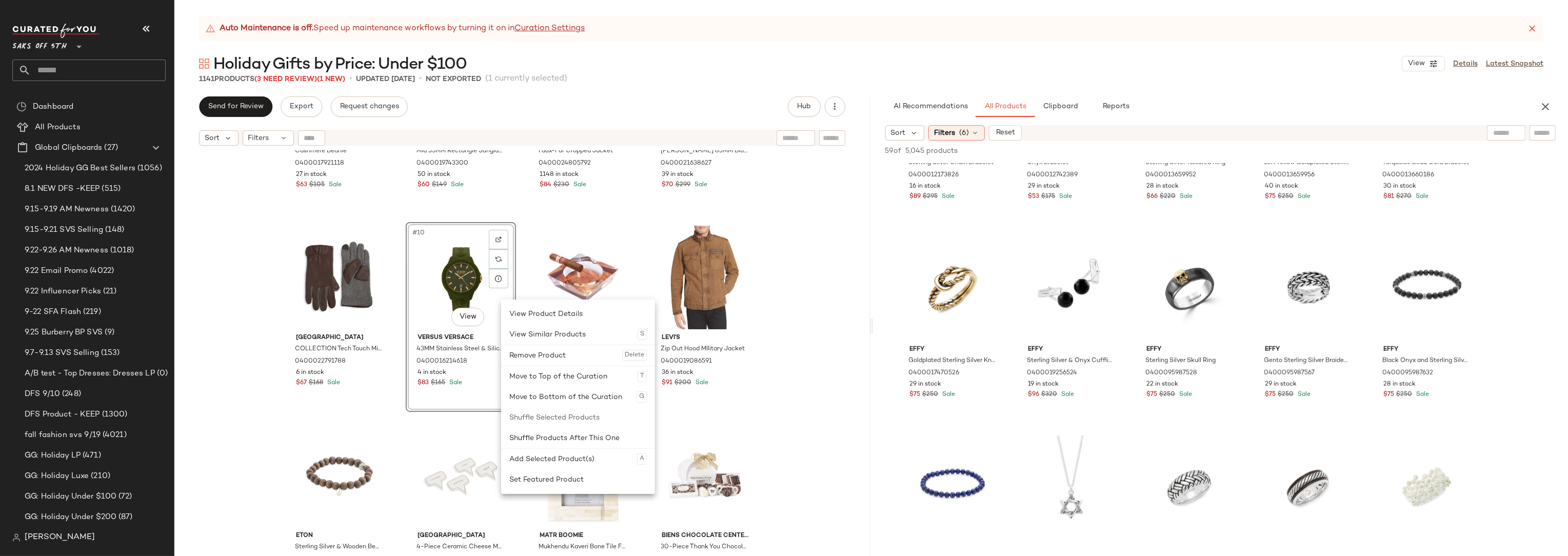
click at [858, 201] on div "Portolano Cashmere Beanie 0400017921118 27 in stock $63 $105 Sale Aqs Mia 55MM …" at bounding box center [522, 366] width 696 height 431
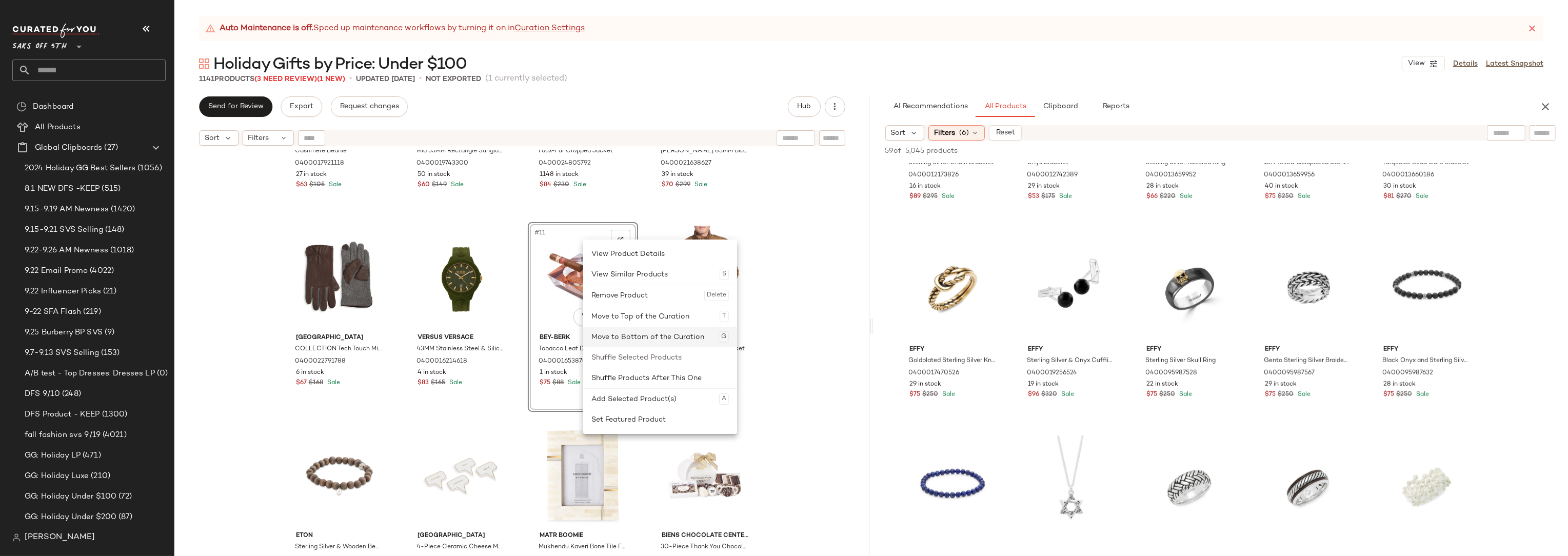
click at [611, 336] on div "Move to Bottom of the Curation G" at bounding box center [660, 337] width 137 height 20
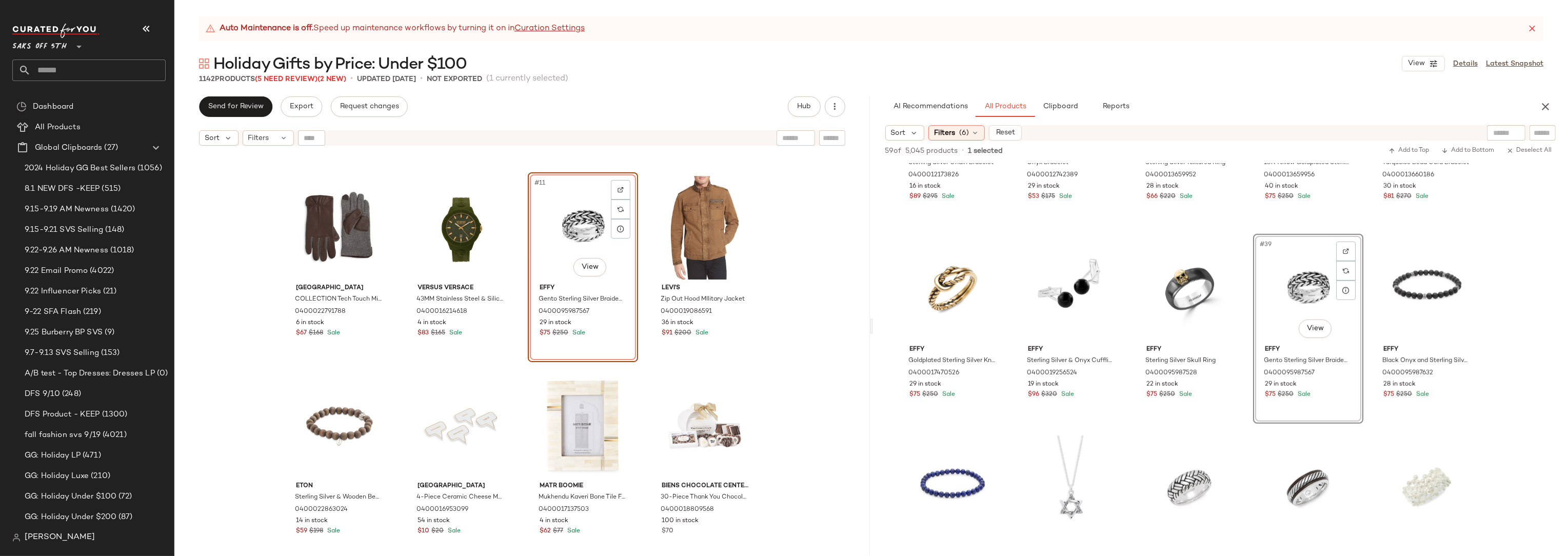
scroll to position [380, 0]
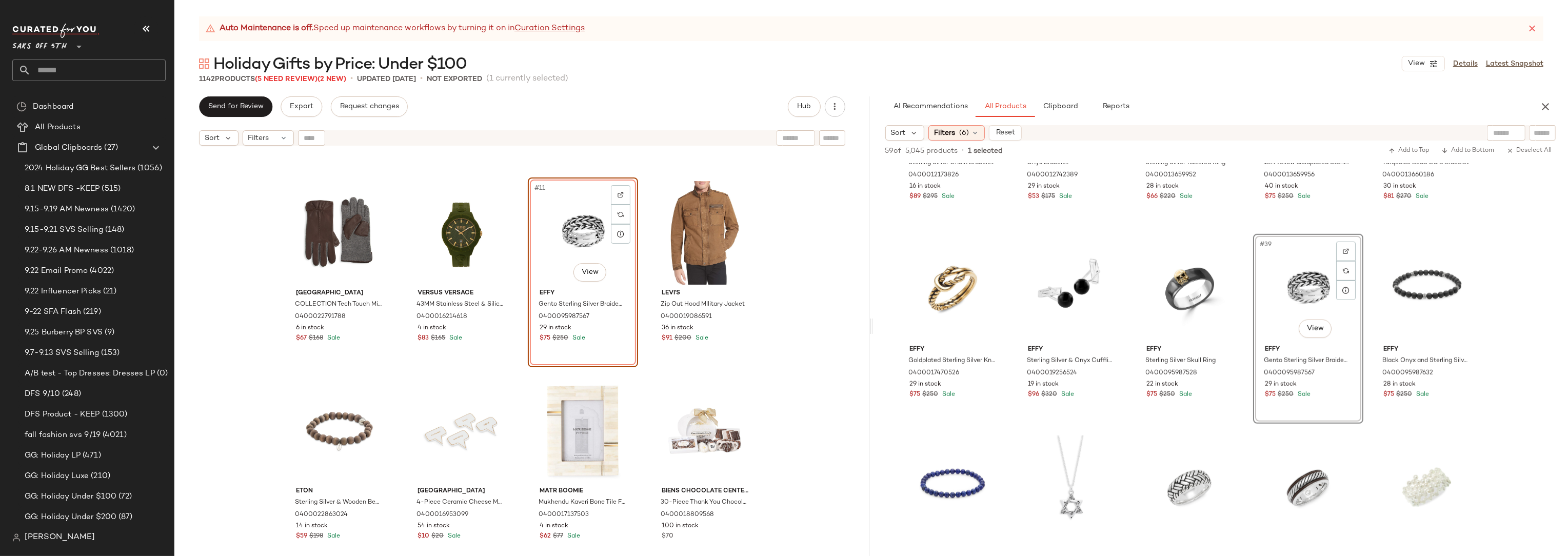
drag, startPoint x: 1348, startPoint y: 311, endPoint x: 465, endPoint y: 1, distance: 935.8
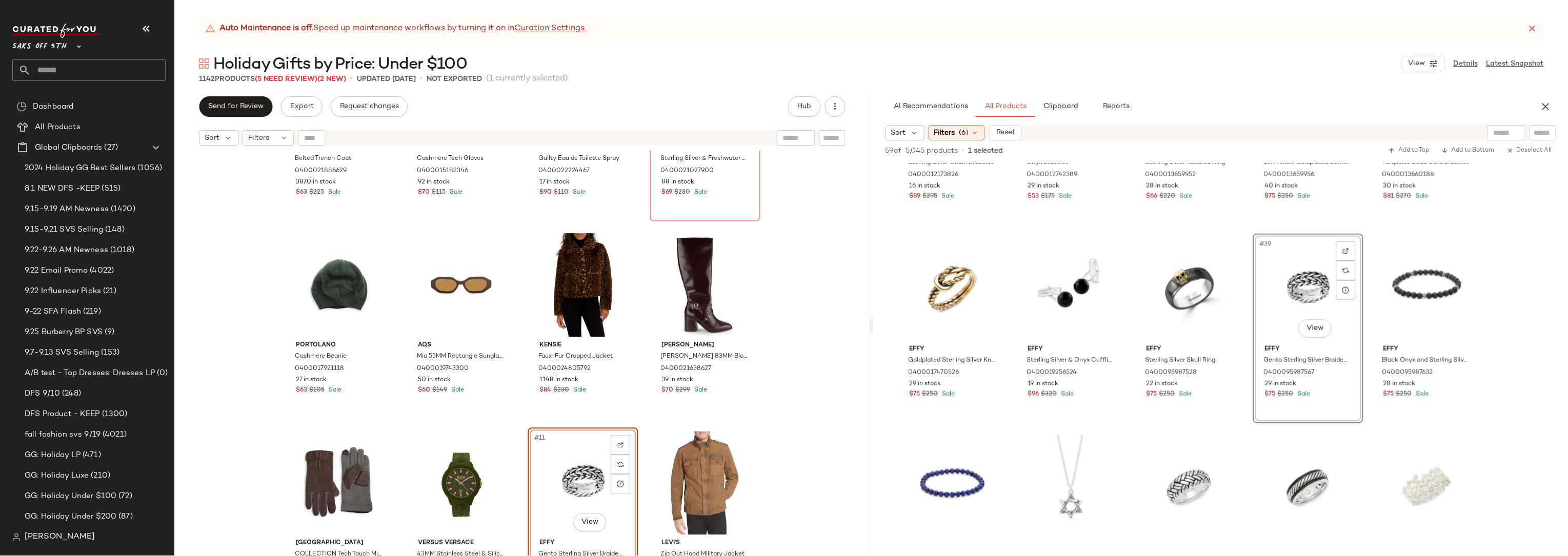
scroll to position [0, 0]
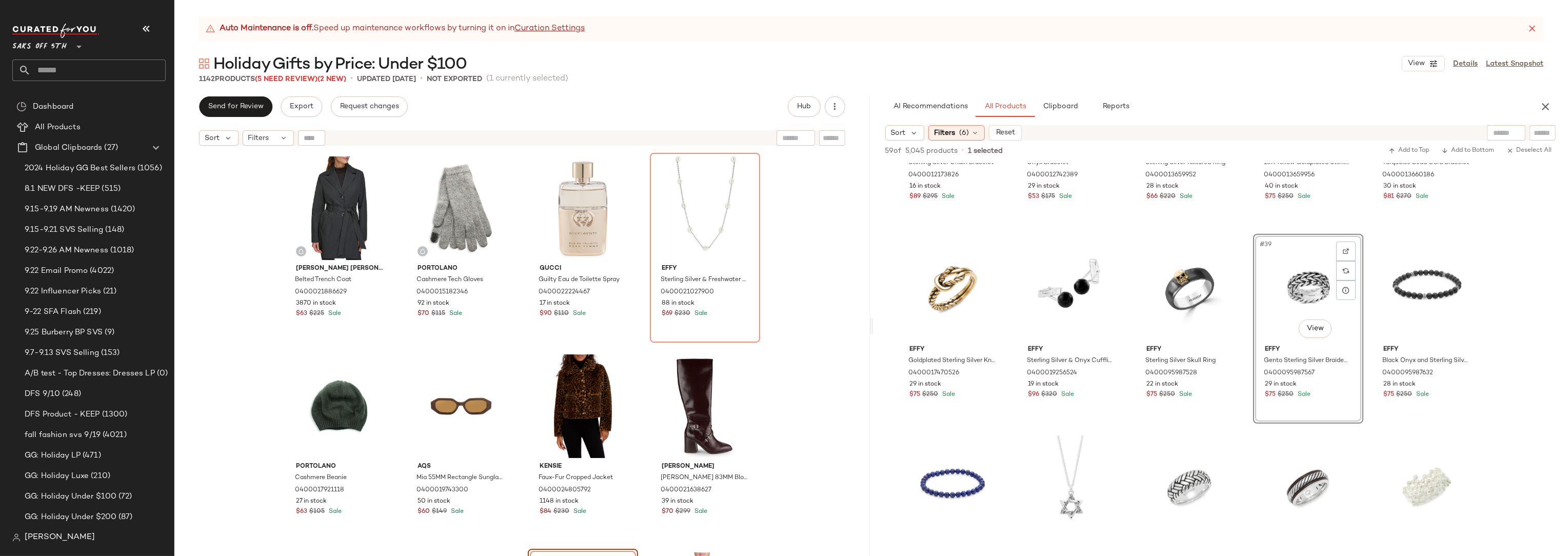
click at [60, 73] on input "text" at bounding box center [98, 70] width 135 height 22
click at [1544, 109] on icon "button" at bounding box center [1546, 107] width 12 height 12
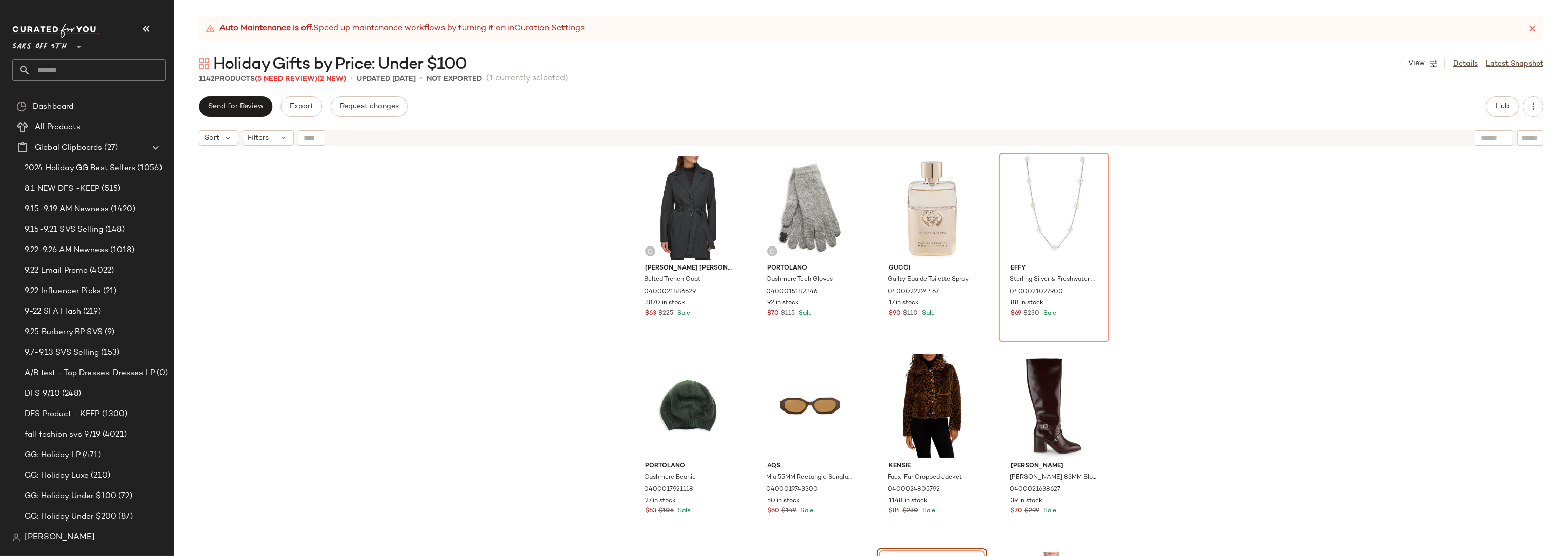
click at [294, 195] on div "[PERSON_NAME] [PERSON_NAME] Belted Trench Coat 0400021886629 3870 in stock $63 …" at bounding box center [871, 366] width 1393 height 431
click at [69, 68] on input "text" at bounding box center [98, 70] width 135 height 22
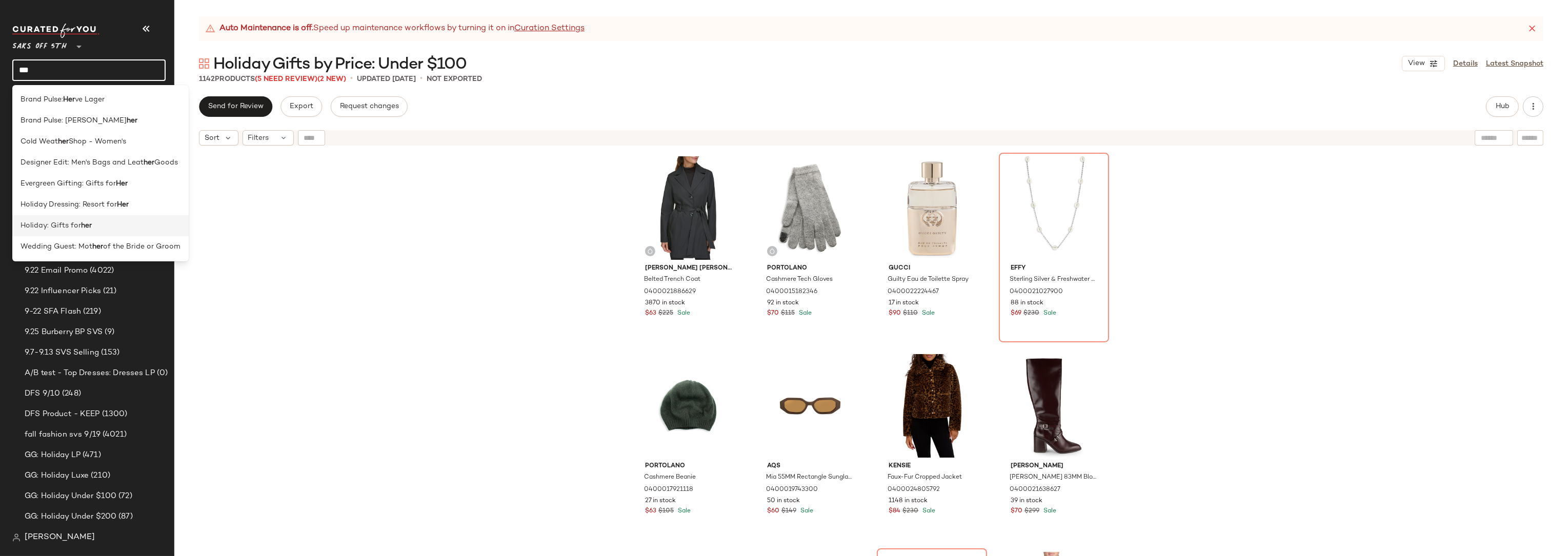
type input "***"
click at [78, 223] on span "Holiday: Gifts for" at bounding box center [50, 225] width 60 height 10
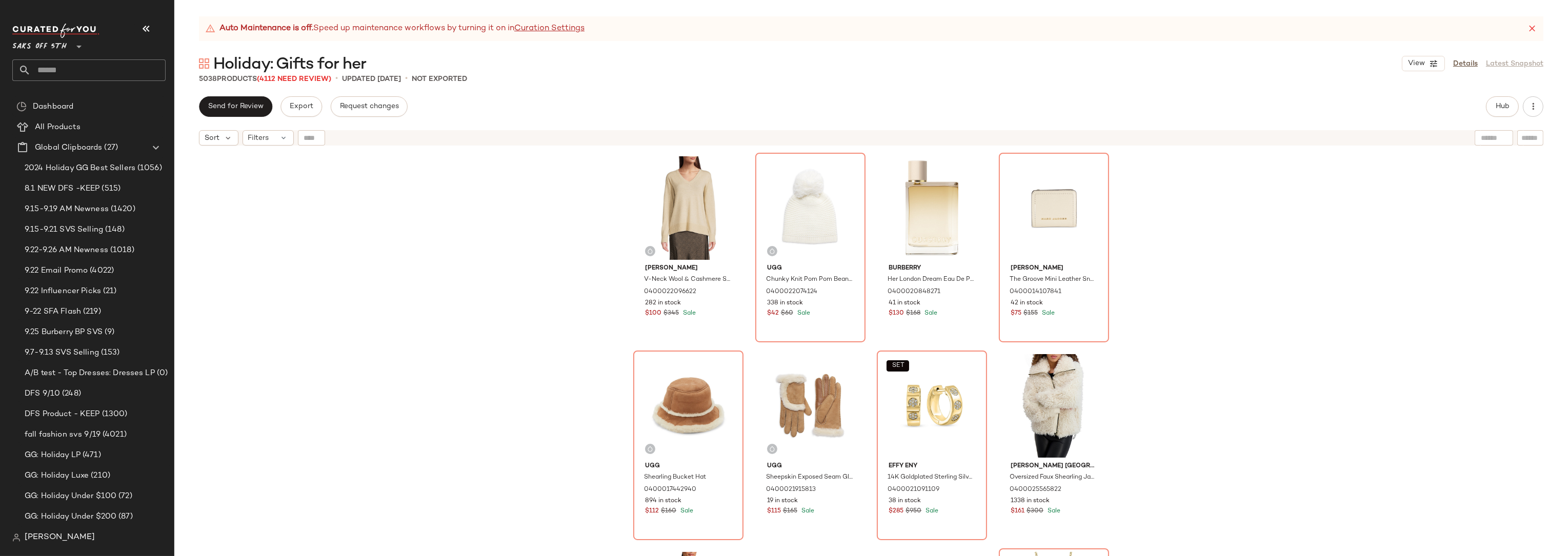
click at [575, 361] on div "[PERSON_NAME]-Neck Wool & Cashmere Sweater 0400022096622 282 in stock $100 $345…" at bounding box center [871, 366] width 1393 height 431
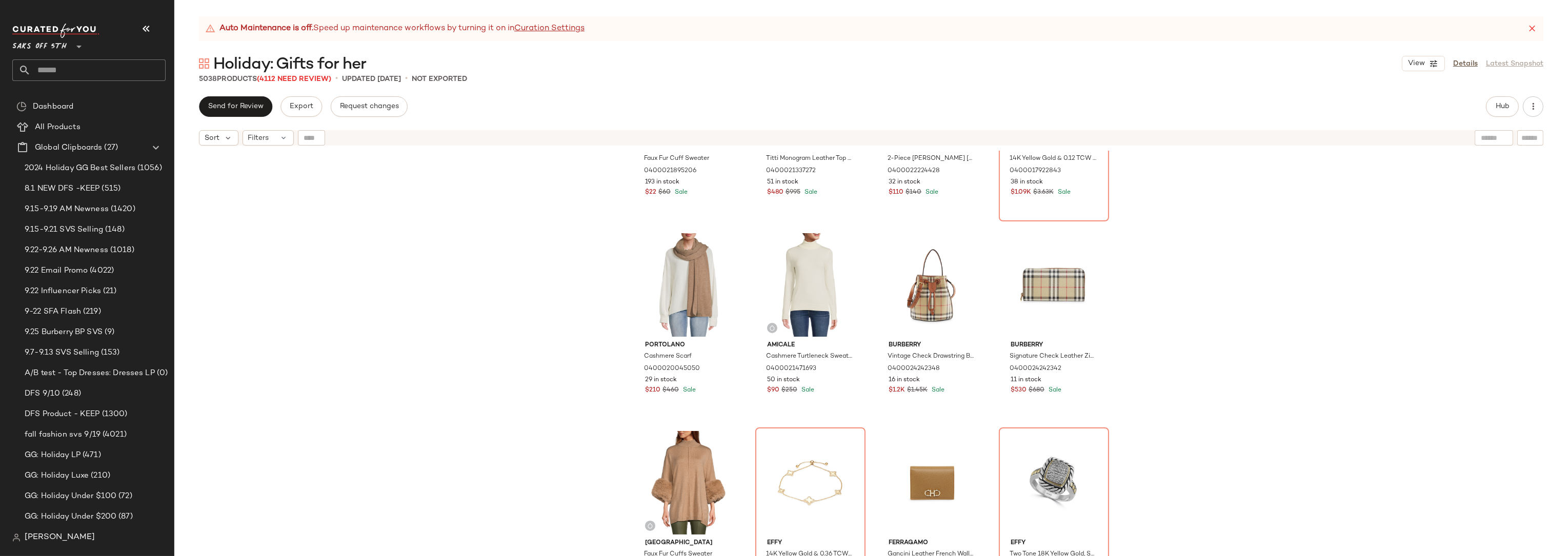
scroll to position [843, 0]
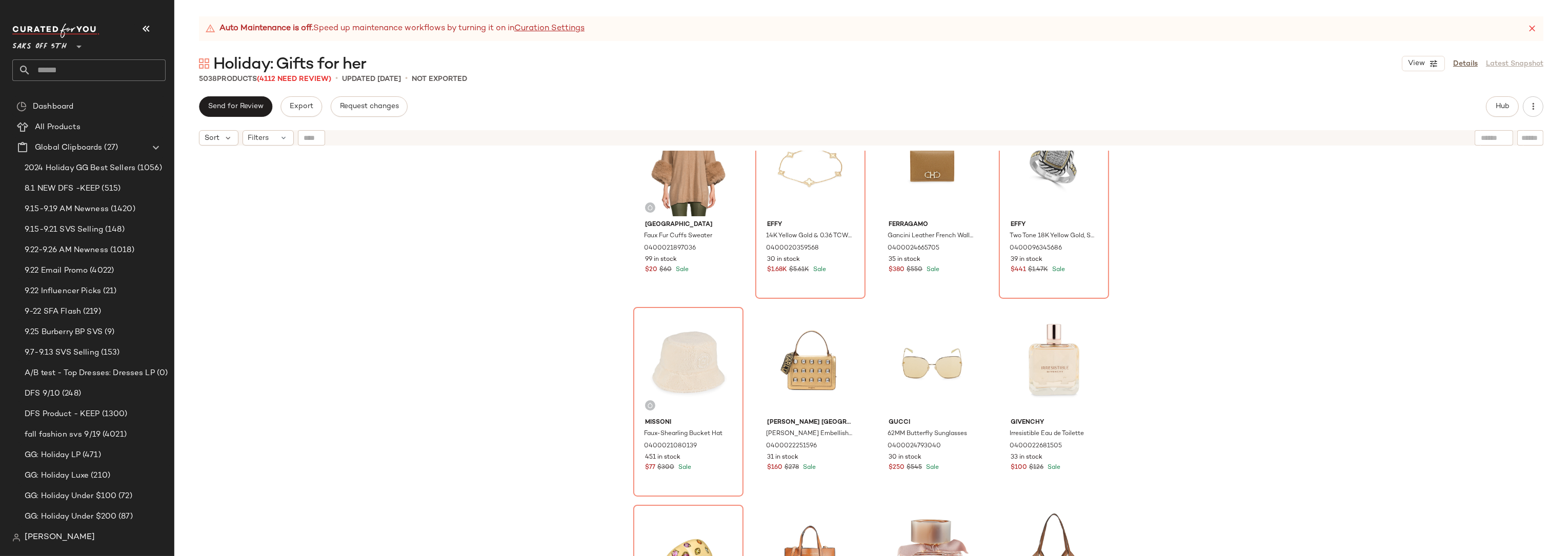
click at [562, 312] on div "Saks Fifth Avenue Faux Fur Cuffs Sweater 0400021897036 99 in stock $20 $60 Sale…" at bounding box center [871, 366] width 1393 height 431
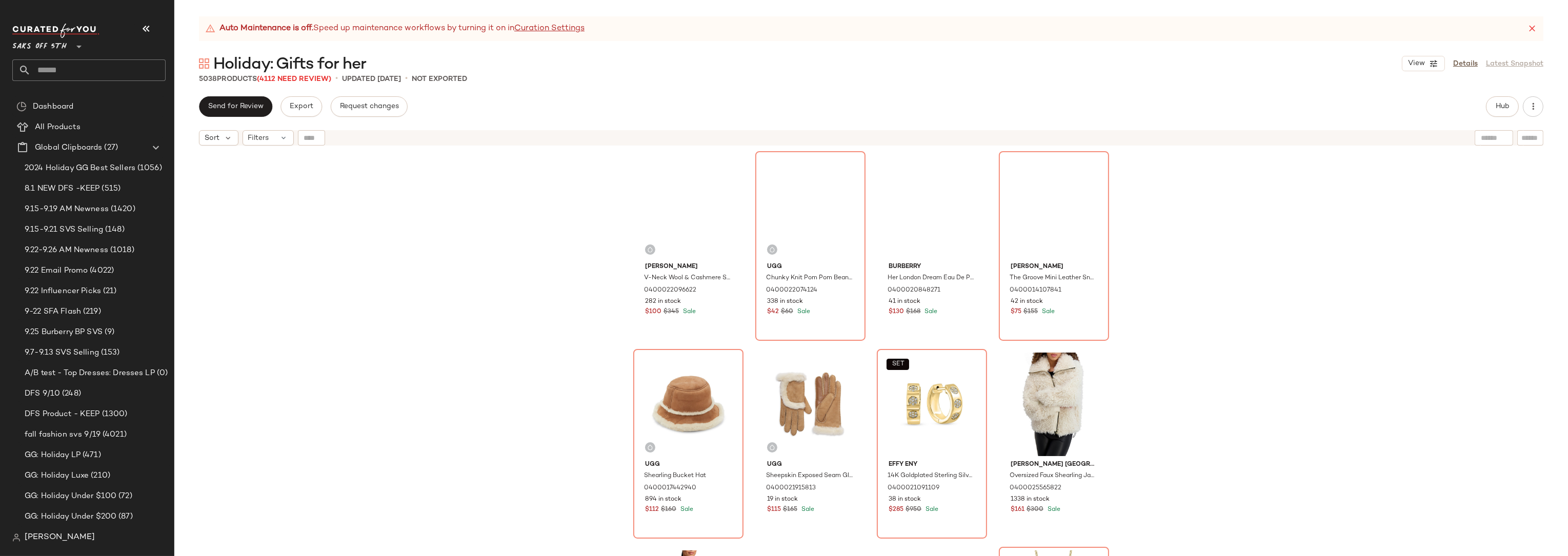
scroll to position [0, 0]
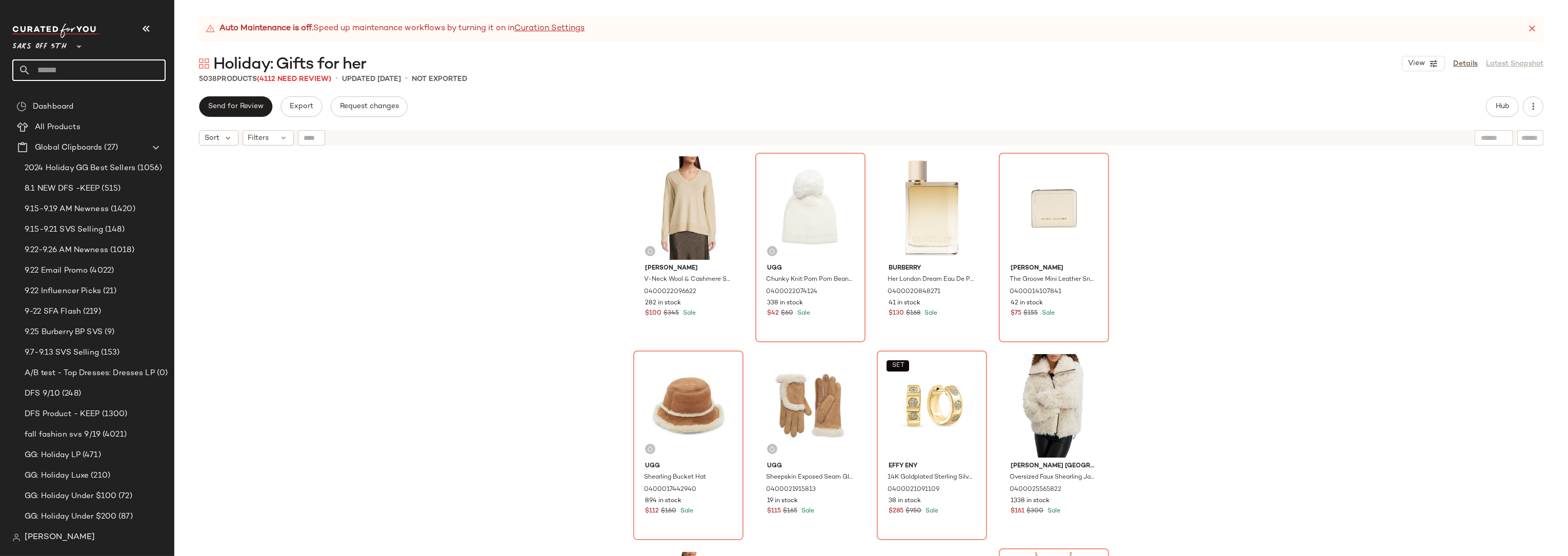
click at [89, 70] on input "text" at bounding box center [98, 70] width 135 height 22
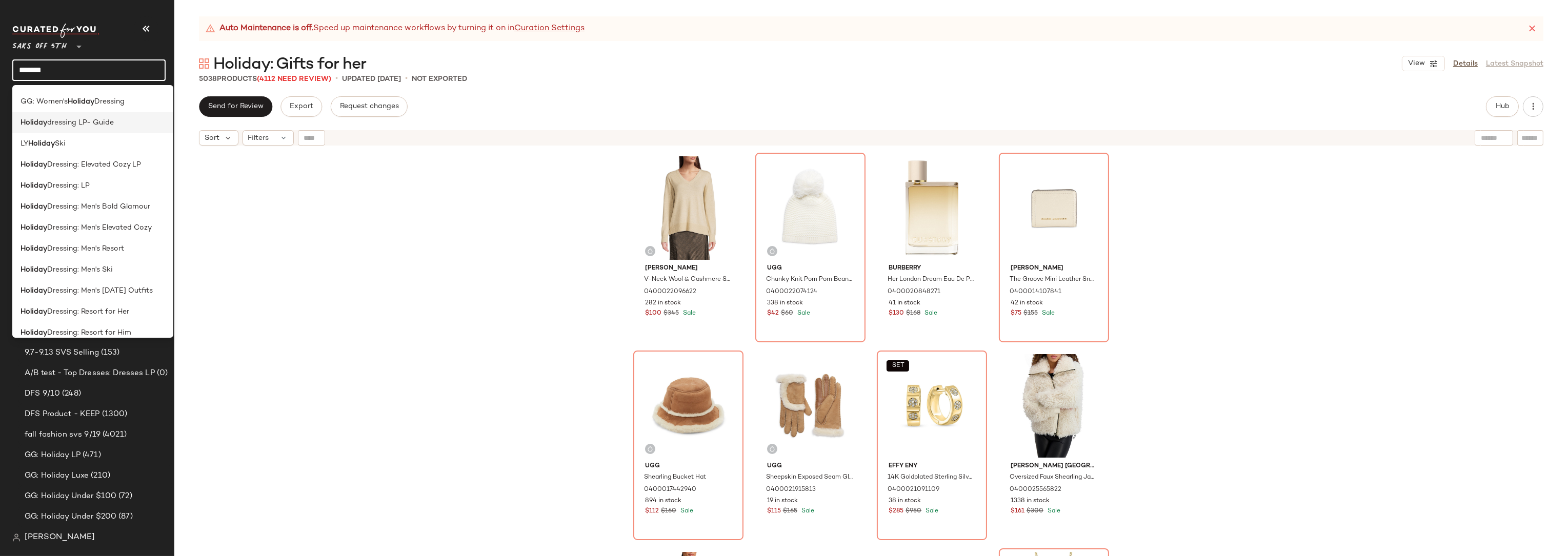
scroll to position [167, 0]
type input "*******"
click at [60, 166] on span "Dressing: LP" at bounding box center [68, 163] width 42 height 10
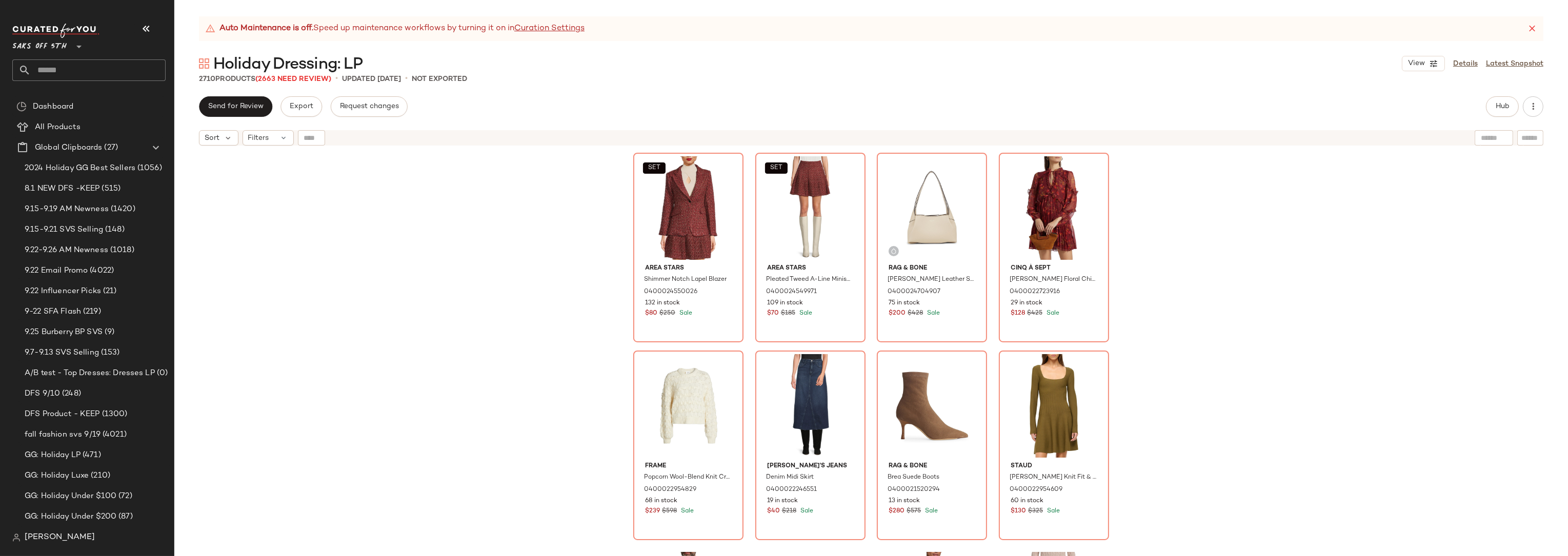
click at [57, 66] on input "text" at bounding box center [98, 70] width 135 height 22
type input "*"
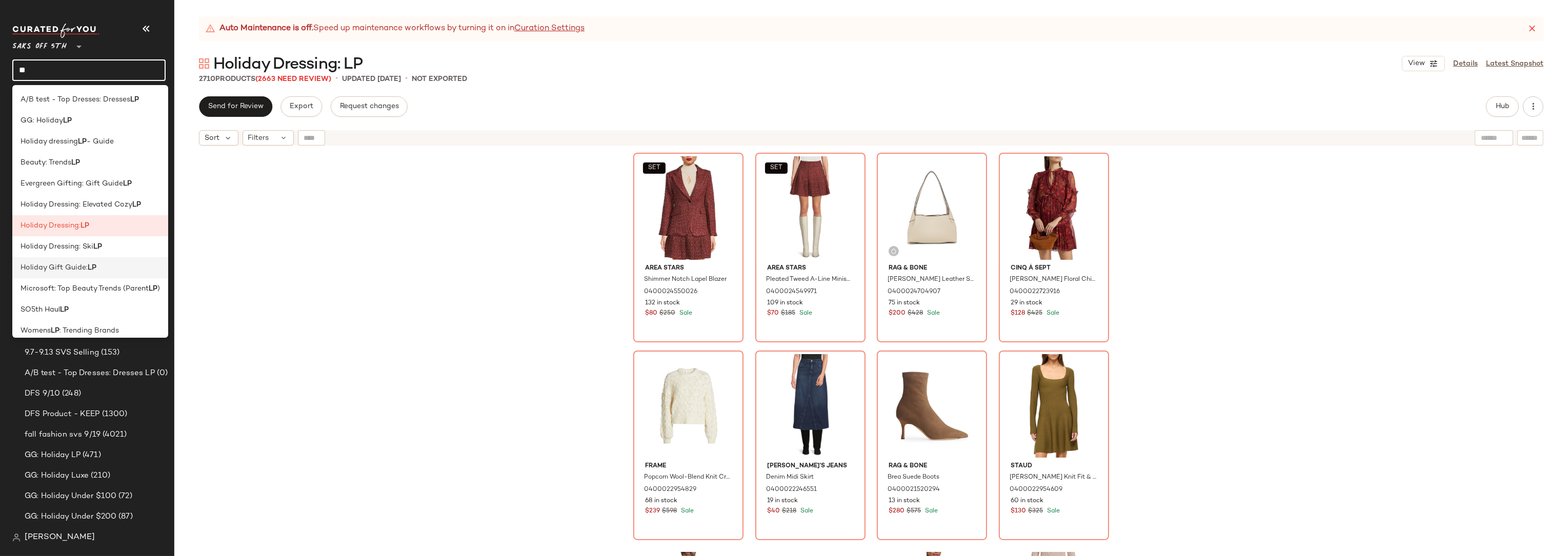
type input "**"
click at [101, 266] on div "Holiday Gift Guide: LP" at bounding box center [90, 268] width 140 height 10
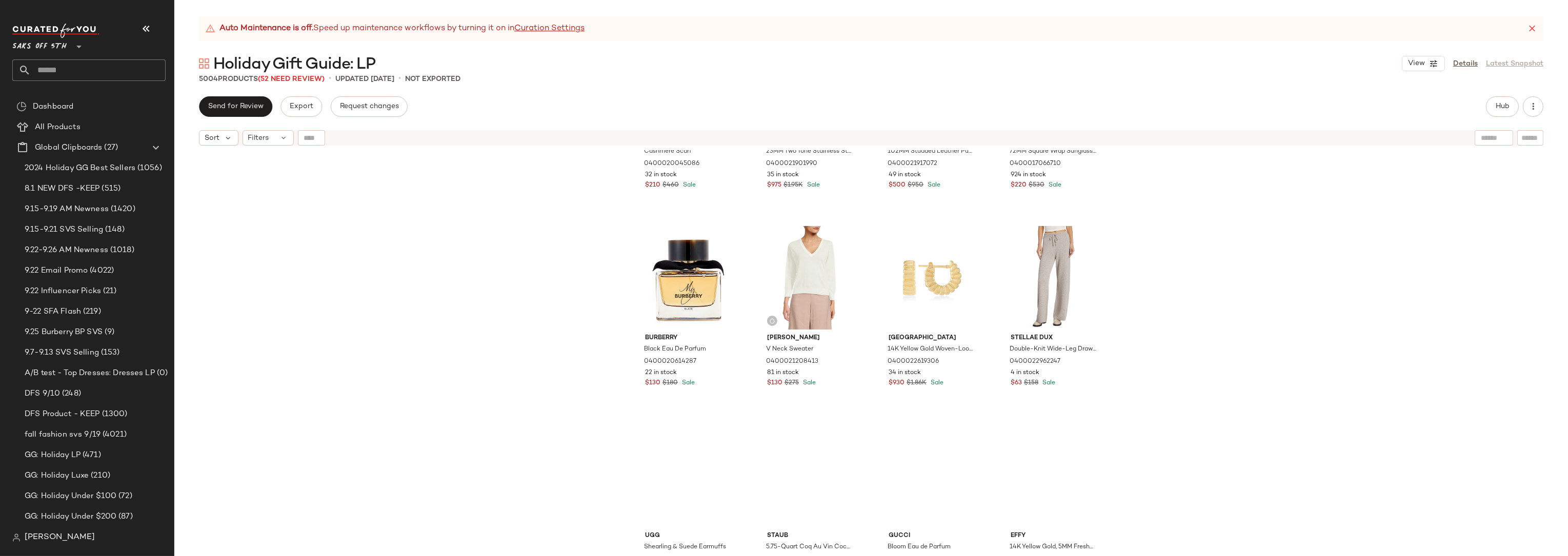
scroll to position [1325, 0]
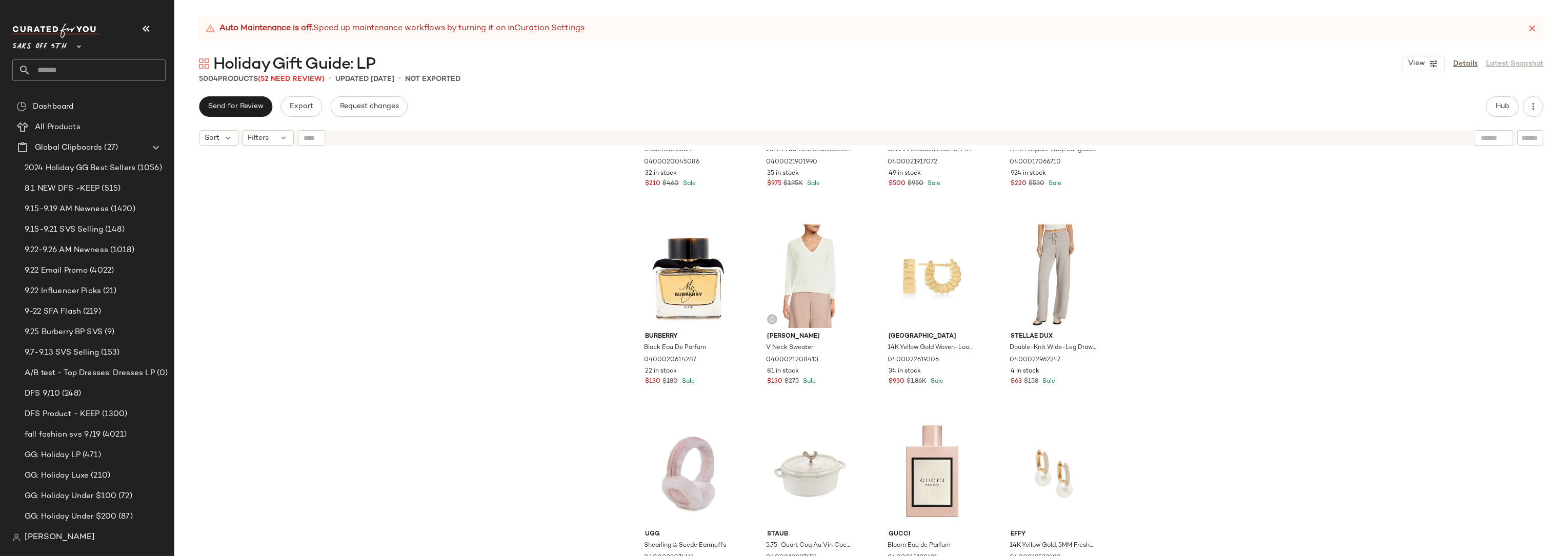
click at [409, 271] on div "Portolano Cashmere Scarf 0400020045086 32 in stock $210 $460 Sale Fendi 23MM Tw…" at bounding box center [871, 366] width 1393 height 431
click at [359, 247] on div "Portolano Cashmere Scarf 0400020045086 32 in stock $210 $460 Sale Fendi 23MM Tw…" at bounding box center [871, 366] width 1393 height 431
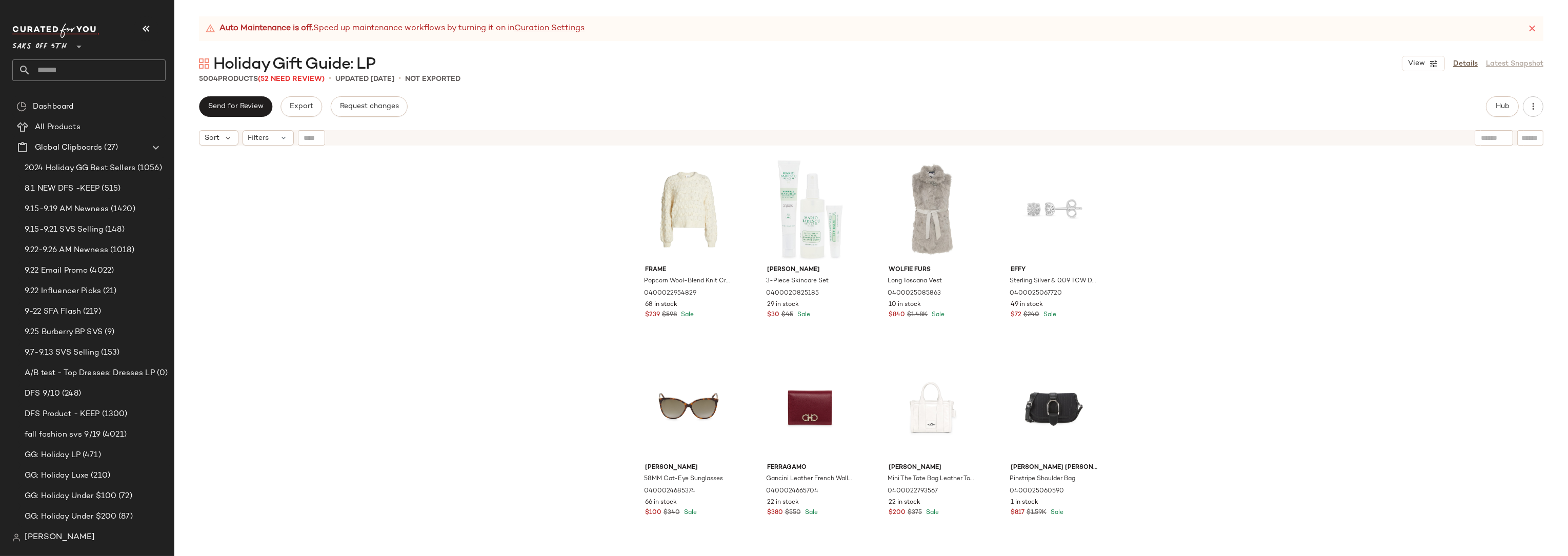
scroll to position [1788, 0]
click at [552, 248] on div "Frame Popcorn Wool-Blend Knit Crewneck Sweater 0400022954829 68 in stock $239 $…" at bounding box center [871, 366] width 1393 height 431
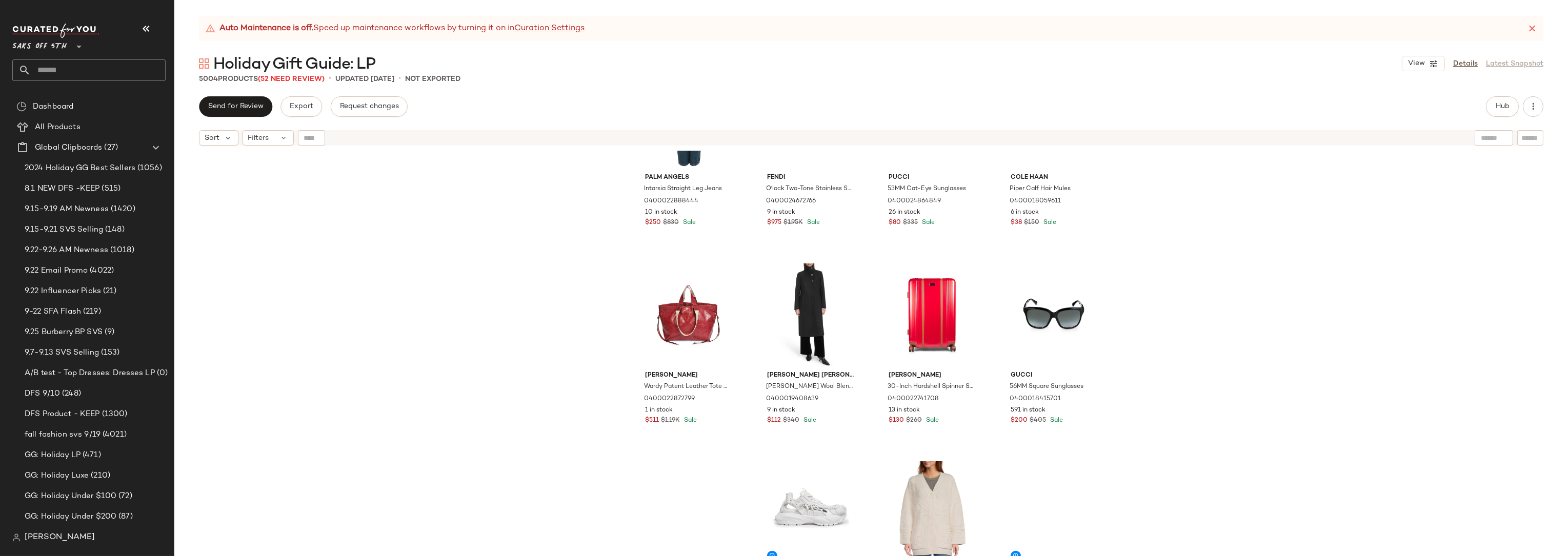
scroll to position [2493, 0]
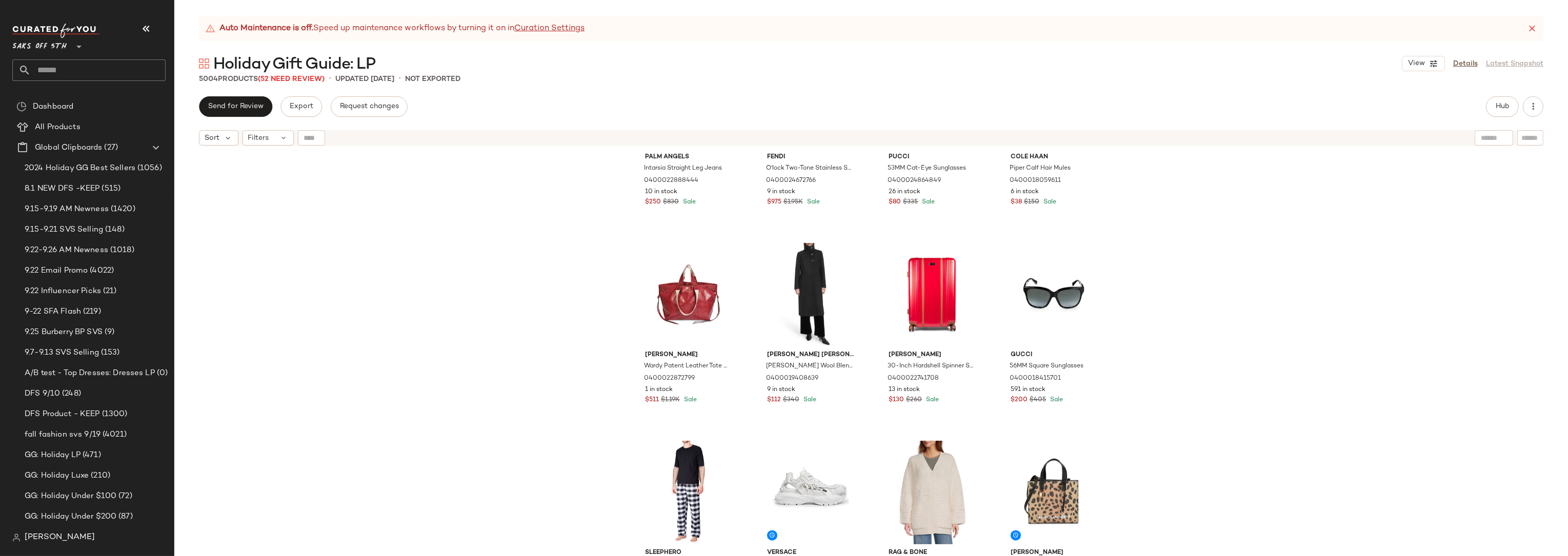
click at [1169, 266] on div "Palm Angels Intarsia Straight Leg Jeans 0400022888444 10 in stock $250 $830 Sal…" at bounding box center [871, 366] width 1393 height 431
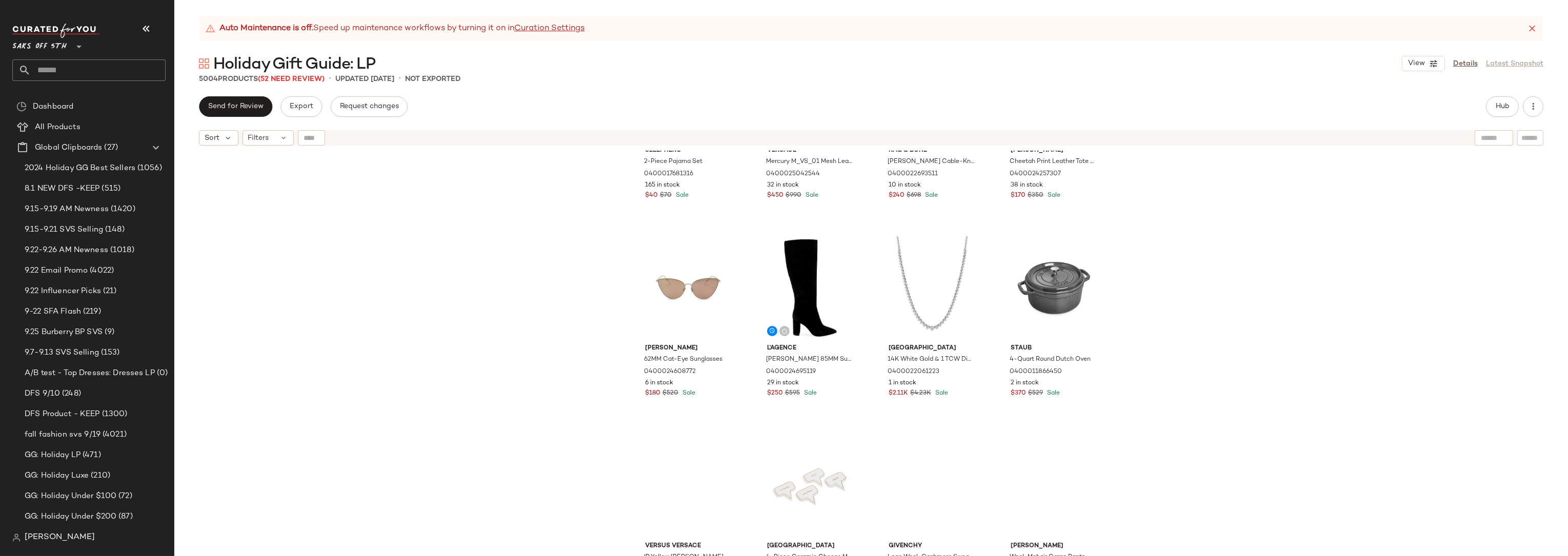
scroll to position [2939, 0]
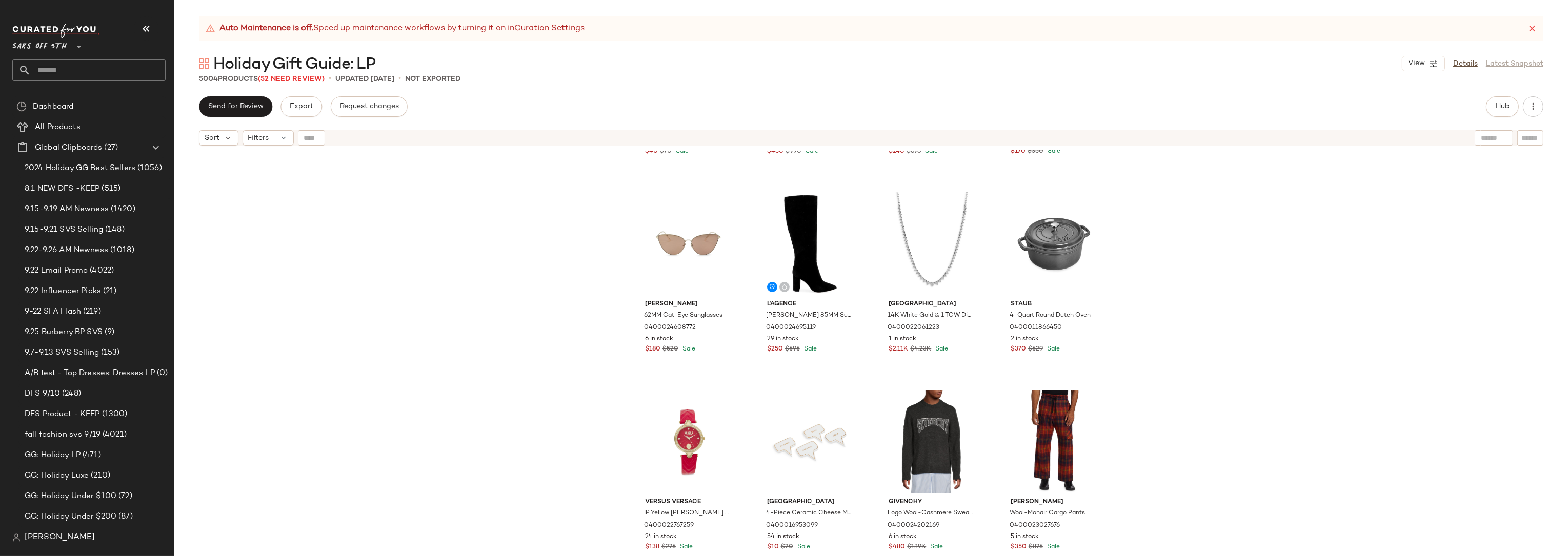
click at [1161, 300] on div "Sleephero 2-Piece Pajama Set 0400017681316 165 in stock $40 $70 Sale Versace Me…" at bounding box center [871, 366] width 1393 height 431
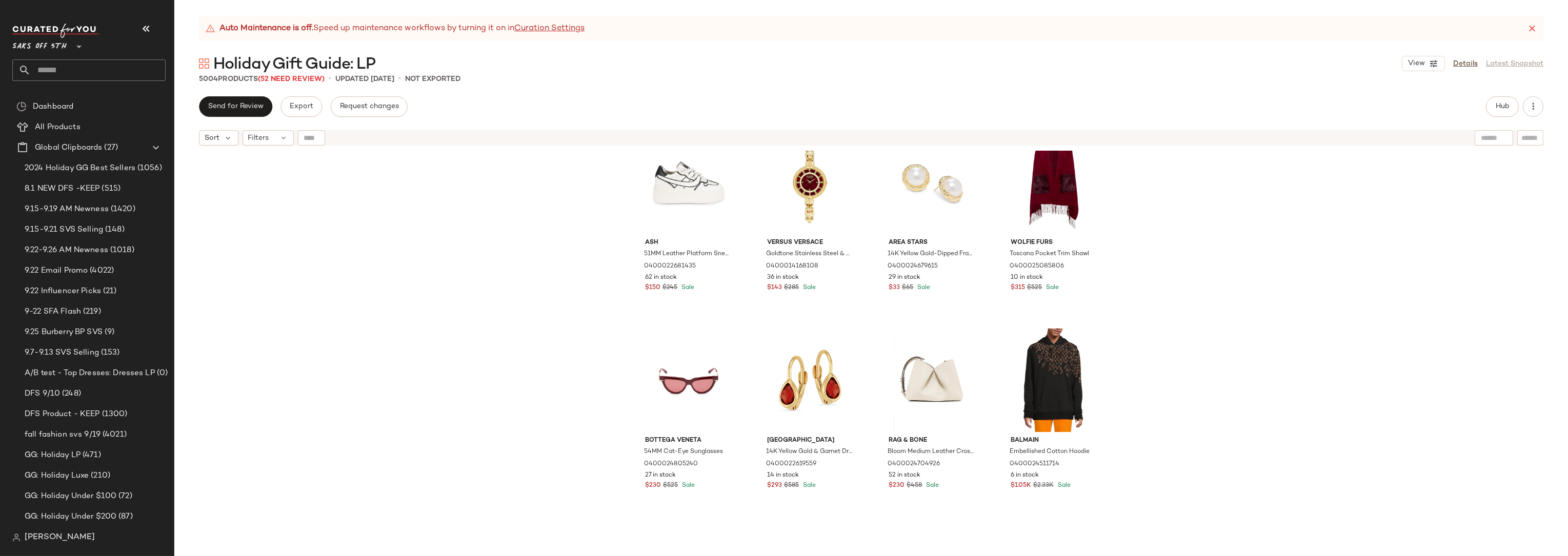
scroll to position [4300, 0]
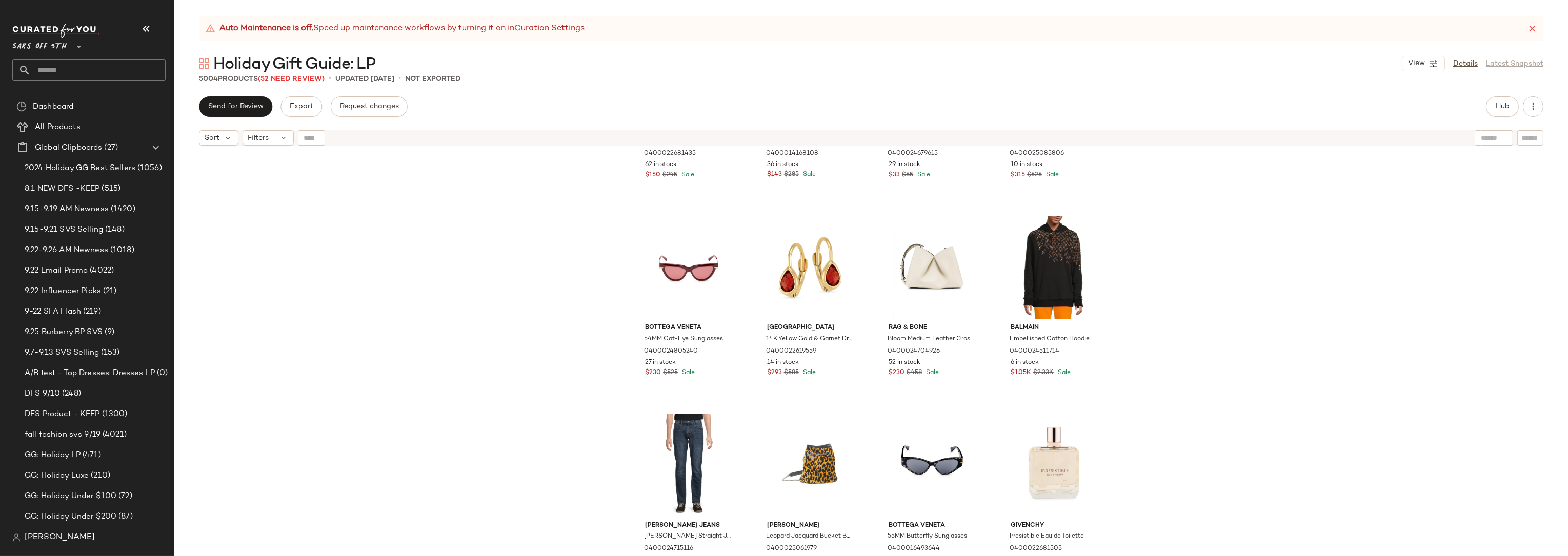
click at [1166, 287] on div "Ash 51MM Leather Platform Sneakers 0400022681435 62 in stock $150 $245 Sale Ver…" at bounding box center [871, 366] width 1393 height 431
click at [573, 313] on div "Ash 51MM Leather Platform Sneakers 0400022681435 62 in stock $150 $245 Sale Ver…" at bounding box center [871, 366] width 1393 height 431
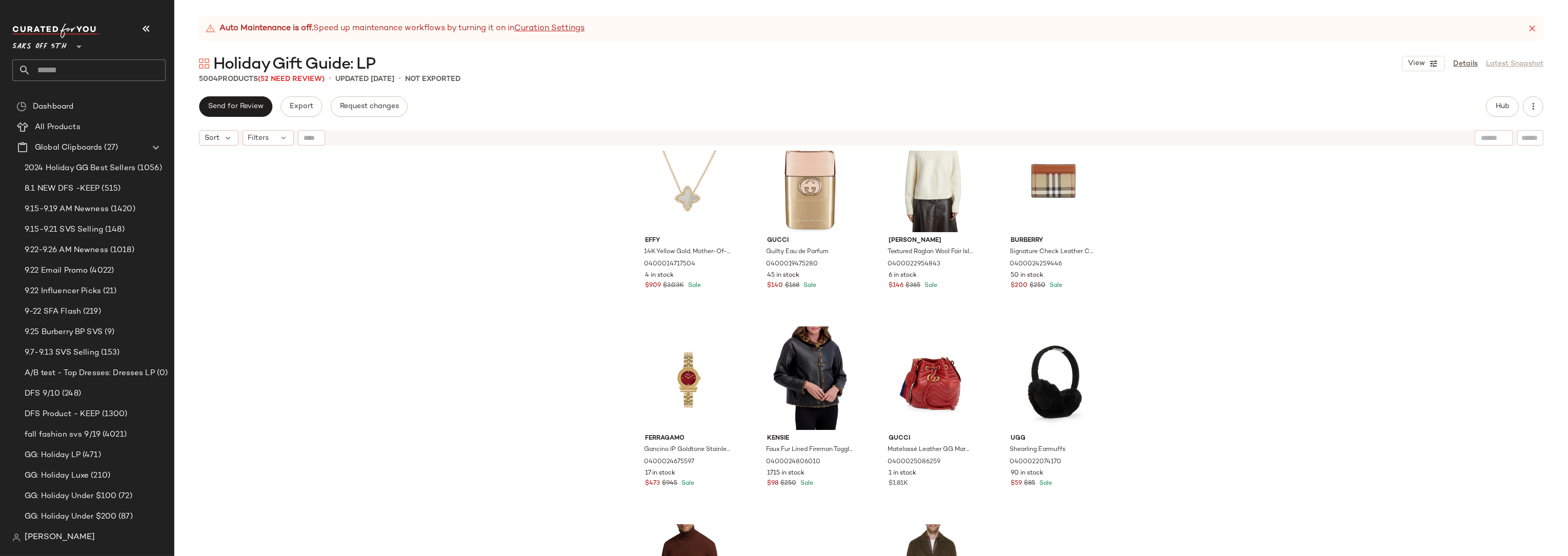
scroll to position [0, 0]
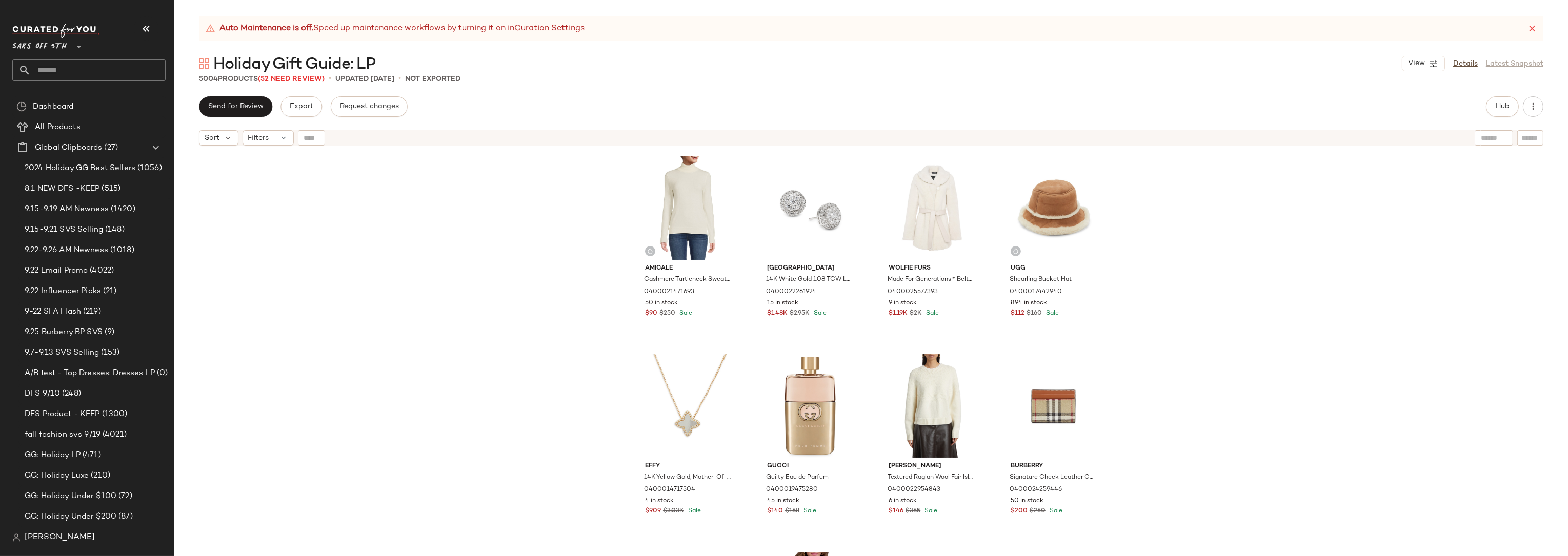
click at [1175, 267] on div "Amicale Cashmere Turtleneck Sweater 0400021471693 50 in stock $90 $250 Sale [GE…" at bounding box center [871, 366] width 1393 height 431
click at [1189, 255] on div "Amicale Cashmere Turtleneck Sweater 0400021471693 50 in stock $90 $250 Sale [GE…" at bounding box center [871, 366] width 1393 height 431
click at [1187, 221] on div "Amicale Cashmere Turtleneck Sweater 0400021471693 50 in stock $90 $250 Sale [GE…" at bounding box center [871, 366] width 1393 height 431
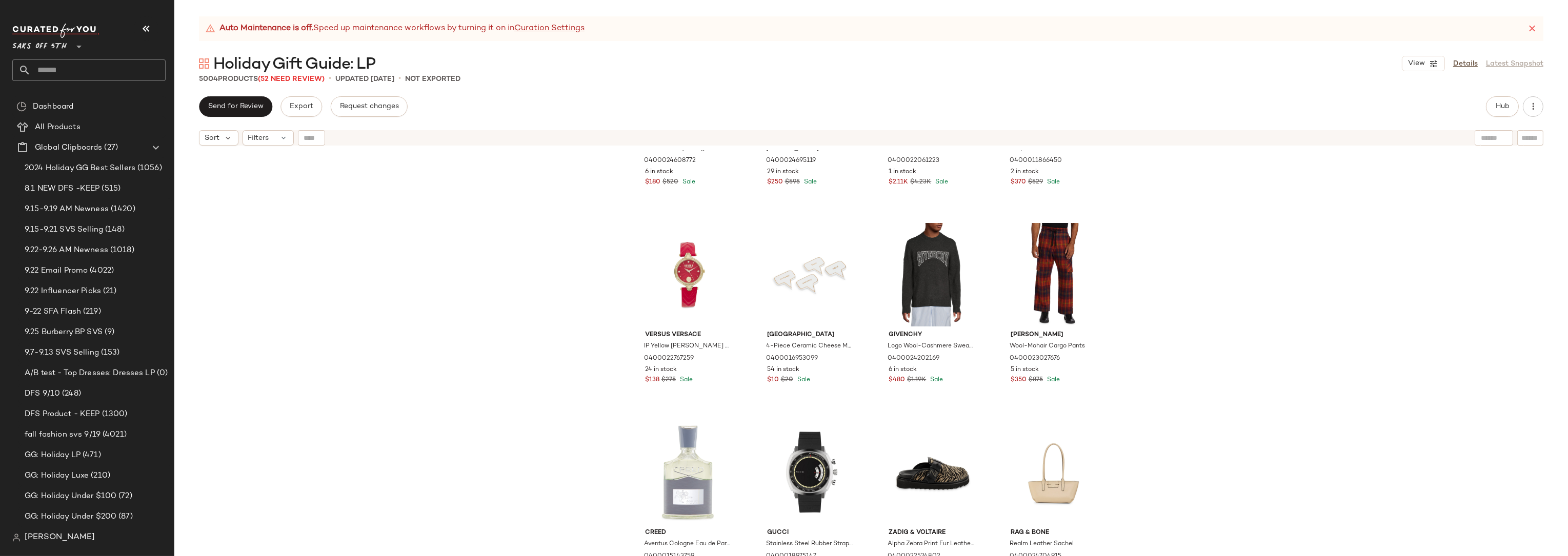
scroll to position [3415, 0]
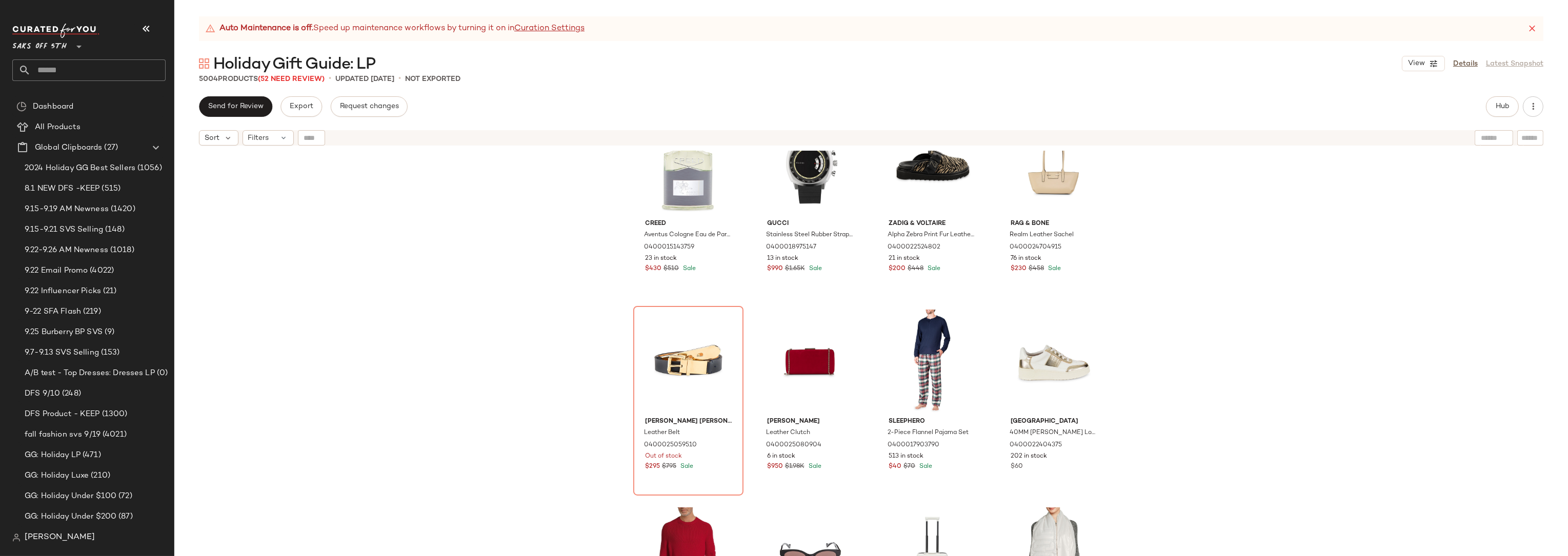
click at [1147, 302] on div "Creed Aventus Cologne Eau de Parfum 0400015143759 23 in stock $430 $510 Sale Gu…" at bounding box center [871, 366] width 1393 height 431
click at [1532, 109] on icon "button" at bounding box center [1533, 106] width 10 height 10
click at [1505, 106] on span "Hub" at bounding box center [1502, 106] width 14 height 8
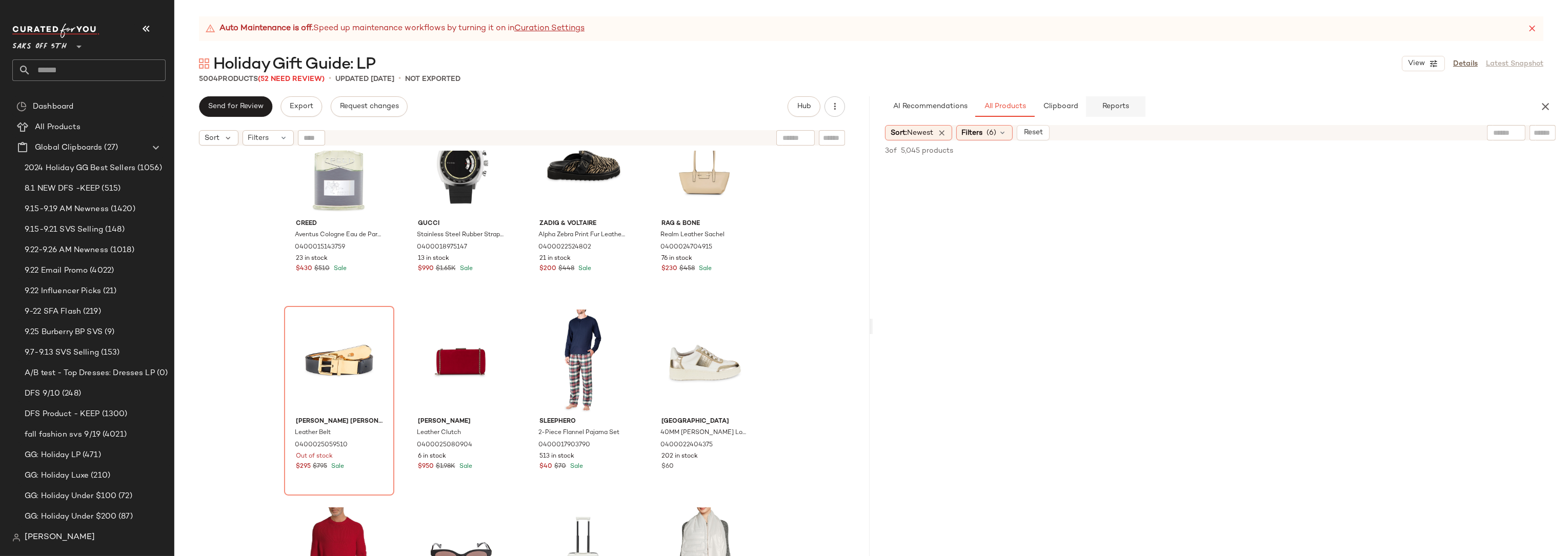
click at [1108, 109] on span "Reports" at bounding box center [1115, 106] width 27 height 8
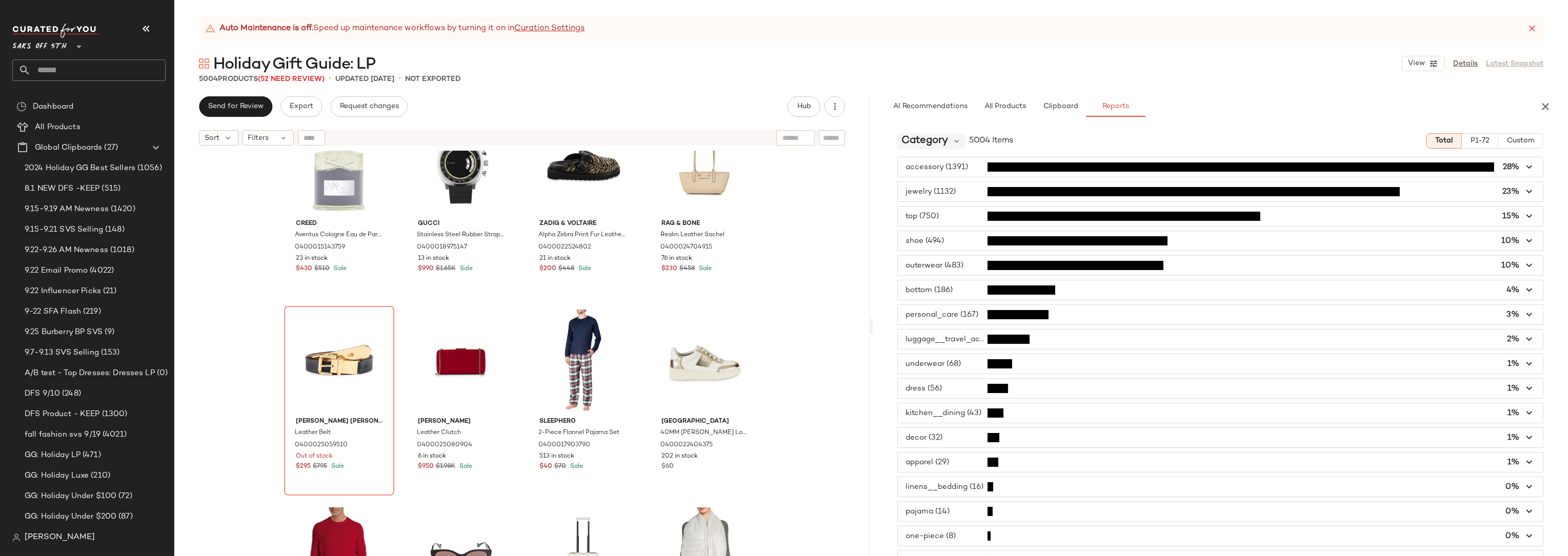
click at [945, 138] on span "Category" at bounding box center [925, 141] width 47 height 15
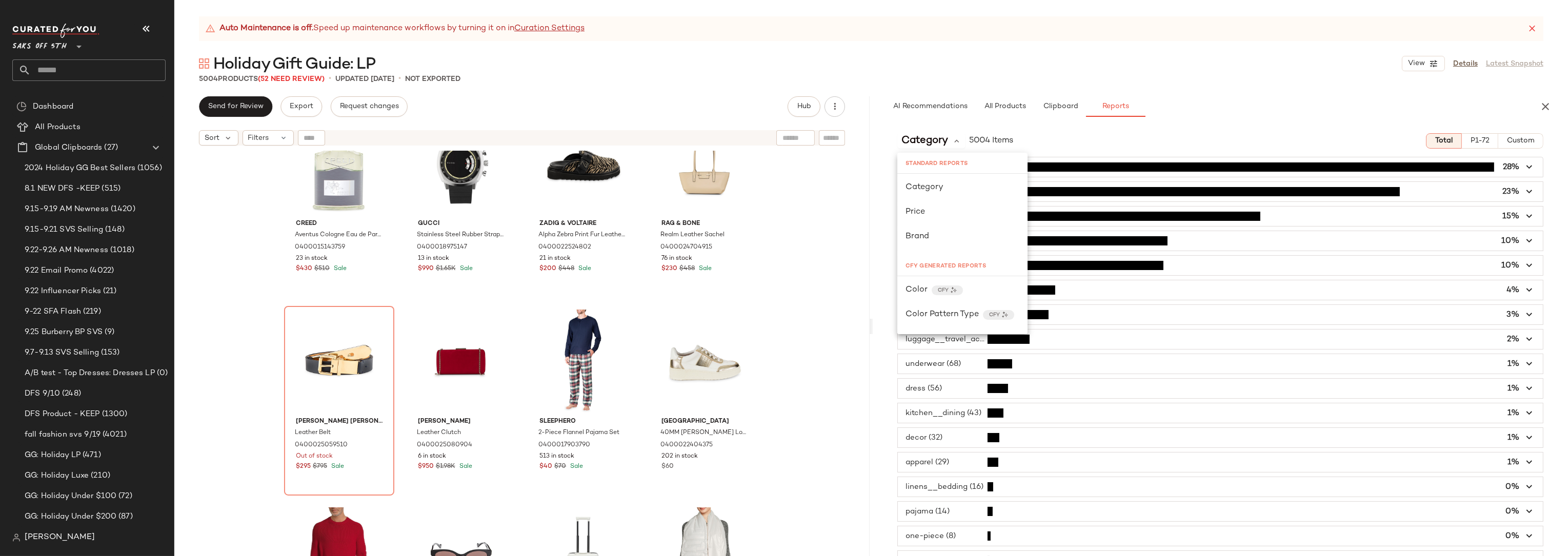
click at [1151, 135] on div "Category 5004 Items Total P1-72 Custom" at bounding box center [1220, 141] width 695 height 15
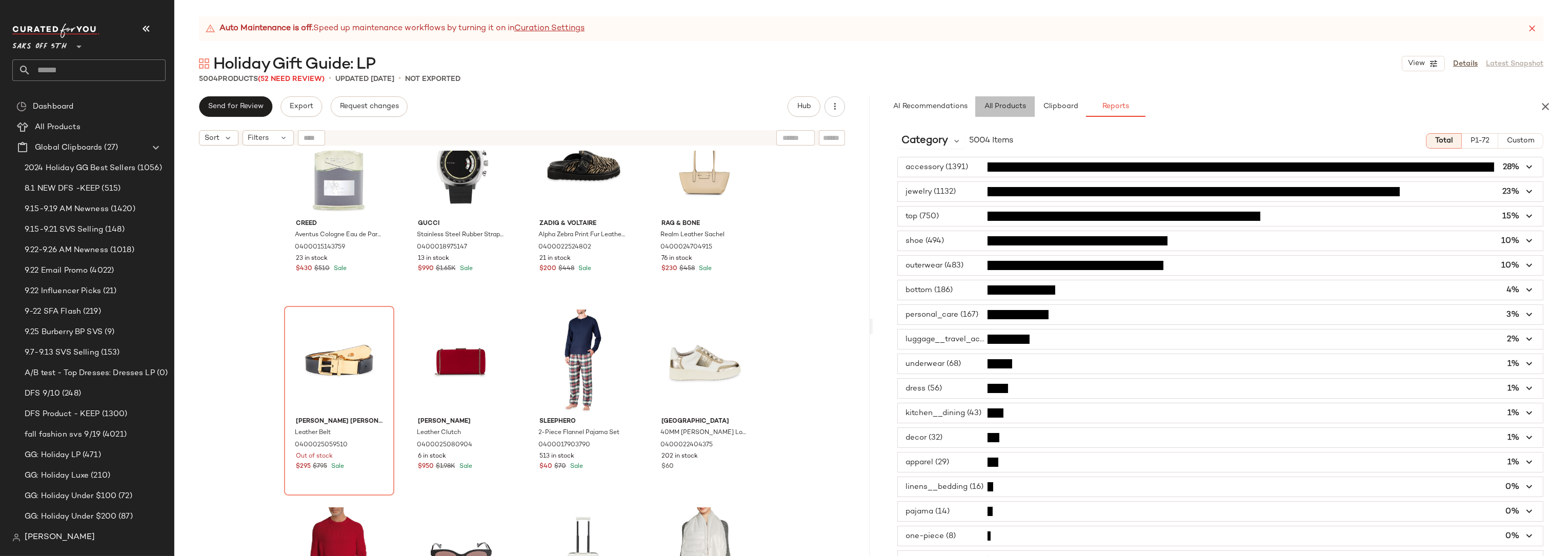
click at [994, 108] on span "All Products" at bounding box center [1005, 106] width 42 height 8
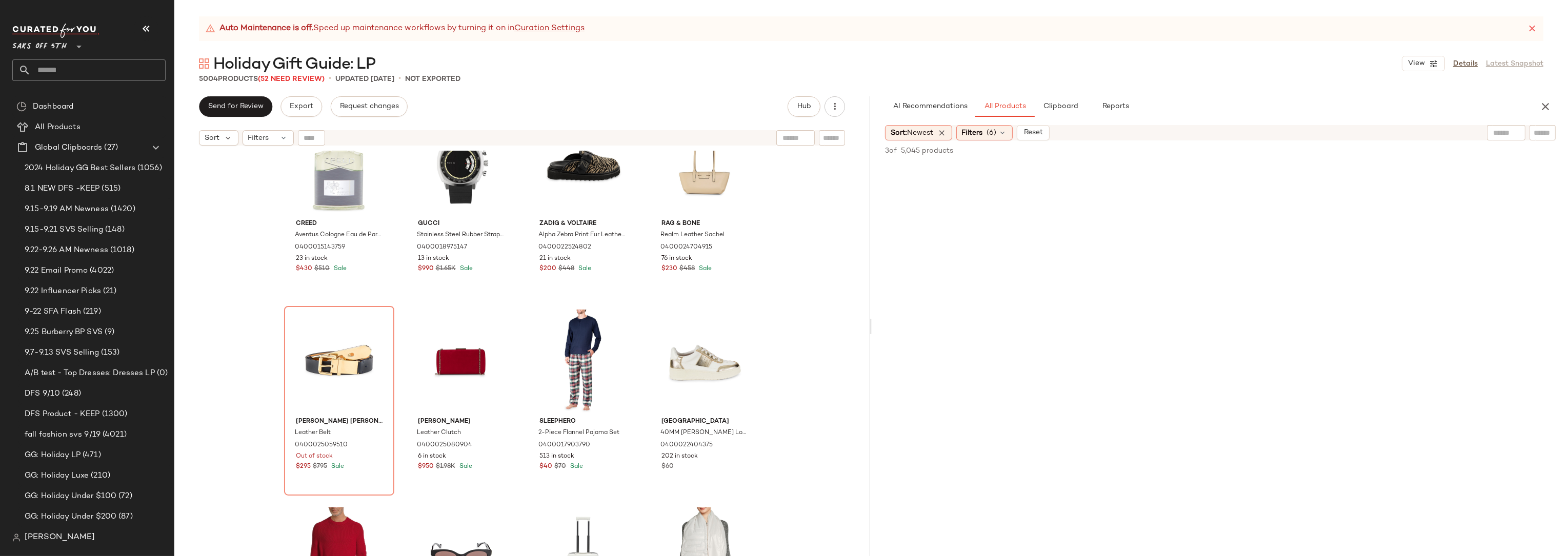
click at [839, 260] on div "Creed Aventus Cologne Eau de Parfum 0400015143759 23 in stock $430 $510 Sale Gu…" at bounding box center [522, 366] width 695 height 431
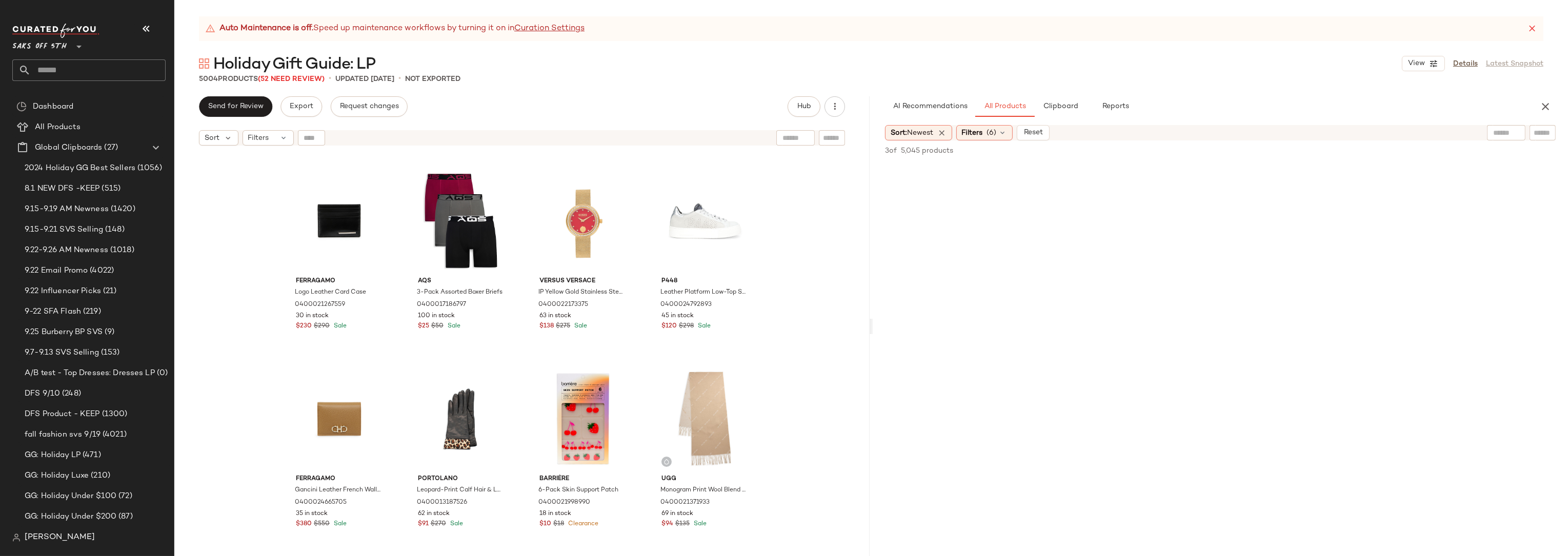
scroll to position [28881, 0]
